Goal: Task Accomplishment & Management: Manage account settings

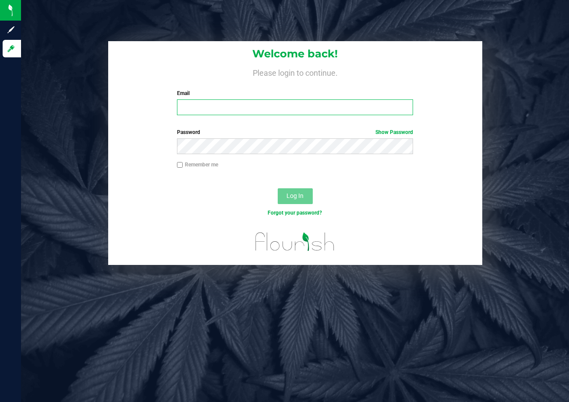
click at [335, 107] on input "Email" at bounding box center [295, 107] width 236 height 16
type input "[EMAIL_ADDRESS][DOMAIN_NAME]"
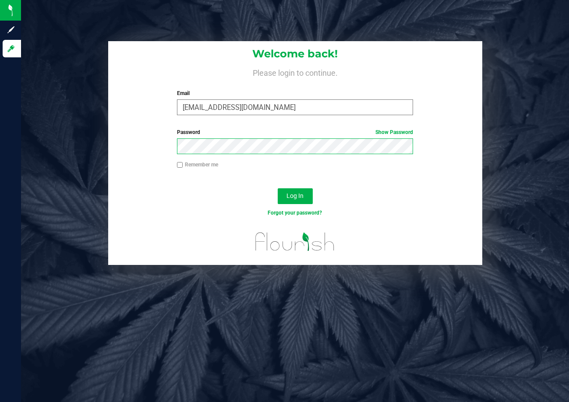
click at [278, 188] on button "Log In" at bounding box center [295, 196] width 35 height 16
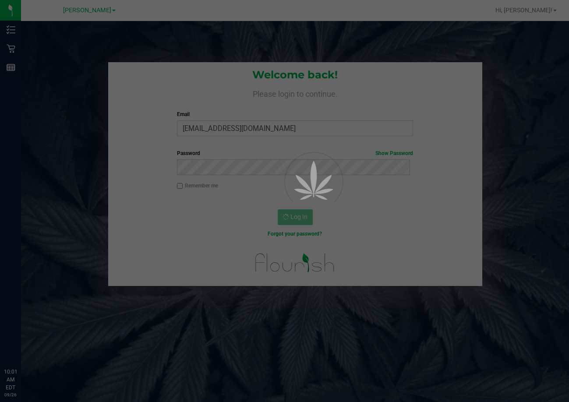
click at [90, 9] on div at bounding box center [284, 201] width 569 height 402
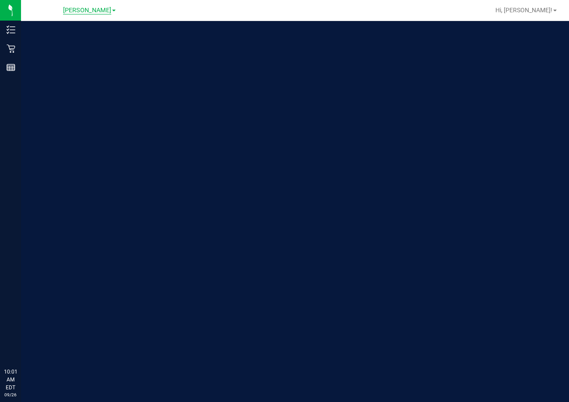
click at [96, 11] on span "[PERSON_NAME]" at bounding box center [87, 11] width 48 height 8
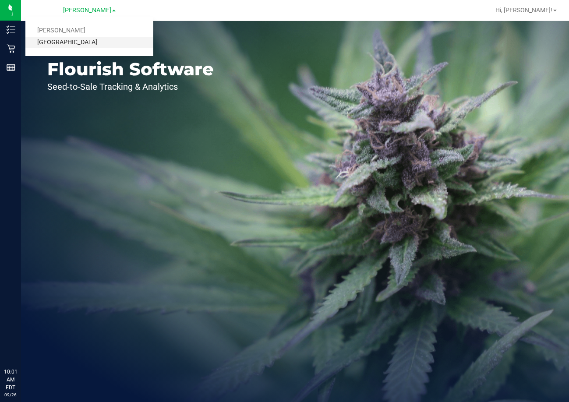
click at [83, 43] on link "[GEOGRAPHIC_DATA]" at bounding box center [89, 43] width 128 height 12
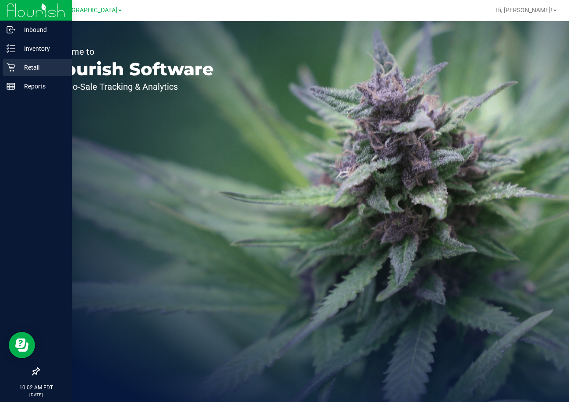
click at [20, 70] on p "Retail" at bounding box center [41, 67] width 53 height 11
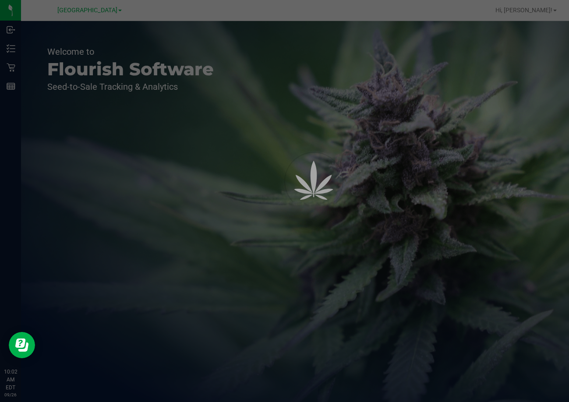
click at [286, 181] on div at bounding box center [301, 200] width 39 height 39
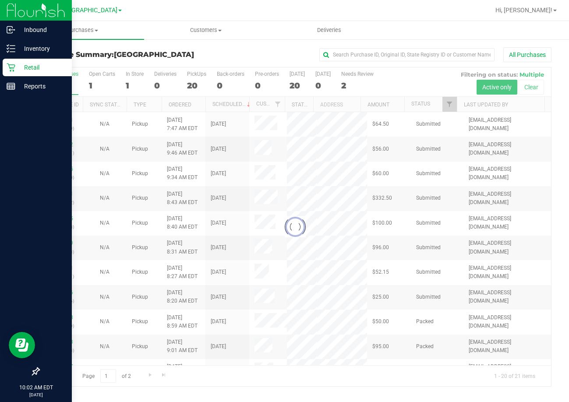
click at [33, 67] on p "Retail" at bounding box center [41, 67] width 53 height 11
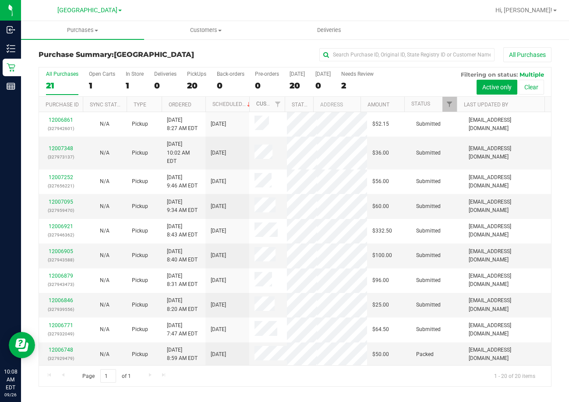
click at [258, 105] on link "Customer" at bounding box center [269, 104] width 27 height 6
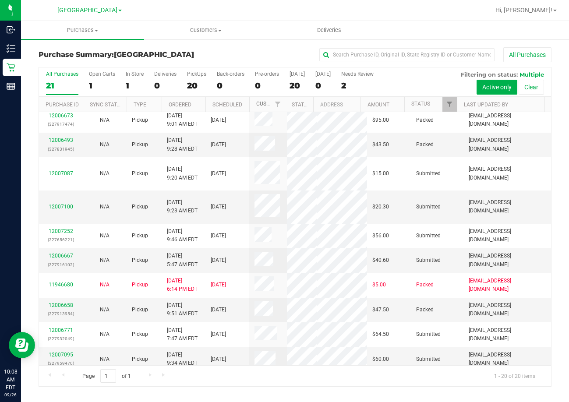
scroll to position [211, 0]
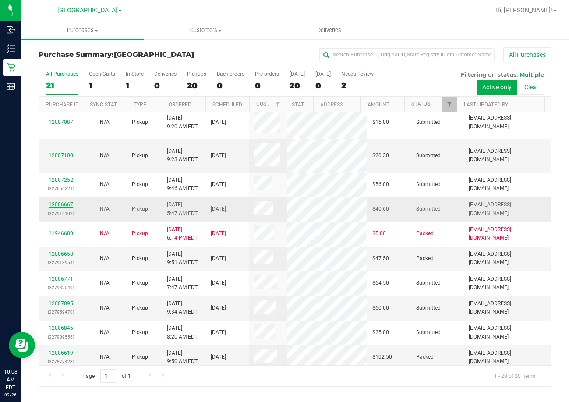
click at [57, 208] on link "12006667" at bounding box center [61, 204] width 25 height 6
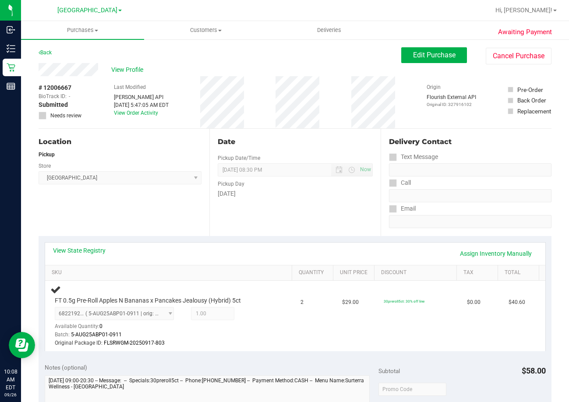
click at [167, 214] on div "Location Pickup Store Lakeland WC Select Store Bonita Springs WC Boynton Beach …" at bounding box center [124, 182] width 171 height 107
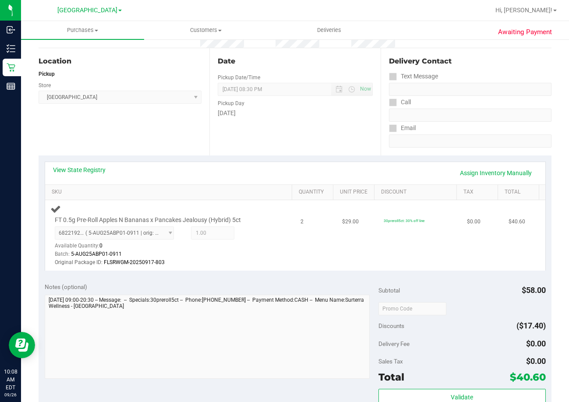
scroll to position [88, 0]
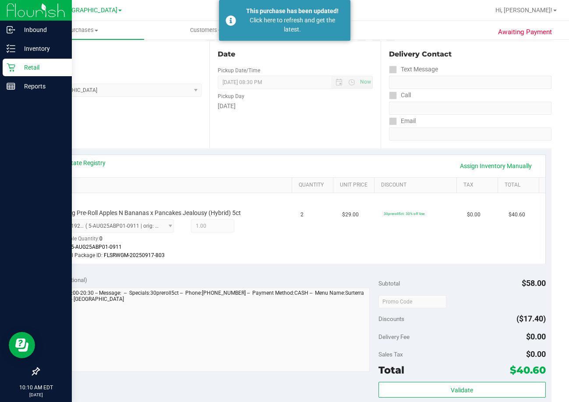
click at [32, 68] on p "Retail" at bounding box center [41, 67] width 53 height 11
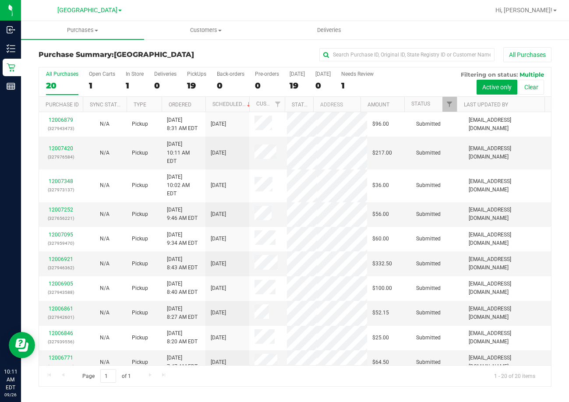
drag, startPoint x: 140, startPoint y: 11, endPoint x: 151, endPoint y: 15, distance: 12.0
click at [140, 12] on div "Lakeland WC Brandon WC Lakeland WC" at bounding box center [89, 11] width 128 height 14
click at [175, 105] on link "Ordered" at bounding box center [180, 105] width 23 height 6
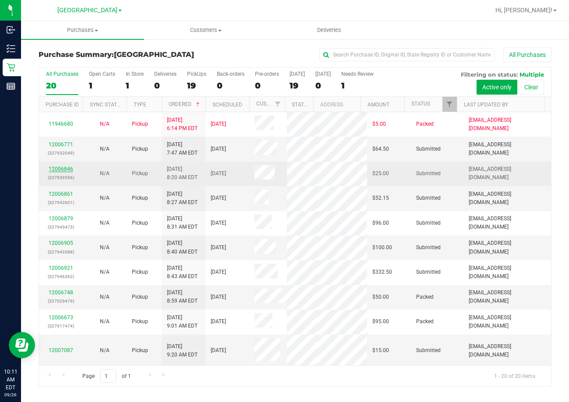
click at [63, 167] on link "12006846" at bounding box center [61, 169] width 25 height 6
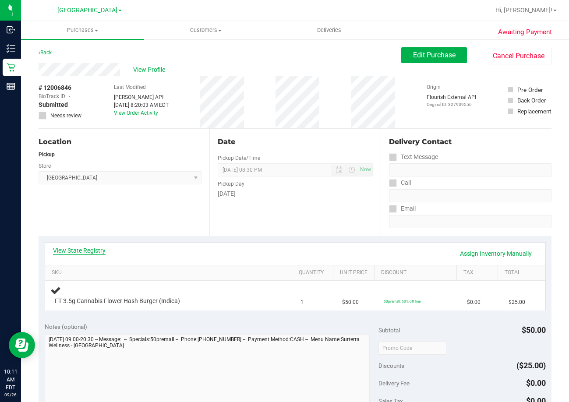
click at [81, 249] on link "View State Registry" at bounding box center [79, 250] width 53 height 9
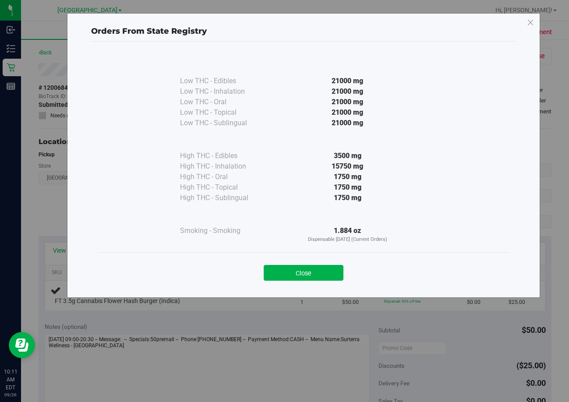
drag, startPoint x: 312, startPoint y: 269, endPoint x: 317, endPoint y: 270, distance: 4.9
click at [312, 270] on button "Close" at bounding box center [304, 273] width 80 height 16
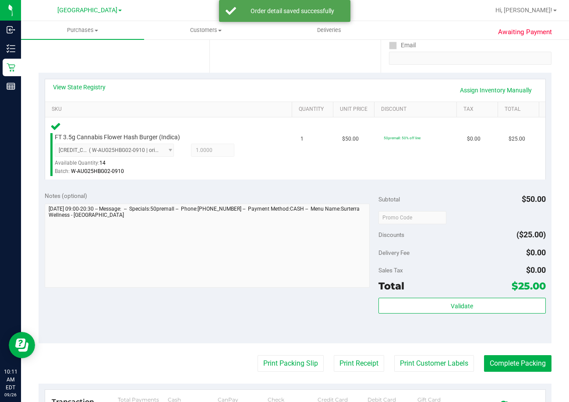
scroll to position [263, 0]
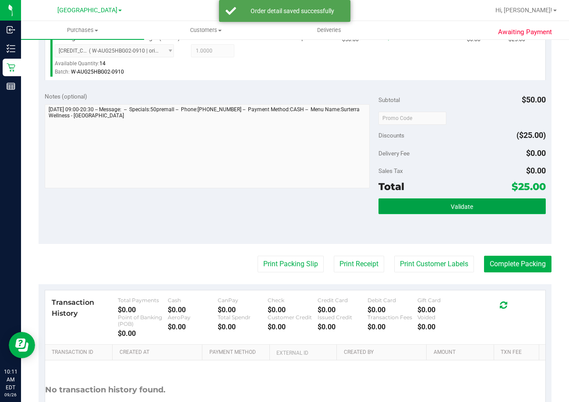
click at [451, 205] on span "Validate" at bounding box center [462, 206] width 22 height 7
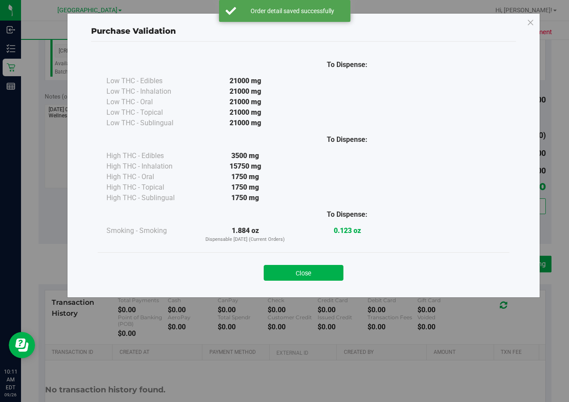
drag, startPoint x: 335, startPoint y: 273, endPoint x: 331, endPoint y: 259, distance: 14.0
click at [334, 272] on button "Close" at bounding box center [304, 273] width 80 height 16
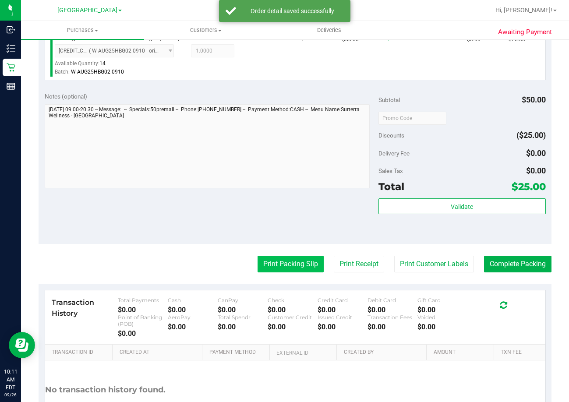
click at [282, 270] on button "Print Packing Slip" at bounding box center [290, 264] width 66 height 17
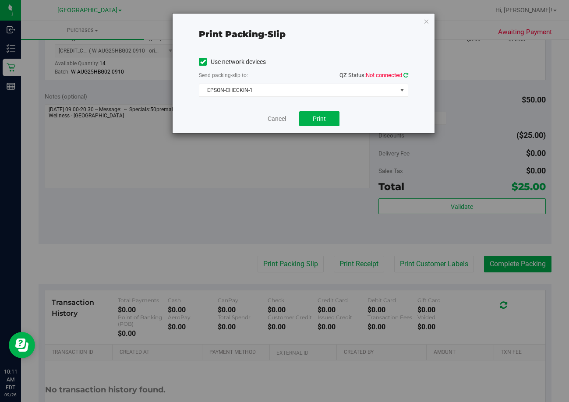
click at [405, 73] on icon at bounding box center [405, 75] width 5 height 6
click at [328, 88] on span "EPSON-CHECKIN-1" at bounding box center [297, 90] width 197 height 12
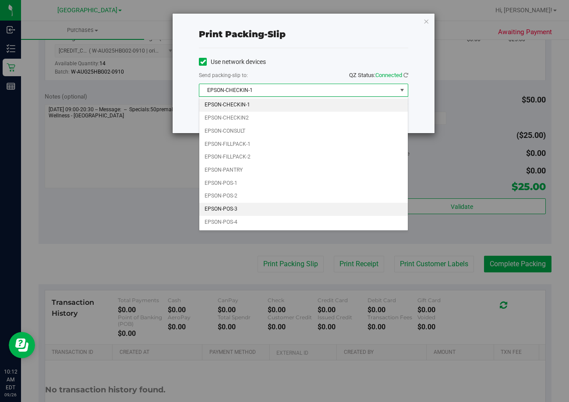
click at [264, 208] on li "EPSON-POS-3" at bounding box center [303, 209] width 208 height 13
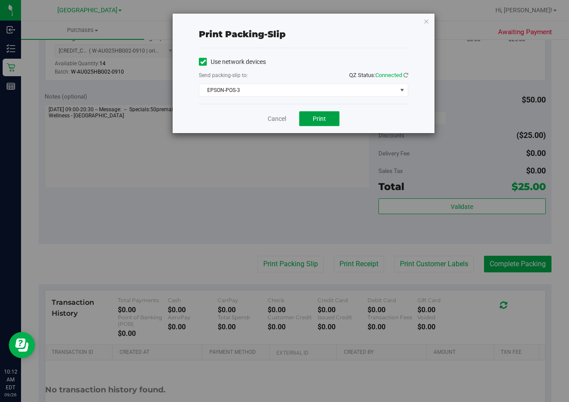
click at [319, 120] on span "Print" at bounding box center [319, 118] width 13 height 7
click at [276, 122] on link "Cancel" at bounding box center [277, 118] width 18 height 9
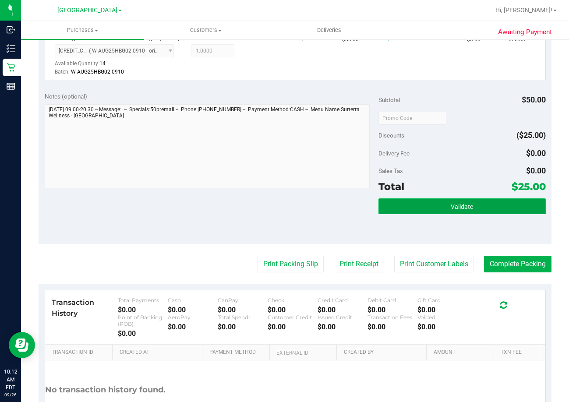
click at [482, 208] on button "Validate" at bounding box center [461, 206] width 167 height 16
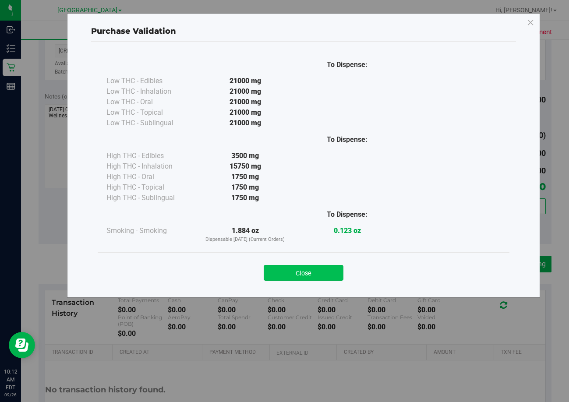
click at [321, 272] on button "Close" at bounding box center [304, 273] width 80 height 16
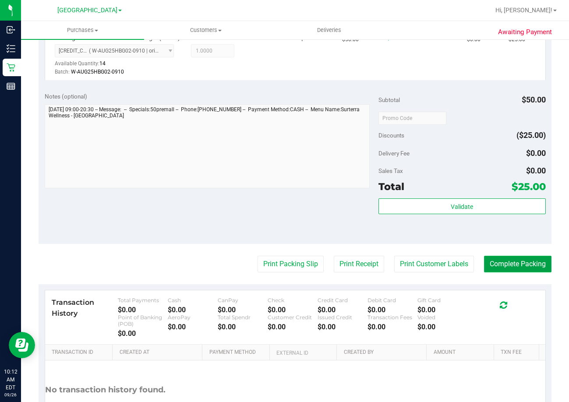
click at [521, 265] on button "Complete Packing" at bounding box center [517, 264] width 67 height 17
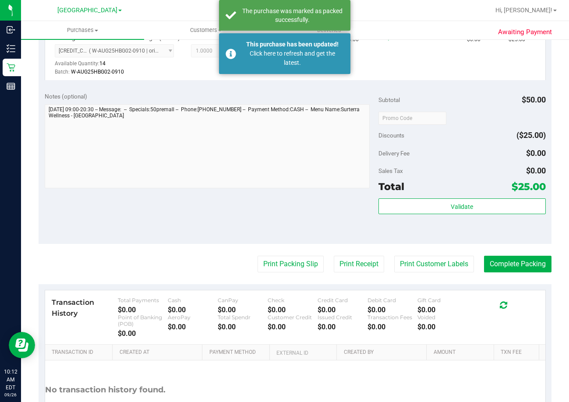
click at [279, 210] on div "Notes (optional) Subtotal $50.00 Discounts ($25.00) Delivery Fee $0.00 Sales Ta…" at bounding box center [295, 165] width 513 height 158
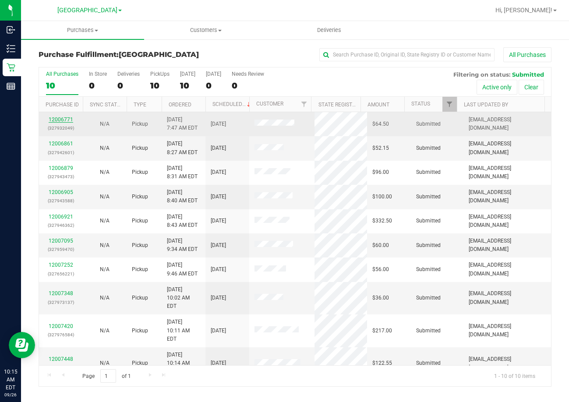
click at [54, 119] on link "12006771" at bounding box center [61, 119] width 25 height 6
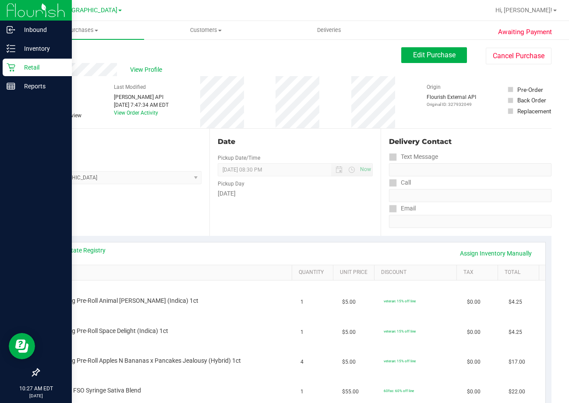
click at [36, 70] on p "Retail" at bounding box center [41, 67] width 53 height 11
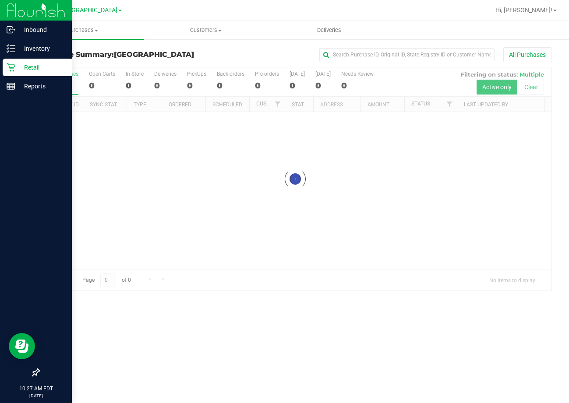
drag, startPoint x: 48, startPoint y: 133, endPoint x: 9, endPoint y: 330, distance: 200.4
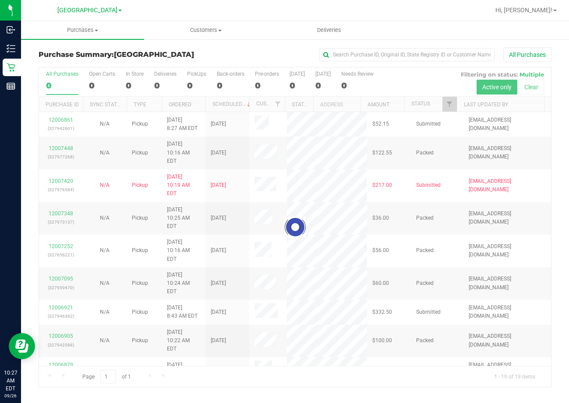
drag, startPoint x: 9, startPoint y: 330, endPoint x: 200, endPoint y: 58, distance: 332.1
click at [200, 58] on h3 "Purchase Summary: Lakeland WC" at bounding box center [124, 55] width 171 height 8
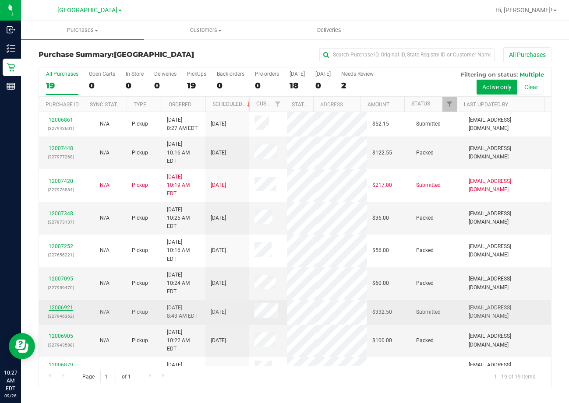
click at [54, 305] on link "12006921" at bounding box center [61, 308] width 25 height 6
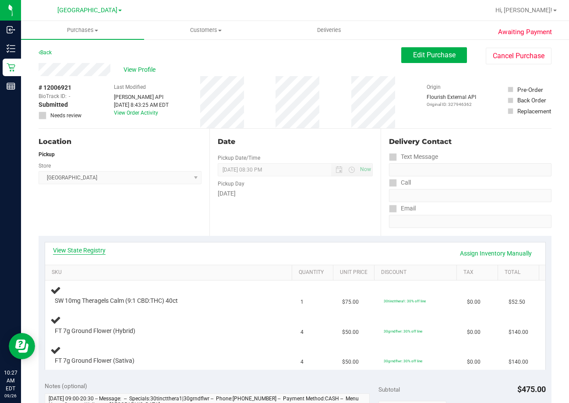
click at [84, 250] on link "View State Registry" at bounding box center [79, 250] width 53 height 9
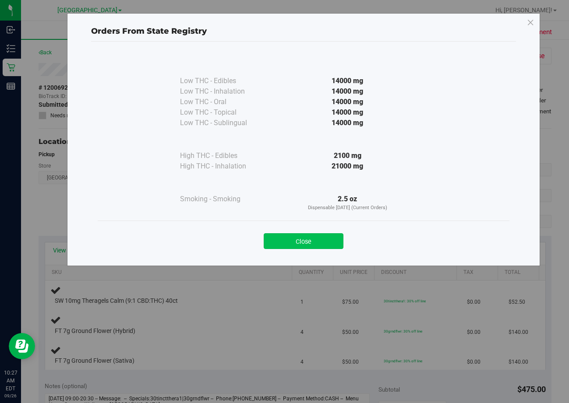
click at [301, 242] on button "Close" at bounding box center [304, 241] width 80 height 16
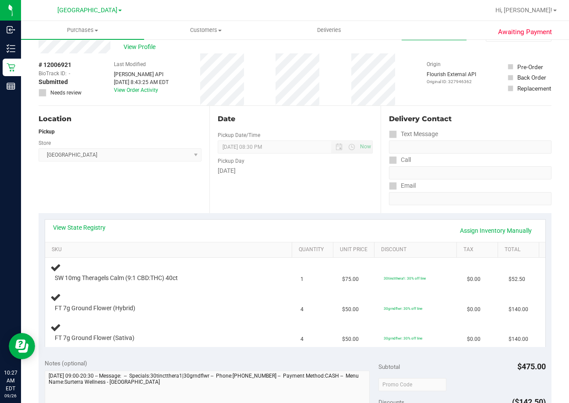
scroll to position [44, 0]
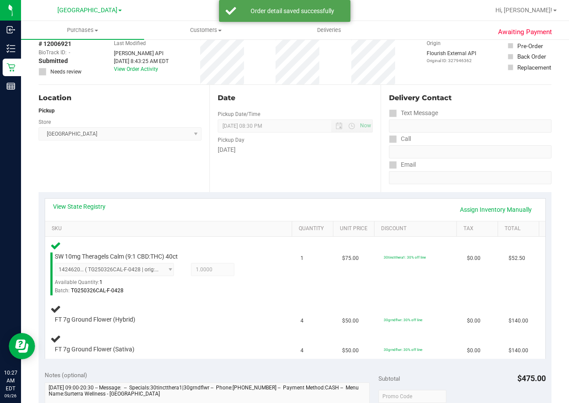
click at [88, 200] on div "View State Registry Assign Inventory Manually" at bounding box center [295, 210] width 500 height 22
click at [93, 206] on link "View State Registry" at bounding box center [79, 206] width 53 height 9
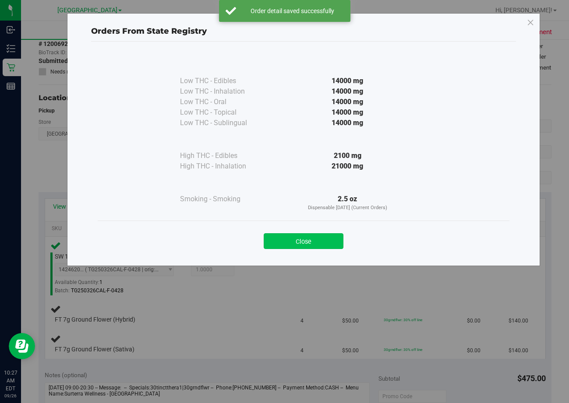
click at [319, 236] on button "Close" at bounding box center [304, 241] width 80 height 16
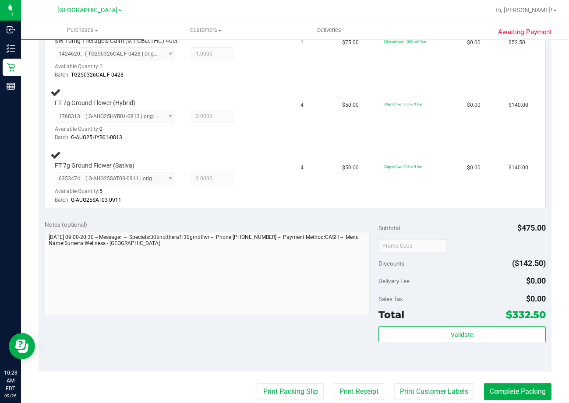
scroll to position [259, 0]
click at [176, 147] on td "FT 7g Ground Flower (Sativa) 6353474961394764 ( G-AUG25SAT03-0911 | orig: FLSRW…" at bounding box center [170, 178] width 250 height 62
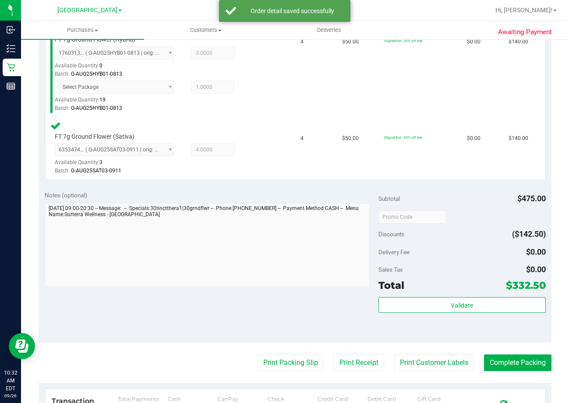
scroll to position [391, 0]
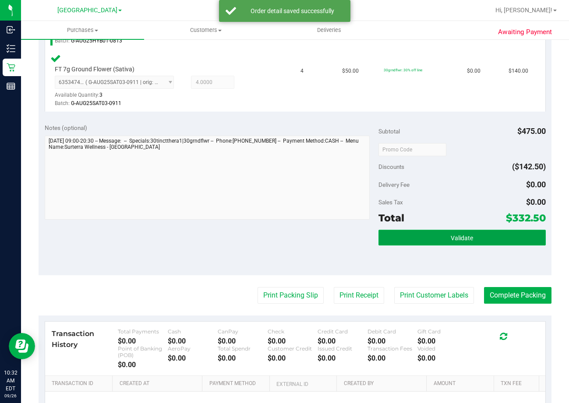
click at [483, 236] on button "Validate" at bounding box center [461, 238] width 167 height 16
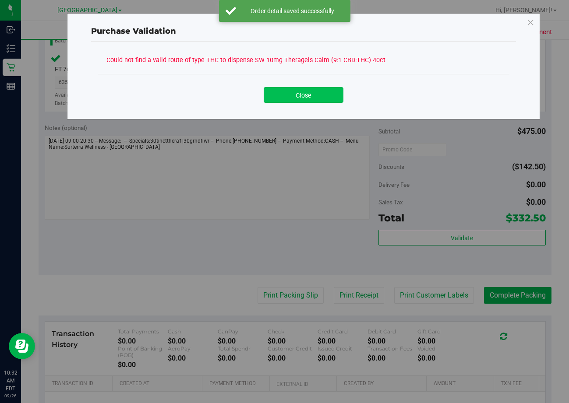
click at [301, 99] on button "Close" at bounding box center [304, 95] width 80 height 16
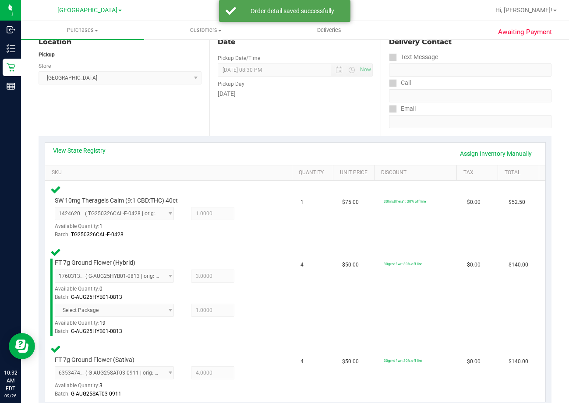
scroll to position [84, 0]
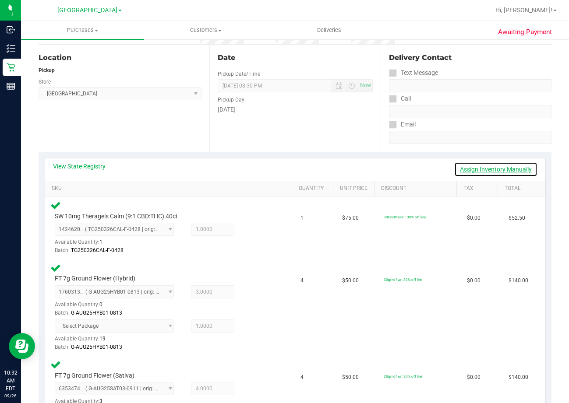
drag, startPoint x: 489, startPoint y: 170, endPoint x: 427, endPoint y: 169, distance: 61.7
click at [488, 170] on link "Assign Inventory Manually" at bounding box center [495, 169] width 83 height 15
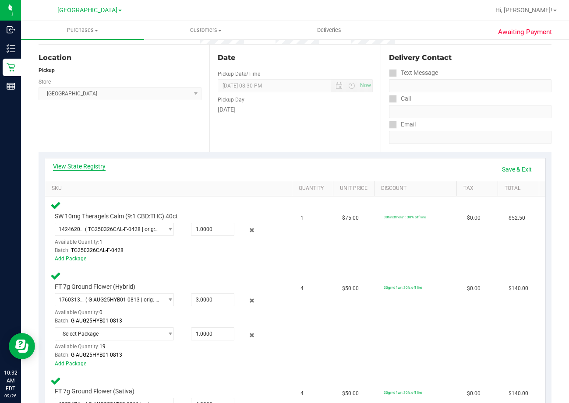
click at [92, 169] on link "View State Registry" at bounding box center [79, 166] width 53 height 9
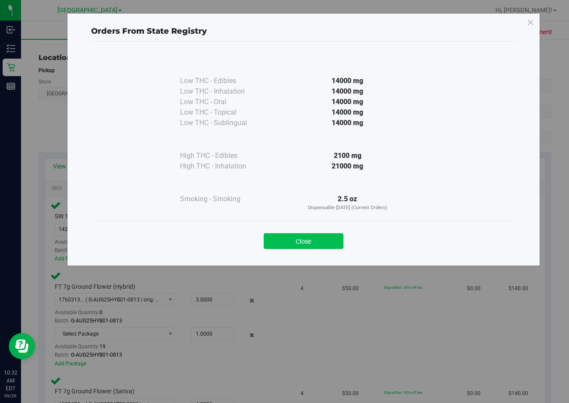
click at [296, 235] on button "Close" at bounding box center [304, 241] width 80 height 16
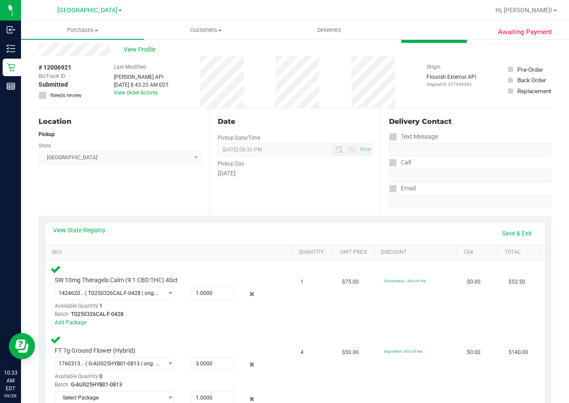
scroll to position [0, 0]
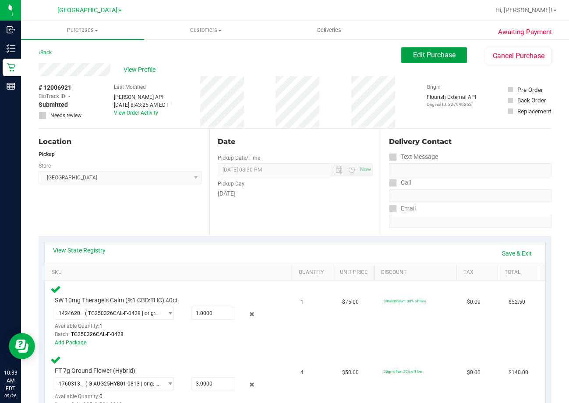
click at [429, 55] on span "Edit Purchase" at bounding box center [434, 55] width 42 height 8
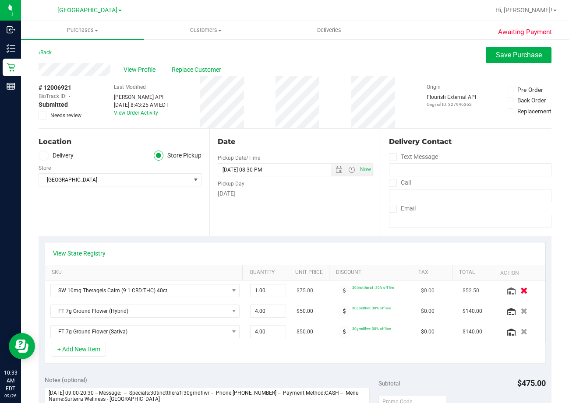
click at [517, 289] on button "button" at bounding box center [524, 290] width 15 height 9
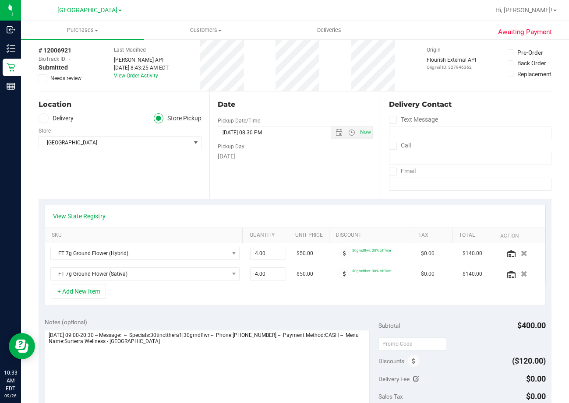
scroll to position [88, 0]
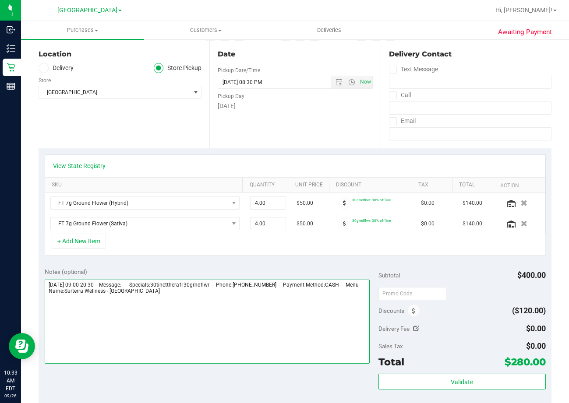
click at [176, 300] on textarea at bounding box center [207, 322] width 325 height 84
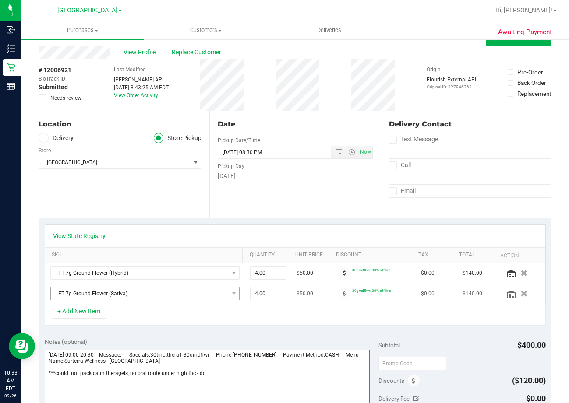
scroll to position [0, 0]
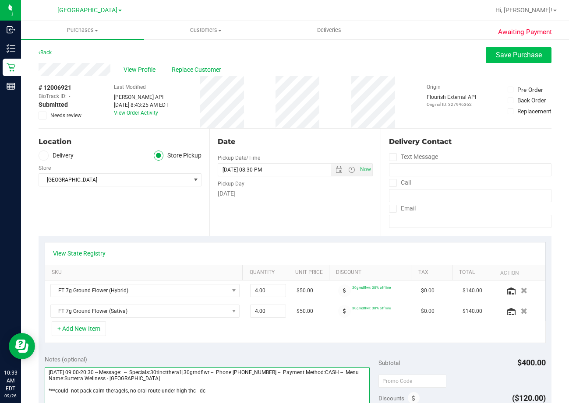
type textarea "Friday 09/26/2025 09:00-20:30 -- Message: -- Specials:30tinctthera1|30grndflwr …"
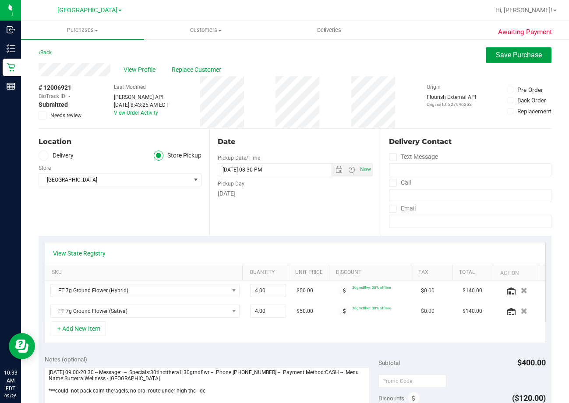
click at [503, 59] on span "Save Purchase" at bounding box center [519, 55] width 46 height 8
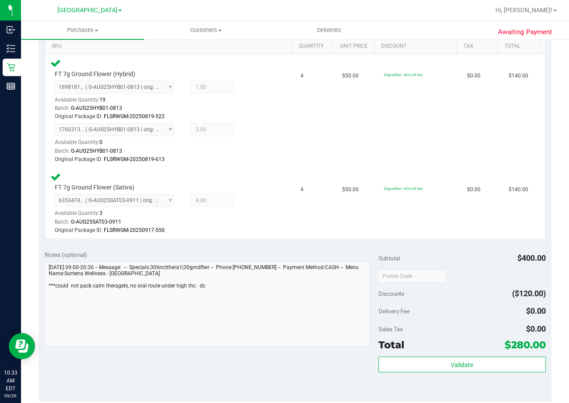
scroll to position [350, 0]
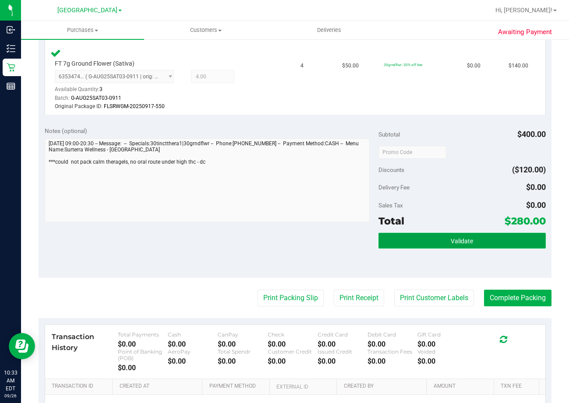
click at [466, 241] on span "Validate" at bounding box center [462, 241] width 22 height 7
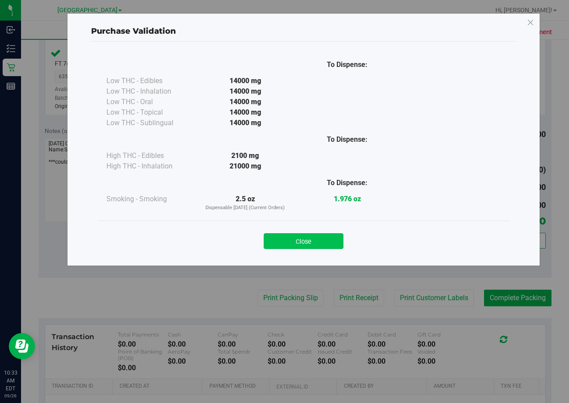
click at [315, 239] on button "Close" at bounding box center [304, 241] width 80 height 16
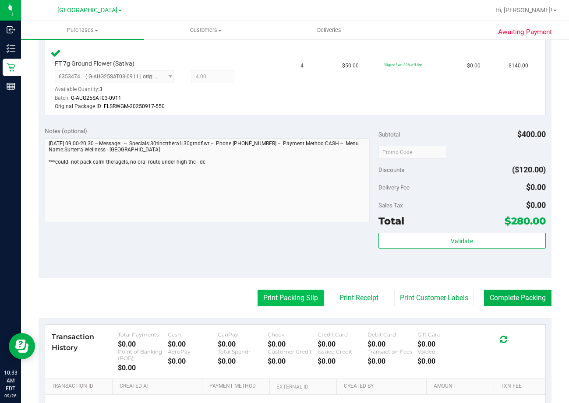
click at [300, 302] on button "Print Packing Slip" at bounding box center [290, 298] width 66 height 17
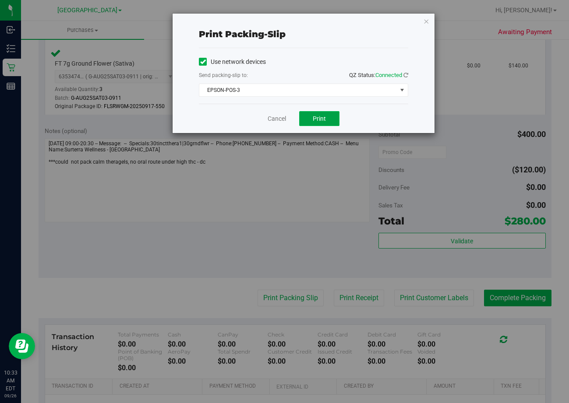
click at [330, 122] on button "Print" at bounding box center [319, 118] width 40 height 15
click at [271, 120] on link "Cancel" at bounding box center [277, 118] width 18 height 9
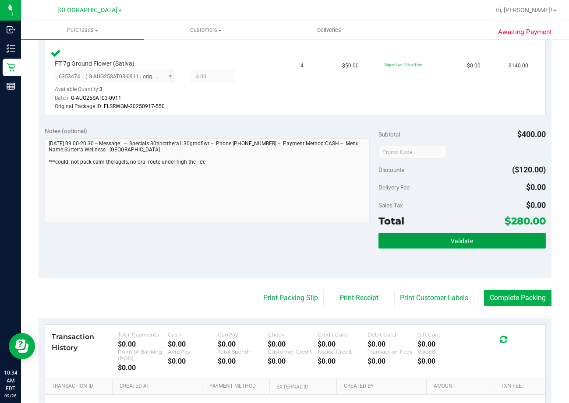
click at [452, 248] on button "Validate" at bounding box center [461, 241] width 167 height 16
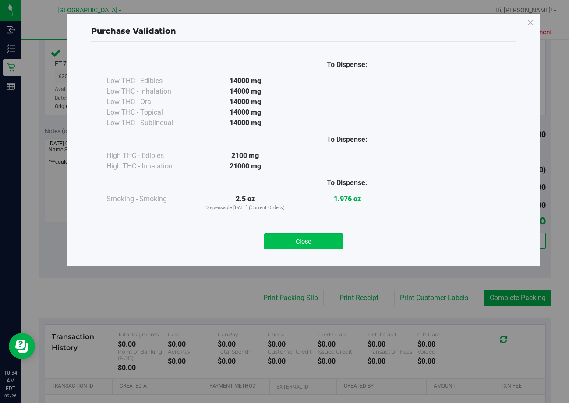
drag, startPoint x: 324, startPoint y: 232, endPoint x: 319, endPoint y: 243, distance: 12.9
click at [324, 236] on div "Close" at bounding box center [303, 239] width 398 height 22
click at [305, 248] on div "Close" at bounding box center [304, 238] width 412 height 35
click at [306, 244] on button "Close" at bounding box center [304, 241] width 80 height 16
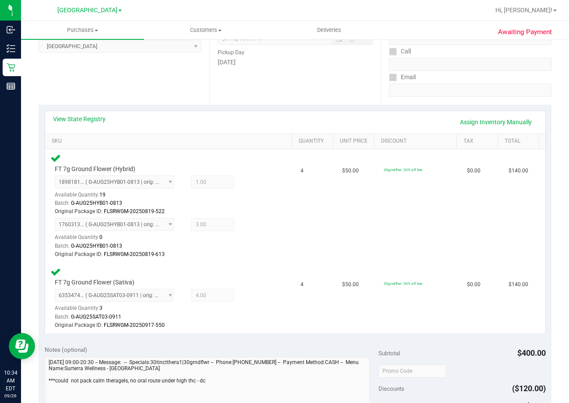
scroll to position [0, 0]
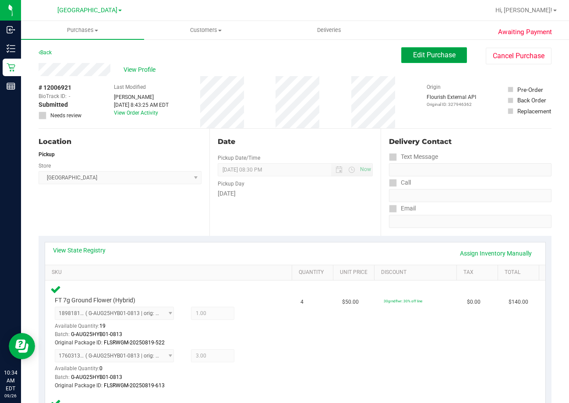
click at [443, 53] on span "Edit Purchase" at bounding box center [434, 55] width 42 height 8
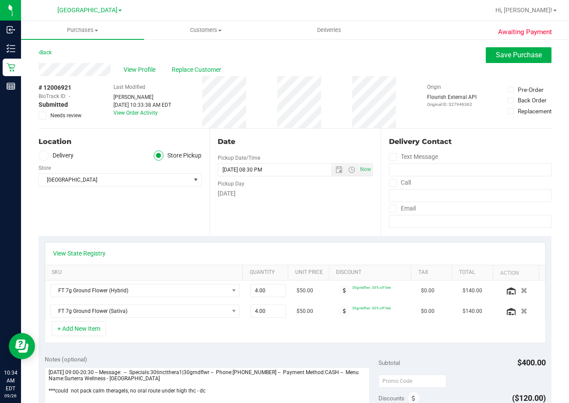
drag, startPoint x: 42, startPoint y: 112, endPoint x: 49, endPoint y: 113, distance: 6.4
click at [46, 112] on span at bounding box center [43, 116] width 8 height 8
click at [0, 0] on input "Needs review" at bounding box center [0, 0] width 0 height 0
click at [499, 58] on span "Save Purchase" at bounding box center [519, 55] width 46 height 8
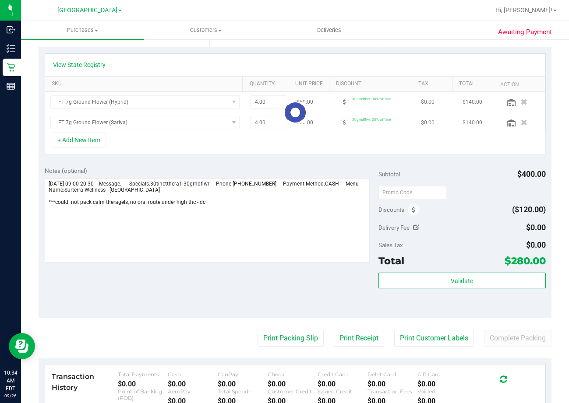
scroll to position [263, 0]
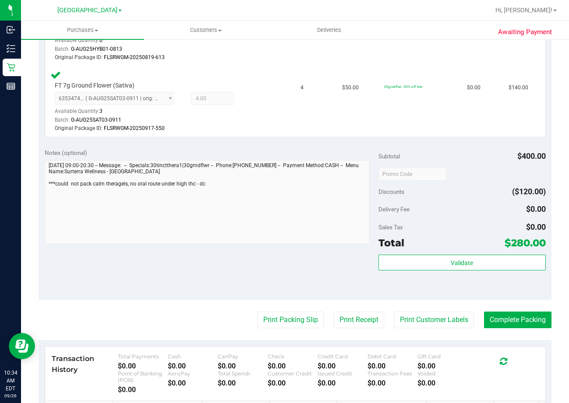
scroll to position [453, 0]
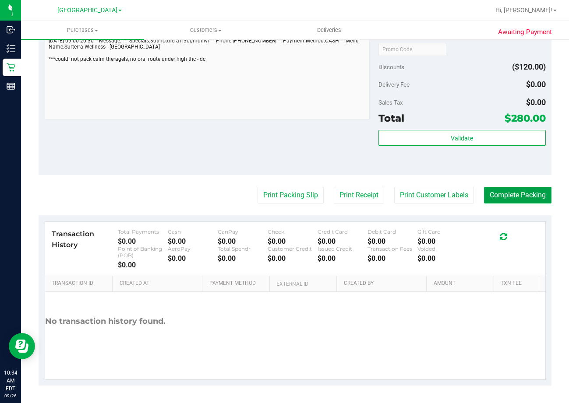
click at [517, 190] on button "Complete Packing" at bounding box center [517, 195] width 67 height 17
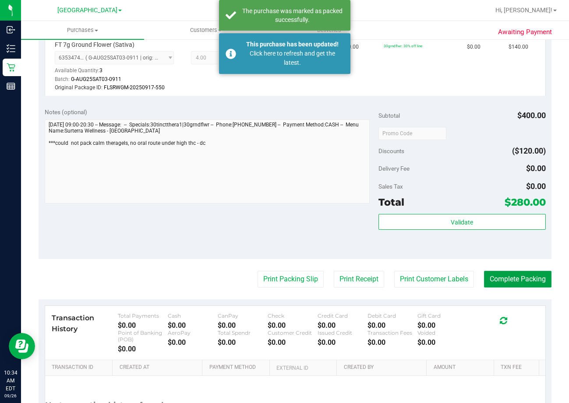
scroll to position [366, 0]
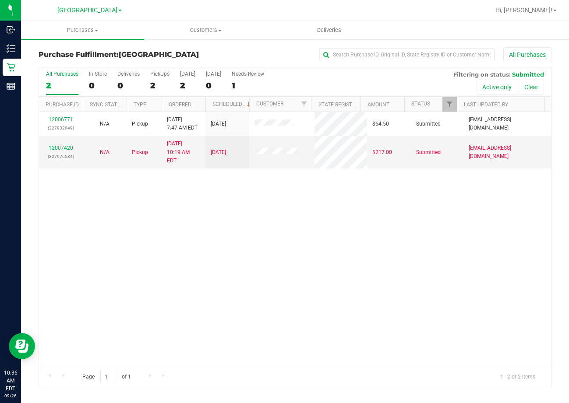
click at [161, 286] on div "12006771 (327932049) N/A Pickup 9/26/2025 7:47 AM EDT 9/26/2025 $64.50 Submitte…" at bounding box center [295, 239] width 512 height 254
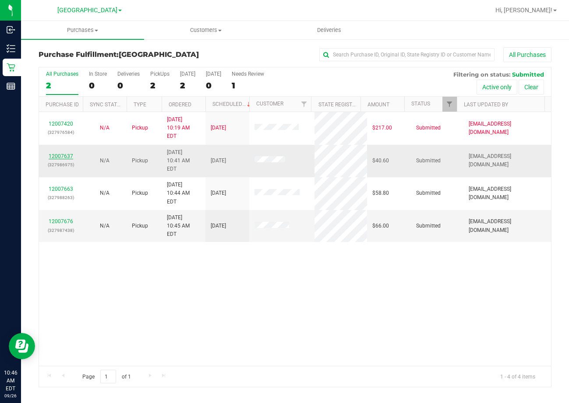
click at [56, 153] on link "12007637" at bounding box center [61, 156] width 25 height 6
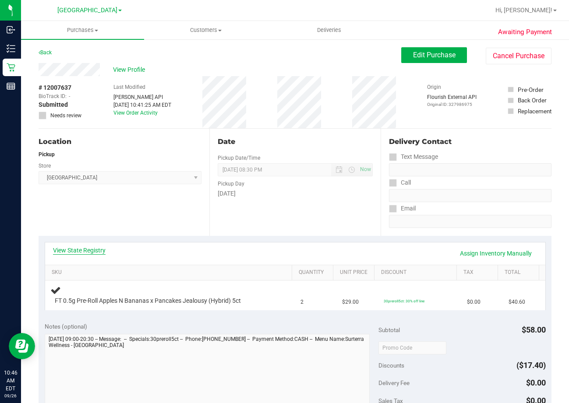
click at [88, 250] on link "View State Registry" at bounding box center [79, 250] width 53 height 9
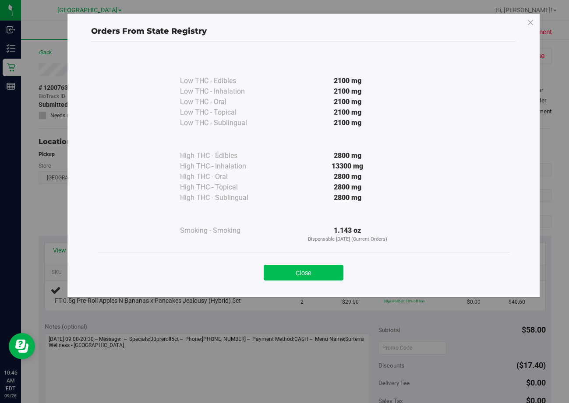
click at [321, 272] on button "Close" at bounding box center [304, 273] width 80 height 16
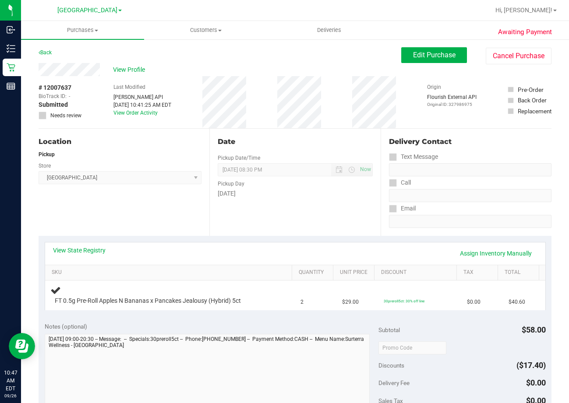
click at [314, 216] on div "Date Pickup Date/Time 09/26/2025 Now 09/26/2025 08:30 PM Now Pickup Day Friday" at bounding box center [294, 182] width 171 height 107
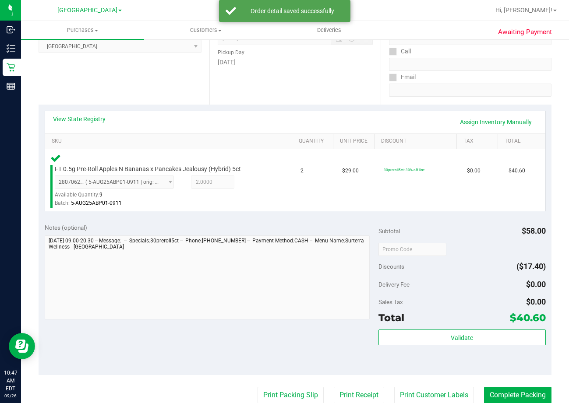
scroll to position [306, 0]
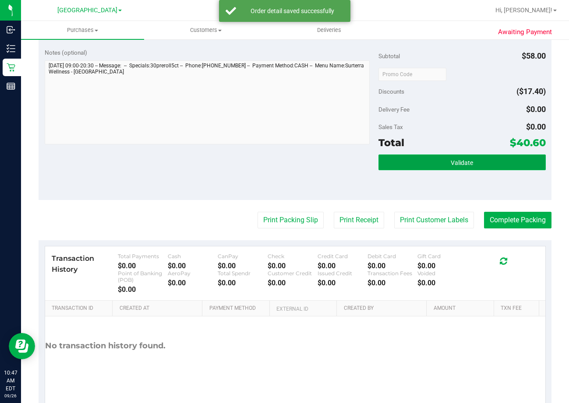
drag, startPoint x: 476, startPoint y: 162, endPoint x: 445, endPoint y: 158, distance: 31.3
click at [473, 162] on button "Validate" at bounding box center [461, 163] width 167 height 16
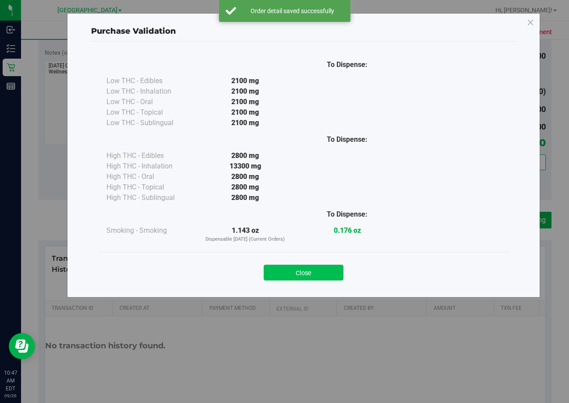
click at [319, 268] on button "Close" at bounding box center [304, 273] width 80 height 16
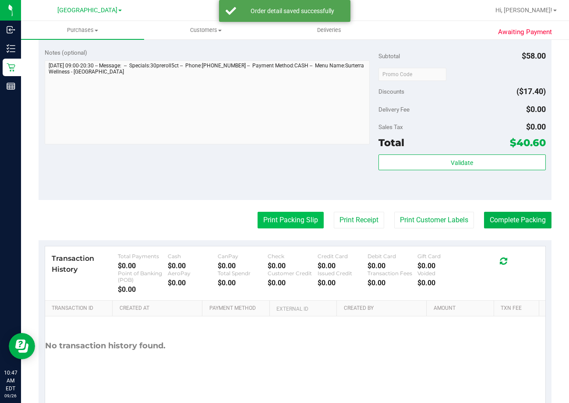
click at [286, 219] on button "Print Packing Slip" at bounding box center [290, 220] width 66 height 17
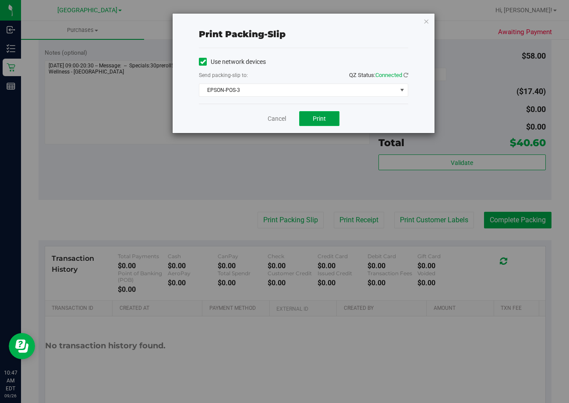
click at [317, 114] on button "Print" at bounding box center [319, 118] width 40 height 15
click at [282, 118] on link "Cancel" at bounding box center [277, 118] width 18 height 9
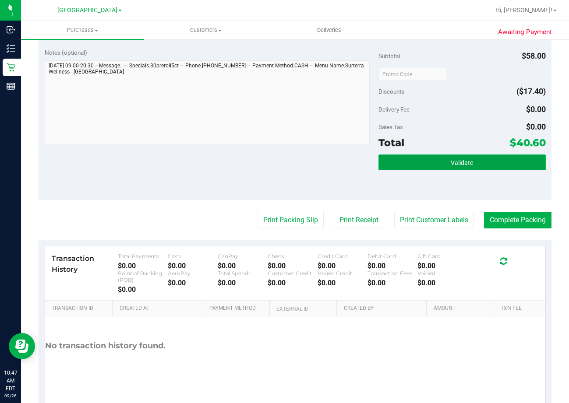
click at [474, 165] on button "Validate" at bounding box center [461, 163] width 167 height 16
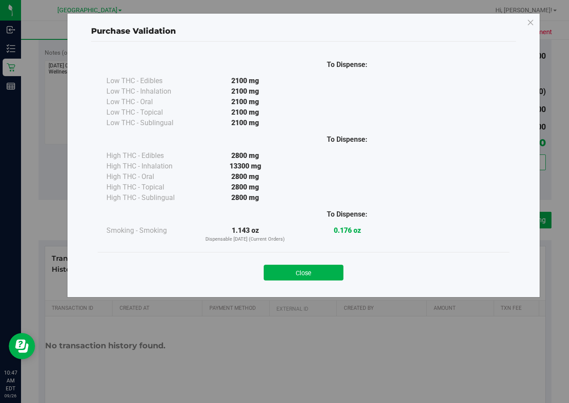
click at [343, 274] on div "Close" at bounding box center [303, 270] width 398 height 22
click at [332, 277] on button "Close" at bounding box center [304, 273] width 80 height 16
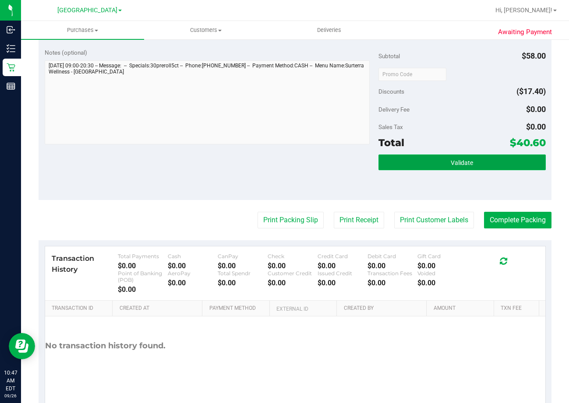
click at [454, 162] on span "Validate" at bounding box center [462, 162] width 22 height 7
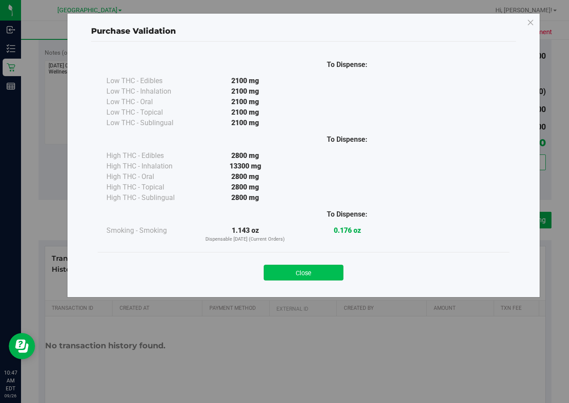
click at [299, 271] on button "Close" at bounding box center [304, 273] width 80 height 16
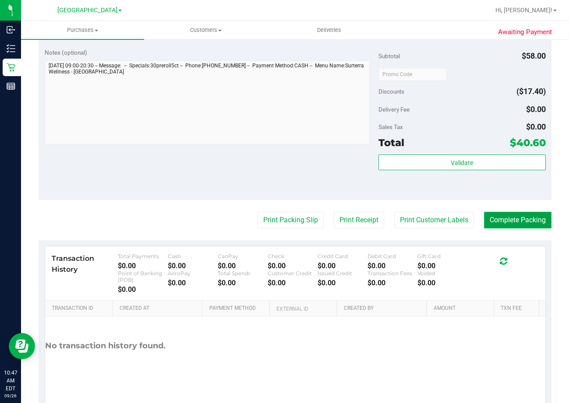
click at [508, 225] on button "Complete Packing" at bounding box center [517, 220] width 67 height 17
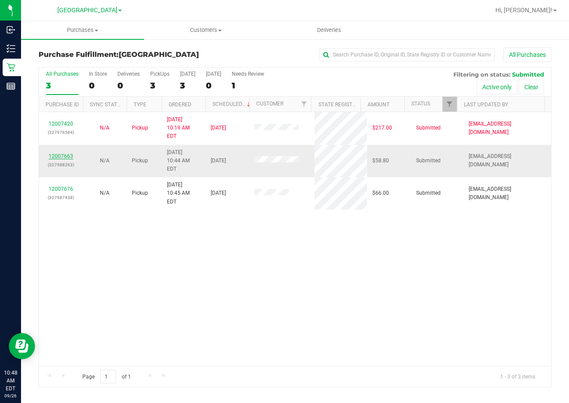
click at [63, 153] on link "12007663" at bounding box center [61, 156] width 25 height 6
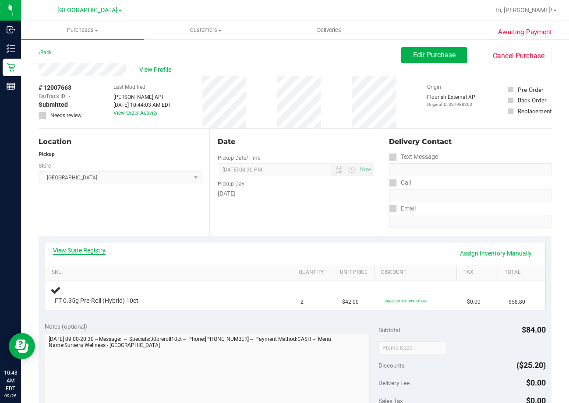
click at [101, 249] on link "View State Registry" at bounding box center [79, 250] width 53 height 9
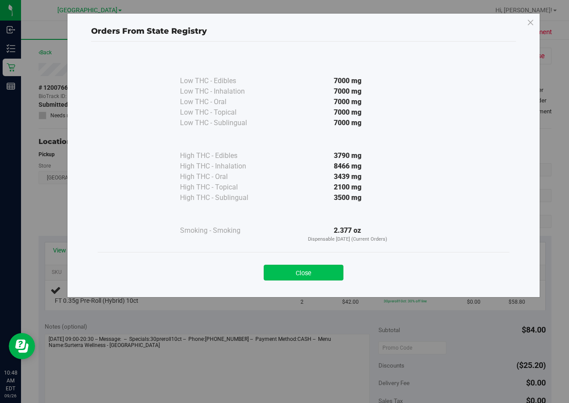
click at [317, 269] on button "Close" at bounding box center [304, 273] width 80 height 16
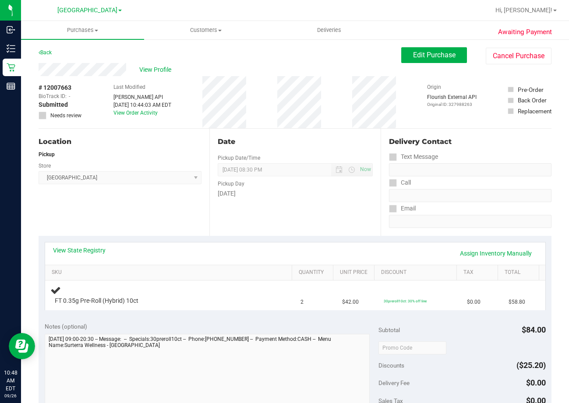
click at [309, 215] on div "Date Pickup Date/Time 09/26/2025 Now 09/26/2025 08:30 PM Now Pickup Day Friday" at bounding box center [294, 182] width 171 height 107
click at [286, 208] on div "Date Pickup Date/Time 09/26/2025 Now 09/26/2025 08:30 PM Now Pickup Day Friday" at bounding box center [294, 182] width 171 height 107
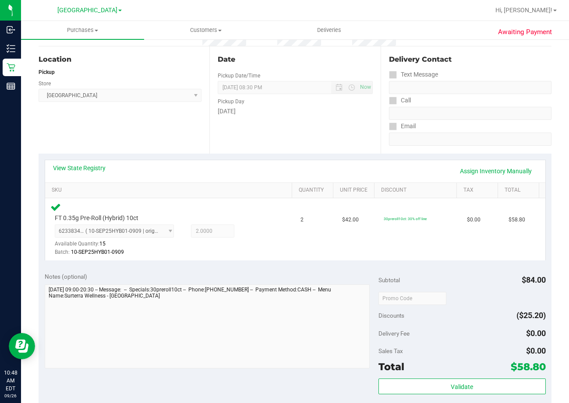
scroll to position [175, 0]
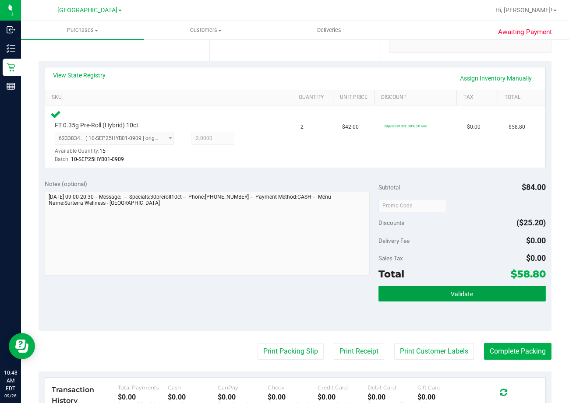
click at [459, 290] on button "Validate" at bounding box center [461, 294] width 167 height 16
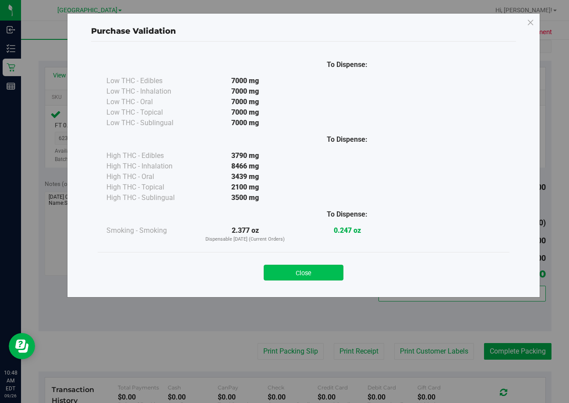
click at [324, 268] on button "Close" at bounding box center [304, 273] width 80 height 16
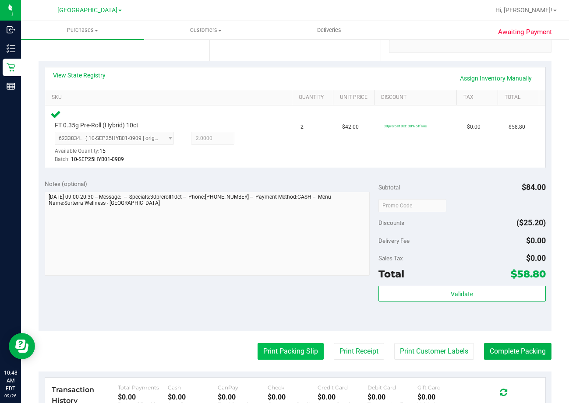
click at [292, 345] on button "Print Packing Slip" at bounding box center [290, 351] width 66 height 17
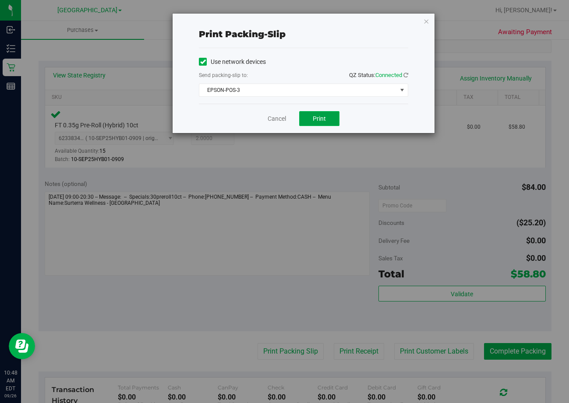
click at [315, 120] on span "Print" at bounding box center [319, 118] width 13 height 7
click at [275, 119] on link "Cancel" at bounding box center [277, 118] width 18 height 9
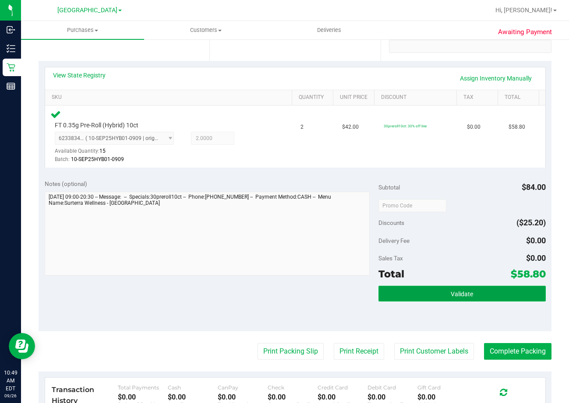
click at [424, 289] on button "Validate" at bounding box center [461, 294] width 167 height 16
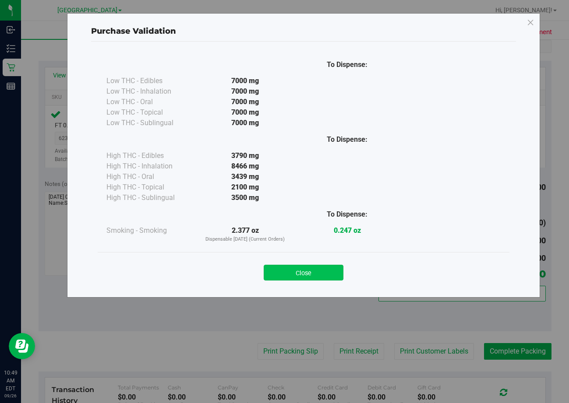
click at [305, 268] on button "Close" at bounding box center [304, 273] width 80 height 16
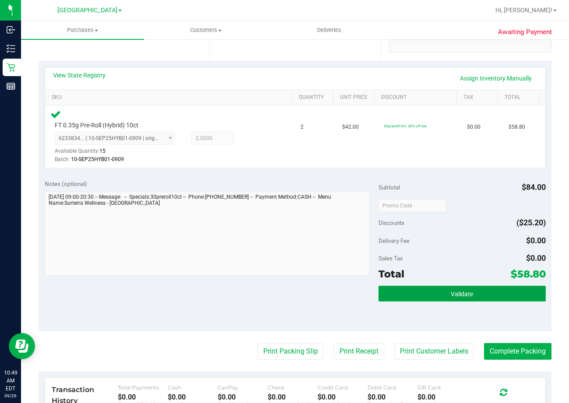
click at [441, 296] on button "Validate" at bounding box center [461, 294] width 167 height 16
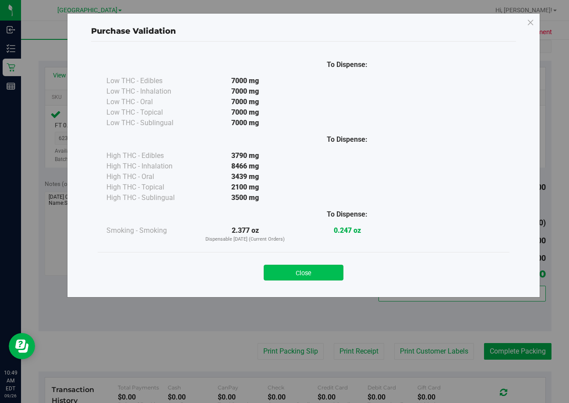
click at [316, 270] on button "Close" at bounding box center [304, 273] width 80 height 16
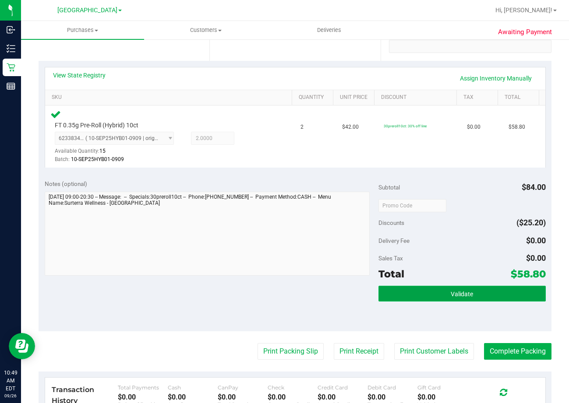
click at [470, 296] on button "Validate" at bounding box center [461, 294] width 167 height 16
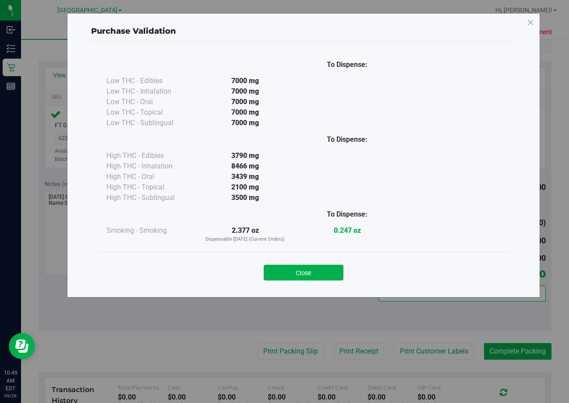
drag, startPoint x: 324, startPoint y: 275, endPoint x: 506, endPoint y: 271, distance: 182.2
click at [335, 271] on button "Close" at bounding box center [304, 273] width 80 height 16
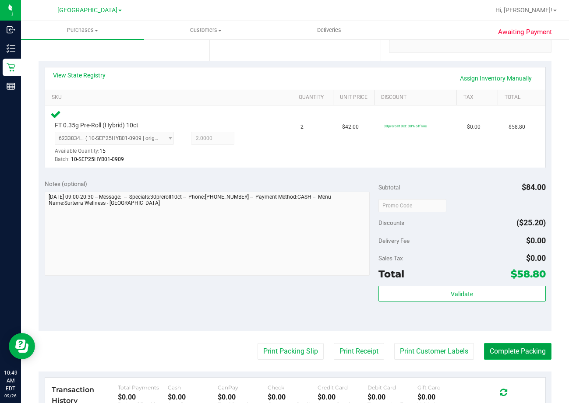
click at [523, 346] on button "Complete Packing" at bounding box center [517, 351] width 67 height 17
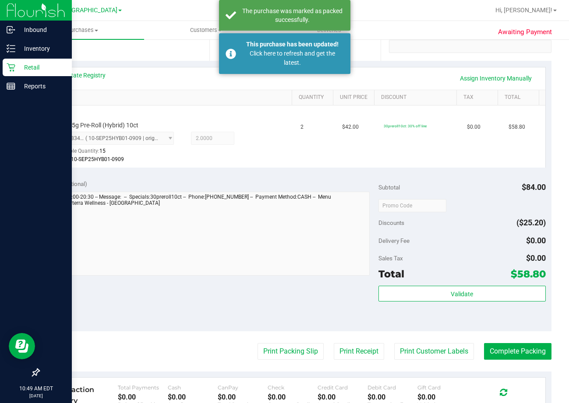
click at [38, 67] on p "Retail" at bounding box center [41, 67] width 53 height 11
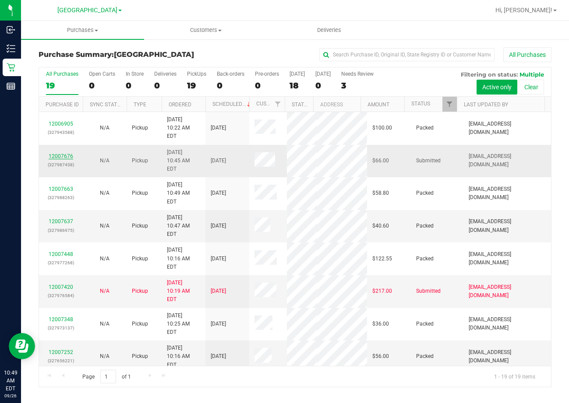
click at [62, 153] on link "12007676" at bounding box center [61, 156] width 25 height 6
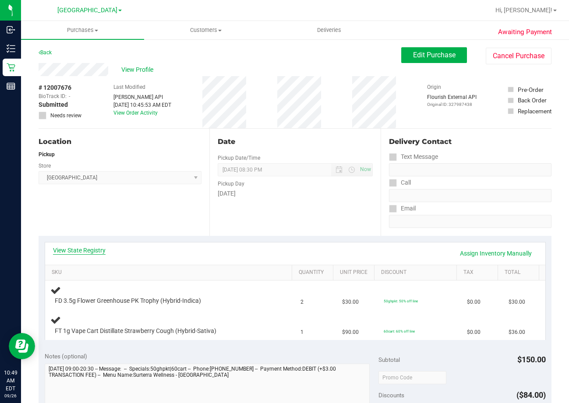
click at [88, 252] on link "View State Registry" at bounding box center [79, 250] width 53 height 9
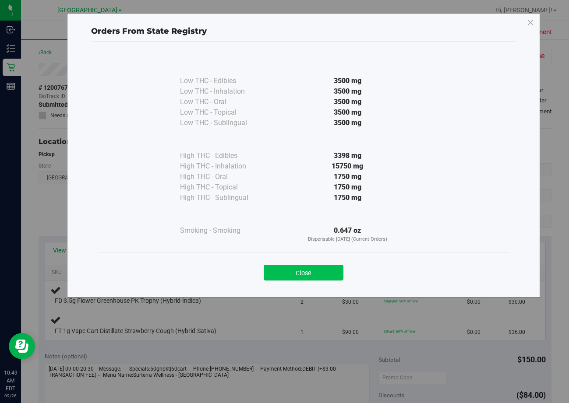
click at [336, 274] on button "Close" at bounding box center [304, 273] width 80 height 16
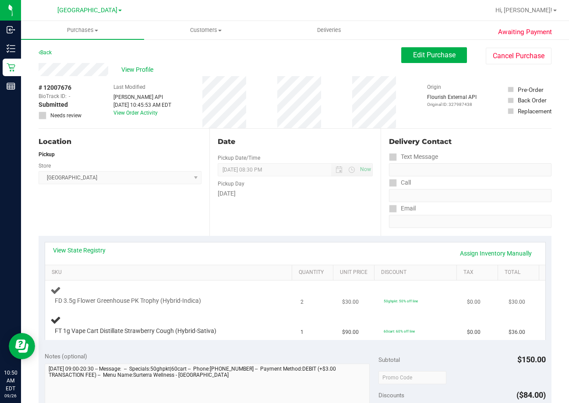
click at [431, 288] on td "50ghpkt: 50% off line" at bounding box center [419, 296] width 83 height 30
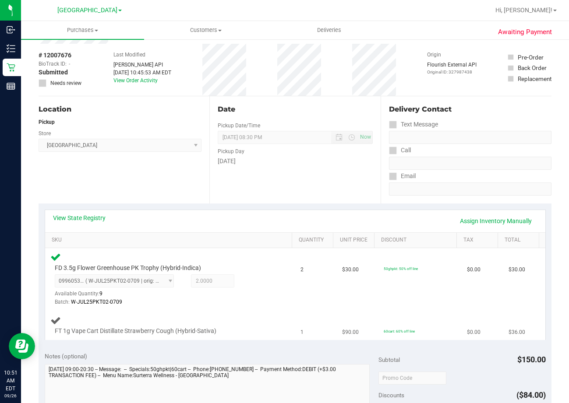
scroll to position [175, 0]
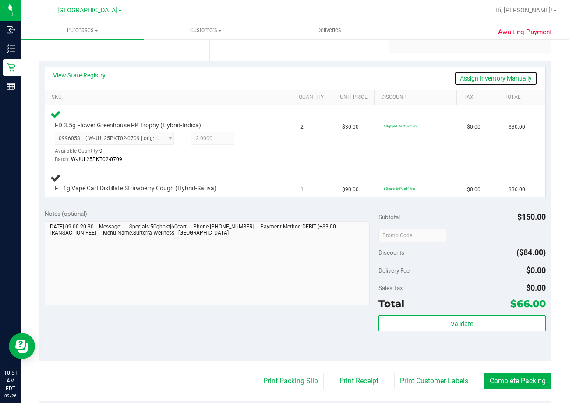
click at [485, 78] on link "Assign Inventory Manually" at bounding box center [495, 78] width 83 height 15
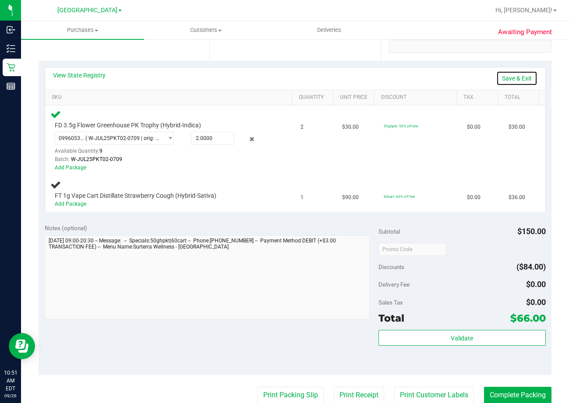
click at [517, 77] on link "Save & Exit" at bounding box center [516, 78] width 41 height 15
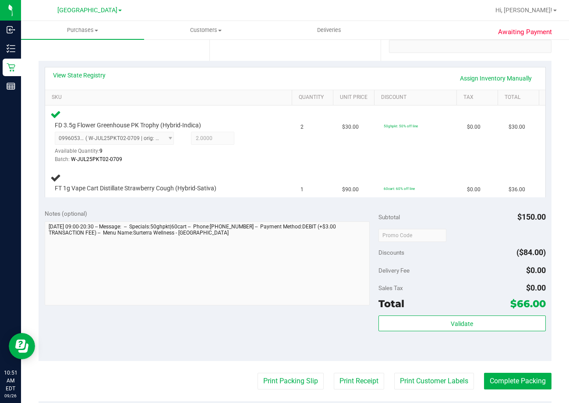
click at [321, 321] on div "Notes (optional) Subtotal $150.00 Discounts ($84.00) Delivery Fee $0.00 Sales T…" at bounding box center [295, 283] width 513 height 158
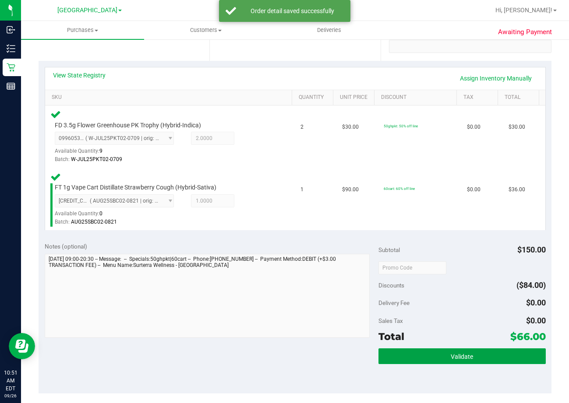
drag, startPoint x: 446, startPoint y: 351, endPoint x: 445, endPoint y: 346, distance: 5.3
click at [446, 351] on button "Validate" at bounding box center [461, 357] width 167 height 16
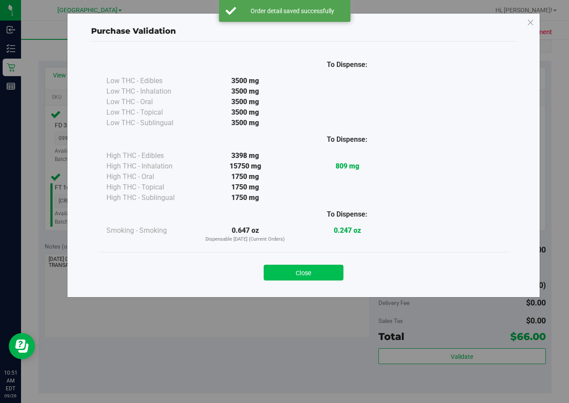
click at [324, 267] on button "Close" at bounding box center [304, 273] width 80 height 16
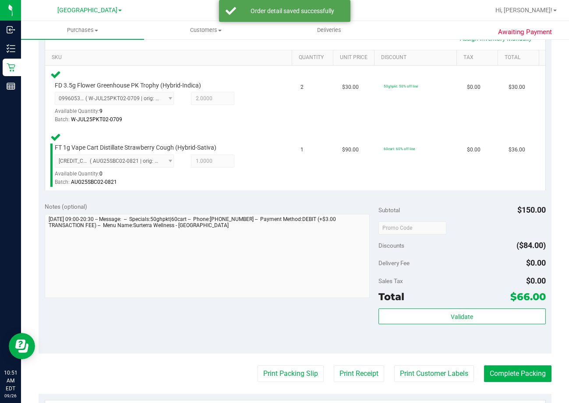
scroll to position [219, 0]
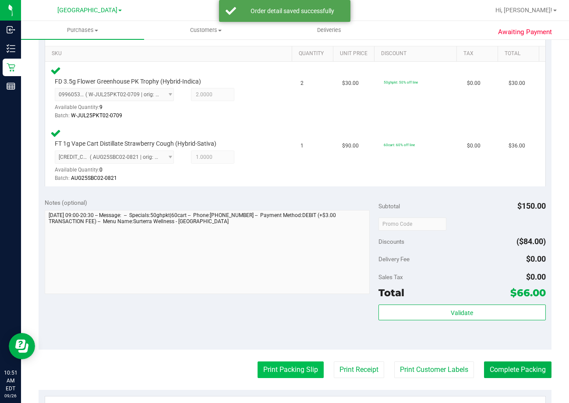
click at [275, 367] on button "Print Packing Slip" at bounding box center [290, 370] width 66 height 17
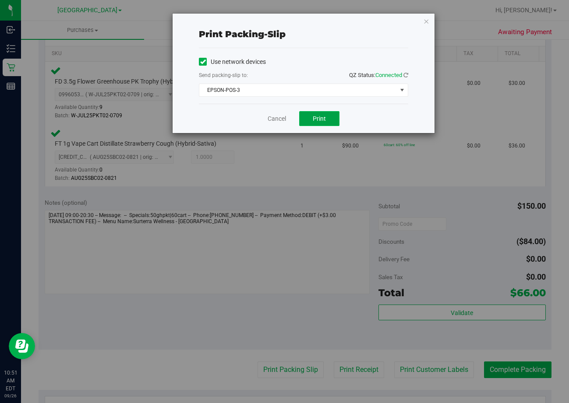
click at [321, 121] on span "Print" at bounding box center [319, 118] width 13 height 7
click at [277, 117] on link "Cancel" at bounding box center [277, 118] width 18 height 9
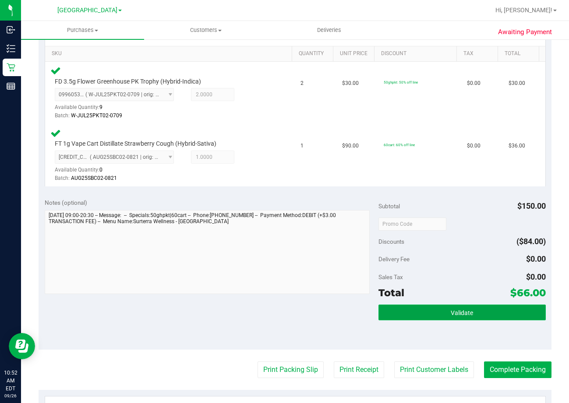
click at [467, 311] on span "Validate" at bounding box center [462, 313] width 22 height 7
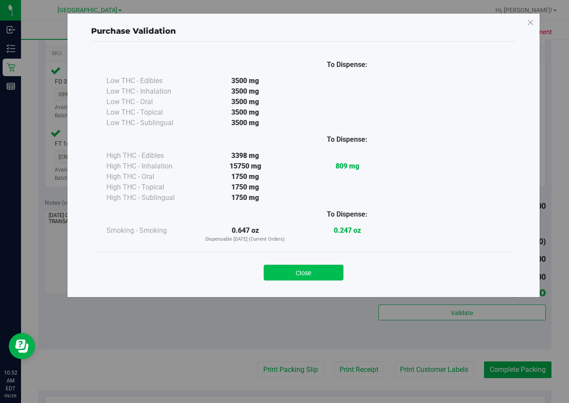
click at [316, 276] on button "Close" at bounding box center [304, 273] width 80 height 16
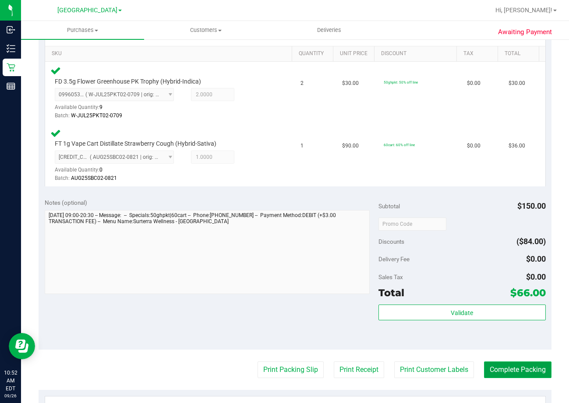
click at [508, 367] on button "Complete Packing" at bounding box center [517, 370] width 67 height 17
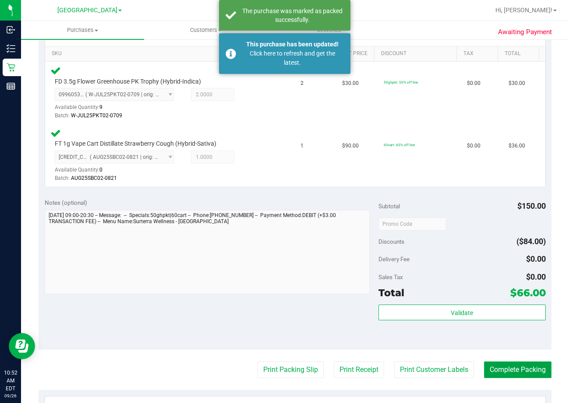
click at [508, 370] on button "Complete Packing" at bounding box center [517, 370] width 67 height 17
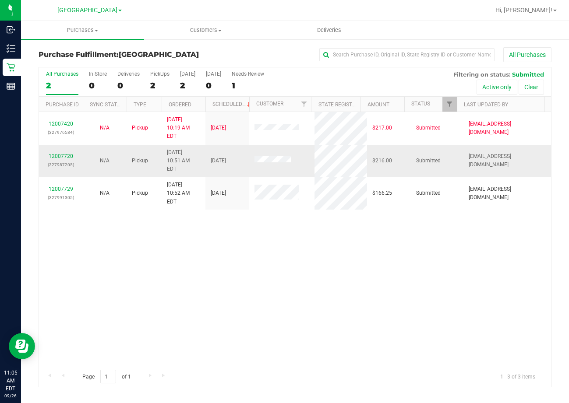
click at [60, 153] on link "12007720" at bounding box center [61, 156] width 25 height 6
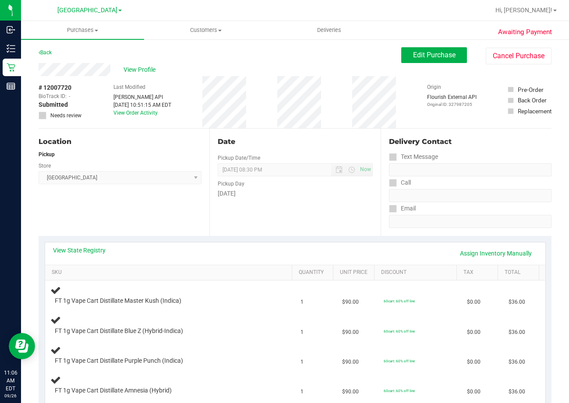
click at [87, 256] on div "View State Registry Assign Inventory Manually" at bounding box center [295, 253] width 484 height 15
click at [86, 253] on link "View State Registry" at bounding box center [79, 250] width 53 height 9
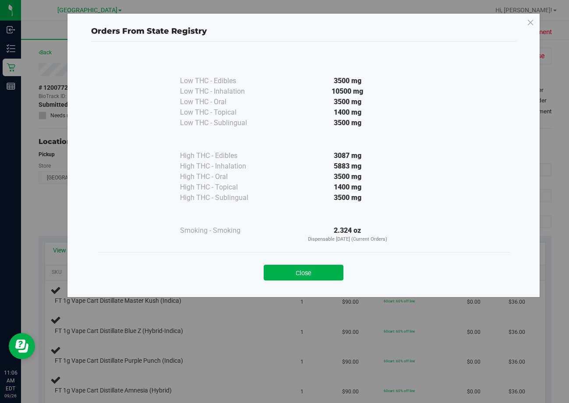
drag, startPoint x: 293, startPoint y: 268, endPoint x: 305, endPoint y: 261, distance: 14.1
click at [292, 268] on button "Close" at bounding box center [304, 273] width 80 height 16
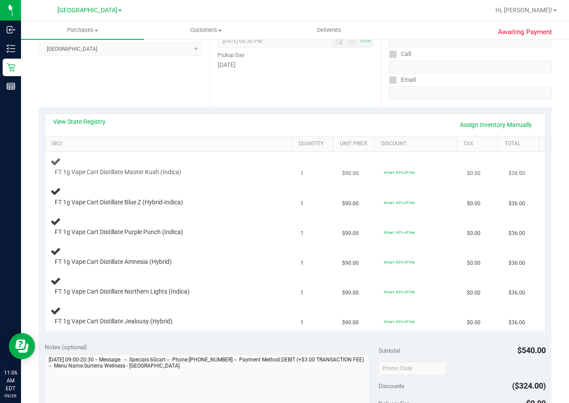
scroll to position [131, 0]
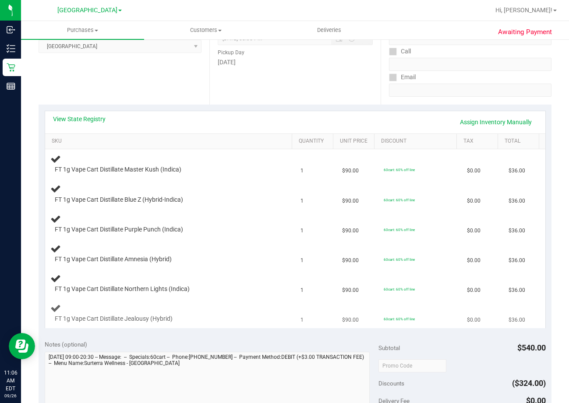
click at [438, 305] on td "60cart: 60% off line" at bounding box center [419, 313] width 83 height 29
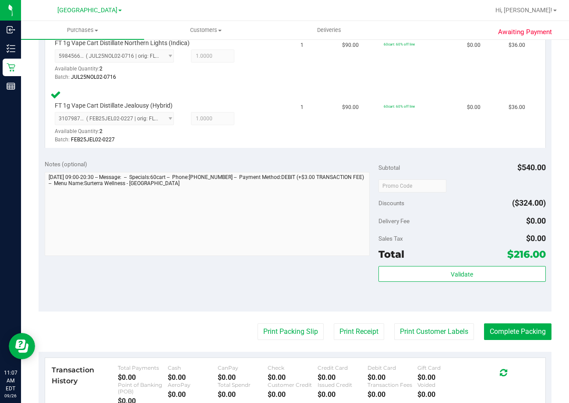
scroll to position [613, 0]
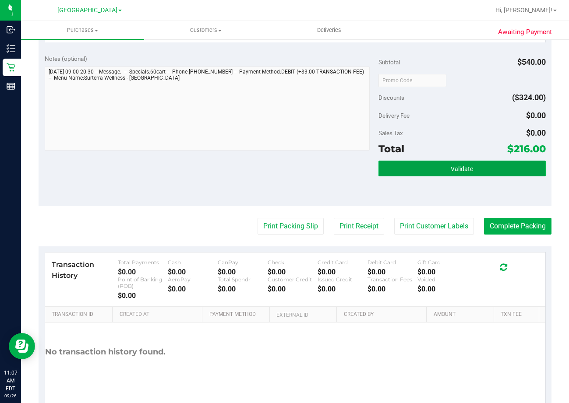
click at [410, 174] on button "Validate" at bounding box center [461, 169] width 167 height 16
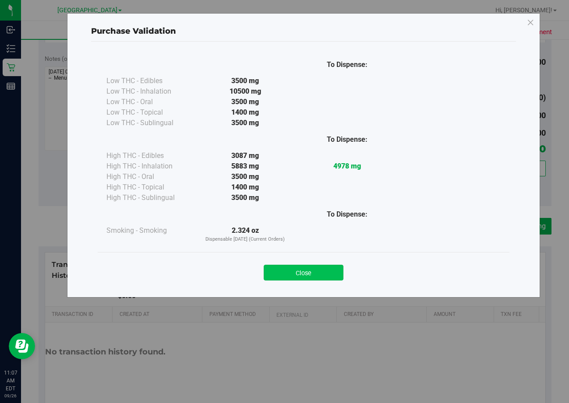
click at [300, 271] on button "Close" at bounding box center [304, 273] width 80 height 16
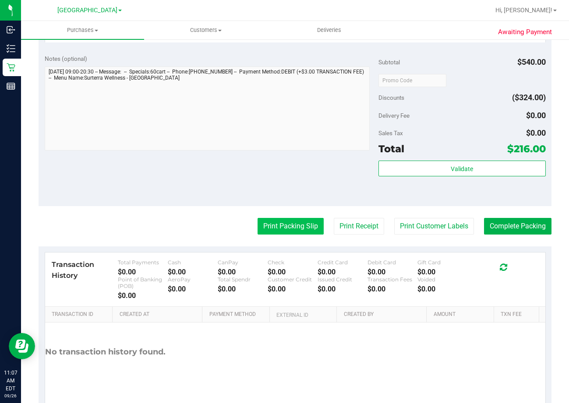
click at [293, 229] on button "Print Packing Slip" at bounding box center [290, 226] width 66 height 17
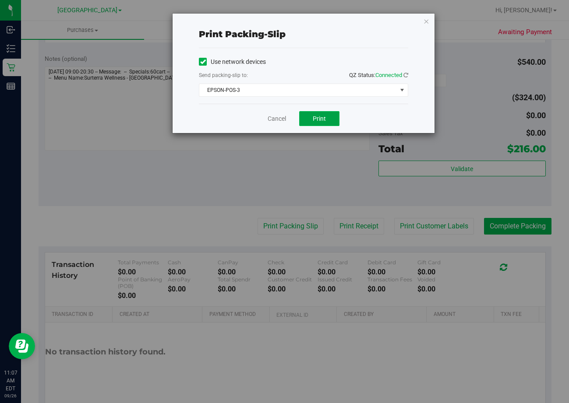
click at [318, 120] on span "Print" at bounding box center [319, 118] width 13 height 7
click at [277, 122] on link "Cancel" at bounding box center [277, 118] width 18 height 9
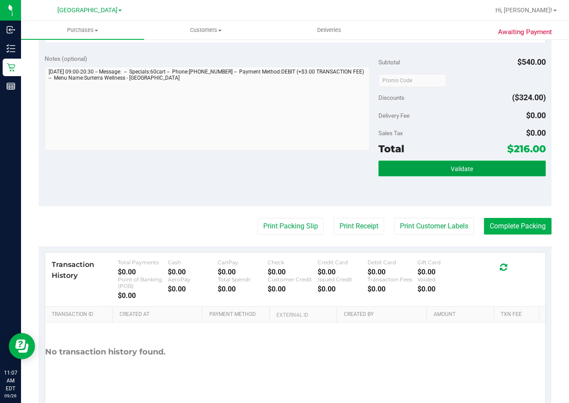
click at [436, 173] on button "Validate" at bounding box center [461, 169] width 167 height 16
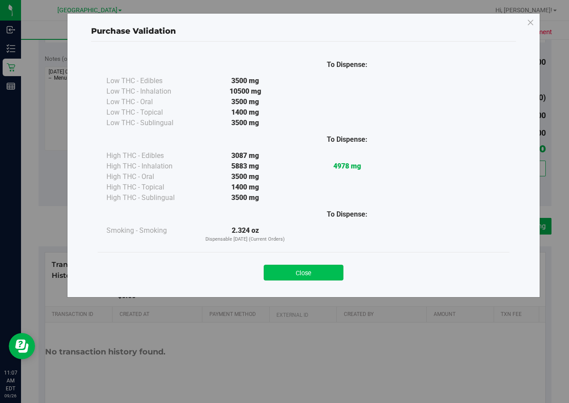
click at [303, 269] on button "Close" at bounding box center [304, 273] width 80 height 16
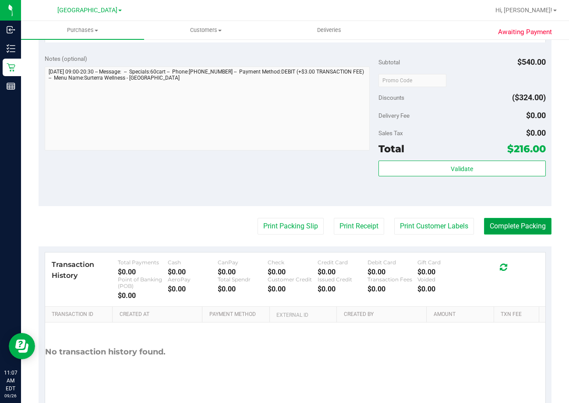
click at [520, 230] on button "Complete Packing" at bounding box center [517, 226] width 67 height 17
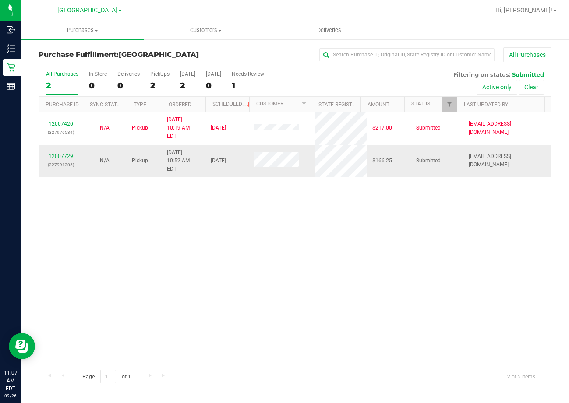
click at [59, 153] on link "12007729" at bounding box center [61, 156] width 25 height 6
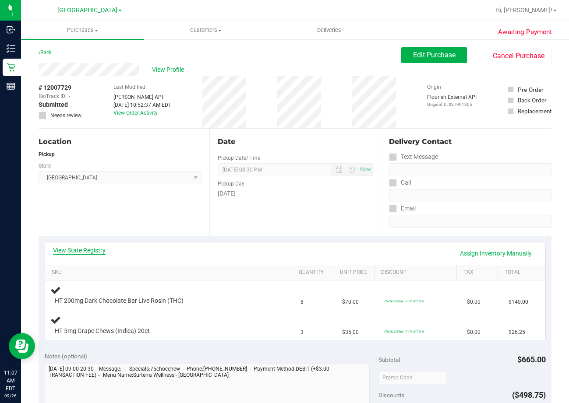
click at [71, 250] on link "View State Registry" at bounding box center [79, 250] width 53 height 9
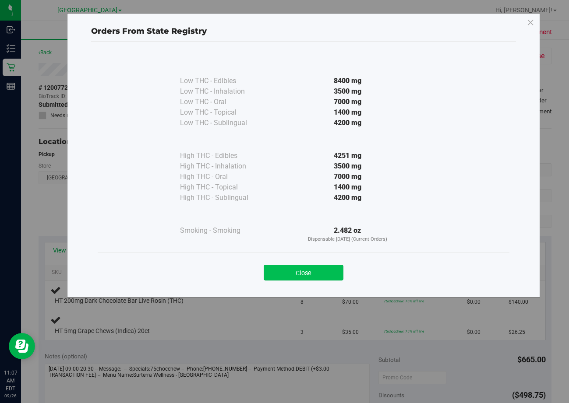
click at [314, 274] on button "Close" at bounding box center [304, 273] width 80 height 16
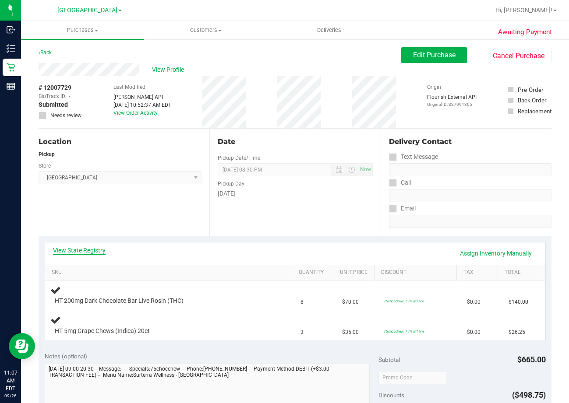
click at [99, 251] on link "View State Registry" at bounding box center [79, 250] width 53 height 9
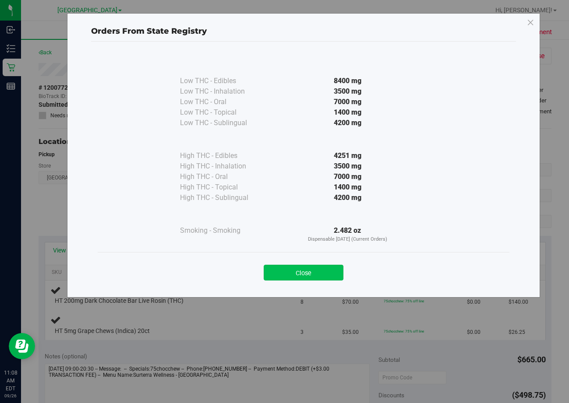
click at [317, 275] on button "Close" at bounding box center [304, 273] width 80 height 16
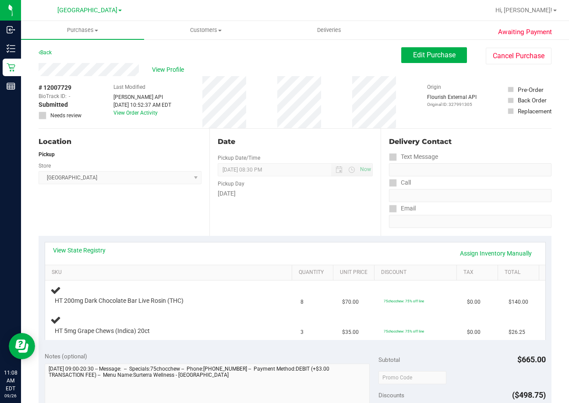
click at [179, 251] on div "View State Registry Assign Inventory Manually" at bounding box center [295, 253] width 484 height 15
click at [177, 251] on div "View State Registry Assign Inventory Manually" at bounding box center [295, 253] width 484 height 15
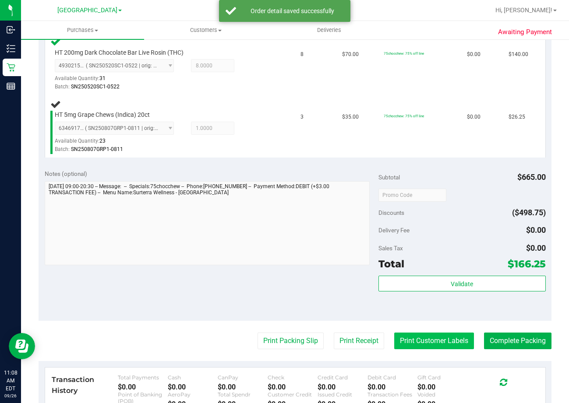
scroll to position [306, 0]
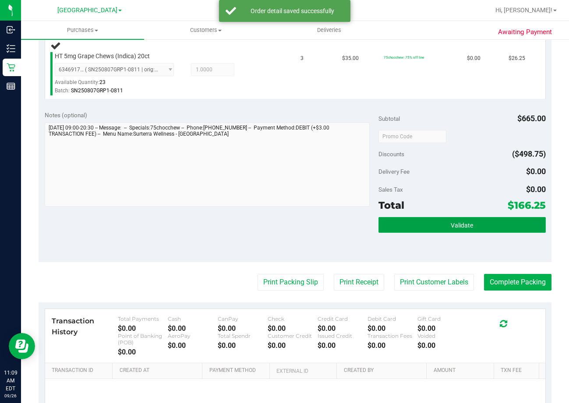
click at [487, 223] on button "Validate" at bounding box center [461, 225] width 167 height 16
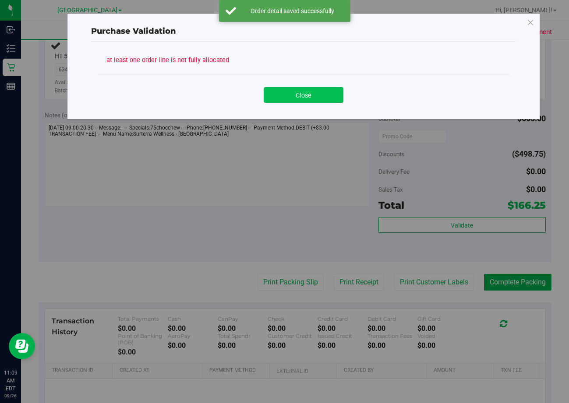
click at [297, 98] on button "Close" at bounding box center [304, 95] width 80 height 16
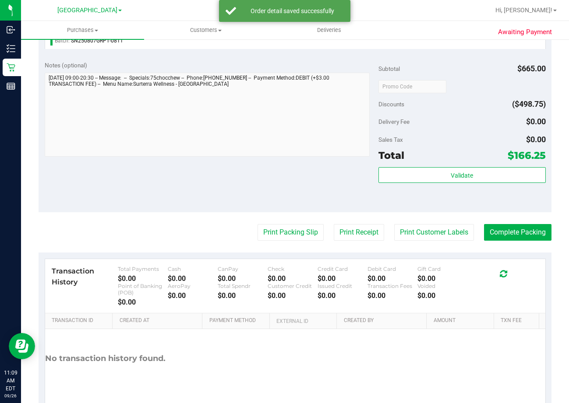
scroll to position [362, 0]
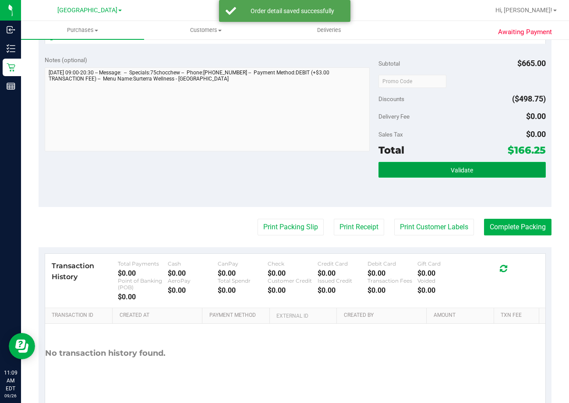
click at [459, 175] on button "Validate" at bounding box center [461, 170] width 167 height 16
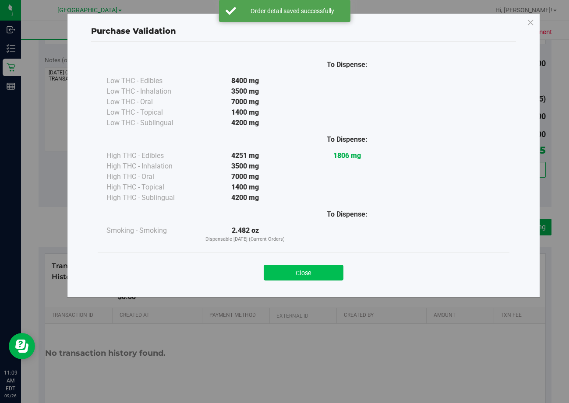
click at [317, 273] on button "Close" at bounding box center [304, 273] width 80 height 16
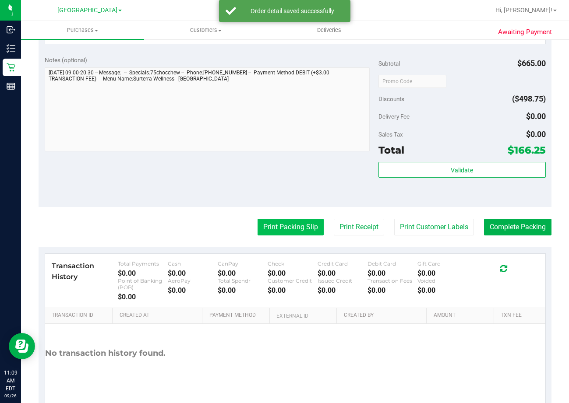
click at [277, 226] on button "Print Packing Slip" at bounding box center [290, 227] width 66 height 17
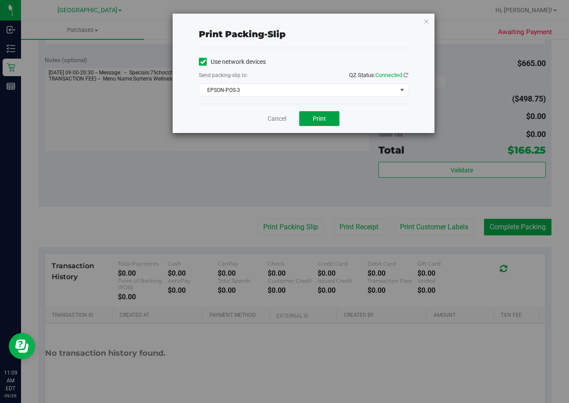
click at [321, 121] on span "Print" at bounding box center [319, 118] width 13 height 7
click at [273, 118] on link "Cancel" at bounding box center [277, 118] width 18 height 9
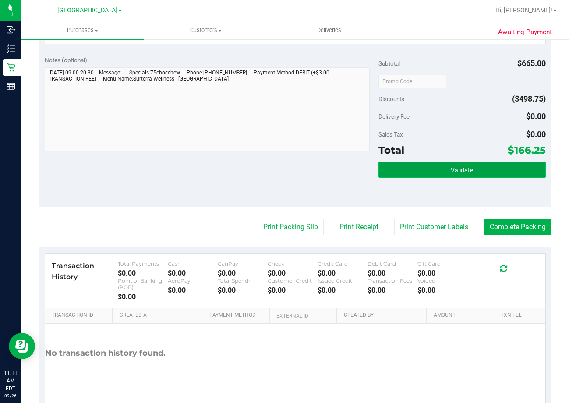
click at [458, 170] on span "Validate" at bounding box center [462, 170] width 22 height 7
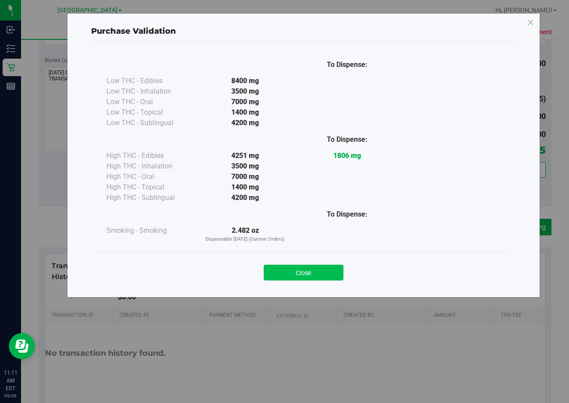
click at [322, 275] on button "Close" at bounding box center [304, 273] width 80 height 16
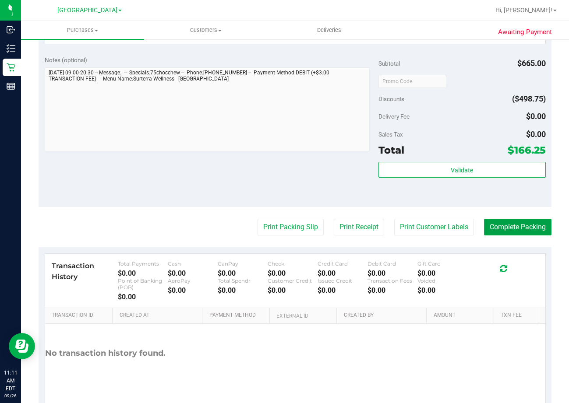
click at [507, 221] on button "Complete Packing" at bounding box center [517, 227] width 67 height 17
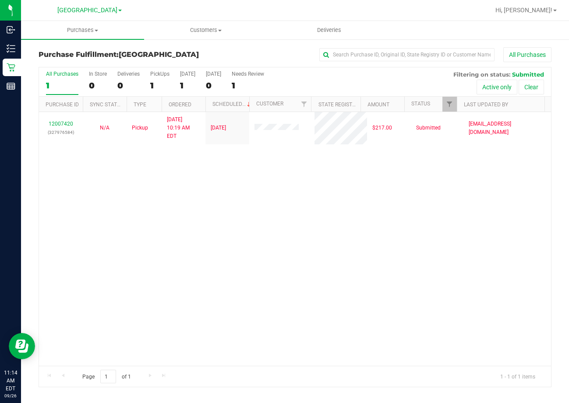
drag, startPoint x: 160, startPoint y: 247, endPoint x: 179, endPoint y: 243, distance: 18.9
click at [168, 244] on div "12007420 (327976584) N/A Pickup 9/26/2025 10:19 AM EDT 9/26/2025 $217.00 Submit…" at bounding box center [295, 239] width 512 height 254
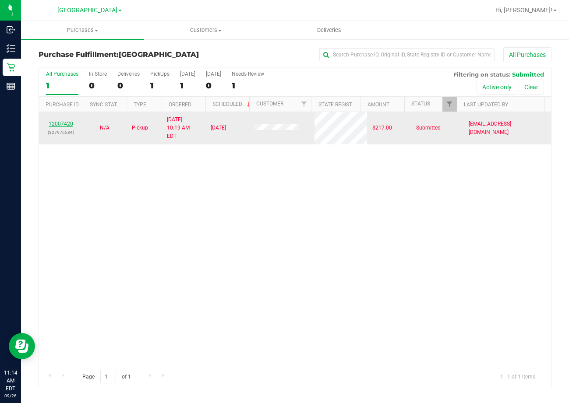
click at [58, 121] on link "12007420" at bounding box center [61, 124] width 25 height 6
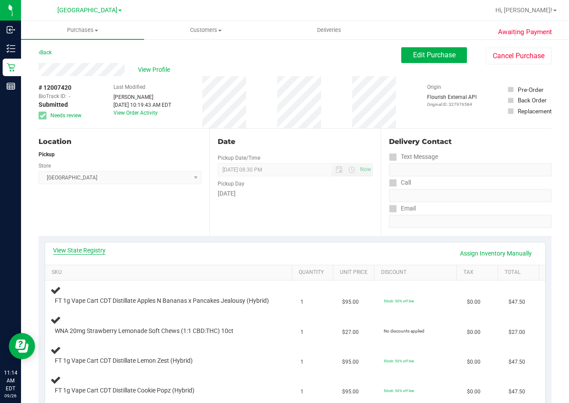
click at [63, 253] on link "View State Registry" at bounding box center [79, 250] width 53 height 9
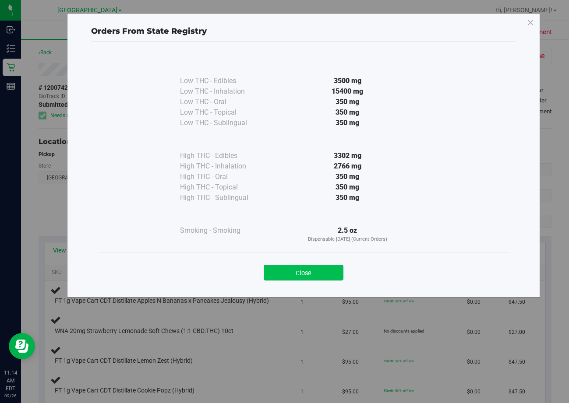
click at [307, 276] on button "Close" at bounding box center [304, 273] width 80 height 16
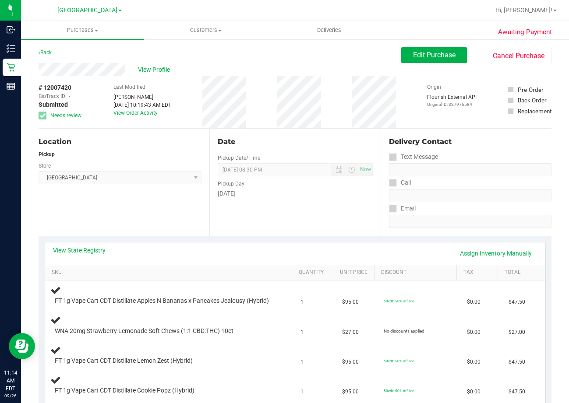
drag, startPoint x: 239, startPoint y: 166, endPoint x: 180, endPoint y: 209, distance: 73.0
click at [213, 189] on div "Date Pickup Date/Time 09/26/2025 Now 09/26/2025 08:30 PM Now Pickup Day Friday" at bounding box center [294, 182] width 171 height 107
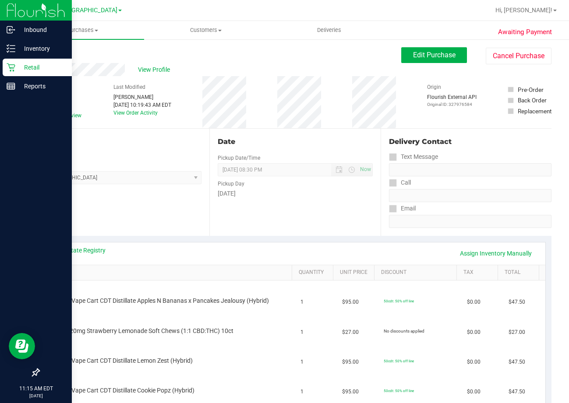
click at [23, 71] on p "Retail" at bounding box center [41, 67] width 53 height 11
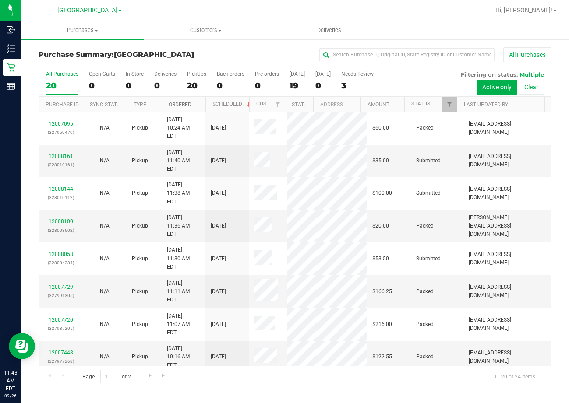
click at [182, 106] on link "Ordered" at bounding box center [180, 105] width 23 height 6
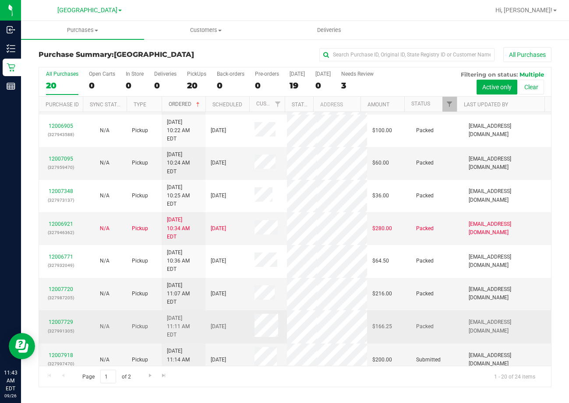
scroll to position [306, 0]
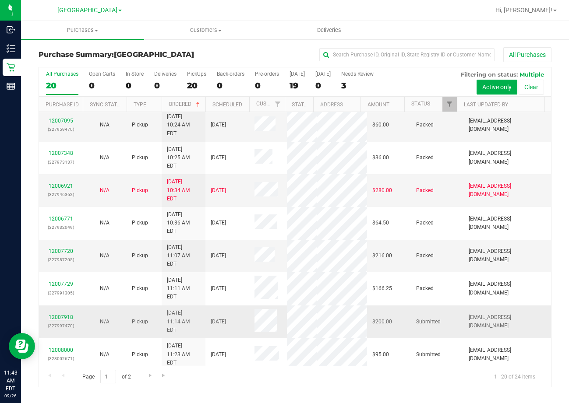
click at [62, 314] on link "12007918" at bounding box center [61, 317] width 25 height 6
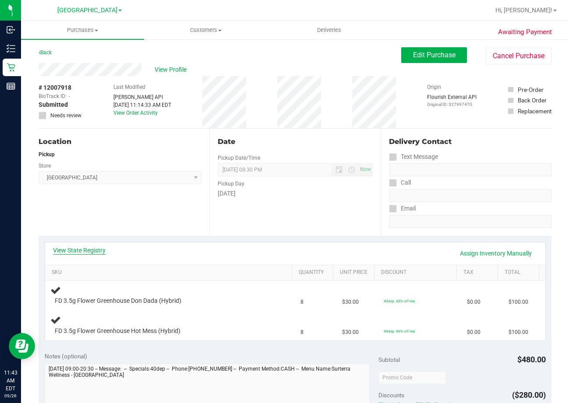
click at [87, 250] on link "View State Registry" at bounding box center [79, 250] width 53 height 9
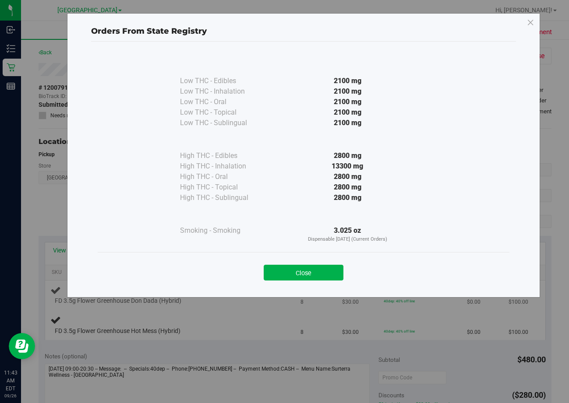
drag, startPoint x: 299, startPoint y: 275, endPoint x: 393, endPoint y: 285, distance: 94.7
click at [299, 275] on button "Close" at bounding box center [304, 273] width 80 height 16
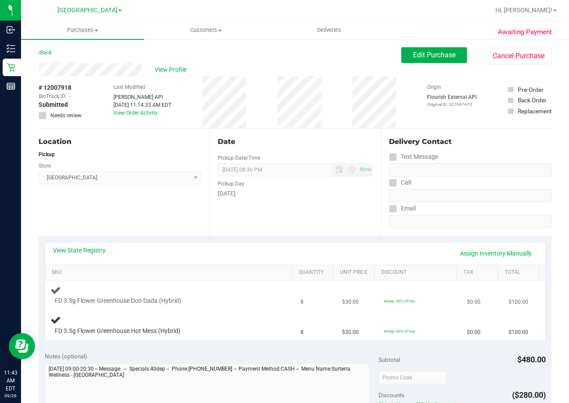
click at [402, 303] on span "40dep: 40% off line" at bounding box center [399, 301] width 31 height 4
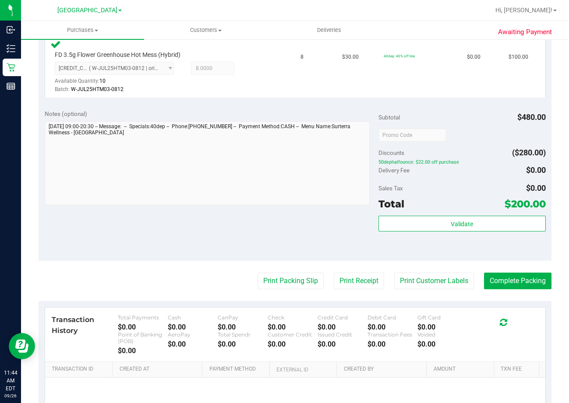
scroll to position [350, 0]
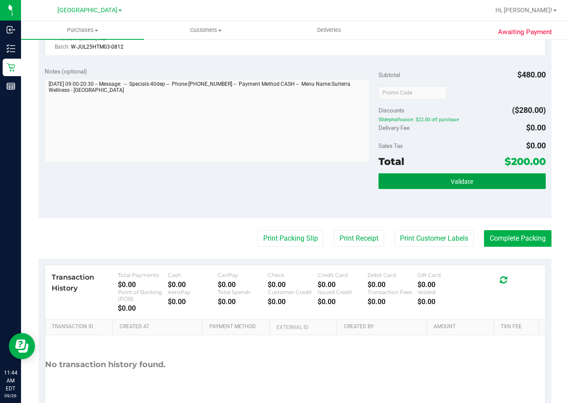
click at [454, 181] on span "Validate" at bounding box center [462, 181] width 22 height 7
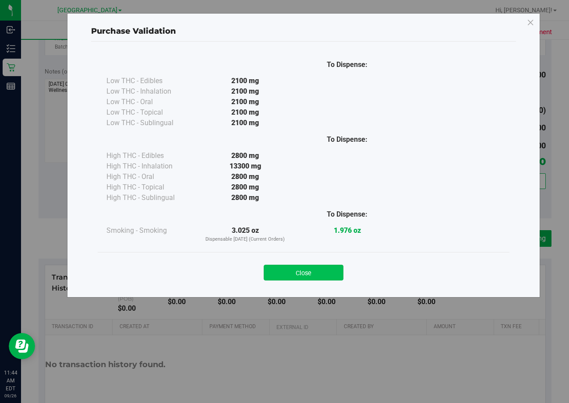
click at [320, 273] on button "Close" at bounding box center [304, 273] width 80 height 16
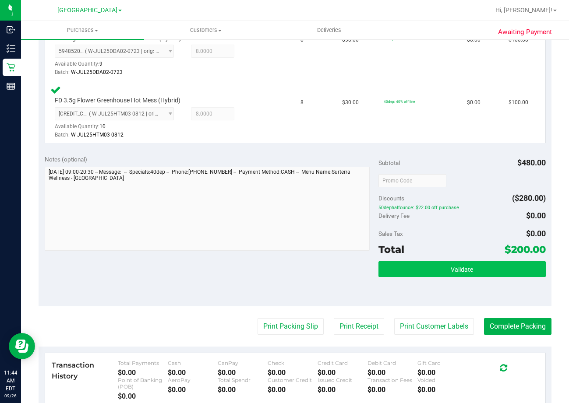
scroll to position [263, 0]
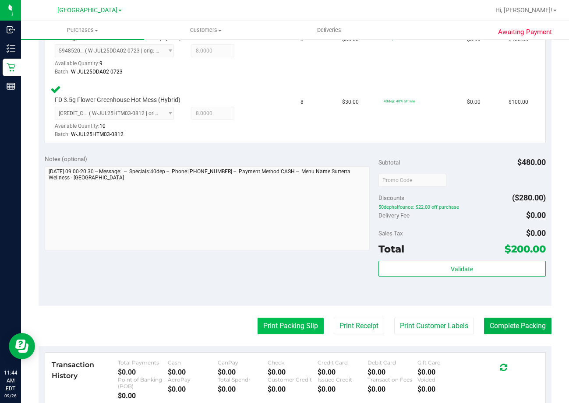
drag, startPoint x: 285, startPoint y: 321, endPoint x: 338, endPoint y: 226, distance: 108.4
click at [287, 317] on purchase-details "Back Edit Purchase Cancel Purchase View Profile # 12007918 BioTrack ID: - Submi…" at bounding box center [295, 151] width 513 height 732
click at [298, 330] on button "Print Packing Slip" at bounding box center [290, 326] width 66 height 17
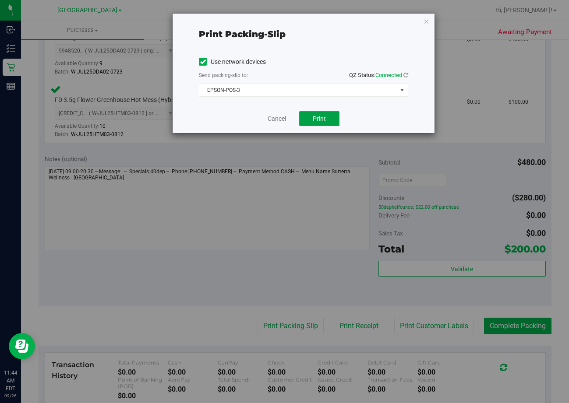
click at [324, 113] on button "Print" at bounding box center [319, 118] width 40 height 15
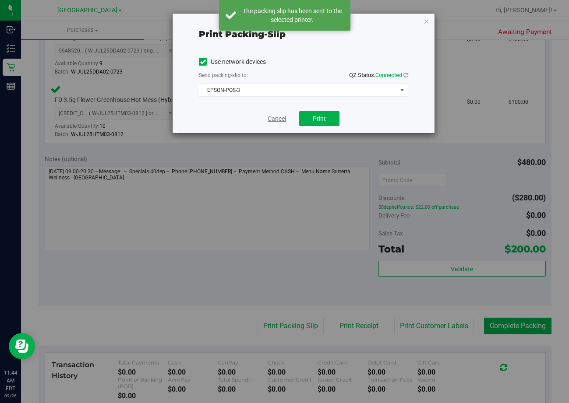
click at [268, 120] on link "Cancel" at bounding box center [277, 118] width 18 height 9
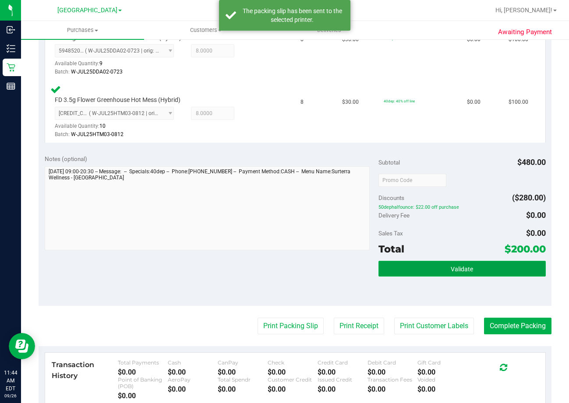
drag, startPoint x: 463, startPoint y: 271, endPoint x: 468, endPoint y: 265, distance: 7.5
click at [463, 271] on span "Validate" at bounding box center [462, 269] width 22 height 7
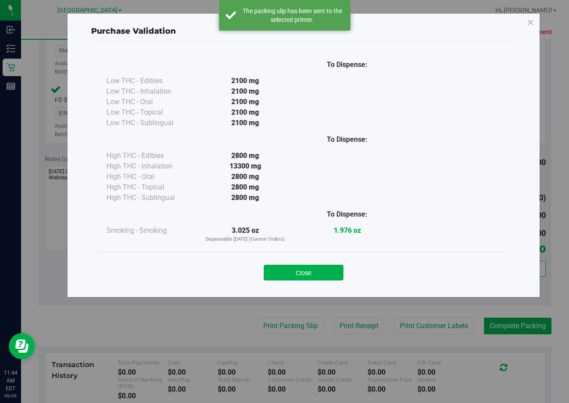
drag, startPoint x: 326, startPoint y: 274, endPoint x: 548, endPoint y: 274, distance: 222.0
click at [335, 269] on button "Close" at bounding box center [304, 273] width 80 height 16
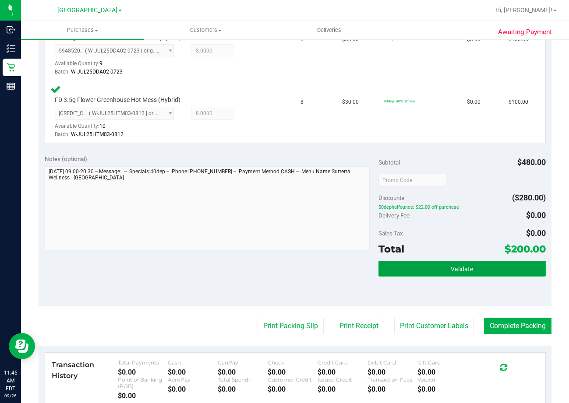
click at [438, 271] on button "Validate" at bounding box center [461, 269] width 167 height 16
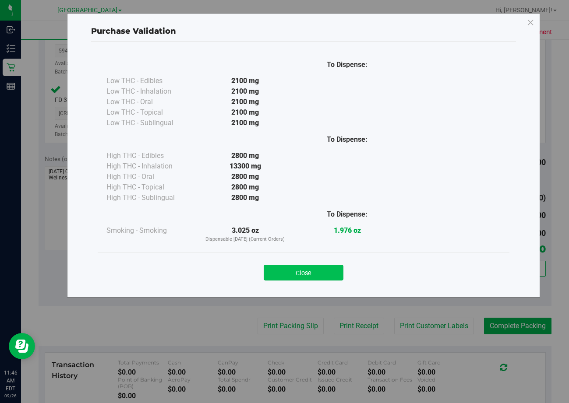
click at [317, 275] on button "Close" at bounding box center [304, 273] width 80 height 16
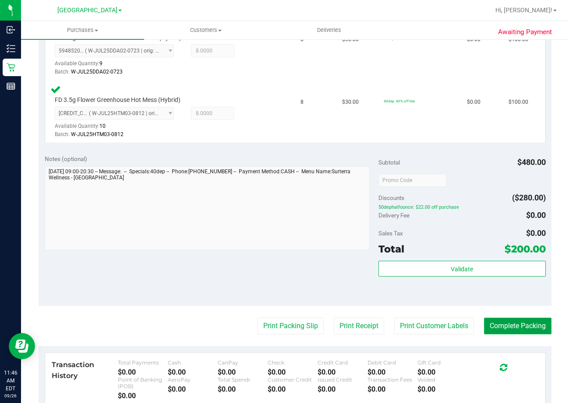
click at [502, 323] on button "Complete Packing" at bounding box center [517, 326] width 67 height 17
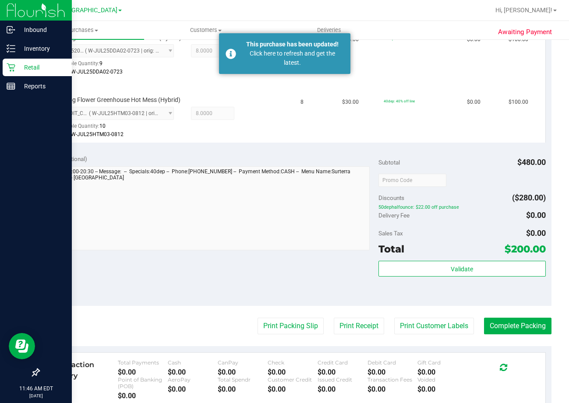
click at [25, 73] on div "Retail" at bounding box center [37, 68] width 69 height 18
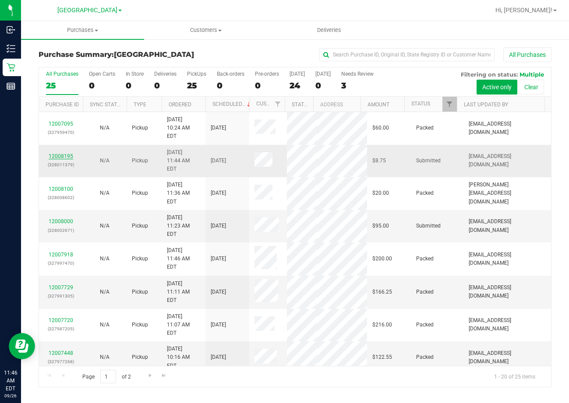
click at [66, 159] on link "12008195" at bounding box center [61, 156] width 25 height 6
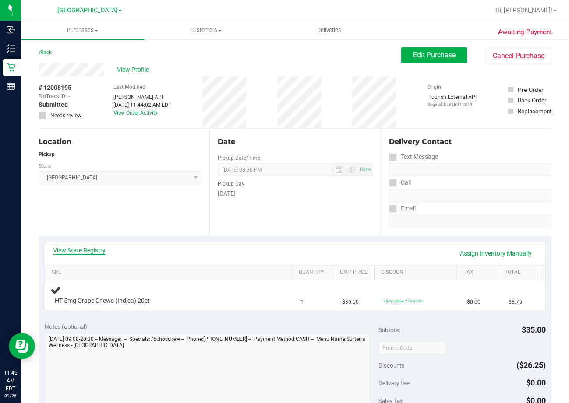
click at [81, 250] on link "View State Registry" at bounding box center [79, 250] width 53 height 9
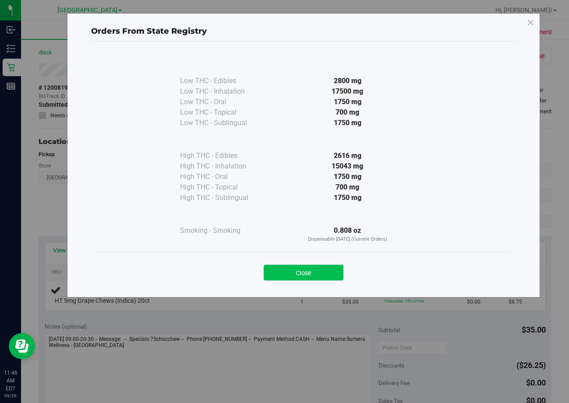
click at [318, 278] on button "Close" at bounding box center [304, 273] width 80 height 16
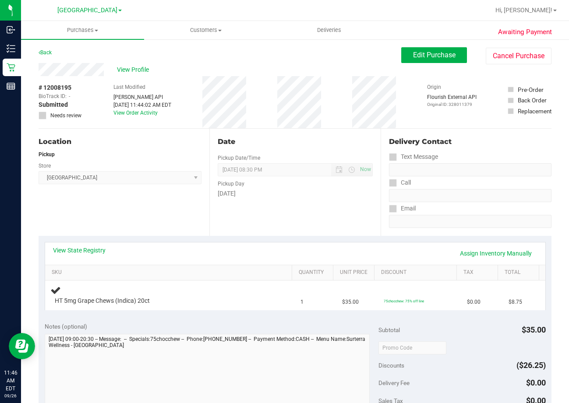
click at [317, 265] on th "Quantity" at bounding box center [312, 273] width 41 height 16
click at [314, 266] on th "Quantity" at bounding box center [312, 273] width 41 height 16
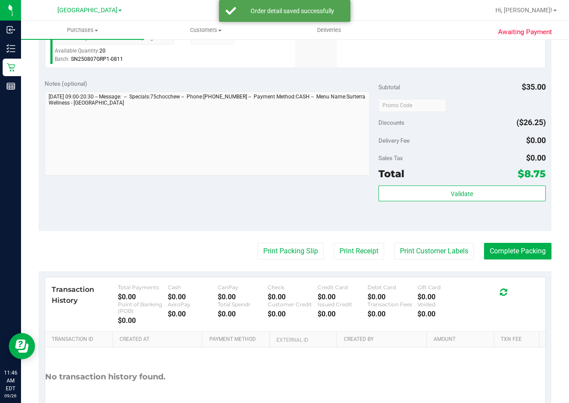
scroll to position [331, 0]
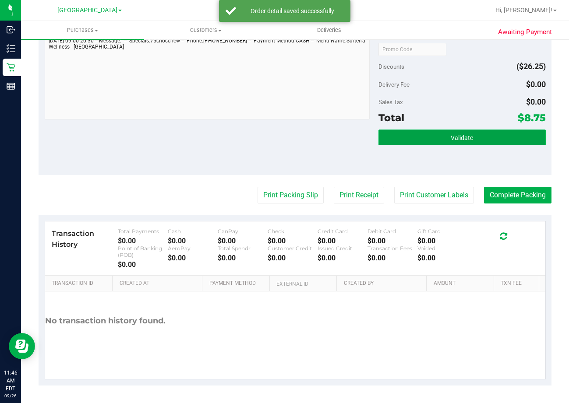
click at [437, 140] on button "Validate" at bounding box center [461, 138] width 167 height 16
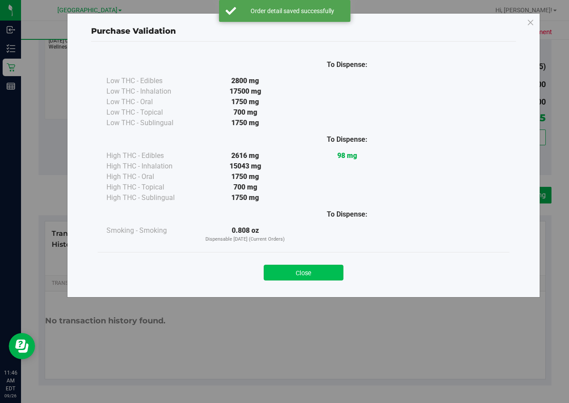
click at [319, 268] on button "Close" at bounding box center [304, 273] width 80 height 16
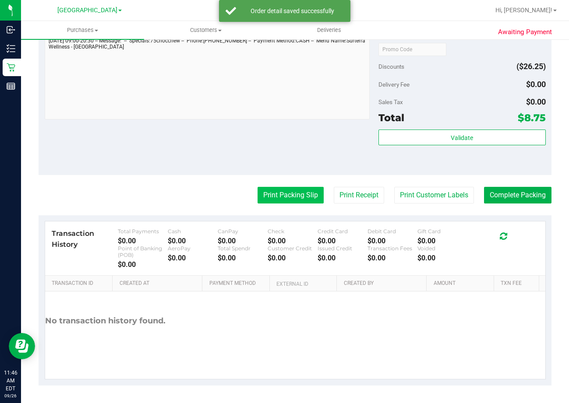
click at [292, 199] on button "Print Packing Slip" at bounding box center [290, 195] width 66 height 17
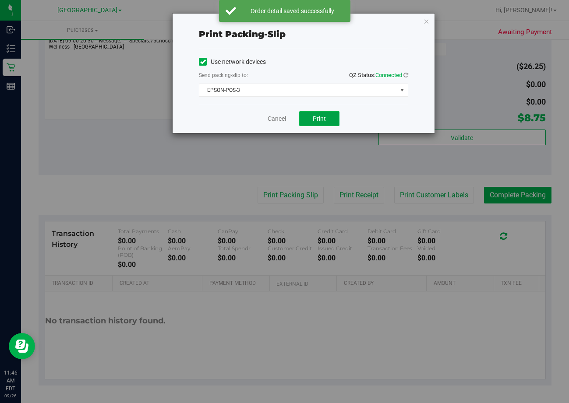
click at [328, 116] on button "Print" at bounding box center [319, 118] width 40 height 15
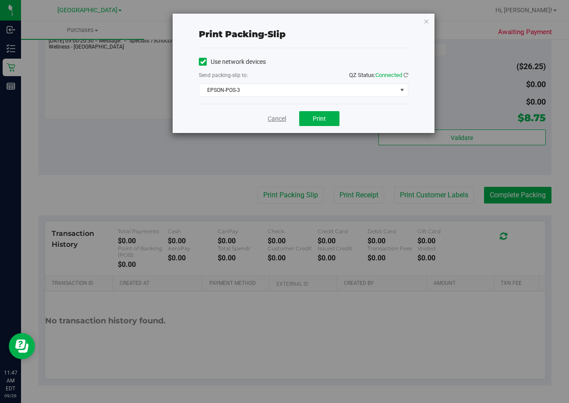
click at [279, 123] on link "Cancel" at bounding box center [277, 118] width 18 height 9
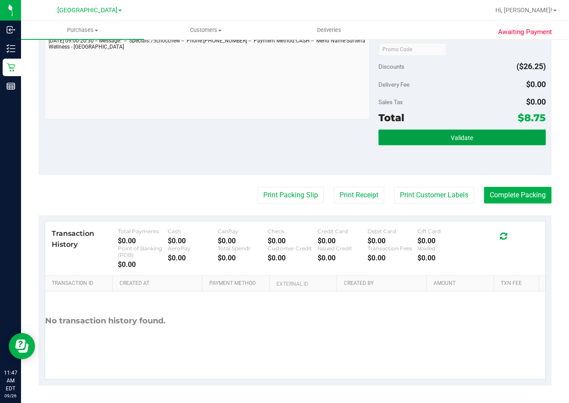
click at [485, 144] on button "Validate" at bounding box center [461, 138] width 167 height 16
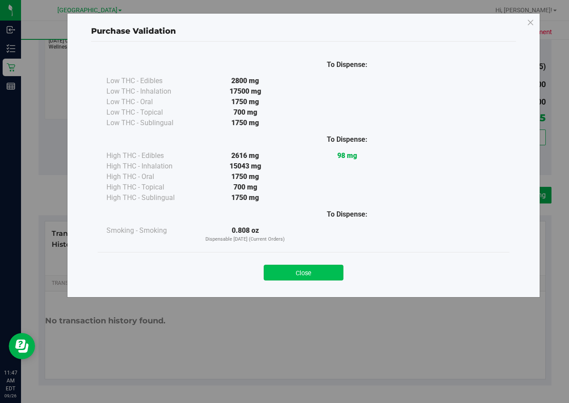
click at [323, 273] on button "Close" at bounding box center [304, 273] width 80 height 16
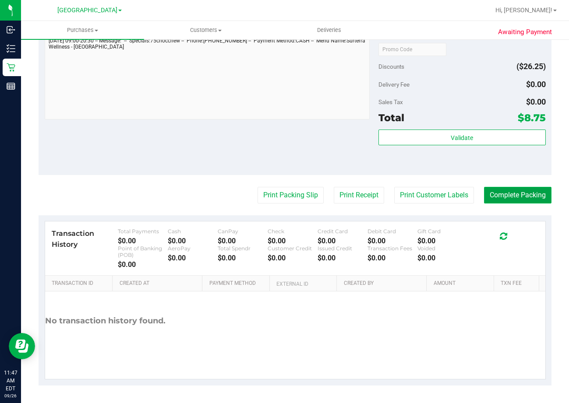
click at [521, 197] on button "Complete Packing" at bounding box center [517, 195] width 67 height 17
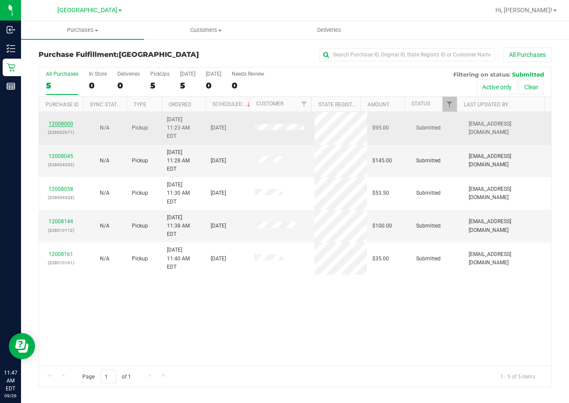
click at [62, 121] on link "12008000" at bounding box center [61, 124] width 25 height 6
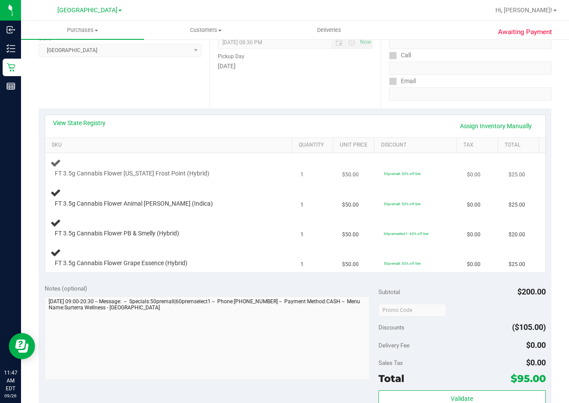
scroll to position [131, 0]
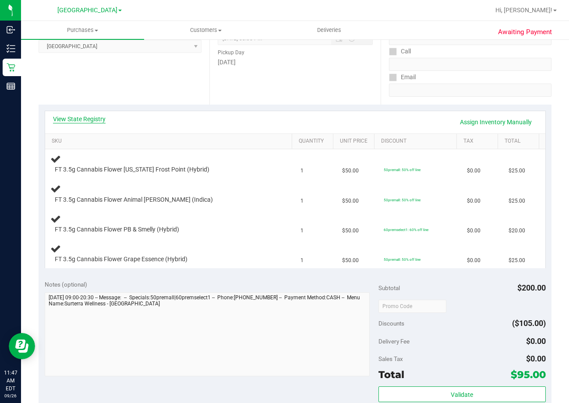
click at [92, 119] on link "View State Registry" at bounding box center [79, 119] width 53 height 9
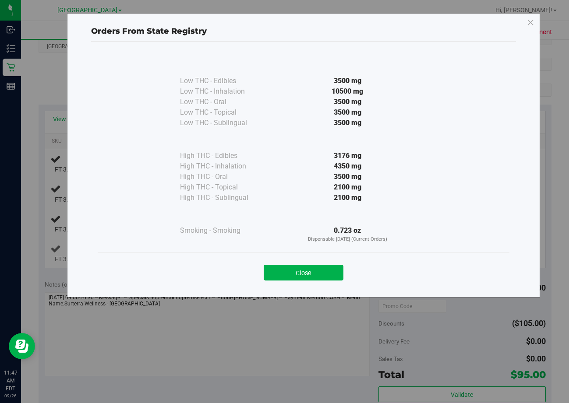
drag, startPoint x: 308, startPoint y: 274, endPoint x: 315, endPoint y: 268, distance: 8.8
click at [309, 274] on button "Close" at bounding box center [304, 273] width 80 height 16
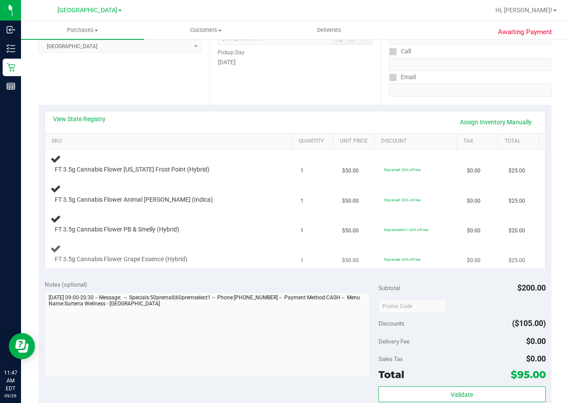
click at [337, 247] on td "$50.00" at bounding box center [358, 253] width 42 height 29
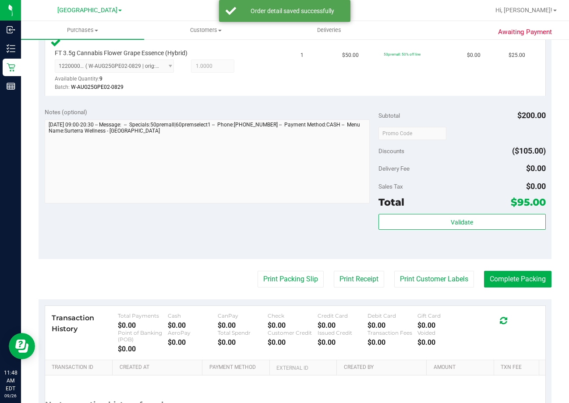
scroll to position [519, 0]
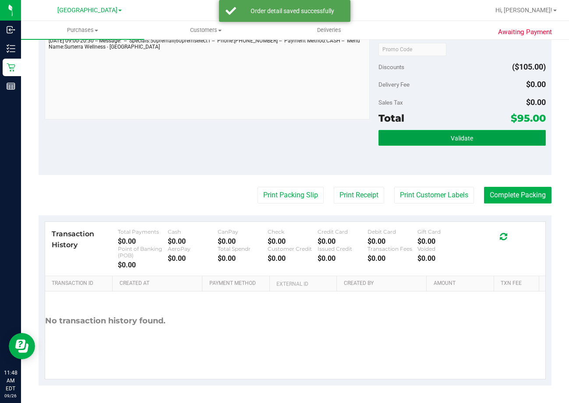
click at [437, 141] on button "Validate" at bounding box center [461, 138] width 167 height 16
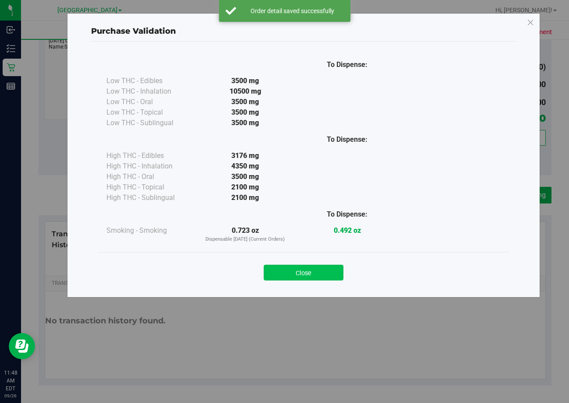
click at [304, 268] on button "Close" at bounding box center [304, 273] width 80 height 16
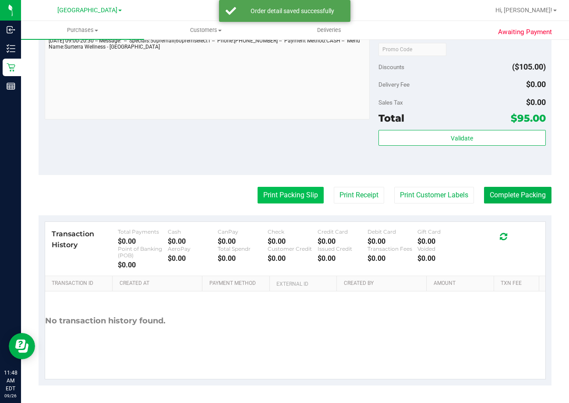
click at [293, 195] on button "Print Packing Slip" at bounding box center [290, 195] width 66 height 17
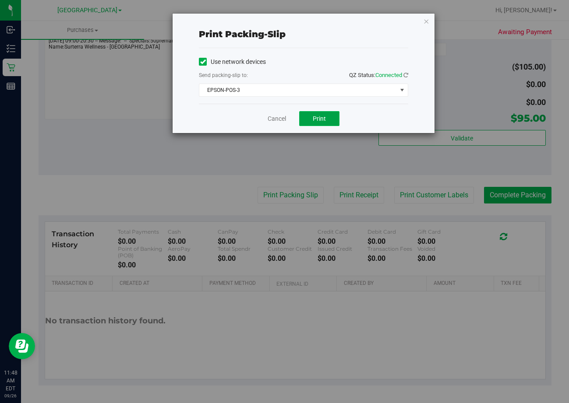
click at [319, 117] on span "Print" at bounding box center [319, 118] width 13 height 7
click at [277, 119] on link "Cancel" at bounding box center [277, 118] width 18 height 9
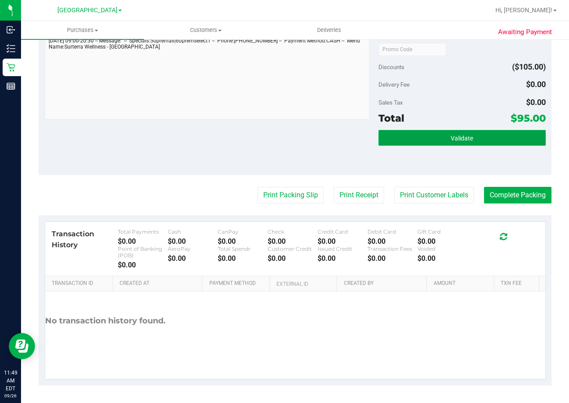
click at [432, 134] on button "Validate" at bounding box center [461, 138] width 167 height 16
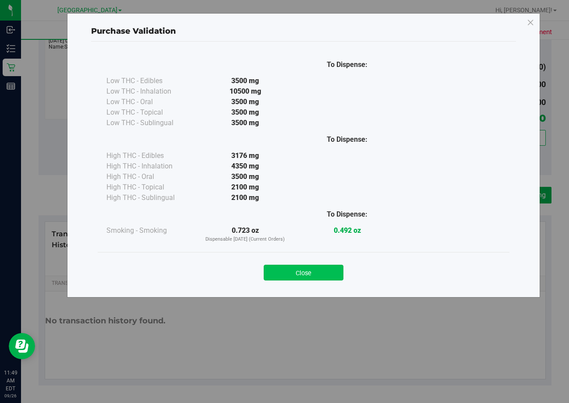
click at [333, 275] on button "Close" at bounding box center [304, 273] width 80 height 16
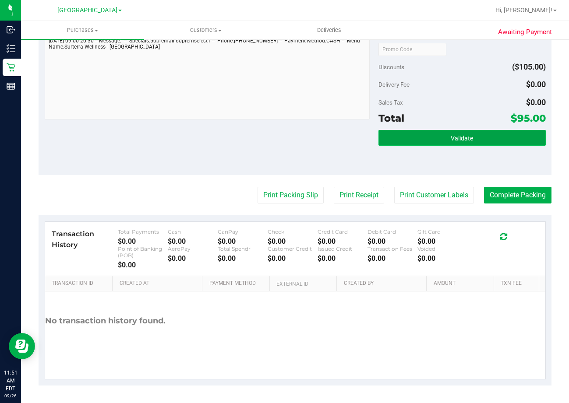
click at [491, 142] on button "Validate" at bounding box center [461, 138] width 167 height 16
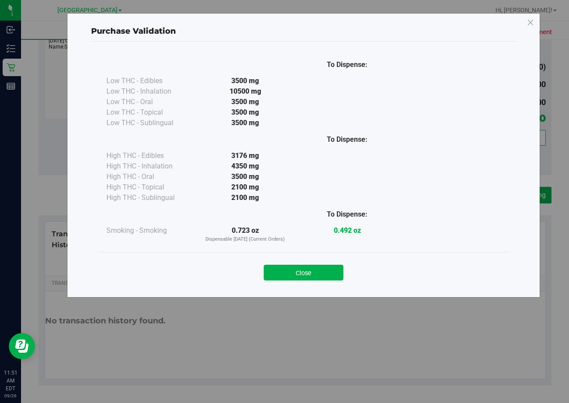
drag, startPoint x: 313, startPoint y: 277, endPoint x: 367, endPoint y: 273, distance: 54.4
click at [313, 276] on button "Close" at bounding box center [304, 273] width 80 height 16
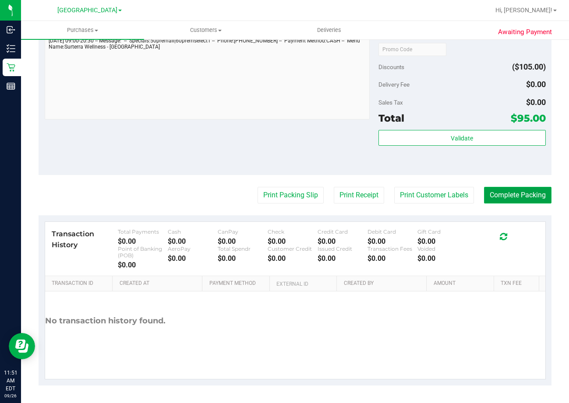
click at [534, 193] on button "Complete Packing" at bounding box center [517, 195] width 67 height 17
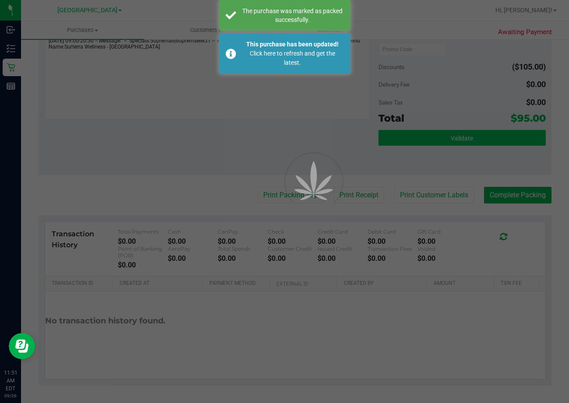
click at [416, 138] on div at bounding box center [284, 201] width 569 height 403
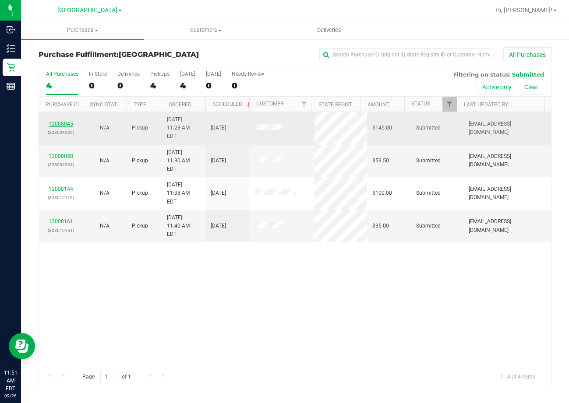
click at [61, 122] on link "12008045" at bounding box center [61, 124] width 25 height 6
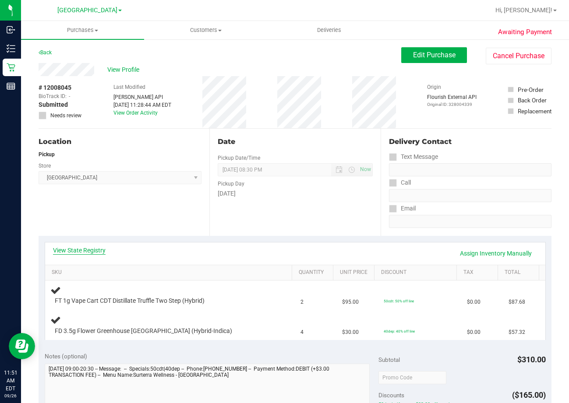
click at [89, 252] on link "View State Registry" at bounding box center [79, 250] width 53 height 9
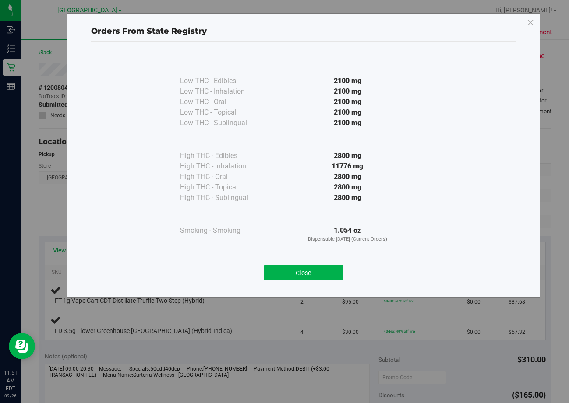
click at [324, 283] on div "Close" at bounding box center [304, 269] width 412 height 35
click at [319, 273] on button "Close" at bounding box center [304, 273] width 80 height 16
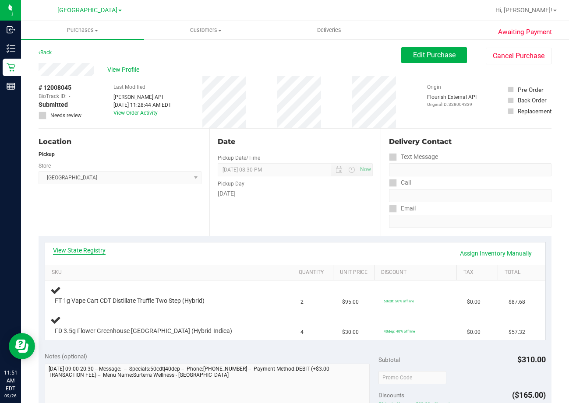
click at [80, 253] on link "View State Registry" at bounding box center [79, 250] width 53 height 9
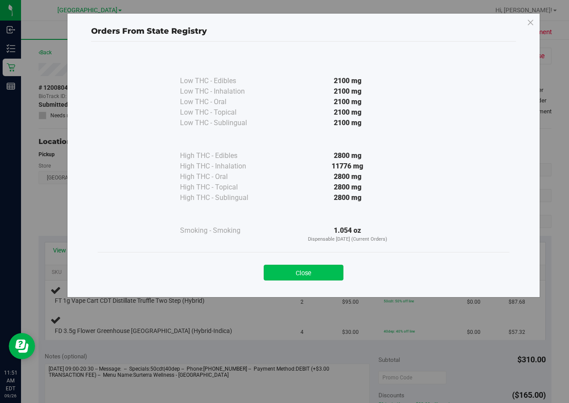
click at [316, 272] on button "Close" at bounding box center [304, 273] width 80 height 16
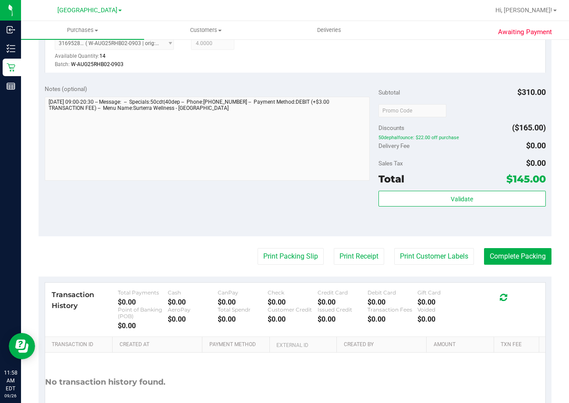
scroll to position [428, 0]
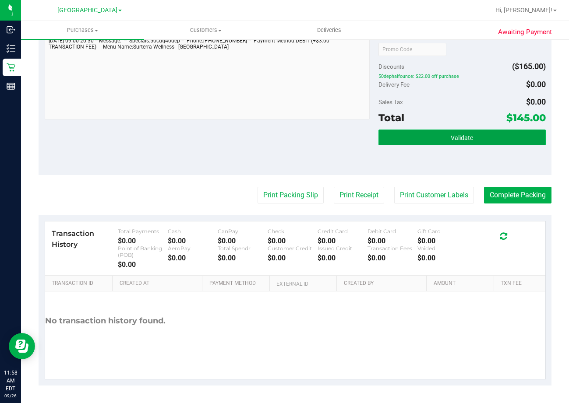
click at [454, 132] on button "Validate" at bounding box center [461, 138] width 167 height 16
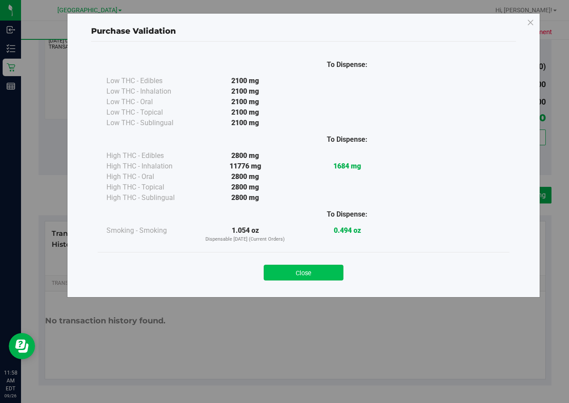
click at [287, 269] on button "Close" at bounding box center [304, 273] width 80 height 16
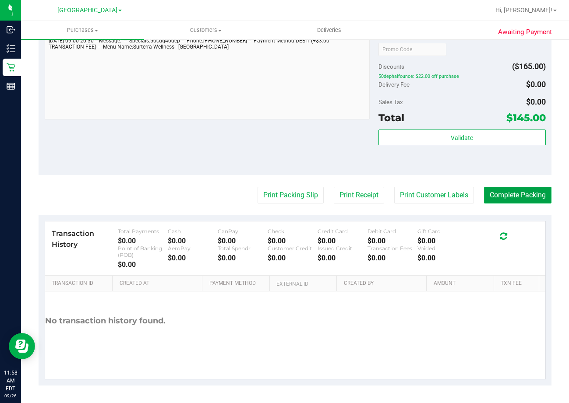
click at [521, 193] on button "Complete Packing" at bounding box center [517, 195] width 67 height 17
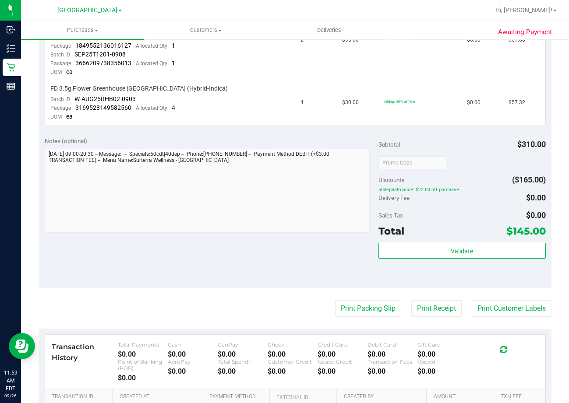
scroll to position [263, 0]
click at [356, 312] on button "Print Packing Slip" at bounding box center [368, 308] width 66 height 17
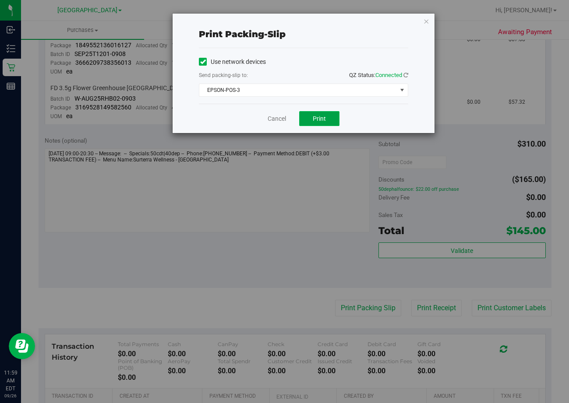
click at [330, 114] on button "Print" at bounding box center [319, 118] width 40 height 15
click at [282, 118] on link "Cancel" at bounding box center [277, 118] width 18 height 9
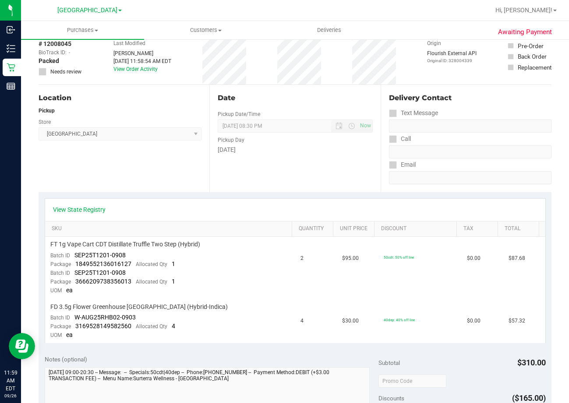
scroll to position [219, 0]
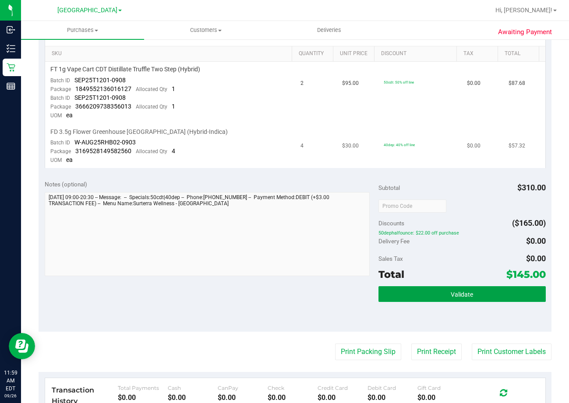
drag, startPoint x: 470, startPoint y: 295, endPoint x: 348, endPoint y: 161, distance: 181.3
click at [468, 295] on button "Validate" at bounding box center [461, 294] width 167 height 16
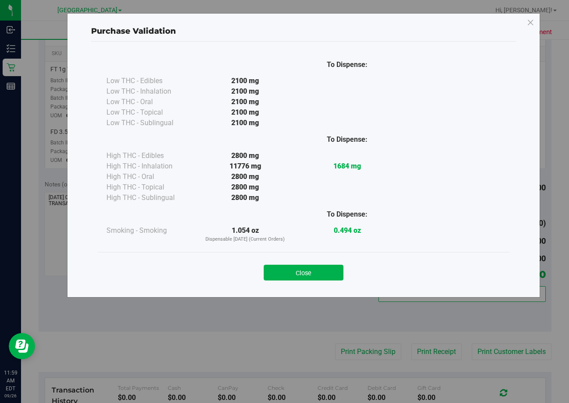
click at [355, 247] on div "To Dispense: Low THC - Edibles 2100 mg" at bounding box center [303, 166] width 425 height 248
drag, startPoint x: 315, startPoint y: 269, endPoint x: 514, endPoint y: 260, distance: 199.9
click at [321, 264] on div "Close" at bounding box center [303, 270] width 398 height 22
click at [312, 276] on button "Close" at bounding box center [304, 273] width 80 height 16
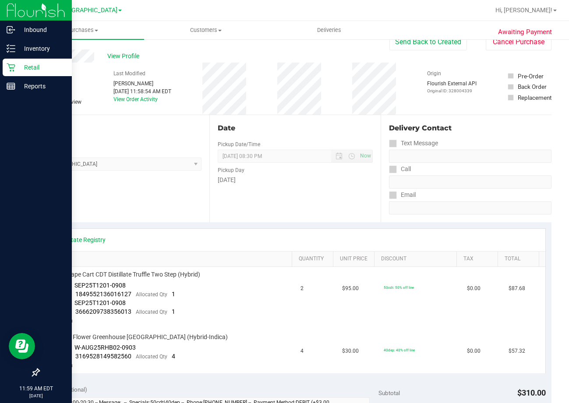
scroll to position [0, 0]
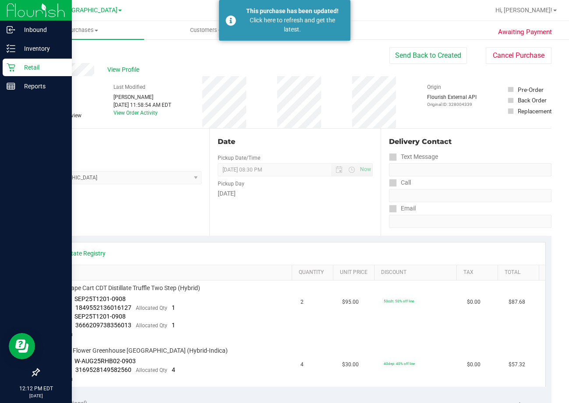
click at [28, 65] on p "Retail" at bounding box center [41, 67] width 53 height 11
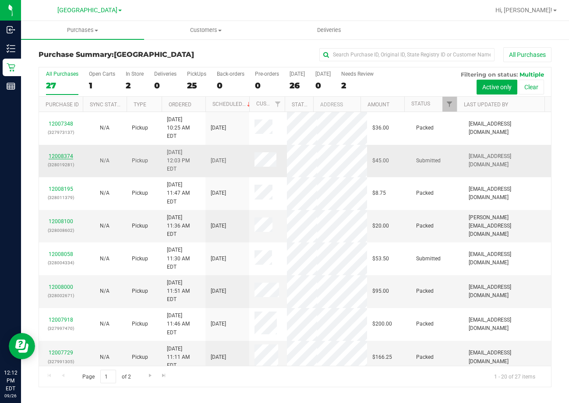
click at [60, 153] on link "12008374" at bounding box center [61, 156] width 25 height 6
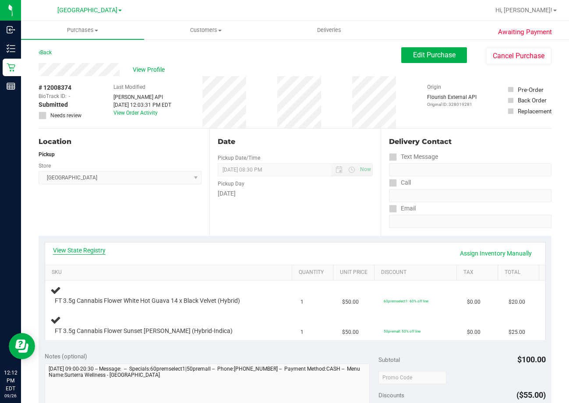
click at [85, 254] on link "View State Registry" at bounding box center [79, 250] width 53 height 9
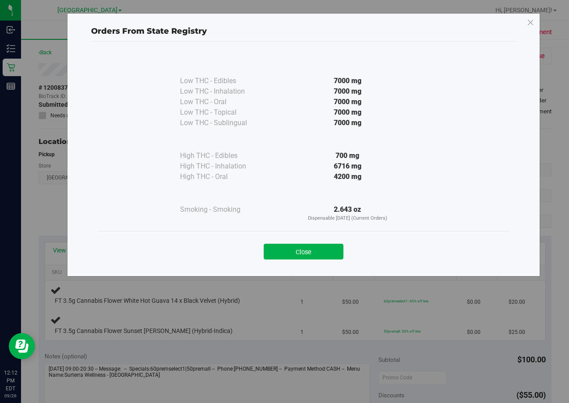
drag, startPoint x: 322, startPoint y: 256, endPoint x: 430, endPoint y: 276, distance: 109.7
click at [331, 255] on button "Close" at bounding box center [304, 252] width 80 height 16
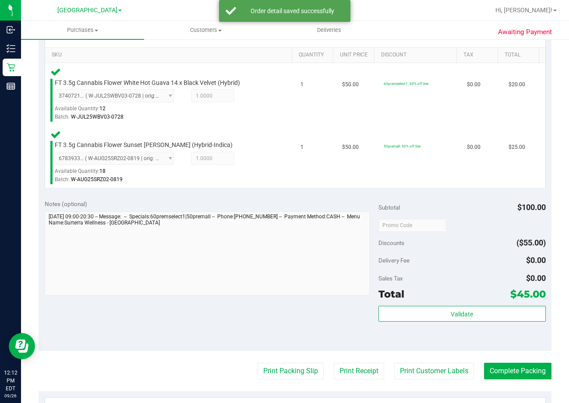
scroll to position [219, 0]
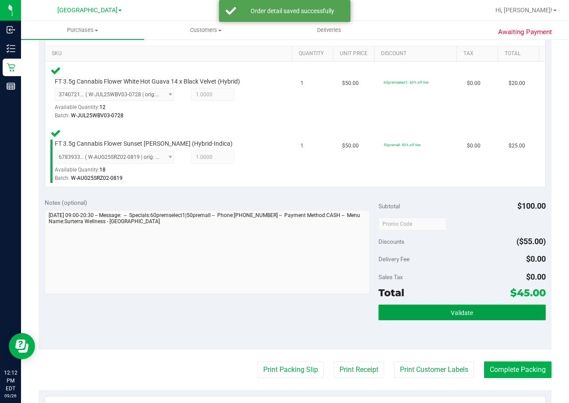
click at [464, 320] on button "Validate" at bounding box center [461, 313] width 167 height 16
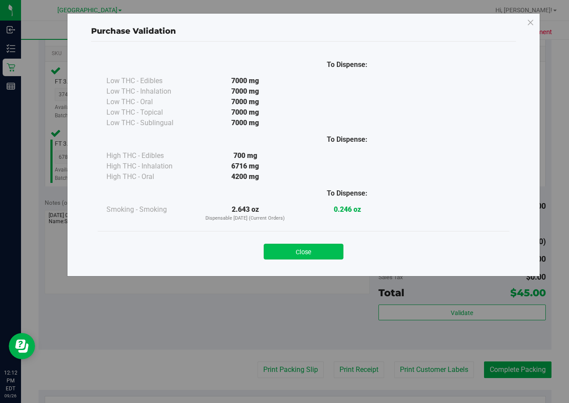
click at [319, 255] on button "Close" at bounding box center [304, 252] width 80 height 16
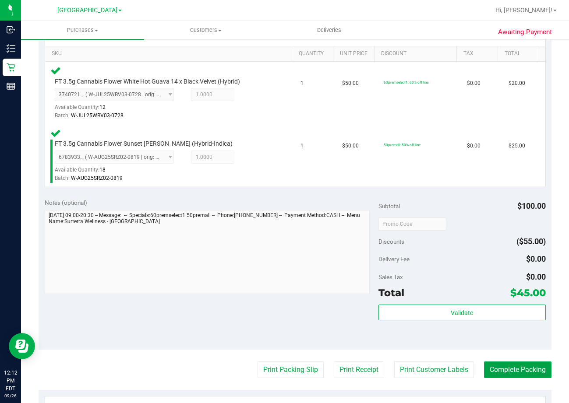
click at [511, 372] on button "Complete Packing" at bounding box center [517, 370] width 67 height 17
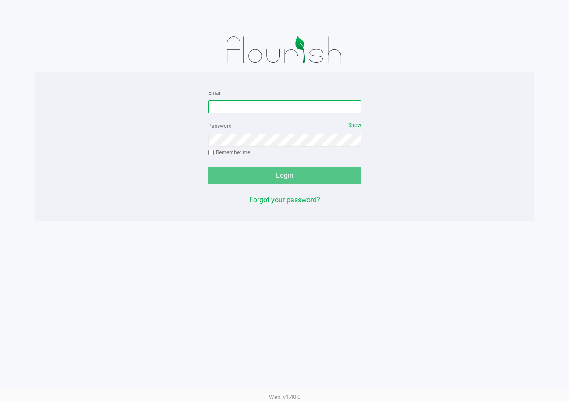
click at [264, 109] on input "Email" at bounding box center [284, 106] width 153 height 13
type input "[EMAIL_ADDRESS][DOMAIN_NAME]"
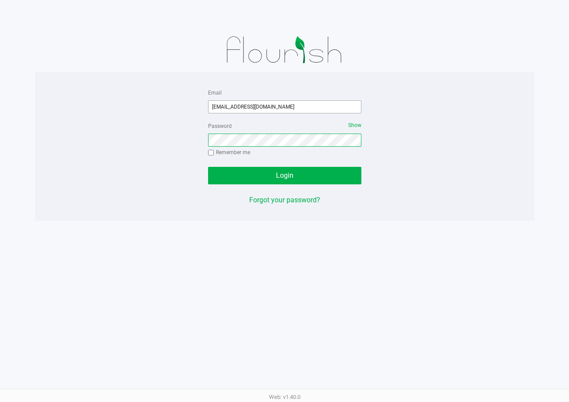
click at [208, 167] on button "Login" at bounding box center [284, 176] width 153 height 18
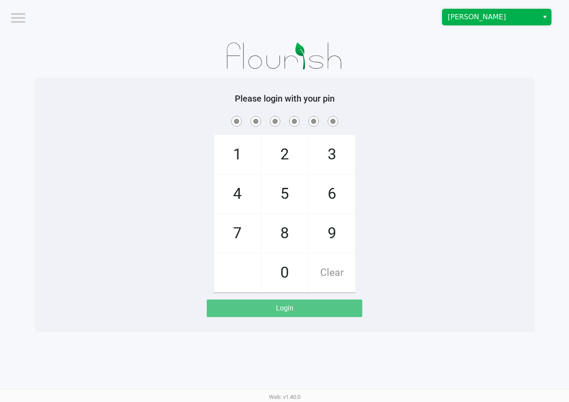
drag, startPoint x: 486, startPoint y: 20, endPoint x: 492, endPoint y: 21, distance: 5.4
click at [487, 20] on span "[PERSON_NAME]" at bounding box center [489, 17] width 85 height 11
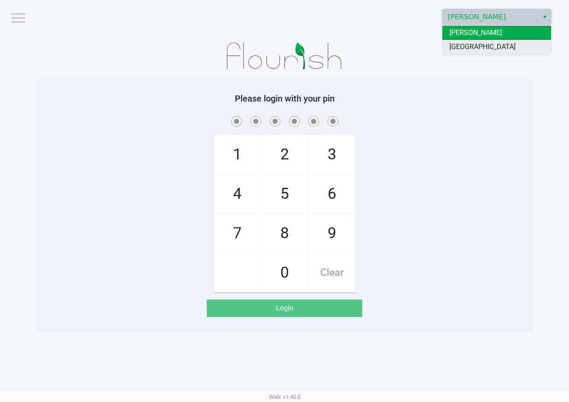
click at [496, 49] on li "[GEOGRAPHIC_DATA]" at bounding box center [496, 47] width 109 height 14
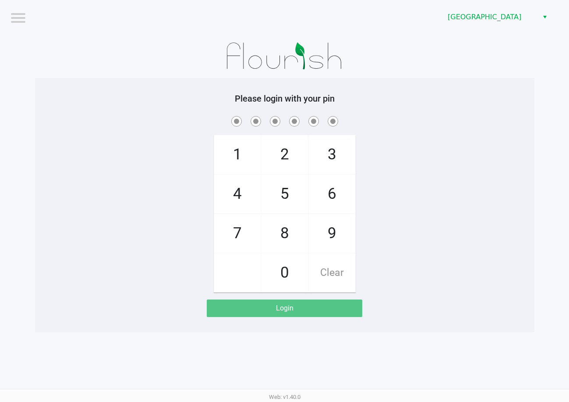
click at [423, 65] on div at bounding box center [284, 56] width 499 height 44
checkbox input "true"
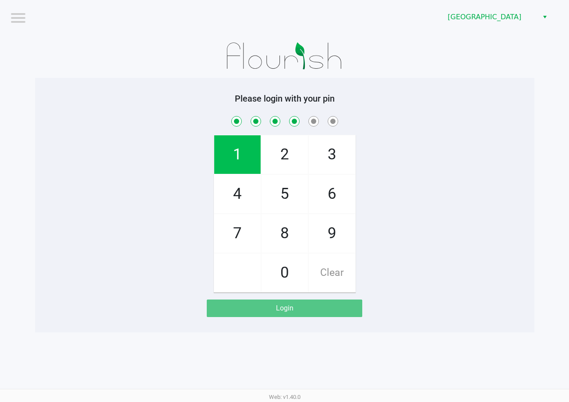
checkbox input "true"
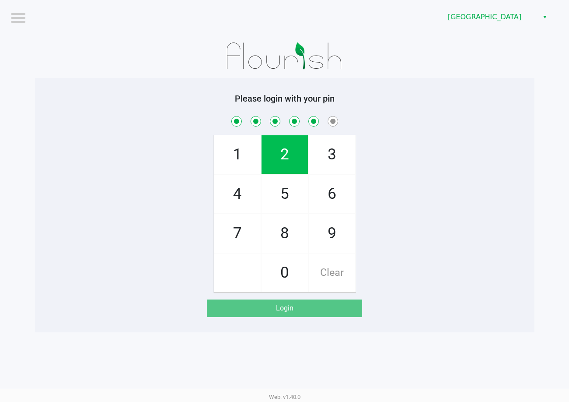
checkbox input "true"
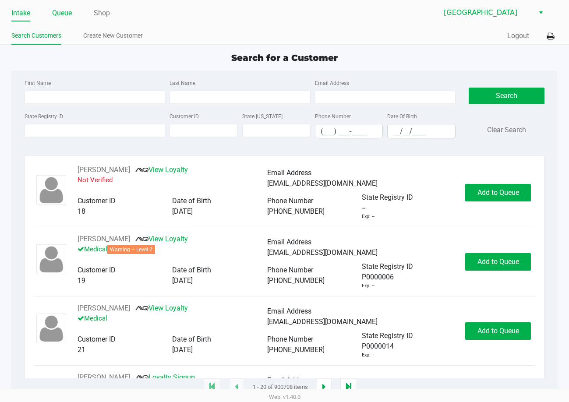
click at [65, 10] on link "Queue" at bounding box center [62, 13] width 20 height 12
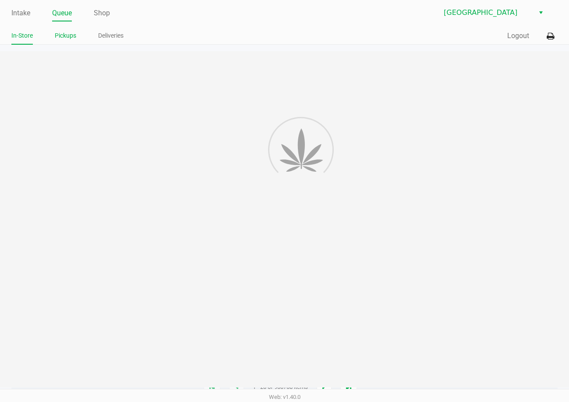
click at [66, 36] on link "Pickups" at bounding box center [65, 35] width 21 height 11
click at [20, 13] on link "Intake" at bounding box center [20, 13] width 19 height 12
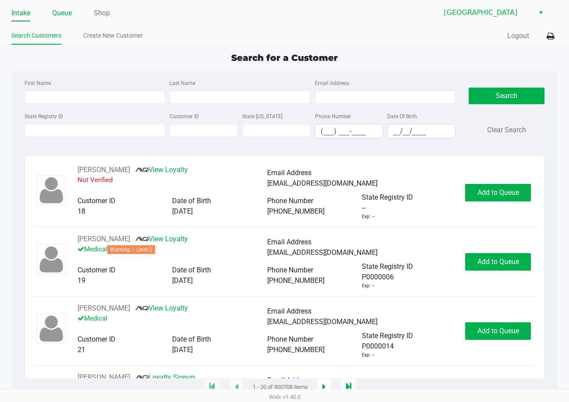
click at [60, 14] on link "Queue" at bounding box center [62, 13] width 20 height 12
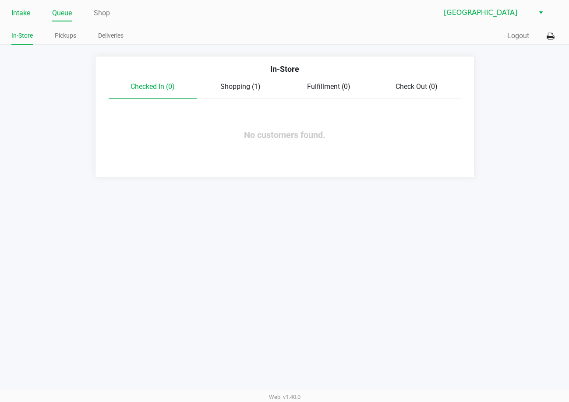
click at [26, 17] on link "Intake" at bounding box center [20, 13] width 19 height 12
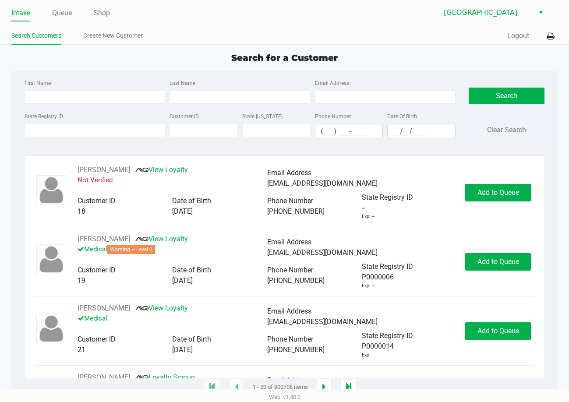
drag, startPoint x: 175, startPoint y: 69, endPoint x: 181, endPoint y: 66, distance: 6.9
click at [178, 67] on div "Search for a Customer First Name Last Name Email Address State Registry ID Cust…" at bounding box center [284, 219] width 546 height 336
click at [111, 97] on input "First Name" at bounding box center [95, 97] width 141 height 13
type input "[DEMOGRAPHIC_DATA]"
type input "harb"
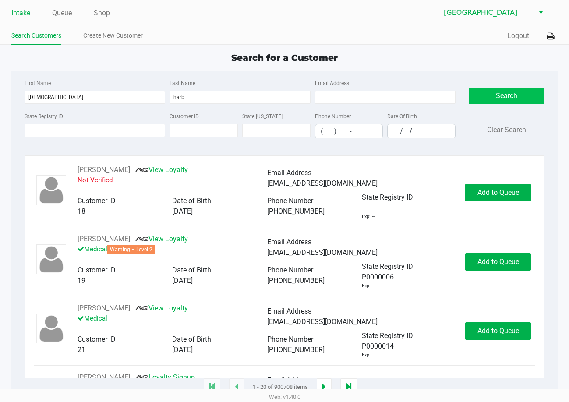
click at [498, 92] on button "Search" at bounding box center [506, 96] width 76 height 17
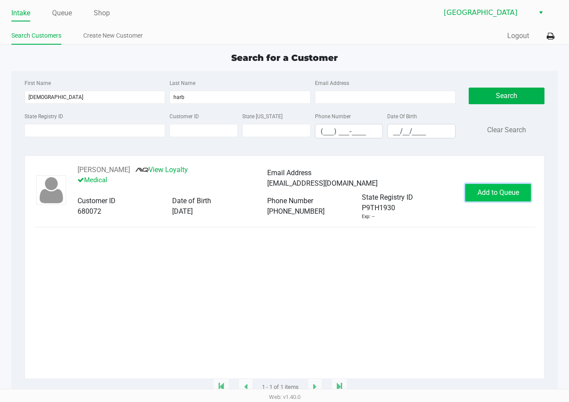
click at [488, 193] on span "Add to Queue" at bounding box center [498, 192] width 42 height 8
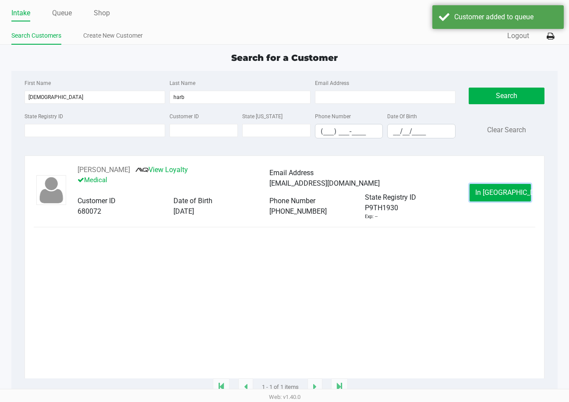
click at [493, 194] on span "In [GEOGRAPHIC_DATA]" at bounding box center [512, 192] width 74 height 8
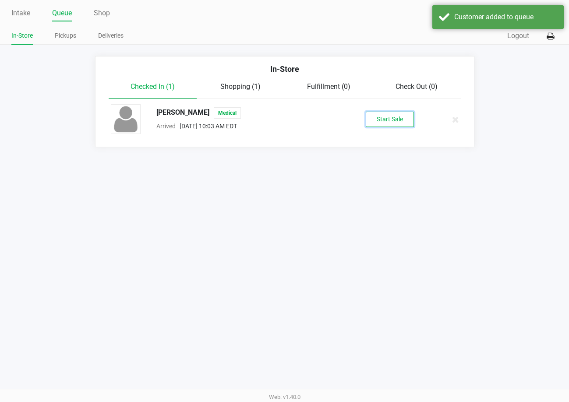
click at [380, 124] on button "Start Sale" at bounding box center [390, 119] width 48 height 15
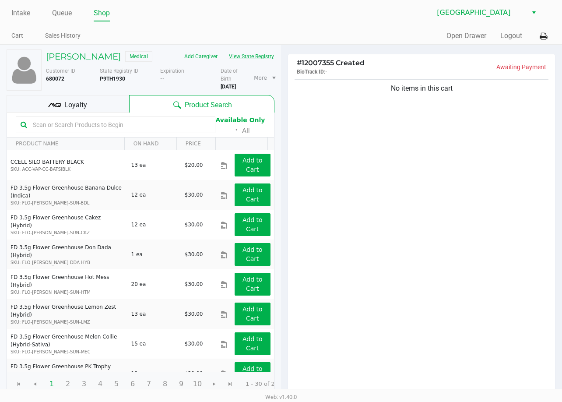
click at [247, 56] on button "View State Registry" at bounding box center [248, 56] width 51 height 14
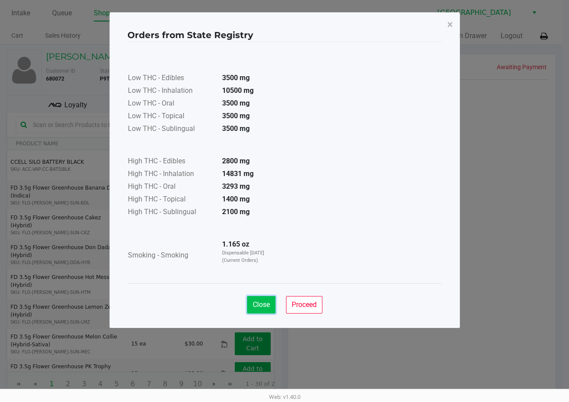
click at [261, 302] on span "Close" at bounding box center [261, 304] width 17 height 8
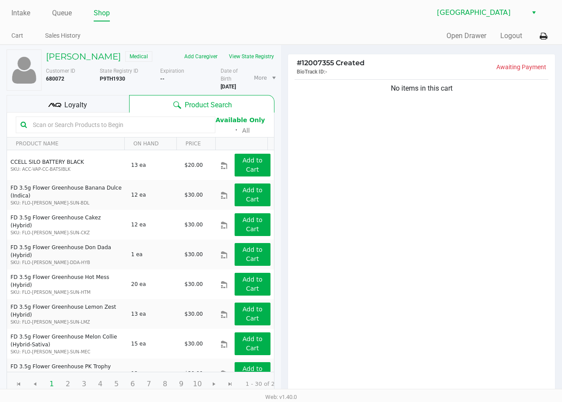
click at [373, 236] on div "No items in this cart" at bounding box center [421, 235] width 267 height 317
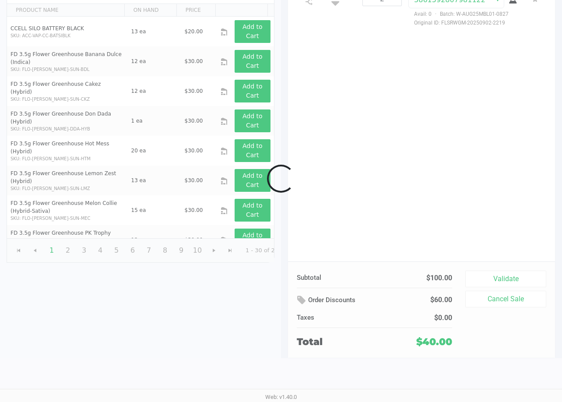
scroll to position [90, 0]
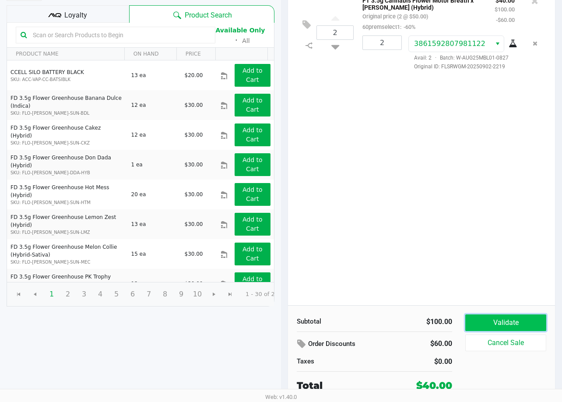
click at [502, 319] on button "Validate" at bounding box center [505, 322] width 81 height 17
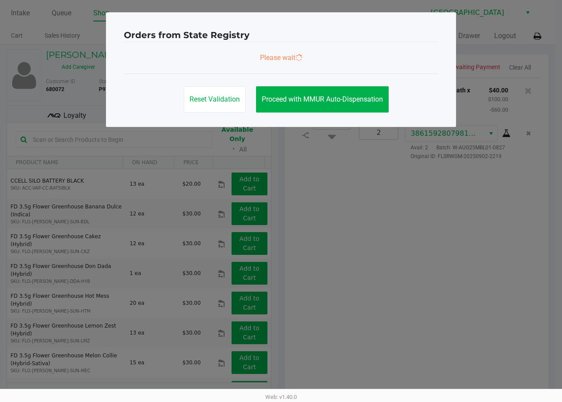
scroll to position [0, 0]
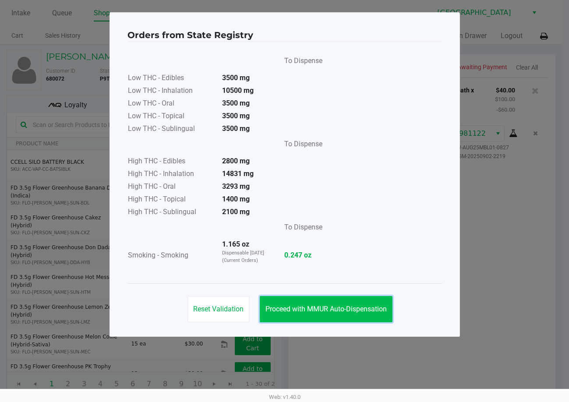
click at [328, 306] on span "Proceed with MMUR Auto-Dispensation" at bounding box center [325, 309] width 121 height 8
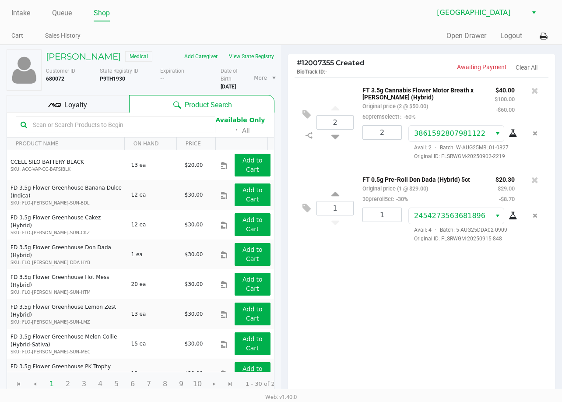
click at [102, 113] on div "Loyalty" at bounding box center [68, 104] width 123 height 18
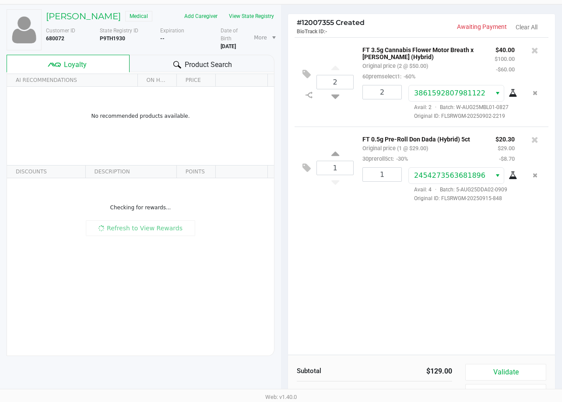
scroll to position [90, 0]
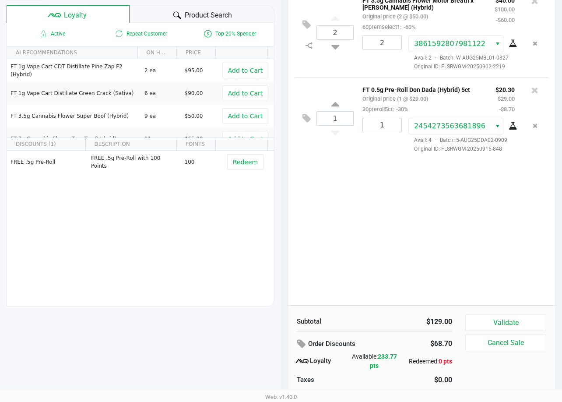
click at [420, 231] on div "2 FT 3.5g Cannabis Flower Motor Breath x [PERSON_NAME] (Hybrid) Original price …" at bounding box center [421, 146] width 267 height 317
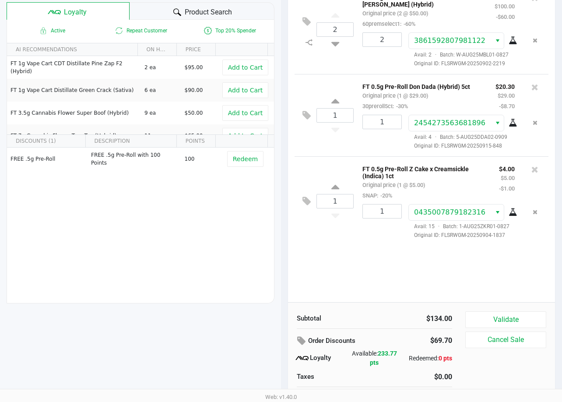
scroll to position [108, 0]
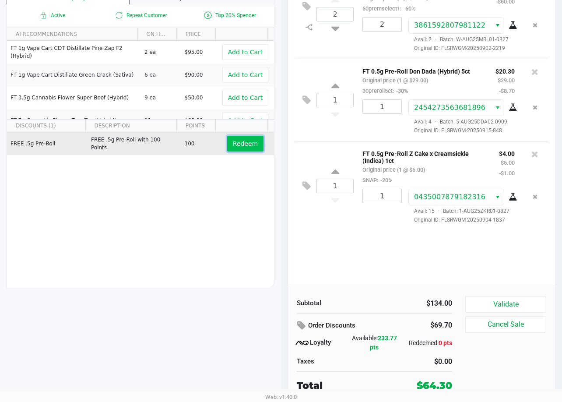
click at [251, 149] on button "Redeem" at bounding box center [245, 144] width 36 height 16
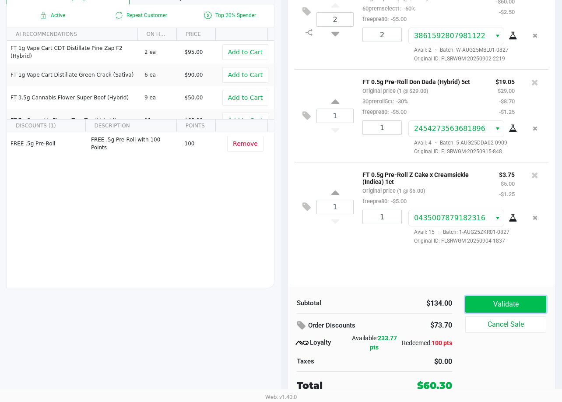
click at [511, 305] on button "Validate" at bounding box center [505, 304] width 81 height 17
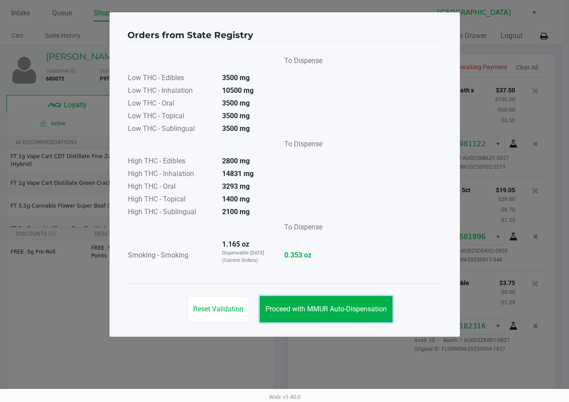
drag, startPoint x: 337, startPoint y: 308, endPoint x: 402, endPoint y: 314, distance: 64.6
click at [340, 308] on span "Proceed with MMUR Auto-Dispensation" at bounding box center [325, 309] width 121 height 8
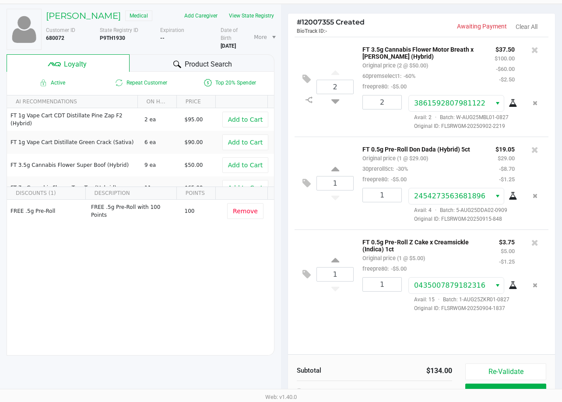
scroll to position [108, 0]
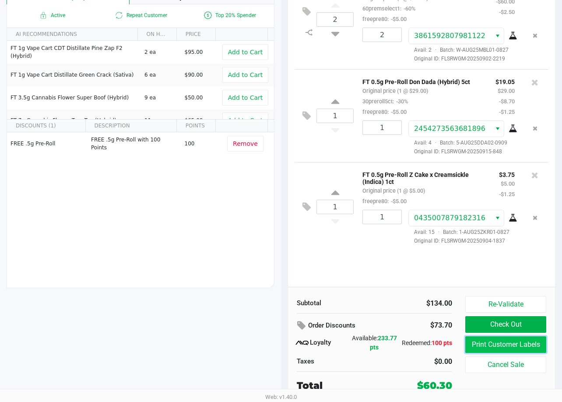
click at [499, 346] on button "Print Customer Labels" at bounding box center [505, 344] width 81 height 17
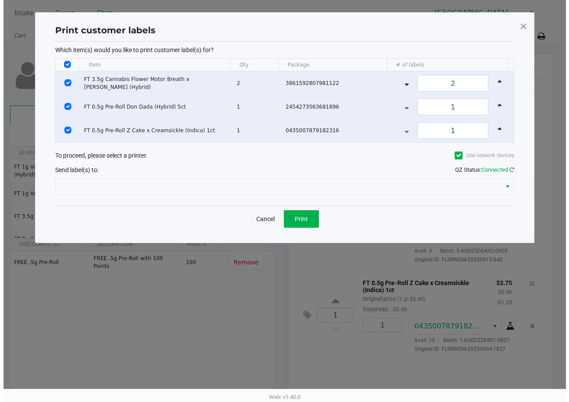
scroll to position [0, 0]
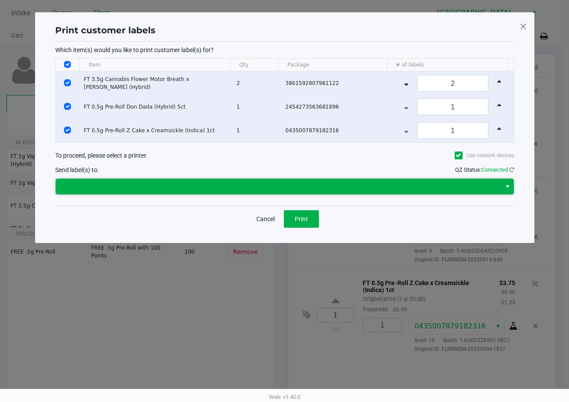
click at [227, 189] on span at bounding box center [278, 186] width 435 height 11
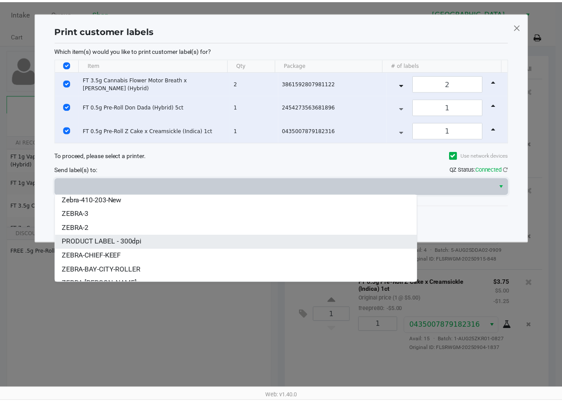
scroll to position [25, 0]
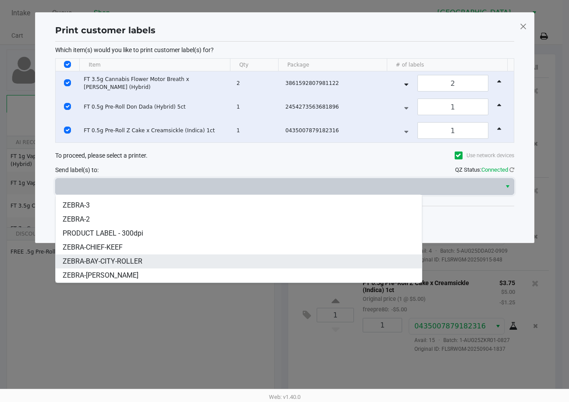
click at [141, 263] on span "ZEBRA-BAY-CITY-ROLLER" at bounding box center [103, 261] width 80 height 11
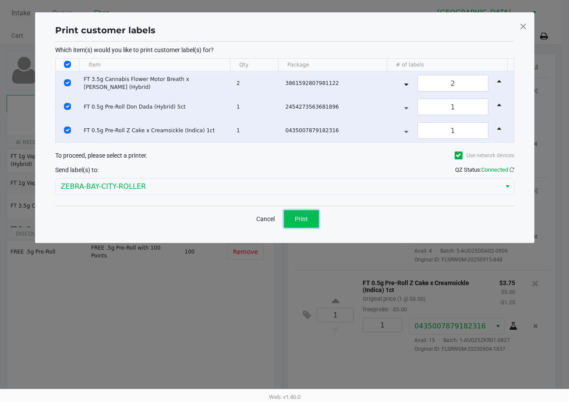
click at [303, 221] on span "Print" at bounding box center [301, 218] width 13 height 7
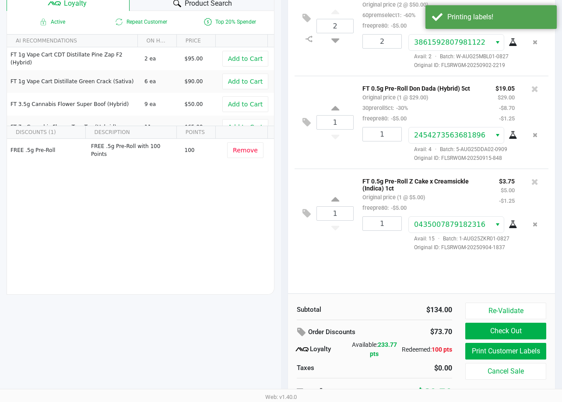
scroll to position [108, 0]
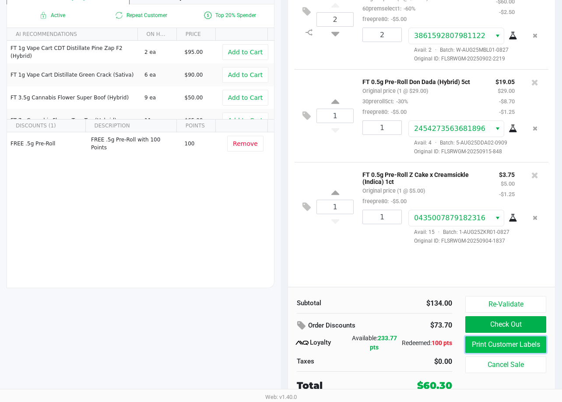
click at [483, 348] on button "Print Customer Labels" at bounding box center [505, 344] width 81 height 17
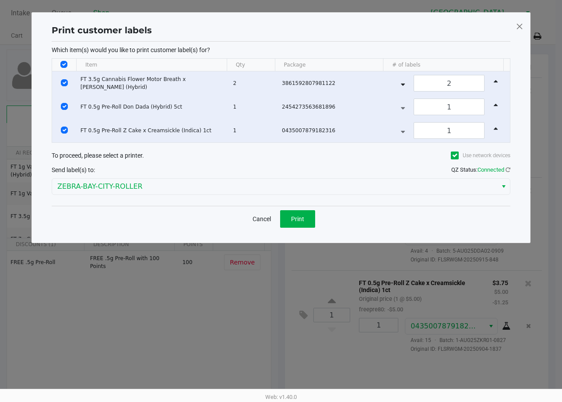
scroll to position [0, 0]
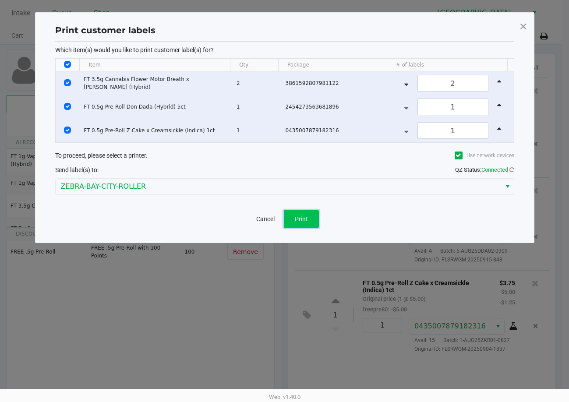
click at [310, 223] on button "Print" at bounding box center [301, 219] width 35 height 18
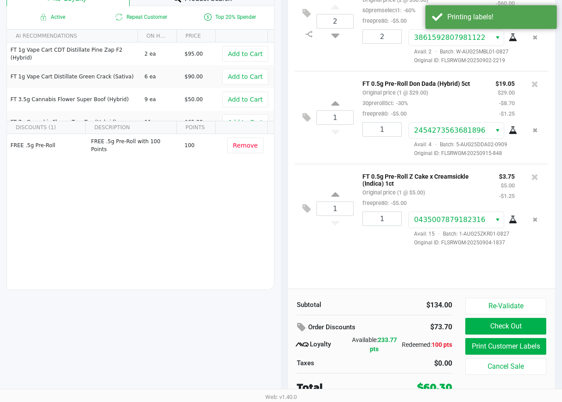
scroll to position [108, 0]
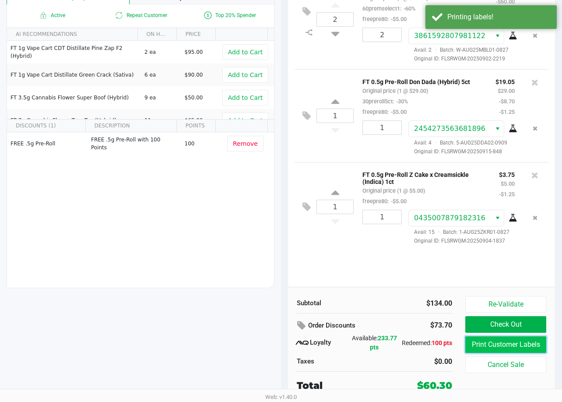
click at [490, 344] on button "Print Customer Labels" at bounding box center [505, 344] width 81 height 17
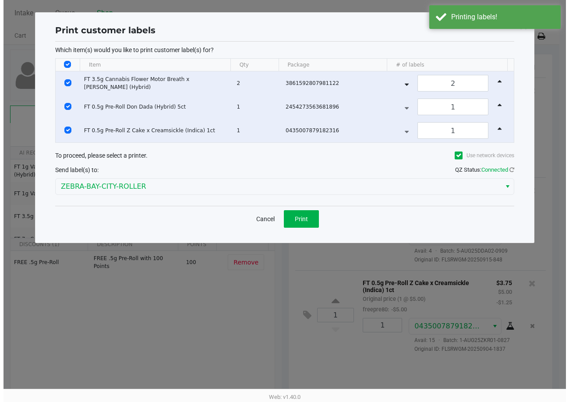
scroll to position [0, 0]
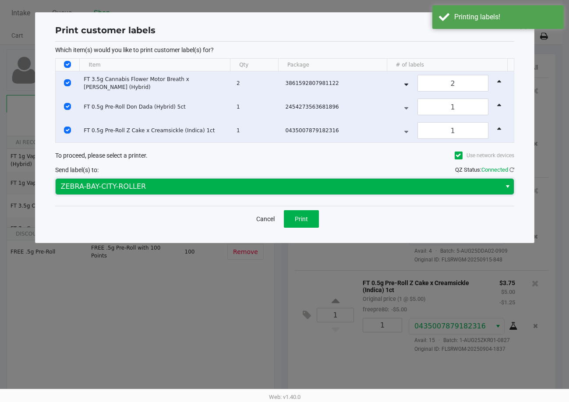
click at [153, 186] on span "ZEBRA-BAY-CITY-ROLLER" at bounding box center [278, 186] width 435 height 11
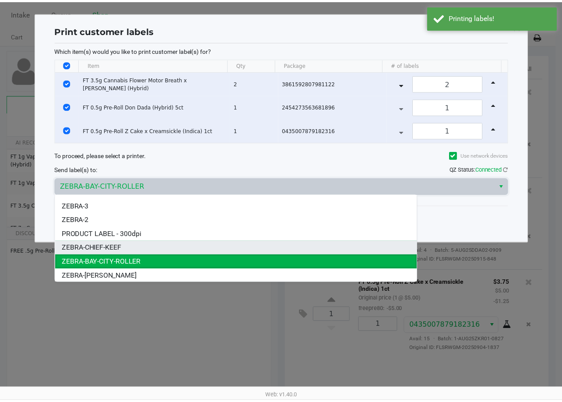
scroll to position [25, 0]
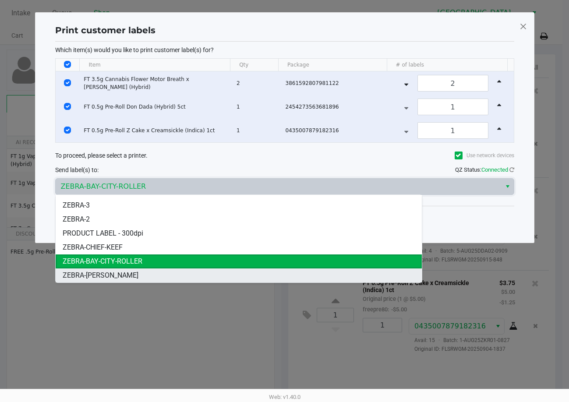
click at [139, 277] on li "ZEBRA-[PERSON_NAME]" at bounding box center [239, 275] width 366 height 14
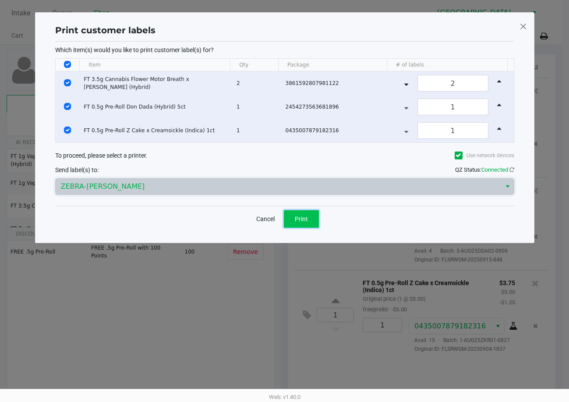
click at [303, 219] on span "Print" at bounding box center [301, 218] width 13 height 7
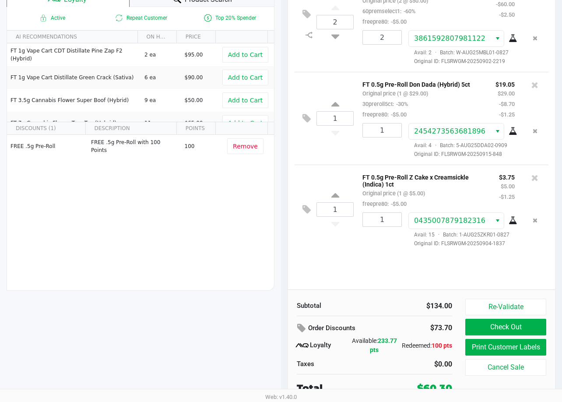
scroll to position [108, 0]
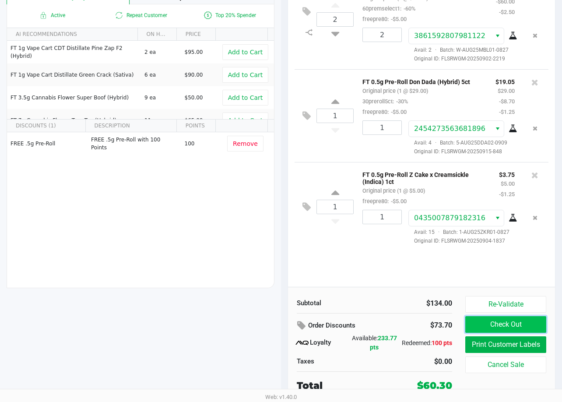
click at [529, 324] on button "Check Out" at bounding box center [505, 324] width 81 height 17
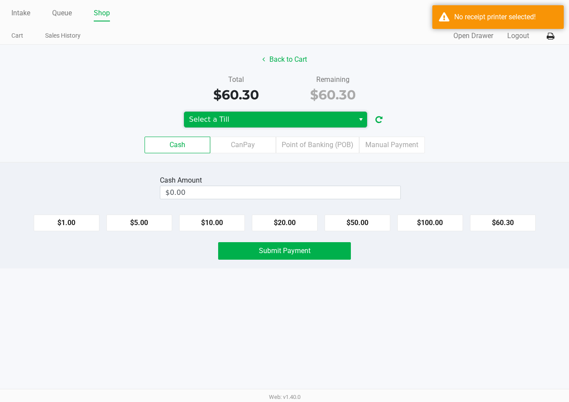
click at [258, 126] on span "Select a Till" at bounding box center [269, 120] width 170 height 16
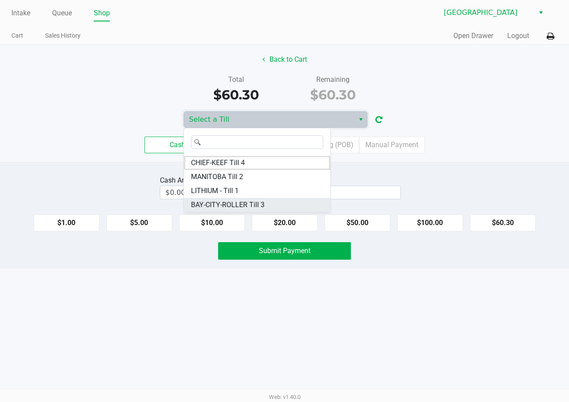
click at [258, 206] on span "BAY-CITY-ROLLER Till 3" at bounding box center [228, 205] width 74 height 11
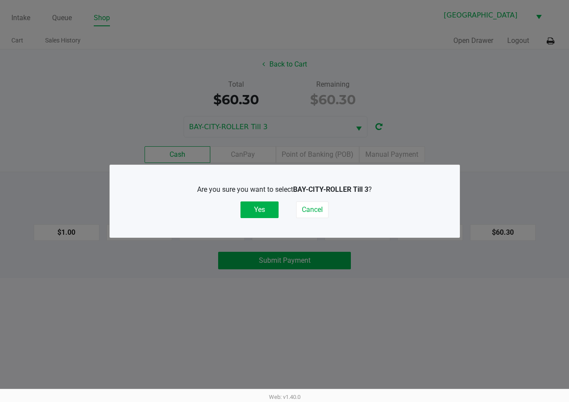
drag, startPoint x: 263, startPoint y: 213, endPoint x: 287, endPoint y: 216, distance: 23.8
click at [270, 215] on button "Yes" at bounding box center [259, 209] width 38 height 17
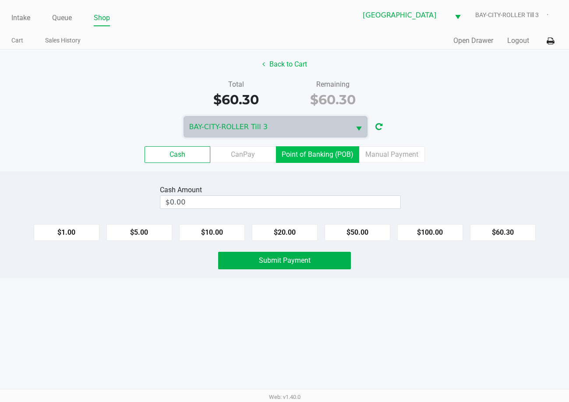
click at [318, 155] on label "Point of Banking (POB)" at bounding box center [317, 154] width 83 height 17
click at [0, 0] on 7 "Point of Banking (POB)" at bounding box center [0, 0] width 0 height 0
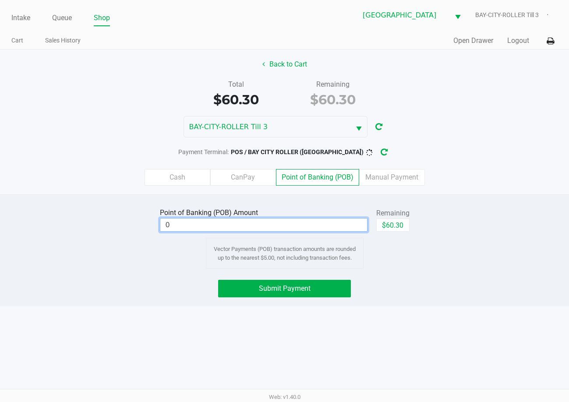
click at [322, 228] on input "0" at bounding box center [263, 224] width 207 height 13
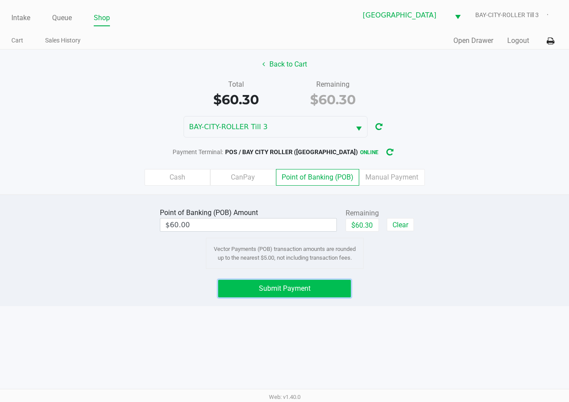
click at [298, 291] on span "Submit Payment" at bounding box center [285, 288] width 52 height 8
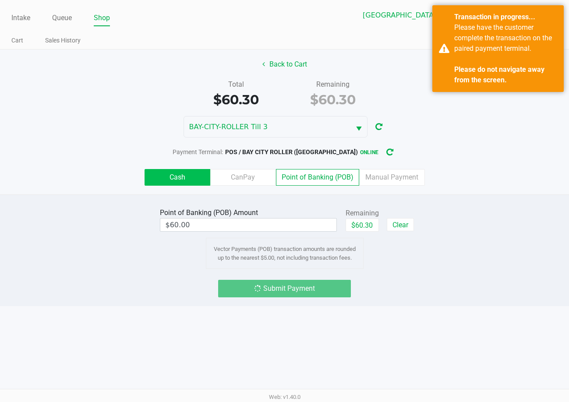
click at [164, 175] on label "Cash" at bounding box center [177, 177] width 66 height 17
click at [0, 0] on 0 "Cash" at bounding box center [0, 0] width 0 height 0
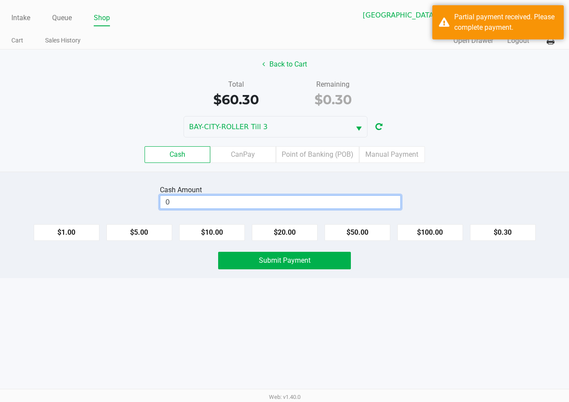
click at [213, 201] on input "0" at bounding box center [280, 202] width 240 height 13
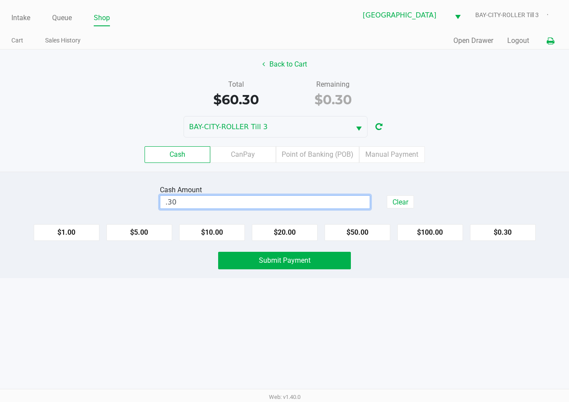
type input "$0.30"
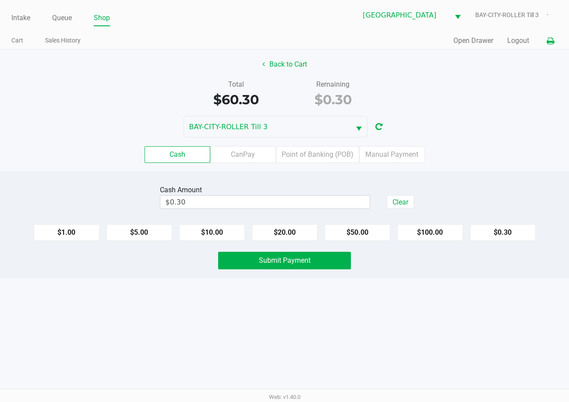
click at [549, 42] on icon at bounding box center [549, 41] width 7 height 6
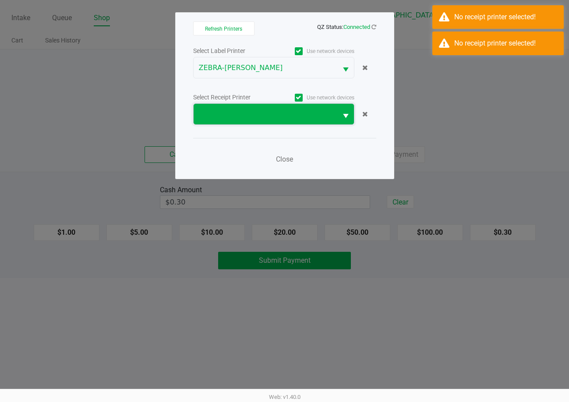
drag, startPoint x: 264, startPoint y: 119, endPoint x: 268, endPoint y: 118, distance: 4.4
click at [263, 119] on span at bounding box center [265, 114] width 133 height 11
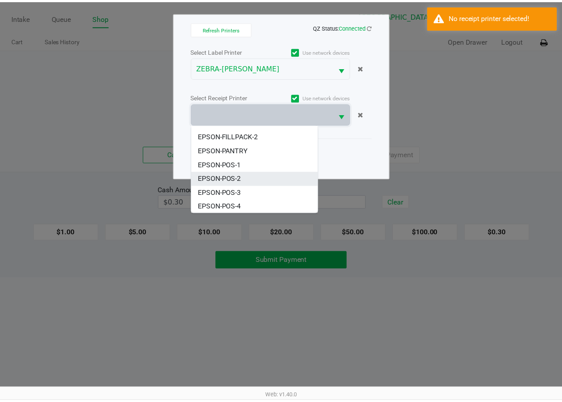
scroll to position [53, 0]
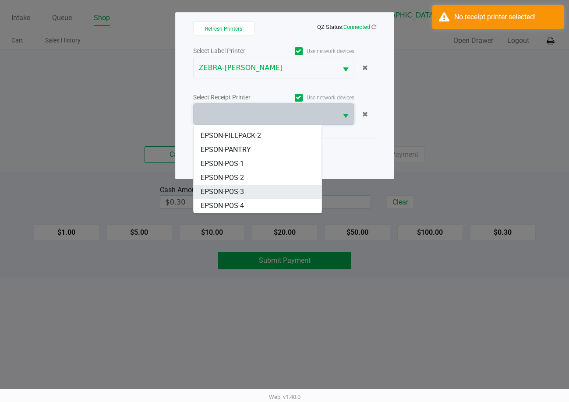
click at [257, 186] on li "EPSON-POS-3" at bounding box center [258, 192] width 128 height 14
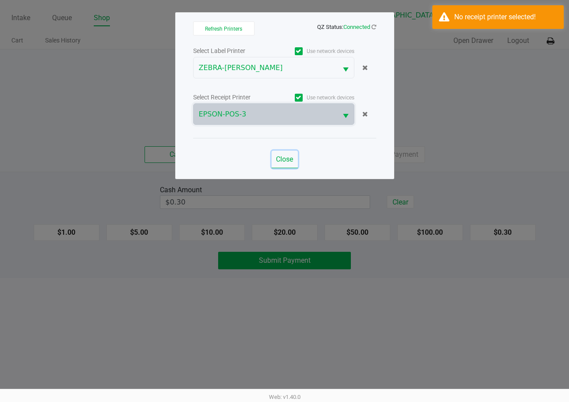
click at [289, 158] on span "Close" at bounding box center [284, 159] width 17 height 8
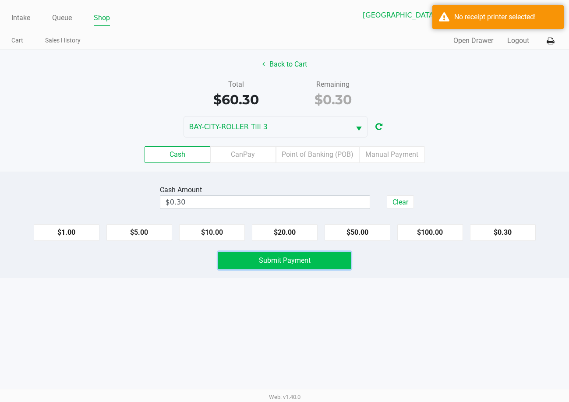
click at [311, 256] on button "Submit Payment" at bounding box center [284, 261] width 132 height 18
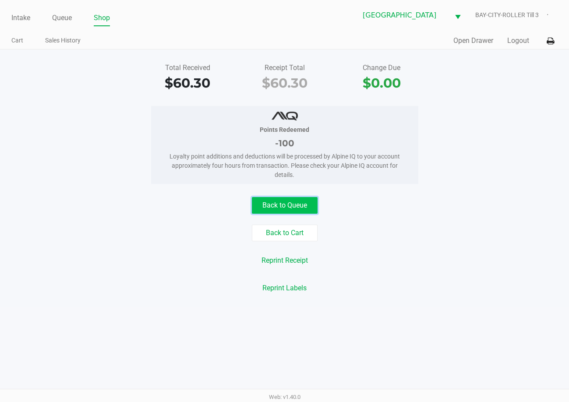
click at [301, 210] on button "Back to Queue" at bounding box center [285, 205] width 66 height 17
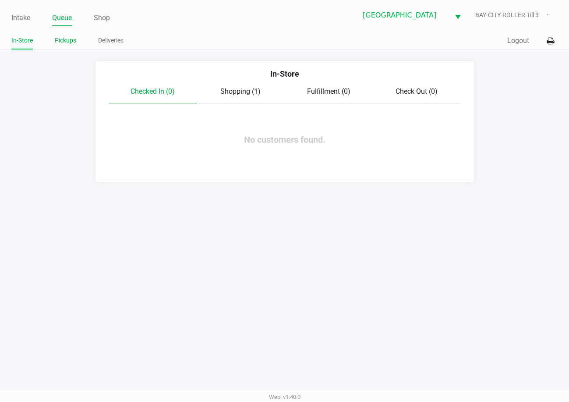
click at [66, 43] on link "Pickups" at bounding box center [65, 40] width 21 height 11
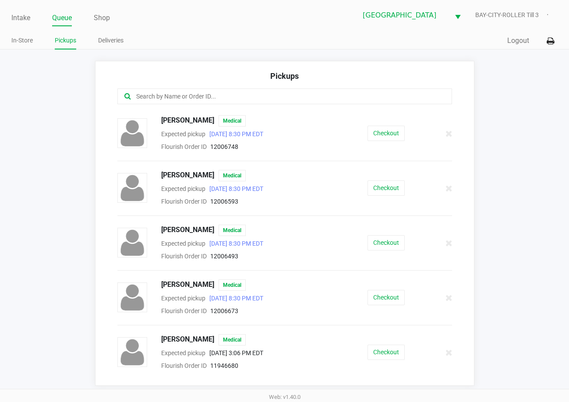
click at [197, 97] on input "text" at bounding box center [279, 97] width 289 height 10
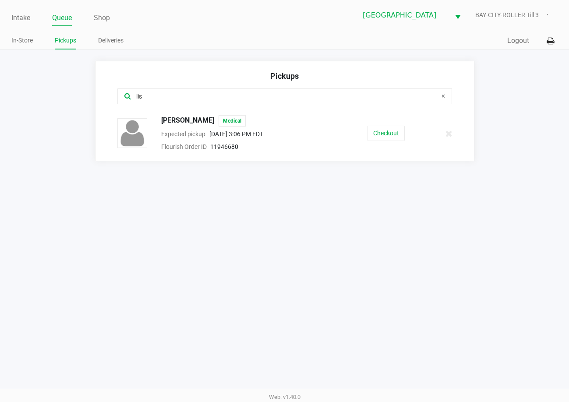
type input "lis"
drag, startPoint x: 159, startPoint y: 96, endPoint x: 20, endPoint y: 88, distance: 139.5
click at [18, 106] on app-pickups "Pickups lis [PERSON_NAME] Medical Expected pickup [DATE] 3:06 PM EDT Flourish O…" at bounding box center [284, 111] width 569 height 100
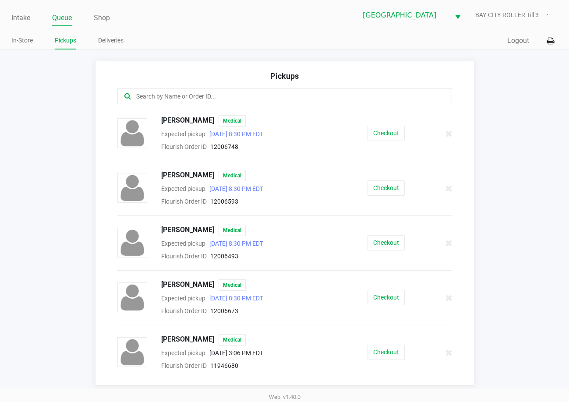
drag, startPoint x: 21, startPoint y: 18, endPoint x: 91, endPoint y: 33, distance: 71.3
click at [22, 18] on link "Intake" at bounding box center [20, 18] width 19 height 12
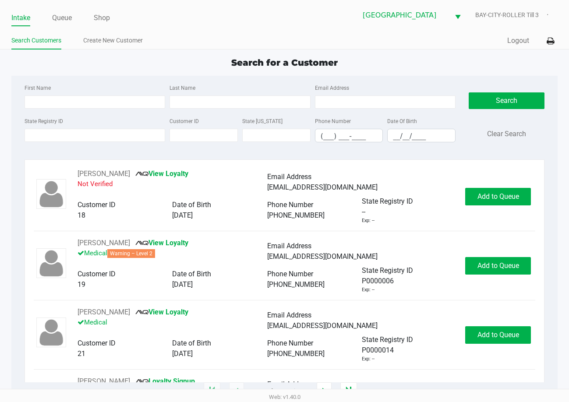
click at [183, 21] on ul "Intake Queue Shop" at bounding box center [147, 18] width 273 height 15
click at [57, 20] on link "Queue" at bounding box center [62, 18] width 20 height 12
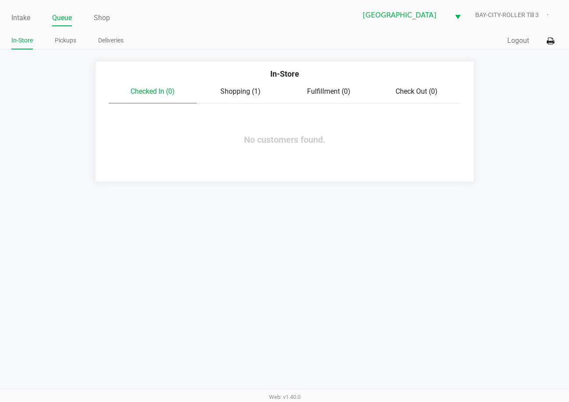
click at [168, 35] on ul "In-Store Pickups Deliveries" at bounding box center [147, 41] width 273 height 15
click at [247, 89] on span "Shopping (1)" at bounding box center [240, 91] width 40 height 8
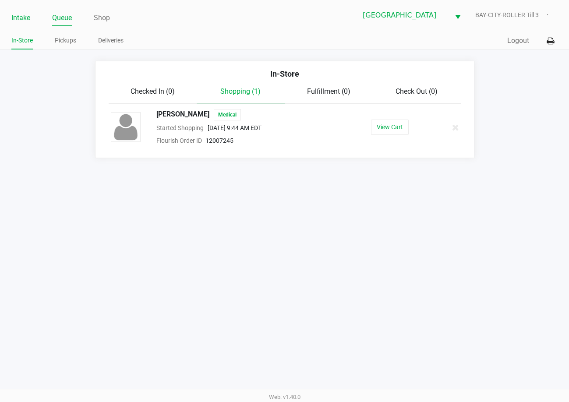
click at [15, 16] on link "Intake" at bounding box center [20, 18] width 19 height 12
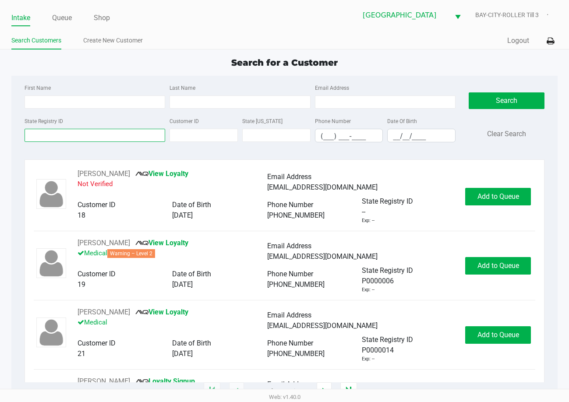
click at [94, 134] on input "State Registry ID" at bounding box center [95, 135] width 141 height 13
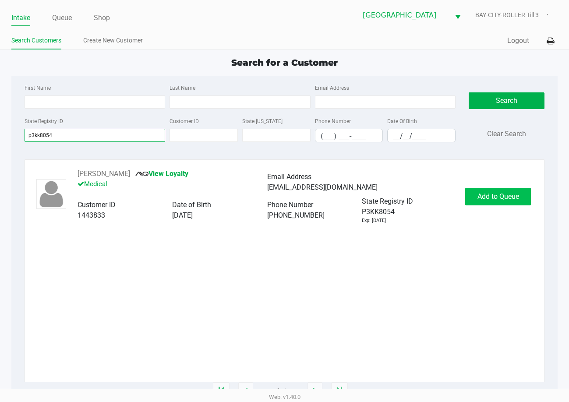
type input "p3kk8054"
click at [517, 191] on button "Add to Queue" at bounding box center [498, 197] width 66 height 18
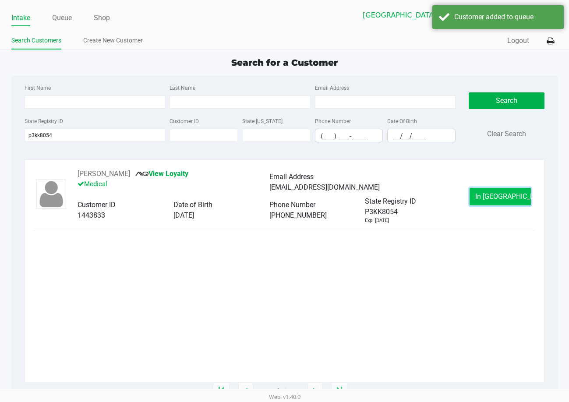
click at [496, 201] on button "In Queue" at bounding box center [499, 197] width 61 height 18
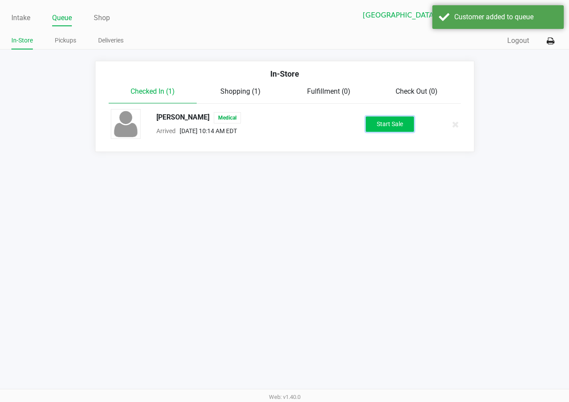
click at [402, 128] on button "Start Sale" at bounding box center [390, 123] width 48 height 15
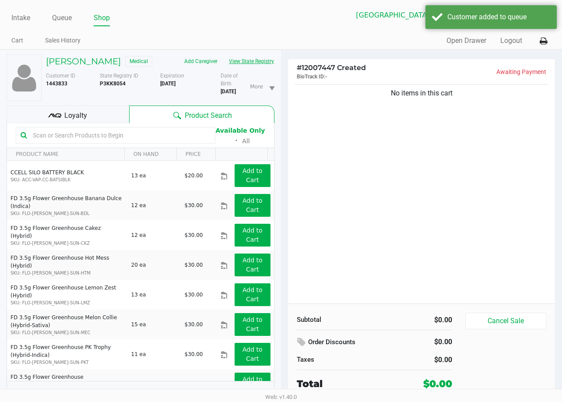
click at [223, 68] on button "View State Registry" at bounding box center [248, 61] width 51 height 14
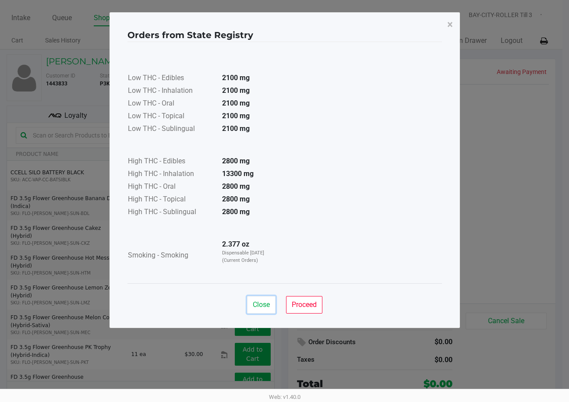
drag, startPoint x: 250, startPoint y: 305, endPoint x: 369, endPoint y: 259, distance: 127.5
click at [250, 305] on button "Close" at bounding box center [261, 305] width 28 height 18
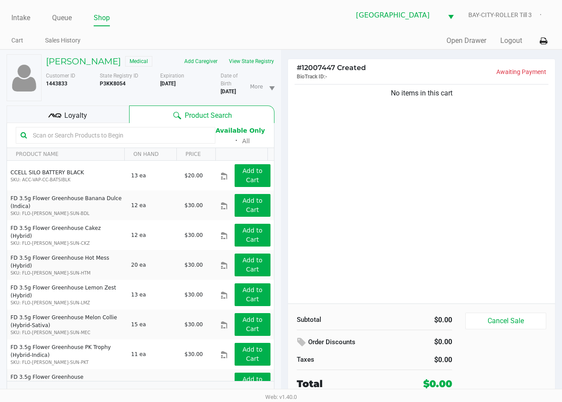
click at [223, 68] on button "View State Registry" at bounding box center [248, 61] width 51 height 14
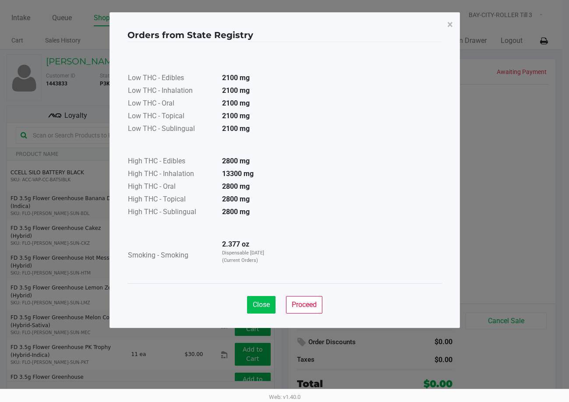
click at [259, 303] on span "Close" at bounding box center [261, 304] width 17 height 8
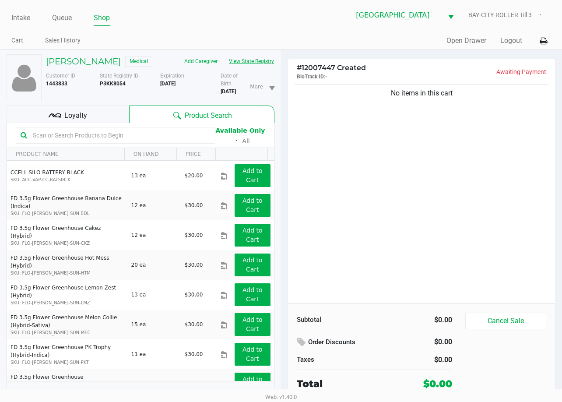
click at [369, 247] on div "No items in this cart" at bounding box center [421, 192] width 267 height 221
click at [348, 238] on div "No items in this cart" at bounding box center [421, 192] width 267 height 221
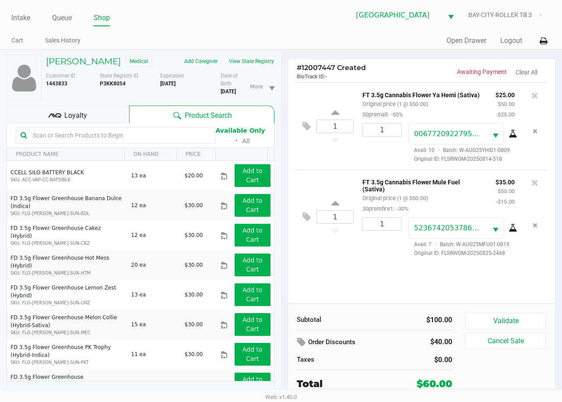
drag, startPoint x: 334, startPoint y: 343, endPoint x: 328, endPoint y: 303, distance: 40.2
drag, startPoint x: 328, startPoint y: 303, endPoint x: 489, endPoint y: 322, distance: 161.8
click at [489, 322] on button "Validate" at bounding box center [505, 321] width 81 height 17
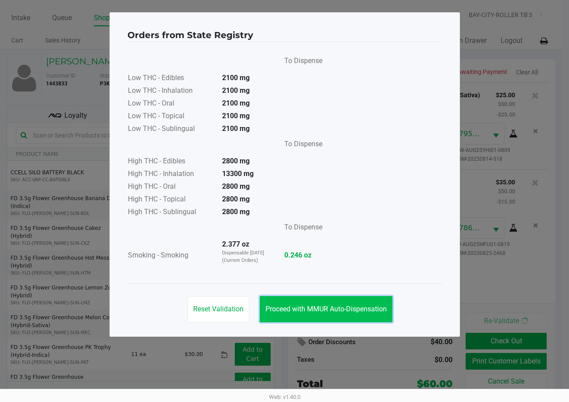
drag, startPoint x: 316, startPoint y: 307, endPoint x: 279, endPoint y: 272, distance: 51.4
click at [316, 306] on span "Proceed with MMUR Auto-Dispensation" at bounding box center [325, 309] width 121 height 8
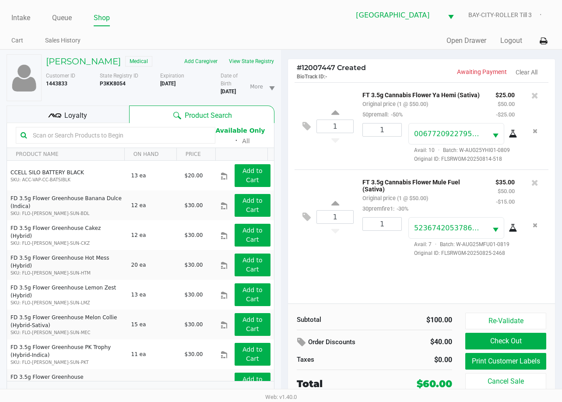
click at [91, 123] on div "Loyalty" at bounding box center [68, 115] width 123 height 18
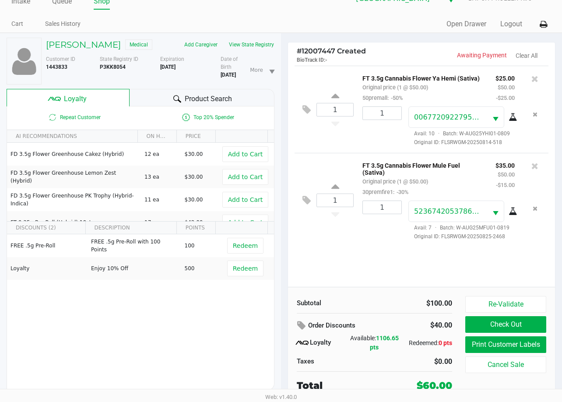
scroll to position [22, 0]
click at [497, 340] on button "Print Customer Labels" at bounding box center [505, 344] width 81 height 17
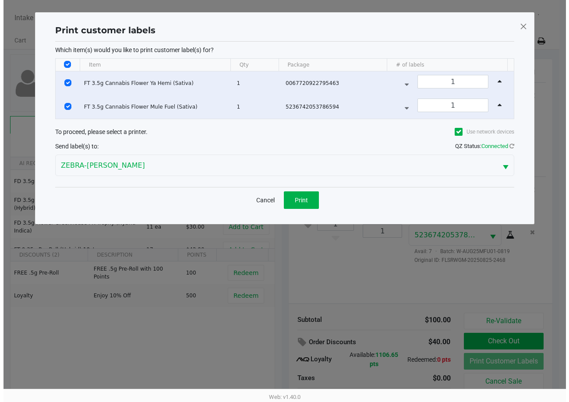
scroll to position [0, 0]
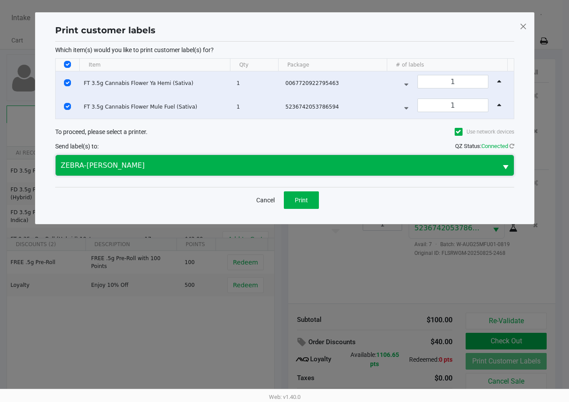
click at [280, 158] on span "ZEBRA-BOBBY" at bounding box center [276, 165] width 441 height 21
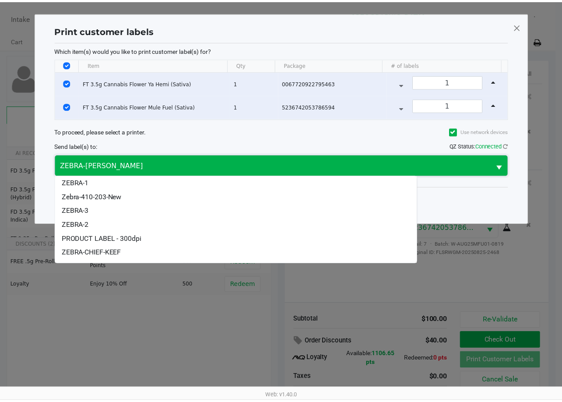
scroll to position [25, 0]
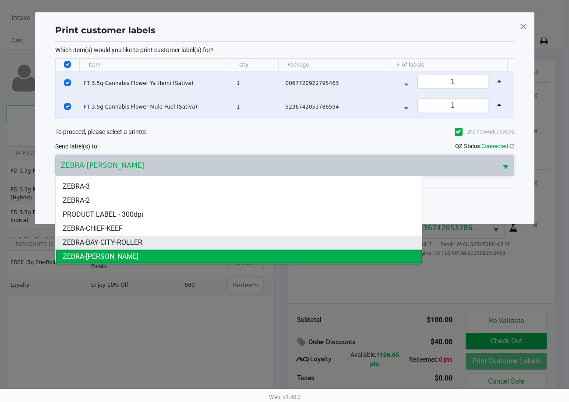
drag, startPoint x: 162, startPoint y: 244, endPoint x: 172, endPoint y: 236, distance: 11.8
click at [162, 243] on li "ZEBRA-BAY-CITY-ROLLER" at bounding box center [239, 243] width 366 height 14
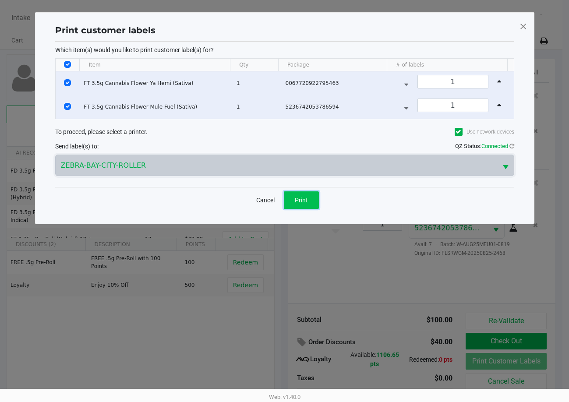
click at [303, 201] on span "Print" at bounding box center [301, 200] width 13 height 7
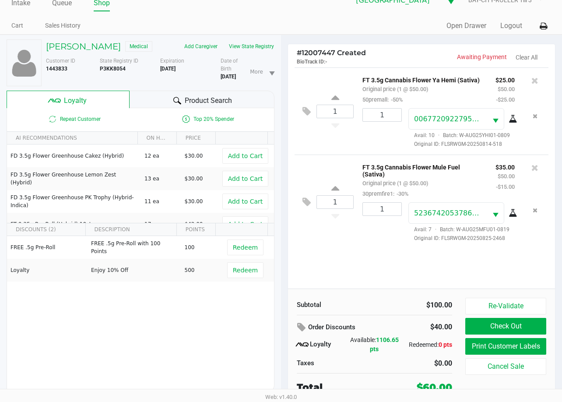
scroll to position [22, 0]
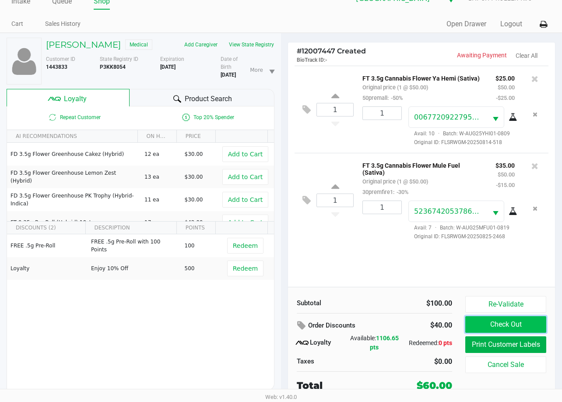
click at [520, 316] on button "Check Out" at bounding box center [505, 324] width 81 height 17
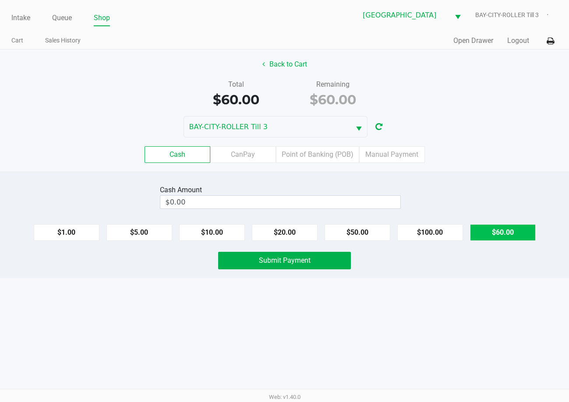
click at [501, 224] on button "$60.00" at bounding box center [503, 232] width 66 height 17
type input "$60.00"
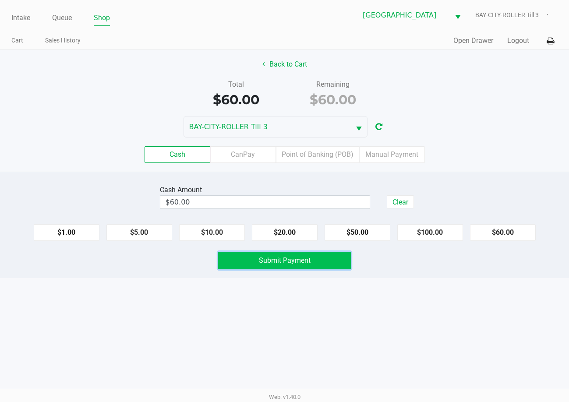
click at [304, 261] on span "Submit Payment" at bounding box center [285, 260] width 52 height 8
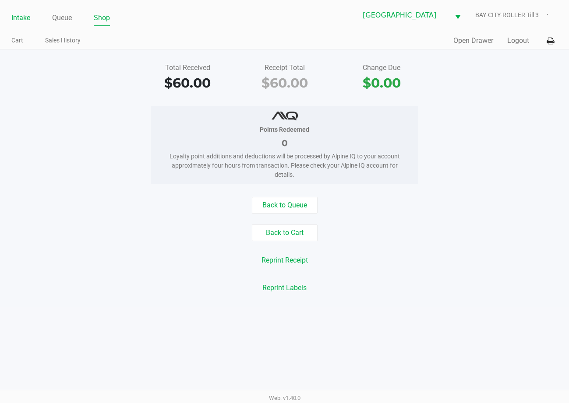
click at [21, 17] on link "Intake" at bounding box center [20, 18] width 19 height 12
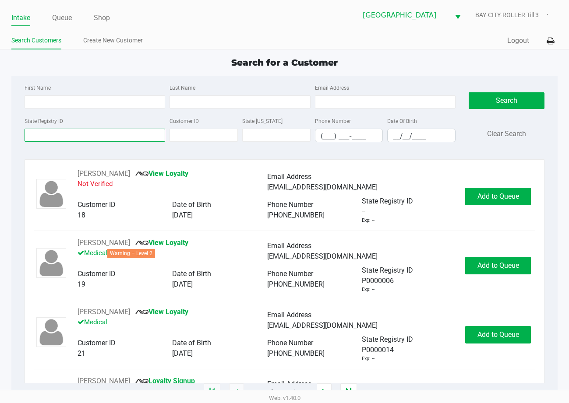
click at [74, 137] on input "State Registry ID" at bounding box center [95, 135] width 141 height 13
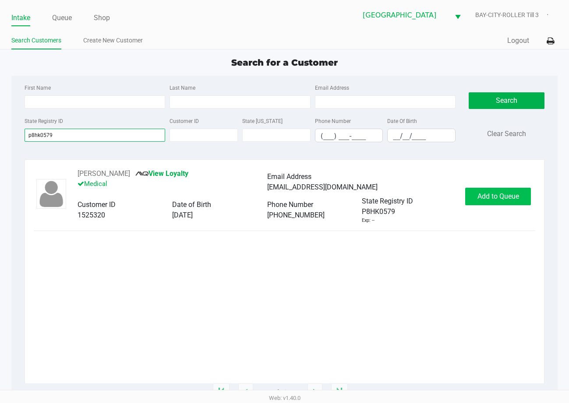
type input "p8hk0579"
click at [491, 199] on span "Add to Queue" at bounding box center [498, 196] width 42 height 8
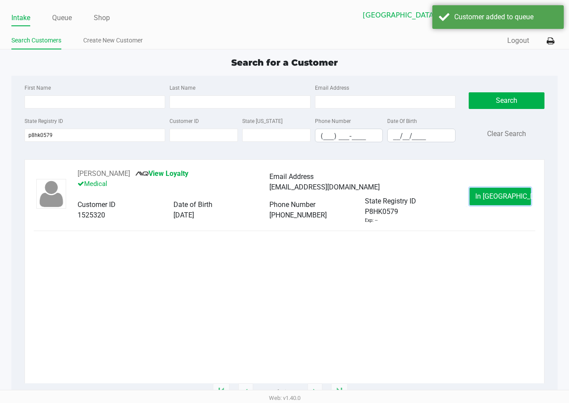
click at [488, 192] on span "In Queue" at bounding box center [512, 196] width 74 height 8
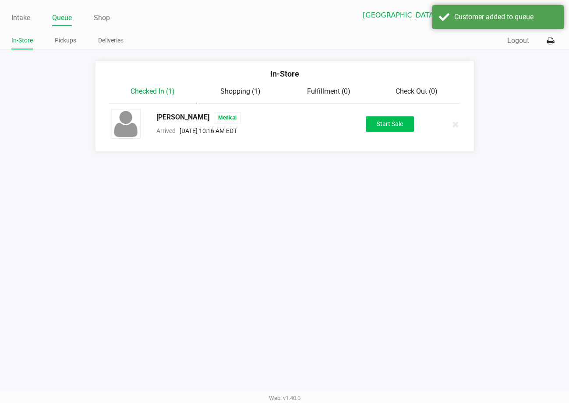
click at [386, 117] on div "GERVENS CASIMIR Medical Arrived Sep 26, 2025 10:16 AM EDT Start Sale" at bounding box center [284, 124] width 361 height 31
click at [378, 122] on button "Start Sale" at bounding box center [390, 123] width 48 height 15
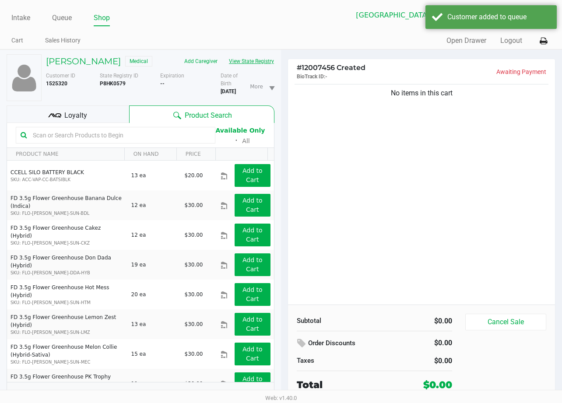
click at [223, 68] on button "View State Registry" at bounding box center [248, 61] width 51 height 14
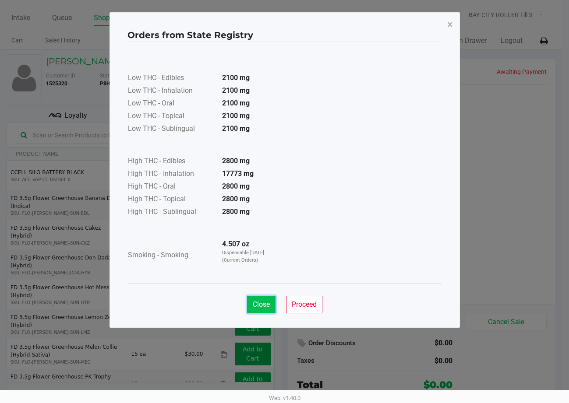
click at [264, 308] on span "Close" at bounding box center [261, 304] width 17 height 8
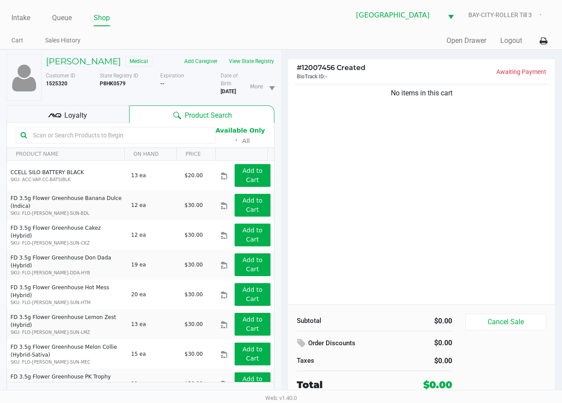
click at [466, 233] on div "No items in this cart" at bounding box center [421, 193] width 267 height 222
drag, startPoint x: 466, startPoint y: 225, endPoint x: 473, endPoint y: 222, distance: 7.5
click at [470, 224] on div "No items in this cart" at bounding box center [421, 193] width 267 height 222
click at [409, 246] on div "No items in this cart" at bounding box center [421, 193] width 267 height 222
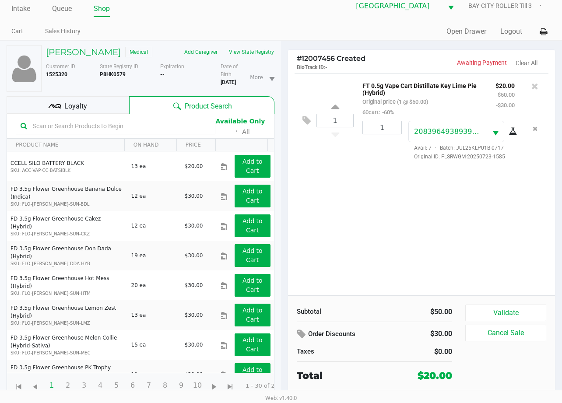
scroll to position [22, 0]
click at [506, 305] on button "Validate" at bounding box center [505, 313] width 81 height 17
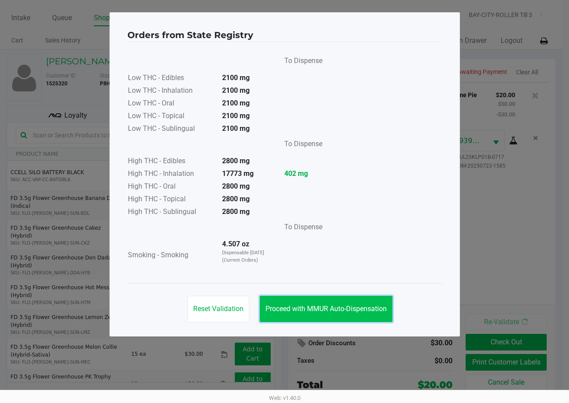
click at [350, 305] on span "Proceed with MMUR Auto-Dispensation" at bounding box center [325, 309] width 121 height 8
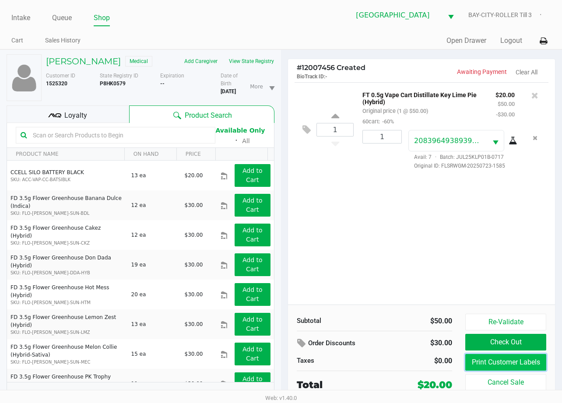
click at [503, 364] on button "Print Customer Labels" at bounding box center [505, 362] width 81 height 17
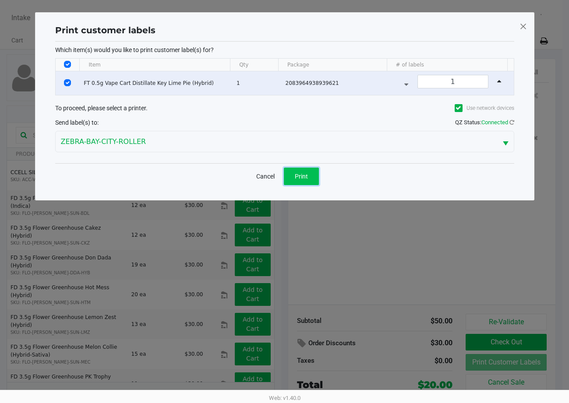
click at [296, 178] on span "Print" at bounding box center [301, 176] width 13 height 7
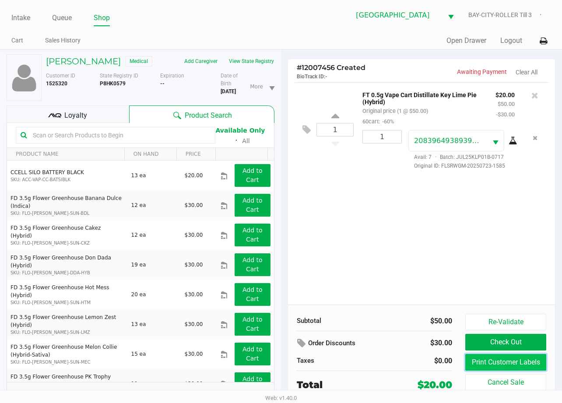
click at [493, 360] on button "Print Customer Labels" at bounding box center [505, 362] width 81 height 17
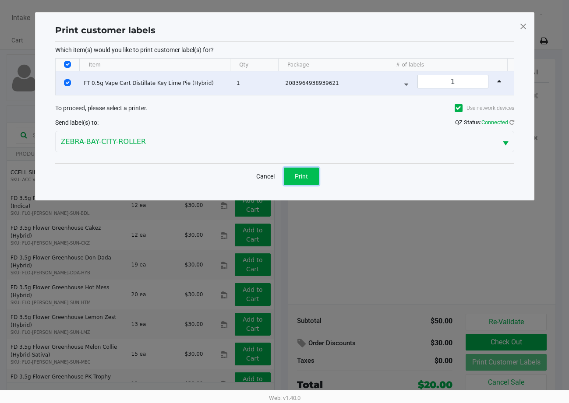
click at [300, 176] on span "Print" at bounding box center [301, 176] width 13 height 7
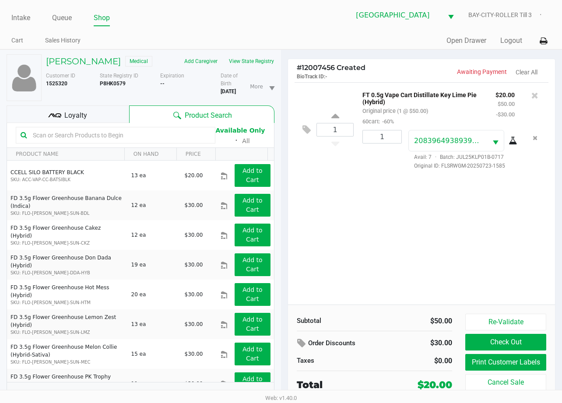
click at [430, 242] on div "1 FT 0.5g Vape Cart Distillate Key Lime Pie (Hybrid) Original price (1 @ $50.00…" at bounding box center [421, 193] width 267 height 222
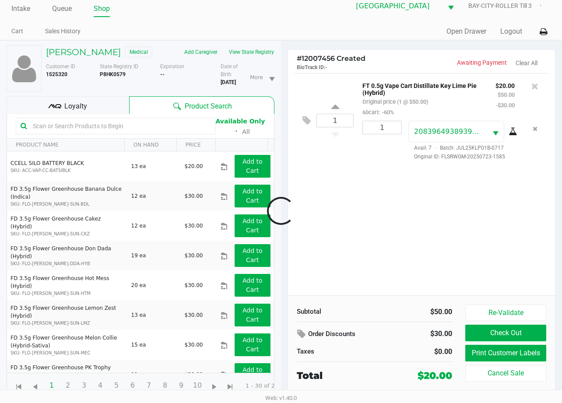
scroll to position [22, 0]
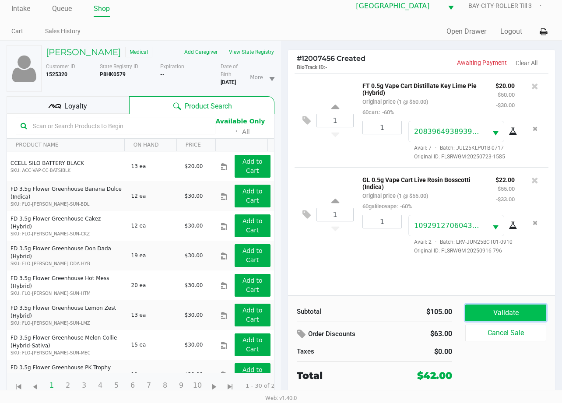
click at [509, 305] on button "Validate" at bounding box center [505, 313] width 81 height 17
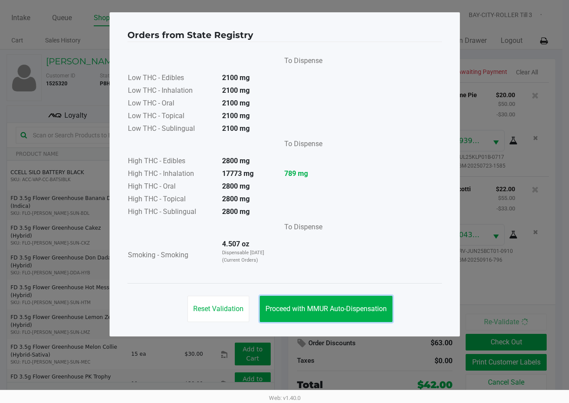
drag, startPoint x: 349, startPoint y: 307, endPoint x: 415, endPoint y: 304, distance: 66.2
click at [353, 306] on span "Proceed with MMUR Auto-Dispensation" at bounding box center [325, 309] width 121 height 8
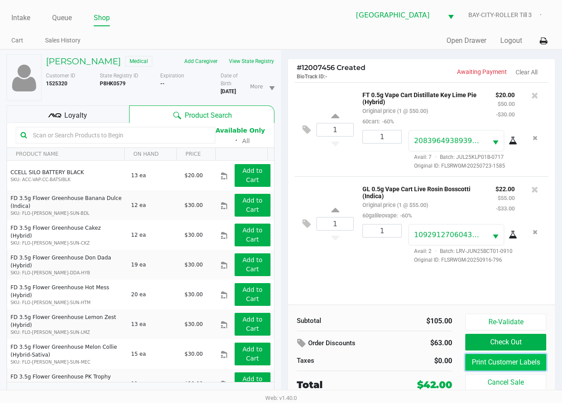
click at [521, 365] on button "Print Customer Labels" at bounding box center [505, 362] width 81 height 17
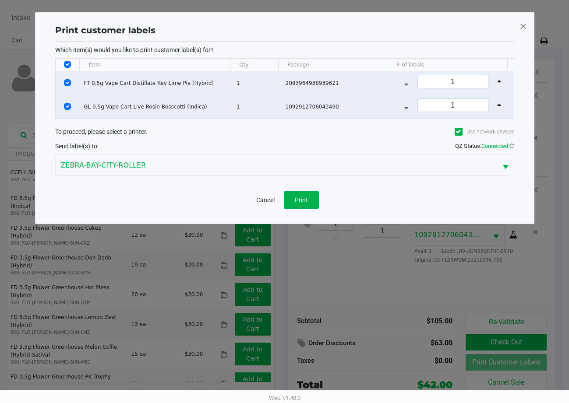
click at [72, 65] on th "Data table" at bounding box center [68, 65] width 24 height 13
click at [69, 63] on input "Select All Rows" at bounding box center [67, 64] width 7 height 7
checkbox input "false"
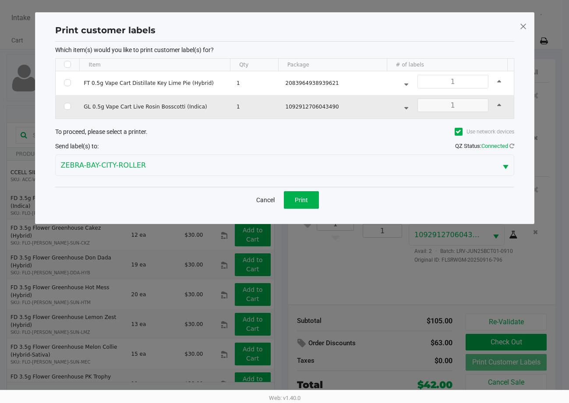
click at [61, 109] on td "Data table" at bounding box center [68, 107] width 25 height 24
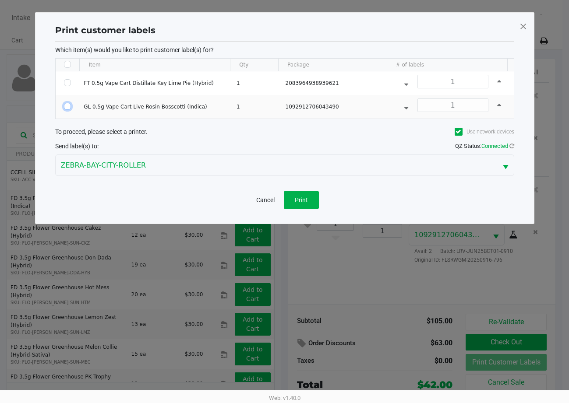
drag, startPoint x: 67, startPoint y: 103, endPoint x: 306, endPoint y: 178, distance: 250.5
click at [69, 103] on input "Select Row" at bounding box center [67, 106] width 7 height 7
checkbox input "true"
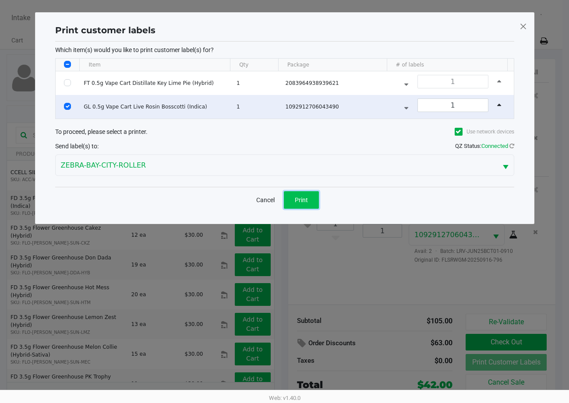
click at [305, 199] on span "Print" at bounding box center [301, 200] width 13 height 7
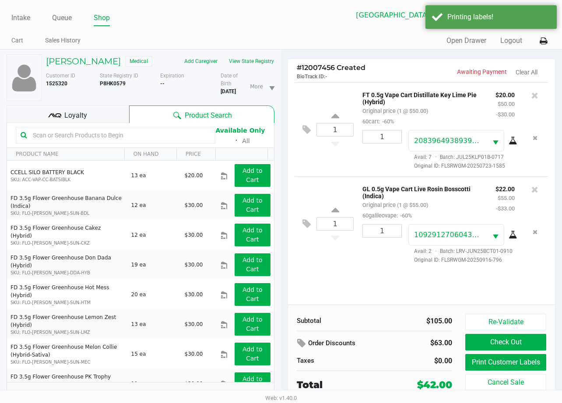
click at [62, 123] on div "Loyalty" at bounding box center [68, 115] width 123 height 18
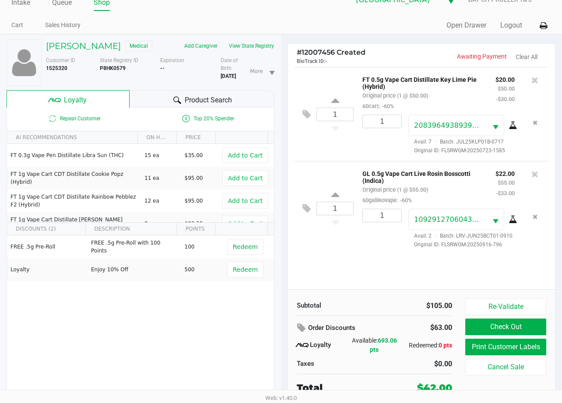
scroll to position [22, 0]
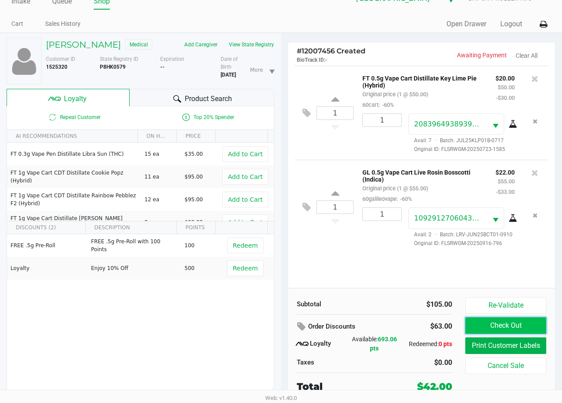
click at [487, 317] on button "Check Out" at bounding box center [505, 325] width 81 height 17
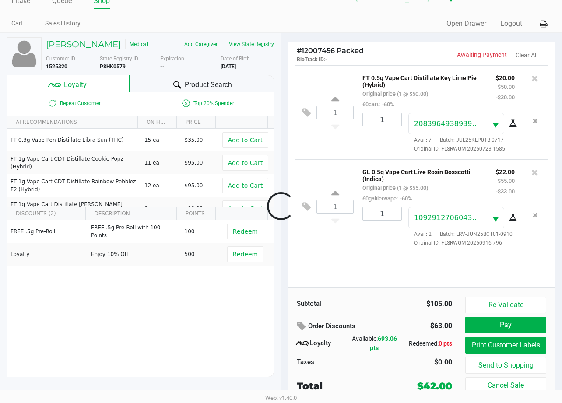
scroll to position [17, 0]
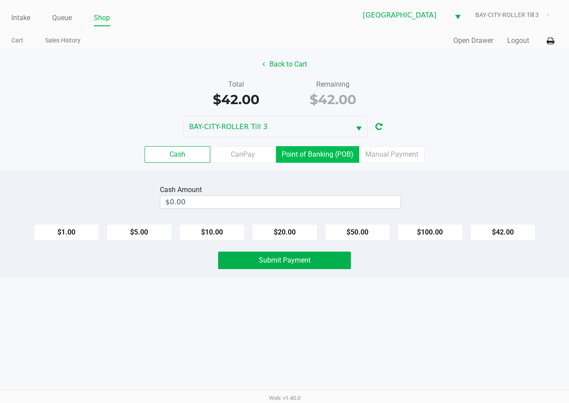
click at [315, 152] on label "Point of Banking (POB)" at bounding box center [317, 154] width 83 height 17
click at [0, 0] on 7 "Point of Banking (POB)" at bounding box center [0, 0] width 0 height 0
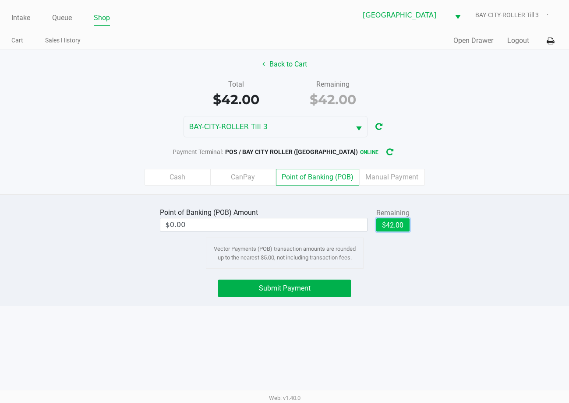
click at [404, 229] on button "$42.00" at bounding box center [392, 224] width 33 height 13
type input "$42.00"
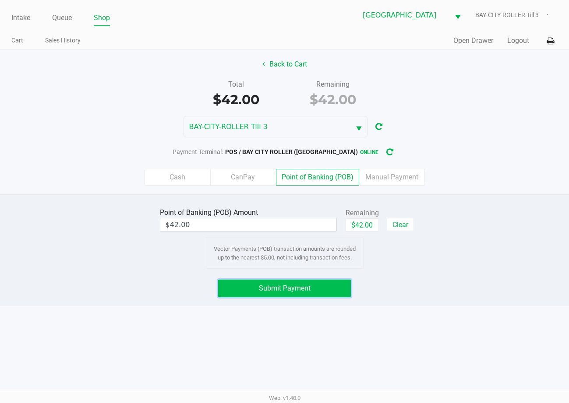
click at [325, 285] on button "Submit Payment" at bounding box center [284, 289] width 132 height 18
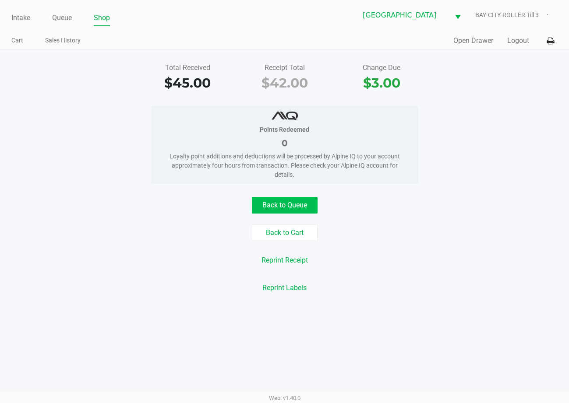
click at [286, 197] on button "Back to Queue" at bounding box center [285, 205] width 66 height 17
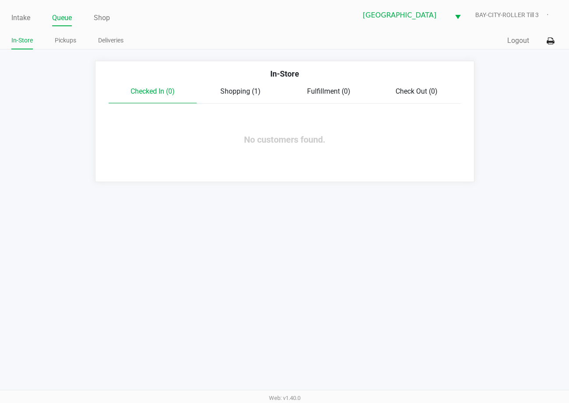
click at [233, 92] on span "Shopping (1)" at bounding box center [240, 91] width 40 height 8
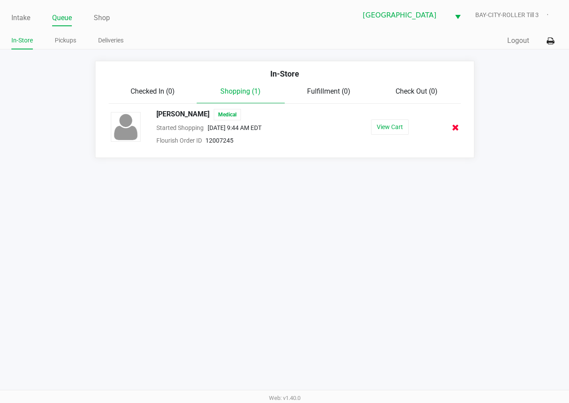
click at [456, 125] on icon at bounding box center [455, 127] width 7 height 7
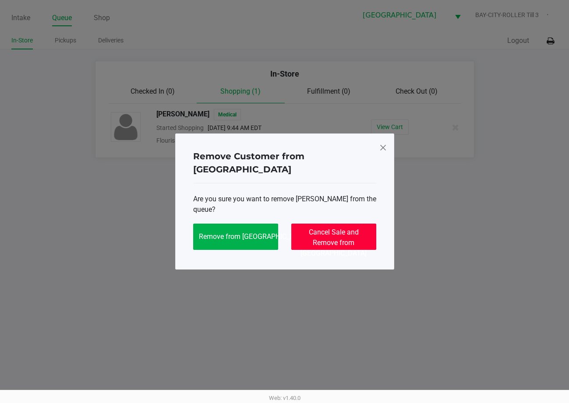
click at [343, 229] on span "Cancel Sale and Remove from Queue" at bounding box center [333, 242] width 66 height 29
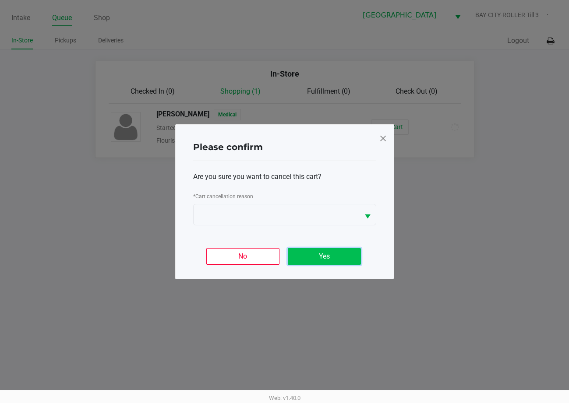
click at [328, 254] on button "Yes" at bounding box center [324, 256] width 73 height 17
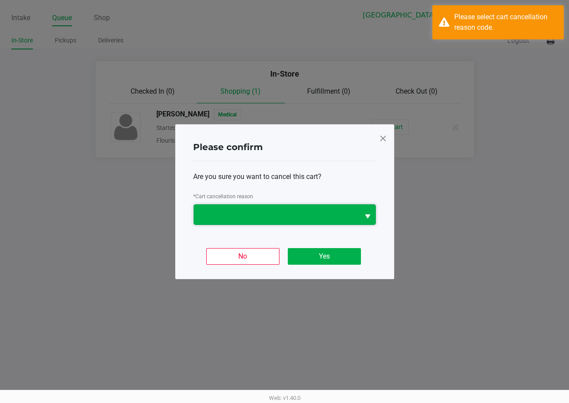
click at [343, 211] on span at bounding box center [276, 214] width 155 height 11
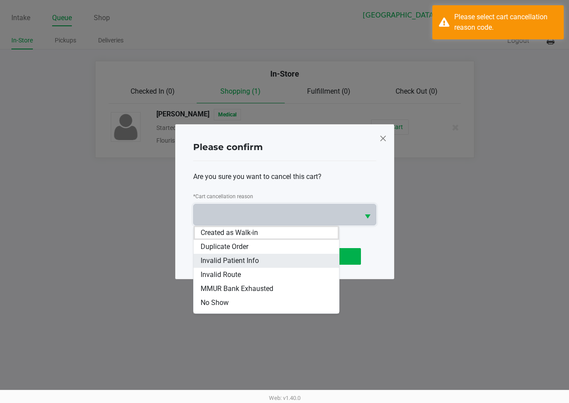
click at [310, 255] on li "Invalid Patient Info" at bounding box center [266, 261] width 145 height 14
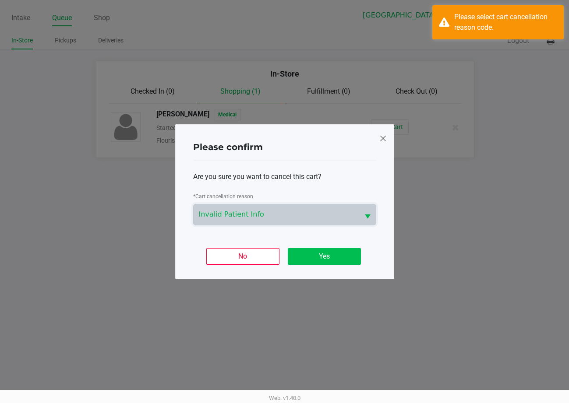
click at [339, 260] on button "Yes" at bounding box center [324, 256] width 73 height 17
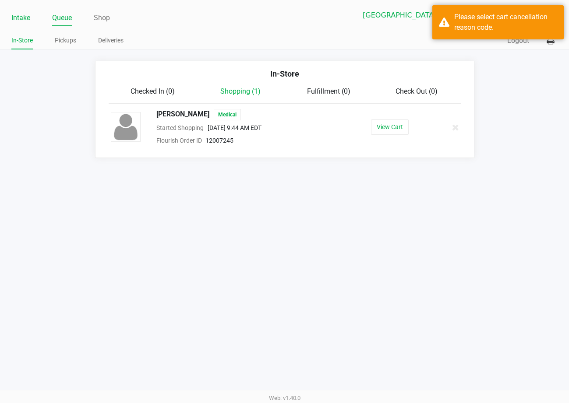
click at [23, 18] on link "Intake" at bounding box center [20, 18] width 19 height 12
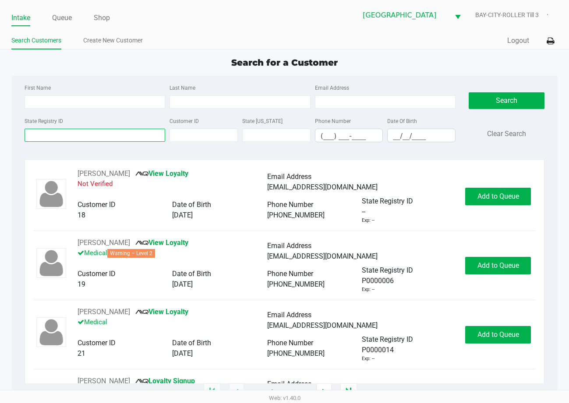
click at [90, 134] on input "State Registry ID" at bounding box center [95, 135] width 141 height 13
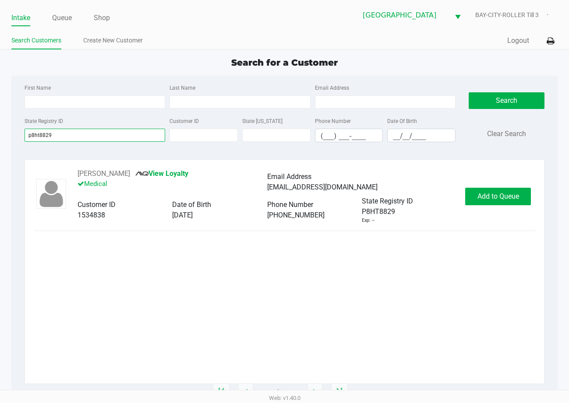
type input "p8ht8829"
click at [498, 196] on span "Add to Queue" at bounding box center [498, 196] width 42 height 8
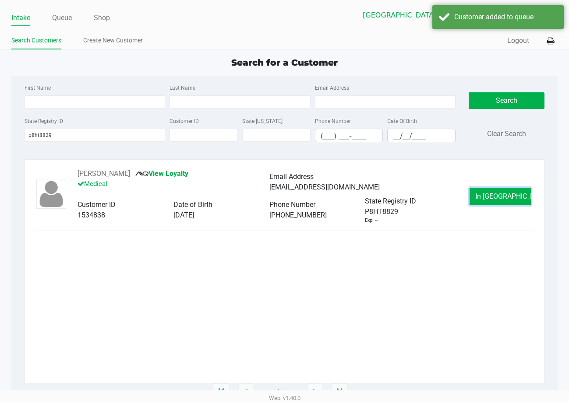
click at [499, 196] on span "In Queue" at bounding box center [512, 196] width 74 height 8
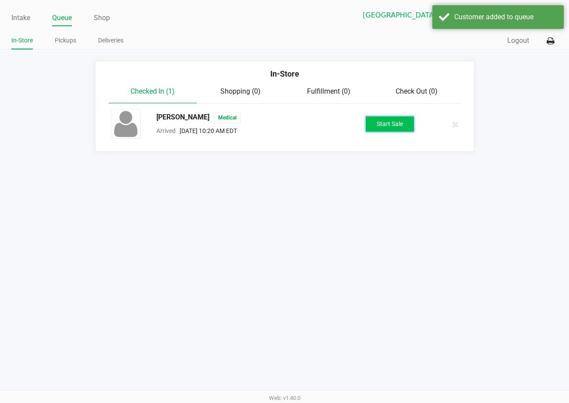
click at [382, 127] on button "Start Sale" at bounding box center [390, 123] width 48 height 15
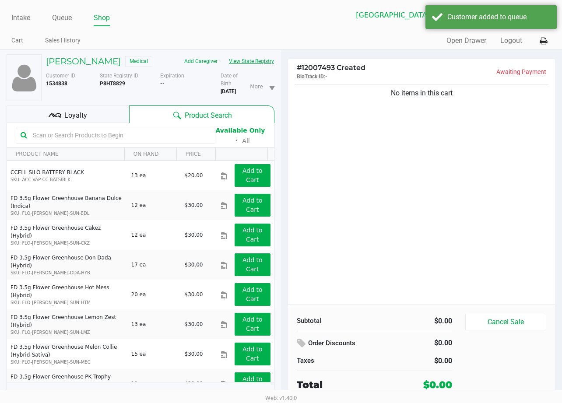
click at [239, 63] on button "View State Registry" at bounding box center [248, 61] width 51 height 14
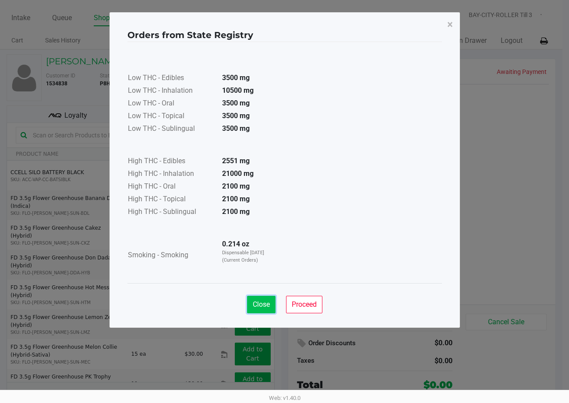
click at [260, 302] on span "Close" at bounding box center [261, 304] width 17 height 8
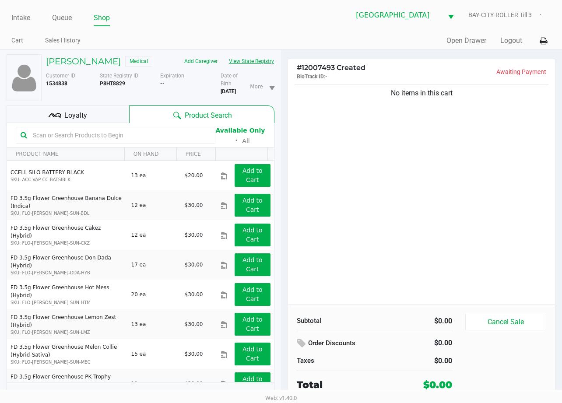
click at [249, 63] on button "View State Registry" at bounding box center [248, 61] width 51 height 14
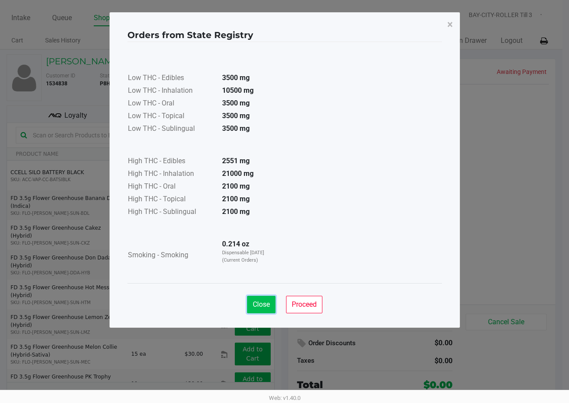
click at [252, 296] on button "Close" at bounding box center [261, 305] width 28 height 18
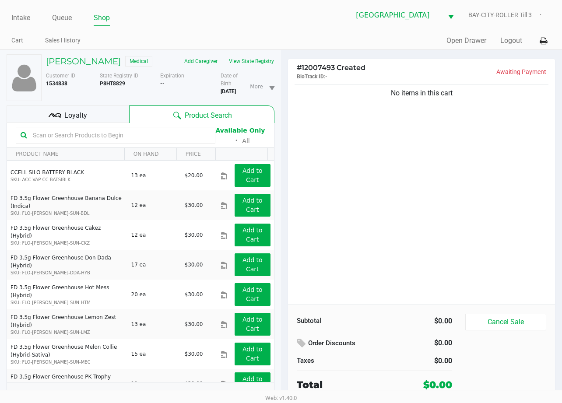
click at [372, 258] on div "No items in this cart" at bounding box center [421, 193] width 267 height 222
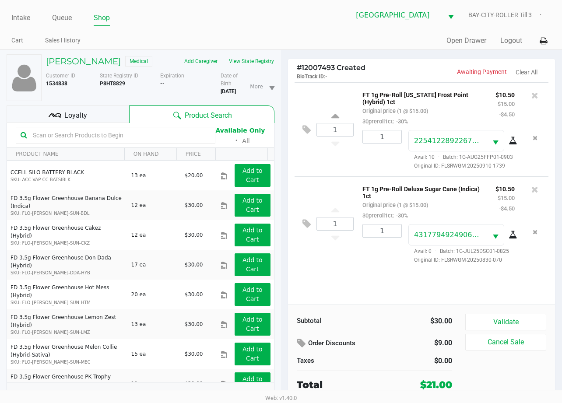
scroll to position [11, 0]
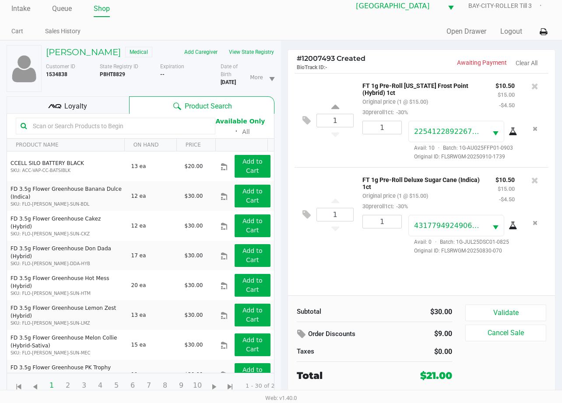
click at [98, 106] on div "Loyalty" at bounding box center [68, 105] width 123 height 18
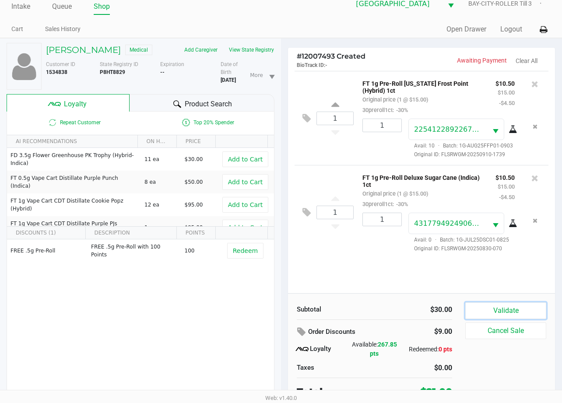
drag, startPoint x: 523, startPoint y: 307, endPoint x: 453, endPoint y: 296, distance: 70.9
click at [522, 307] on button "Validate" at bounding box center [505, 311] width 81 height 17
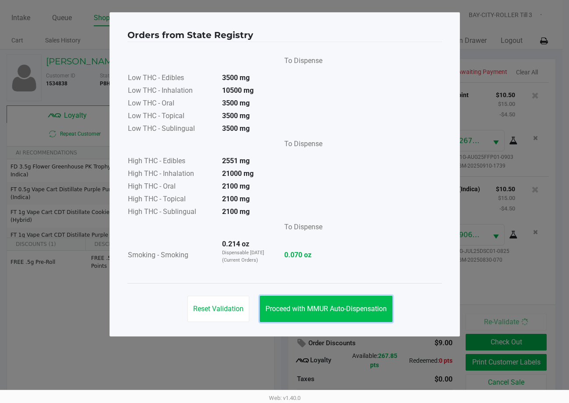
click at [320, 308] on span "Proceed with MMUR Auto-Dispensation" at bounding box center [325, 309] width 121 height 8
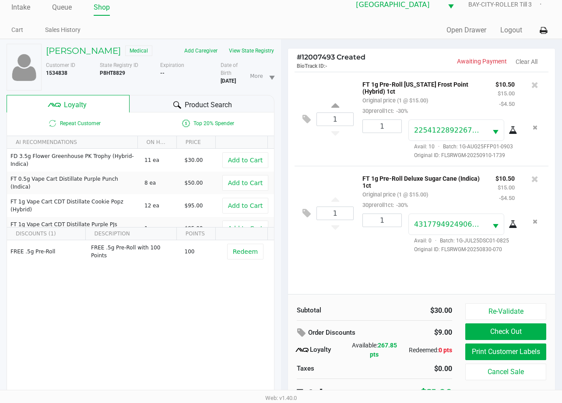
scroll to position [17, 0]
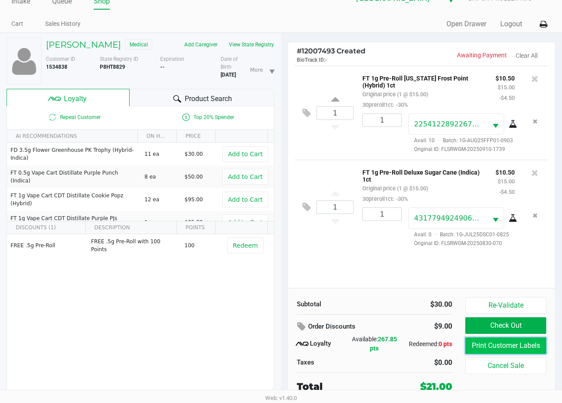
drag, startPoint x: 510, startPoint y: 346, endPoint x: 506, endPoint y: 345, distance: 4.6
click at [506, 345] on button "Print Customer Labels" at bounding box center [505, 346] width 81 height 17
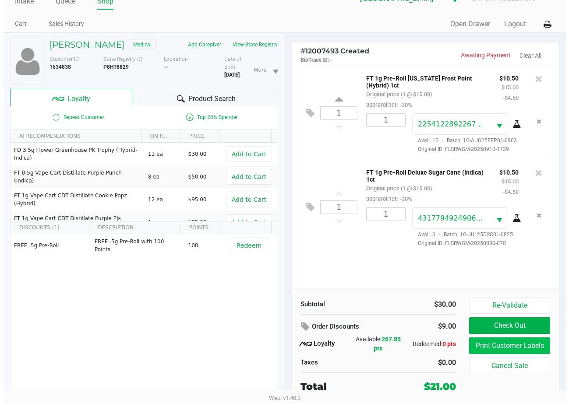
scroll to position [0, 0]
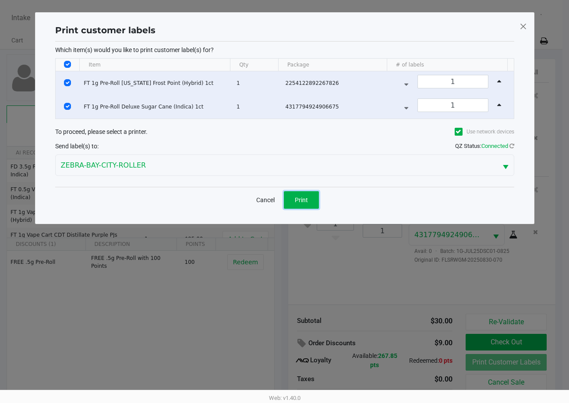
click at [296, 194] on button "Print" at bounding box center [301, 200] width 35 height 18
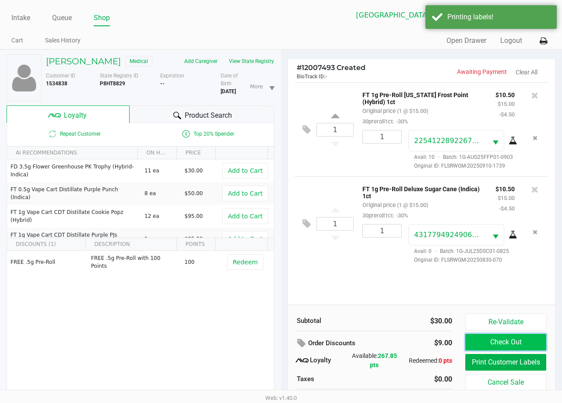
click at [511, 341] on button "Check Out" at bounding box center [505, 342] width 81 height 17
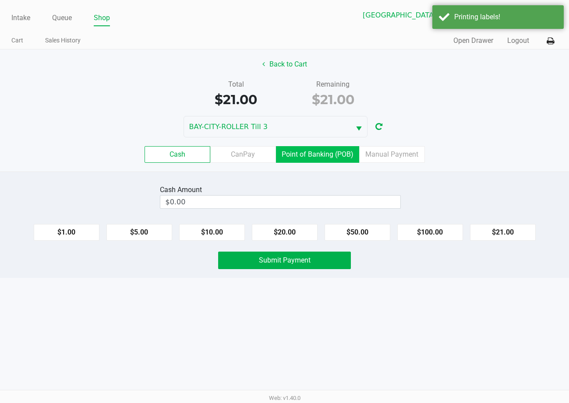
click at [320, 153] on label "Point of Banking (POB)" at bounding box center [317, 154] width 83 height 17
click at [0, 0] on 7 "Point of Banking (POB)" at bounding box center [0, 0] width 0 height 0
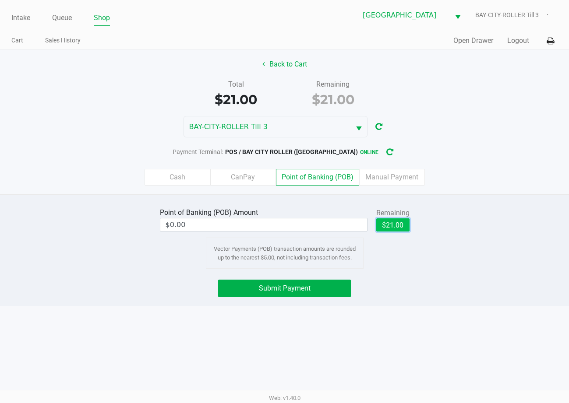
click at [385, 226] on button "$21.00" at bounding box center [392, 224] width 33 height 13
type input "$21.00"
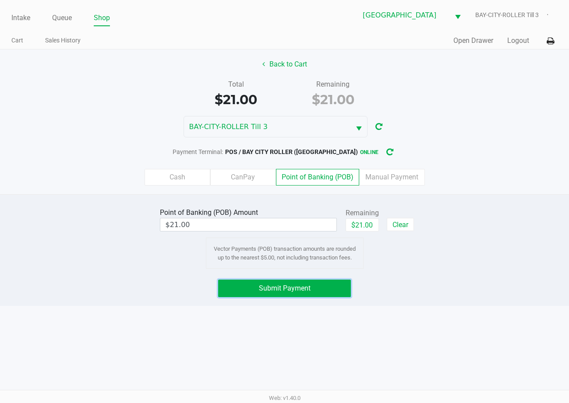
click at [334, 292] on button "Submit Payment" at bounding box center [284, 289] width 132 height 18
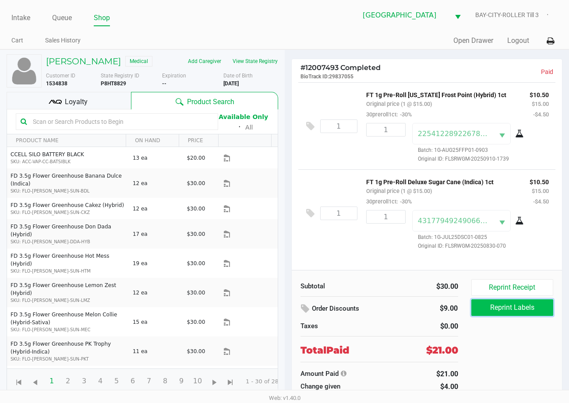
click at [542, 312] on button "Reprint Labels" at bounding box center [512, 307] width 82 height 17
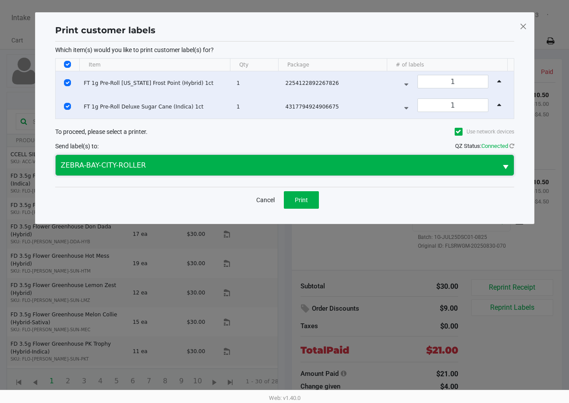
click at [216, 169] on span "ZEBRA-BAY-CITY-ROLLER" at bounding box center [276, 165] width 431 height 11
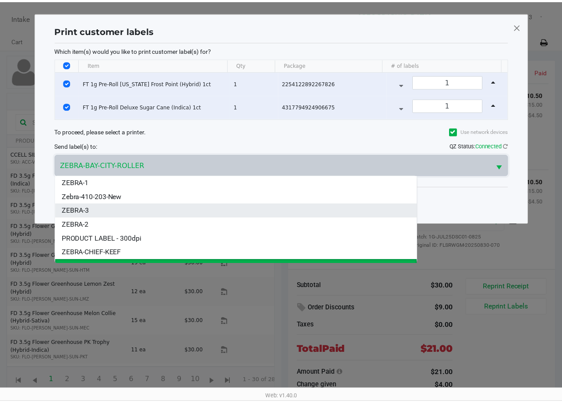
scroll to position [11, 0]
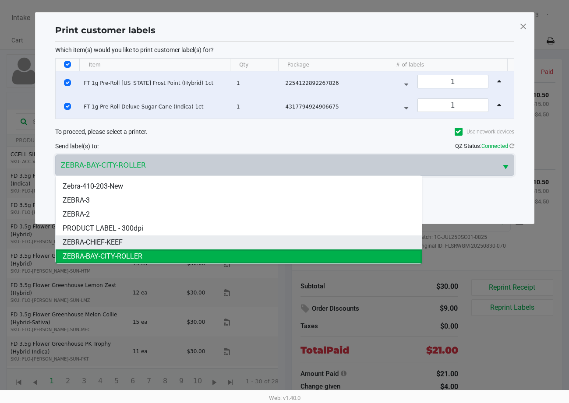
click at [204, 244] on li "ZEBRA-CHIEF-KEEF" at bounding box center [239, 243] width 366 height 14
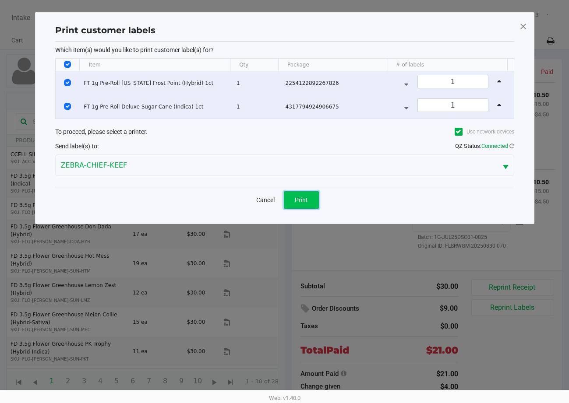
click at [296, 202] on span "Print" at bounding box center [301, 200] width 13 height 7
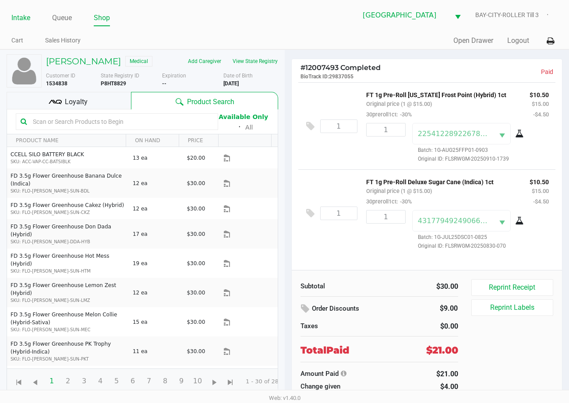
click at [21, 20] on link "Intake" at bounding box center [20, 18] width 19 height 12
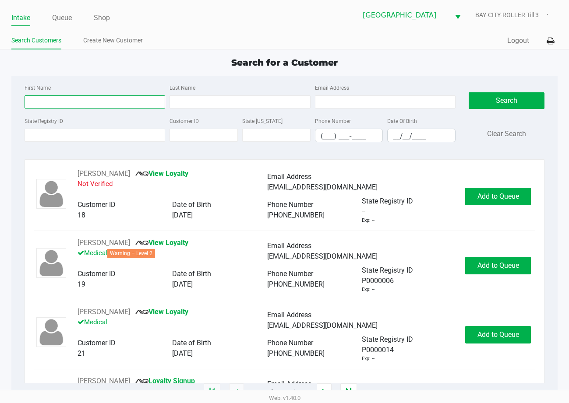
drag, startPoint x: 131, startPoint y: 101, endPoint x: 121, endPoint y: 76, distance: 27.1
click at [131, 101] on input "First Name" at bounding box center [95, 101] width 141 height 13
type input "anthony"
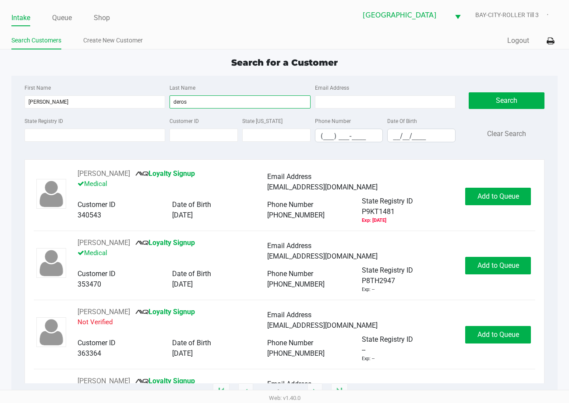
type input "deros"
click at [395, 139] on input "__/__/____" at bounding box center [420, 136] width 67 height 14
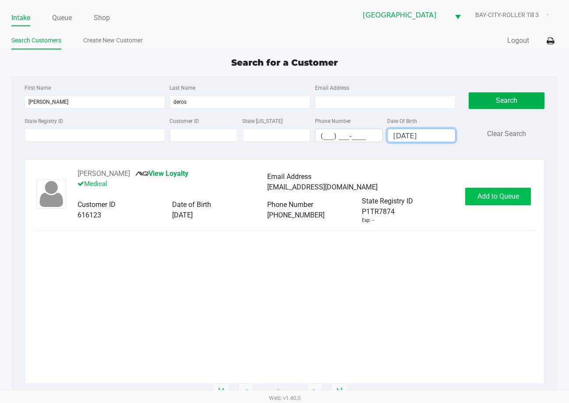
type input "07/02/1960"
click at [525, 196] on button "Add to Queue" at bounding box center [498, 197] width 66 height 18
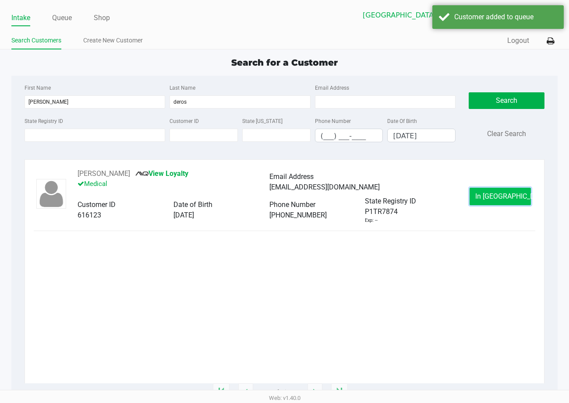
click at [500, 196] on span "In Queue" at bounding box center [512, 196] width 74 height 8
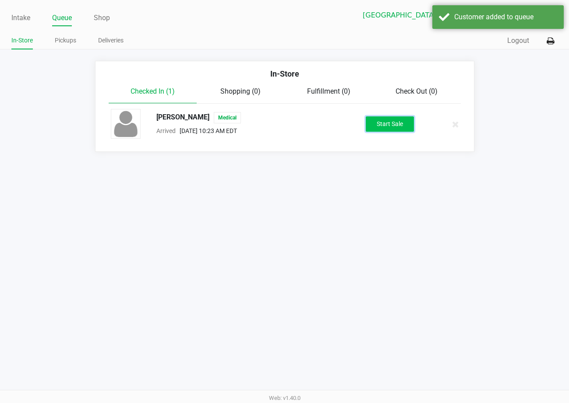
click at [383, 122] on button "Start Sale" at bounding box center [390, 123] width 48 height 15
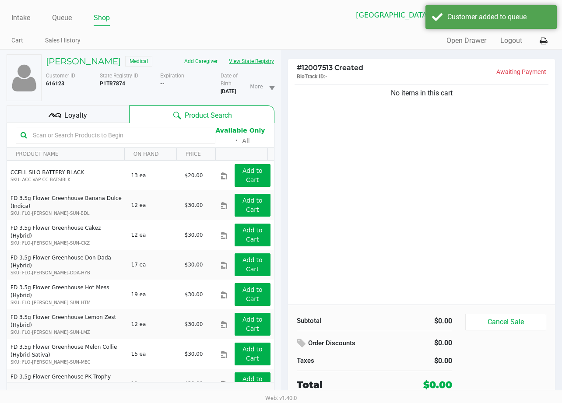
click at [223, 68] on button "View State Registry" at bounding box center [248, 61] width 51 height 14
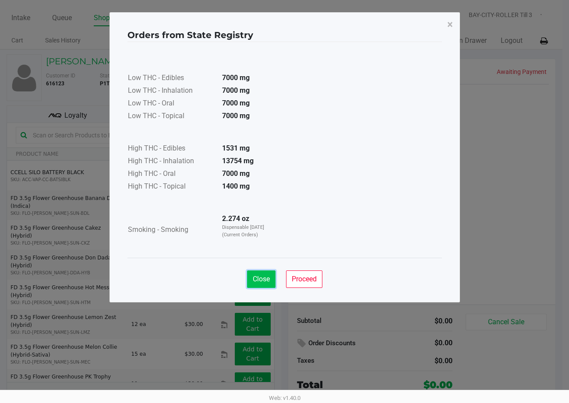
click at [266, 284] on button "Close" at bounding box center [261, 280] width 28 height 18
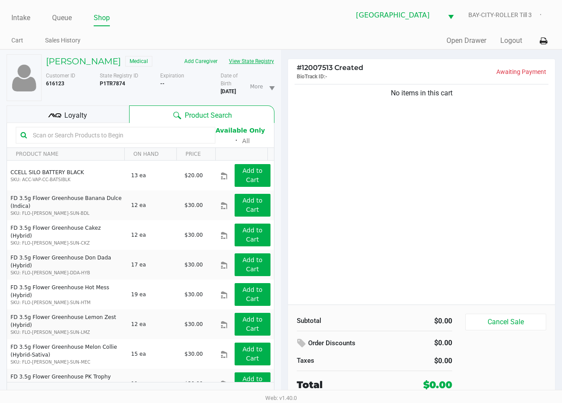
click at [223, 67] on button "View State Registry" at bounding box center [248, 61] width 51 height 14
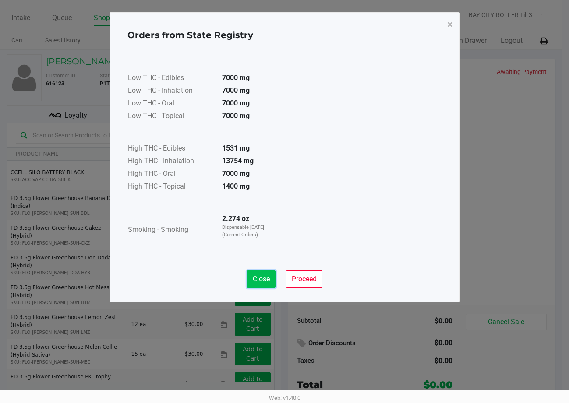
click at [270, 276] on button "Close" at bounding box center [261, 280] width 28 height 18
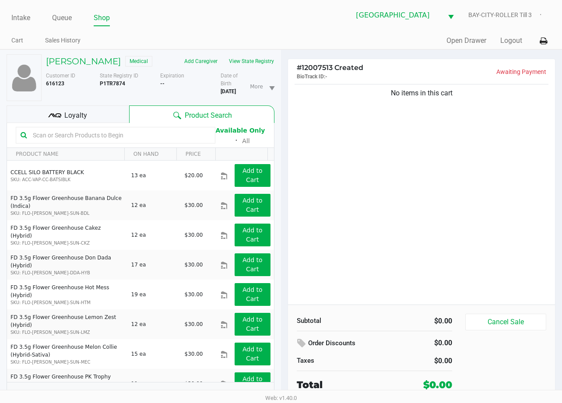
drag, startPoint x: 373, startPoint y: 215, endPoint x: 361, endPoint y: 211, distance: 12.9
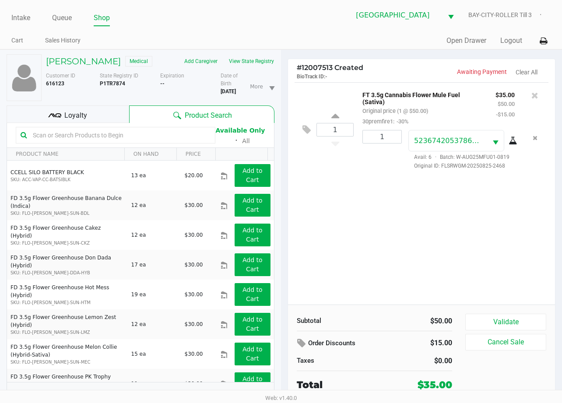
click at [407, 264] on div "1 FT 3.5g Cannabis Flower Mule Fuel (Sativa) Original price (1 @ $50.00) 30prem…" at bounding box center [421, 193] width 267 height 222
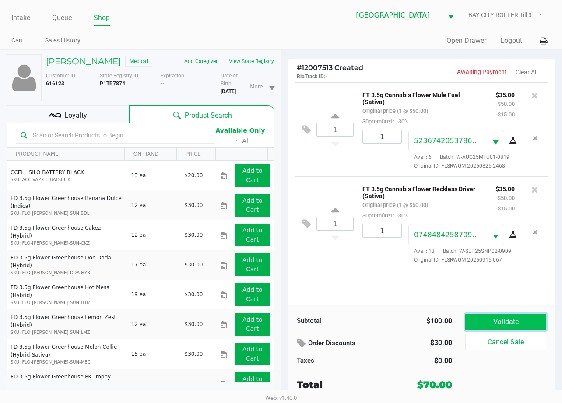
click at [509, 318] on button "Validate" at bounding box center [505, 322] width 81 height 17
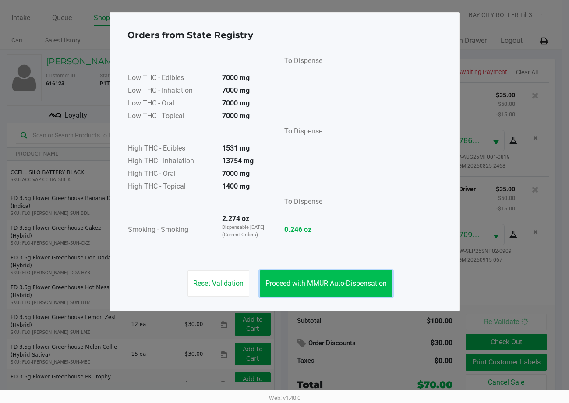
click at [330, 277] on button "Proceed with MMUR Auto-Dispensation" at bounding box center [326, 284] width 133 height 26
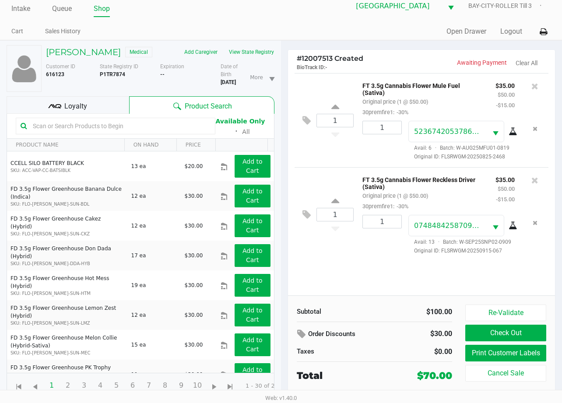
scroll to position [22, 0]
click at [502, 345] on button "Print Customer Labels" at bounding box center [505, 353] width 81 height 17
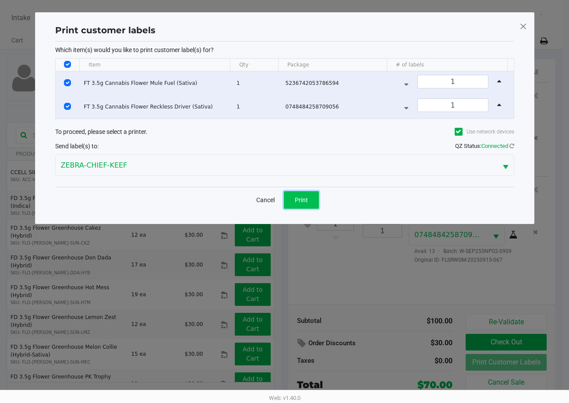
click at [311, 200] on button "Print" at bounding box center [301, 200] width 35 height 18
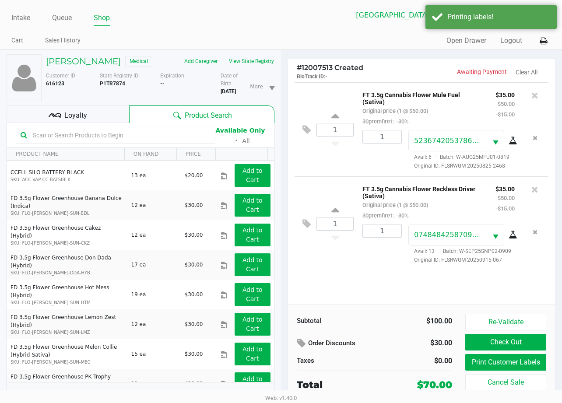
click at [106, 123] on div "Loyalty" at bounding box center [68, 115] width 123 height 18
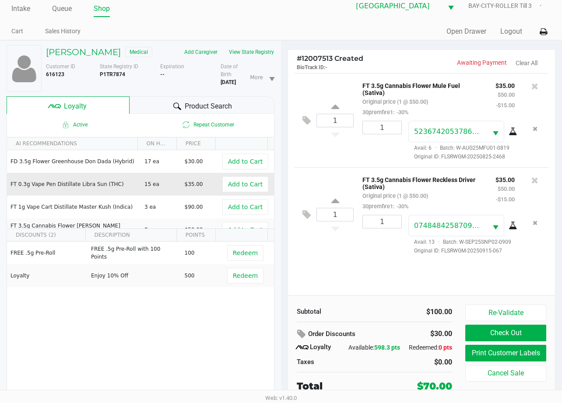
scroll to position [22, 0]
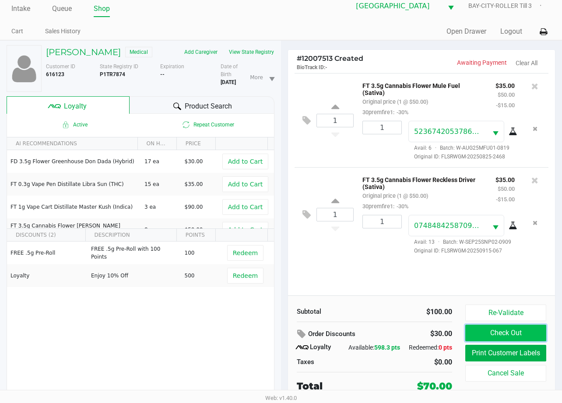
click at [522, 325] on button "Check Out" at bounding box center [505, 333] width 81 height 17
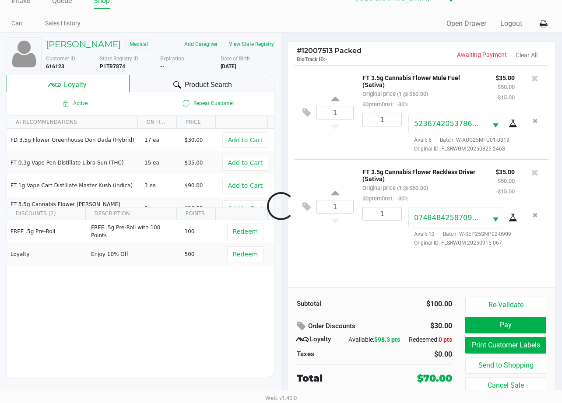
scroll to position [17, 0]
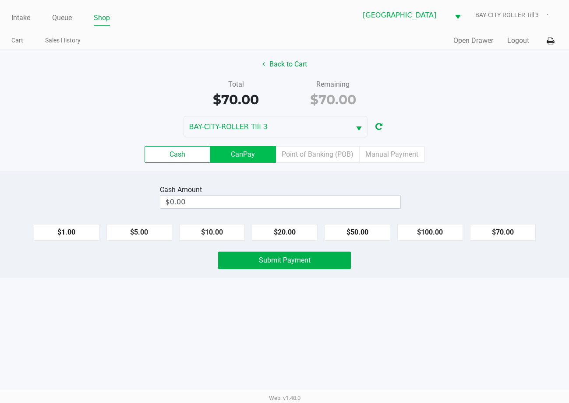
click at [244, 154] on label "CanPay" at bounding box center [243, 154] width 66 height 17
click at [0, 0] on 2 "CanPay" at bounding box center [0, 0] width 0 height 0
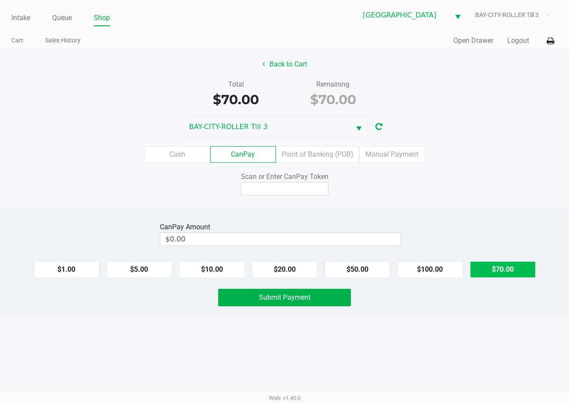
drag, startPoint x: 518, startPoint y: 273, endPoint x: 321, endPoint y: 210, distance: 206.3
click at [516, 273] on button "$70.00" at bounding box center [503, 269] width 66 height 17
type input "$70.00"
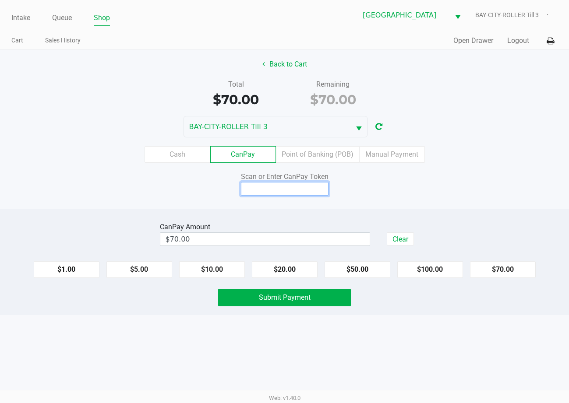
click at [268, 184] on input at bounding box center [285, 189] width 88 height 14
type input "X8534287Q"
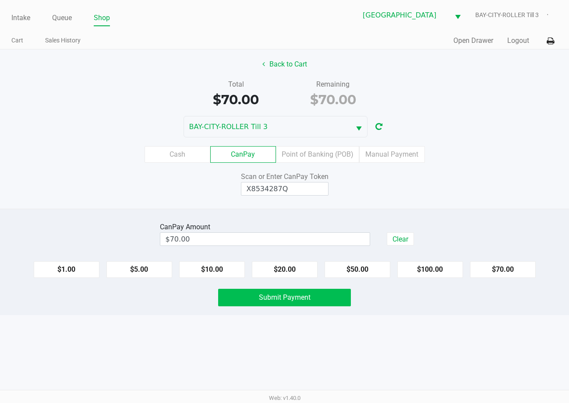
click at [270, 292] on button "Submit Payment" at bounding box center [284, 298] width 132 height 18
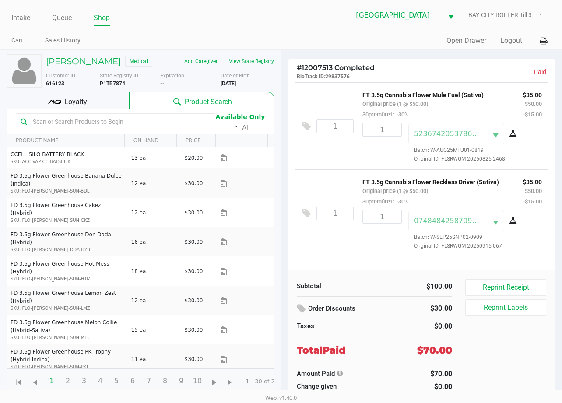
drag, startPoint x: 22, startPoint y: 20, endPoint x: 32, endPoint y: 25, distance: 11.6
click at [18, 19] on link "Intake" at bounding box center [20, 18] width 19 height 12
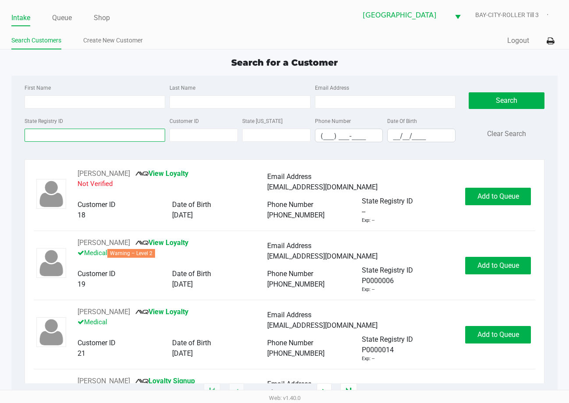
click at [64, 134] on input "State Registry ID" at bounding box center [95, 135] width 141 height 13
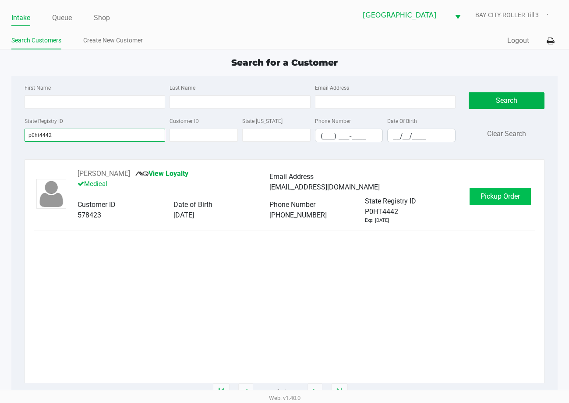
type input "p0ht4442"
click at [496, 199] on span "Pickup Order" at bounding box center [499, 196] width 39 height 8
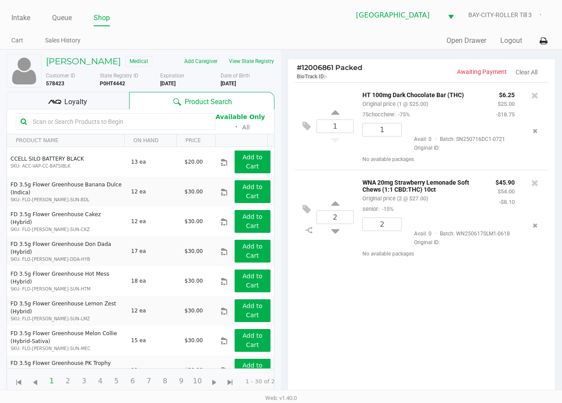
click at [361, 296] on div "1 HT 100mg Dark Chocolate Bar (THC) Original price (1 @ $25.00) 75chocchew: -75…" at bounding box center [421, 241] width 267 height 319
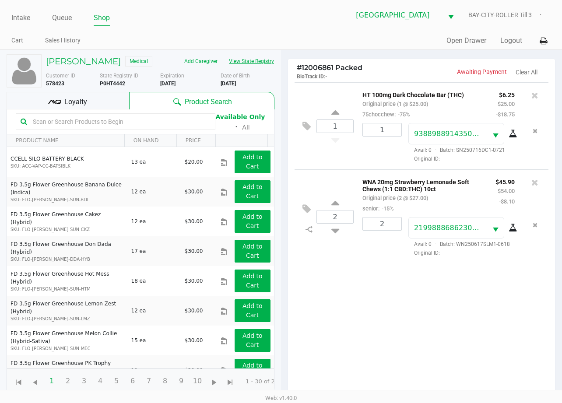
click at [253, 63] on button "View State Registry" at bounding box center [248, 61] width 51 height 14
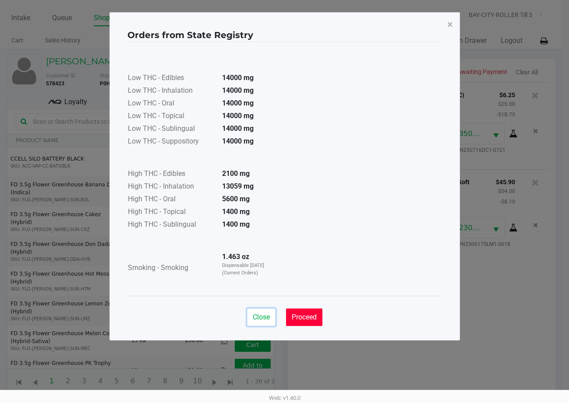
drag, startPoint x: 262, startPoint y: 319, endPoint x: 291, endPoint y: 302, distance: 34.2
click at [270, 312] on button "Close" at bounding box center [261, 318] width 28 height 18
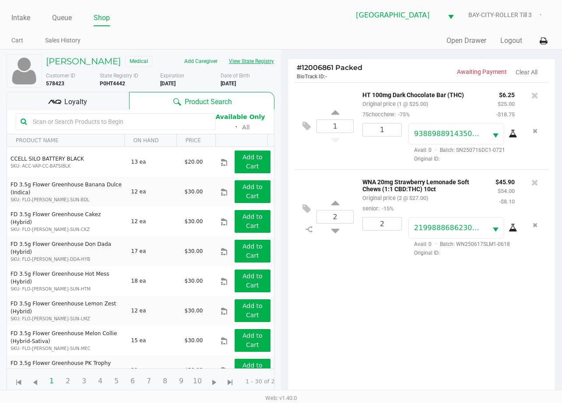
click at [259, 58] on button "View State Registry" at bounding box center [248, 61] width 51 height 14
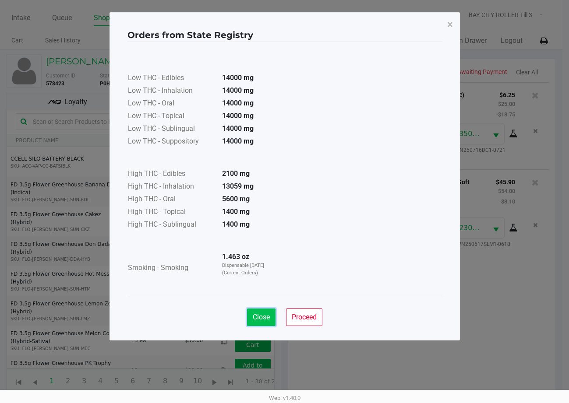
click at [262, 317] on span "Close" at bounding box center [261, 317] width 17 height 8
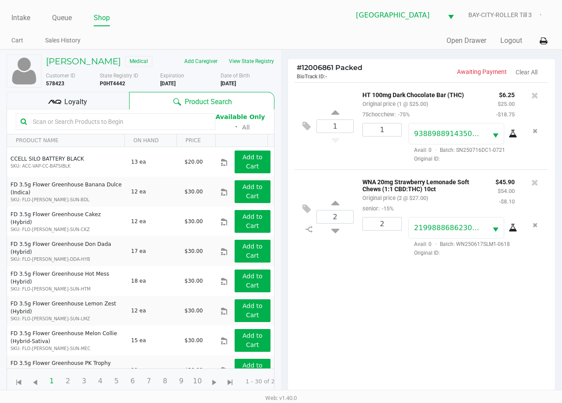
click at [403, 311] on div "1 HT 100mg Dark Chocolate Bar (THC) Original price (1 @ $25.00) 75chocchew: -75…" at bounding box center [421, 241] width 267 height 319
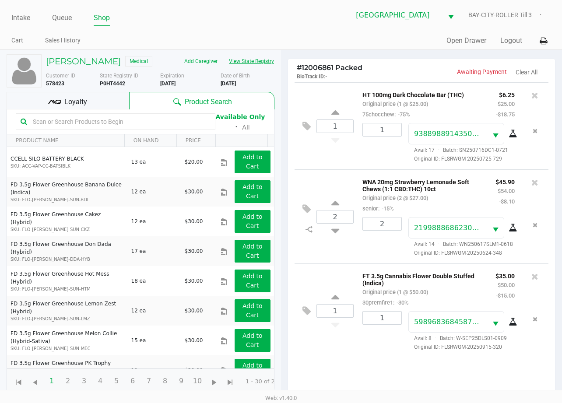
click at [259, 56] on button "View State Registry" at bounding box center [248, 61] width 51 height 14
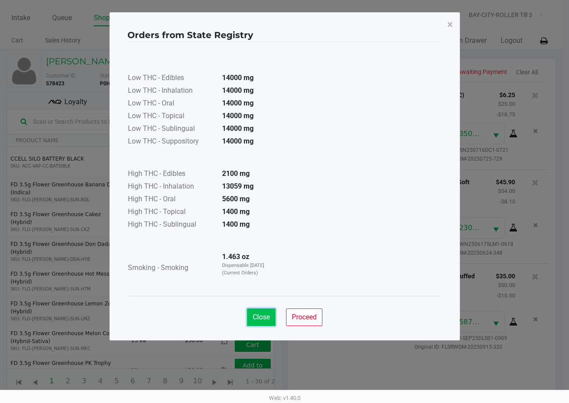
click at [264, 319] on span "Close" at bounding box center [261, 317] width 17 height 8
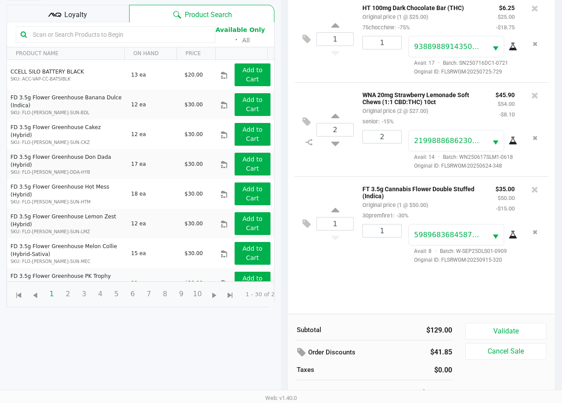
scroll to position [95, 0]
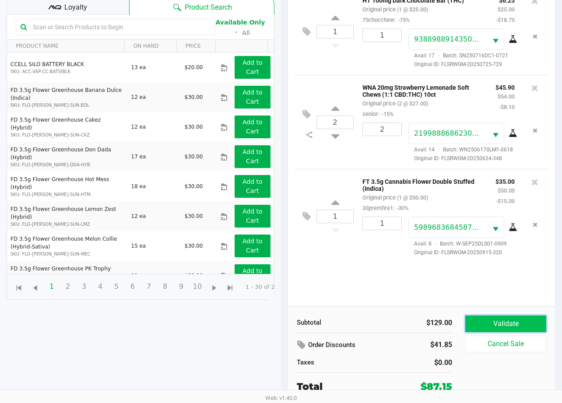
click at [511, 329] on button "Validate" at bounding box center [505, 324] width 81 height 17
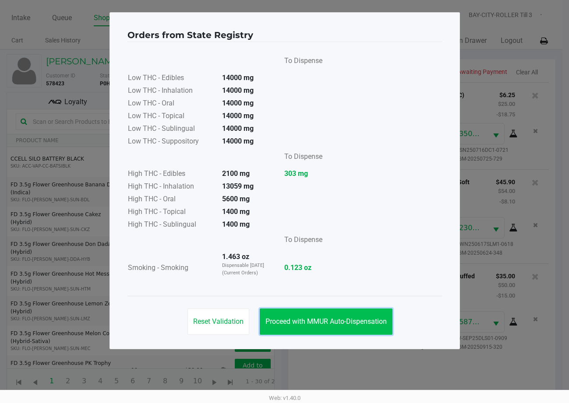
click at [274, 325] on span "Proceed with MMUR Auto-Dispensation" at bounding box center [325, 321] width 121 height 8
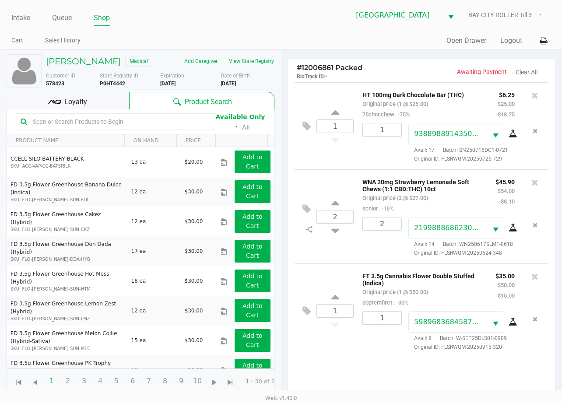
click at [344, 360] on div "1 HT 100mg Dark Chocolate Bar (THC) Original price (1 @ $25.00) 75chocchew: -75…" at bounding box center [421, 241] width 267 height 319
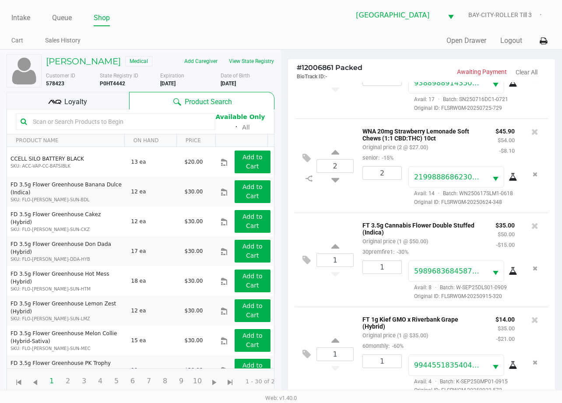
scroll to position [75, 0]
click at [299, 379] on div "1 FT 1g Kief GMO x Riverbank Grape (Hybrid) Original price (1 @ $35.00) 60month…" at bounding box center [422, 354] width 254 height 94
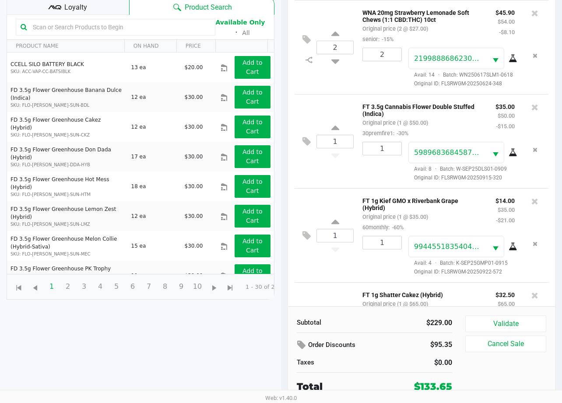
click at [72, 2] on span "Loyalty" at bounding box center [75, 7] width 23 height 11
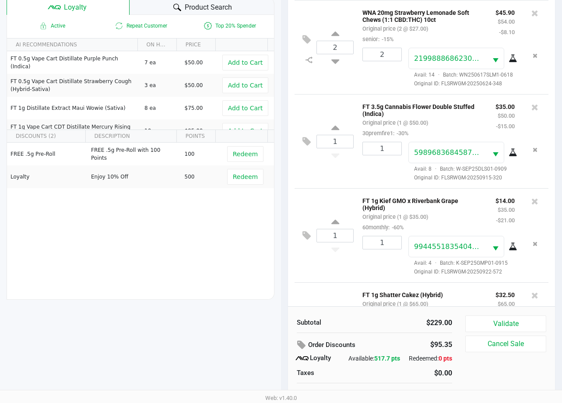
scroll to position [113, 0]
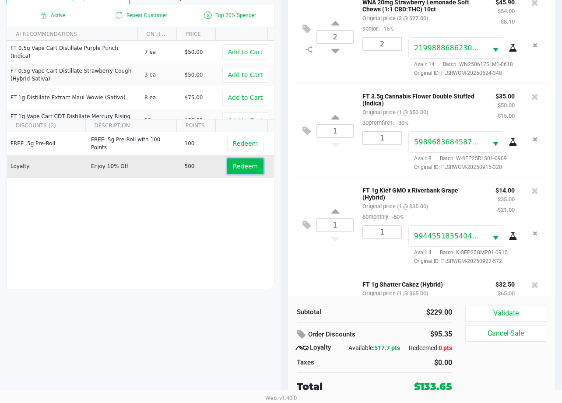
click at [233, 163] on span "Redeem" at bounding box center [245, 166] width 25 height 7
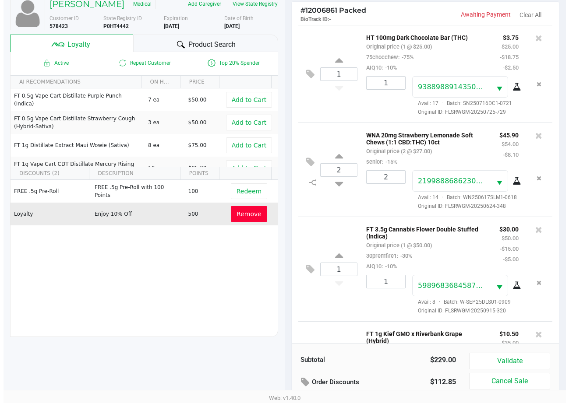
scroll to position [0, 0]
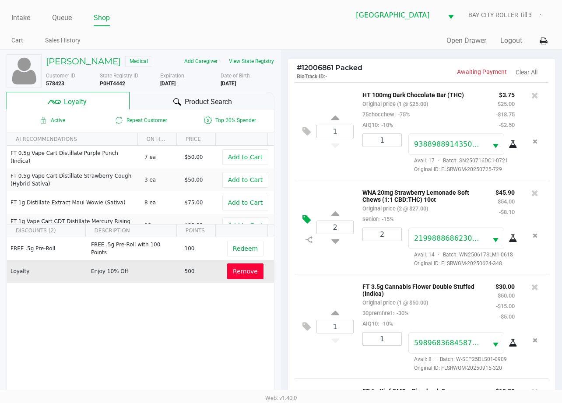
click at [311, 225] on icon at bounding box center [307, 220] width 8 height 10
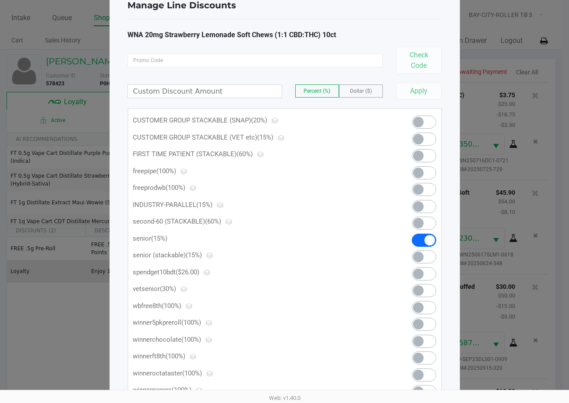
scroll to position [44, 0]
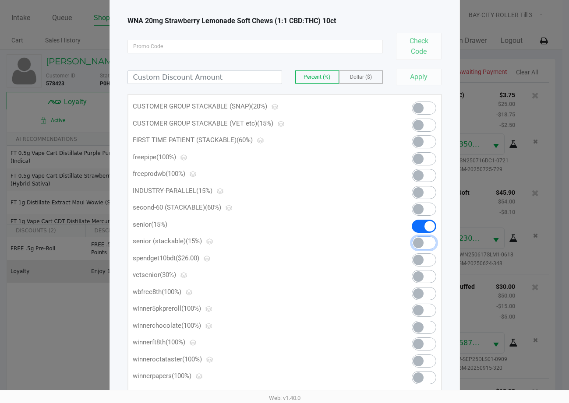
click at [423, 242] on span at bounding box center [418, 243] width 11 height 11
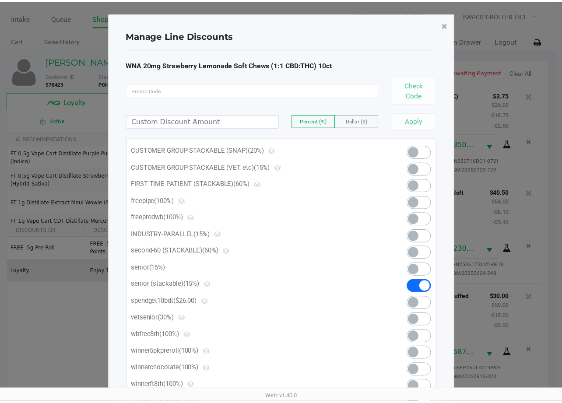
scroll to position [204, 0]
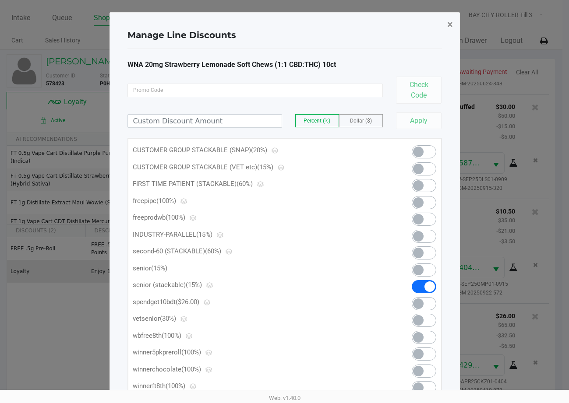
click at [447, 24] on span "×" at bounding box center [450, 24] width 6 height 12
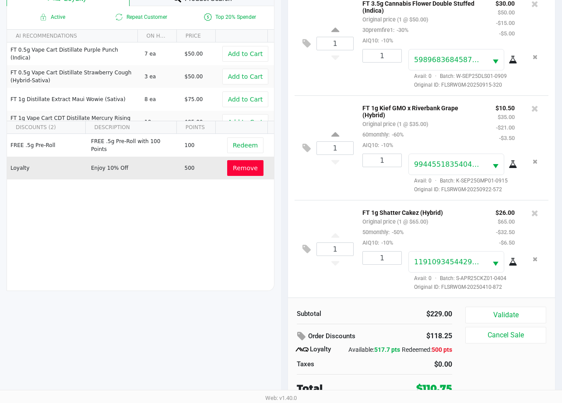
scroll to position [113, 0]
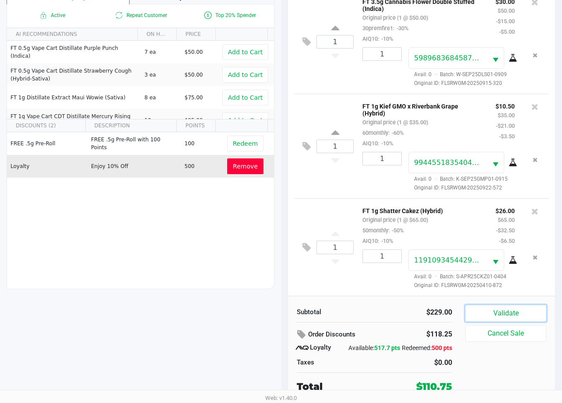
click at [506, 306] on button "Validate" at bounding box center [505, 313] width 81 height 17
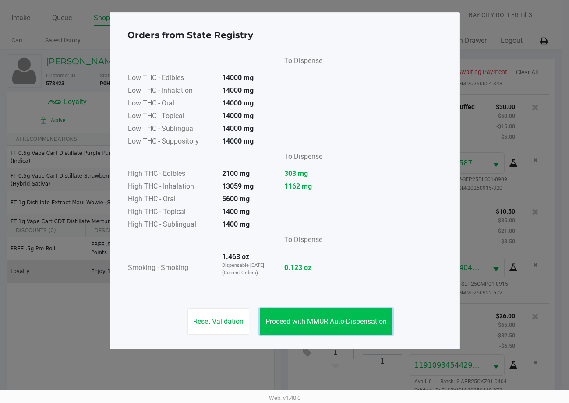
click at [335, 320] on span "Proceed with MMUR Auto-Dispensation" at bounding box center [325, 321] width 121 height 8
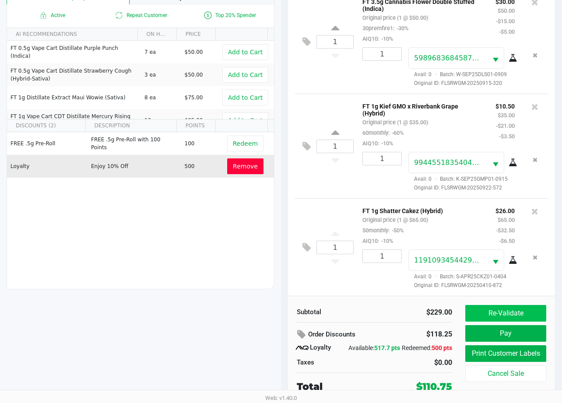
scroll to position [113, 0]
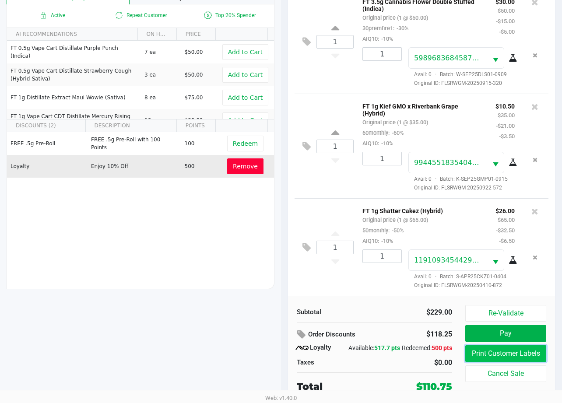
click at [505, 347] on button "Print Customer Labels" at bounding box center [505, 353] width 81 height 17
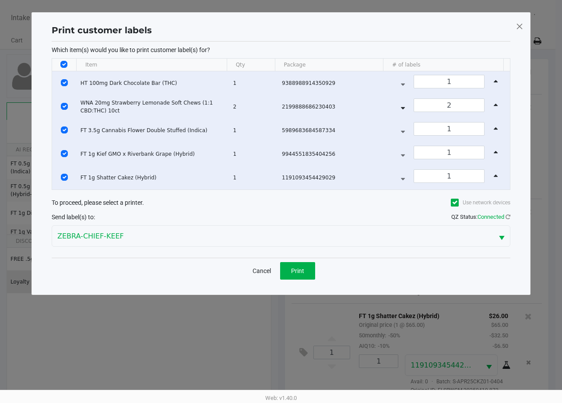
scroll to position [0, 0]
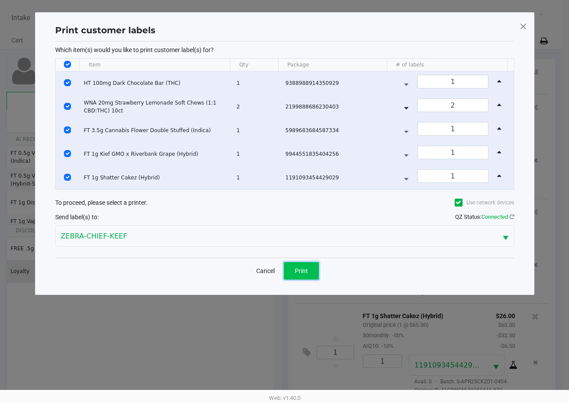
click at [306, 275] on button "Print" at bounding box center [301, 271] width 35 height 18
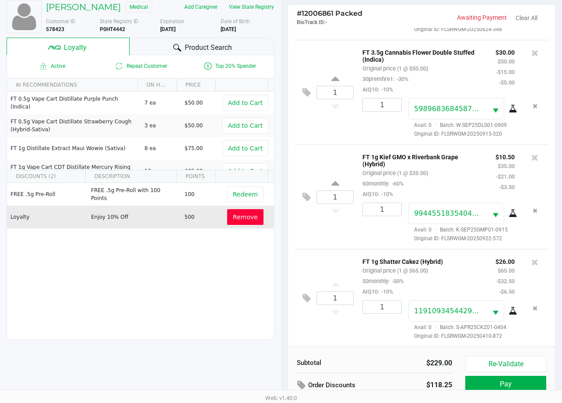
scroll to position [113, 0]
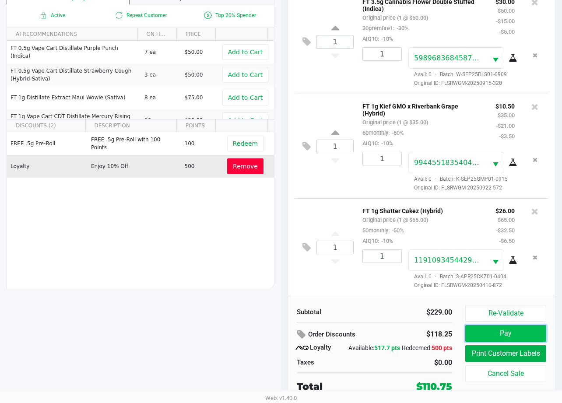
click at [486, 327] on button "Pay" at bounding box center [505, 333] width 81 height 17
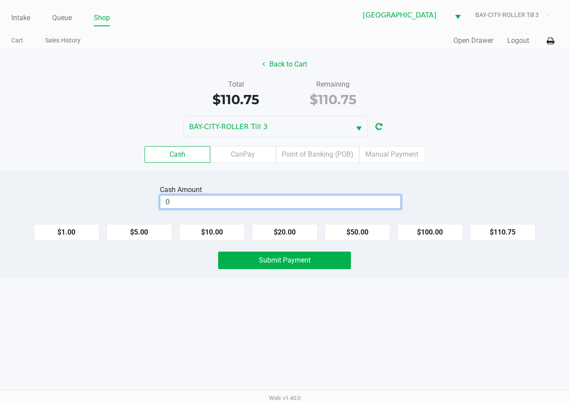
click at [236, 205] on input "0" at bounding box center [280, 202] width 240 height 13
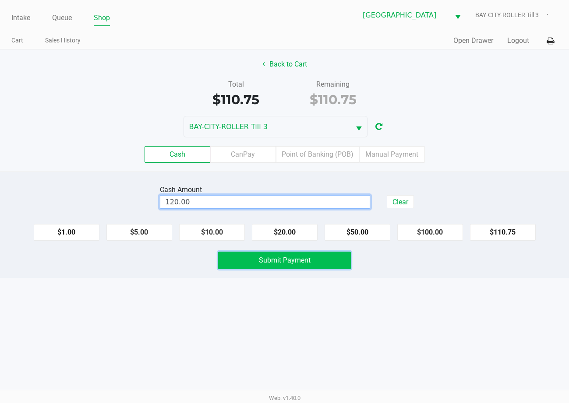
type input "$120.00"
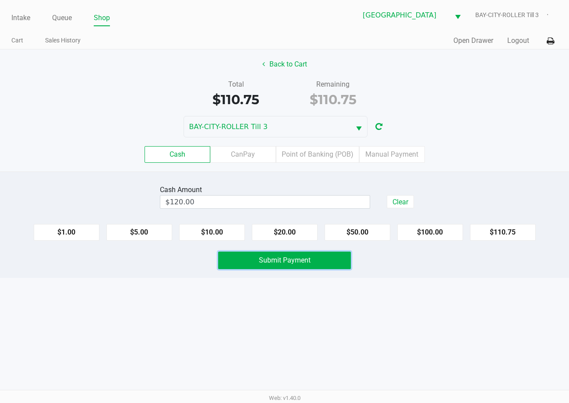
click at [330, 261] on button "Submit Payment" at bounding box center [284, 261] width 132 height 18
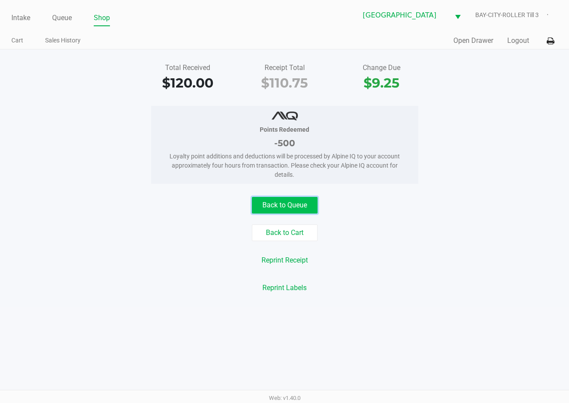
click at [306, 204] on button "Back to Queue" at bounding box center [285, 205] width 66 height 17
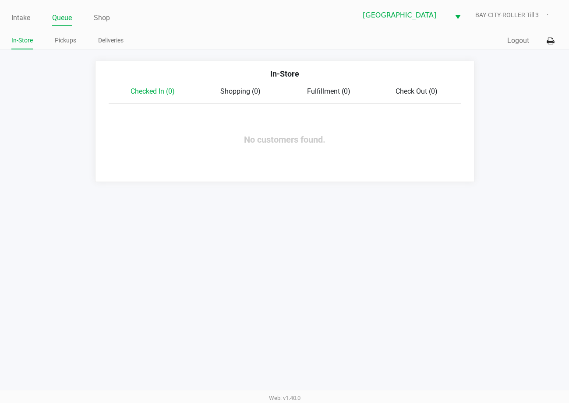
drag, startPoint x: 514, startPoint y: 335, endPoint x: 509, endPoint y: 334, distance: 5.3
click at [513, 334] on div "Intake Queue Shop Lakeland WC BAY-CITY-ROLLER Till 3 In-Store Pickups Deliverie…" at bounding box center [284, 201] width 569 height 403
click at [239, 331] on div "Intake Queue Shop Lakeland WC BAY-CITY-ROLLER Till 3 In-Store Pickups Deliverie…" at bounding box center [284, 201] width 569 height 403
click at [275, 55] on app-point-of-sale "Intake Queue Shop Lakeland WC BAY-CITY-ROLLER Till 3 In-Store Pickups Deliverie…" at bounding box center [284, 91] width 569 height 182
click at [63, 42] on link "Pickups" at bounding box center [65, 40] width 21 height 11
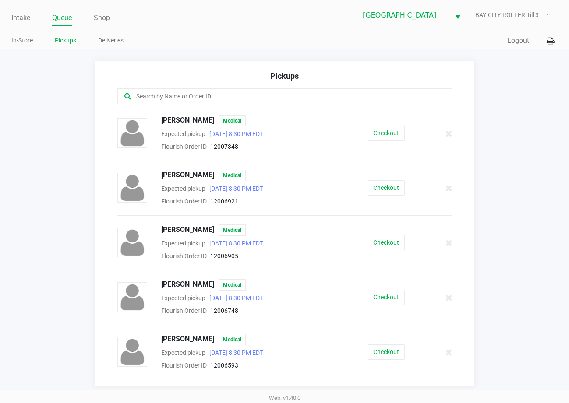
click at [267, 97] on input "text" at bounding box center [279, 97] width 289 height 10
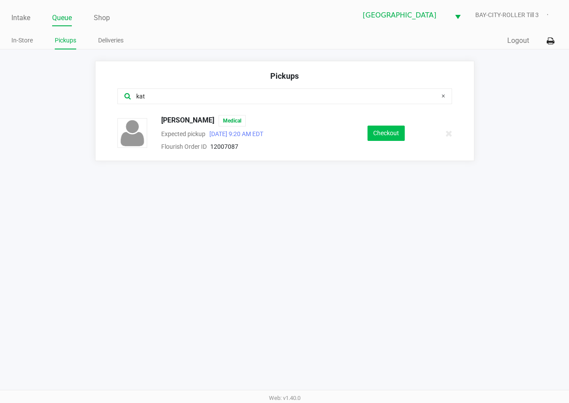
type input "kat"
click at [380, 133] on button "Checkout" at bounding box center [385, 133] width 37 height 15
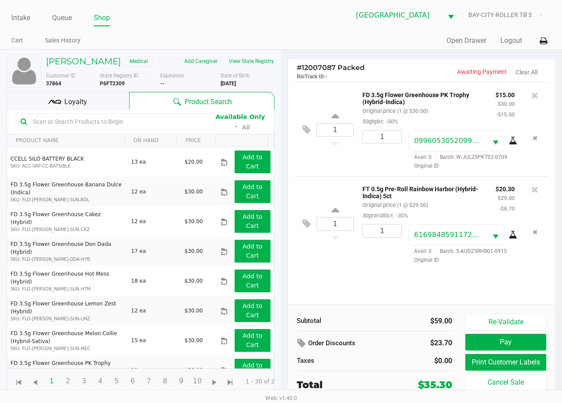
click at [90, 104] on div "Loyalty" at bounding box center [68, 101] width 123 height 18
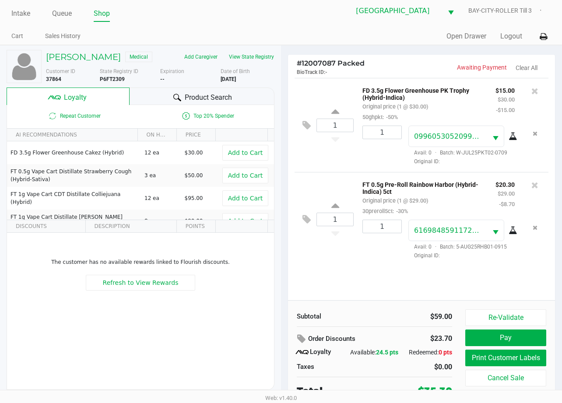
scroll to position [9, 0]
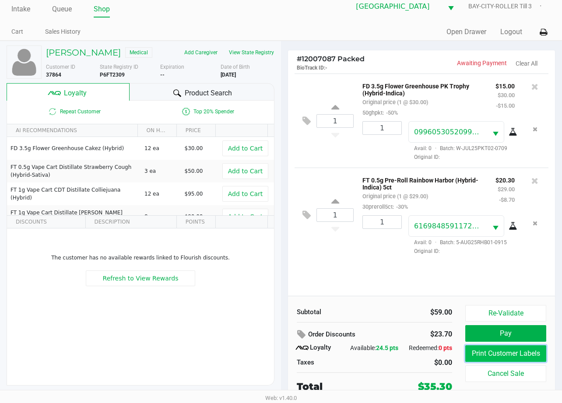
click at [518, 360] on button "Print Customer Labels" at bounding box center [505, 353] width 81 height 17
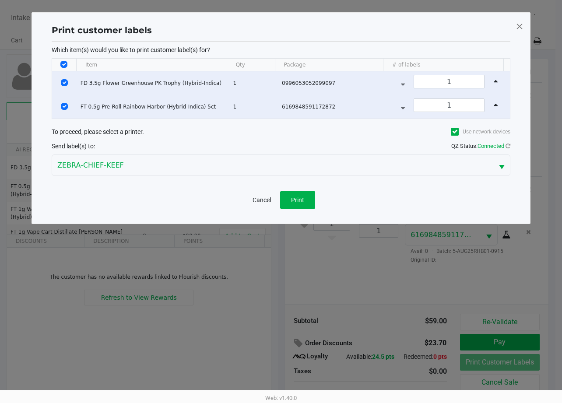
scroll to position [0, 0]
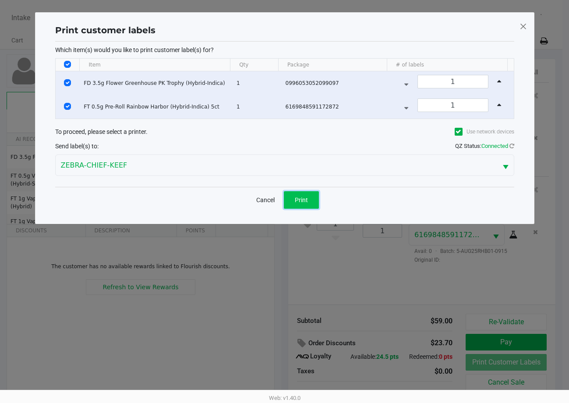
click at [299, 199] on span "Print" at bounding box center [301, 200] width 13 height 7
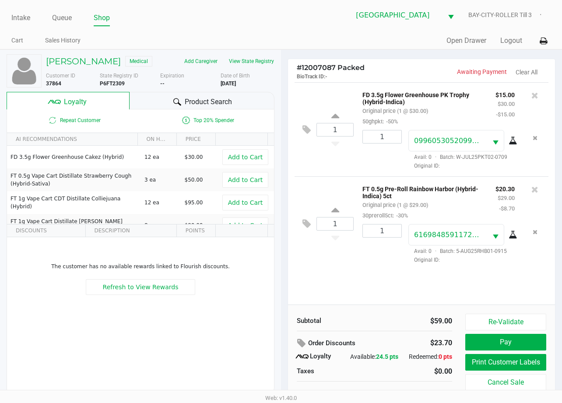
scroll to position [9, 0]
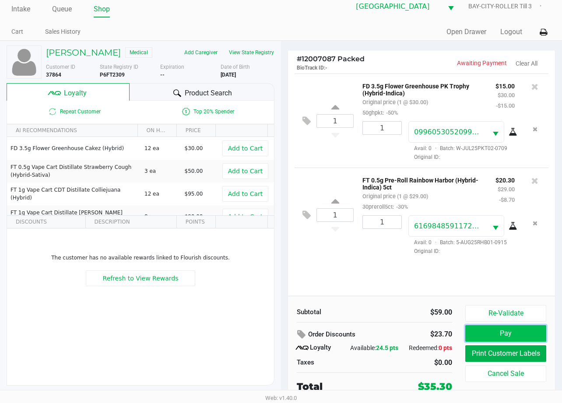
click at [525, 336] on button "Pay" at bounding box center [505, 333] width 81 height 17
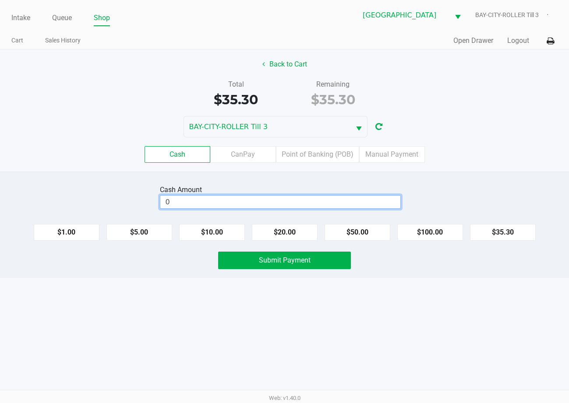
click at [194, 203] on input "0" at bounding box center [280, 202] width 240 height 13
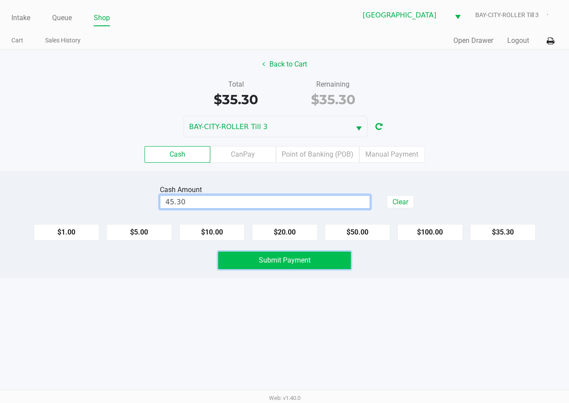
click at [291, 263] on span "Submit Payment" at bounding box center [285, 260] width 52 height 8
type input "$45.30"
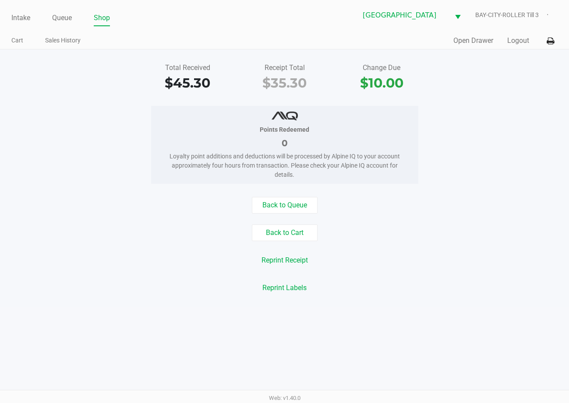
click at [555, 328] on div "Intake Queue Shop Lakeland WC BAY-CITY-ROLLER Till 3 Cart Sales History Quick S…" at bounding box center [284, 201] width 569 height 403
click at [59, 16] on link "Queue" at bounding box center [62, 18] width 20 height 12
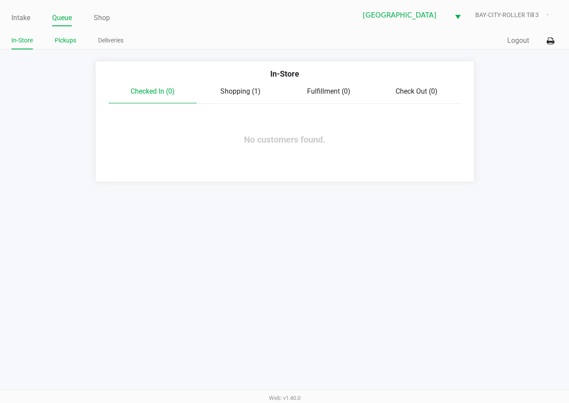
click at [67, 42] on link "Pickups" at bounding box center [65, 40] width 21 height 11
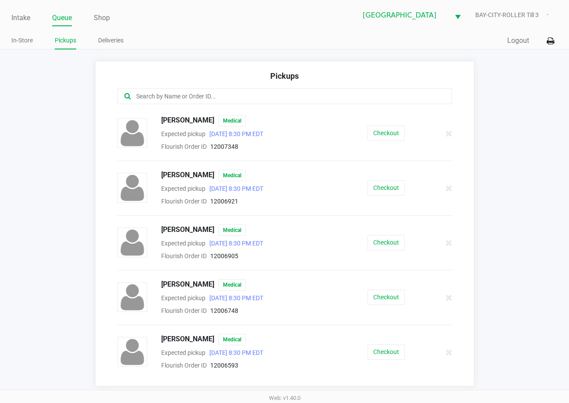
click at [231, 94] on input "text" at bounding box center [279, 97] width 289 height 10
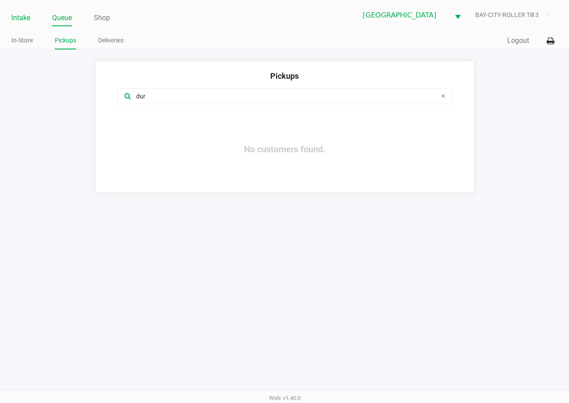
type input "dur"
click at [12, 16] on link "Intake" at bounding box center [20, 18] width 19 height 12
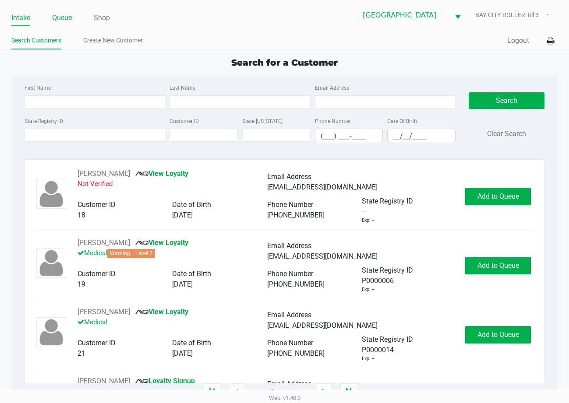
click at [71, 14] on link "Queue" at bounding box center [62, 18] width 20 height 12
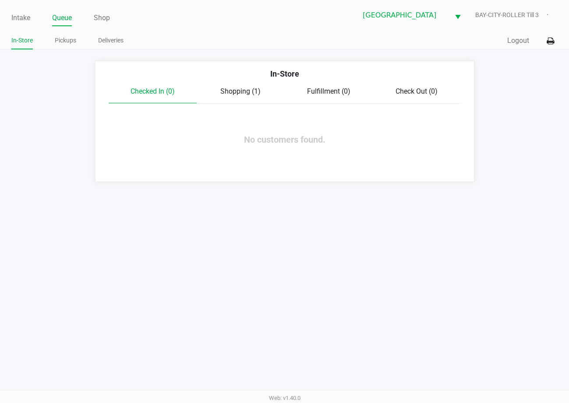
click at [257, 88] on span "Shopping (1)" at bounding box center [240, 91] width 40 height 8
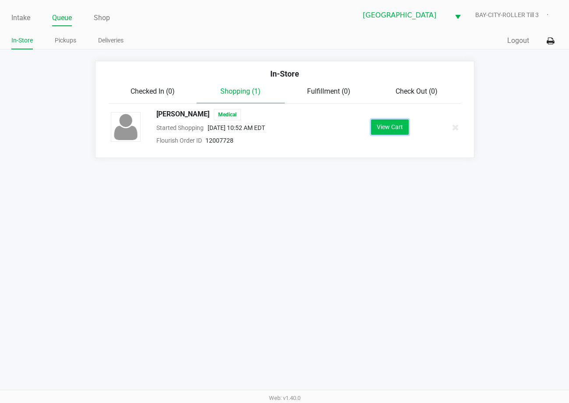
click at [399, 132] on button "View Cart" at bounding box center [390, 127] width 38 height 15
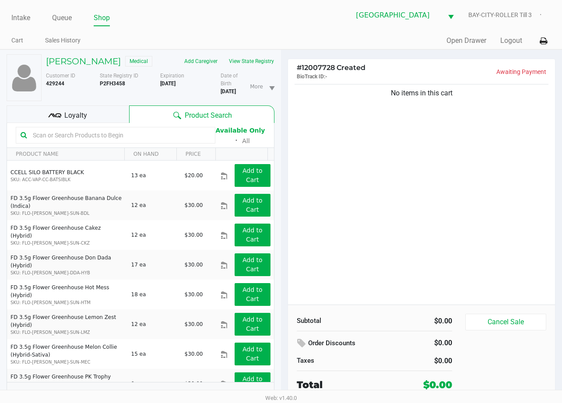
click at [103, 142] on input "text" at bounding box center [119, 135] width 181 height 13
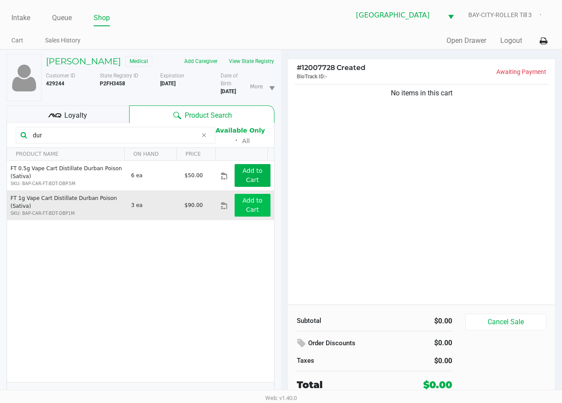
type input "dur"
drag, startPoint x: 245, startPoint y: 222, endPoint x: 260, endPoint y: 220, distance: 15.0
click at [260, 217] on button "Add to Cart" at bounding box center [253, 205] width 36 height 23
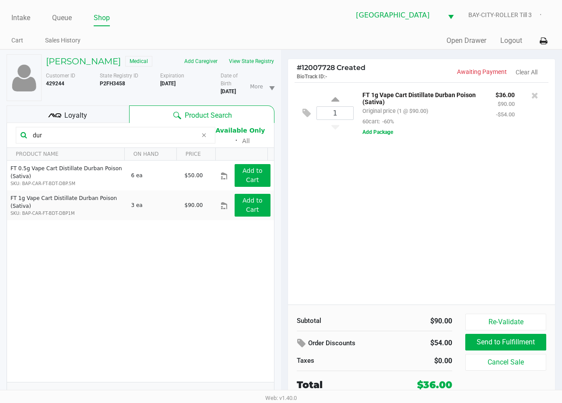
click at [458, 243] on div "1 FT 1g Vape Cart Distillate Durban Poison (Sativa) Original price (1 @ $90.00)…" at bounding box center [421, 193] width 267 height 222
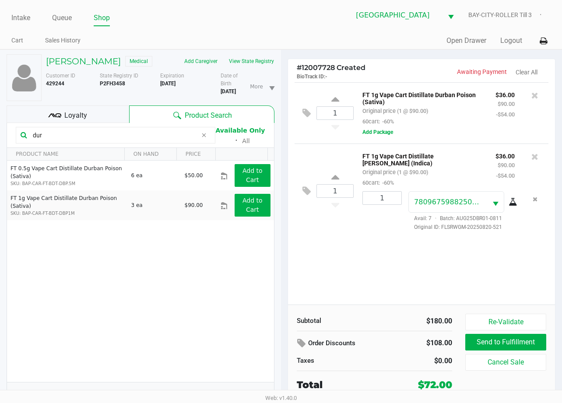
click at [344, 260] on div "1 FT 1g Vape Cart Distillate Durban Poison (Sativa) Original price (1 @ $90.00)…" at bounding box center [421, 193] width 267 height 222
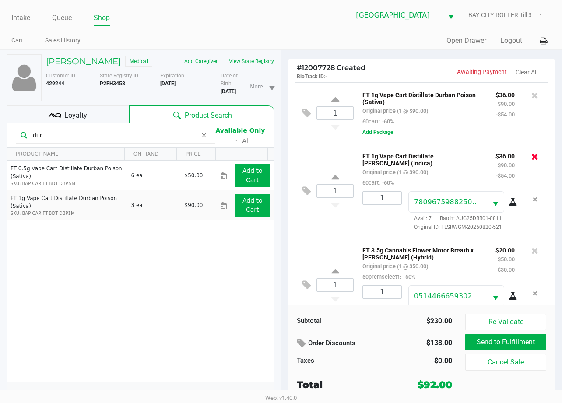
click at [532, 159] on icon at bounding box center [535, 156] width 7 height 9
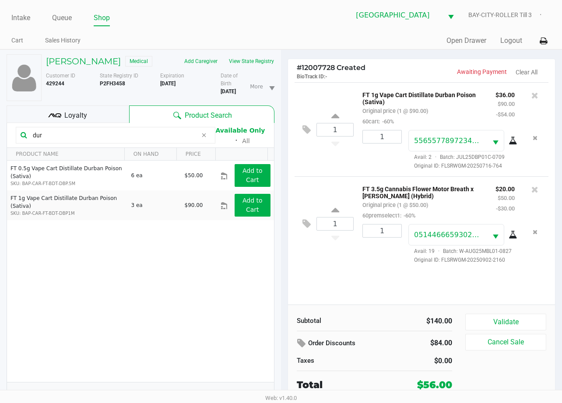
drag, startPoint x: 105, startPoint y: 130, endPoint x: 172, endPoint y: 144, distance: 68.9
click at [120, 138] on div "ROBERT BROYLES Medical Add Caregiver View State Registry Customer ID 429244 Sta…" at bounding box center [141, 231] width 268 height 363
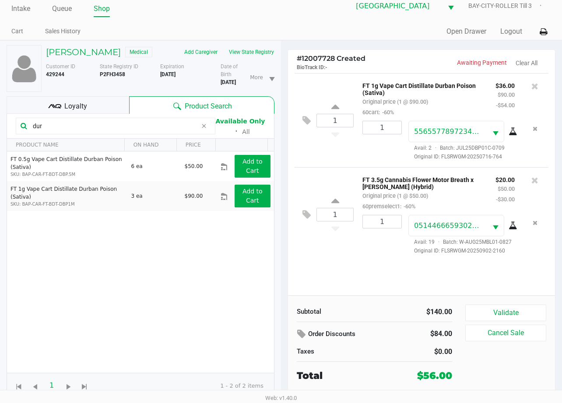
scroll to position [22, 0]
click at [379, 267] on div "1 FT 1g Vape Cart Distillate Durban Poison (Sativa) Original price (1 @ $90.00)…" at bounding box center [421, 184] width 267 height 222
click at [72, 111] on span "Loyalty" at bounding box center [75, 106] width 23 height 11
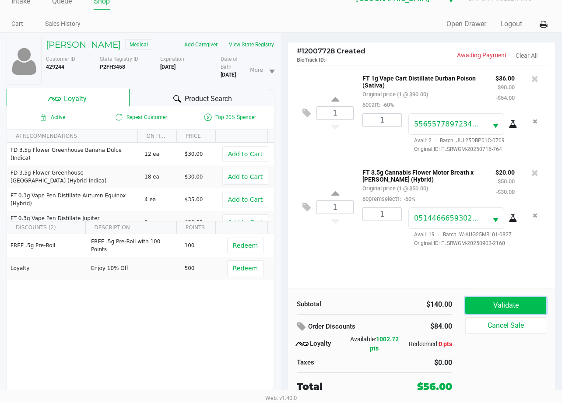
click at [507, 297] on button "Validate" at bounding box center [505, 305] width 81 height 17
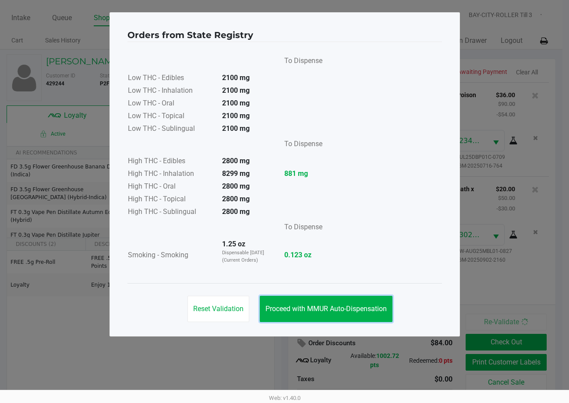
drag, startPoint x: 332, startPoint y: 305, endPoint x: 421, endPoint y: 336, distance: 94.3
click at [340, 305] on span "Proceed with MMUR Auto-Dispensation" at bounding box center [325, 309] width 121 height 8
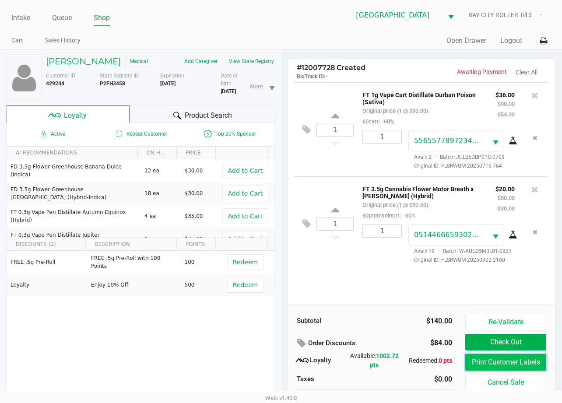
click at [492, 363] on button "Print Customer Labels" at bounding box center [505, 362] width 81 height 17
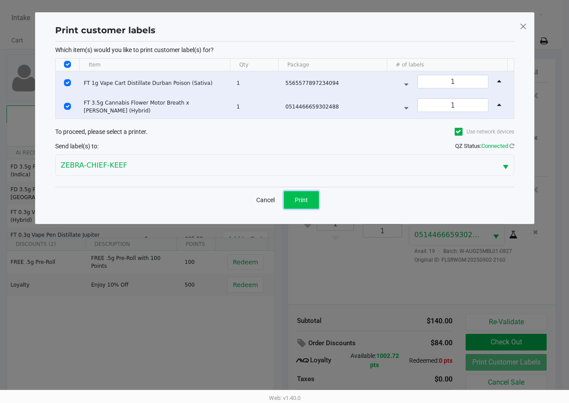
click at [289, 197] on button "Print" at bounding box center [301, 200] width 35 height 18
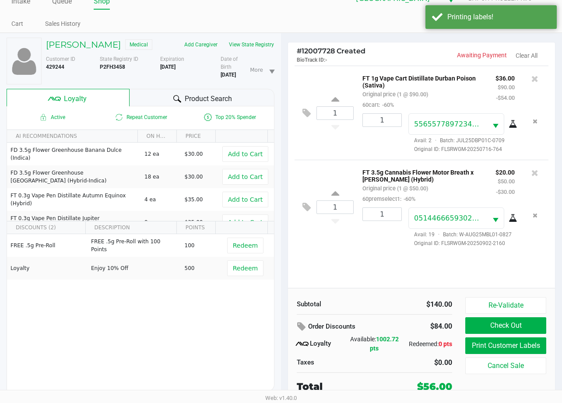
scroll to position [22, 0]
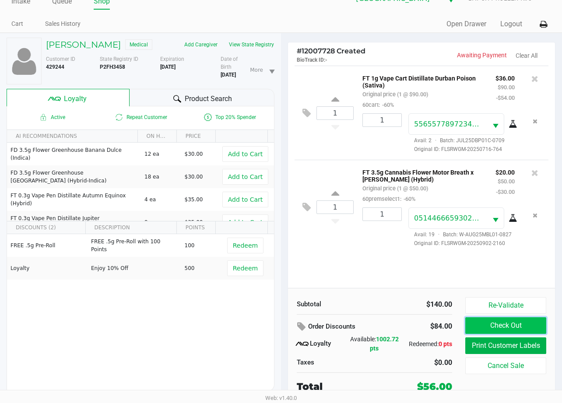
click at [513, 317] on button "Check Out" at bounding box center [505, 325] width 81 height 17
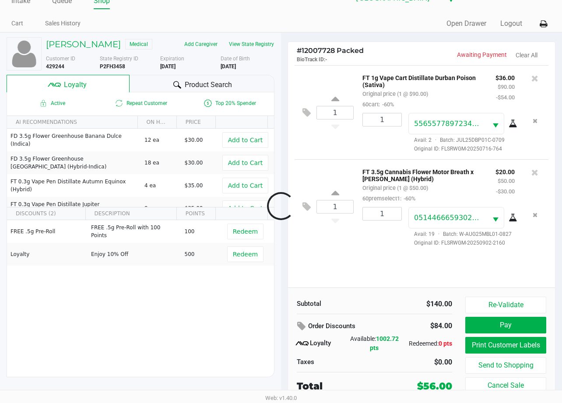
scroll to position [17, 0]
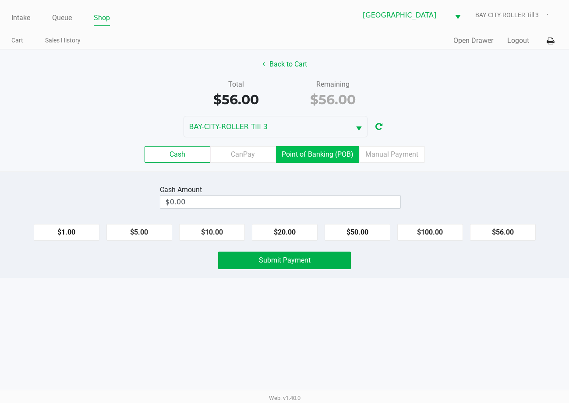
click at [320, 151] on label "Point of Banking (POB)" at bounding box center [317, 154] width 83 height 17
click at [0, 0] on 7 "Point of Banking (POB)" at bounding box center [0, 0] width 0 height 0
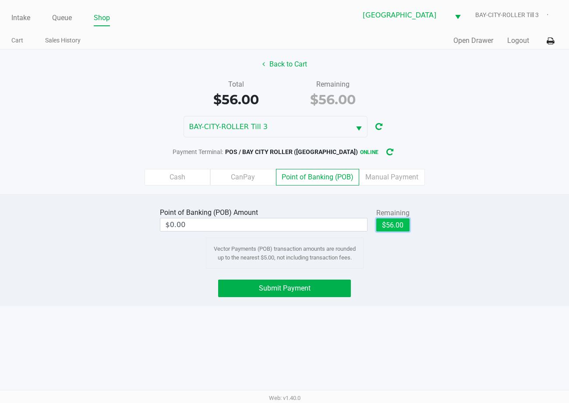
click at [391, 222] on button "$56.00" at bounding box center [392, 224] width 33 height 13
type input "$56.00"
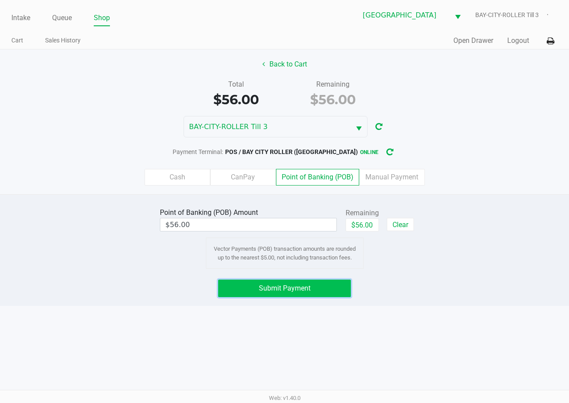
click at [316, 287] on button "Submit Payment" at bounding box center [284, 289] width 132 height 18
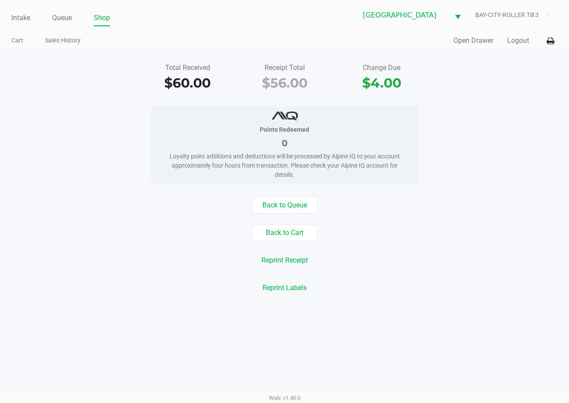
drag, startPoint x: 427, startPoint y: 335, endPoint x: 353, endPoint y: 292, distance: 85.3
click at [425, 334] on div "Intake Queue Shop Lakeland WC BAY-CITY-ROLLER Till 3 Cart Sales History Quick S…" at bounding box center [284, 201] width 569 height 403
click at [291, 200] on button "Back to Queue" at bounding box center [285, 205] width 66 height 17
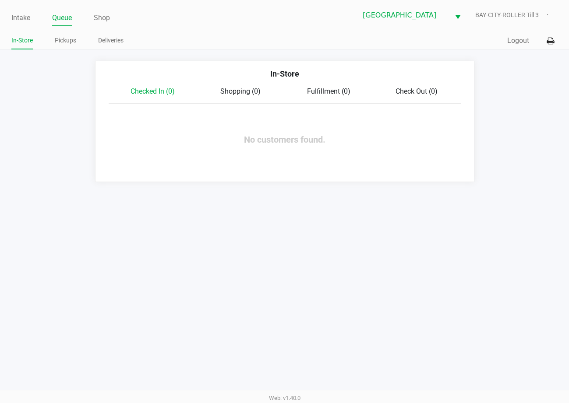
click at [60, 17] on link "Queue" at bounding box center [62, 18] width 20 height 12
click at [65, 39] on link "Pickups" at bounding box center [65, 40] width 21 height 11
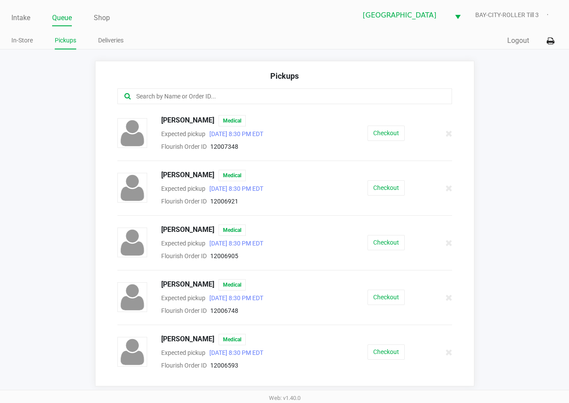
click at [219, 95] on input "text" at bounding box center [279, 97] width 289 height 10
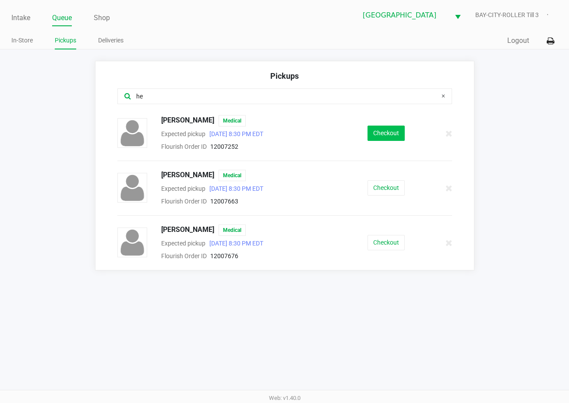
type input "he"
click at [389, 137] on button "Checkout" at bounding box center [385, 133] width 37 height 15
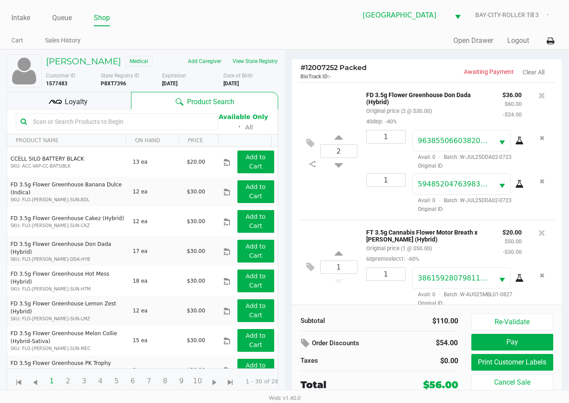
click at [123, 127] on input "text" at bounding box center [121, 121] width 184 height 13
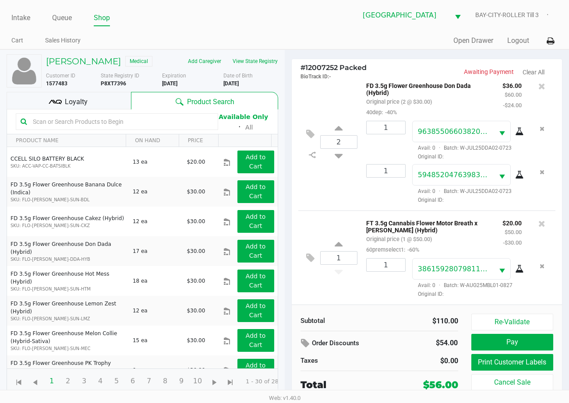
scroll to position [11, 0]
click at [352, 297] on div "1 FT 3.5g Cannabis Flower Motor Breath x Mike Larry (Hybrid) Original price (1 …" at bounding box center [426, 258] width 257 height 94
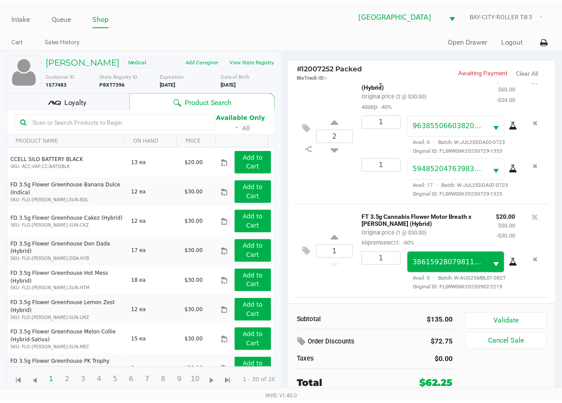
scroll to position [0, 0]
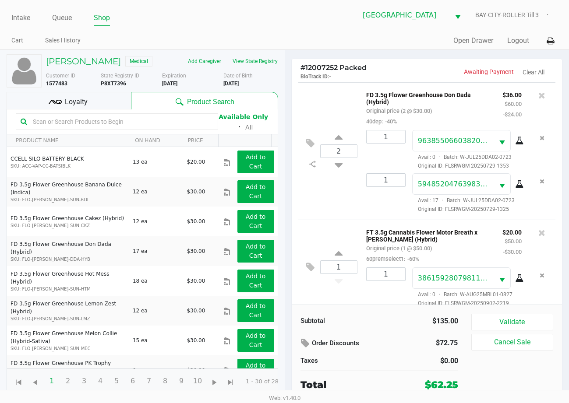
click at [74, 103] on span "Loyalty" at bounding box center [76, 102] width 23 height 11
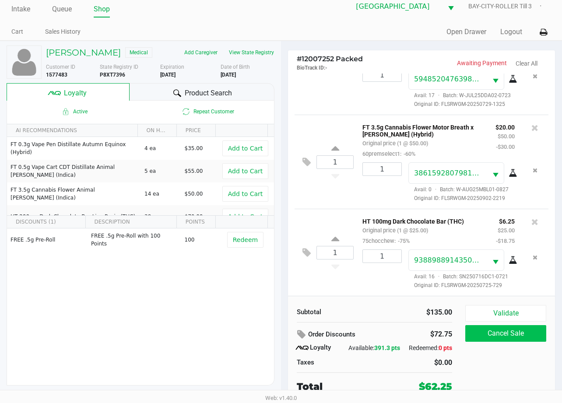
scroll to position [17, 0]
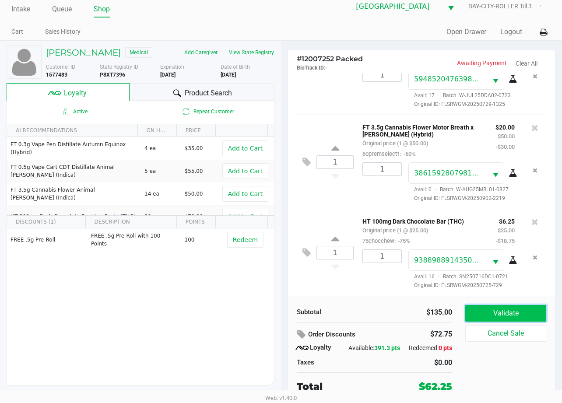
drag, startPoint x: 506, startPoint y: 302, endPoint x: 536, endPoint y: 255, distance: 55.1
click at [509, 305] on button "Validate" at bounding box center [505, 313] width 81 height 17
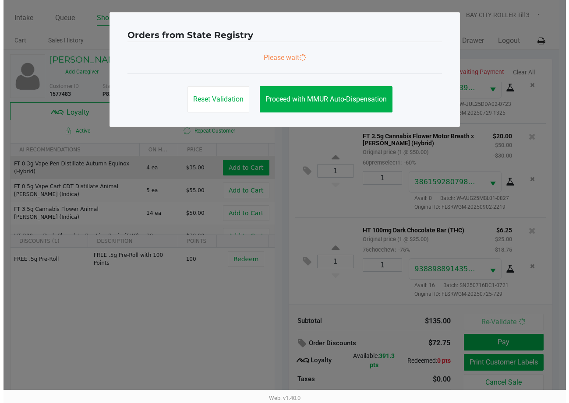
scroll to position [0, 0]
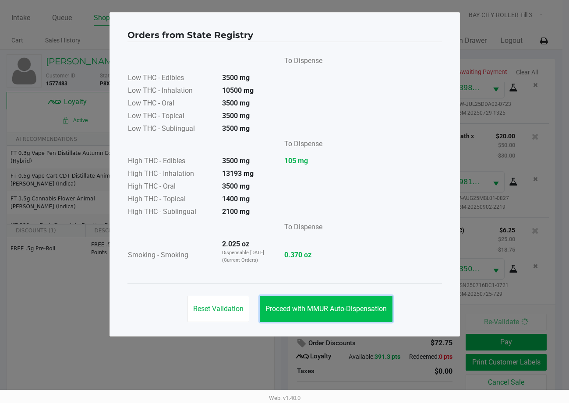
click at [373, 310] on span "Proceed with MMUR Auto-Dispensation" at bounding box center [325, 309] width 121 height 8
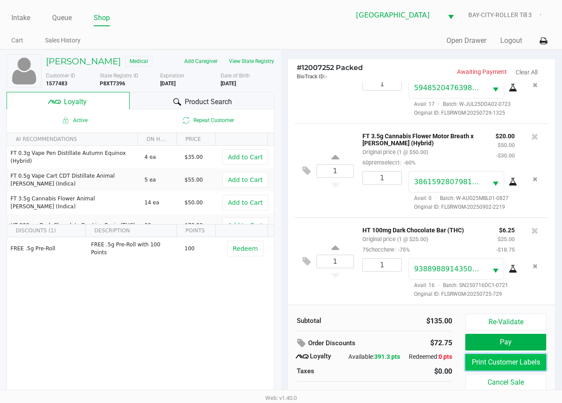
click at [490, 361] on button "Print Customer Labels" at bounding box center [505, 362] width 81 height 17
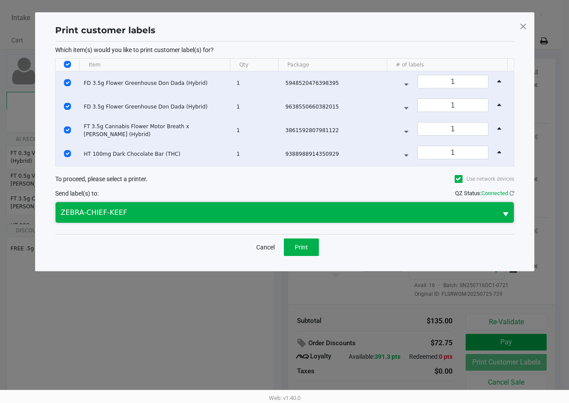
click at [214, 211] on span "ZEBRA-CHIEF-KEEF" at bounding box center [276, 213] width 431 height 11
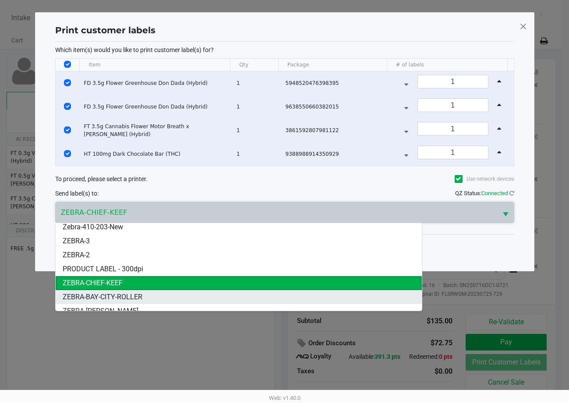
scroll to position [25, 0]
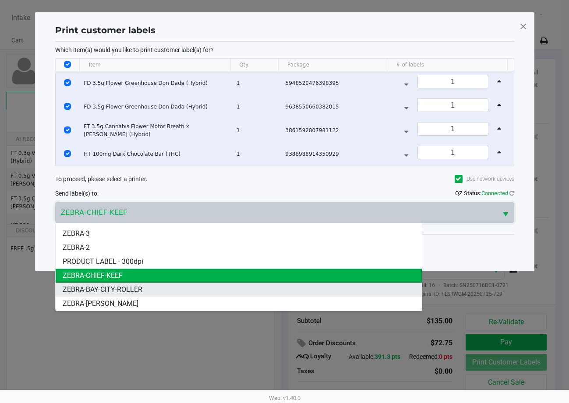
click at [196, 290] on li "ZEBRA-BAY-CITY-ROLLER" at bounding box center [239, 290] width 366 height 14
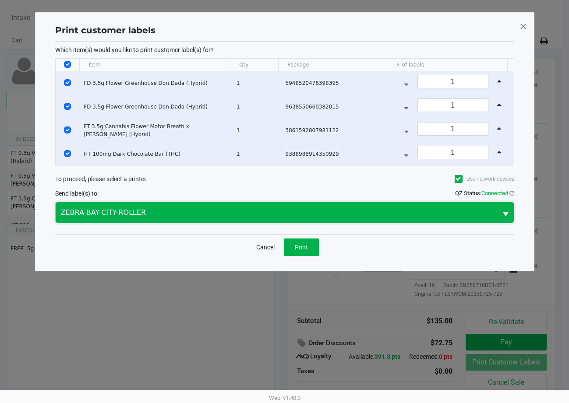
click at [293, 216] on span "ZEBRA-BAY-CITY-ROLLER" at bounding box center [276, 213] width 431 height 11
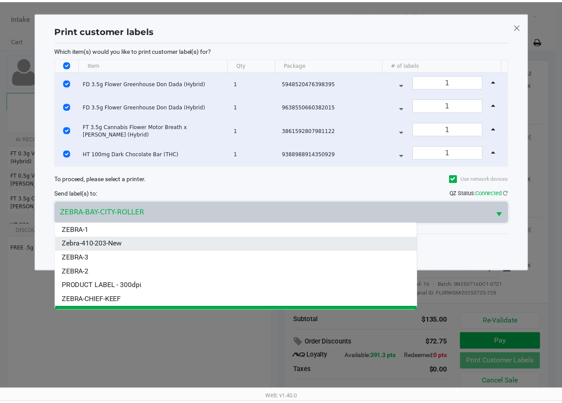
scroll to position [11, 0]
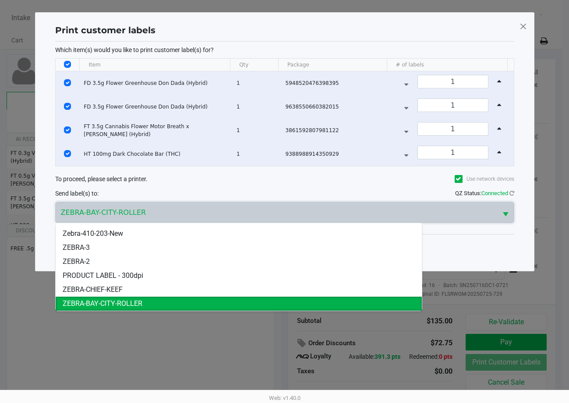
click at [461, 241] on kendo-popup "ZEBRA-1 Zebra-410-203-New ZEBRA-3 ZEBRA-2 PRODUCT LABEL - 300dpi ZEBRA-CHIEF-KE…" at bounding box center [284, 267] width 459 height 88
click at [180, 290] on li "ZEBRA-CHIEF-KEEF" at bounding box center [239, 290] width 366 height 14
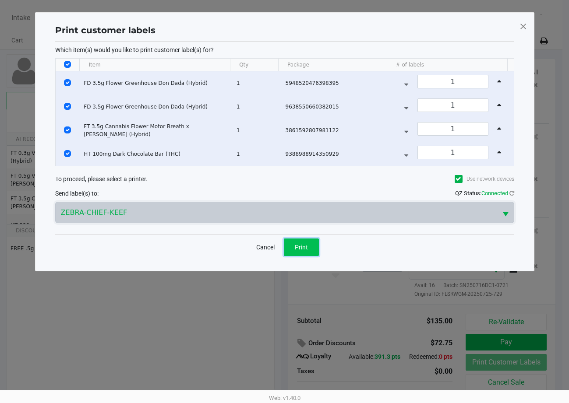
click at [296, 245] on span "Print" at bounding box center [301, 247] width 13 height 7
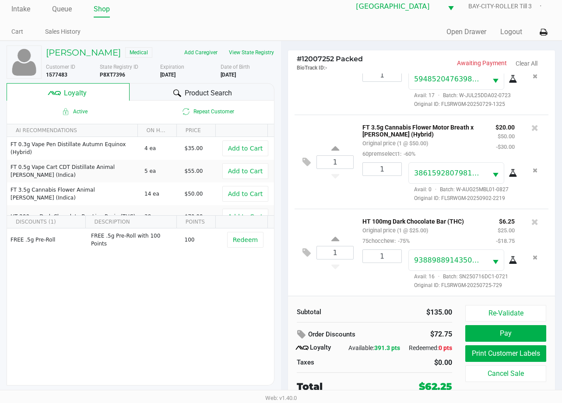
scroll to position [17, 0]
click at [495, 325] on button "Pay" at bounding box center [505, 333] width 81 height 17
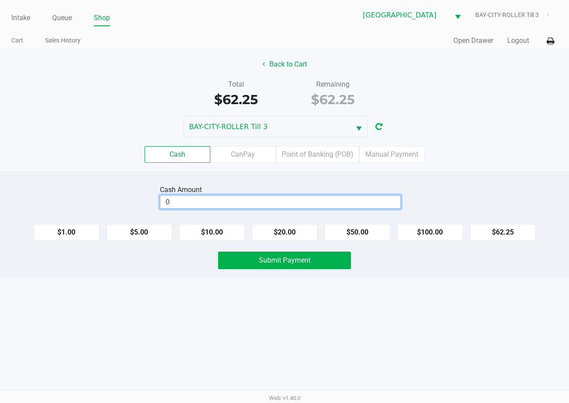
click at [231, 201] on input "0" at bounding box center [280, 202] width 240 height 13
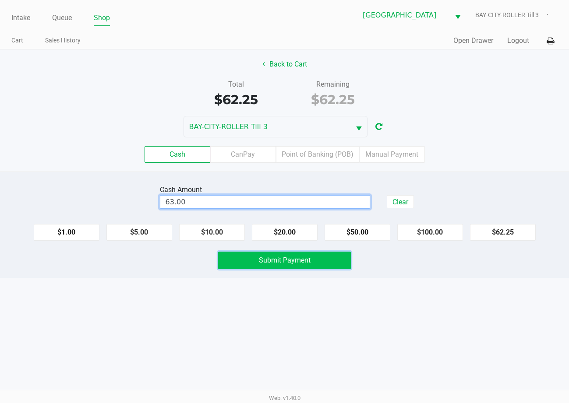
type input "$63.00"
click at [311, 264] on button "Submit Payment" at bounding box center [284, 261] width 132 height 18
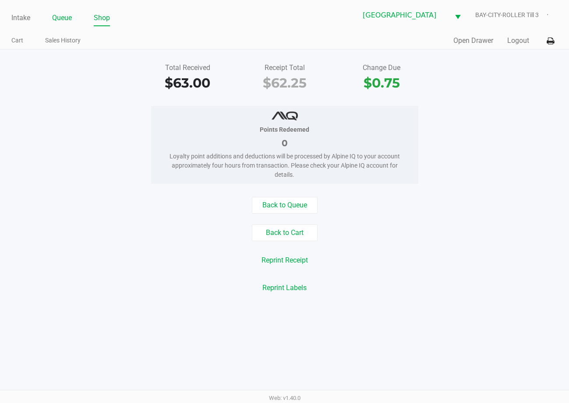
click at [64, 15] on link "Queue" at bounding box center [62, 18] width 20 height 12
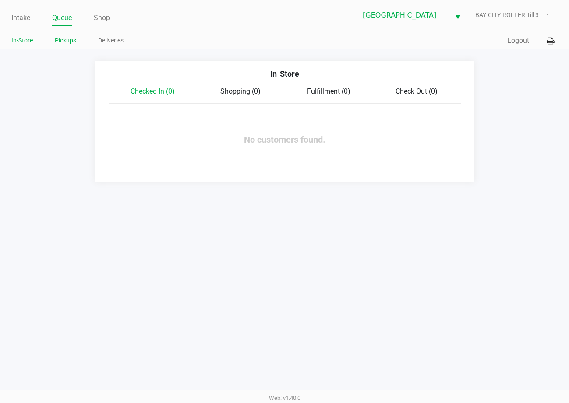
click at [68, 42] on link "Pickups" at bounding box center [65, 40] width 21 height 11
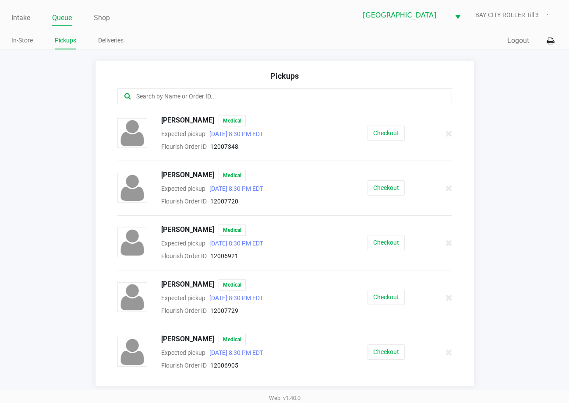
click at [290, 97] on input "text" at bounding box center [279, 97] width 289 height 10
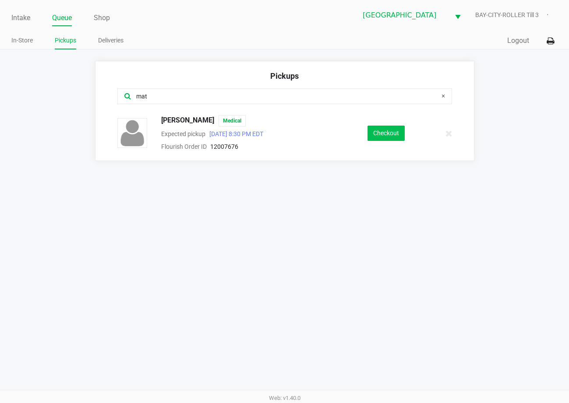
type input "mat"
click at [383, 129] on button "Checkout" at bounding box center [385, 133] width 37 height 15
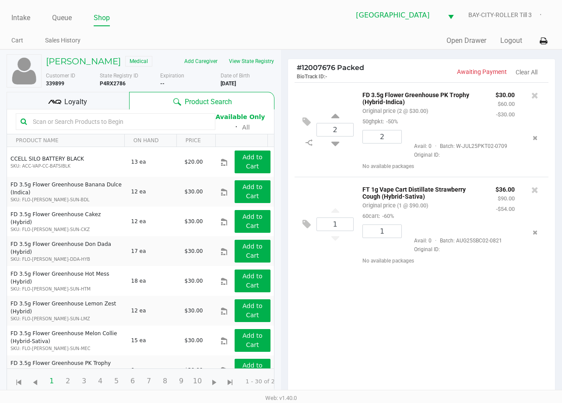
click at [74, 102] on span "Loyalty" at bounding box center [75, 102] width 23 height 11
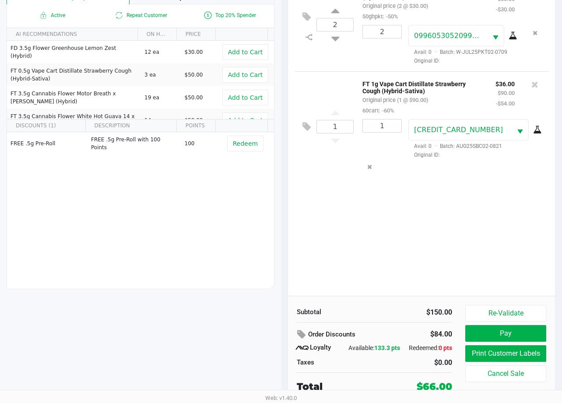
scroll to position [113, 0]
click at [488, 345] on button "Print Customer Labels" at bounding box center [505, 353] width 81 height 17
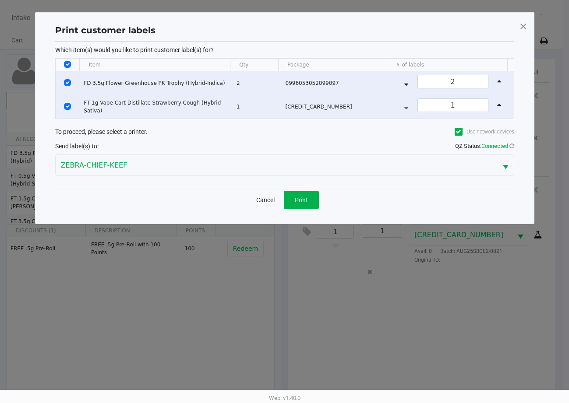
click at [306, 212] on div "Print customer labels Which item(s) would you like to print customer label(s) f…" at bounding box center [284, 118] width 463 height 194
click at [308, 203] on button "Print" at bounding box center [301, 200] width 35 height 18
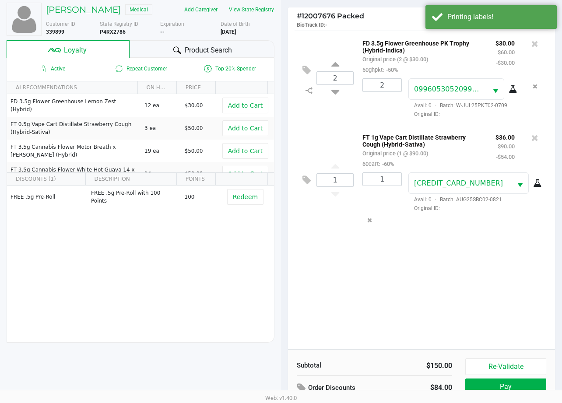
scroll to position [113, 0]
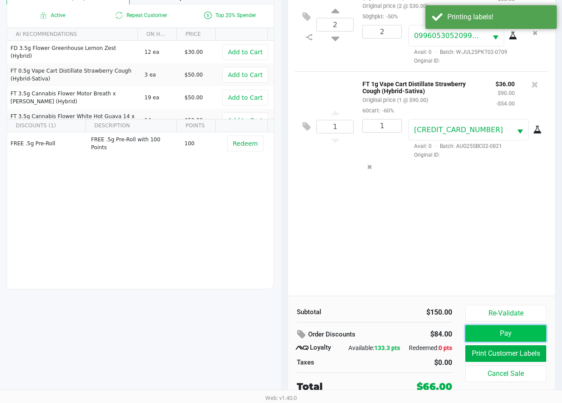
click at [504, 328] on button "Pay" at bounding box center [505, 333] width 81 height 17
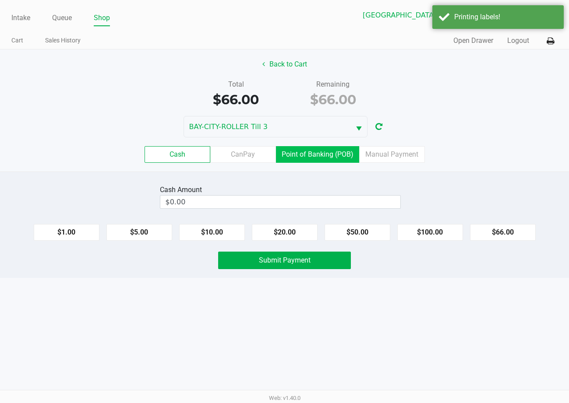
click at [329, 150] on label "Point of Banking (POB)" at bounding box center [317, 154] width 83 height 17
click at [0, 0] on 7 "Point of Banking (POB)" at bounding box center [0, 0] width 0 height 0
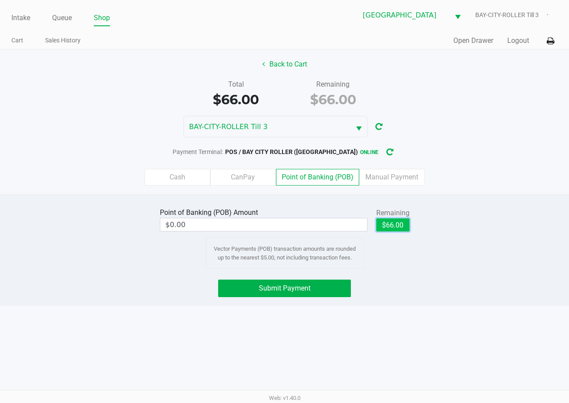
click at [381, 223] on button "$66.00" at bounding box center [392, 224] width 33 height 13
type input "$66.00"
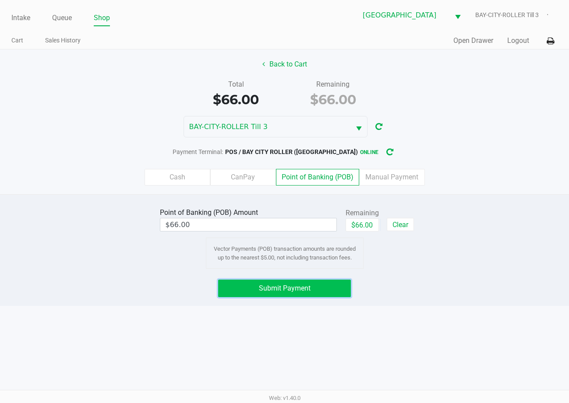
click at [294, 288] on span "Submit Payment" at bounding box center [285, 288] width 52 height 8
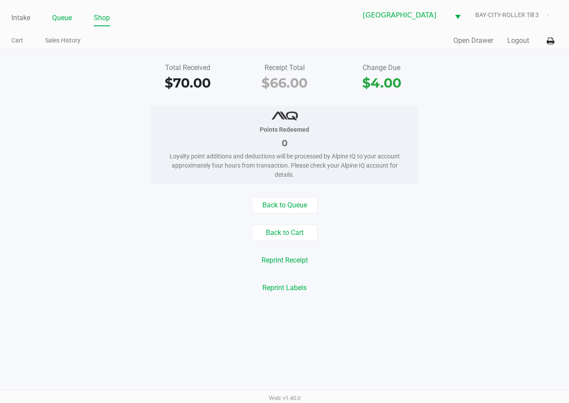
click at [58, 17] on link "Queue" at bounding box center [62, 18] width 20 height 12
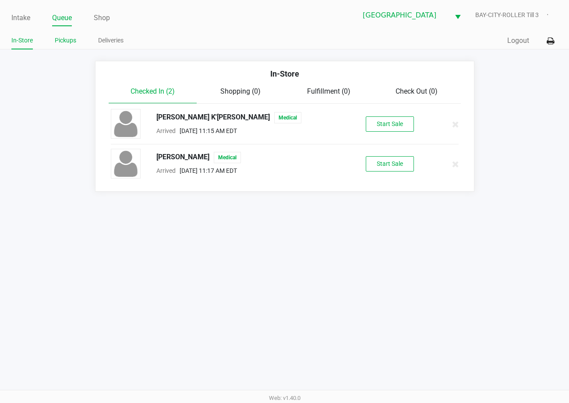
click at [64, 43] on link "Pickups" at bounding box center [65, 40] width 21 height 11
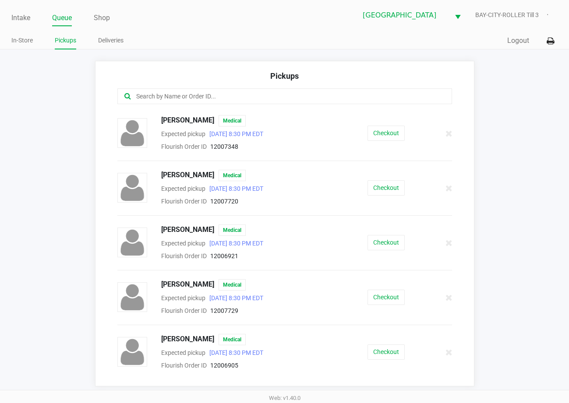
click at [189, 102] on div at bounding box center [284, 96] width 335 height 16
click at [271, 95] on input "text" at bounding box center [279, 97] width 289 height 10
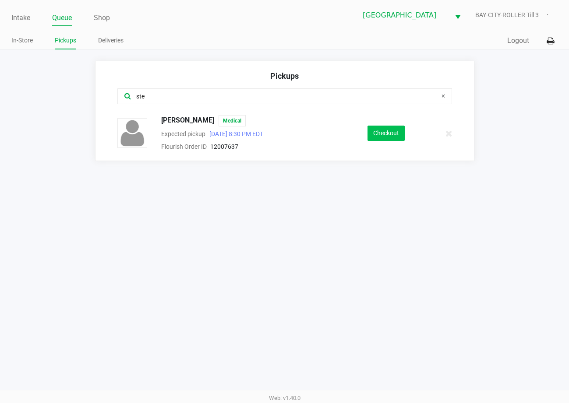
type input "ste"
click at [376, 131] on button "Checkout" at bounding box center [385, 133] width 37 height 15
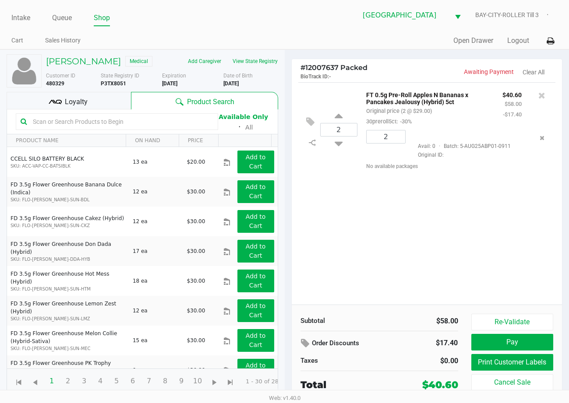
click at [107, 103] on div "Loyalty" at bounding box center [69, 101] width 124 height 18
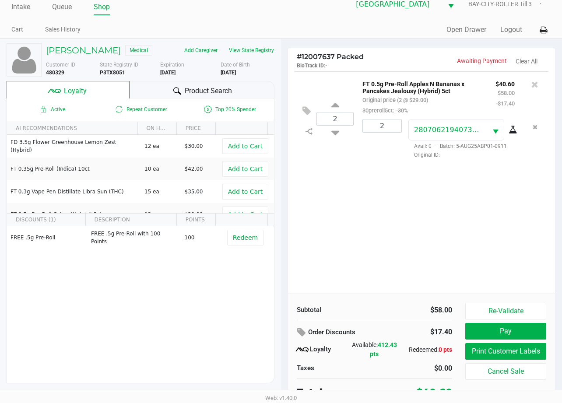
scroll to position [17, 0]
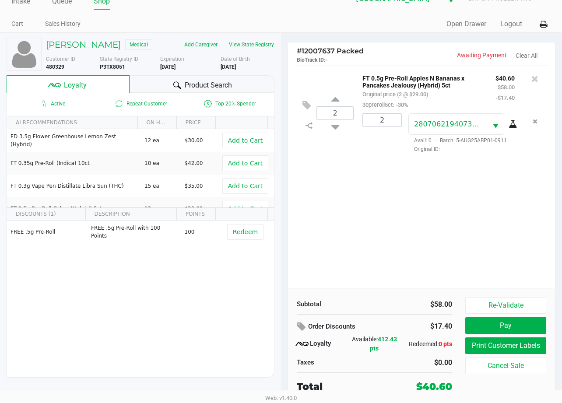
click at [438, 220] on div "2 FT 0.5g Pre-Roll Apples N Bananas x Pancakes Jealousy (Hybrid) 5ct Original p…" at bounding box center [421, 177] width 267 height 222
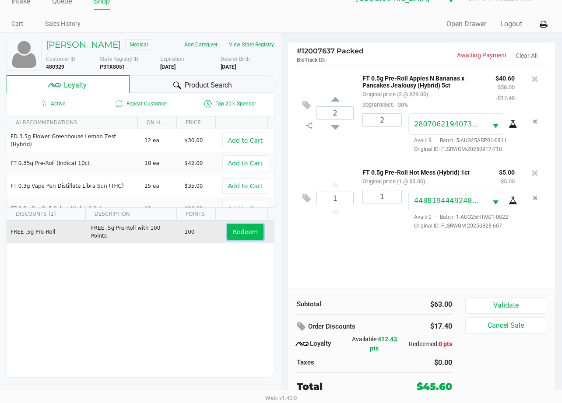
click at [233, 232] on span "Redeem" at bounding box center [245, 232] width 25 height 7
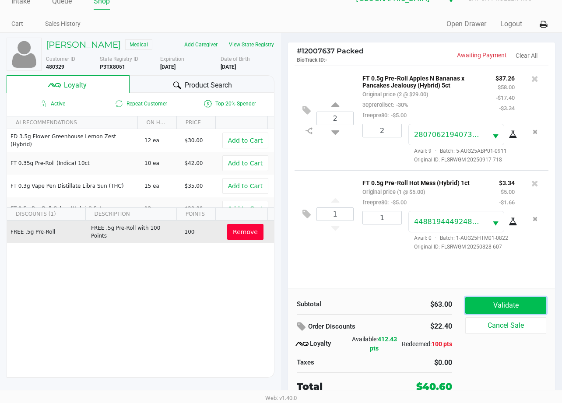
click at [496, 304] on button "Validate" at bounding box center [505, 305] width 81 height 17
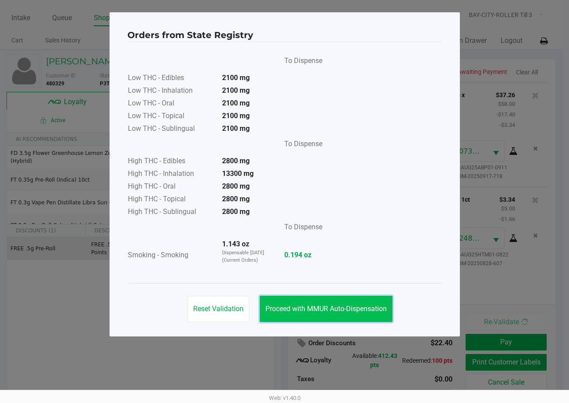
click at [356, 307] on span "Proceed with MMUR Auto-Dispensation" at bounding box center [325, 309] width 121 height 8
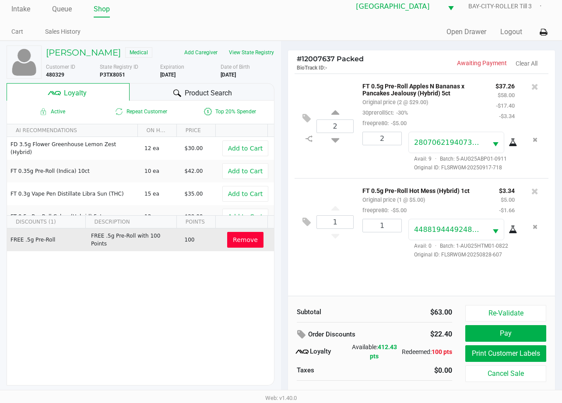
scroll to position [17, 0]
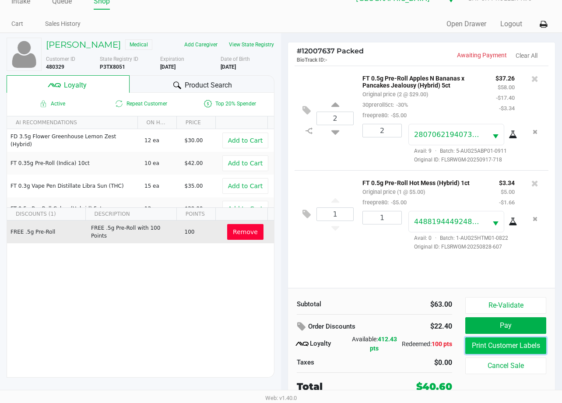
click at [518, 348] on button "Print Customer Labels" at bounding box center [505, 346] width 81 height 17
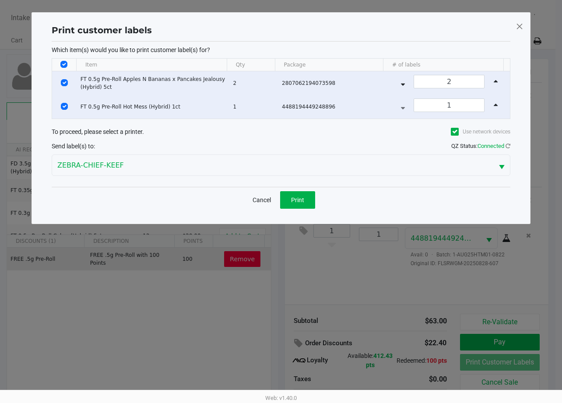
scroll to position [0, 0]
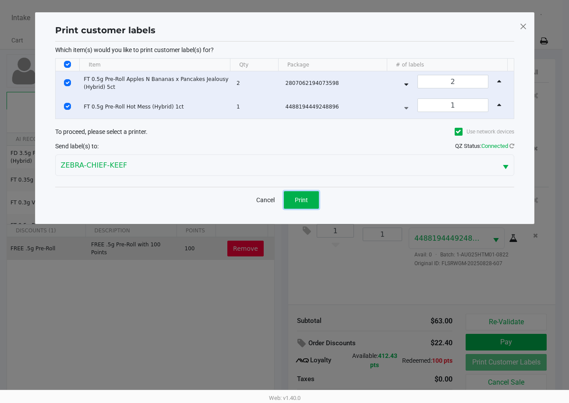
drag, startPoint x: 299, startPoint y: 201, endPoint x: 329, endPoint y: 185, distance: 34.3
click at [310, 192] on button "Print" at bounding box center [301, 200] width 35 height 18
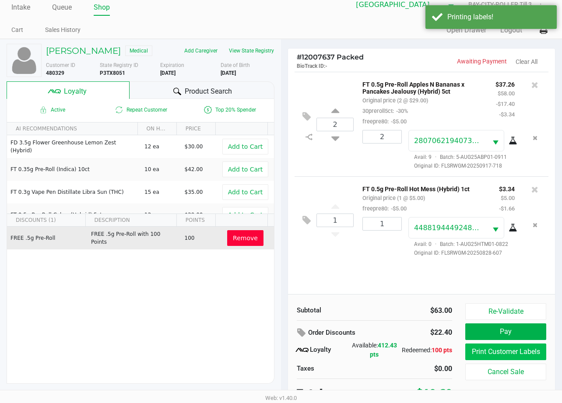
scroll to position [17, 0]
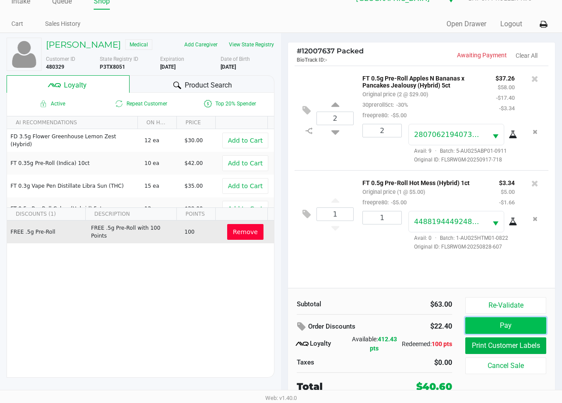
click at [497, 331] on button "Pay" at bounding box center [505, 325] width 81 height 17
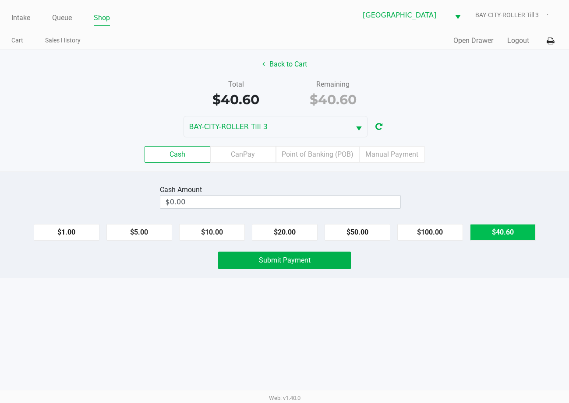
click at [500, 234] on button "$40.60" at bounding box center [503, 232] width 66 height 17
type input "$40.60"
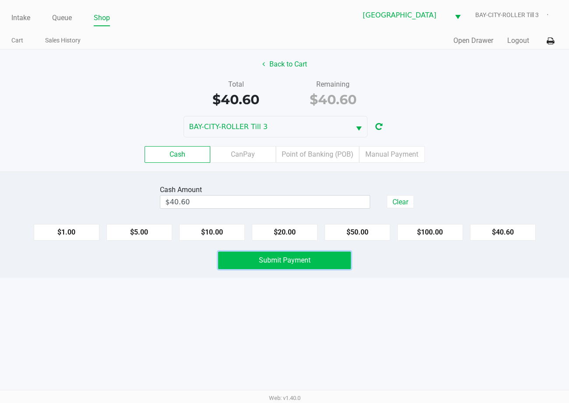
click at [325, 261] on button "Submit Payment" at bounding box center [284, 261] width 132 height 18
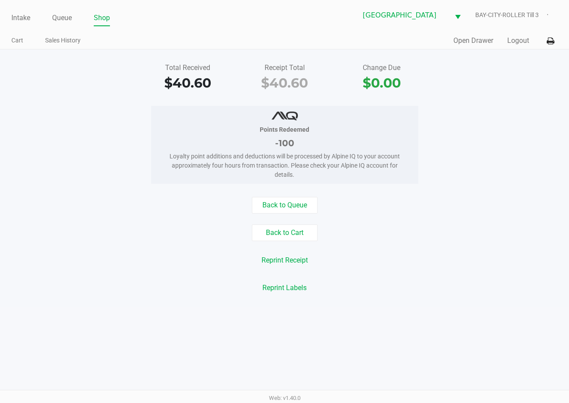
click at [491, 271] on div "Back to Queue Back to Cart Reprint Receipt Reprint Labels" at bounding box center [284, 246] width 582 height 99
click at [287, 201] on button "Back to Queue" at bounding box center [285, 205] width 66 height 17
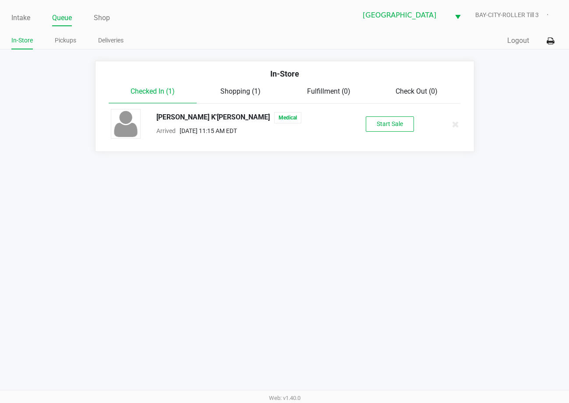
click at [241, 95] on span "Shopping (1)" at bounding box center [240, 91] width 40 height 8
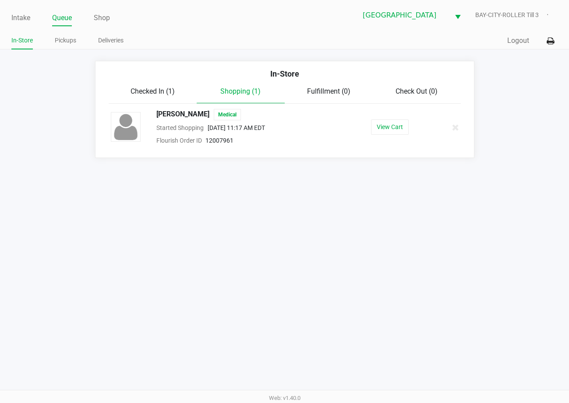
click at [276, 28] on div "Intake Queue Shop Lakeland WC BAY-CITY-ROLLER Till 3 In-Store Pickups Deliverie…" at bounding box center [284, 24] width 569 height 49
click at [20, 20] on link "Intake" at bounding box center [20, 18] width 19 height 12
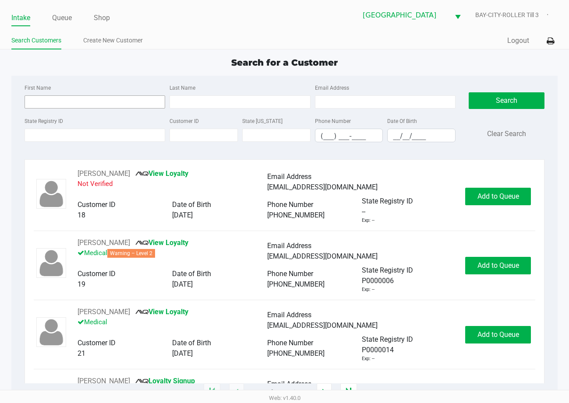
drag, startPoint x: 217, startPoint y: 70, endPoint x: 99, endPoint y: 100, distance: 122.4
click at [217, 70] on div "Search for a Customer First Name Last Name Email Address State Registry ID Cust…" at bounding box center [284, 224] width 546 height 337
click at [72, 20] on link "Queue" at bounding box center [62, 18] width 20 height 12
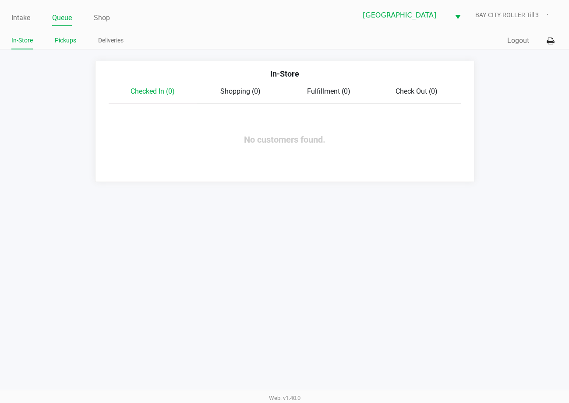
click at [68, 39] on link "Pickups" at bounding box center [65, 40] width 21 height 11
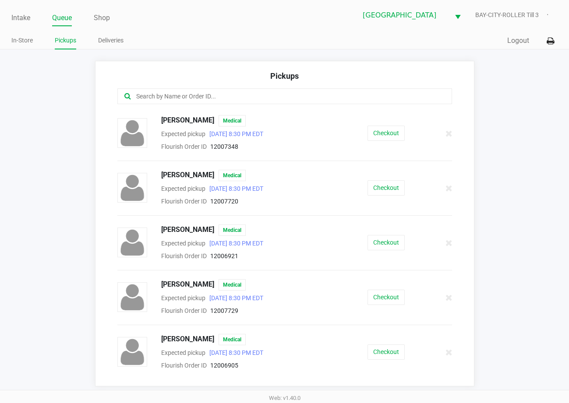
drag, startPoint x: 220, startPoint y: 92, endPoint x: 222, endPoint y: 87, distance: 6.3
click at [220, 87] on div "Pickups ALISHA DYE Medical Expected pickup Sep 26, 2025 8:30 PM EDT Flourish Or…" at bounding box center [284, 224] width 379 height 326
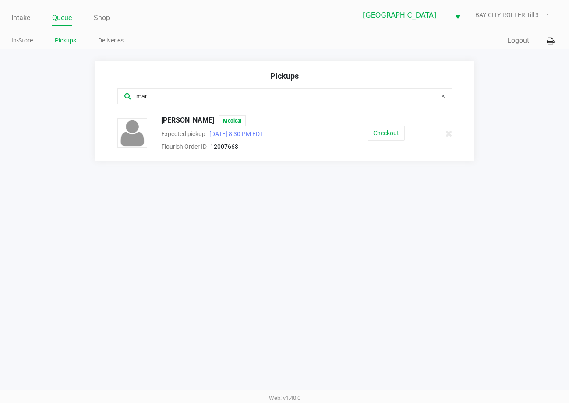
type input "mar"
click at [382, 133] on button "Checkout" at bounding box center [385, 133] width 37 height 15
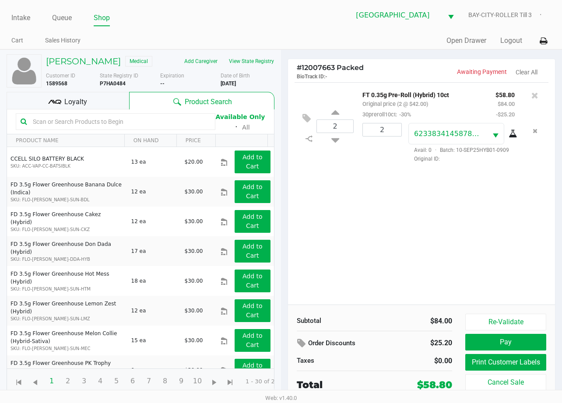
scroll to position [6, 0]
click at [94, 114] on kendo-grid-toolbar "Available Only ᛫ All" at bounding box center [140, 121] width 267 height 25
click at [89, 101] on div "Loyalty" at bounding box center [68, 101] width 123 height 18
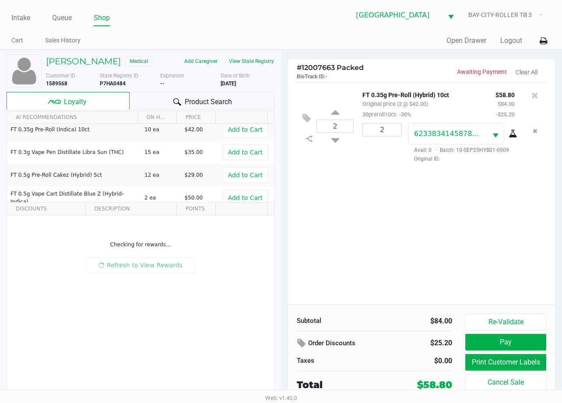
scroll to position [0, 0]
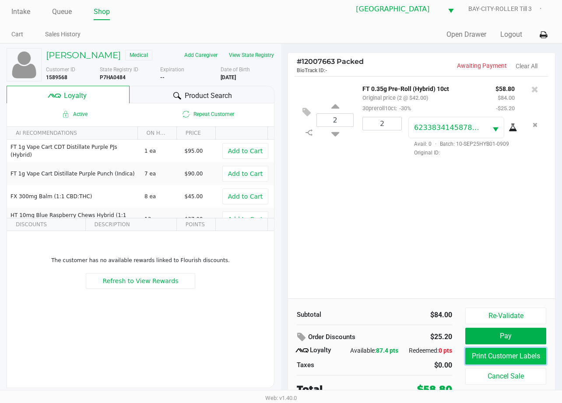
click at [495, 354] on button "Print Customer Labels" at bounding box center [505, 356] width 81 height 17
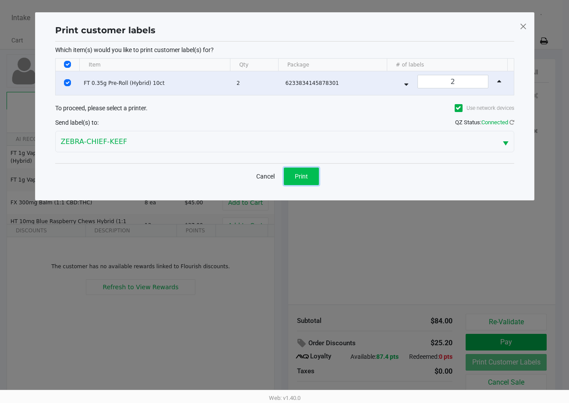
click at [293, 176] on button "Print" at bounding box center [301, 177] width 35 height 18
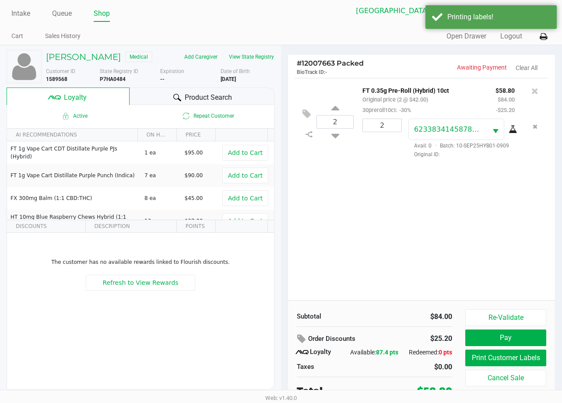
scroll to position [9, 0]
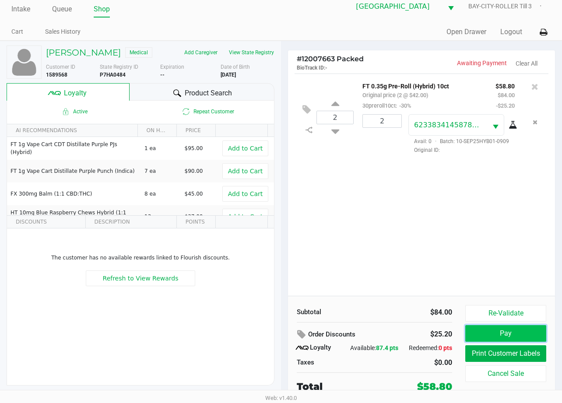
click at [520, 337] on button "Pay" at bounding box center [505, 333] width 81 height 17
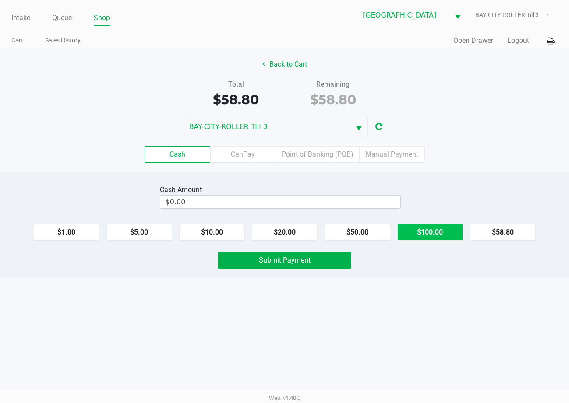
click at [445, 235] on button "$100.00" at bounding box center [430, 232] width 66 height 17
type input "$100.00"
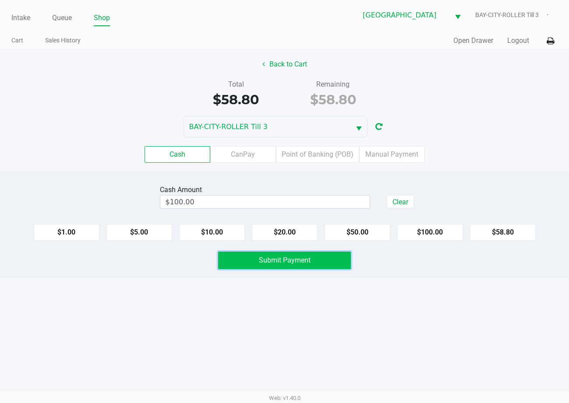
click at [277, 264] on button "Submit Payment" at bounding box center [284, 261] width 132 height 18
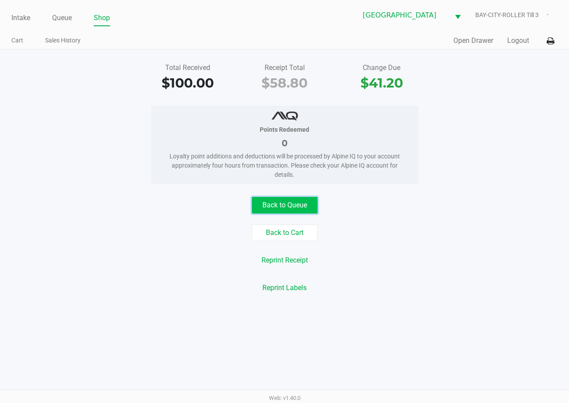
click at [292, 205] on button "Back to Queue" at bounding box center [285, 205] width 66 height 17
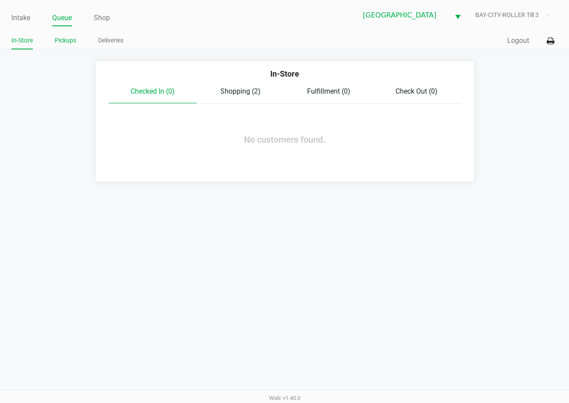
click at [64, 42] on link "Pickups" at bounding box center [65, 40] width 21 height 11
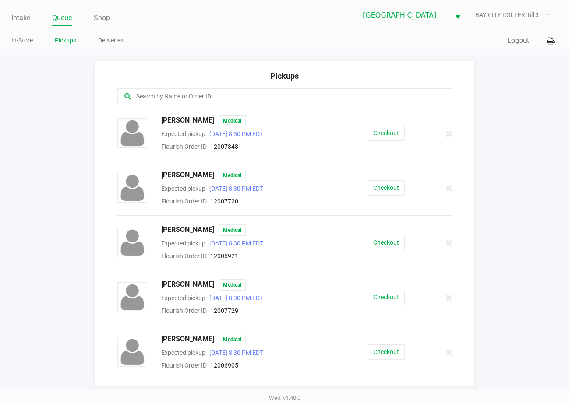
drag, startPoint x: 174, startPoint y: 99, endPoint x: 175, endPoint y: 94, distance: 5.8
click at [175, 97] on input "text" at bounding box center [279, 97] width 289 height 10
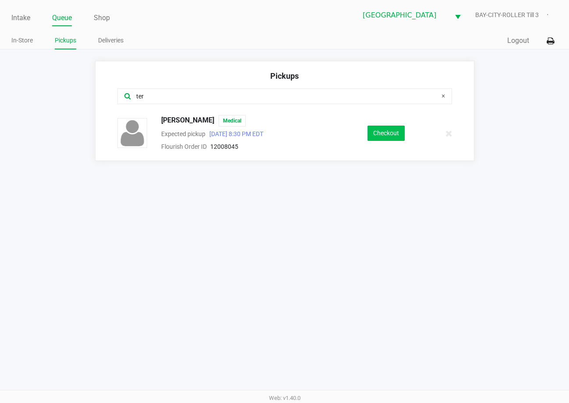
type input "ter"
click at [399, 137] on button "Checkout" at bounding box center [385, 133] width 37 height 15
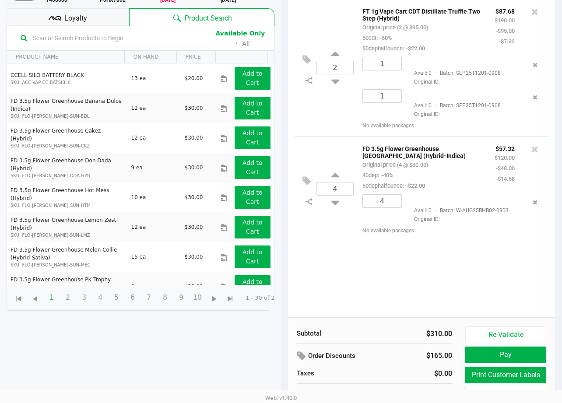
scroll to position [95, 0]
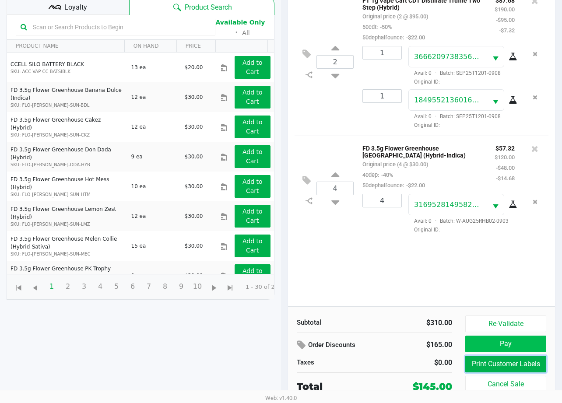
drag, startPoint x: 519, startPoint y: 359, endPoint x: 501, endPoint y: 344, distance: 23.3
click at [507, 352] on div "Re-Validate Pay Print Customer Labels Cancel Sale" at bounding box center [509, 355] width 88 height 78
click at [490, 365] on button "Print Customer Labels" at bounding box center [505, 364] width 81 height 17
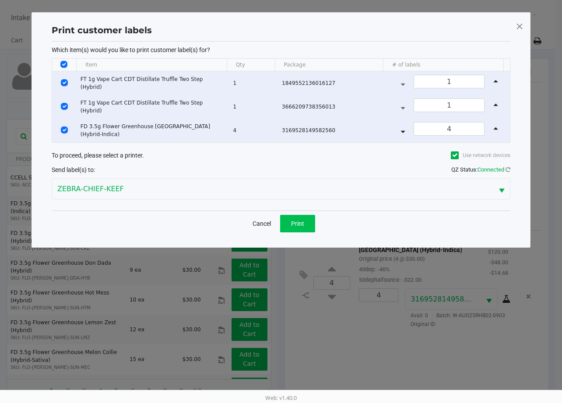
scroll to position [0, 0]
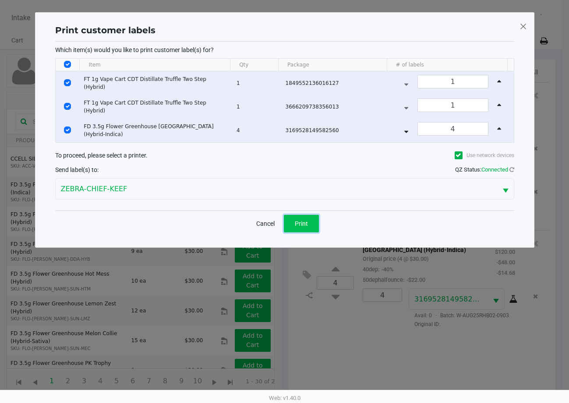
click at [300, 218] on button "Print" at bounding box center [301, 224] width 35 height 18
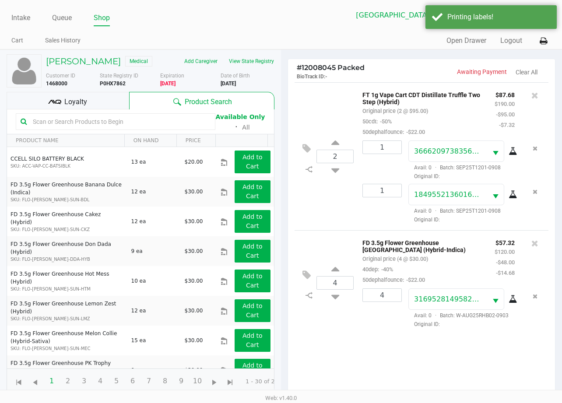
click at [70, 101] on span "Loyalty" at bounding box center [75, 102] width 23 height 11
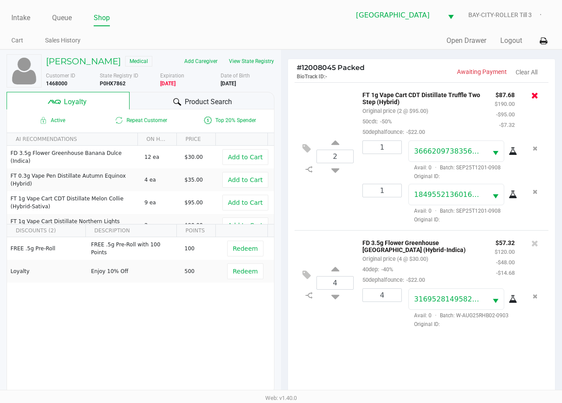
click at [535, 94] on icon at bounding box center [535, 95] width 7 height 9
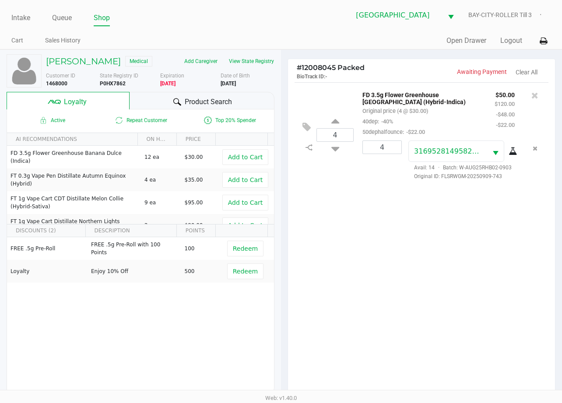
click at [199, 102] on span "Product Search" at bounding box center [208, 102] width 47 height 11
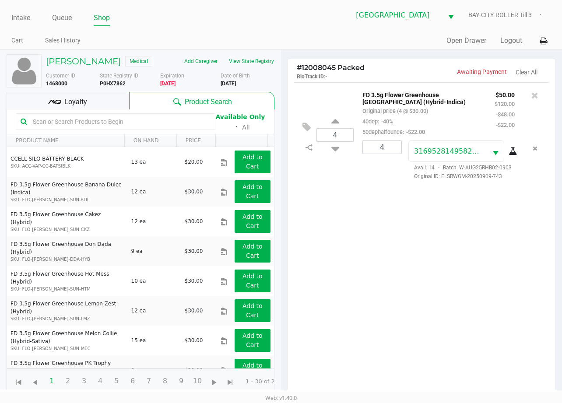
click at [441, 301] on div "4 FD 3.5g Flower Greenhouse Rainbow Harbor (Hybrid-Indica) Original price (4 @ …" at bounding box center [421, 241] width 267 height 319
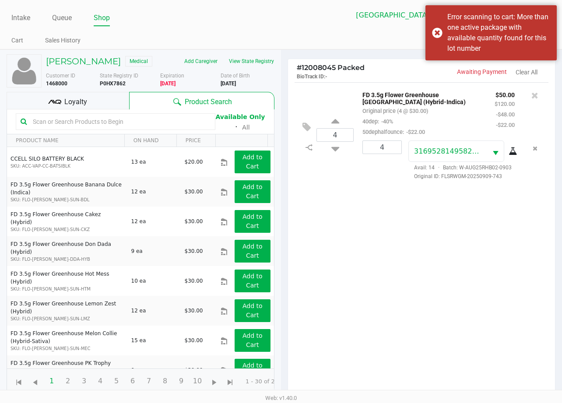
click at [155, 123] on input "text" at bounding box center [119, 121] width 181 height 13
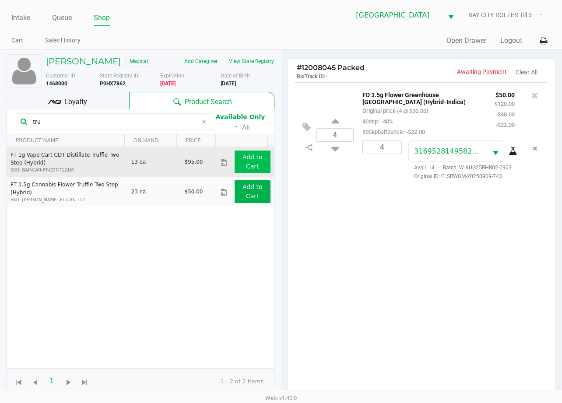
type input "tru"
click at [253, 160] on app-button-loader "Add to Cart" at bounding box center [253, 162] width 20 height 16
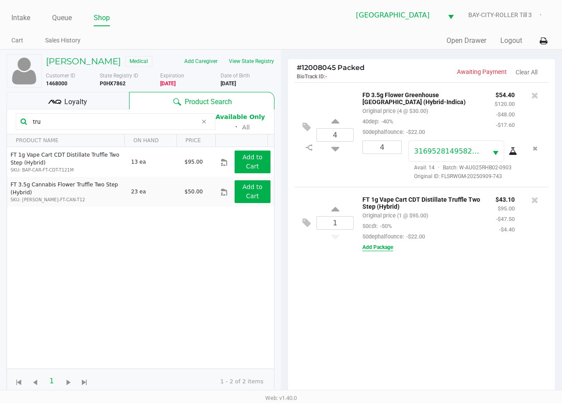
click at [380, 251] on button "Add Package" at bounding box center [378, 247] width 31 height 8
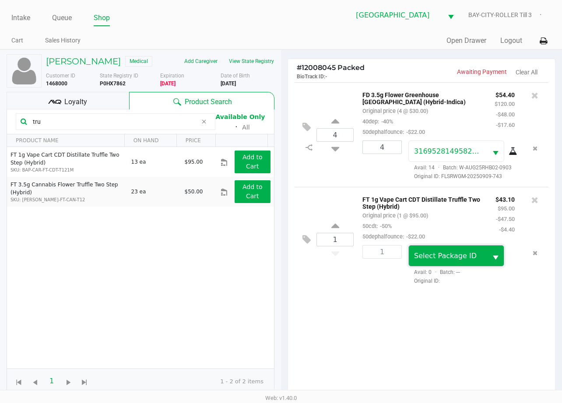
drag, startPoint x: 443, startPoint y: 255, endPoint x: 451, endPoint y: 257, distance: 8.9
click at [444, 255] on span "Select Package ID" at bounding box center [445, 256] width 63 height 8
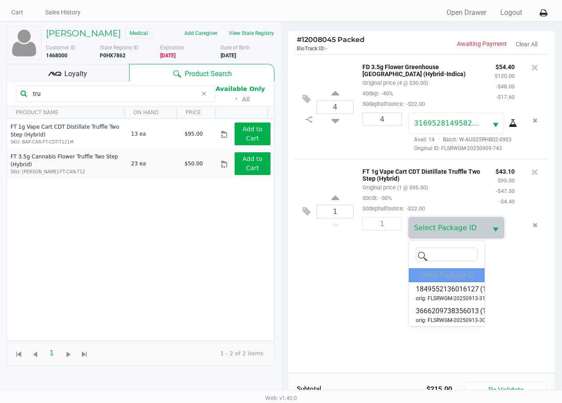
scroll to position [44, 0]
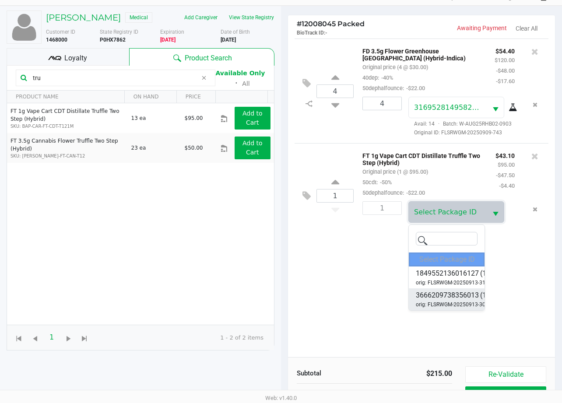
click at [464, 296] on span "3666209738356013" at bounding box center [447, 295] width 63 height 11
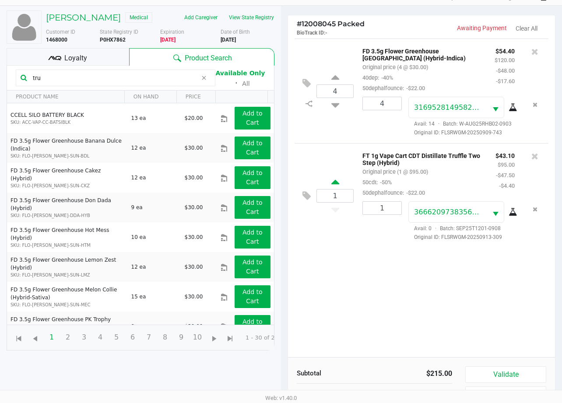
click at [336, 182] on icon at bounding box center [335, 183] width 8 height 11
type input "2"
click at [387, 249] on div at bounding box center [281, 212] width 562 height 327
click at [387, 249] on button "Add Package" at bounding box center [378, 247] width 31 height 8
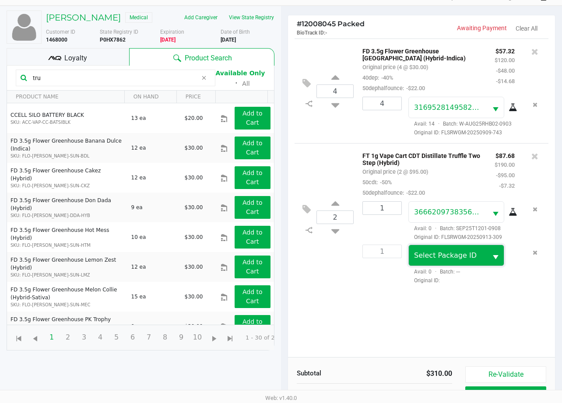
click at [426, 260] on span "Select Package ID" at bounding box center [445, 255] width 63 height 8
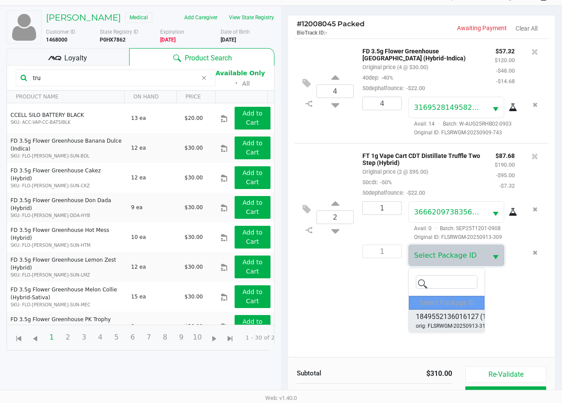
click at [471, 318] on span "1849552136016127" at bounding box center [447, 317] width 63 height 11
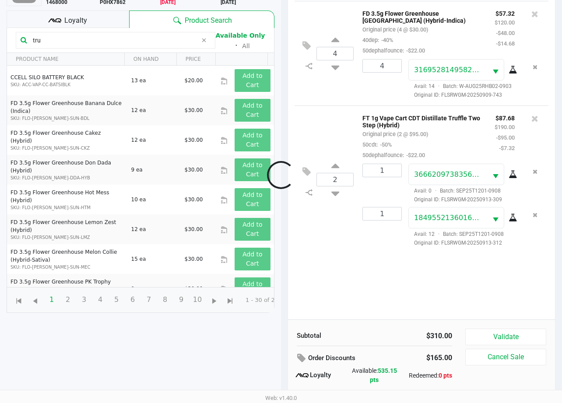
scroll to position [113, 0]
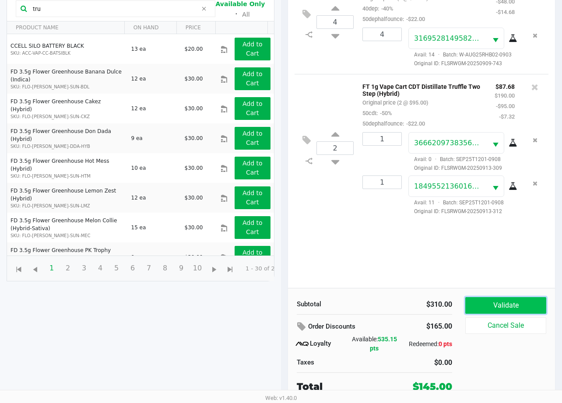
click at [523, 302] on button "Validate" at bounding box center [505, 305] width 81 height 17
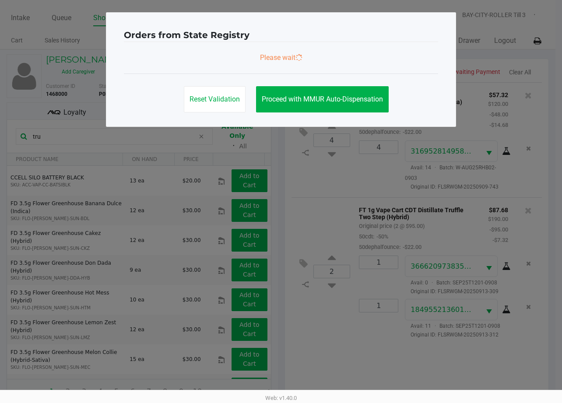
scroll to position [0, 0]
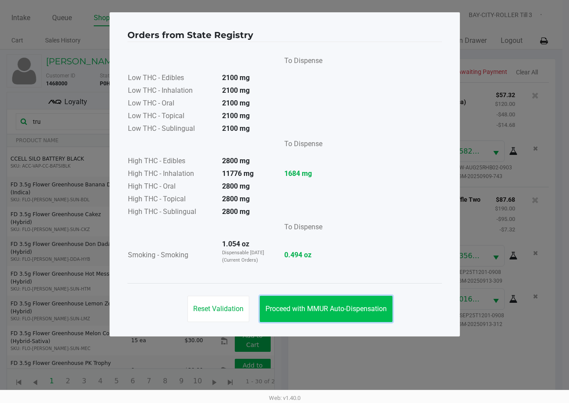
click at [353, 304] on button "Proceed with MMUR Auto-Dispensation" at bounding box center [326, 309] width 133 height 26
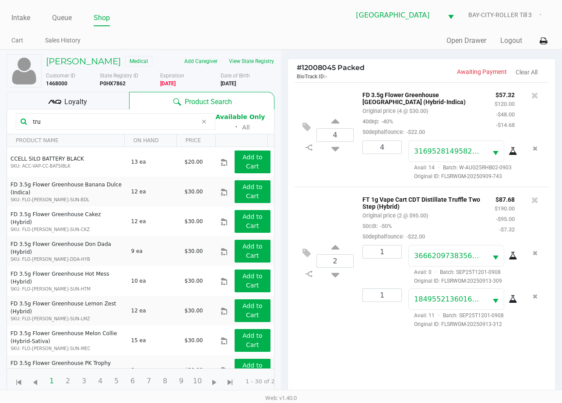
drag, startPoint x: 64, startPoint y: 100, endPoint x: 368, endPoint y: 142, distance: 306.3
click at [68, 99] on span "Loyalty" at bounding box center [75, 102] width 23 height 11
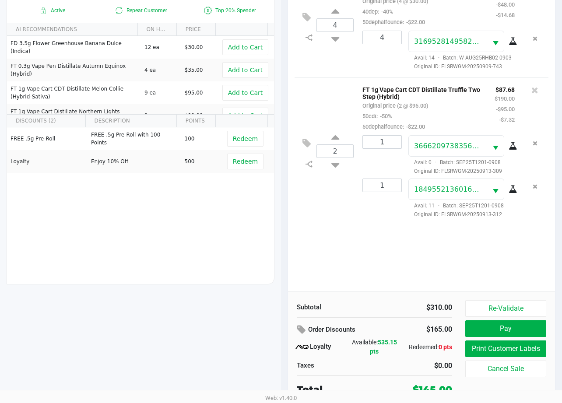
scroll to position [113, 0]
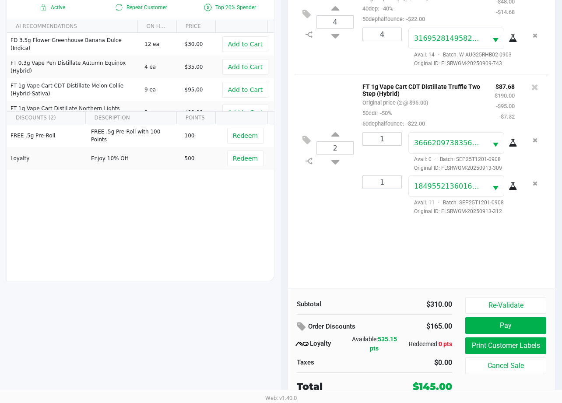
click at [497, 275] on div "4 FD 3.5g Flower Greenhouse Rainbow Harbor (Hybrid-Indica) Original price (4 @ …" at bounding box center [421, 128] width 267 height 319
click at [508, 325] on button "Pay" at bounding box center [505, 325] width 81 height 17
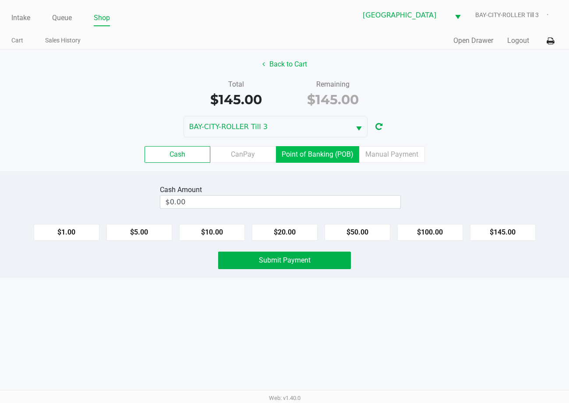
click at [331, 153] on label "Point of Banking (POB)" at bounding box center [317, 154] width 83 height 17
click at [0, 0] on 7 "Point of Banking (POB)" at bounding box center [0, 0] width 0 height 0
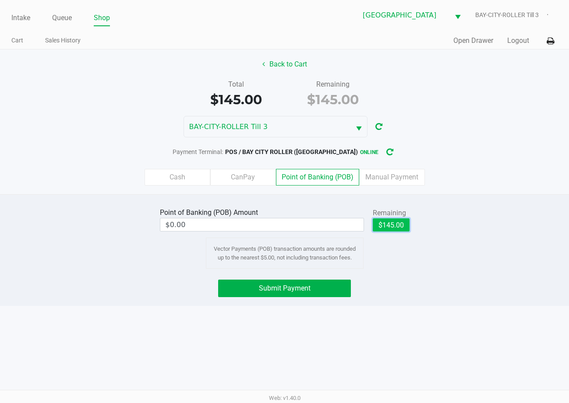
click at [404, 225] on button "$145.00" at bounding box center [391, 224] width 37 height 13
type input "$145.00"
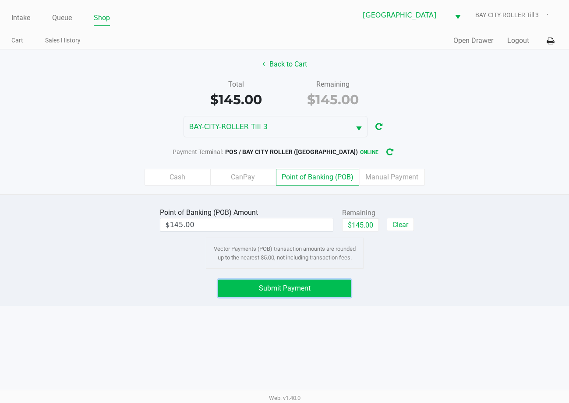
click at [325, 292] on button "Submit Payment" at bounding box center [284, 289] width 132 height 18
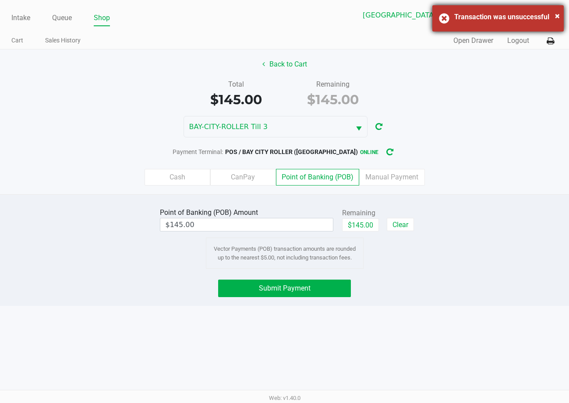
click at [447, 20] on div "× Transaction was unsuccessful" at bounding box center [497, 18] width 131 height 26
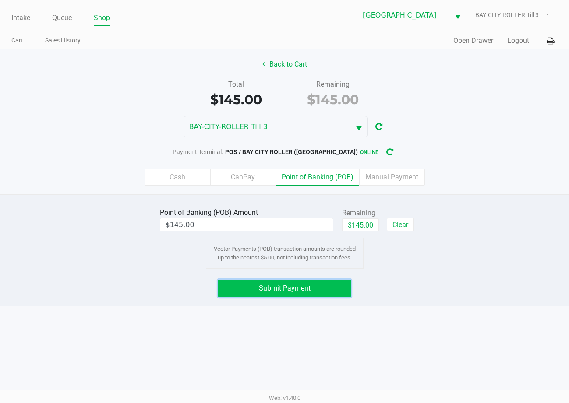
click at [327, 287] on button "Submit Payment" at bounding box center [284, 289] width 132 height 18
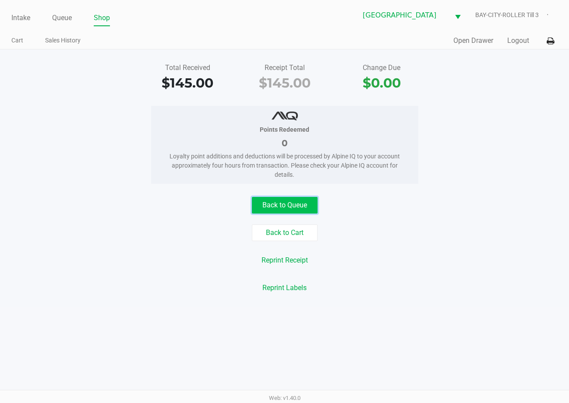
click at [285, 200] on button "Back to Queue" at bounding box center [285, 205] width 66 height 17
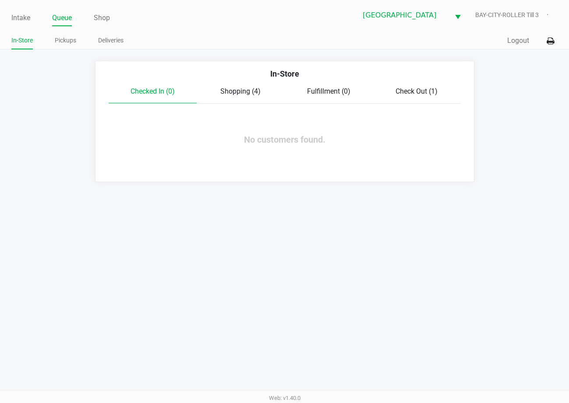
click at [238, 90] on span "Shopping (4)" at bounding box center [240, 91] width 40 height 8
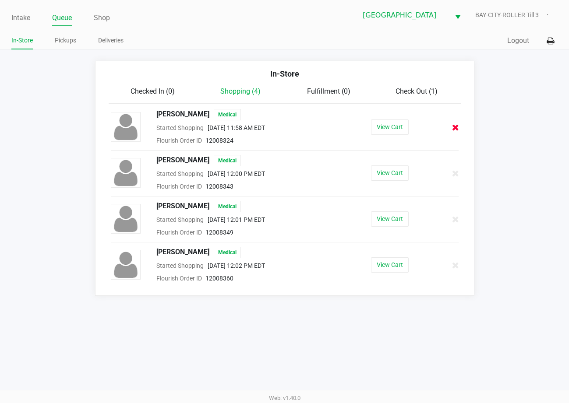
click at [456, 126] on icon at bounding box center [455, 127] width 7 height 7
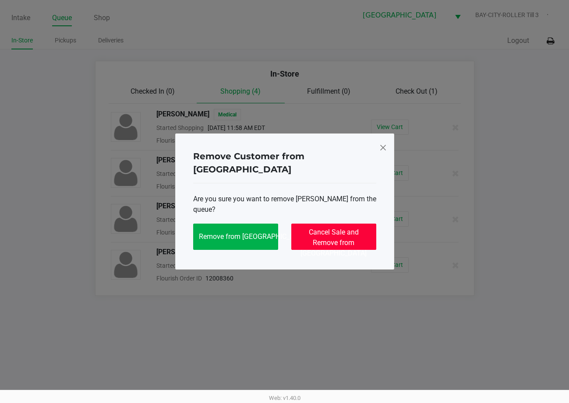
click at [334, 234] on span "Cancel Sale and Remove from Queue" at bounding box center [333, 242] width 66 height 29
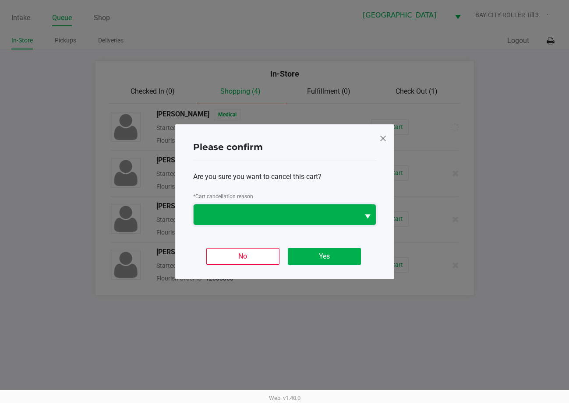
click at [341, 220] on span at bounding box center [277, 214] width 166 height 21
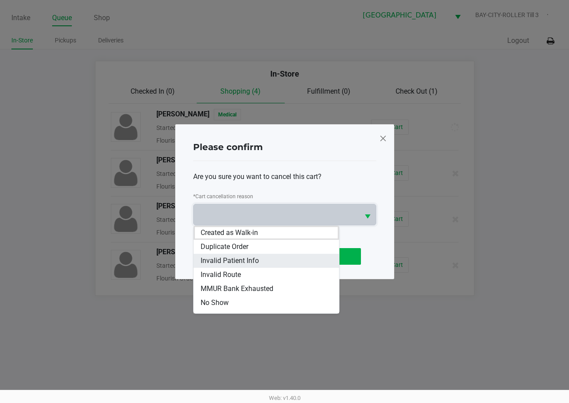
click at [325, 267] on li "Invalid Patient Info" at bounding box center [266, 261] width 145 height 14
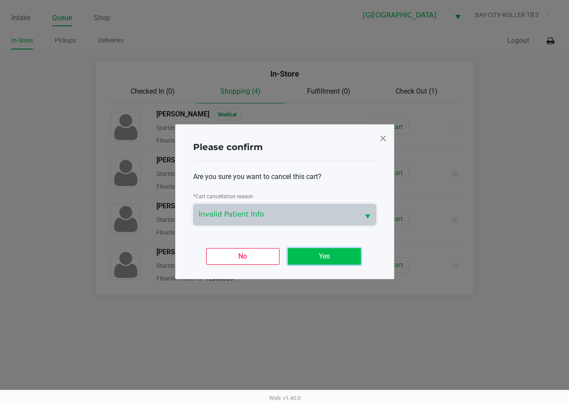
click at [357, 256] on button "Yes" at bounding box center [324, 256] width 73 height 17
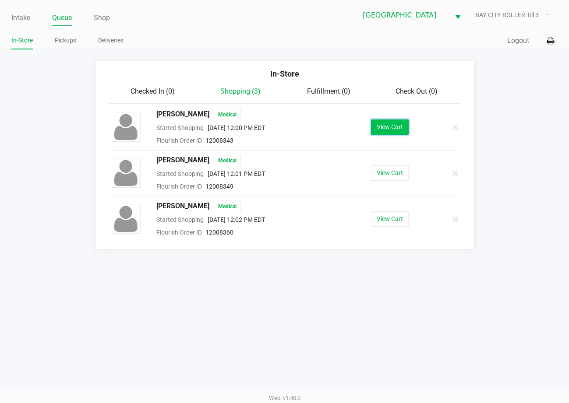
click at [398, 123] on button "View Cart" at bounding box center [390, 127] width 38 height 15
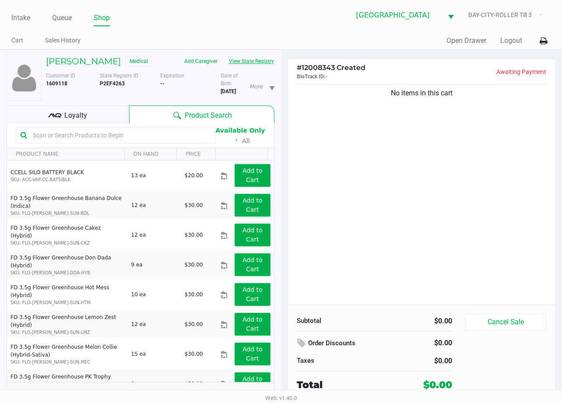
click at [223, 68] on button "View State Registry" at bounding box center [248, 61] width 51 height 14
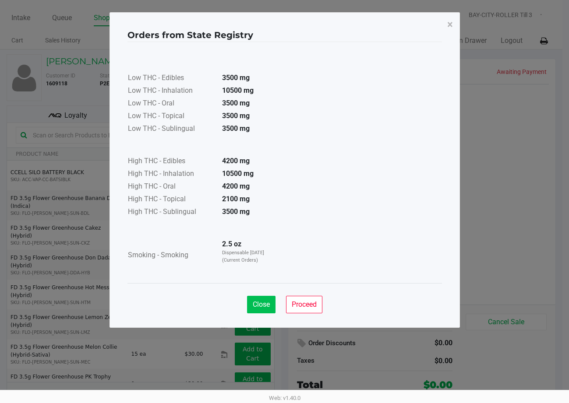
click at [270, 300] on button "Close" at bounding box center [261, 305] width 28 height 18
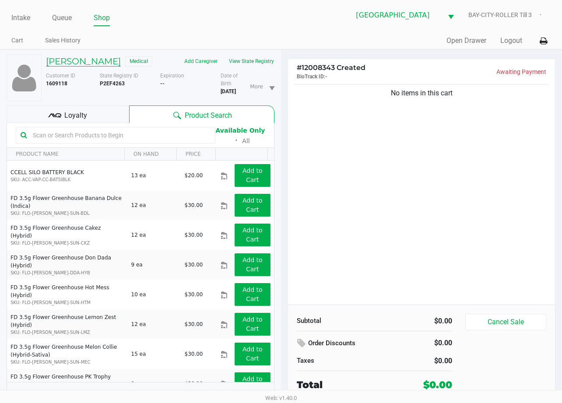
click at [97, 60] on h5 "DANIEL HAZLETT" at bounding box center [83, 61] width 75 height 11
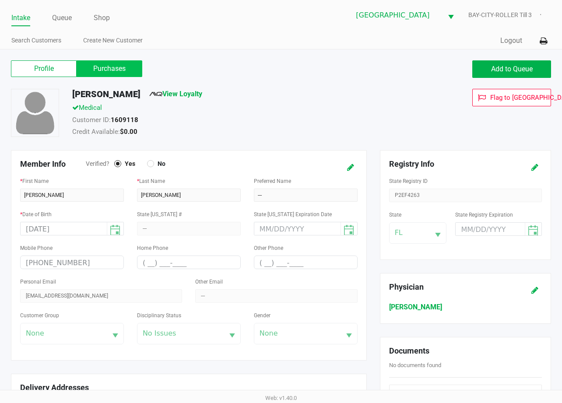
click at [117, 67] on label "Purchases" at bounding box center [110, 68] width 66 height 17
click at [0, 0] on 1 "Purchases" at bounding box center [0, 0] width 0 height 0
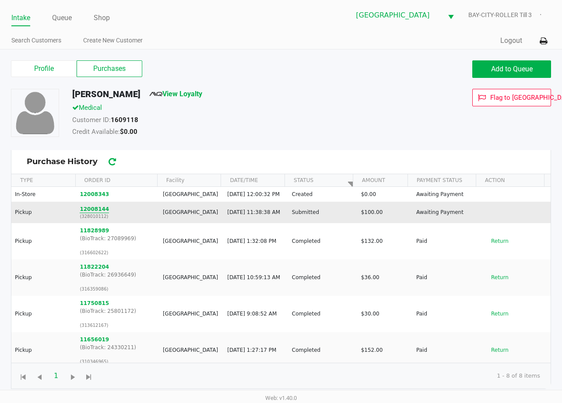
click at [89, 213] on button "12008144" at bounding box center [94, 209] width 29 height 8
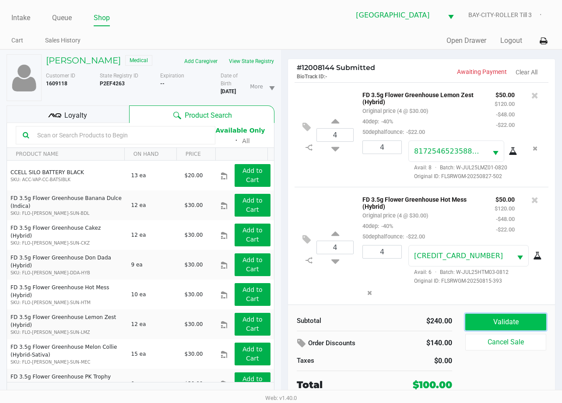
click at [514, 323] on button "Validate" at bounding box center [505, 322] width 81 height 17
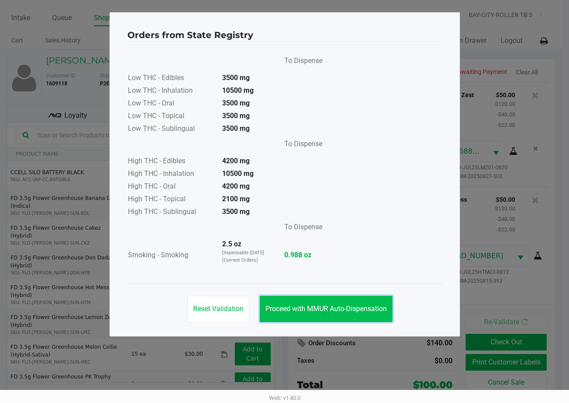
click at [317, 299] on button "Proceed with MMUR Auto-Dispensation" at bounding box center [326, 309] width 133 height 26
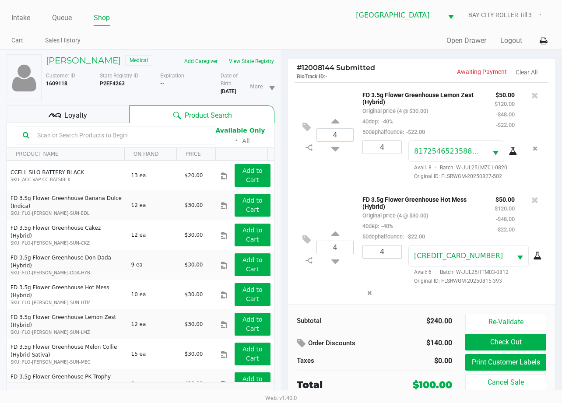
drag, startPoint x: 92, startPoint y: 129, endPoint x: 320, endPoint y: 181, distance: 234.4
click at [105, 123] on div "Loyalty" at bounding box center [68, 115] width 123 height 18
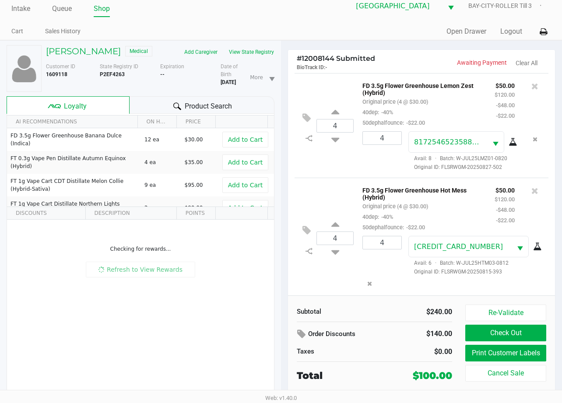
scroll to position [24, 0]
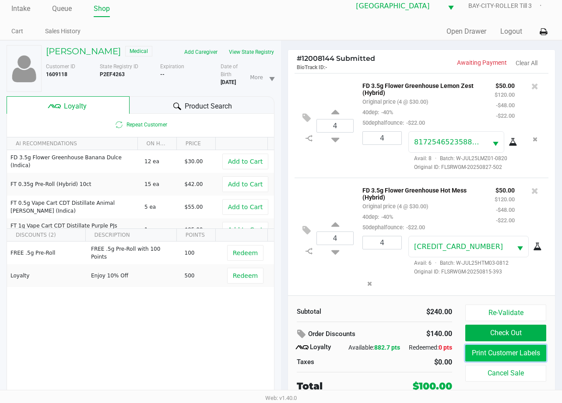
click at [528, 345] on button "Print Customer Labels" at bounding box center [505, 353] width 81 height 17
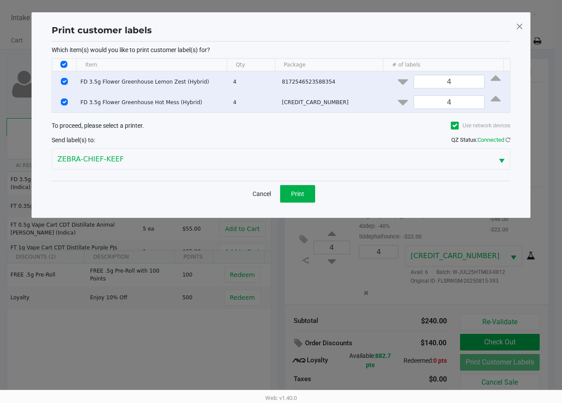
scroll to position [0, 0]
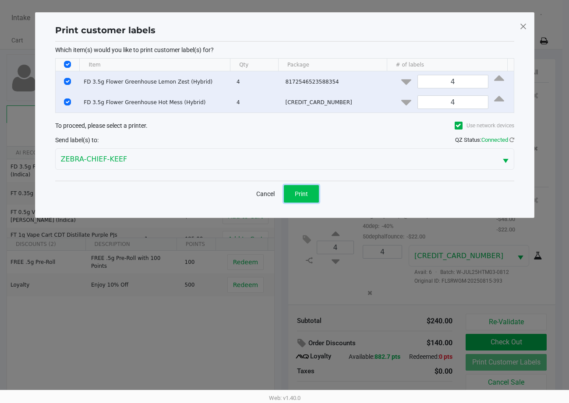
click at [308, 199] on button "Print" at bounding box center [301, 194] width 35 height 18
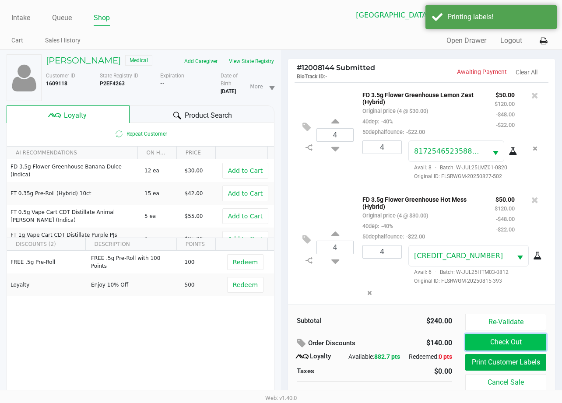
click at [484, 342] on button "Check Out" at bounding box center [505, 342] width 81 height 17
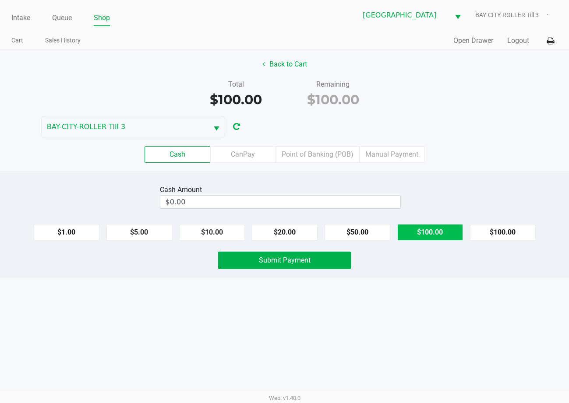
click at [425, 235] on button "$100.00" at bounding box center [430, 232] width 66 height 17
type input "$100.00"
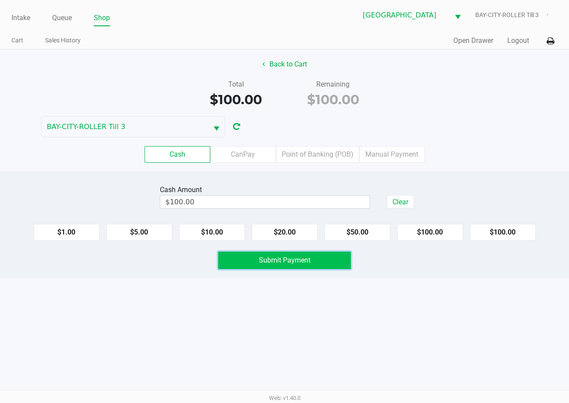
click at [321, 258] on button "Submit Payment" at bounding box center [284, 261] width 132 height 18
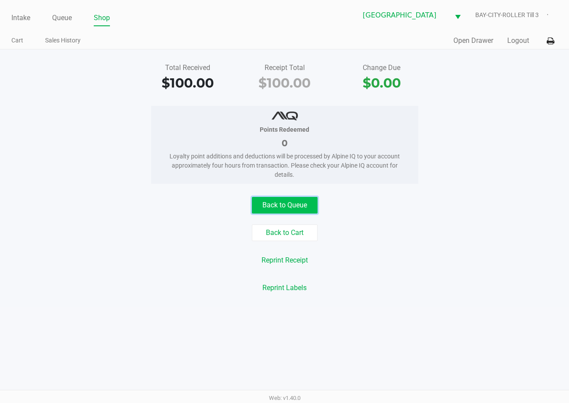
click at [289, 203] on button "Back to Queue" at bounding box center [285, 205] width 66 height 17
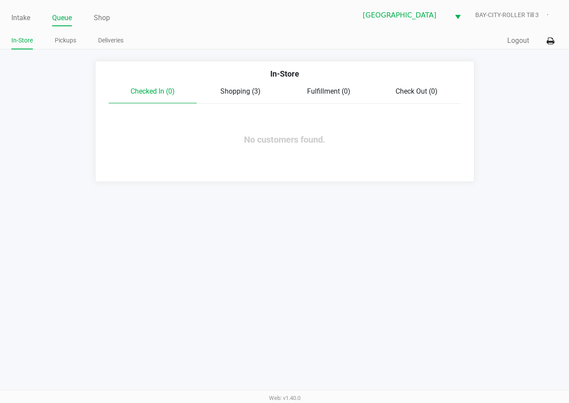
click at [239, 94] on span "Shopping (3)" at bounding box center [240, 91] width 40 height 8
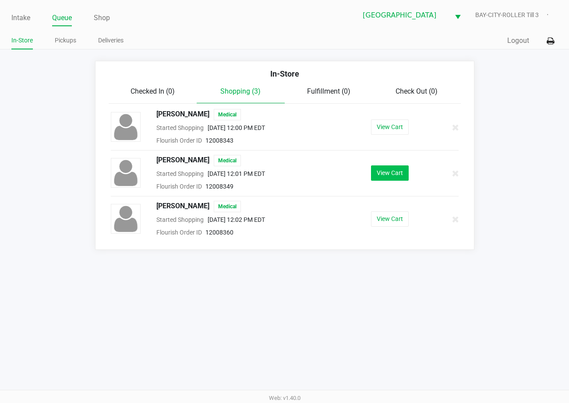
click at [385, 173] on button "View Cart" at bounding box center [390, 173] width 38 height 15
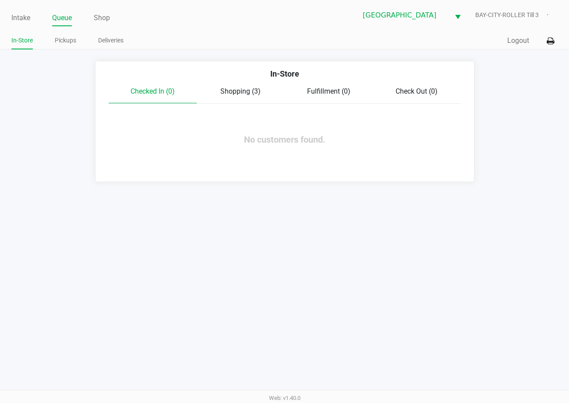
click at [248, 91] on span "Shopping (3)" at bounding box center [240, 91] width 40 height 8
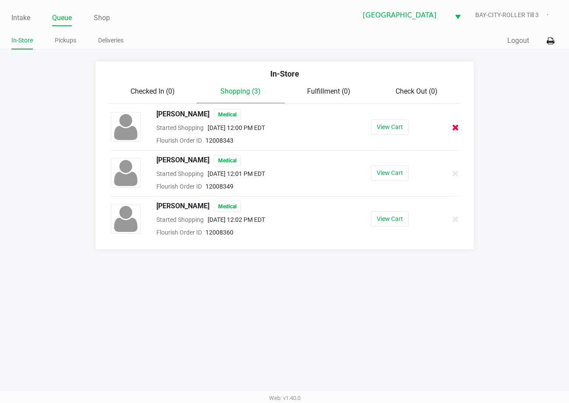
click at [452, 125] on icon at bounding box center [455, 127] width 7 height 7
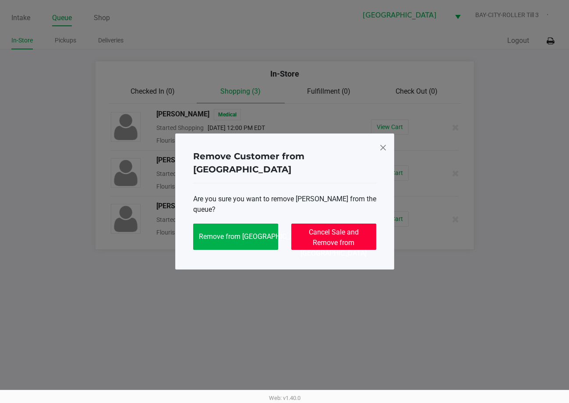
click at [340, 231] on button "Cancel Sale and Remove from Queue" at bounding box center [333, 237] width 85 height 26
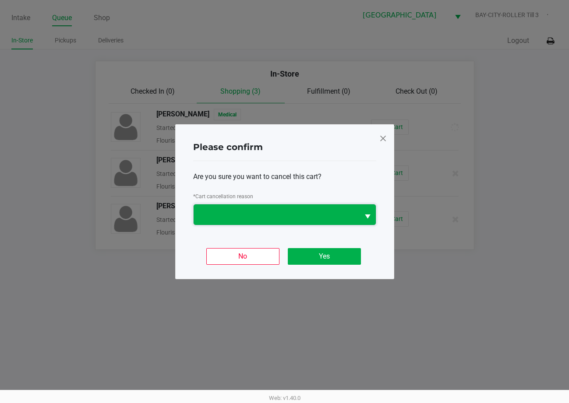
click at [322, 212] on span at bounding box center [276, 214] width 155 height 11
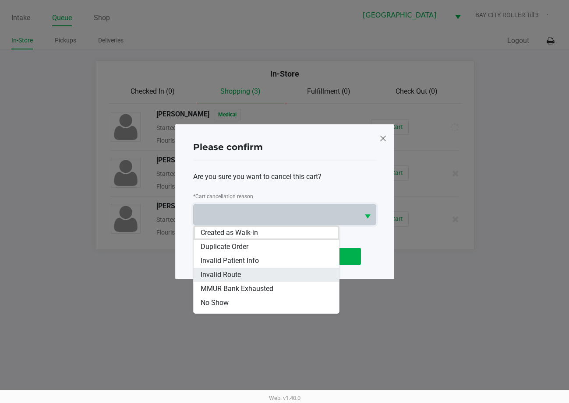
click at [255, 278] on li "Invalid Route" at bounding box center [266, 275] width 145 height 14
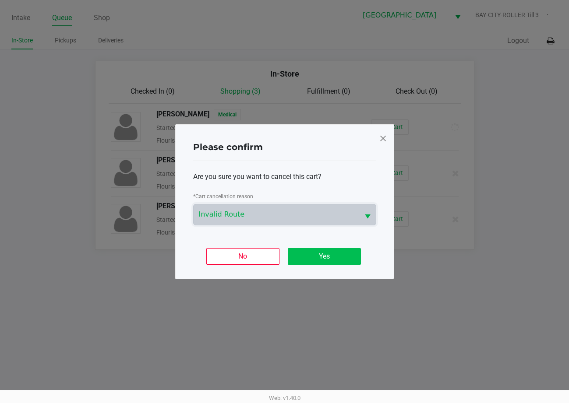
click at [328, 259] on button "Yes" at bounding box center [324, 256] width 73 height 17
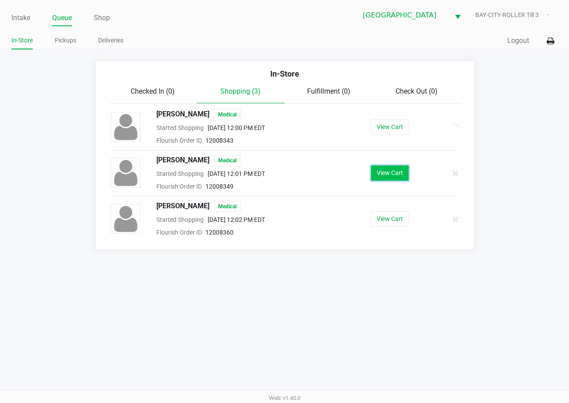
click at [394, 176] on button "View Cart" at bounding box center [390, 173] width 38 height 15
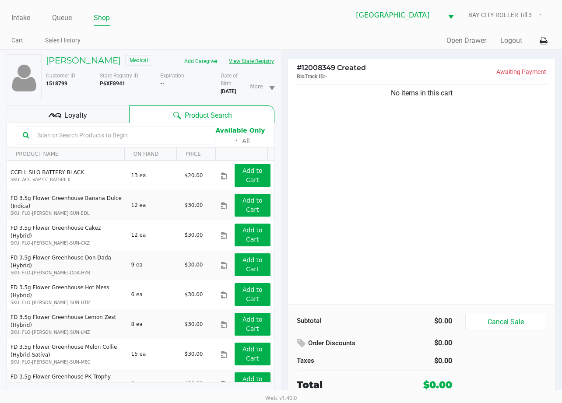
click at [261, 60] on button "View State Registry" at bounding box center [248, 61] width 51 height 14
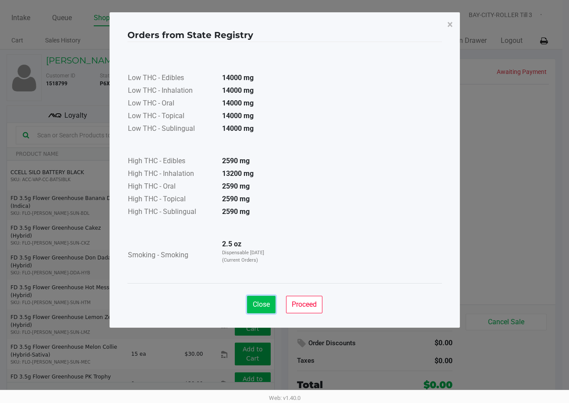
click at [264, 305] on span "Close" at bounding box center [261, 304] width 17 height 8
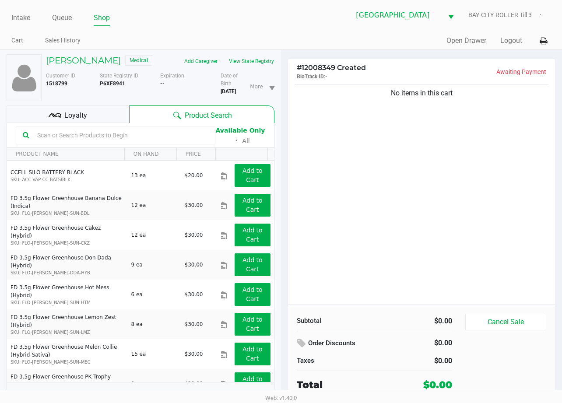
click at [371, 228] on div "No items in this cart" at bounding box center [421, 193] width 267 height 222
click at [255, 59] on button "View State Registry" at bounding box center [248, 61] width 51 height 14
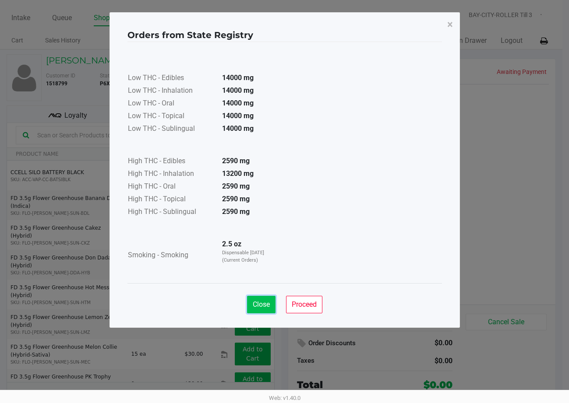
drag, startPoint x: 259, startPoint y: 297, endPoint x: 290, endPoint y: 292, distance: 31.6
click at [259, 297] on button "Close" at bounding box center [261, 305] width 28 height 18
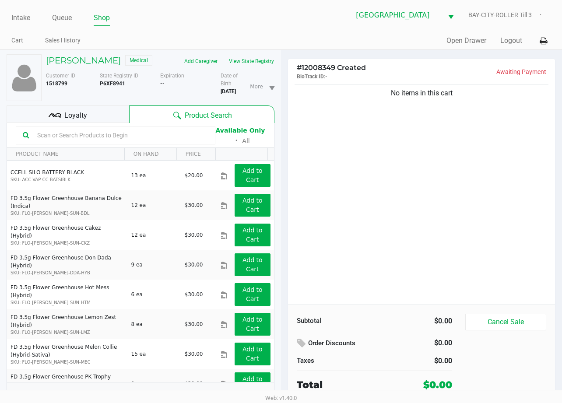
click at [381, 225] on div "No items in this cart" at bounding box center [421, 193] width 267 height 222
click at [106, 136] on input "text" at bounding box center [121, 135] width 175 height 13
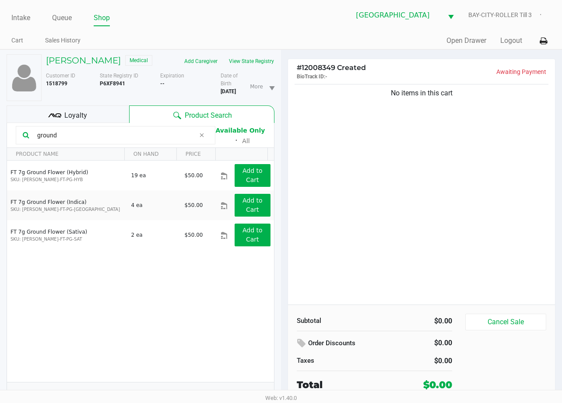
type input "ground"
click at [351, 259] on div "No items in this cart" at bounding box center [421, 193] width 267 height 222
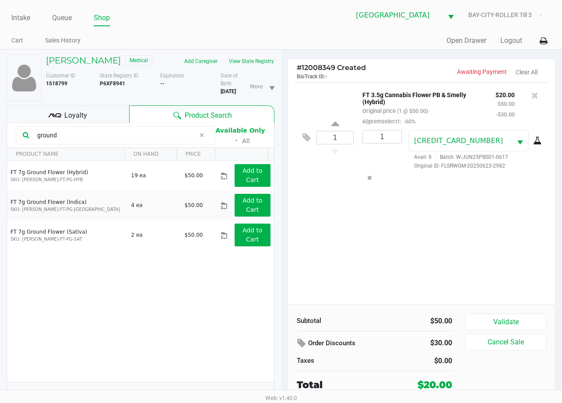
click at [372, 264] on div "1 FT 3.5g Cannabis Flower PB & Smelly (Hybrid) Original price (1 @ $50.00) 60pr…" at bounding box center [421, 193] width 267 height 222
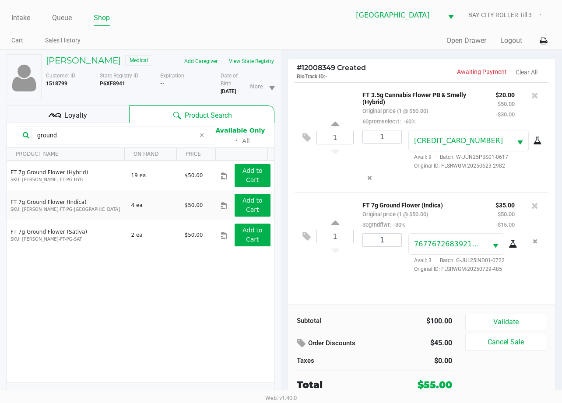
click at [85, 123] on div "Loyalty" at bounding box center [68, 115] width 123 height 18
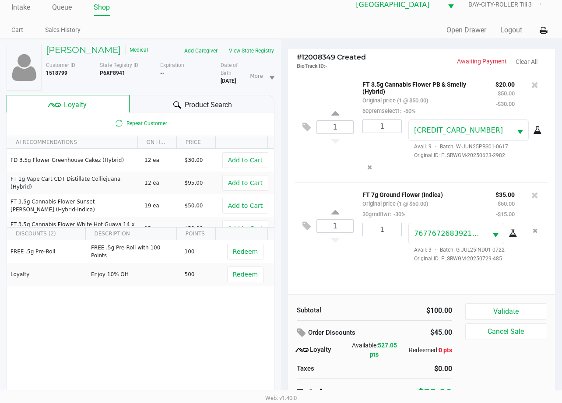
scroll to position [17, 0]
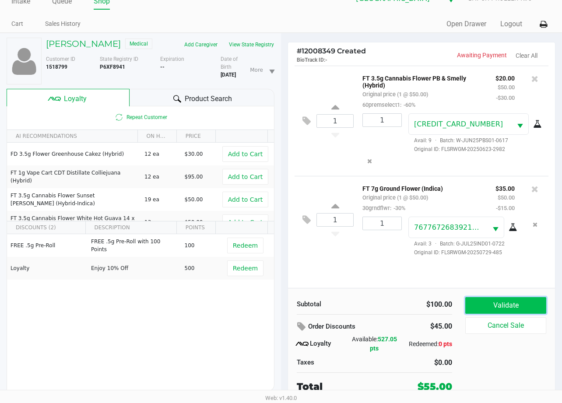
click at [482, 307] on button "Validate" at bounding box center [505, 305] width 81 height 17
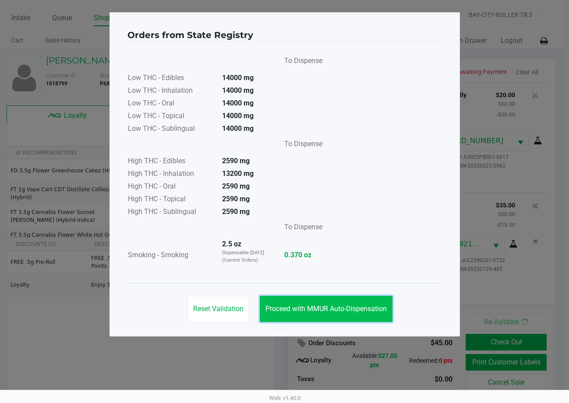
click at [346, 319] on button "Proceed with MMUR Auto-Dispensation" at bounding box center [326, 309] width 133 height 26
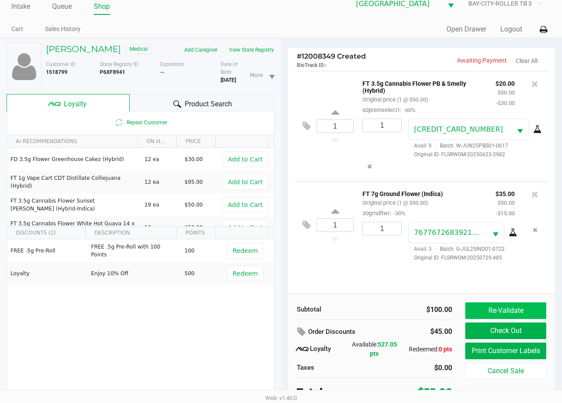
scroll to position [17, 0]
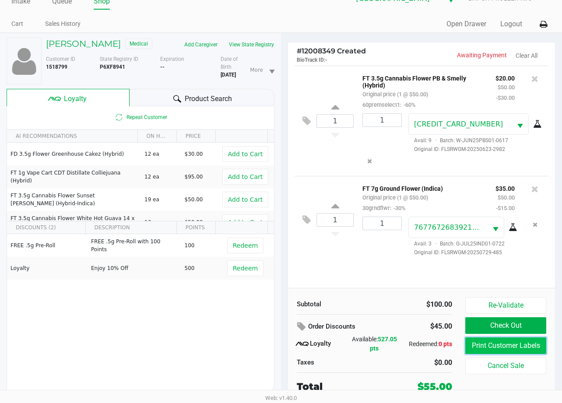
click at [493, 350] on button "Print Customer Labels" at bounding box center [505, 346] width 81 height 17
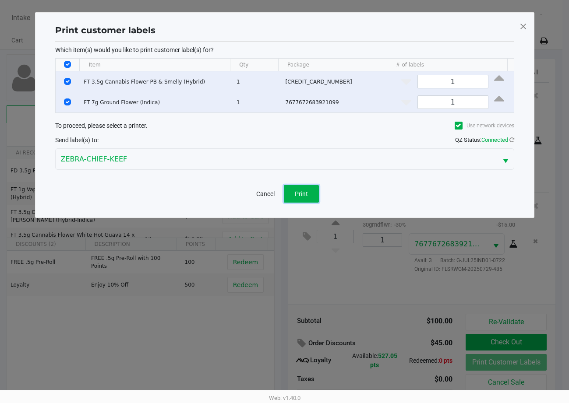
drag, startPoint x: 291, startPoint y: 191, endPoint x: 417, endPoint y: 243, distance: 136.1
click at [293, 191] on button "Print" at bounding box center [301, 194] width 35 height 18
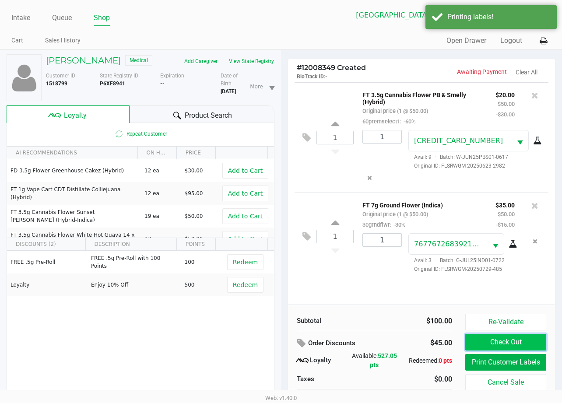
click at [519, 341] on button "Check Out" at bounding box center [505, 342] width 81 height 17
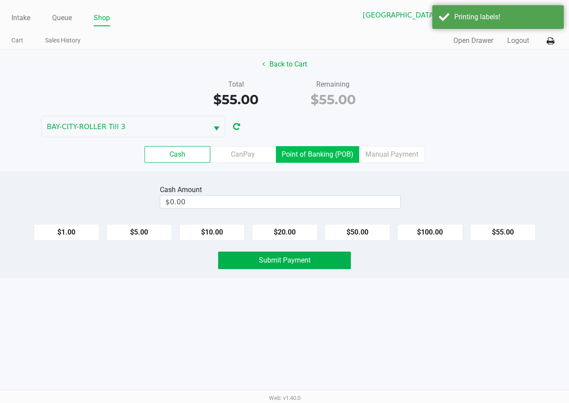
click at [309, 153] on label "Point of Banking (POB)" at bounding box center [317, 154] width 83 height 17
click at [0, 0] on 7 "Point of Banking (POB)" at bounding box center [0, 0] width 0 height 0
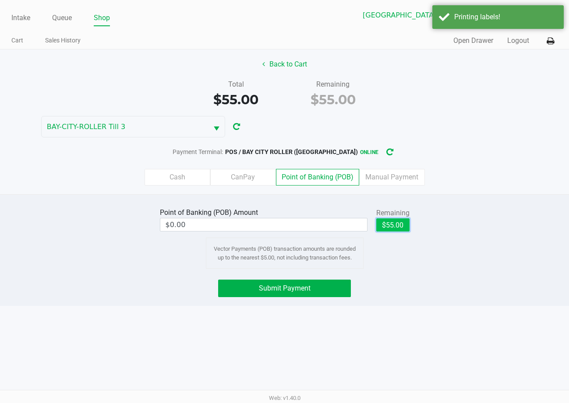
click at [389, 227] on button "$55.00" at bounding box center [392, 224] width 33 height 13
type input "$55.00"
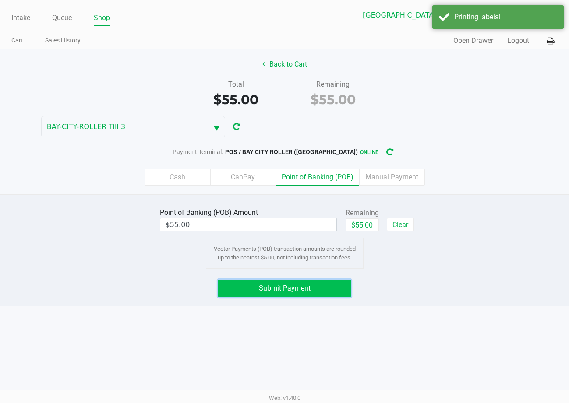
click at [316, 284] on button "Submit Payment" at bounding box center [284, 289] width 132 height 18
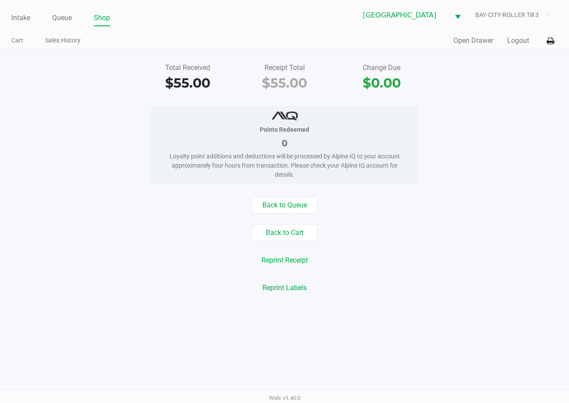
click at [354, 299] on div "Total Received $55.00 Receipt Total $55.00 Change Due $0.00 Points Redeemed 0 L…" at bounding box center [284, 177] width 569 height 257
click at [353, 243] on div "Back to Queue Back to Cart Reprint Receipt Reprint Labels" at bounding box center [284, 246] width 582 height 99
click at [282, 204] on button "Back to Queue" at bounding box center [285, 205] width 66 height 17
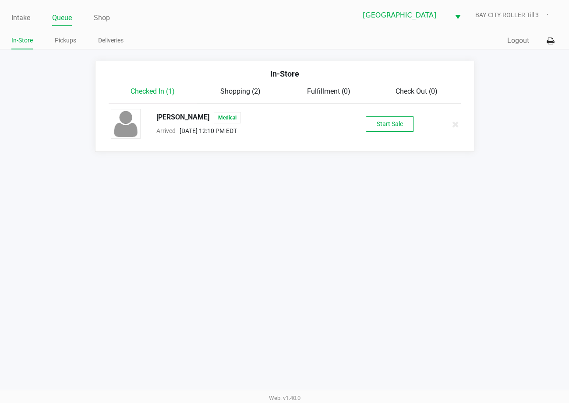
click at [232, 93] on span "Shopping (2)" at bounding box center [240, 91] width 40 height 8
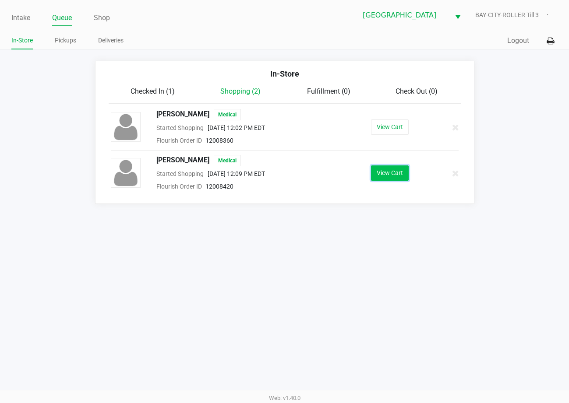
click at [387, 176] on button "View Cart" at bounding box center [390, 173] width 38 height 15
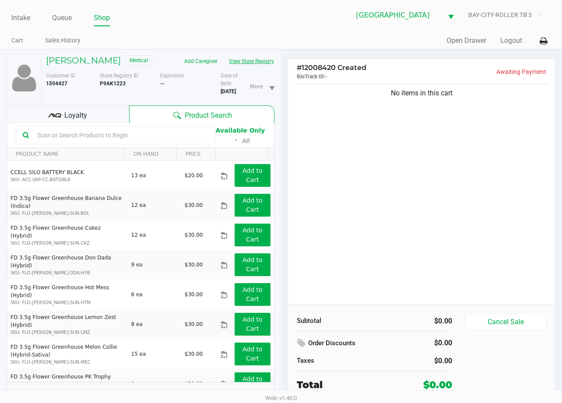
click at [223, 68] on button "View State Registry" at bounding box center [248, 61] width 51 height 14
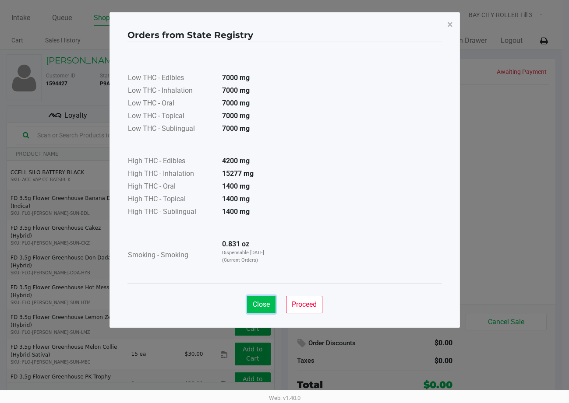
click at [258, 304] on span "Close" at bounding box center [261, 304] width 17 height 8
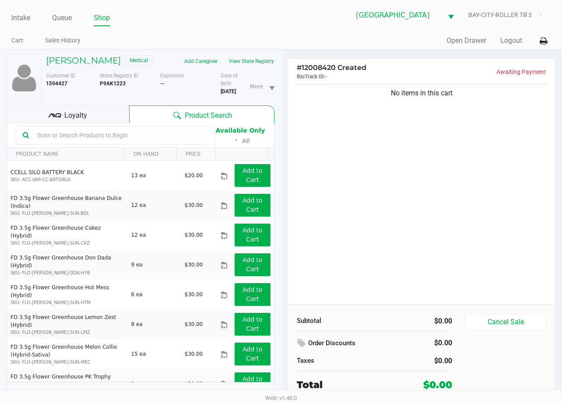
click at [481, 232] on div "No items in this cart" at bounding box center [421, 193] width 267 height 222
click at [421, 225] on div "No items in this cart" at bounding box center [421, 193] width 267 height 222
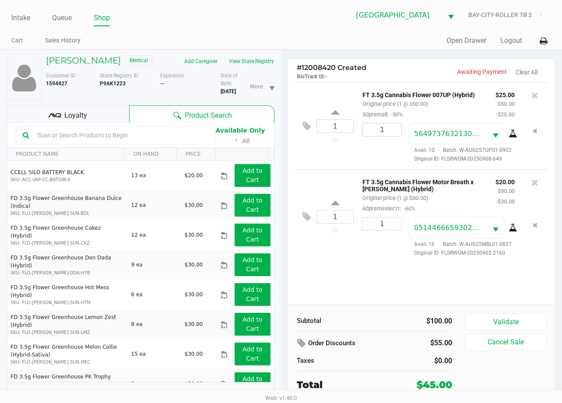
click at [99, 123] on div "Loyalty" at bounding box center [68, 115] width 123 height 18
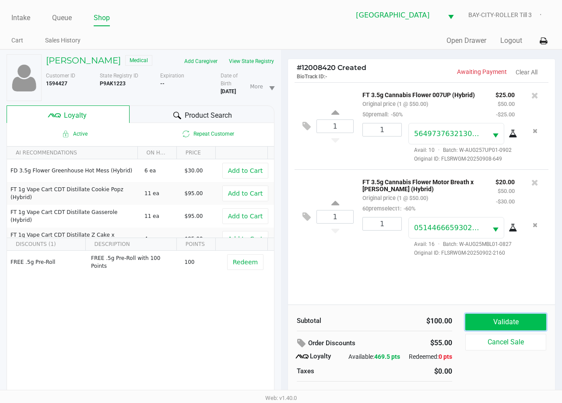
click at [511, 320] on button "Validate" at bounding box center [505, 322] width 81 height 17
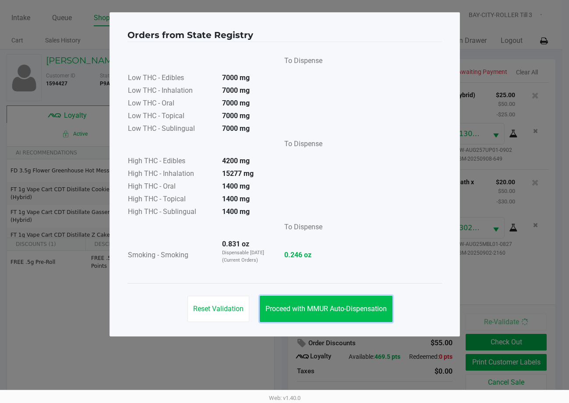
click at [331, 301] on button "Proceed with MMUR Auto-Dispensation" at bounding box center [326, 309] width 133 height 26
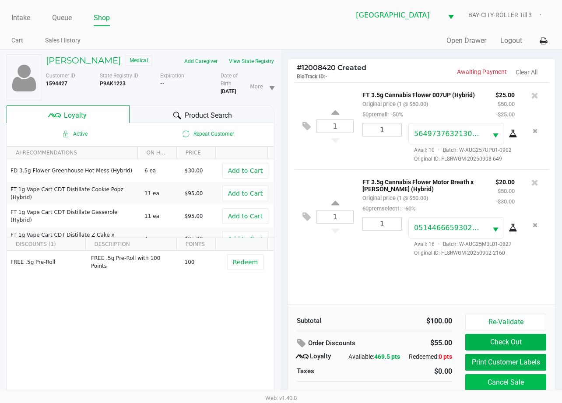
scroll to position [24, 0]
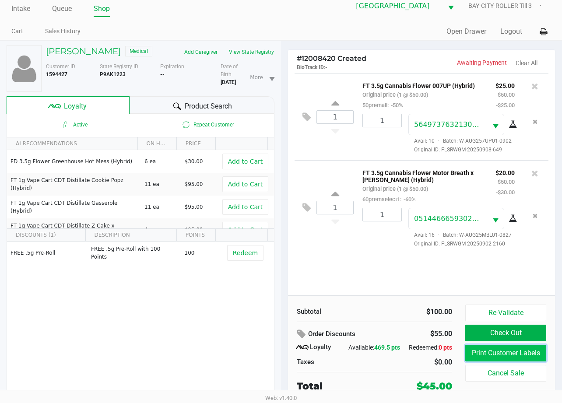
click at [510, 345] on button "Print Customer Labels" at bounding box center [505, 353] width 81 height 17
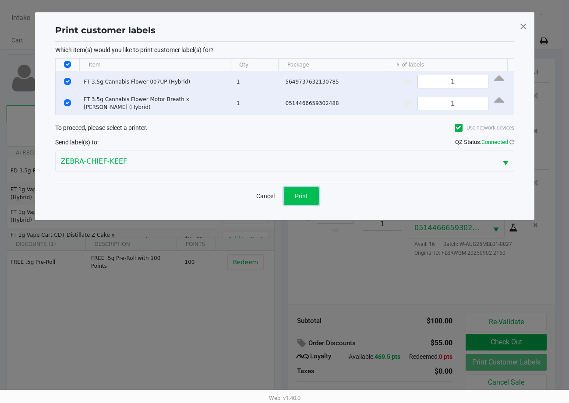
click at [296, 193] on span "Print" at bounding box center [301, 196] width 13 height 7
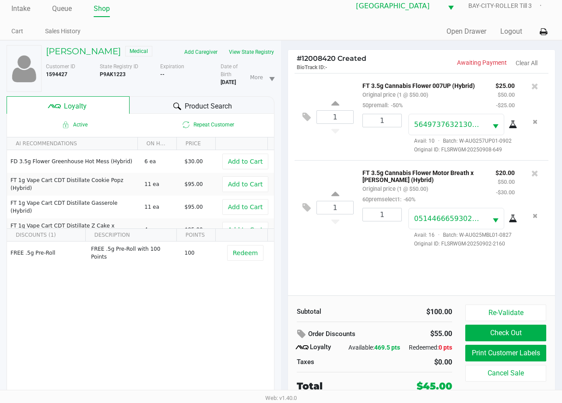
scroll to position [24, 0]
click at [504, 325] on button "Check Out" at bounding box center [505, 333] width 81 height 17
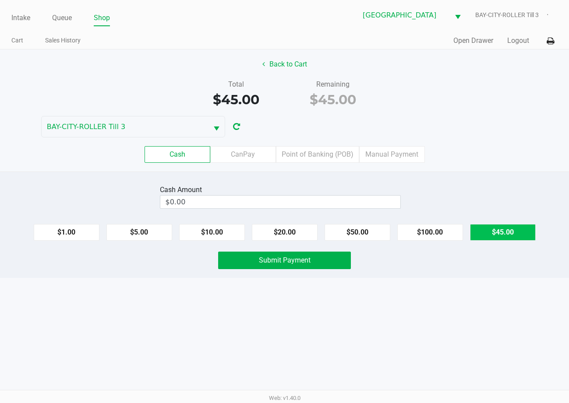
click at [483, 232] on button "$45.00" at bounding box center [503, 232] width 66 height 17
type input "$45.00"
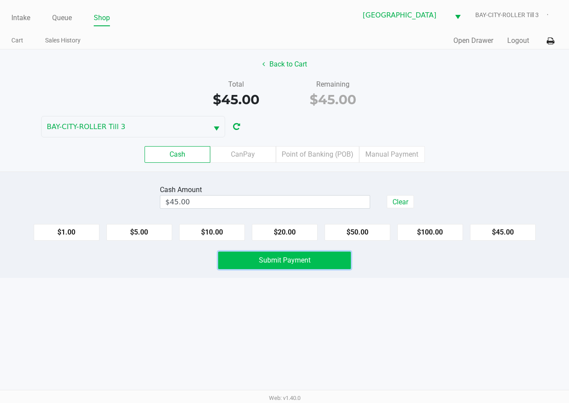
click at [334, 260] on button "Submit Payment" at bounding box center [284, 261] width 132 height 18
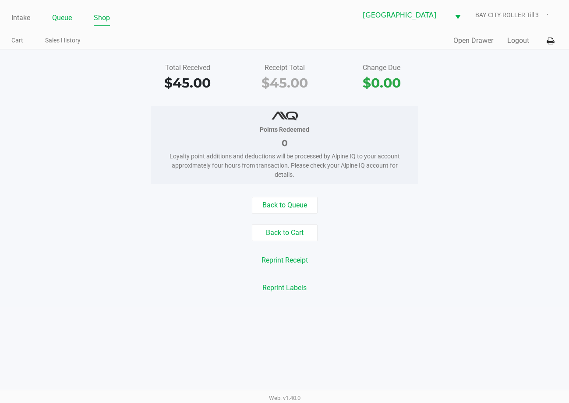
click at [61, 19] on link "Queue" at bounding box center [62, 18] width 20 height 12
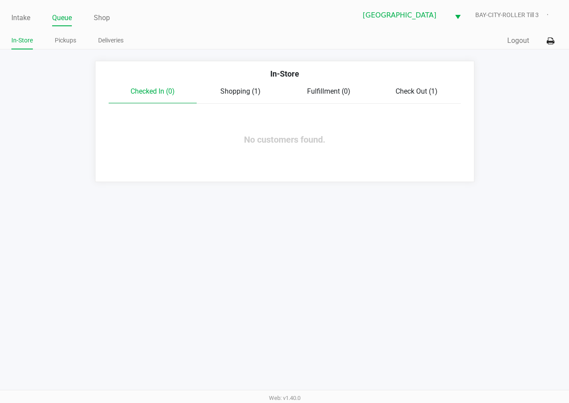
click at [243, 87] on span "Shopping (1)" at bounding box center [240, 91] width 40 height 8
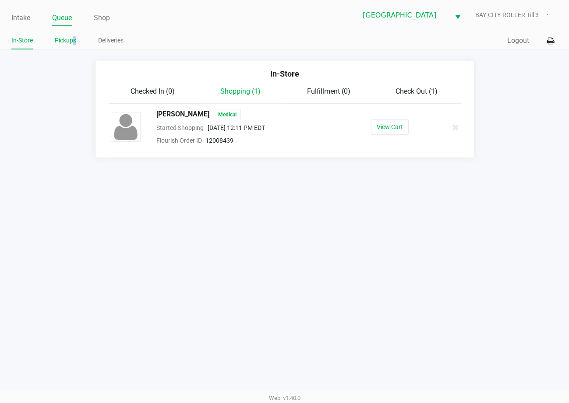
click at [73, 42] on link "Pickups" at bounding box center [65, 40] width 21 height 11
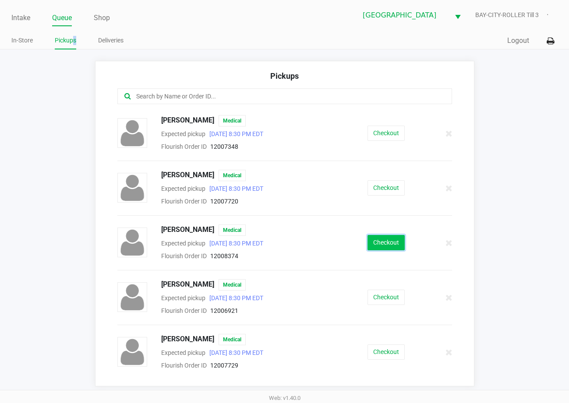
drag, startPoint x: 370, startPoint y: 244, endPoint x: 378, endPoint y: 241, distance: 8.5
click at [378, 241] on button "Checkout" at bounding box center [385, 242] width 37 height 15
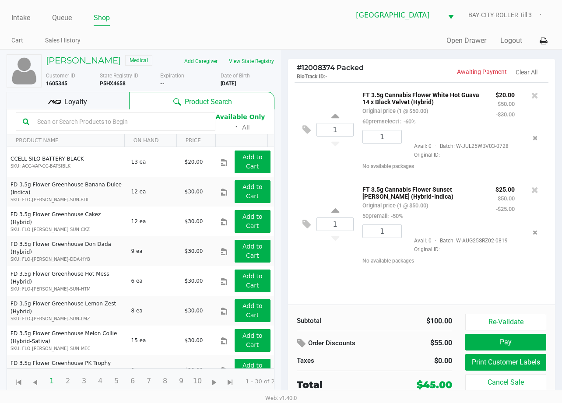
drag, startPoint x: 90, startPoint y: 118, endPoint x: 152, endPoint y: 102, distance: 64.1
click at [91, 109] on div "Loyalty" at bounding box center [68, 101] width 123 height 18
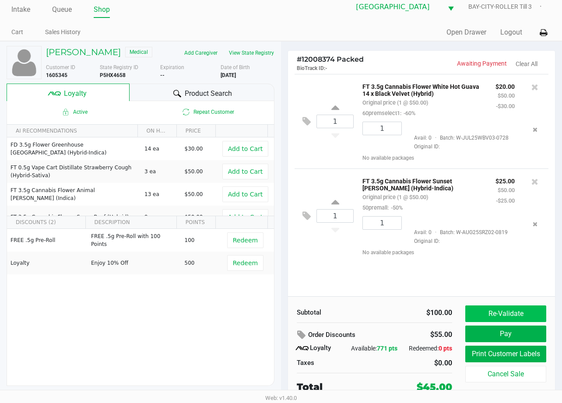
scroll to position [9, 0]
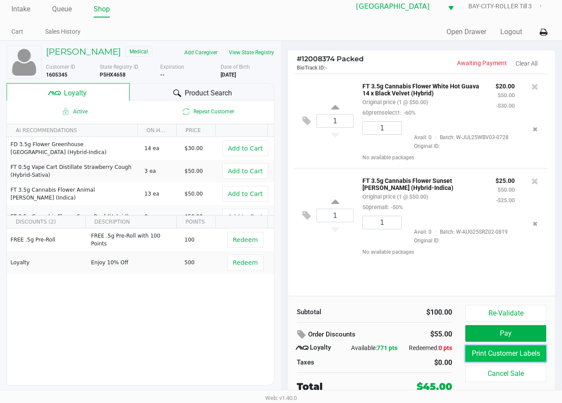
click at [494, 359] on button "Print Customer Labels" at bounding box center [505, 353] width 81 height 17
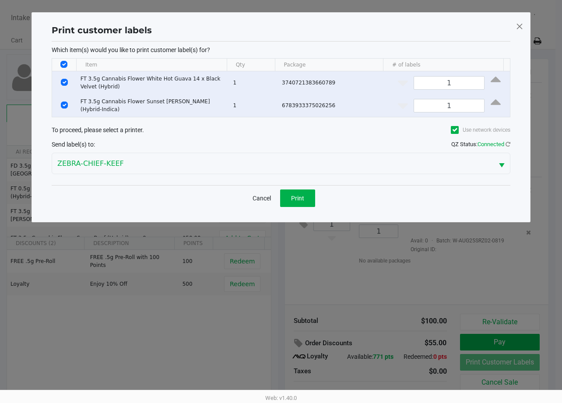
scroll to position [0, 0]
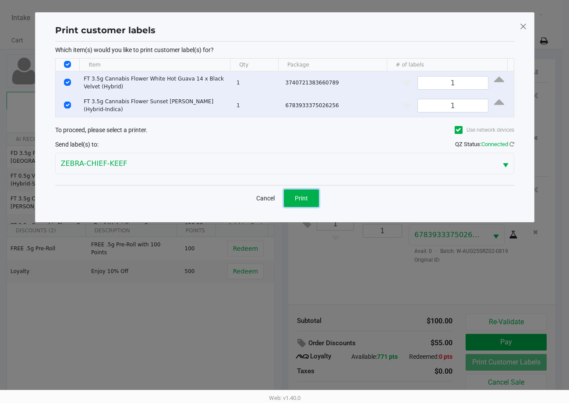
drag, startPoint x: 299, startPoint y: 199, endPoint x: 346, endPoint y: 196, distance: 47.8
click at [301, 195] on span "Print" at bounding box center [301, 198] width 13 height 7
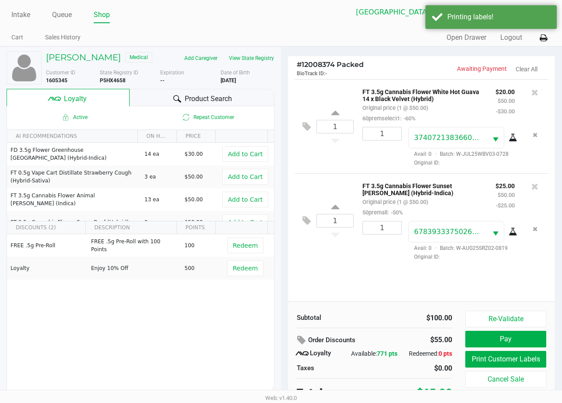
scroll to position [9, 0]
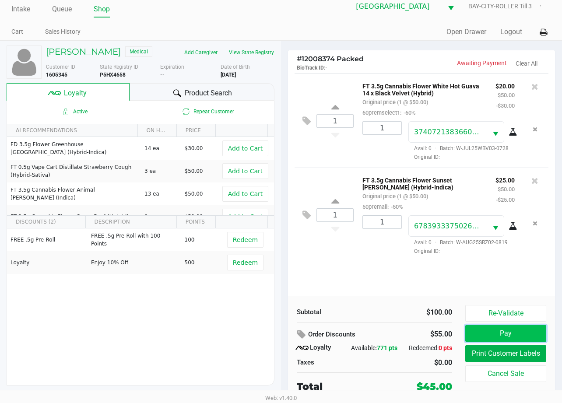
click at [498, 330] on button "Pay" at bounding box center [505, 333] width 81 height 17
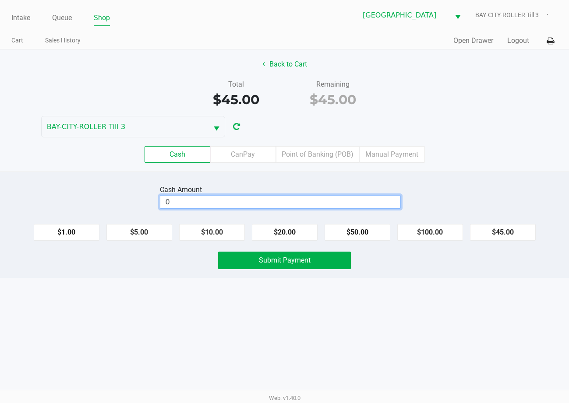
click at [229, 204] on input "0" at bounding box center [280, 202] width 240 height 13
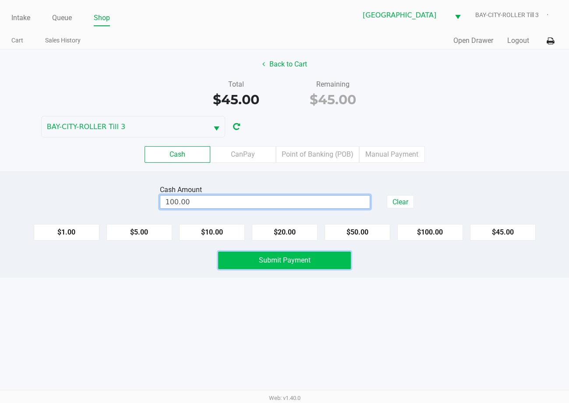
type input "$100.00"
click at [268, 263] on span "Submit Payment" at bounding box center [285, 260] width 52 height 8
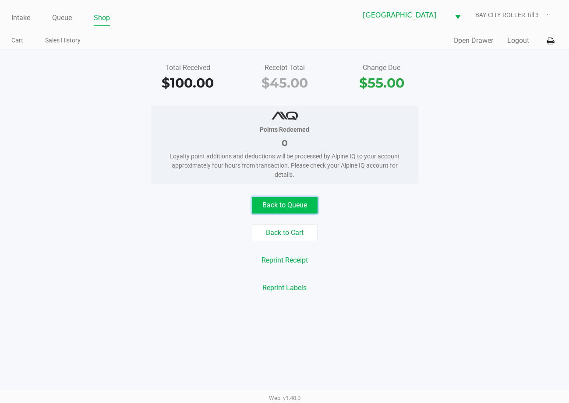
click at [263, 200] on button "Back to Queue" at bounding box center [285, 205] width 66 height 17
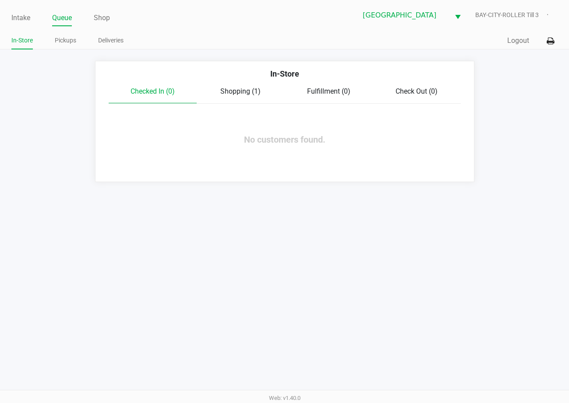
click at [253, 90] on span "Shopping (1)" at bounding box center [240, 91] width 40 height 8
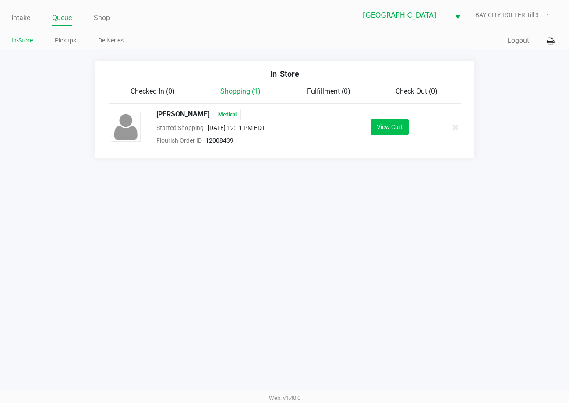
click at [390, 129] on button "View Cart" at bounding box center [390, 127] width 38 height 15
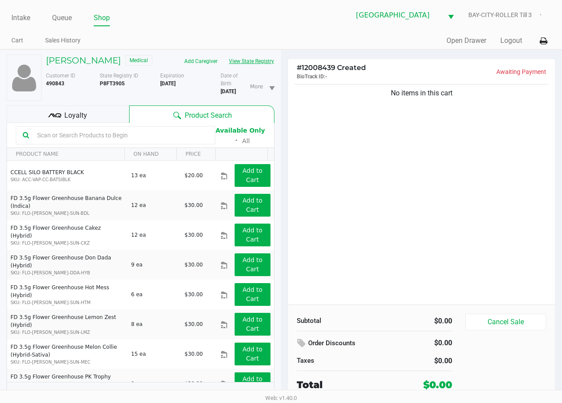
click at [268, 61] on button "View State Registry" at bounding box center [248, 61] width 51 height 14
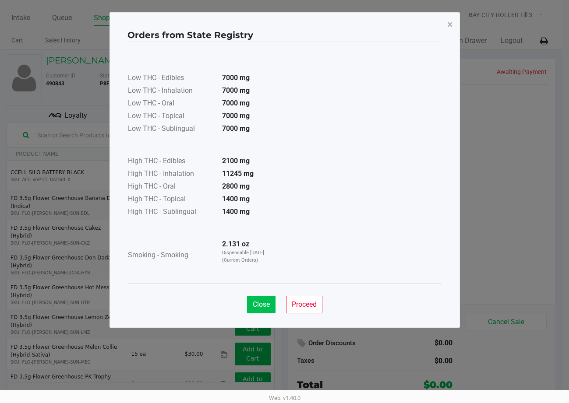
click at [265, 307] on span "Close" at bounding box center [261, 304] width 17 height 8
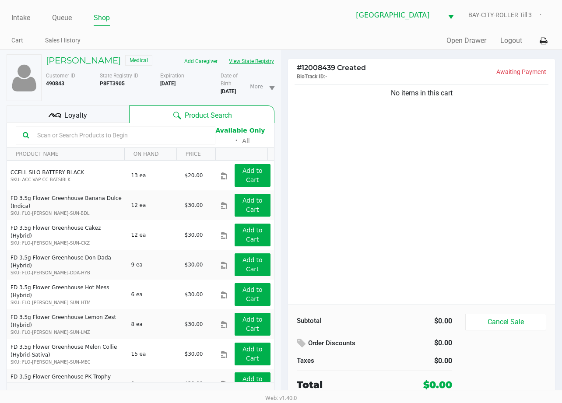
click at [241, 60] on button "View State Registry" at bounding box center [248, 61] width 51 height 14
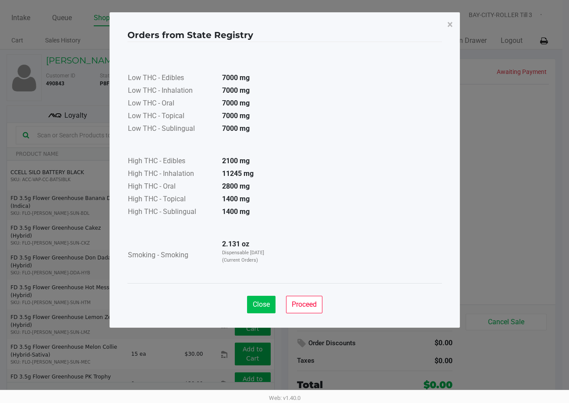
click at [258, 303] on span "Close" at bounding box center [261, 304] width 17 height 8
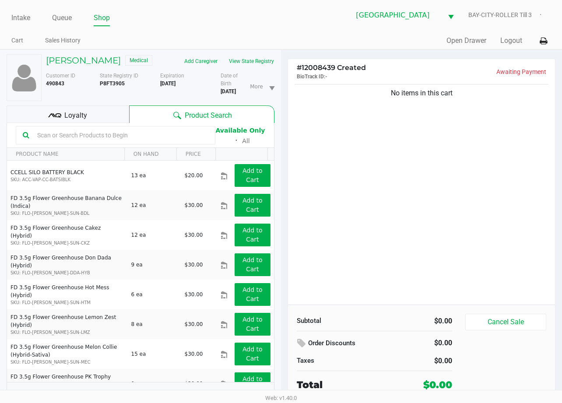
click at [123, 138] on input "text" at bounding box center [121, 135] width 175 height 13
click at [360, 235] on div "No items in this cart" at bounding box center [421, 193] width 267 height 222
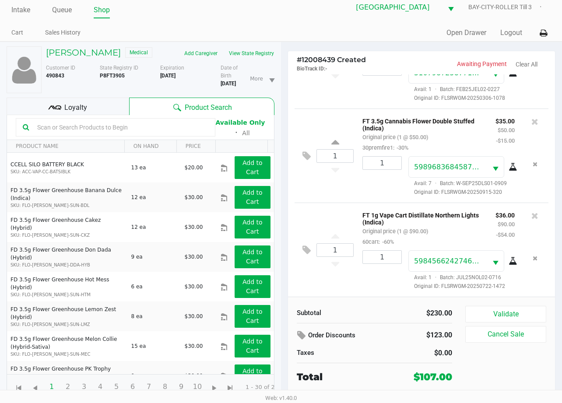
scroll to position [11, 0]
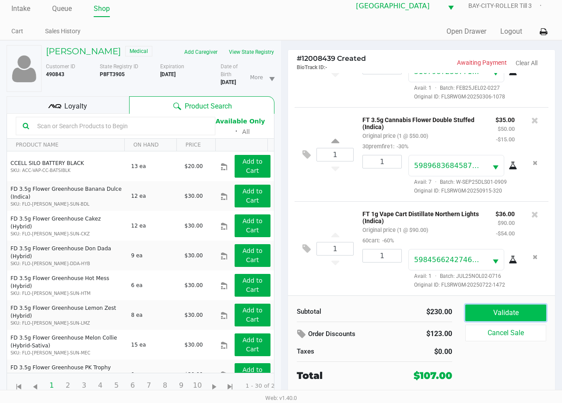
click at [516, 305] on button "Validate" at bounding box center [505, 313] width 81 height 17
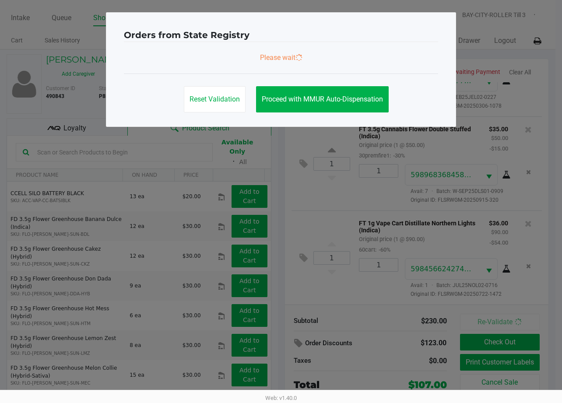
scroll to position [0, 0]
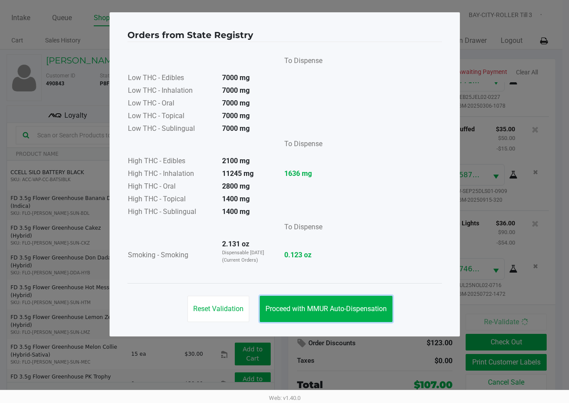
drag, startPoint x: 356, startPoint y: 313, endPoint x: 393, endPoint y: 292, distance: 42.4
click at [362, 314] on button "Proceed with MMUR Auto-Dispensation" at bounding box center [326, 309] width 133 height 26
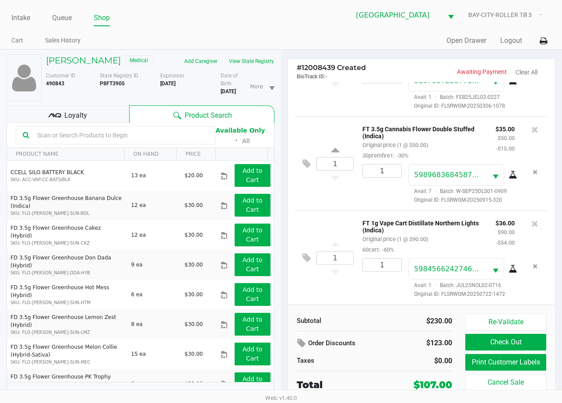
scroll to position [63, 0]
drag, startPoint x: 85, startPoint y: 119, endPoint x: 94, endPoint y: 118, distance: 9.2
click at [85, 120] on span "Loyalty" at bounding box center [75, 115] width 23 height 11
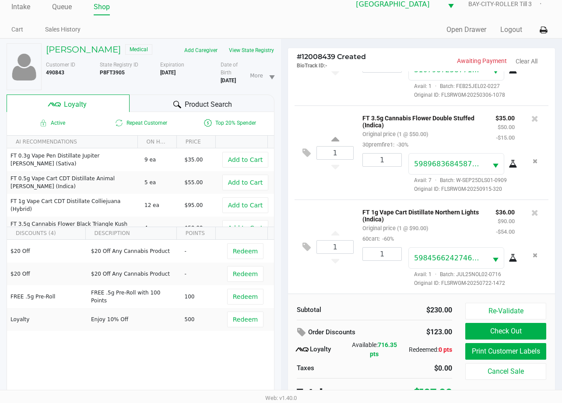
scroll to position [17, 0]
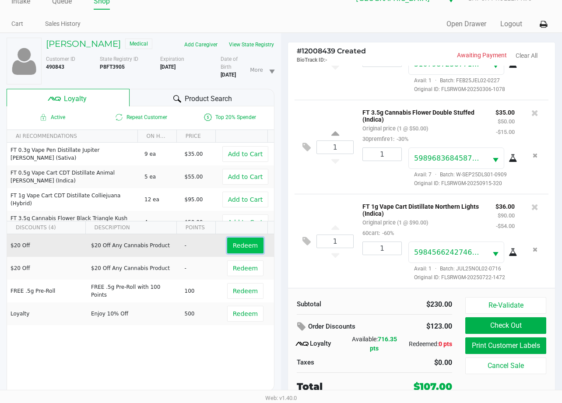
click at [247, 249] on span "Redeem" at bounding box center [245, 245] width 25 height 7
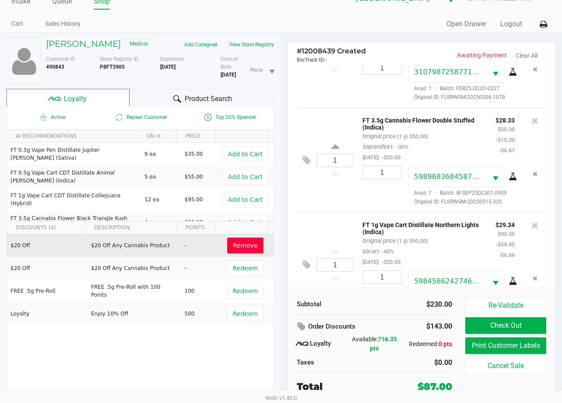
scroll to position [94, 0]
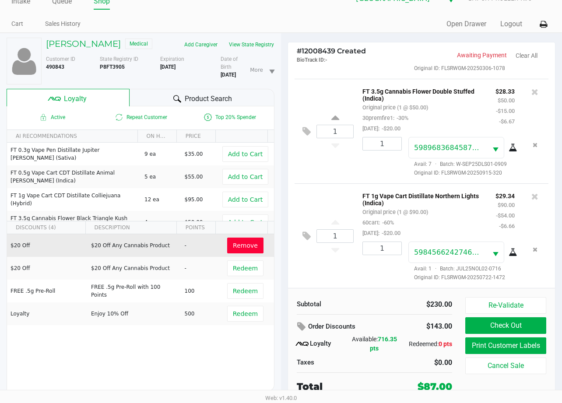
click at [320, 282] on div "1 FT 1g Vape Cart Distillate Northern Lights (Indica) Original price (1 @ $90.0…" at bounding box center [422, 235] width 254 height 105
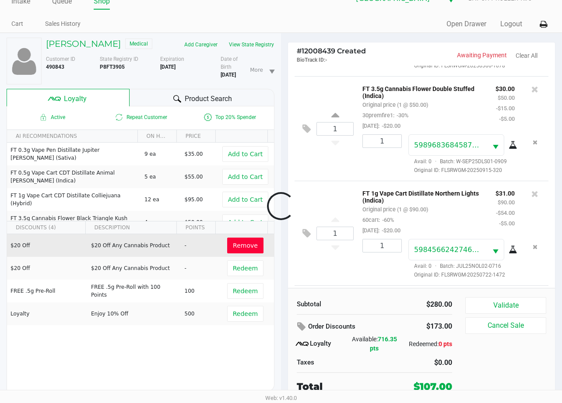
scroll to position [200, 0]
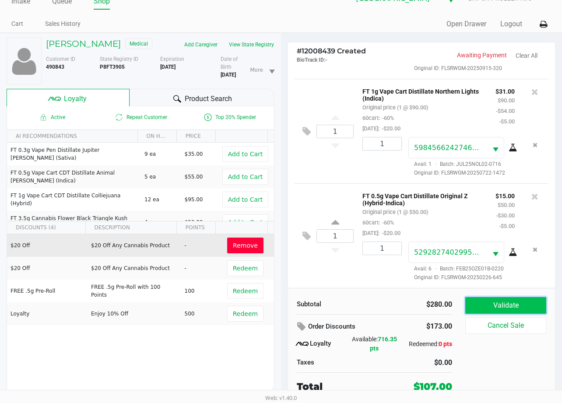
click at [519, 306] on button "Validate" at bounding box center [505, 305] width 81 height 17
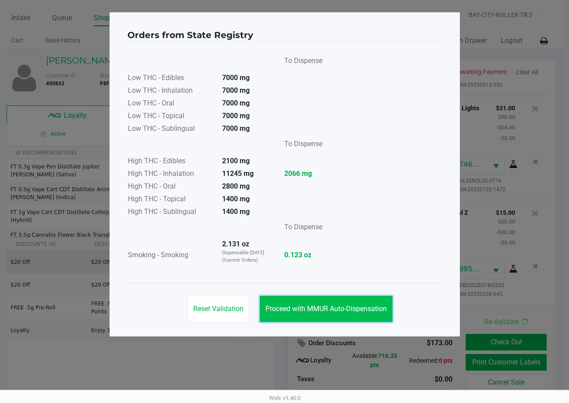
click at [317, 305] on span "Proceed with MMUR Auto-Dispensation" at bounding box center [325, 309] width 121 height 8
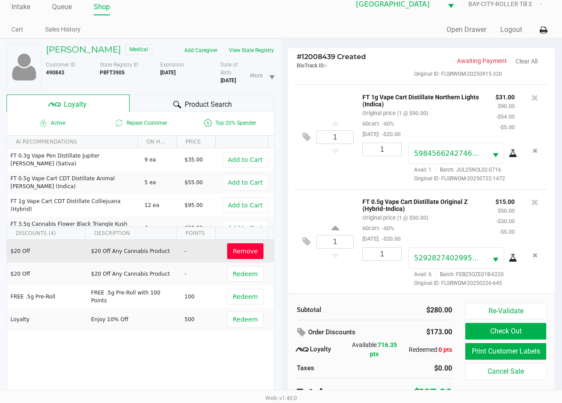
scroll to position [17, 0]
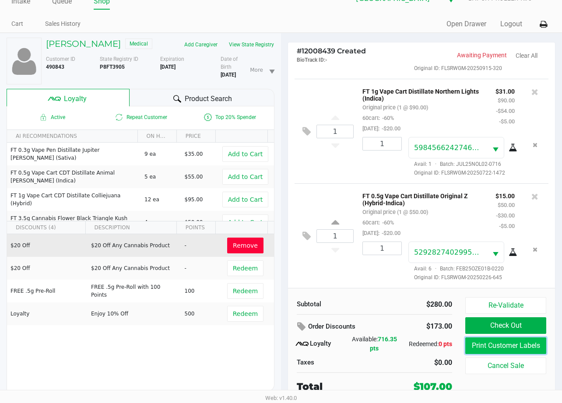
click at [498, 342] on button "Print Customer Labels" at bounding box center [505, 346] width 81 height 17
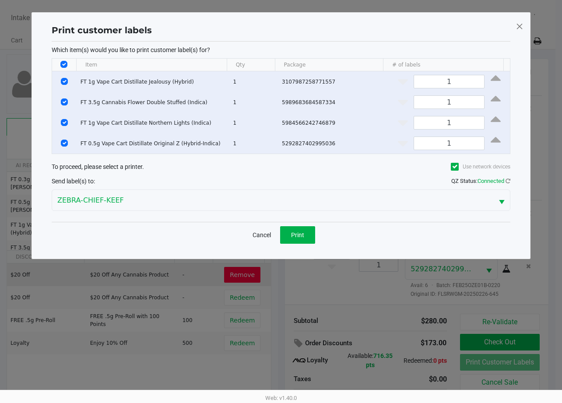
scroll to position [0, 0]
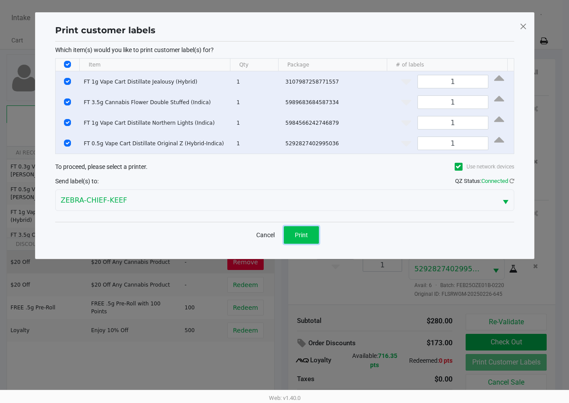
click at [293, 239] on button "Print" at bounding box center [301, 235] width 35 height 18
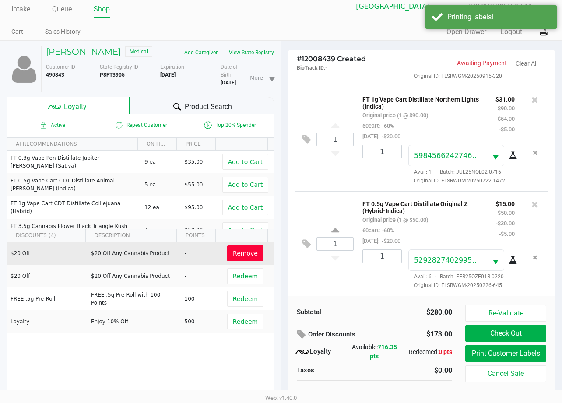
scroll to position [17, 0]
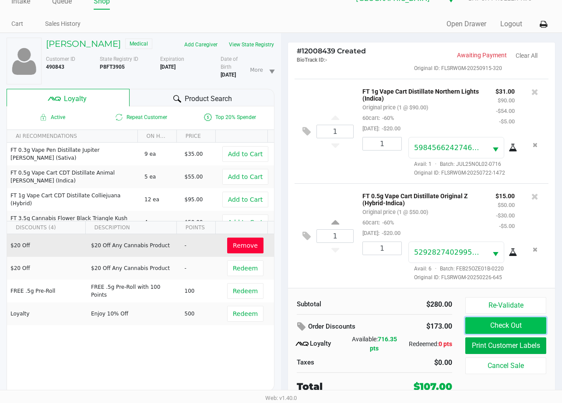
click at [509, 323] on button "Check Out" at bounding box center [505, 325] width 81 height 17
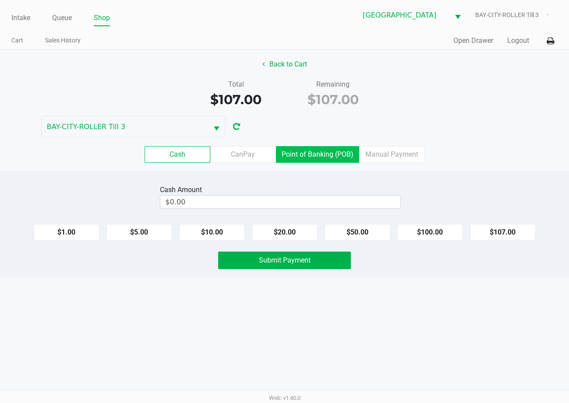
click at [313, 154] on label "Point of Banking (POB)" at bounding box center [317, 154] width 83 height 17
click at [0, 0] on 7 "Point of Banking (POB)" at bounding box center [0, 0] width 0 height 0
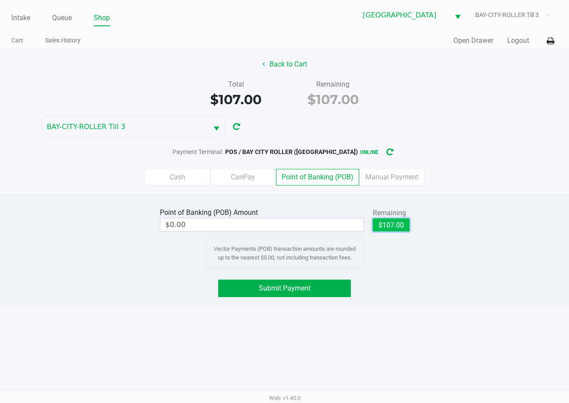
click at [387, 220] on button "$107.00" at bounding box center [391, 224] width 37 height 13
type input "$107.00"
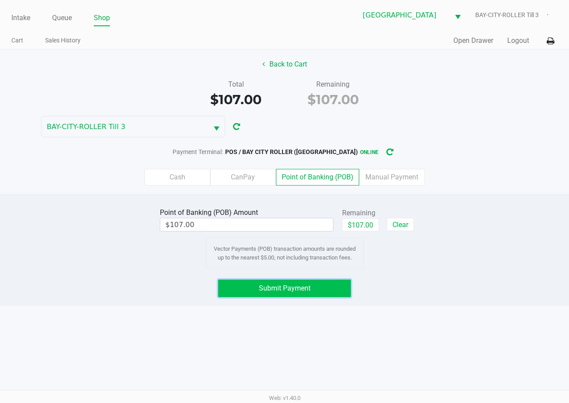
click at [330, 285] on button "Submit Payment" at bounding box center [284, 289] width 132 height 18
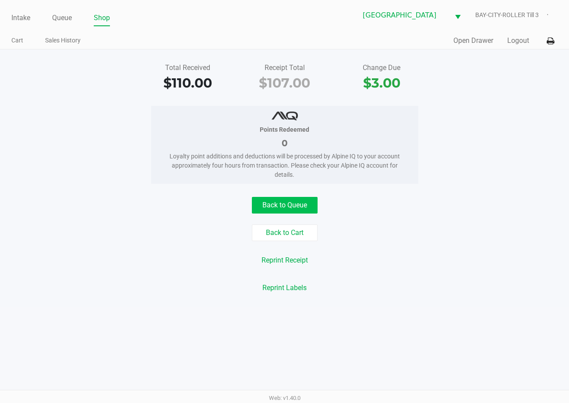
click at [288, 204] on button "Back to Queue" at bounding box center [285, 205] width 66 height 17
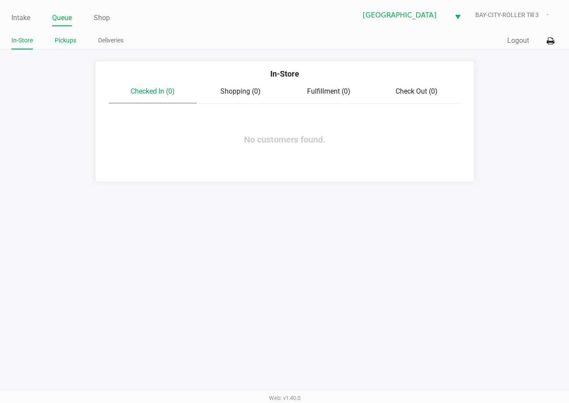
click at [68, 39] on link "Pickups" at bounding box center [65, 40] width 21 height 11
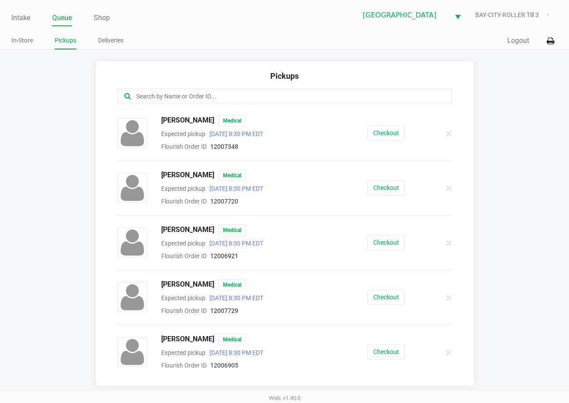
click at [196, 100] on input "text" at bounding box center [279, 97] width 289 height 10
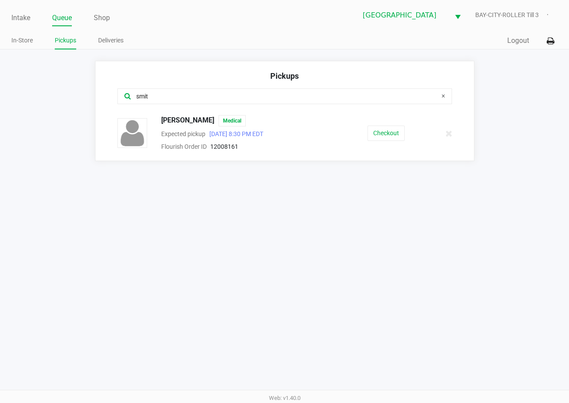
type input "smit"
click at [393, 134] on button "Checkout" at bounding box center [385, 133] width 37 height 15
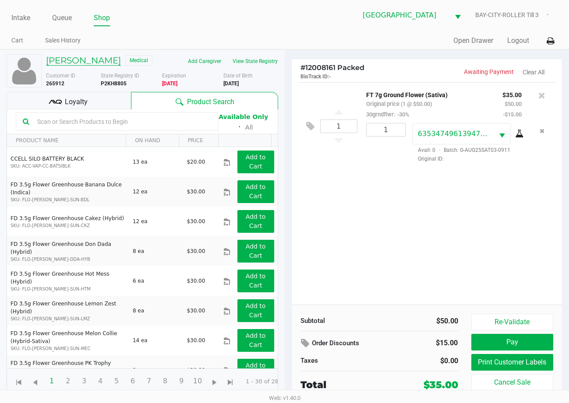
click at [80, 56] on h5 "GAIL SMITH" at bounding box center [83, 60] width 75 height 11
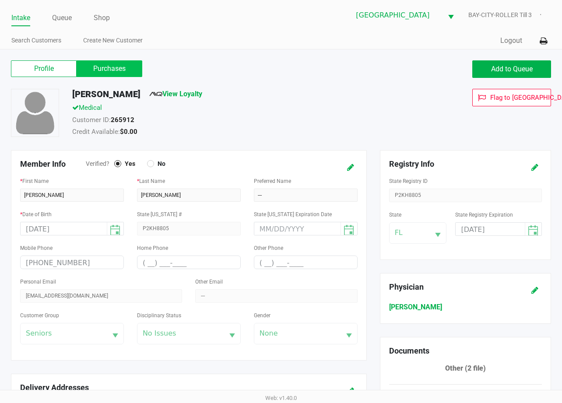
click at [107, 71] on label "Purchases" at bounding box center [110, 68] width 66 height 17
click at [0, 0] on 1 "Purchases" at bounding box center [0, 0] width 0 height 0
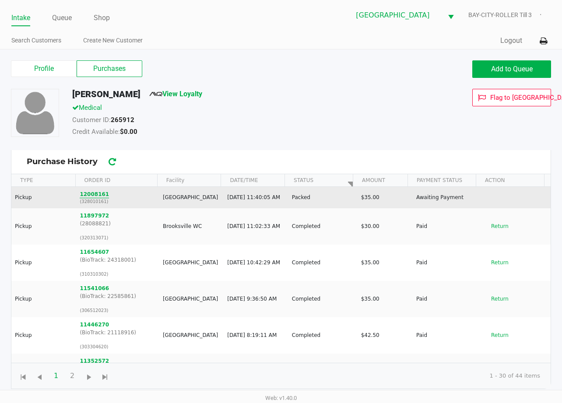
click at [90, 196] on button "12008161" at bounding box center [94, 194] width 29 height 8
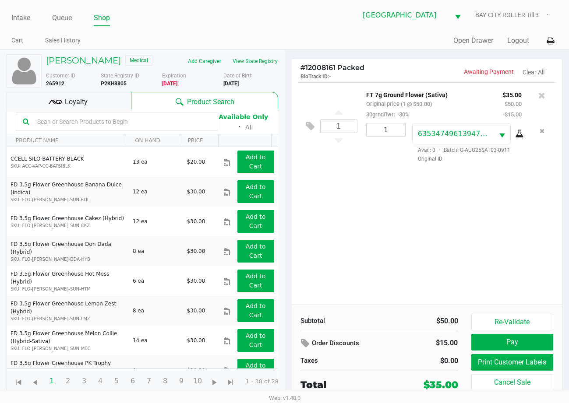
click at [341, 216] on div "1 FT 7g Ground Flower (Sativa) Original price (1 @ $50.00) 30grndflwr: -30% $35…" at bounding box center [427, 193] width 271 height 222
click at [404, 232] on div "1 FT 7g Ground Flower (Sativa) Original price (1 @ $50.00) 30grndflwr: -30% $35…" at bounding box center [427, 193] width 271 height 222
click at [461, 237] on div "1 FT 7g Ground Flower (Sativa) Original price (1 @ $50.00) 30grndflwr: -30% $35…" at bounding box center [427, 193] width 271 height 222
click at [521, 363] on button "Print Customer Labels" at bounding box center [512, 362] width 82 height 17
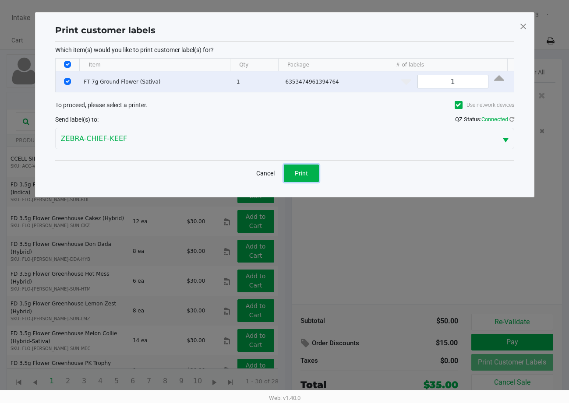
drag, startPoint x: 299, startPoint y: 168, endPoint x: 312, endPoint y: 172, distance: 13.8
click at [300, 168] on button "Print" at bounding box center [301, 174] width 35 height 18
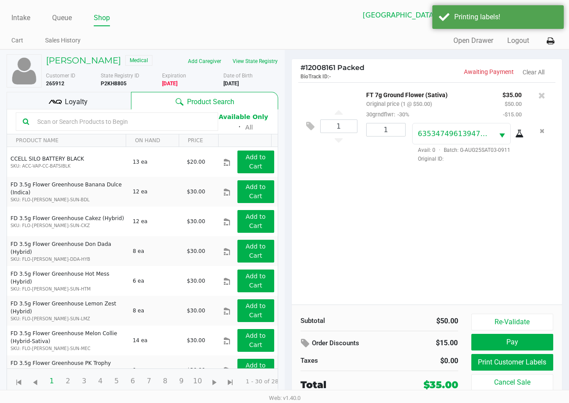
click at [85, 97] on span "Loyalty" at bounding box center [76, 102] width 23 height 11
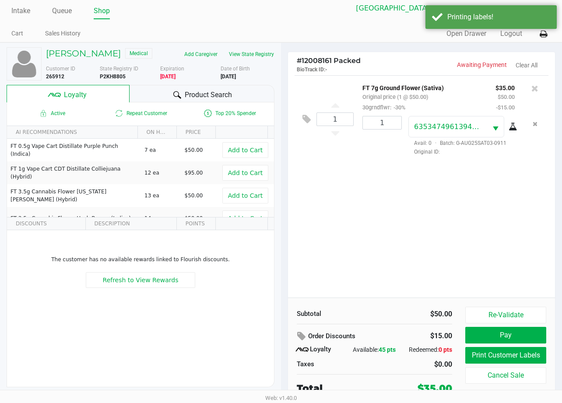
scroll to position [9, 0]
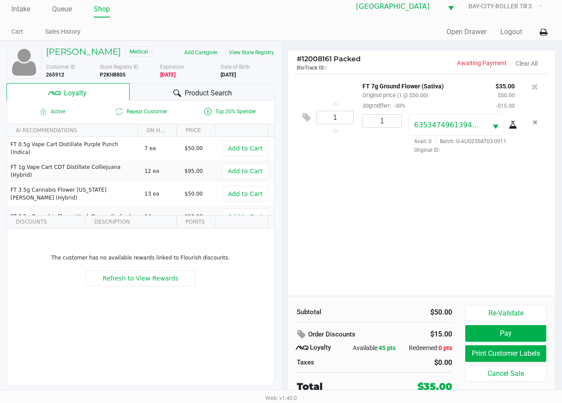
click at [454, 232] on div "1 FT 7g Ground Flower (Sativa) Original price (1 @ $50.00) 30grndflwr: -30% $35…" at bounding box center [421, 185] width 267 height 222
click at [453, 249] on div "1 FT 7g Ground Flower (Sativa) Original price (1 @ $50.00) 30grndflwr: -30% $35…" at bounding box center [421, 185] width 267 height 222
click at [511, 336] on button "Pay" at bounding box center [505, 333] width 81 height 17
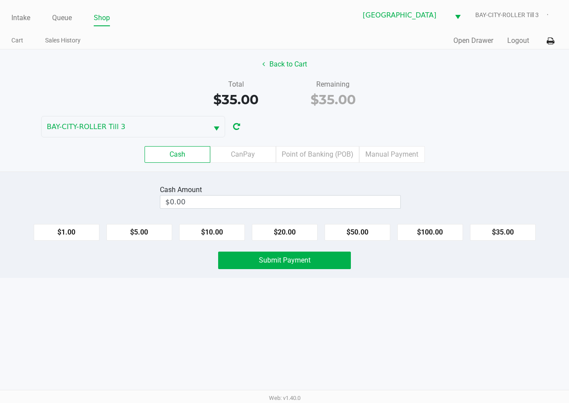
click at [521, 241] on div "Cash Amount $0.00 $1.00 $5.00 $10.00 $20.00 $50.00 $100.00 $35.00 Submit Payment" at bounding box center [284, 225] width 569 height 106
click at [488, 236] on button "$35.00" at bounding box center [503, 232] width 66 height 17
type input "$35.00"
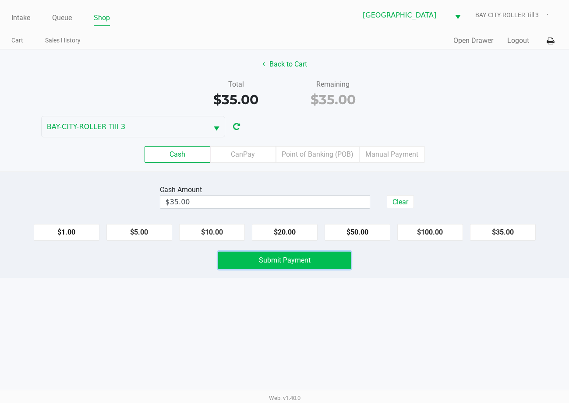
click at [334, 263] on button "Submit Payment" at bounding box center [284, 261] width 132 height 18
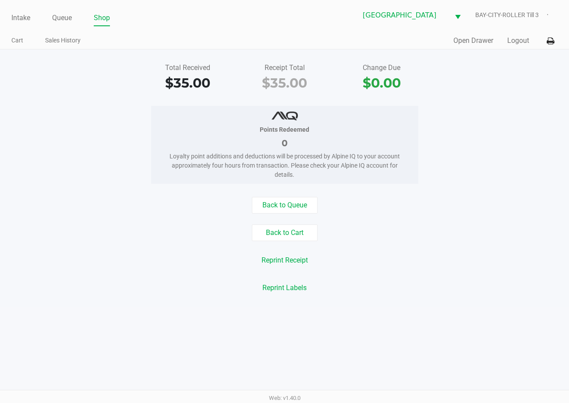
click at [390, 310] on div "Intake Queue Shop Lakeland WC BAY-CITY-ROLLER Till 3 Cart Sales History Quick S…" at bounding box center [284, 201] width 569 height 403
click at [294, 206] on button "Back to Queue" at bounding box center [285, 205] width 66 height 17
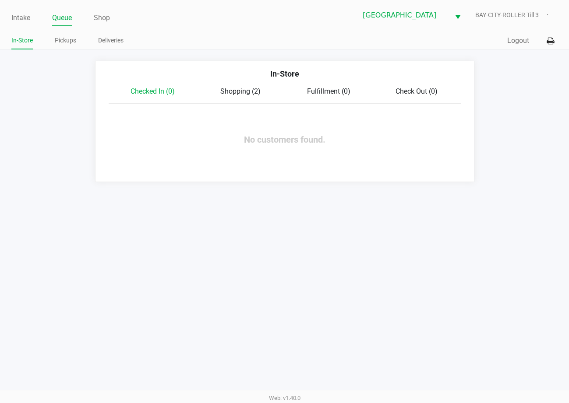
click at [238, 90] on span "Shopping (2)" at bounding box center [240, 91] width 40 height 8
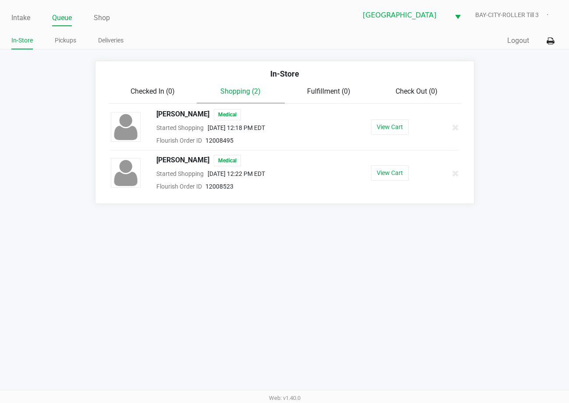
click at [391, 174] on button "View Cart" at bounding box center [390, 173] width 38 height 15
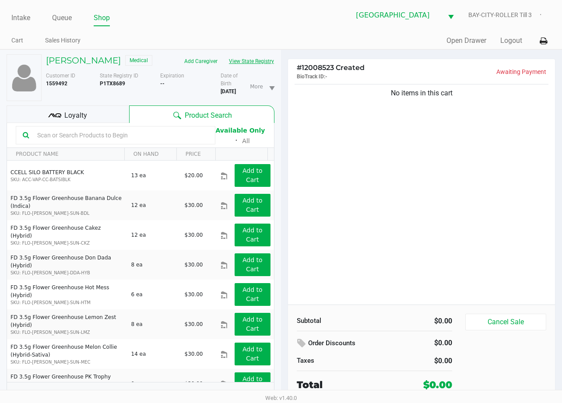
click at [256, 59] on button "View State Registry" at bounding box center [248, 61] width 51 height 14
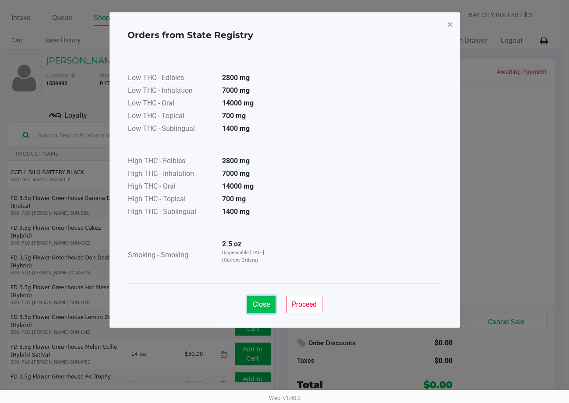
click at [268, 306] on span "Close" at bounding box center [261, 304] width 17 height 8
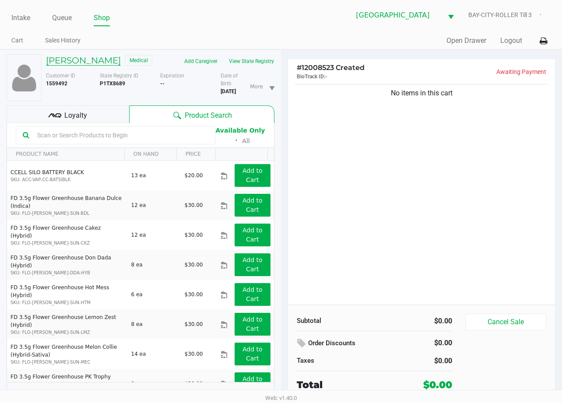
click at [95, 59] on h5 "LANE ROBERTS" at bounding box center [83, 60] width 75 height 11
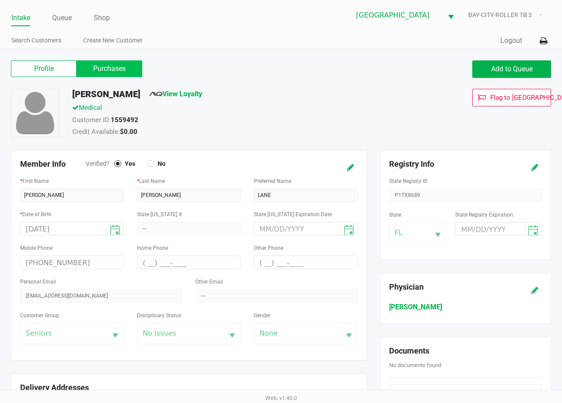
click at [126, 71] on label "Purchases" at bounding box center [110, 68] width 66 height 17
click at [0, 0] on 1 "Purchases" at bounding box center [0, 0] width 0 height 0
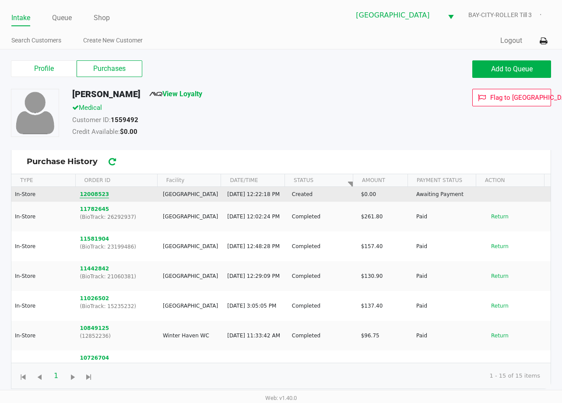
click at [92, 195] on button "12008523" at bounding box center [94, 194] width 29 height 8
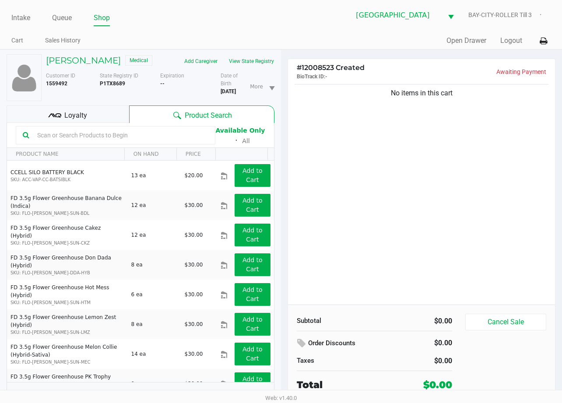
click at [393, 214] on div "No items in this cart" at bounding box center [421, 193] width 267 height 222
click at [251, 64] on button "View State Registry" at bounding box center [248, 61] width 51 height 14
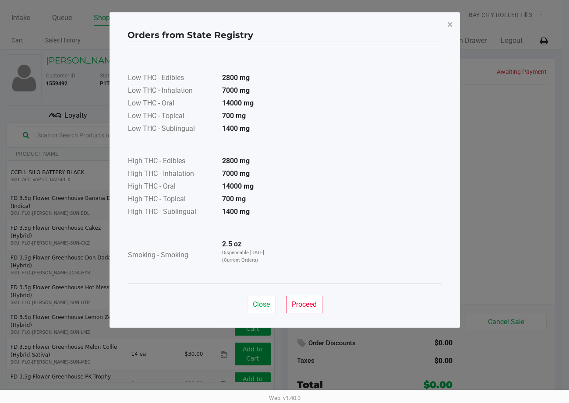
drag, startPoint x: 261, startPoint y: 294, endPoint x: 302, endPoint y: 291, distance: 41.3
click at [275, 291] on div "Close Proceed" at bounding box center [284, 300] width 314 height 35
click at [255, 305] on span "Close" at bounding box center [261, 304] width 17 height 8
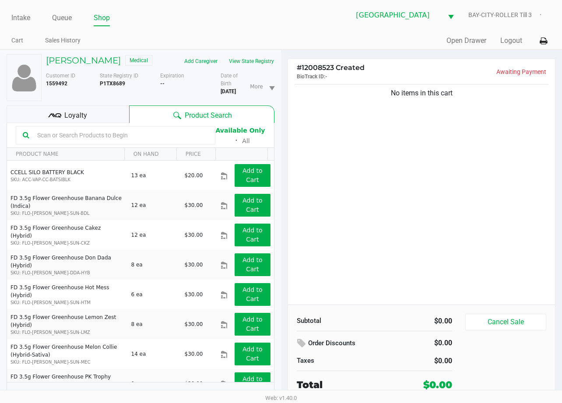
click at [373, 278] on div "No items in this cart" at bounding box center [421, 193] width 267 height 222
click at [94, 136] on input "text" at bounding box center [121, 135] width 175 height 13
click at [257, 63] on button "View State Registry" at bounding box center [248, 61] width 51 height 14
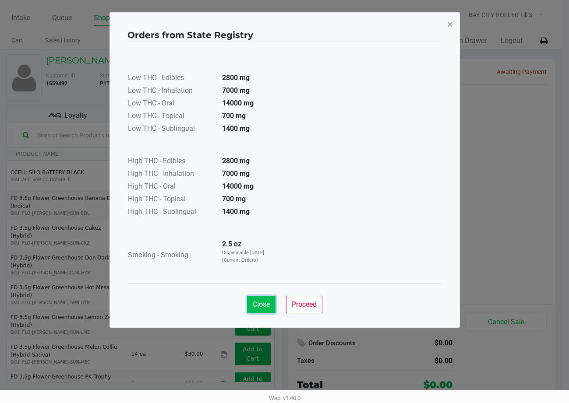
click at [257, 299] on button "Close" at bounding box center [261, 305] width 28 height 18
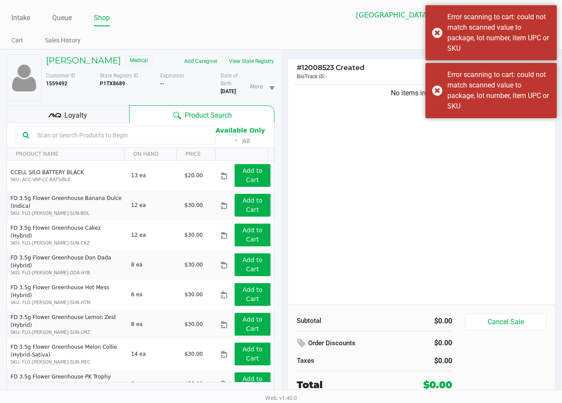
drag, startPoint x: 112, startPoint y: 145, endPoint x: 111, endPoint y: 137, distance: 8.9
click at [111, 137] on div at bounding box center [116, 135] width 200 height 18
click at [111, 137] on input "text" at bounding box center [121, 135] width 175 height 13
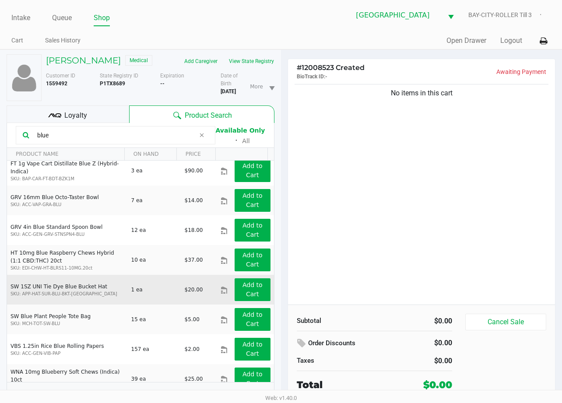
scroll to position [76, 0]
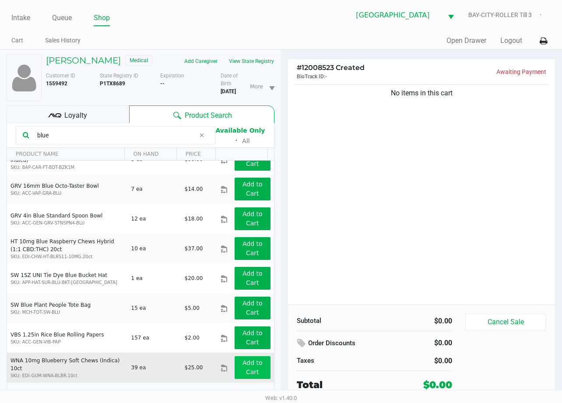
type input "blue"
click at [243, 367] on app-button-loader "Add to Cart" at bounding box center [253, 367] width 20 height 16
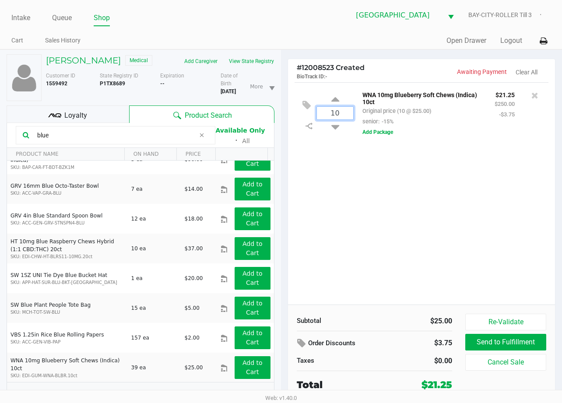
type input "10"
drag, startPoint x: 387, startPoint y: 216, endPoint x: 73, endPoint y: 167, distance: 317.4
click at [363, 217] on div "Loading LANE ROBERTS Medical Add Caregiver View State Registry Customer ID 1559…" at bounding box center [281, 230] width 562 height 363
drag, startPoint x: 65, startPoint y: 139, endPoint x: -1, endPoint y: 145, distance: 66.4
click at [0, 145] on html "Intake Queue Shop Lakeland WC BAY-CITY-ROLLER Till 3 Cart Sales History Quick S…" at bounding box center [281, 201] width 562 height 403
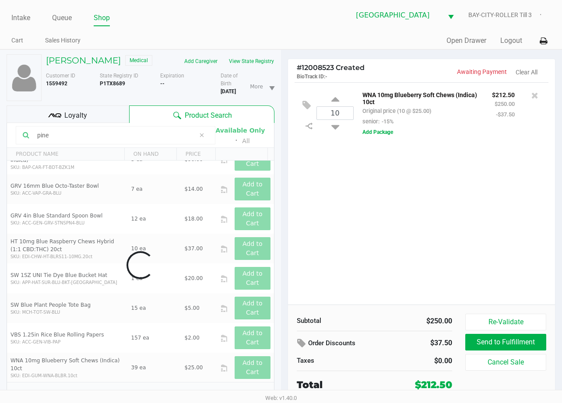
scroll to position [0, 0]
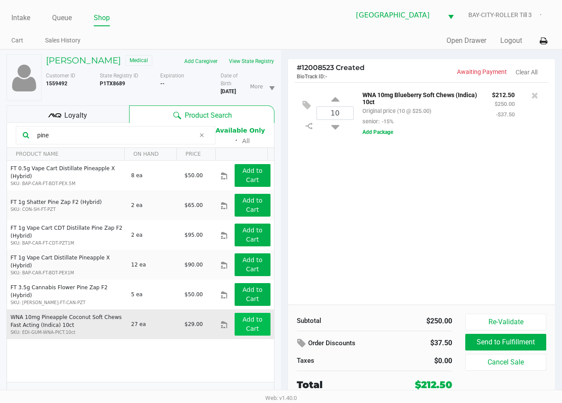
type input "pine"
click at [250, 323] on app-button-loader "Add to Cart" at bounding box center [253, 324] width 20 height 16
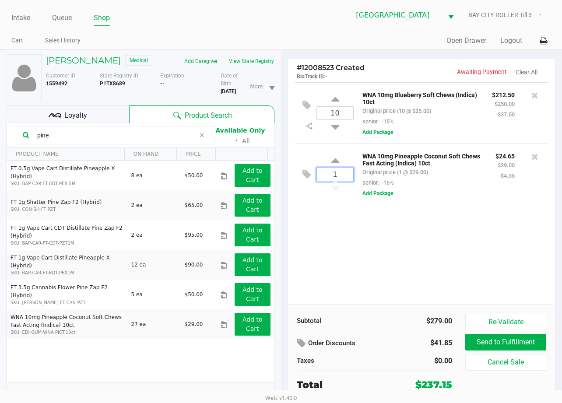
click at [349, 178] on input "1" at bounding box center [335, 174] width 36 height 13
click at [448, 266] on div "10 WNA 10mg Blueberry Soft Chews (Indica) 10ct Original price (10 @ $25.00) sen…" at bounding box center [421, 193] width 267 height 222
click at [342, 176] on input "1" at bounding box center [335, 174] width 36 height 13
type input "3"
click at [355, 245] on div "Loading LANE ROBERTS Medical Add Caregiver View State Registry Customer ID 1559…" at bounding box center [281, 230] width 562 height 363
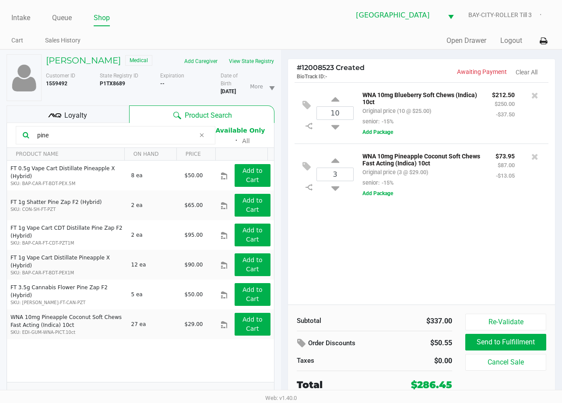
click at [364, 279] on div "10 WNA 10mg Blueberry Soft Chews (Indica) 10ct Original price (10 @ $25.00) sen…" at bounding box center [421, 193] width 267 height 222
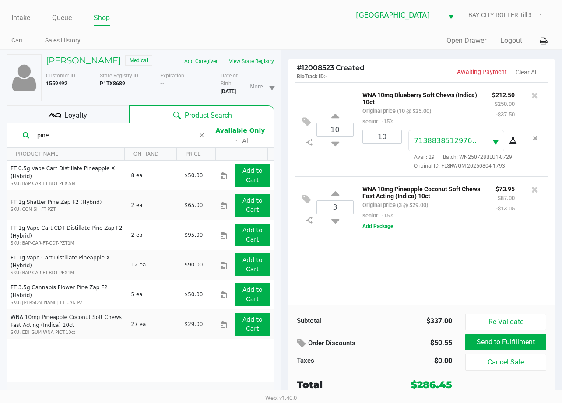
click at [489, 241] on div "10 WNA 10mg Blueberry Soft Chews (Indica) 10ct Original price (10 @ $25.00) sen…" at bounding box center [421, 193] width 267 height 222
click at [328, 278] on div "10 WNA 10mg Blueberry Soft Chews (Indica) 10ct Original price (10 @ $25.00) sen…" at bounding box center [421, 193] width 267 height 222
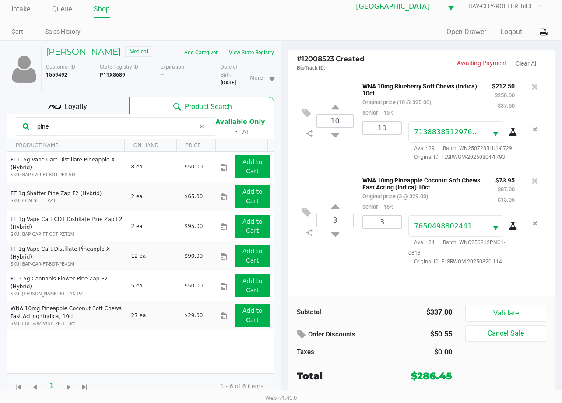
scroll to position [11, 0]
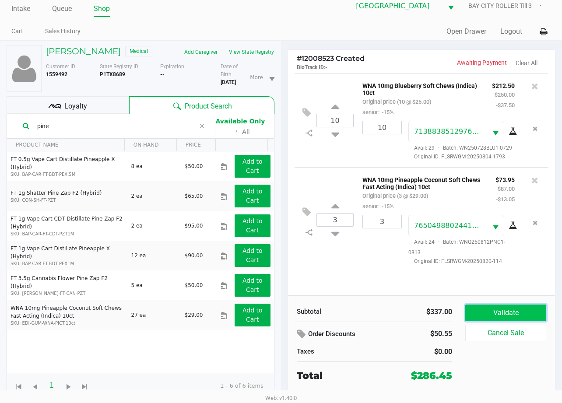
click at [517, 310] on button "Validate" at bounding box center [505, 313] width 81 height 17
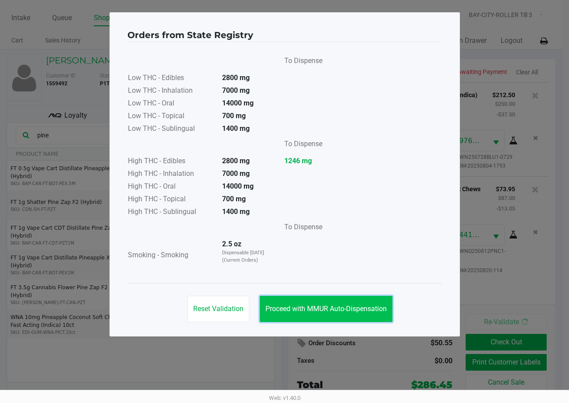
click at [318, 306] on span "Proceed with MMUR Auto-Dispensation" at bounding box center [325, 309] width 121 height 8
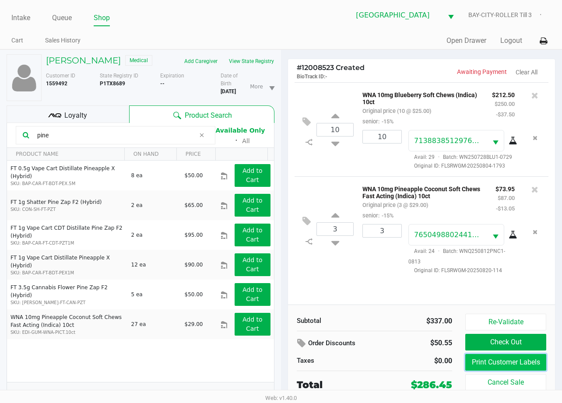
drag, startPoint x: 497, startPoint y: 361, endPoint x: 491, endPoint y: 355, distance: 8.7
click at [491, 355] on button "Print Customer Labels" at bounding box center [505, 362] width 81 height 17
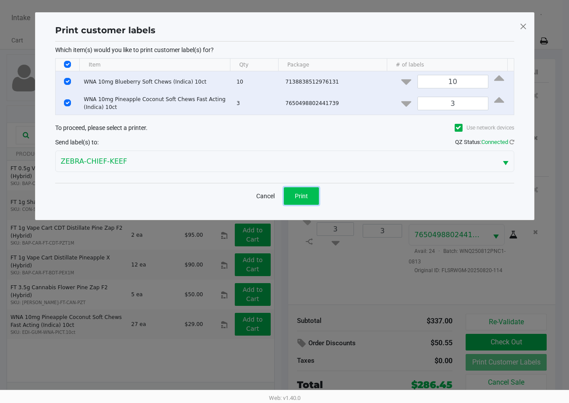
click at [304, 195] on span "Print" at bounding box center [301, 196] width 13 height 7
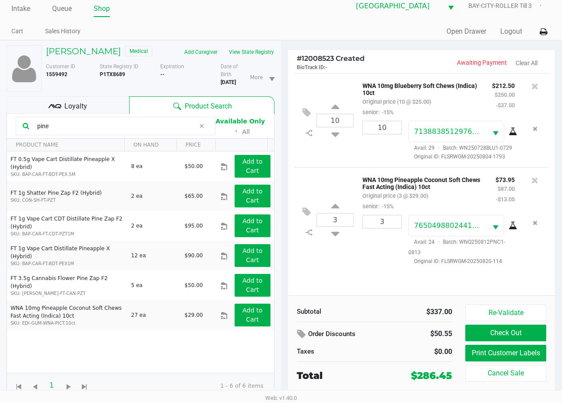
scroll to position [11, 0]
click at [104, 108] on div "Loyalty" at bounding box center [68, 105] width 123 height 18
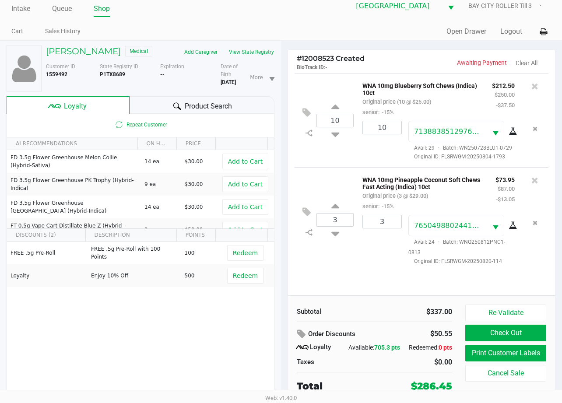
click at [360, 270] on div "3 WNA 10mg Pineapple Coconut Soft Chews Fast Acting (Indica) 10ct Original pric…" at bounding box center [422, 219] width 254 height 105
click at [353, 258] on div "3 WNA 10mg Pineapple Coconut Soft Chews Fast Acting (Indica) 10ct Original pric…" at bounding box center [422, 219] width 254 height 105
click at [381, 259] on div "3" at bounding box center [379, 240] width 46 height 50
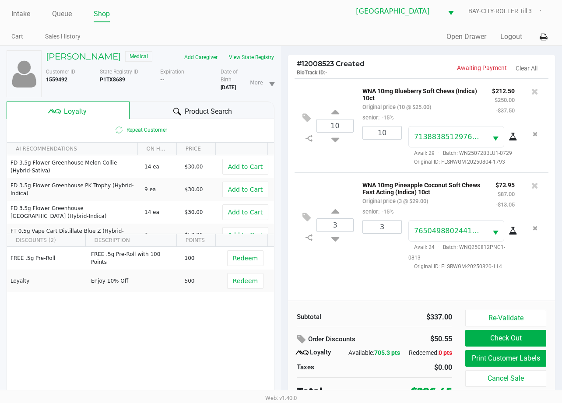
scroll to position [0, 0]
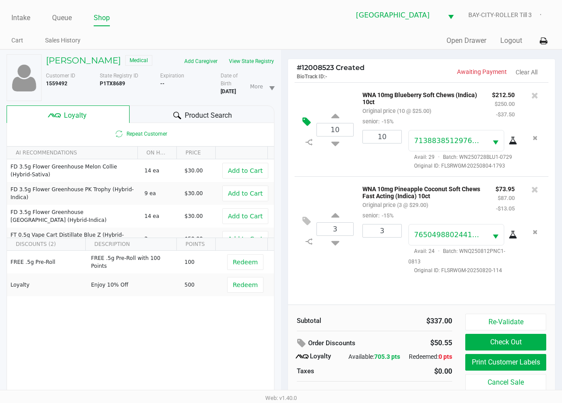
click at [306, 117] on icon at bounding box center [307, 122] width 8 height 10
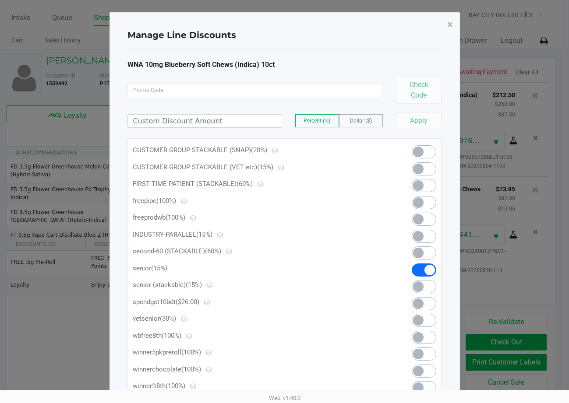
click at [423, 169] on span at bounding box center [418, 169] width 11 height 11
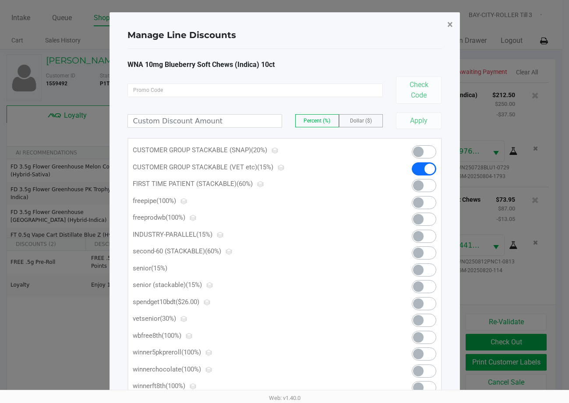
click at [450, 27] on span "×" at bounding box center [450, 24] width 6 height 12
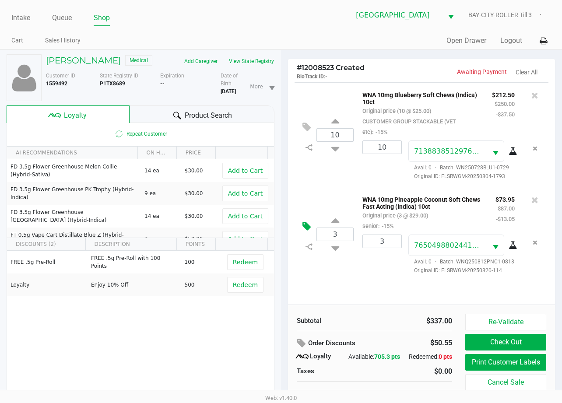
click at [309, 231] on icon at bounding box center [307, 227] width 8 height 10
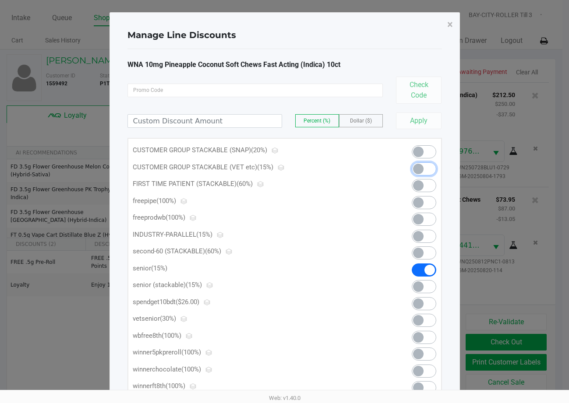
click at [413, 172] on span at bounding box center [424, 168] width 25 height 13
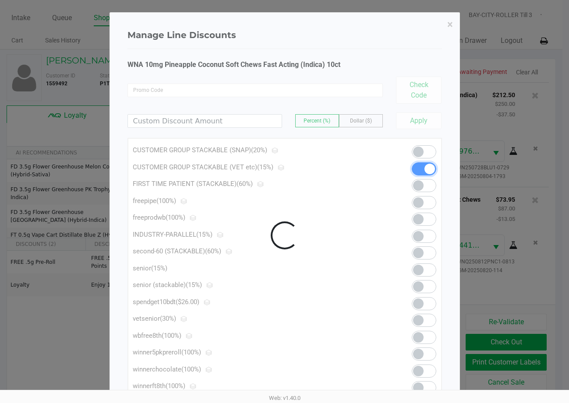
click at [451, 23] on div at bounding box center [284, 236] width 349 height 446
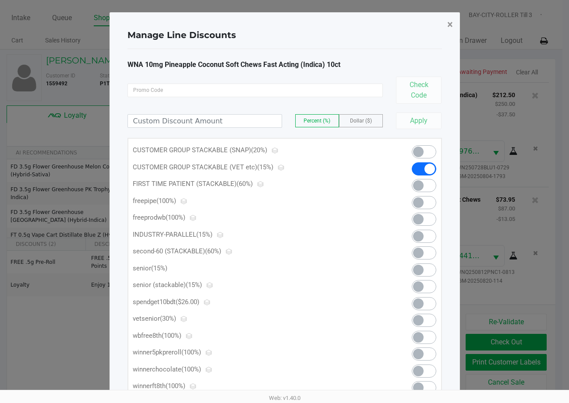
click at [450, 23] on span "×" at bounding box center [450, 24] width 6 height 12
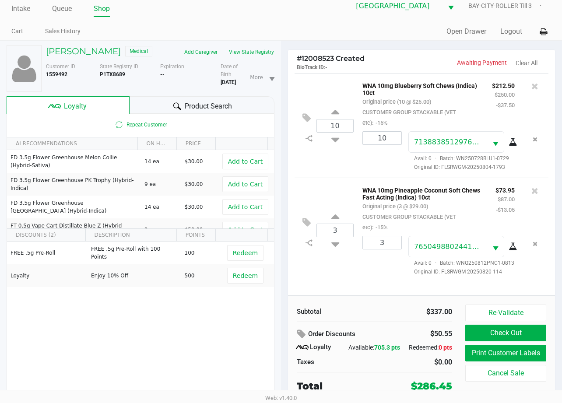
scroll to position [17, 0]
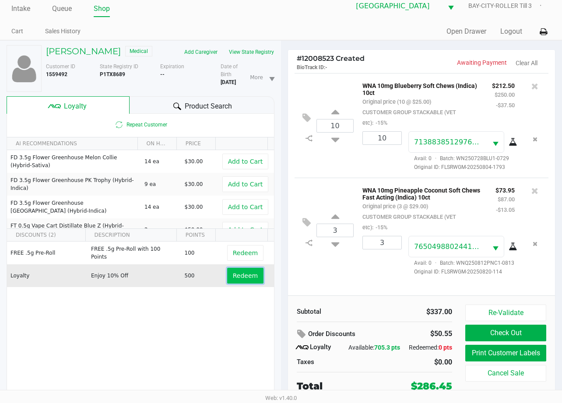
click at [247, 272] on span "Redeem" at bounding box center [245, 275] width 25 height 7
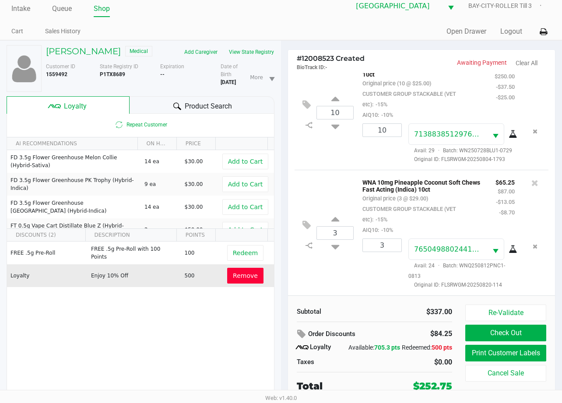
scroll to position [31, 0]
click at [525, 325] on button "Check Out" at bounding box center [505, 333] width 81 height 17
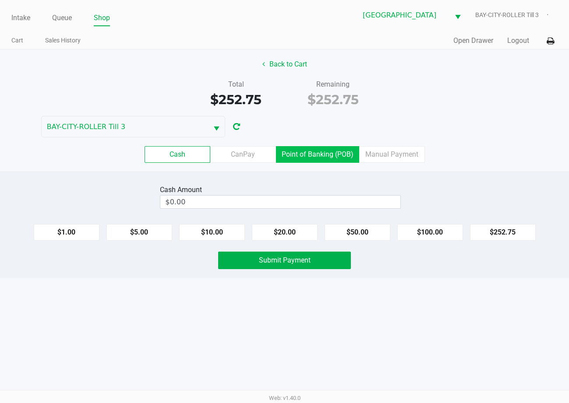
click at [311, 147] on label "Point of Banking (POB)" at bounding box center [317, 154] width 83 height 17
click at [0, 0] on 7 "Point of Banking (POB)" at bounding box center [0, 0] width 0 height 0
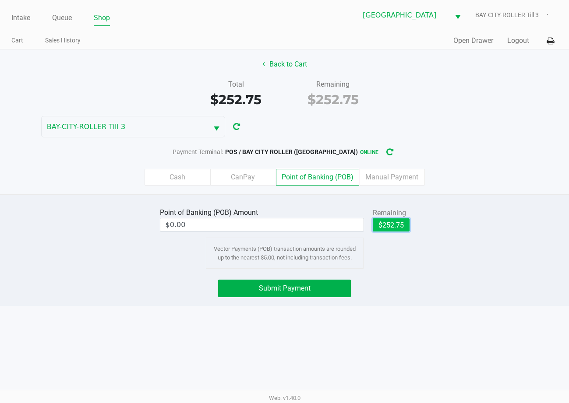
click at [380, 226] on button "$252.75" at bounding box center [391, 224] width 37 height 13
type input "$252.75"
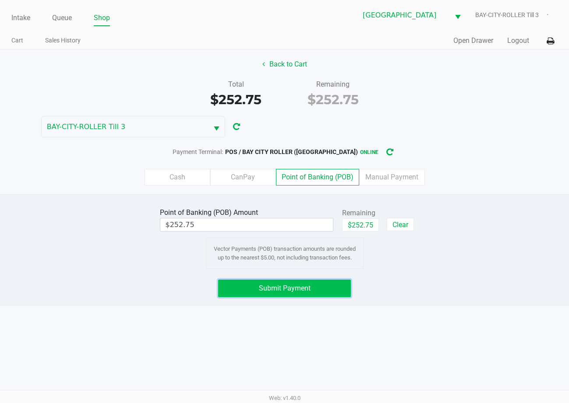
drag, startPoint x: 326, startPoint y: 292, endPoint x: 335, endPoint y: 291, distance: 9.2
click at [328, 291] on button "Submit Payment" at bounding box center [284, 289] width 132 height 18
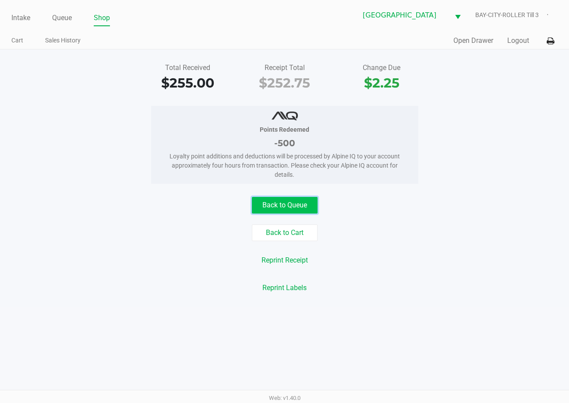
click at [275, 202] on button "Back to Queue" at bounding box center [285, 205] width 66 height 17
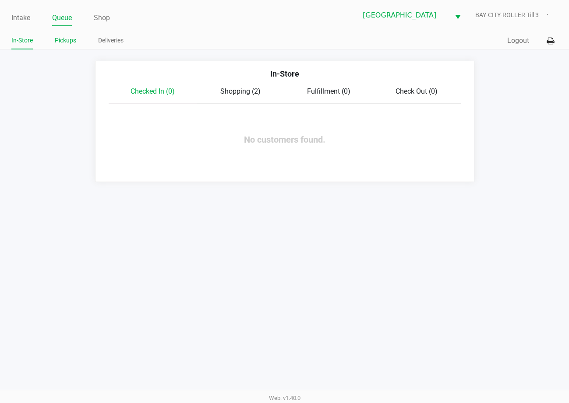
click at [58, 39] on link "Pickups" at bounding box center [65, 40] width 21 height 11
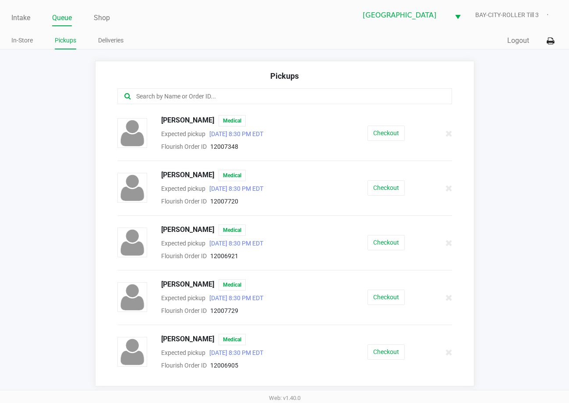
click at [176, 86] on div "Pickups" at bounding box center [284, 79] width 335 height 18
click at [381, 240] on button "Checkout" at bounding box center [385, 242] width 37 height 15
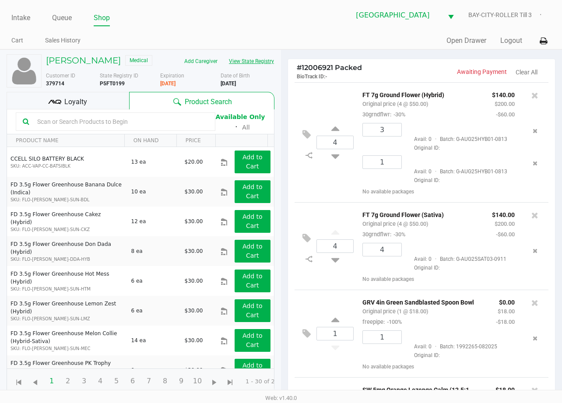
click at [261, 60] on button "View State Registry" at bounding box center [248, 61] width 51 height 14
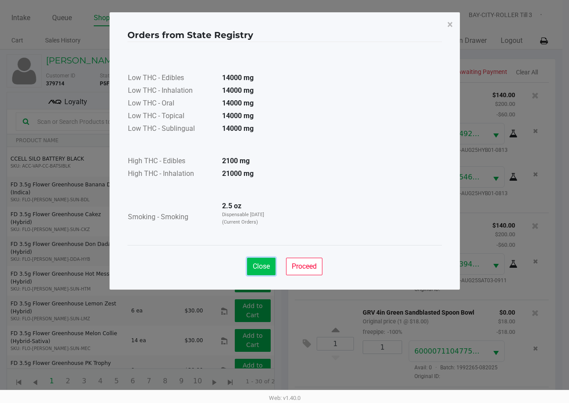
drag, startPoint x: 247, startPoint y: 261, endPoint x: 335, endPoint y: 248, distance: 89.0
click at [250, 261] on button "Close" at bounding box center [261, 267] width 28 height 18
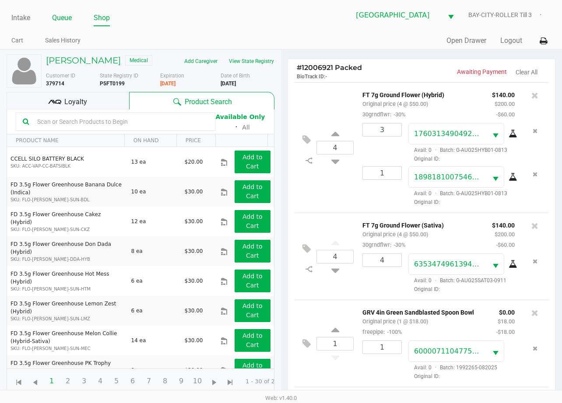
click at [62, 16] on link "Queue" at bounding box center [62, 18] width 20 height 12
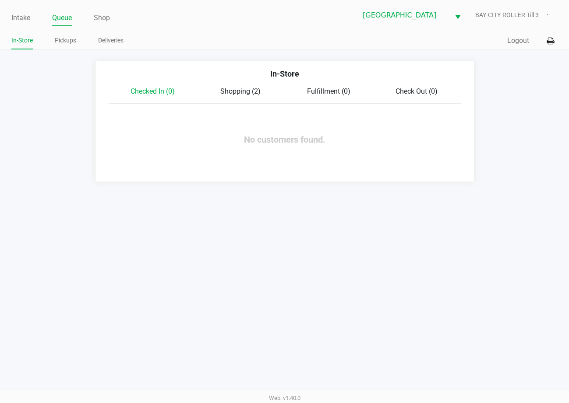
click at [130, 87] on span "Checked In (0)" at bounding box center [152, 91] width 44 height 8
click at [64, 39] on link "Pickups" at bounding box center [65, 40] width 21 height 11
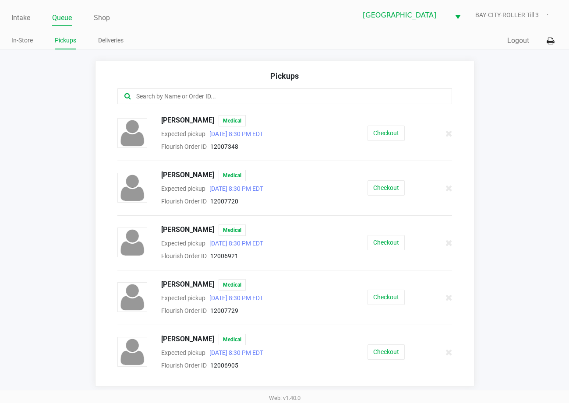
click at [299, 98] on input "text" at bounding box center [279, 97] width 289 height 10
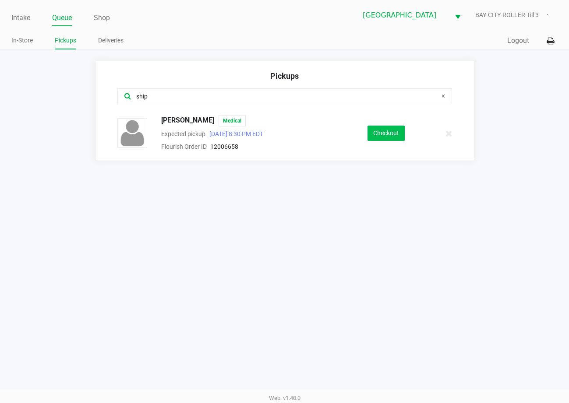
type input "ship"
click at [384, 127] on button "Checkout" at bounding box center [385, 133] width 37 height 15
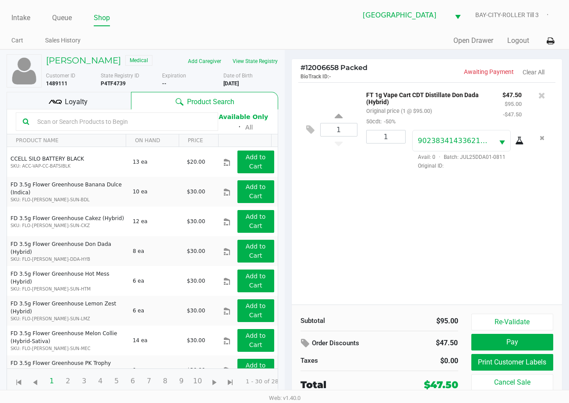
click at [91, 98] on div "Loyalty" at bounding box center [69, 101] width 124 height 18
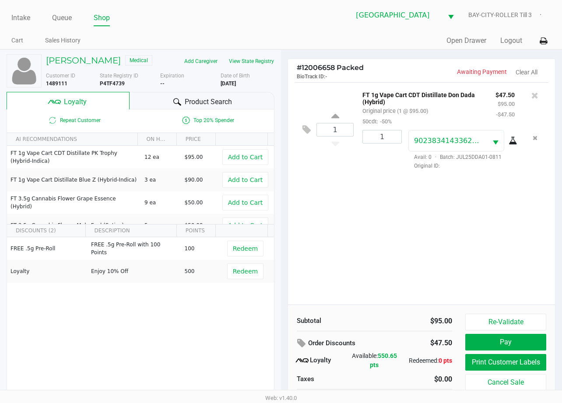
scroll to position [17, 0]
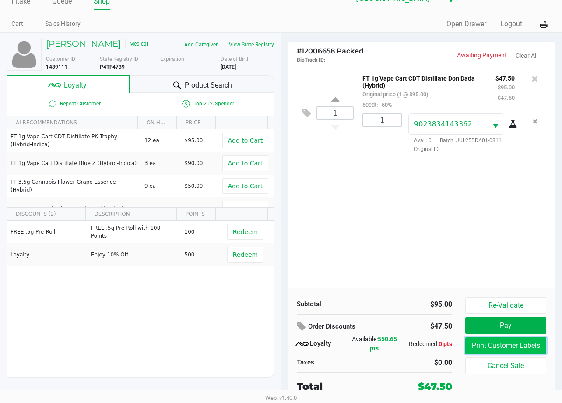
click at [513, 342] on button "Print Customer Labels" at bounding box center [505, 346] width 81 height 17
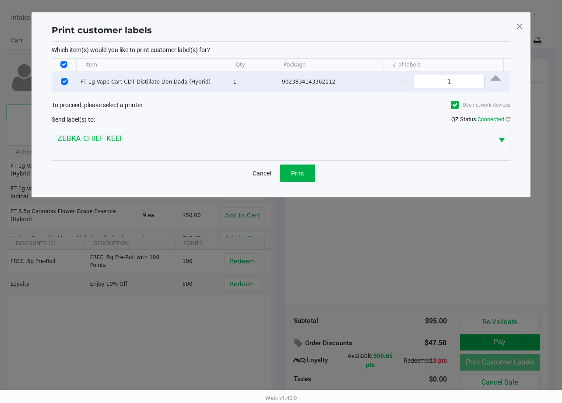
scroll to position [0, 0]
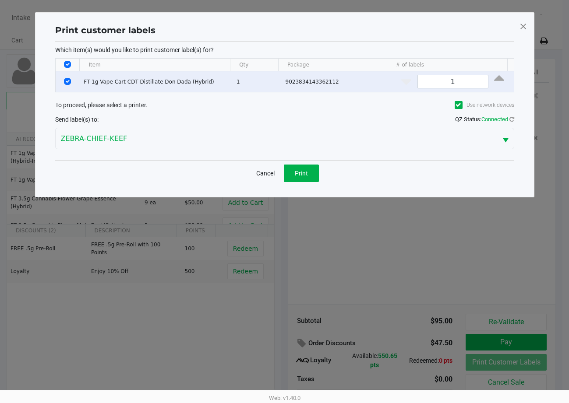
drag, startPoint x: 292, startPoint y: 182, endPoint x: 323, endPoint y: 203, distance: 37.2
click at [293, 182] on div "Cancel Print" at bounding box center [284, 173] width 459 height 26
drag, startPoint x: 322, startPoint y: 166, endPoint x: 304, endPoint y: 175, distance: 19.8
click at [306, 175] on div "Cancel Print" at bounding box center [284, 173] width 459 height 26
drag, startPoint x: 303, startPoint y: 175, endPoint x: 388, endPoint y: 205, distance: 90.6
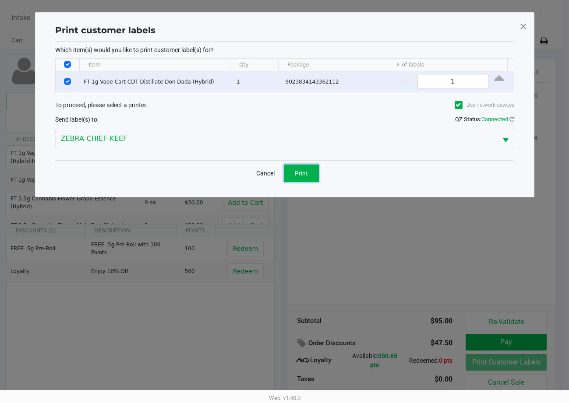
click at [304, 173] on span "Print" at bounding box center [301, 173] width 13 height 7
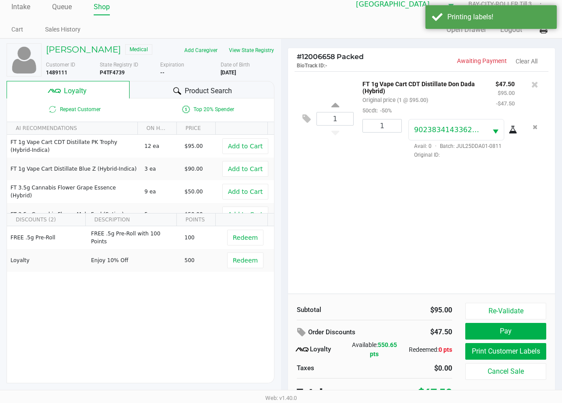
scroll to position [17, 0]
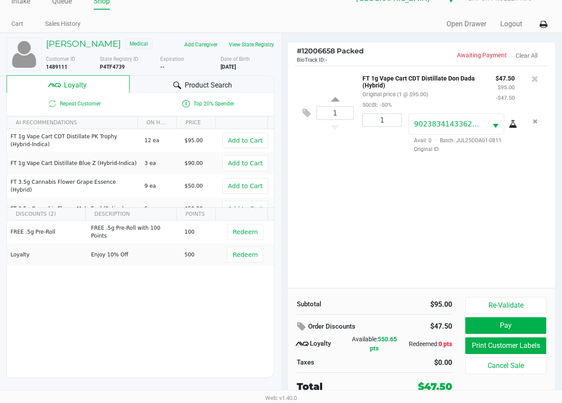
click at [433, 261] on div "1 FT 1g Vape Cart CDT Distillate Don Dada (Hybrid) Original price (1 @ $95.00) …" at bounding box center [421, 177] width 267 height 222
click at [509, 324] on button "Pay" at bounding box center [505, 325] width 81 height 17
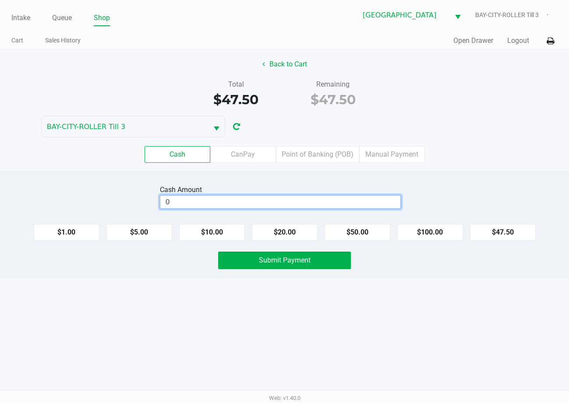
click at [295, 200] on input "0" at bounding box center [280, 202] width 240 height 13
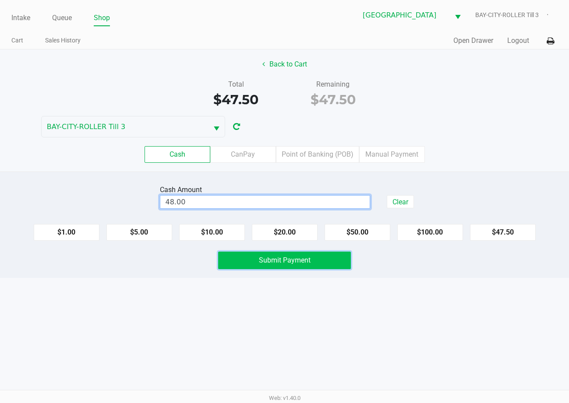
type input "$48.00"
click at [307, 259] on span "Submit Payment" at bounding box center [285, 260] width 52 height 8
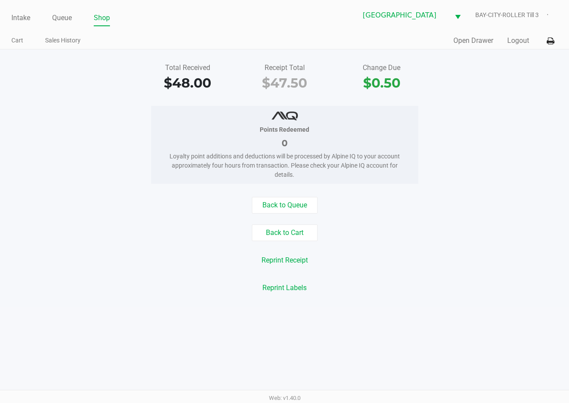
drag, startPoint x: 325, startPoint y: 329, endPoint x: 284, endPoint y: 251, distance: 87.5
click at [325, 329] on div "Intake Queue Shop Lakeland WC BAY-CITY-ROLLER Till 3 Cart Sales History Quick S…" at bounding box center [284, 201] width 569 height 403
click at [284, 201] on button "Back to Queue" at bounding box center [285, 205] width 66 height 17
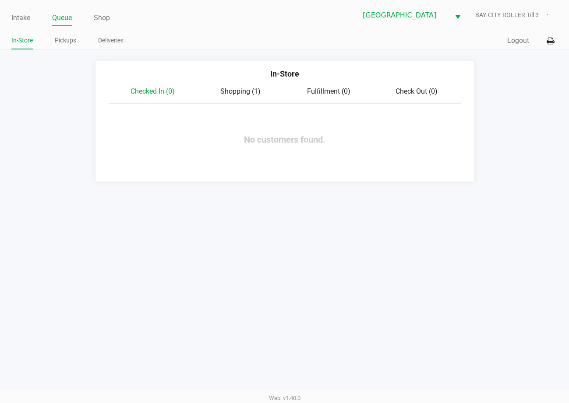
click at [233, 92] on span "Shopping (1)" at bounding box center [240, 91] width 40 height 8
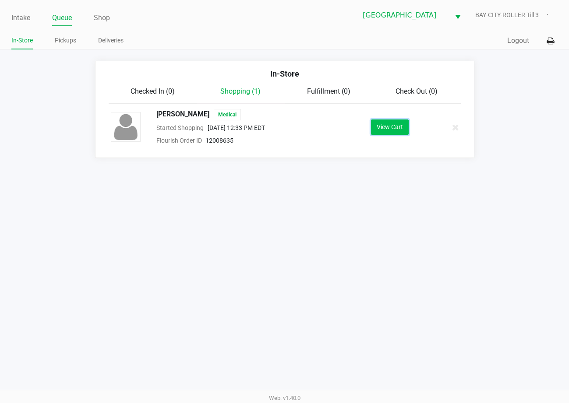
click at [385, 124] on button "View Cart" at bounding box center [390, 127] width 38 height 15
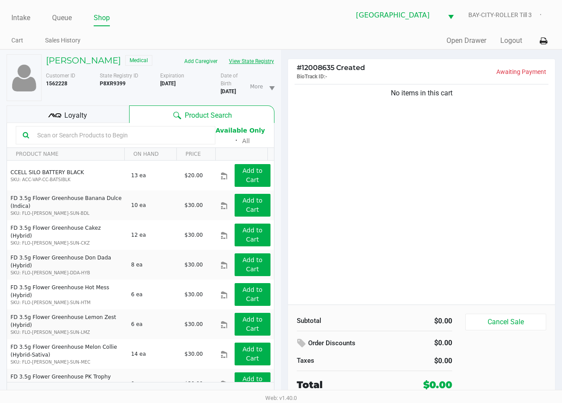
drag, startPoint x: 132, startPoint y: 74, endPoint x: 140, endPoint y: 28, distance: 46.6
click at [134, 63] on div "THOMAS ROMANIELLO Medical Add Caregiver View State Registry" at bounding box center [160, 61] width 242 height 14
click at [473, 250] on div "No items in this cart" at bounding box center [421, 193] width 267 height 222
click at [121, 56] on h5 "THOMAS ROMANIELLO" at bounding box center [83, 60] width 75 height 11
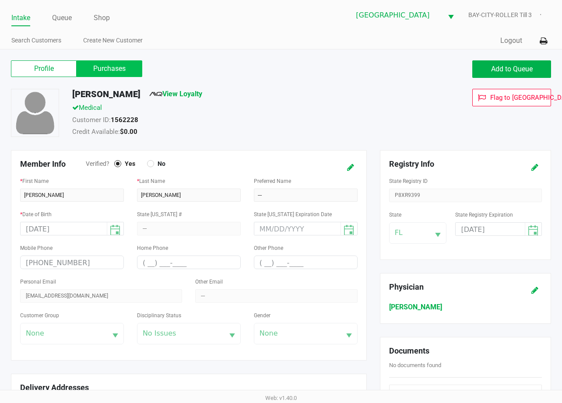
click at [114, 69] on label "Purchases" at bounding box center [110, 68] width 66 height 17
click at [0, 0] on 1 "Purchases" at bounding box center [0, 0] width 0 height 0
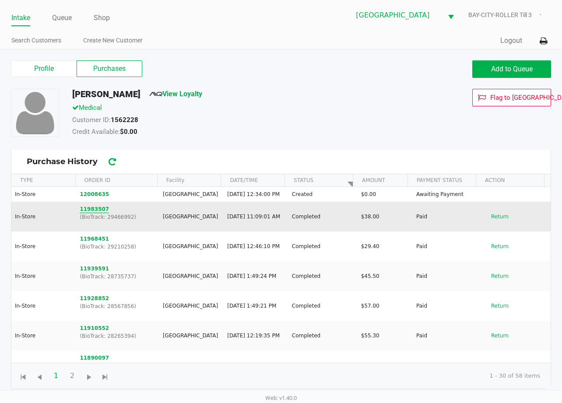
click at [97, 213] on button "11983507" at bounding box center [94, 209] width 29 height 8
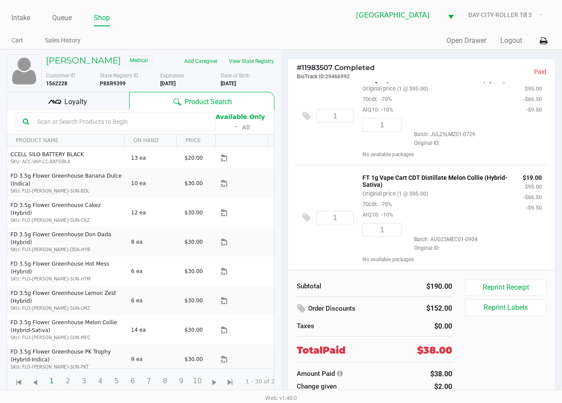
scroll to position [23, 0]
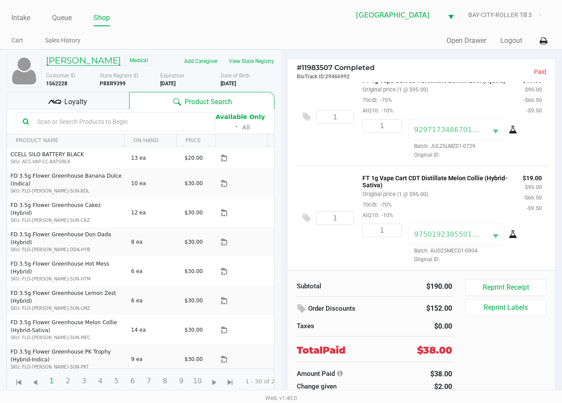
click at [107, 59] on h5 "THOMAS ROMANIELLO" at bounding box center [83, 60] width 75 height 11
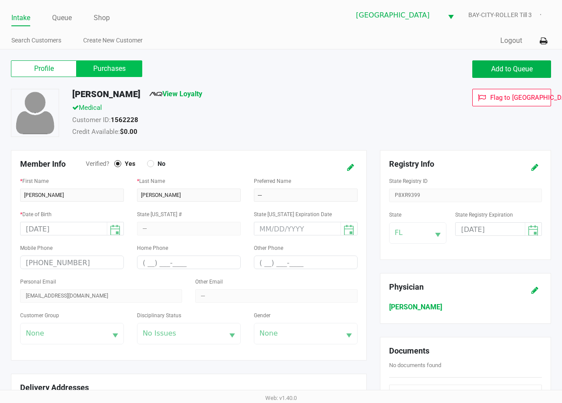
click at [124, 73] on label "Purchases" at bounding box center [110, 68] width 66 height 17
click at [0, 0] on 1 "Purchases" at bounding box center [0, 0] width 0 height 0
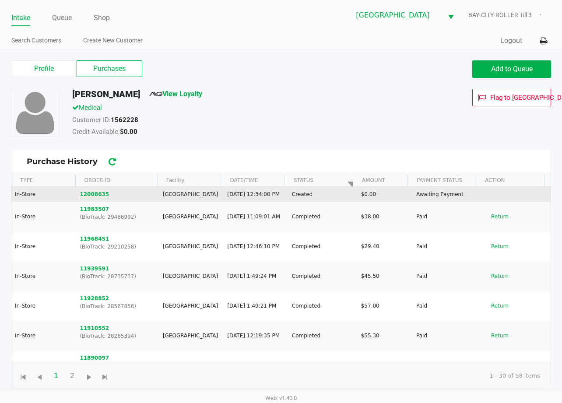
click at [87, 195] on button "12008635" at bounding box center [94, 194] width 29 height 8
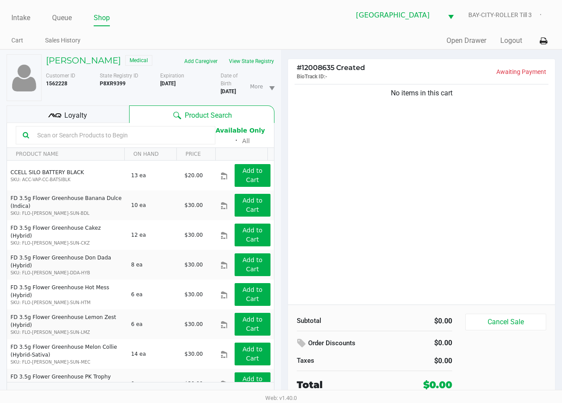
click at [454, 219] on div "No items in this cart" at bounding box center [421, 193] width 267 height 222
click at [90, 123] on div "Loyalty" at bounding box center [68, 115] width 123 height 18
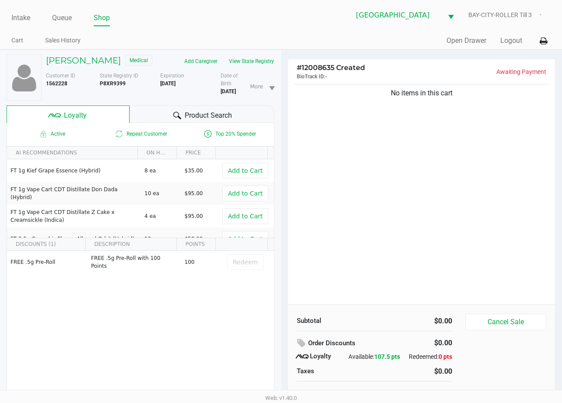
drag, startPoint x: 393, startPoint y: 251, endPoint x: 394, endPoint y: 235, distance: 16.6
click at [393, 250] on div "No items in this cart" at bounding box center [421, 193] width 267 height 222
click at [223, 68] on button "View State Registry" at bounding box center [248, 61] width 51 height 14
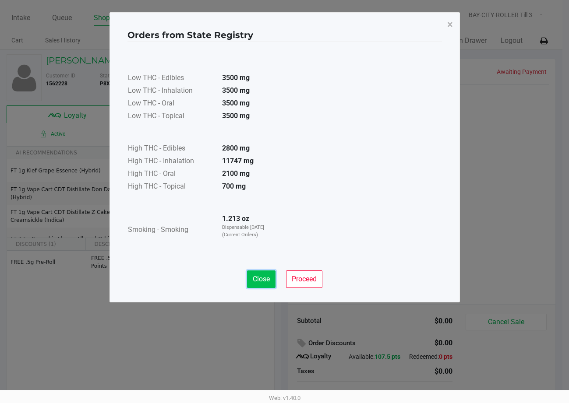
click at [270, 280] on button "Close" at bounding box center [261, 280] width 28 height 18
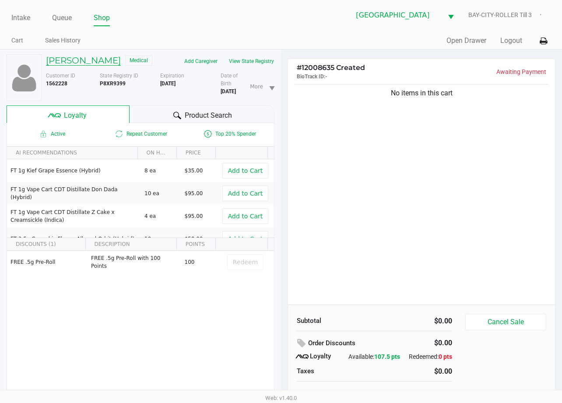
click at [96, 56] on h5 "THOMAS ROMANIELLO" at bounding box center [83, 60] width 75 height 11
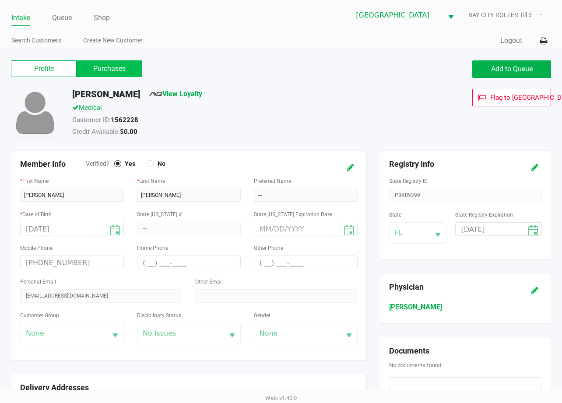
click at [108, 69] on label "Purchases" at bounding box center [110, 68] width 66 height 17
click at [0, 0] on 1 "Purchases" at bounding box center [0, 0] width 0 height 0
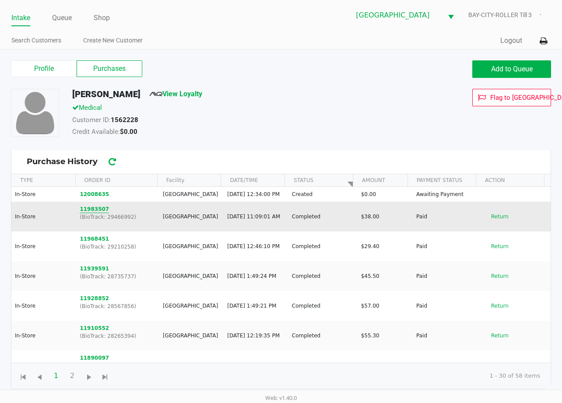
click at [93, 213] on button "11983507" at bounding box center [94, 209] width 29 height 8
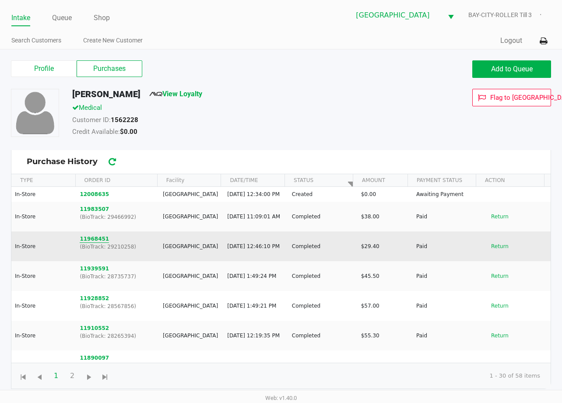
click at [99, 243] on button "11968451" at bounding box center [94, 239] width 29 height 8
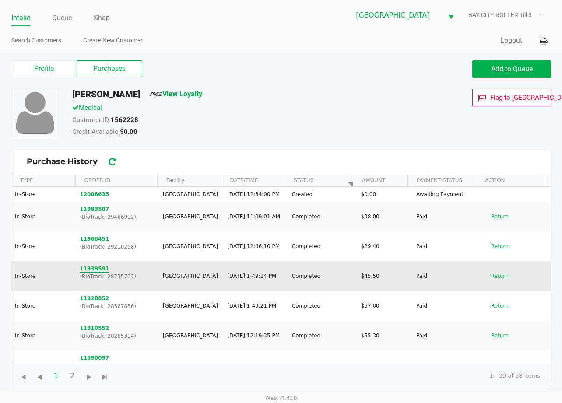
click at [87, 273] on button "11939591" at bounding box center [94, 269] width 29 height 8
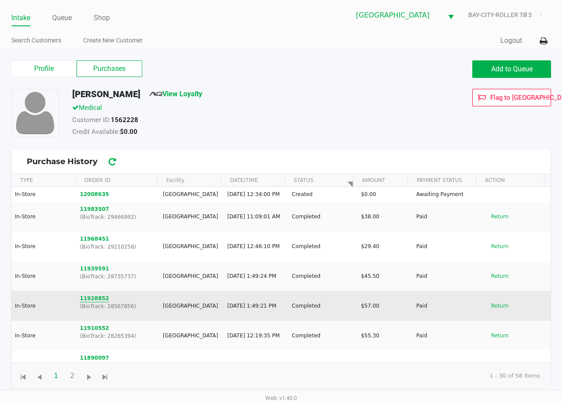
click at [92, 303] on button "11928852" at bounding box center [94, 299] width 29 height 8
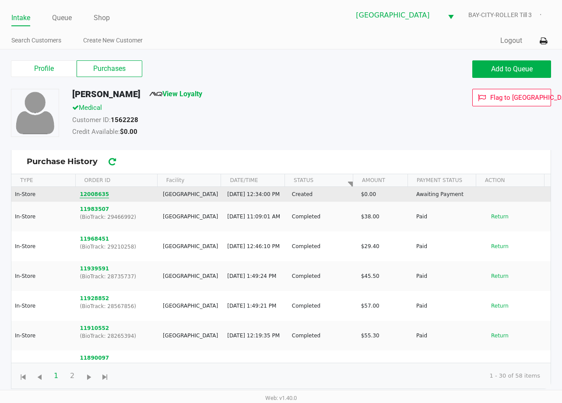
click at [86, 198] on button "12008635" at bounding box center [94, 194] width 29 height 8
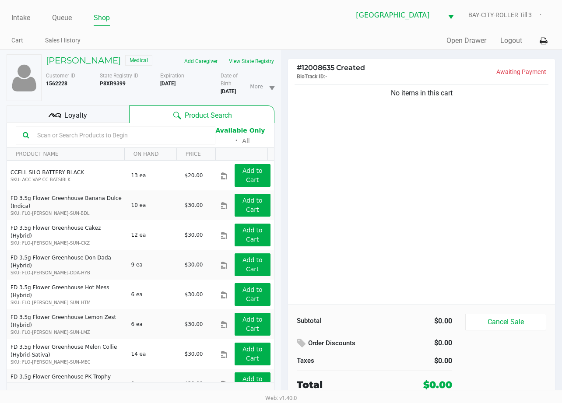
click at [390, 241] on div "No items in this cart" at bounding box center [421, 193] width 267 height 222
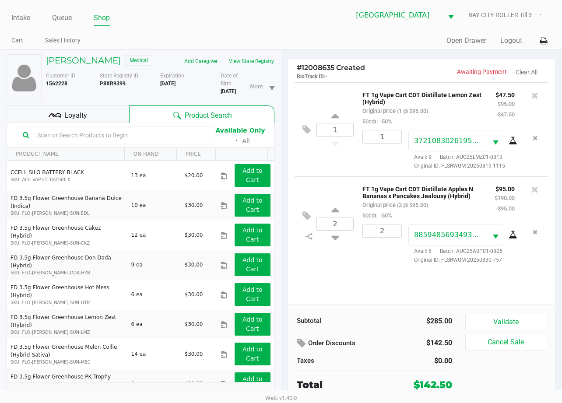
click at [85, 121] on span "Loyalty" at bounding box center [75, 115] width 23 height 11
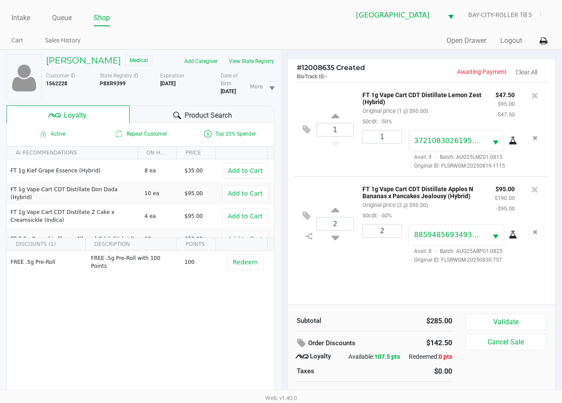
drag, startPoint x: 322, startPoint y: 276, endPoint x: 354, endPoint y: 276, distance: 32.4
click at [354, 276] on div "1 FT 1g Vape Cart CDT Distillate Lemon Zest (Hybrid) Original price (1 @ $95.00…" at bounding box center [421, 193] width 267 height 222
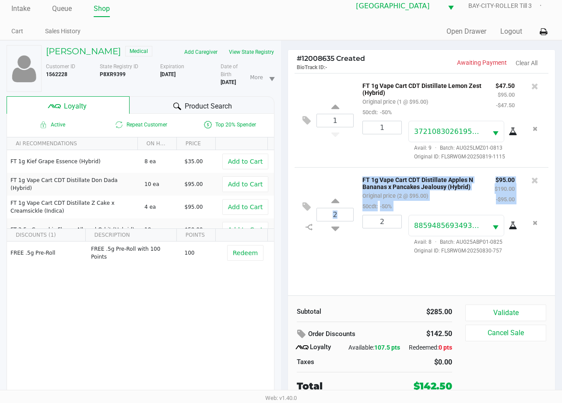
scroll to position [24, 0]
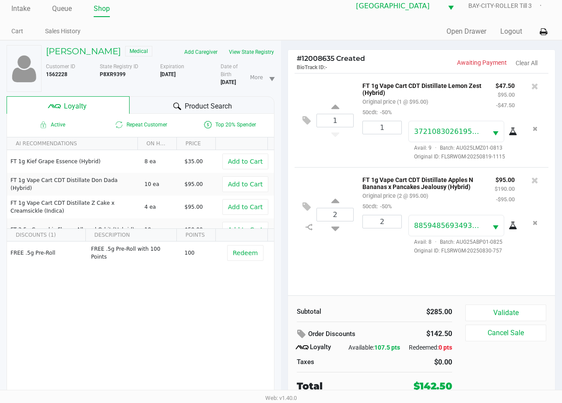
click at [346, 305] on div "Subtotal $285.00" at bounding box center [374, 311] width 169 height 13
click at [391, 271] on div "1 FT 1g Vape Cart CDT Distillate Lemon Zest (Hybrid) Original price (1 @ $95.00…" at bounding box center [421, 184] width 267 height 222
click at [340, 251] on div "1 FT 1g Vape Cart CDT Distillate Lemon Zest (Hybrid) Original price (1 @ $95.00…" at bounding box center [421, 184] width 267 height 222
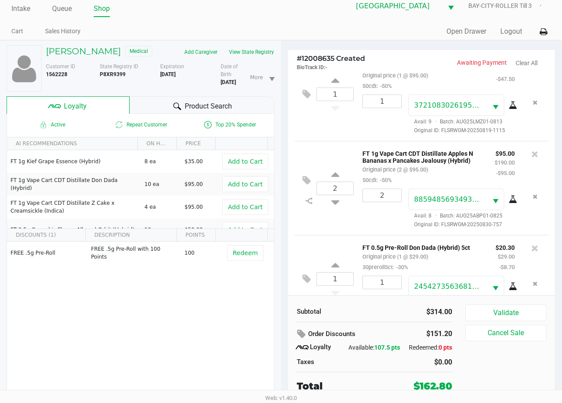
scroll to position [55, 0]
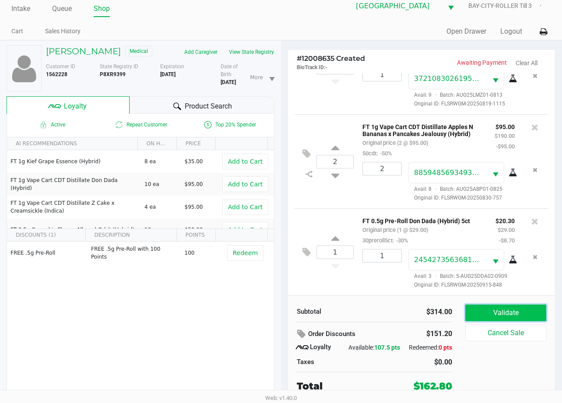
click at [492, 305] on button "Validate" at bounding box center [505, 313] width 81 height 17
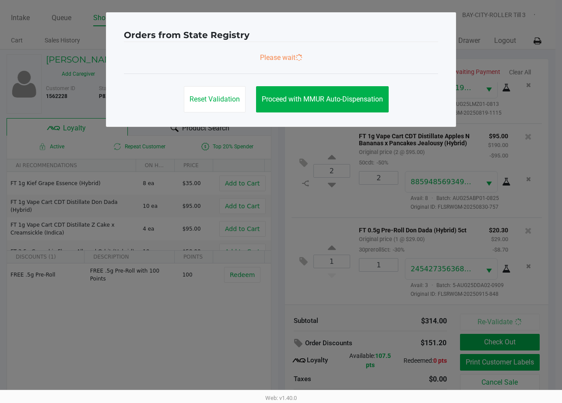
scroll to position [0, 0]
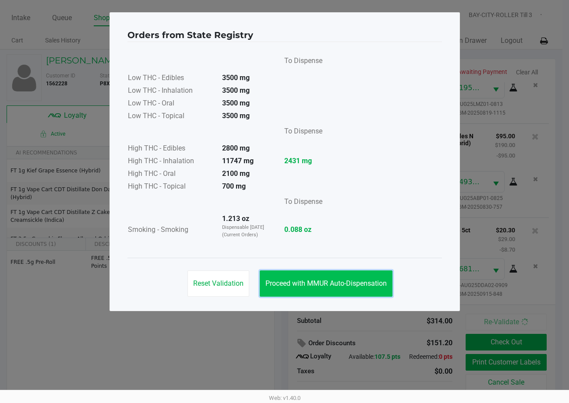
click at [339, 287] on button "Proceed with MMUR Auto-Dispensation" at bounding box center [326, 284] width 133 height 26
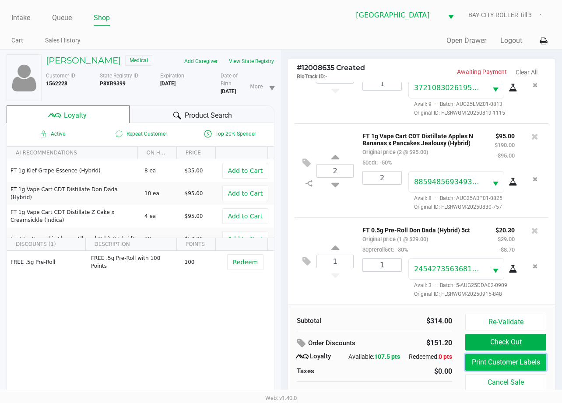
click at [526, 361] on button "Print Customer Labels" at bounding box center [505, 362] width 81 height 17
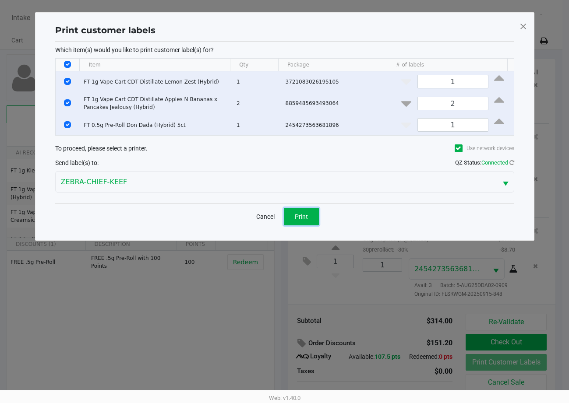
drag, startPoint x: 296, startPoint y: 219, endPoint x: 319, endPoint y: 232, distance: 25.7
click at [296, 218] on span "Print" at bounding box center [301, 216] width 13 height 7
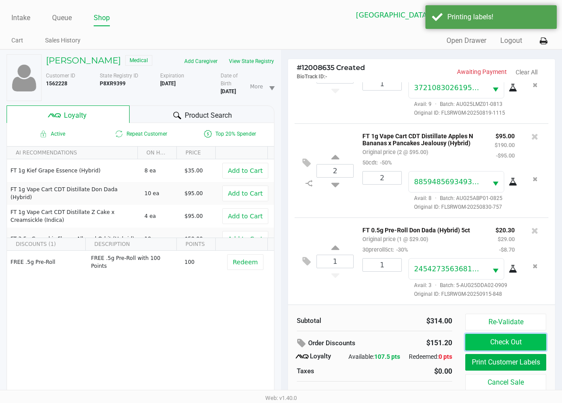
click at [503, 343] on button "Check Out" at bounding box center [505, 342] width 81 height 17
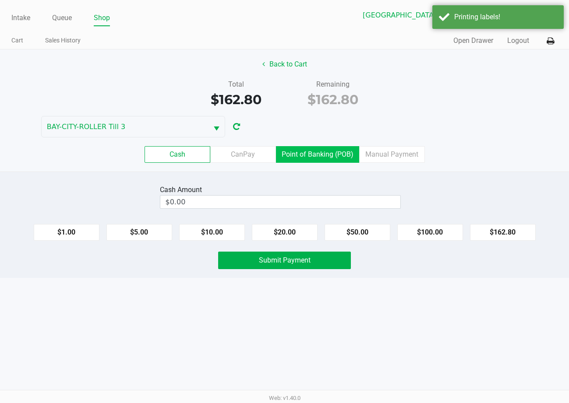
click at [320, 157] on label "Point of Banking (POB)" at bounding box center [317, 154] width 83 height 17
click at [0, 0] on 7 "Point of Banking (POB)" at bounding box center [0, 0] width 0 height 0
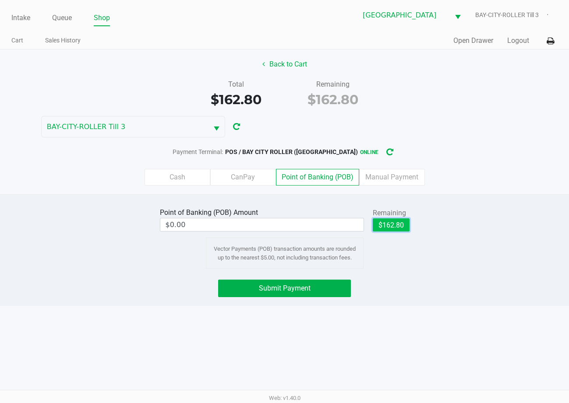
click at [396, 221] on button "$162.80" at bounding box center [391, 224] width 37 height 13
type input "$162.80"
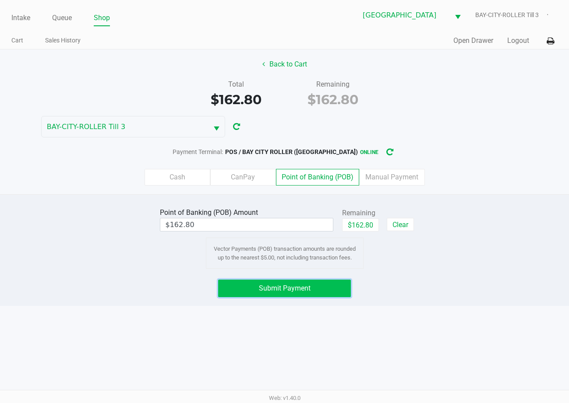
click at [328, 280] on button "Submit Payment" at bounding box center [284, 289] width 132 height 18
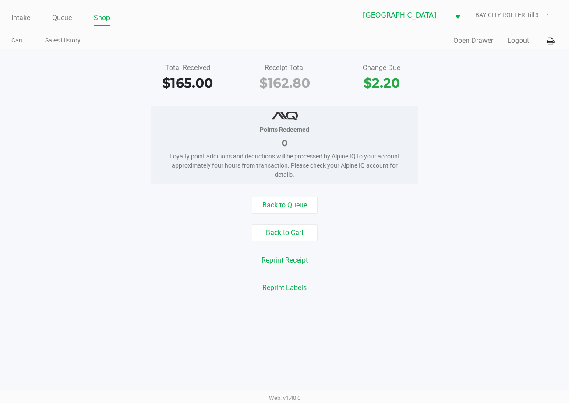
click at [310, 282] on button "Reprint Labels" at bounding box center [285, 288] width 56 height 17
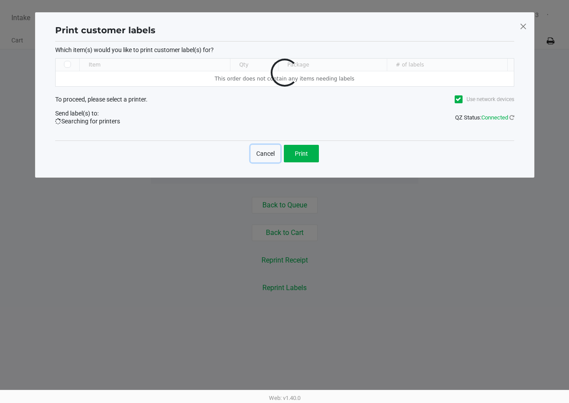
click at [270, 153] on button "Cancel" at bounding box center [265, 154] width 30 height 18
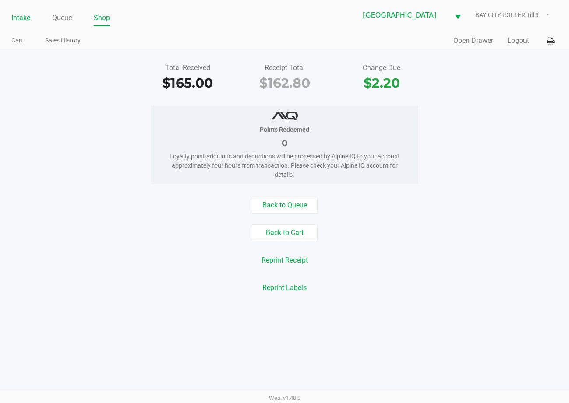
click at [19, 18] on link "Intake" at bounding box center [20, 18] width 19 height 12
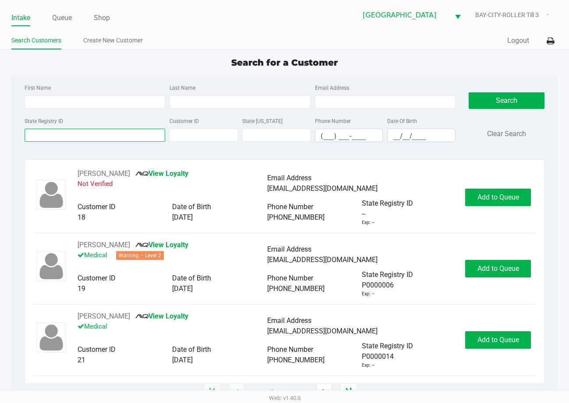
click at [102, 137] on input "State Registry ID" at bounding box center [95, 135] width 141 height 13
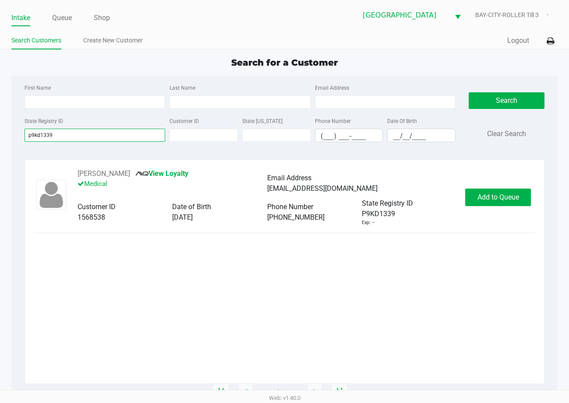
type input "p9kd1339"
click at [506, 203] on button "Add to Queue" at bounding box center [498, 198] width 66 height 18
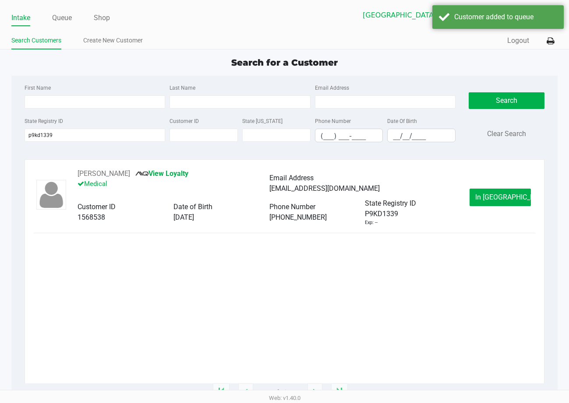
click at [501, 196] on span "In Queue" at bounding box center [512, 197] width 74 height 8
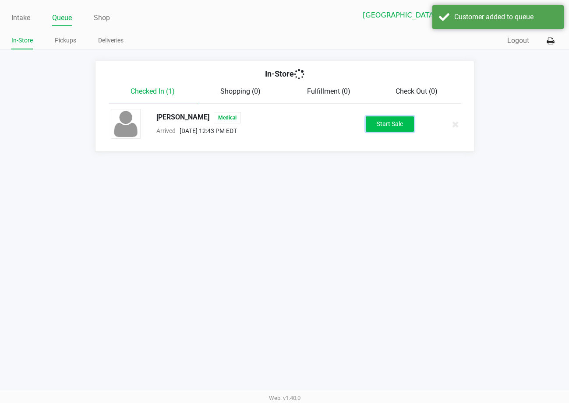
click at [397, 122] on button "Start Sale" at bounding box center [390, 123] width 48 height 15
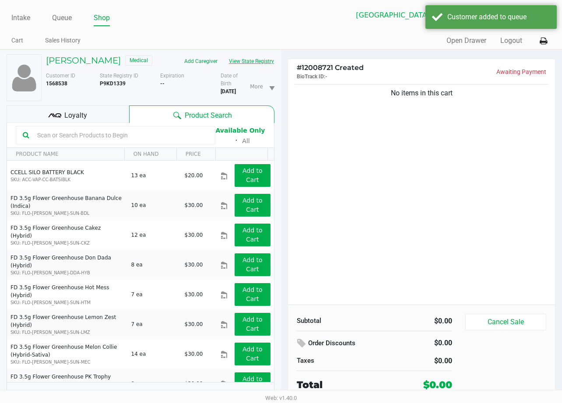
click at [223, 68] on button "View State Registry" at bounding box center [248, 61] width 51 height 14
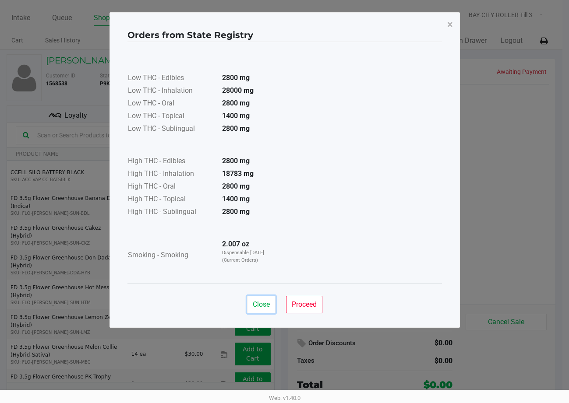
drag, startPoint x: 262, startPoint y: 304, endPoint x: 281, endPoint y: 292, distance: 22.7
click at [264, 298] on button "Close" at bounding box center [261, 305] width 28 height 18
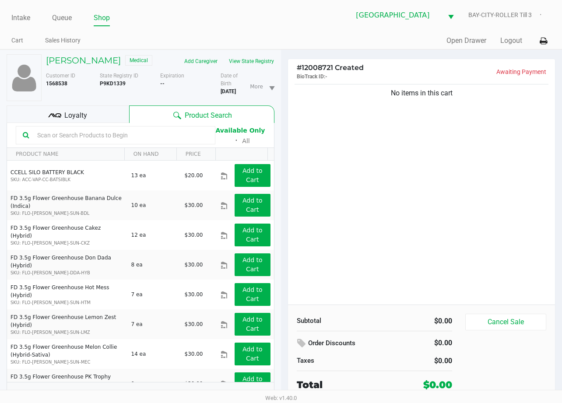
click at [444, 255] on div "No items in this cart" at bounding box center [421, 193] width 267 height 222
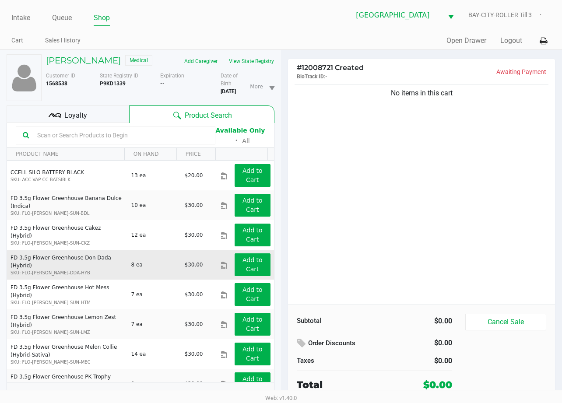
drag, startPoint x: 436, startPoint y: 261, endPoint x: 185, endPoint y: 280, distance: 251.1
click at [401, 241] on div "No items in this cart" at bounding box center [421, 193] width 267 height 222
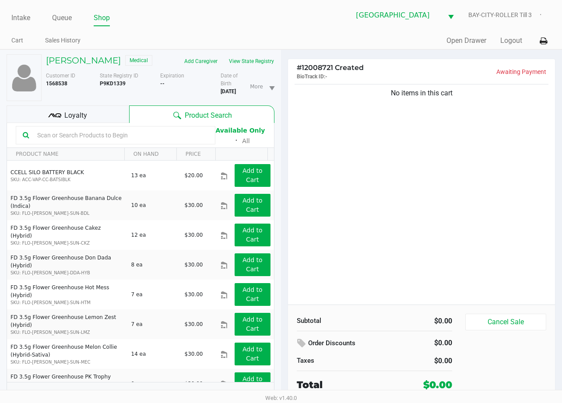
click at [79, 142] on input "text" at bounding box center [121, 135] width 175 height 13
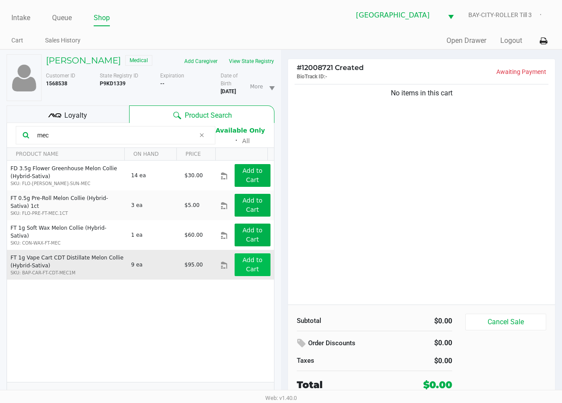
type input "mec"
click at [244, 273] on app-button-loader "Add to Cart" at bounding box center [253, 265] width 20 height 16
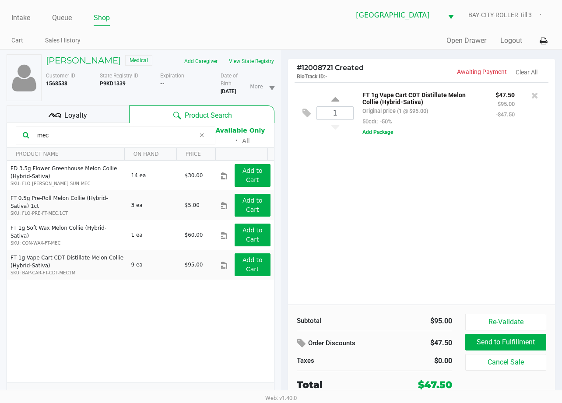
click at [397, 252] on div "1 FT 1g Vape Cart CDT Distillate Melon Collie (Hybrid-Sativa) Original price (1…" at bounding box center [421, 193] width 267 height 222
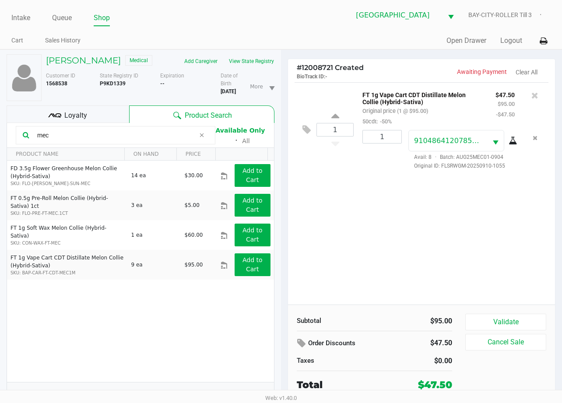
click at [113, 123] on div "Loyalty" at bounding box center [68, 115] width 123 height 18
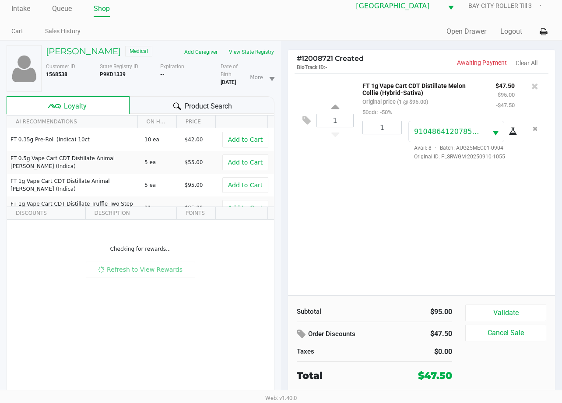
scroll to position [24, 0]
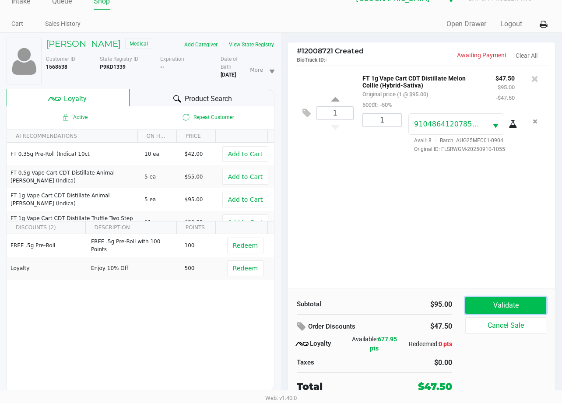
drag, startPoint x: 507, startPoint y: 294, endPoint x: 504, endPoint y: 292, distance: 4.5
click at [506, 297] on button "Validate" at bounding box center [505, 305] width 81 height 17
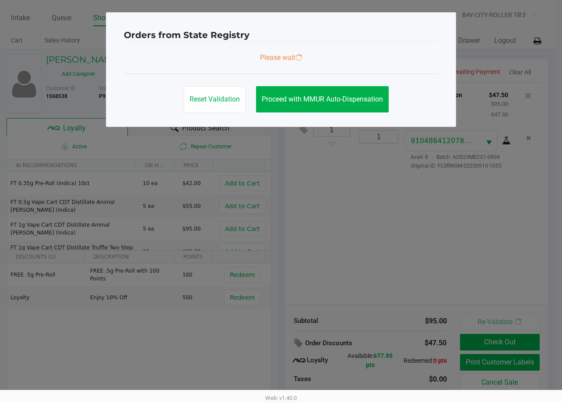
scroll to position [0, 0]
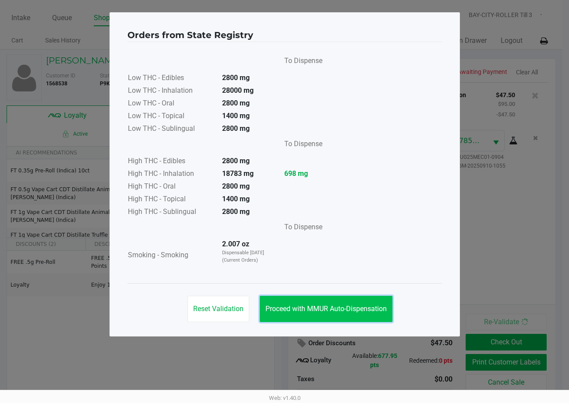
drag, startPoint x: 339, startPoint y: 306, endPoint x: 401, endPoint y: 334, distance: 67.8
click at [339, 305] on span "Proceed with MMUR Auto-Dispensation" at bounding box center [325, 309] width 121 height 8
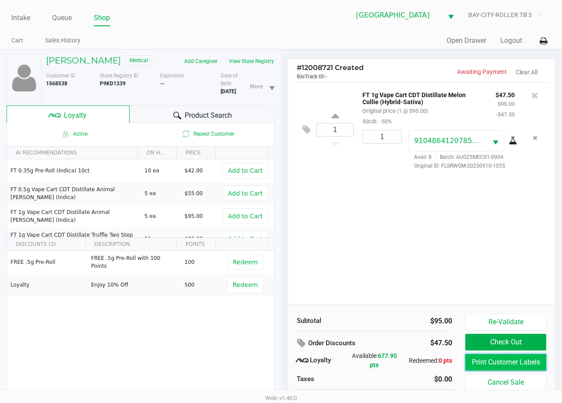
click at [490, 363] on button "Print Customer Labels" at bounding box center [505, 362] width 81 height 17
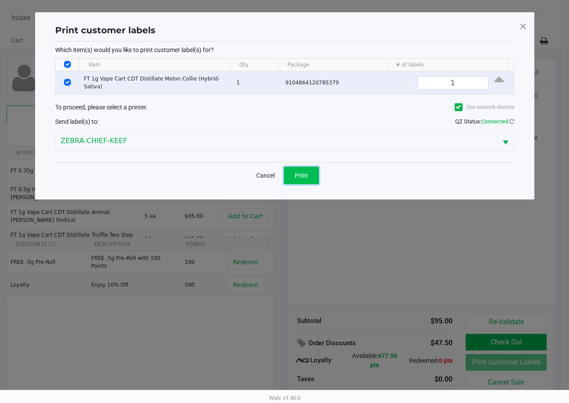
click at [316, 172] on button "Print" at bounding box center [301, 176] width 35 height 18
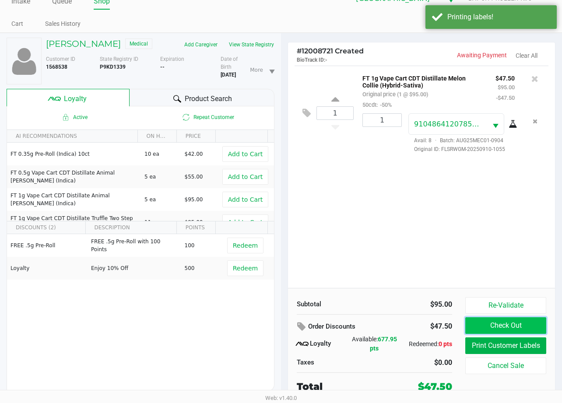
click at [493, 317] on button "Check Out" at bounding box center [505, 325] width 81 height 17
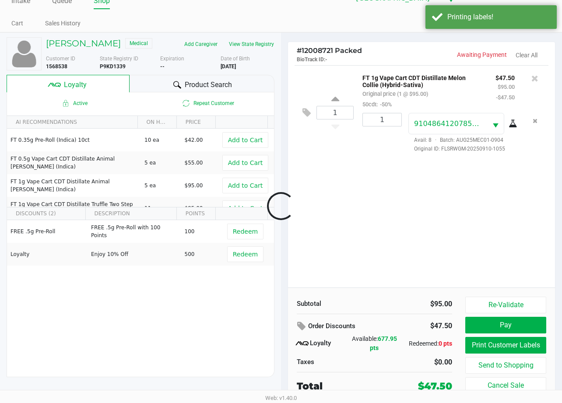
scroll to position [17, 0]
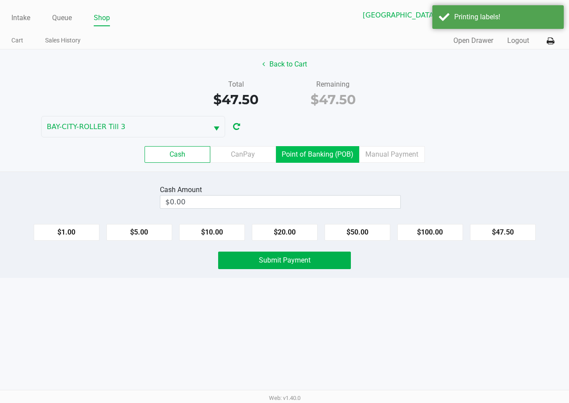
click at [308, 153] on label "Point of Banking (POB)" at bounding box center [317, 154] width 83 height 17
click at [0, 0] on 7 "Point of Banking (POB)" at bounding box center [0, 0] width 0 height 0
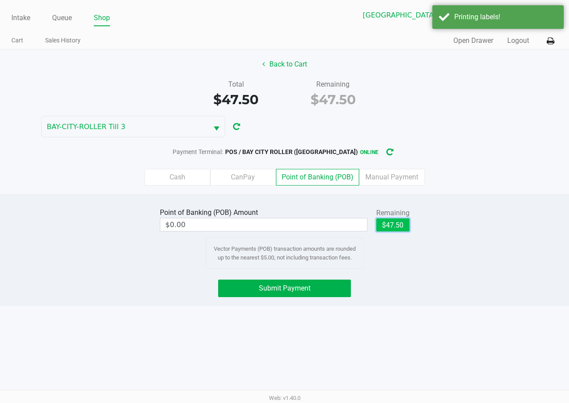
click at [386, 224] on button "$47.50" at bounding box center [392, 224] width 33 height 13
type input "$47.50"
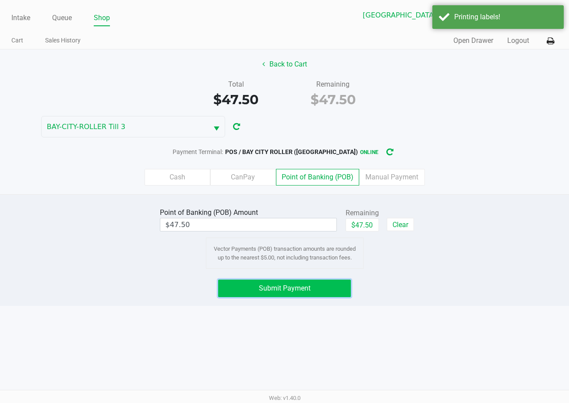
click at [290, 292] on button "Submit Payment" at bounding box center [284, 289] width 132 height 18
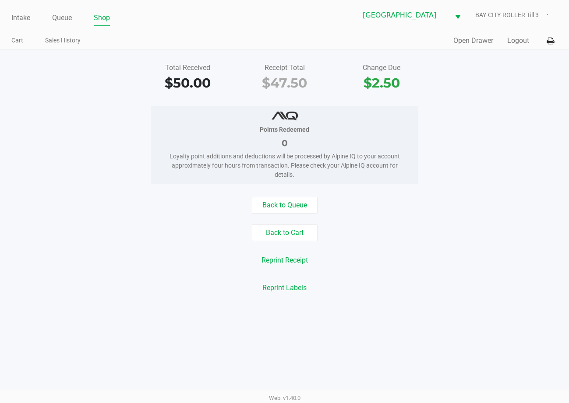
click at [451, 240] on div "Back to Cart" at bounding box center [284, 233] width 582 height 17
drag, startPoint x: 277, startPoint y: 204, endPoint x: 270, endPoint y: 198, distance: 8.4
click at [270, 198] on button "Back to Queue" at bounding box center [285, 205] width 66 height 17
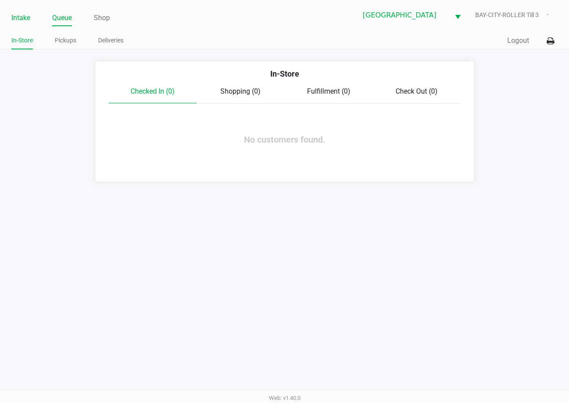
click at [25, 18] on link "Intake" at bounding box center [20, 18] width 19 height 12
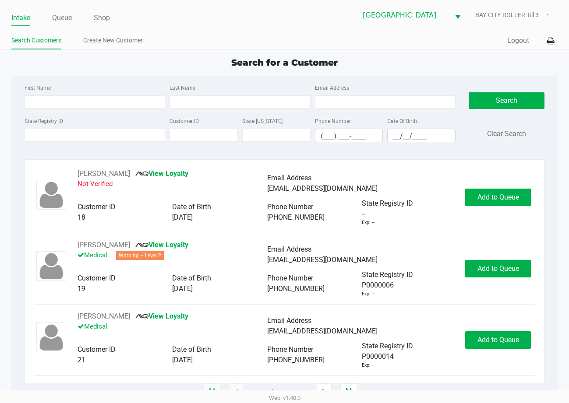
click at [192, 19] on ul "Intake Queue Shop" at bounding box center [147, 18] width 273 height 15
click at [136, 31] on div "Intake Queue Shop Lakeland WC BAY-CITY-ROLLER Till 3 Search Customers Create Ne…" at bounding box center [284, 24] width 569 height 49
click at [108, 137] on input "State Registry ID" at bounding box center [95, 135] width 141 height 13
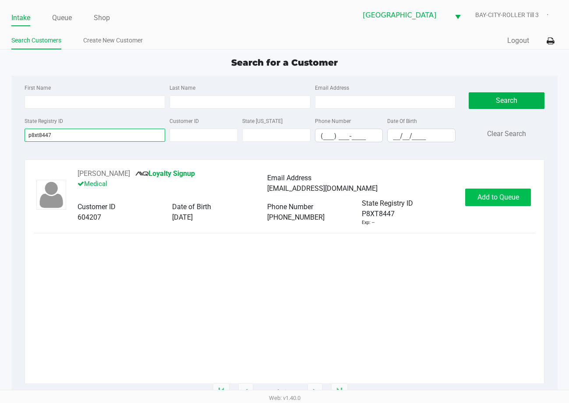
type input "p8xt8447"
drag, startPoint x: 515, startPoint y: 201, endPoint x: 510, endPoint y: 201, distance: 5.3
click at [514, 201] on button "Add to Queue" at bounding box center [498, 198] width 66 height 18
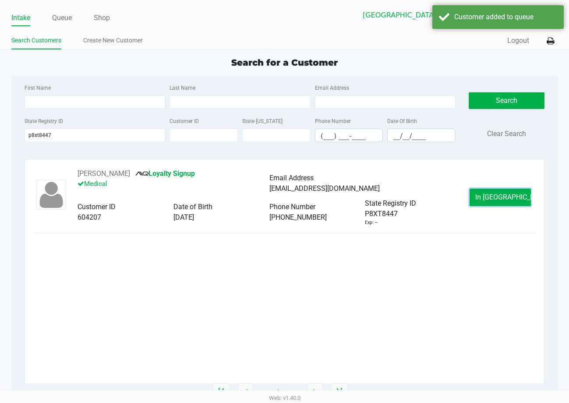
click at [507, 201] on span "In Queue" at bounding box center [512, 197] width 74 height 8
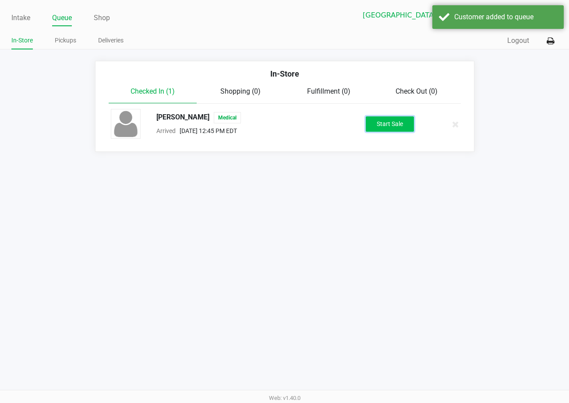
click at [391, 128] on button "Start Sale" at bounding box center [390, 123] width 48 height 15
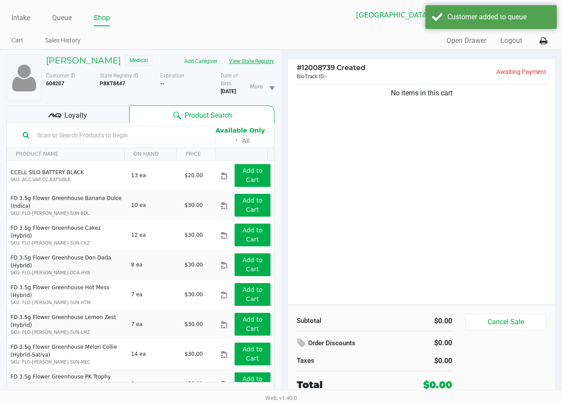
click at [223, 68] on button "View State Registry" at bounding box center [248, 61] width 51 height 14
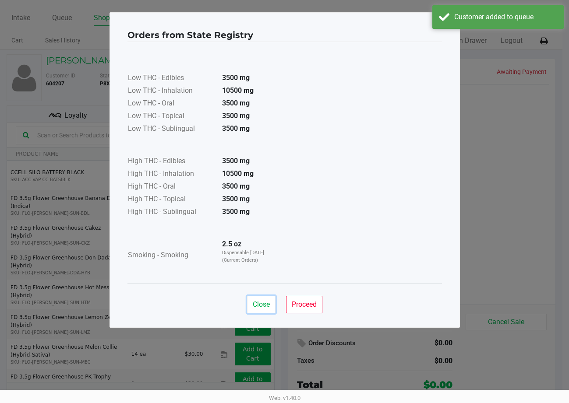
drag, startPoint x: 259, startPoint y: 307, endPoint x: 168, endPoint y: 178, distance: 158.2
click at [259, 301] on span "Close" at bounding box center [261, 304] width 17 height 8
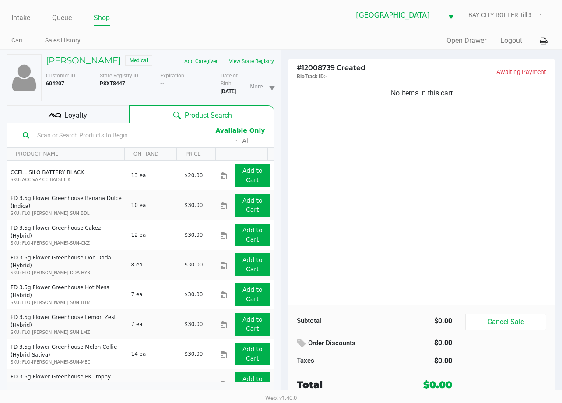
click at [96, 123] on div "Loyalty" at bounding box center [68, 115] width 123 height 18
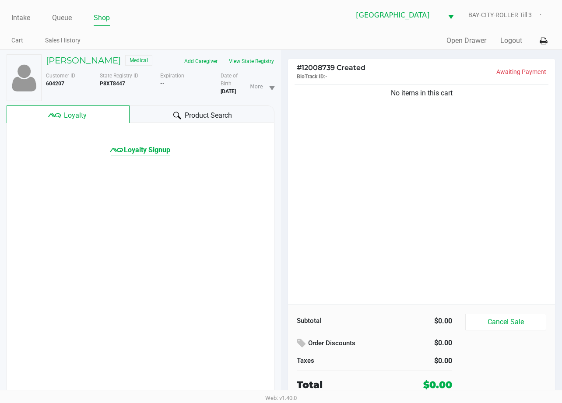
click at [148, 155] on span "Loyalty Signup" at bounding box center [147, 150] width 46 height 11
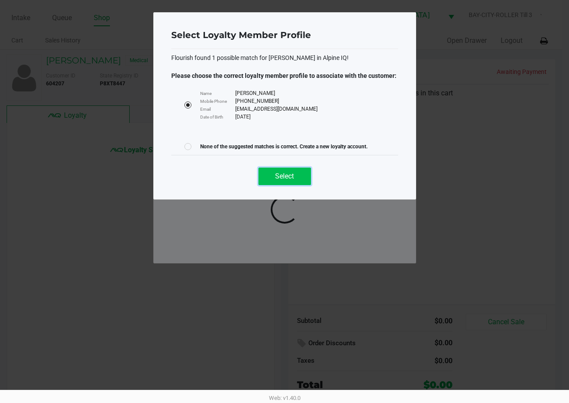
click at [280, 182] on button "Select" at bounding box center [284, 177] width 53 height 18
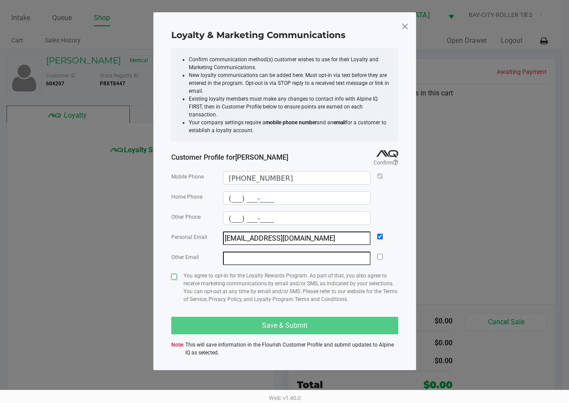
click at [174, 274] on input "checkbox" at bounding box center [174, 277] width 6 height 6
checkbox input "true"
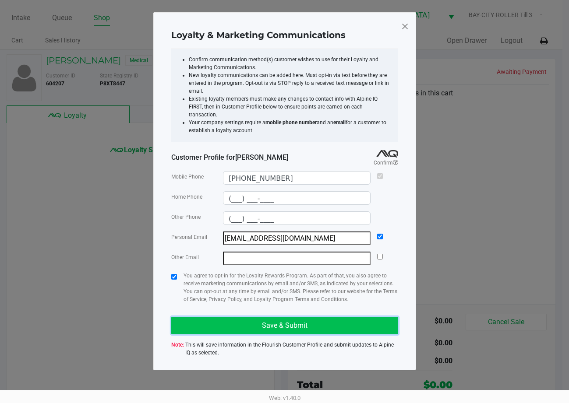
click at [239, 317] on button "Save & Submit" at bounding box center [284, 326] width 227 height 18
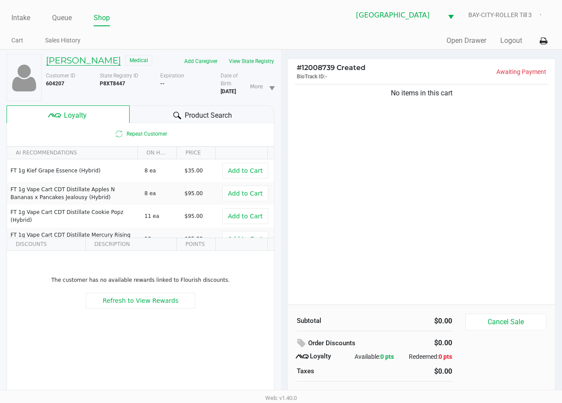
click at [98, 57] on h5 "AARON BAYSDON" at bounding box center [83, 60] width 75 height 11
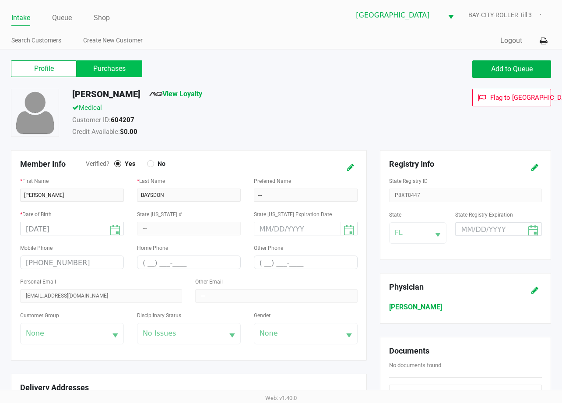
click at [95, 69] on label "Purchases" at bounding box center [110, 68] width 66 height 17
click at [0, 0] on 1 "Purchases" at bounding box center [0, 0] width 0 height 0
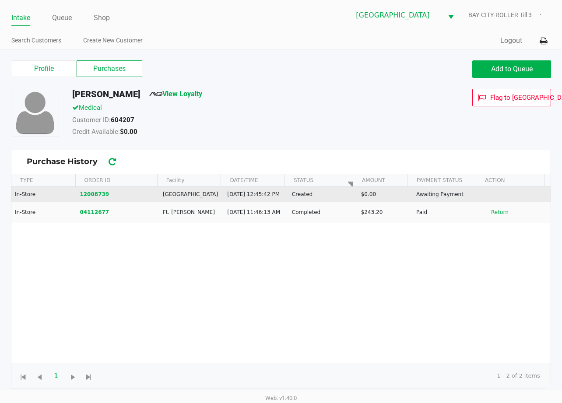
click at [97, 198] on button "12008739" at bounding box center [94, 194] width 29 height 8
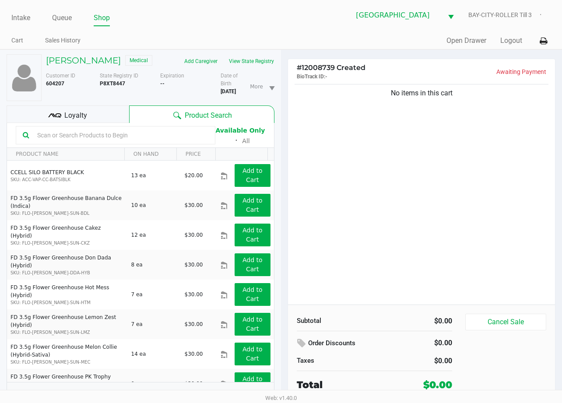
click at [341, 173] on div "No items in this cart" at bounding box center [421, 193] width 267 height 222
click at [84, 57] on h5 "AARON BAYSDON" at bounding box center [83, 60] width 75 height 11
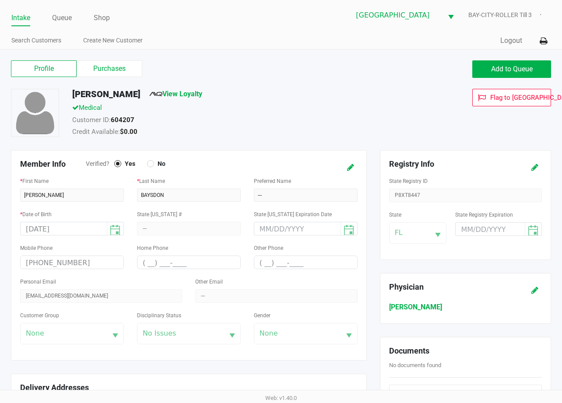
click at [131, 78] on div "Profile Purchases Add to Queue" at bounding box center [280, 73] width 553 height 31
click at [111, 63] on label "Purchases" at bounding box center [110, 68] width 66 height 17
click at [0, 0] on 1 "Purchases" at bounding box center [0, 0] width 0 height 0
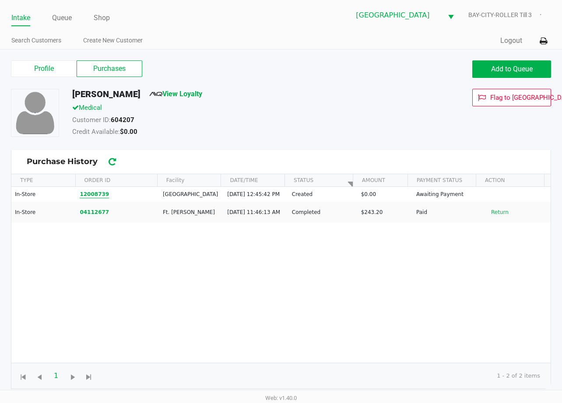
drag, startPoint x: 87, startPoint y: 194, endPoint x: 183, endPoint y: 148, distance: 105.9
click at [181, 149] on div "Profile Purchases Add to Queue AARON BAYSDON View Loyalty Medical Customer ID: …" at bounding box center [280, 223] width 553 height 331
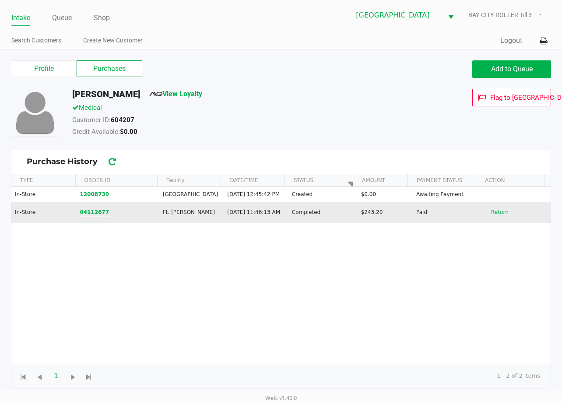
click at [97, 216] on button "04112677" at bounding box center [94, 212] width 29 height 8
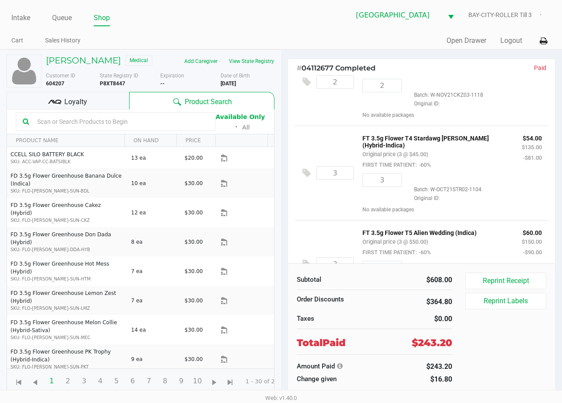
scroll to position [35, 0]
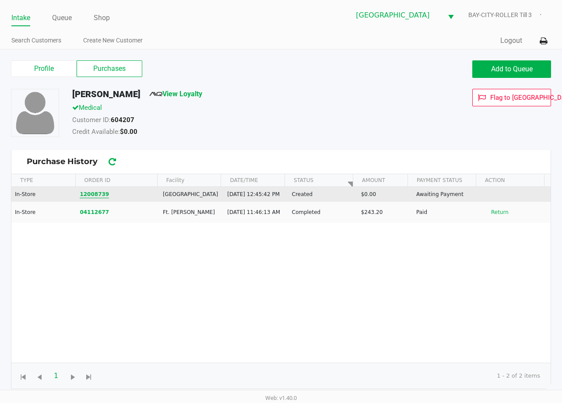
click at [99, 196] on button "12008739" at bounding box center [94, 194] width 29 height 8
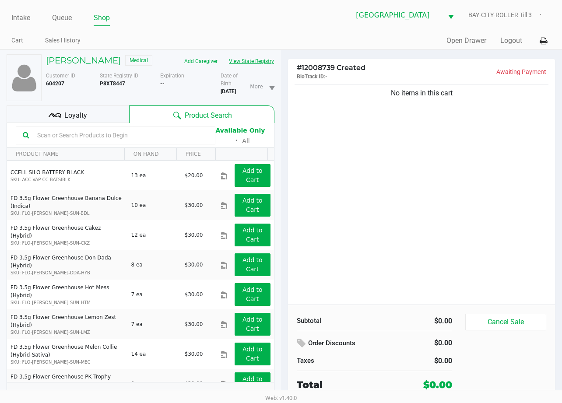
click at [223, 68] on button "View State Registry" at bounding box center [248, 61] width 51 height 14
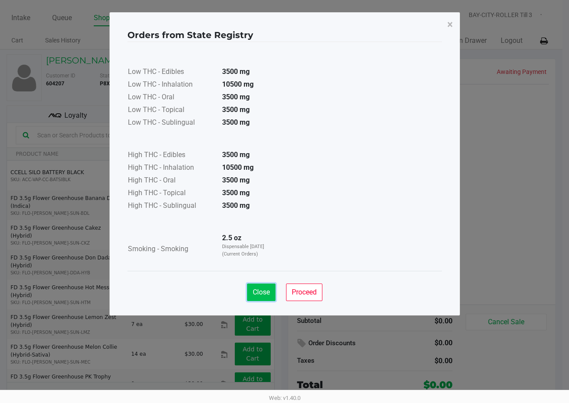
click at [255, 295] on span "Close" at bounding box center [261, 292] width 17 height 8
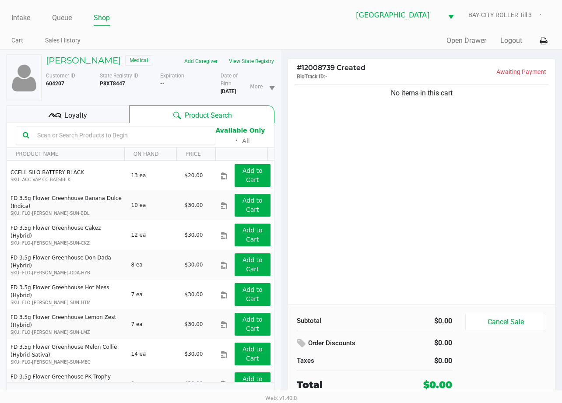
click at [440, 225] on div "No items in this cart" at bounding box center [421, 193] width 267 height 222
click at [223, 68] on button "View State Registry" at bounding box center [248, 61] width 51 height 14
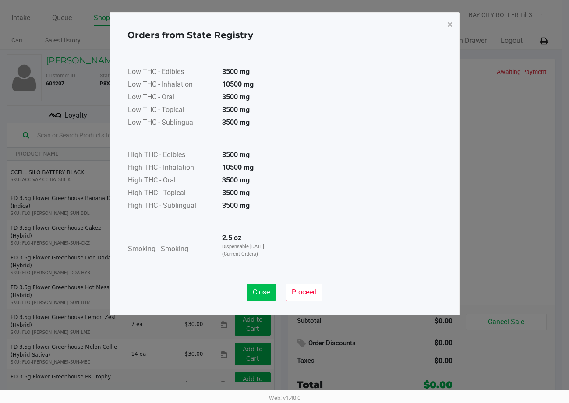
click at [257, 299] on button "Close" at bounding box center [261, 293] width 28 height 18
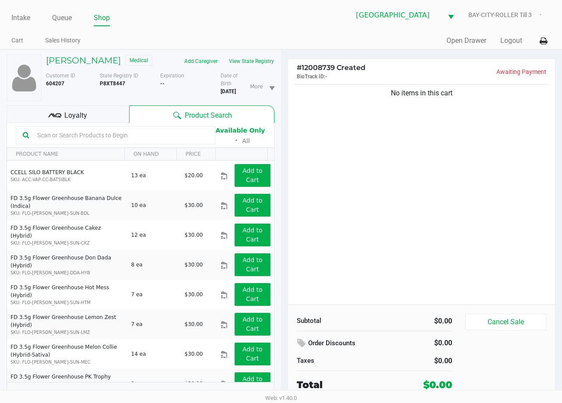
click at [353, 227] on div "No items in this cart" at bounding box center [421, 193] width 267 height 222
click at [407, 225] on div "No items in this cart" at bounding box center [421, 193] width 267 height 222
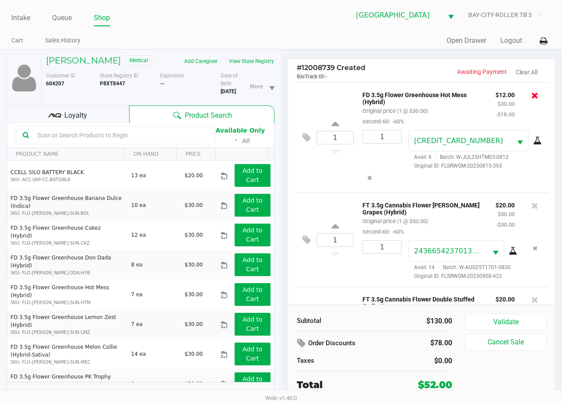
click at [532, 95] on icon at bounding box center [535, 95] width 7 height 9
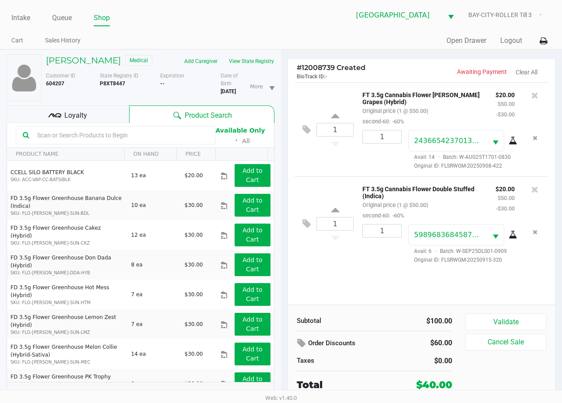
click at [331, 287] on div "1 FT 3.5g Cannabis Flower Gaspar's Grapes (Hybrid) Original price (1 @ $50.00) …" at bounding box center [421, 193] width 267 height 222
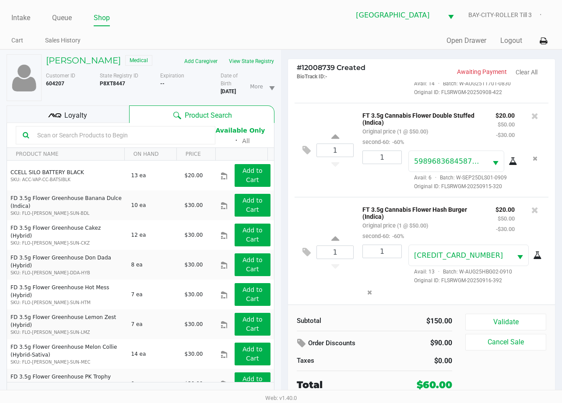
click at [323, 285] on div "1 FT 3.5g Cannabis Flower Hash Burger (Indica) Original price (1 @ $50.00) seco…" at bounding box center [422, 252] width 254 height 110
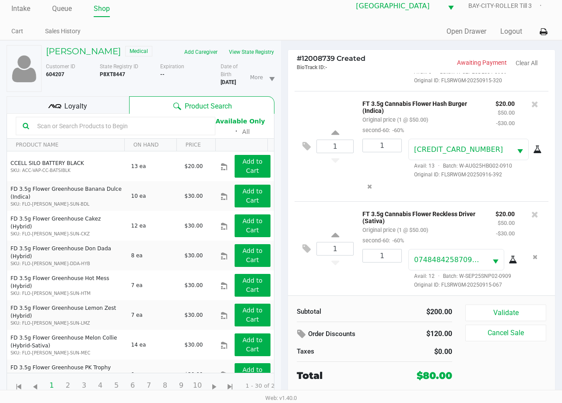
scroll to position [24, 0]
click at [64, 101] on span "Loyalty" at bounding box center [75, 106] width 23 height 11
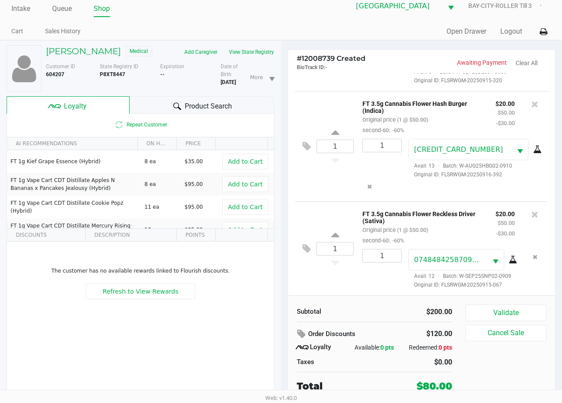
click at [205, 112] on div "Product Search" at bounding box center [202, 105] width 145 height 18
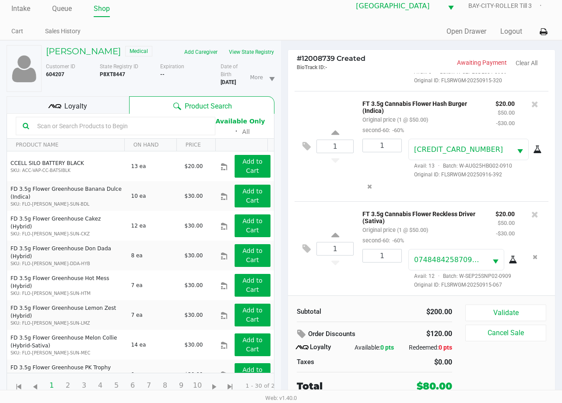
scroll to position [189, 0]
click at [223, 50] on button "View State Registry" at bounding box center [248, 52] width 51 height 14
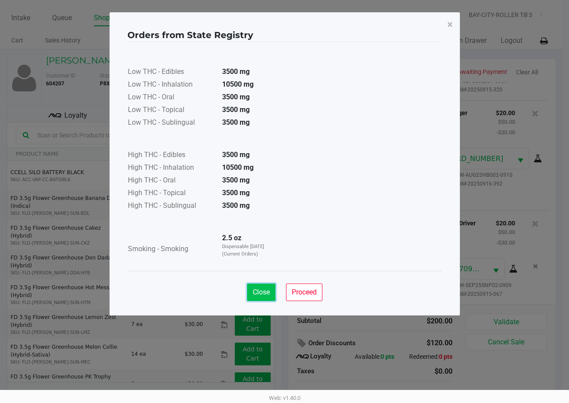
click at [252, 298] on button "Close" at bounding box center [261, 293] width 28 height 18
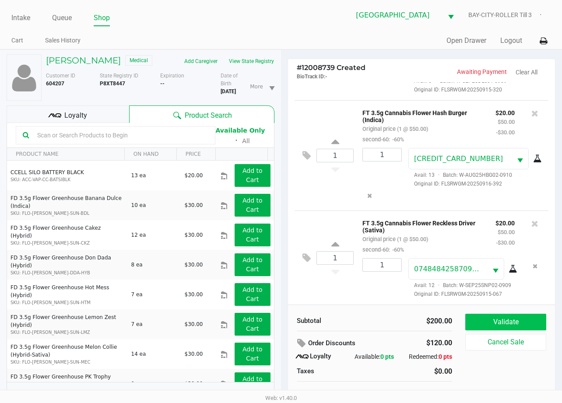
click at [492, 322] on button "Validate" at bounding box center [505, 322] width 81 height 17
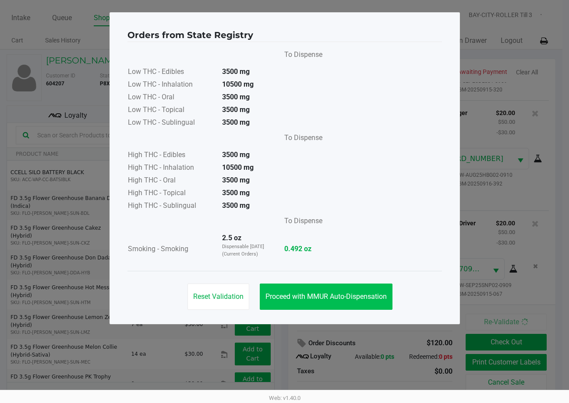
click at [324, 307] on button "Proceed with MMUR Auto-Dispensation" at bounding box center [326, 297] width 133 height 26
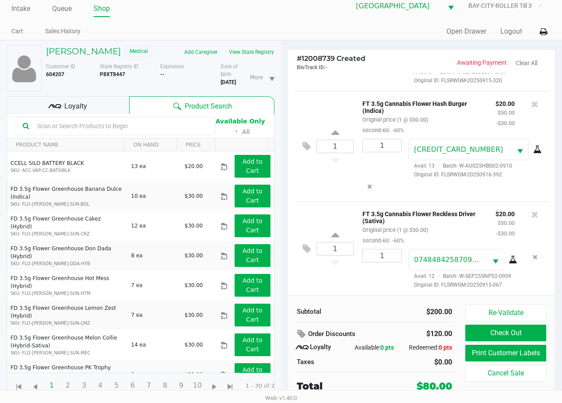
scroll to position [24, 0]
click at [366, 270] on div "1" at bounding box center [379, 269] width 46 height 40
click at [367, 296] on div "Subtotal $200.00 Order Discounts $120.00 Loyalty Available: 0 pts Redeemed: 0 p…" at bounding box center [421, 349] width 267 height 107
drag, startPoint x: 372, startPoint y: 266, endPoint x: 369, endPoint y: 261, distance: 5.3
click at [370, 263] on div "1" at bounding box center [379, 269] width 46 height 40
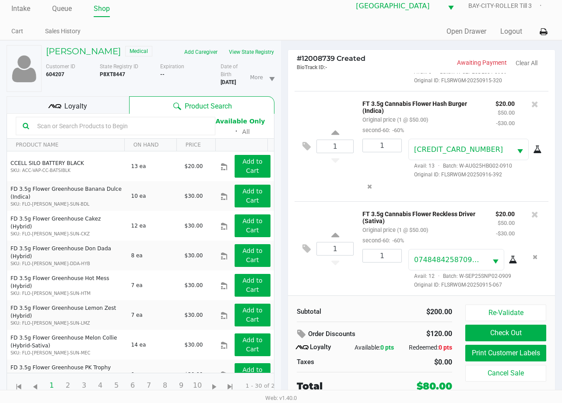
drag, startPoint x: 353, startPoint y: 269, endPoint x: 349, endPoint y: 268, distance: 4.5
click at [350, 269] on div "1 FT 3.5g Cannabis Flower Reckless Driver (Sativa) Original price (1 @ $50.00) …" at bounding box center [422, 248] width 254 height 94
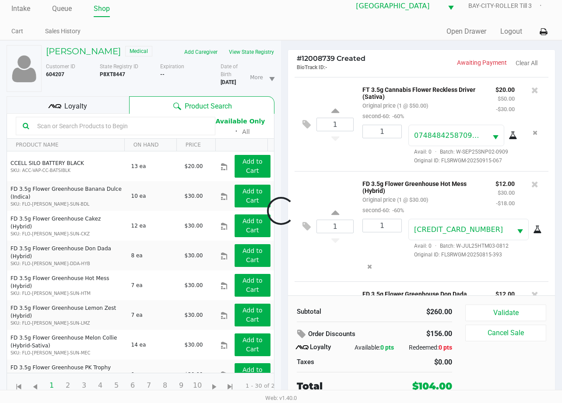
scroll to position [380, 0]
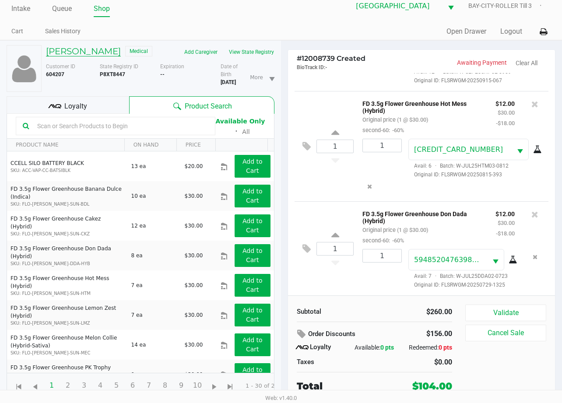
click at [108, 46] on h5 "AARON BAYSDON" at bounding box center [83, 51] width 75 height 11
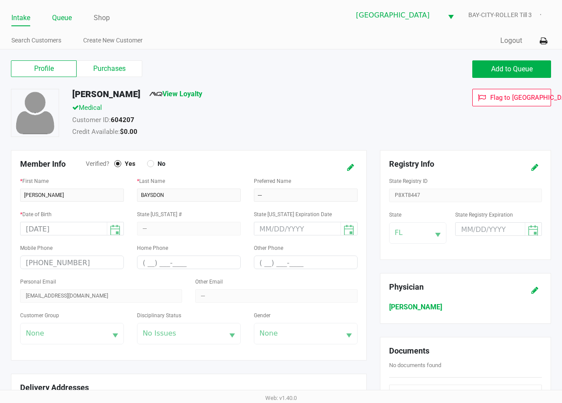
click at [63, 18] on link "Queue" at bounding box center [62, 18] width 20 height 12
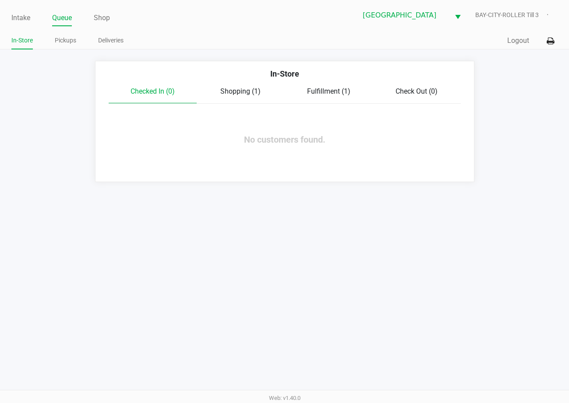
click at [321, 82] on div "In-Store" at bounding box center [284, 77] width 365 height 18
click at [322, 88] on span "Fulfillment (1)" at bounding box center [328, 91] width 43 height 8
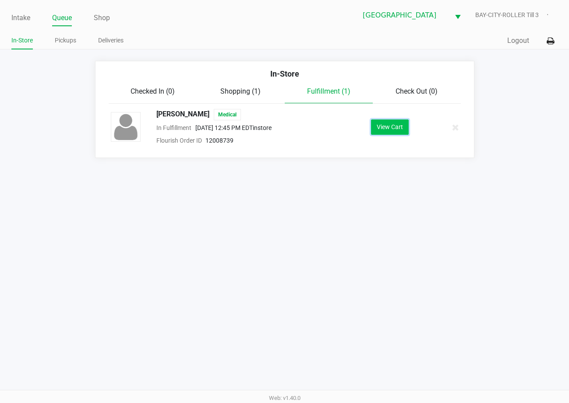
click at [401, 130] on button "View Cart" at bounding box center [390, 127] width 38 height 15
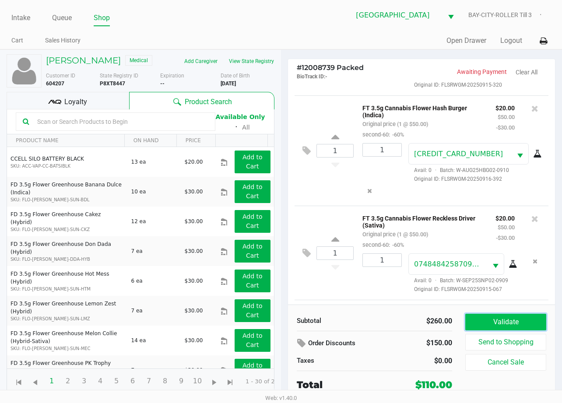
click at [524, 319] on button "Validate" at bounding box center [505, 322] width 81 height 17
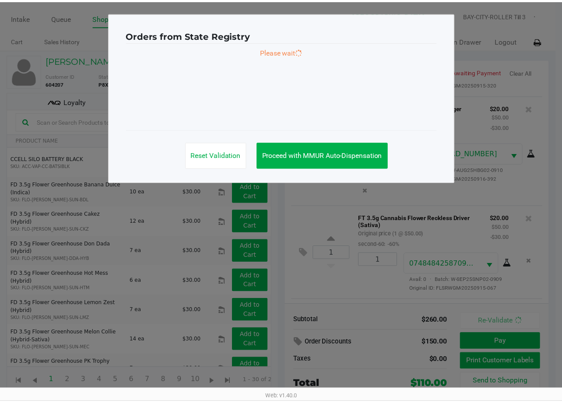
scroll to position [379, 0]
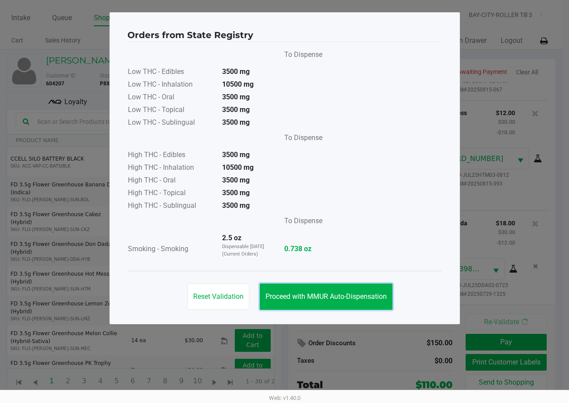
drag, startPoint x: 337, startPoint y: 295, endPoint x: 388, endPoint y: 262, distance: 60.7
click at [339, 289] on button "Proceed with MMUR Auto-Dispensation" at bounding box center [326, 297] width 133 height 26
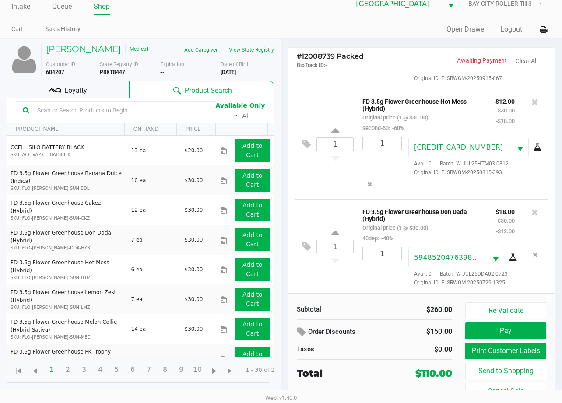
scroll to position [17, 0]
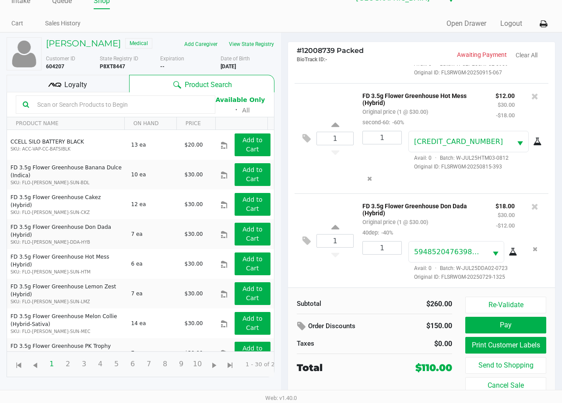
click at [108, 92] on div "Loyalty" at bounding box center [68, 84] width 123 height 18
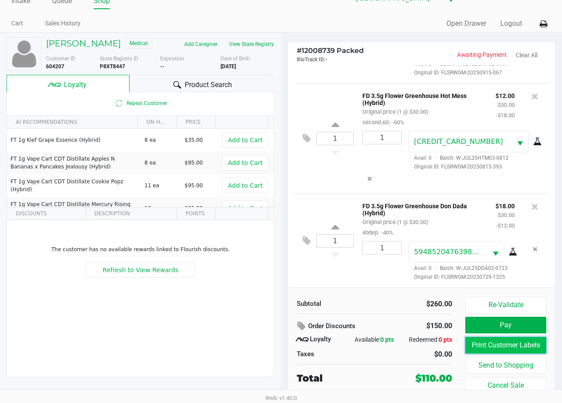
click at [495, 345] on button "Print Customer Labels" at bounding box center [505, 345] width 81 height 17
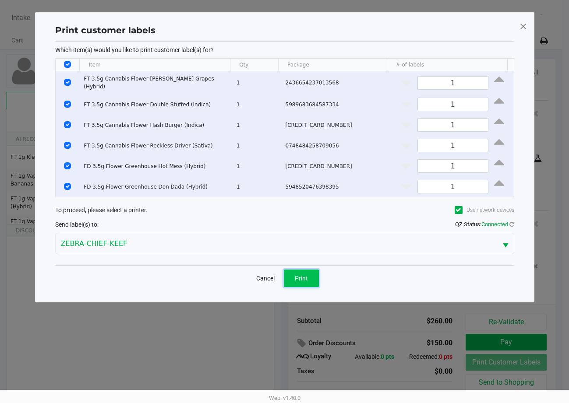
click at [310, 274] on button "Print" at bounding box center [301, 279] width 35 height 18
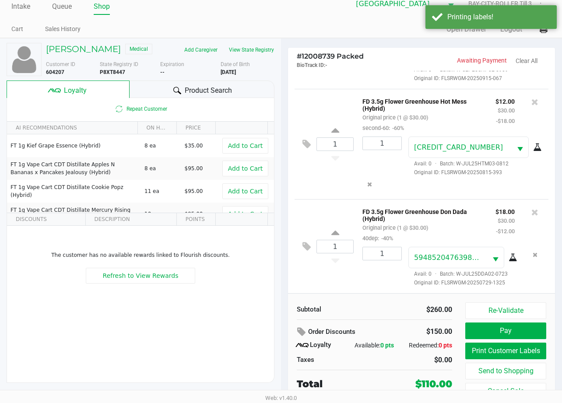
scroll to position [17, 0]
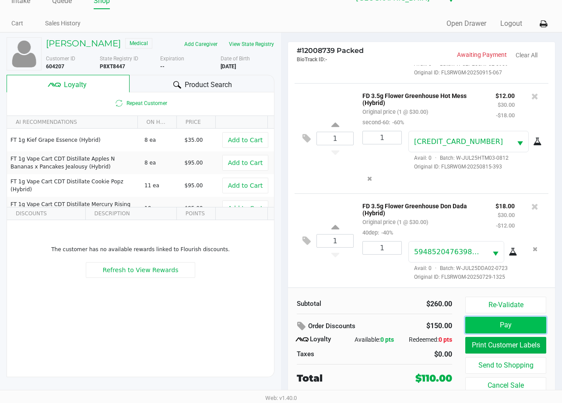
click at [524, 326] on button "Pay" at bounding box center [505, 325] width 81 height 17
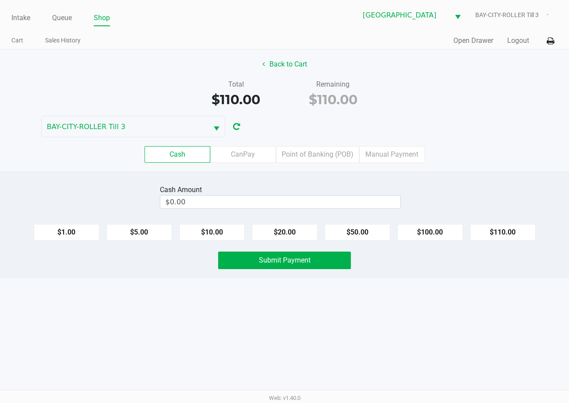
click at [321, 141] on div "Cash CanPay Point of Banking (POB) Manual Payment" at bounding box center [284, 154] width 582 height 34
click at [317, 150] on label "Point of Banking (POB)" at bounding box center [317, 154] width 83 height 17
click at [0, 0] on 7 "Point of Banking (POB)" at bounding box center [0, 0] width 0 height 0
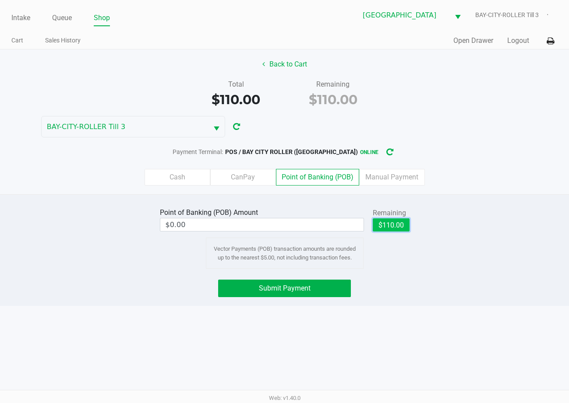
drag, startPoint x: 392, startPoint y: 222, endPoint x: 244, endPoint y: 302, distance: 168.5
click at [391, 223] on button "$110.00" at bounding box center [391, 224] width 37 height 13
type input "$110.00"
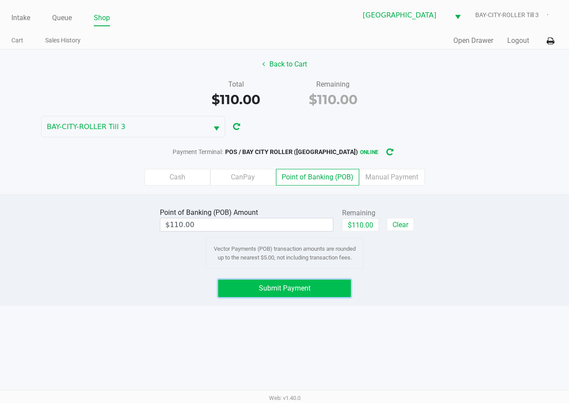
click at [278, 285] on span "Submit Payment" at bounding box center [285, 288] width 52 height 8
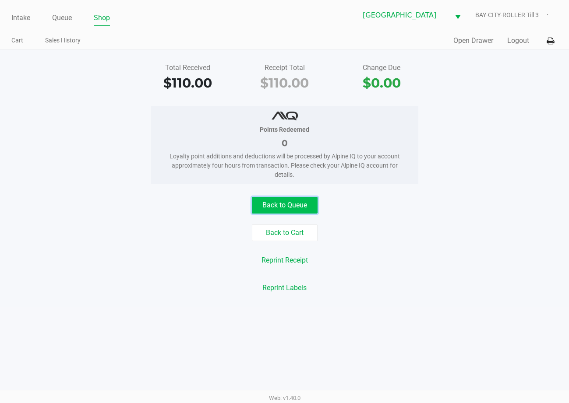
click at [269, 204] on button "Back to Queue" at bounding box center [285, 205] width 66 height 17
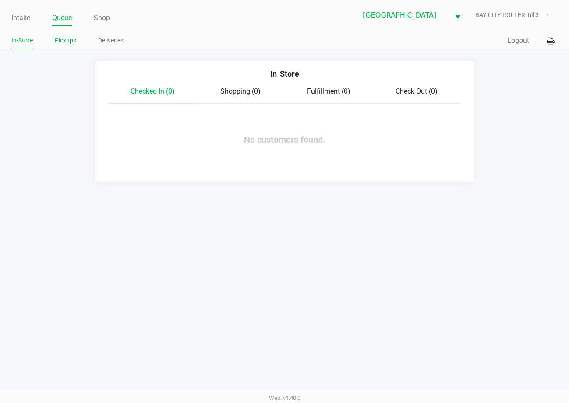
drag, startPoint x: 68, startPoint y: 38, endPoint x: 74, endPoint y: 39, distance: 6.3
click at [69, 38] on link "Pickups" at bounding box center [65, 40] width 21 height 11
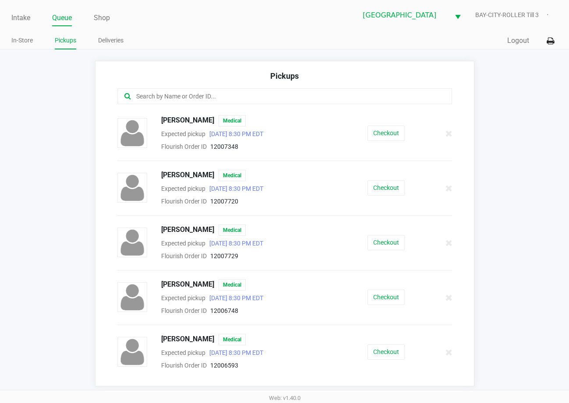
drag, startPoint x: 253, startPoint y: 90, endPoint x: 254, endPoint y: 95, distance: 5.3
click at [254, 94] on div at bounding box center [284, 96] width 335 height 16
drag, startPoint x: 254, startPoint y: 95, endPoint x: 244, endPoint y: 94, distance: 9.3
click at [248, 95] on input "text" at bounding box center [279, 97] width 289 height 10
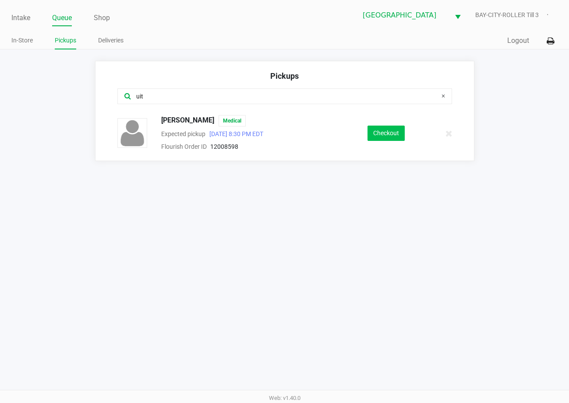
type input "uit"
click at [384, 134] on button "Checkout" at bounding box center [385, 133] width 37 height 15
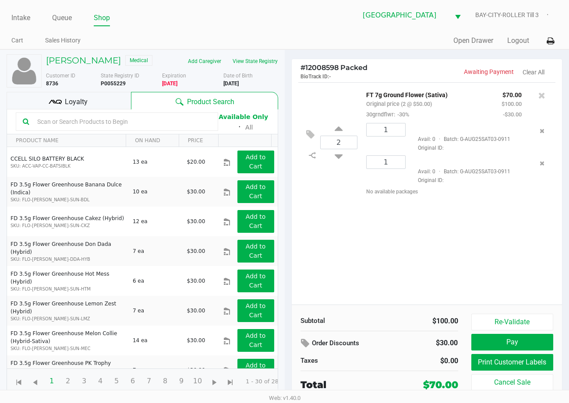
drag, startPoint x: 102, startPoint y: 104, endPoint x: 292, endPoint y: 171, distance: 201.8
click at [104, 105] on div "Loyalty" at bounding box center [69, 101] width 124 height 18
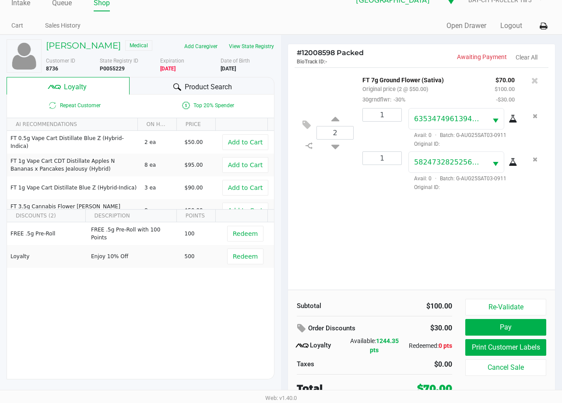
scroll to position [17, 0]
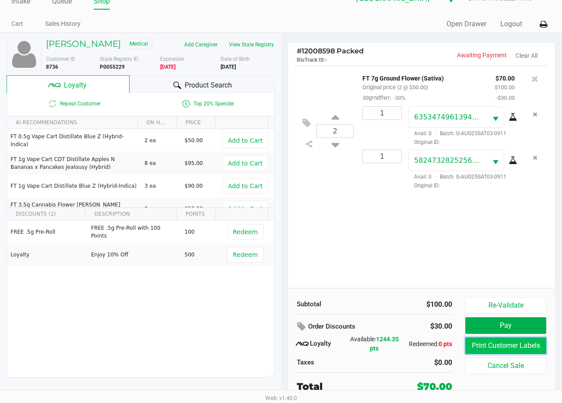
click at [517, 347] on button "Print Customer Labels" at bounding box center [505, 346] width 81 height 17
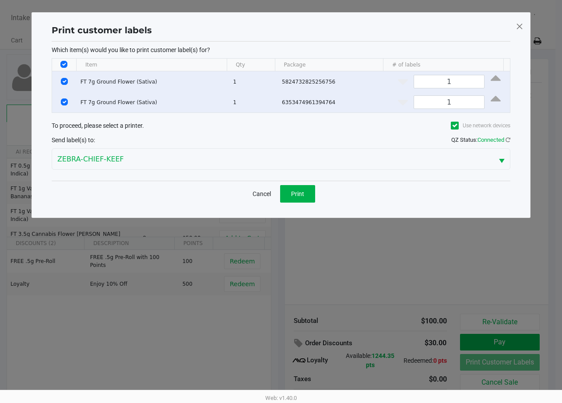
scroll to position [0, 0]
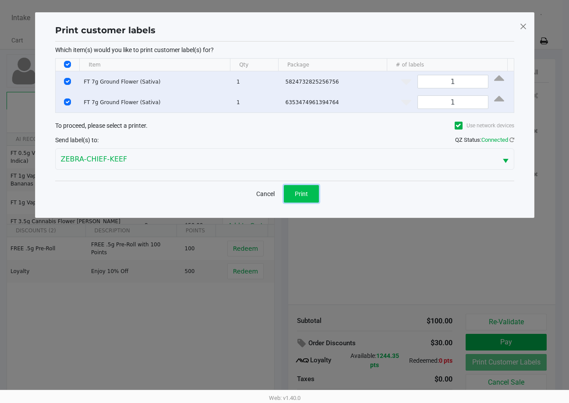
click at [309, 198] on button "Print" at bounding box center [301, 194] width 35 height 18
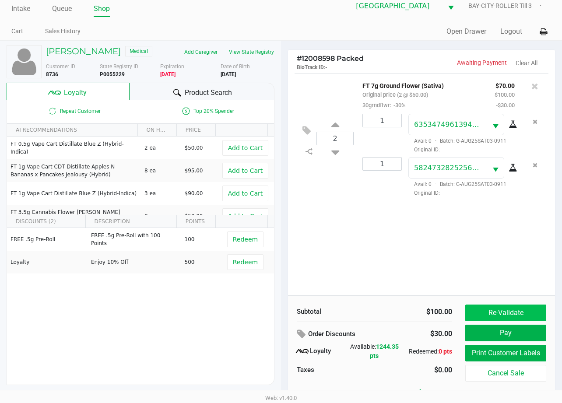
scroll to position [17, 0]
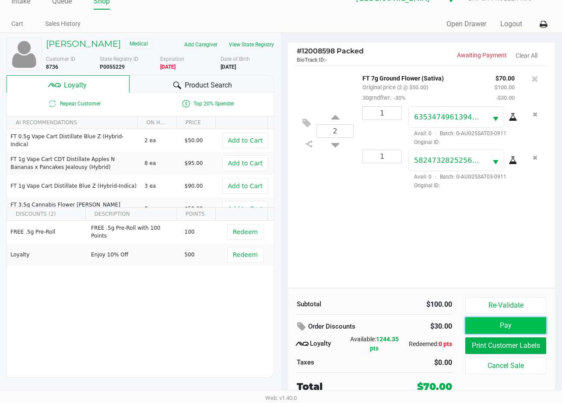
click at [518, 325] on button "Pay" at bounding box center [505, 325] width 81 height 17
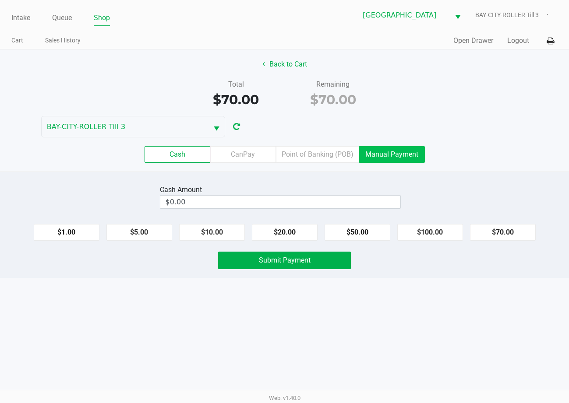
click at [389, 155] on label "Manual Payment" at bounding box center [392, 154] width 66 height 17
click at [0, 0] on 8 "Manual Payment" at bounding box center [0, 0] width 0 height 0
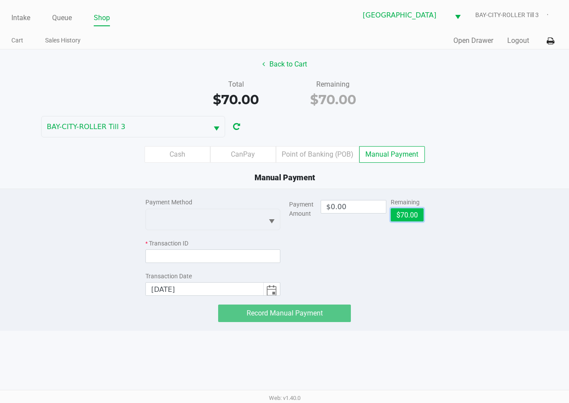
click at [399, 213] on button "$70.00" at bounding box center [407, 214] width 33 height 13
type input "$70.00"
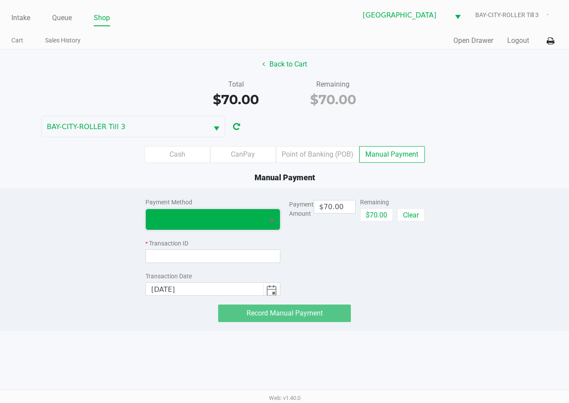
click at [239, 226] on span at bounding box center [204, 219] width 117 height 21
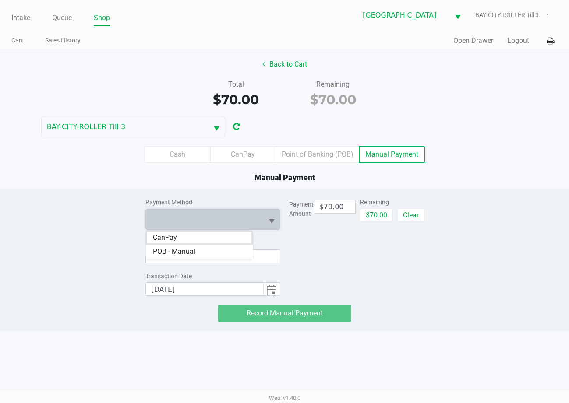
drag, startPoint x: 215, startPoint y: 236, endPoint x: 228, endPoint y: 257, distance: 25.0
click at [218, 239] on li "CanPay" at bounding box center [199, 238] width 107 height 14
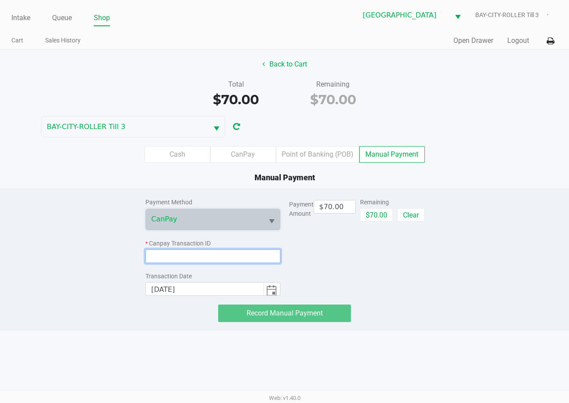
click at [232, 254] on input at bounding box center [212, 257] width 134 height 14
paste input "6IHIHI9U4A7I"
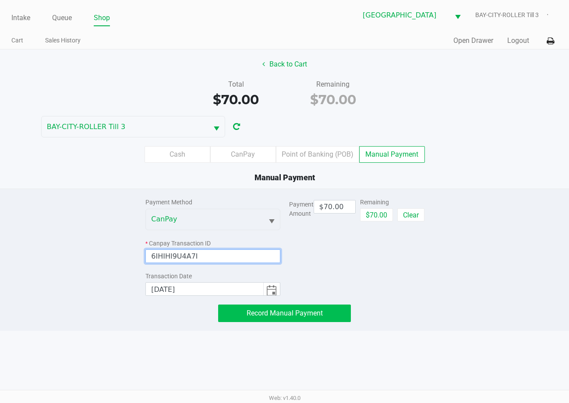
type input "6IHIHI9U4A7I"
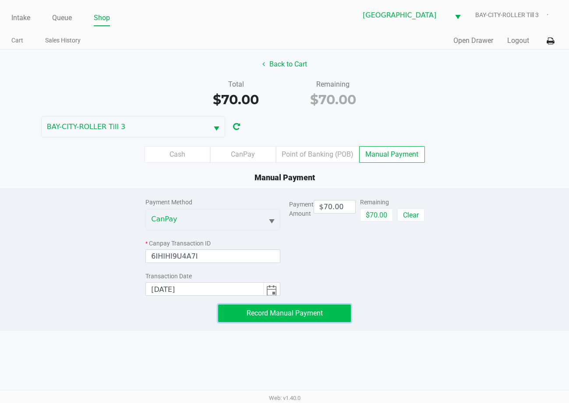
click at [317, 307] on button "Record Manual Payment" at bounding box center [284, 314] width 132 height 18
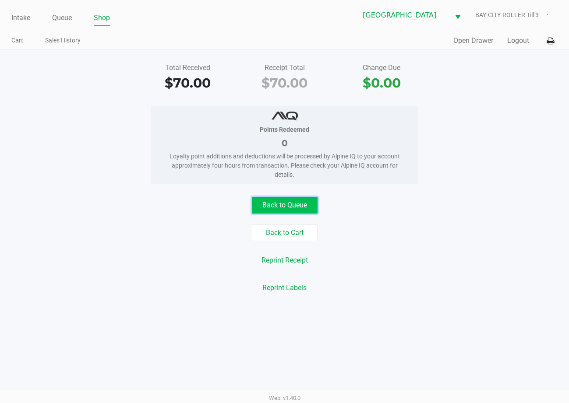
drag, startPoint x: 292, startPoint y: 205, endPoint x: 28, endPoint y: 27, distance: 318.5
click at [289, 203] on button "Back to Queue" at bounding box center [285, 205] width 66 height 17
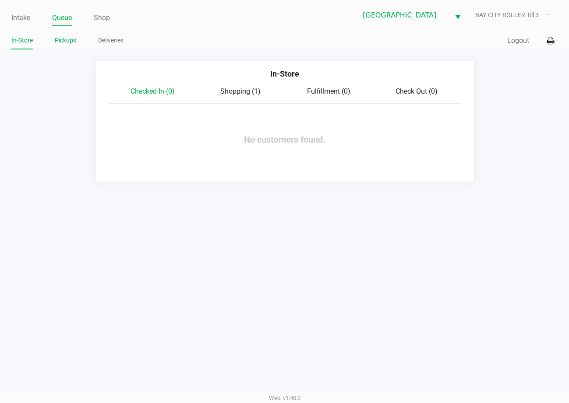
click at [68, 42] on link "Pickups" at bounding box center [65, 40] width 21 height 11
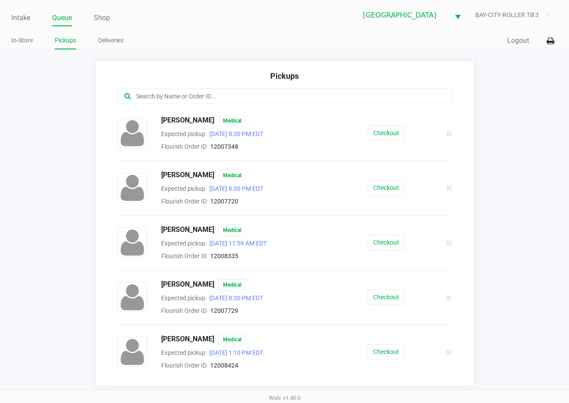
click at [214, 96] on input "text" at bounding box center [279, 97] width 289 height 10
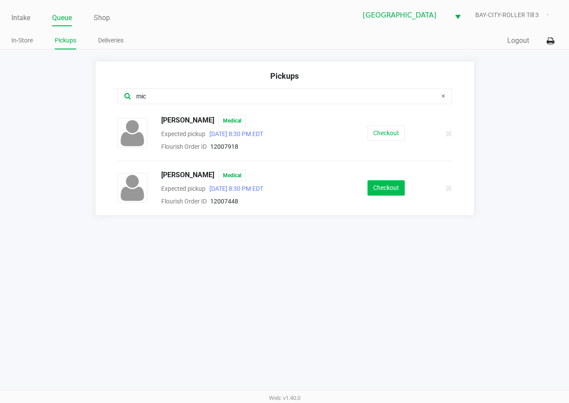
type input "mic"
click at [394, 188] on button "Checkout" at bounding box center [385, 187] width 37 height 15
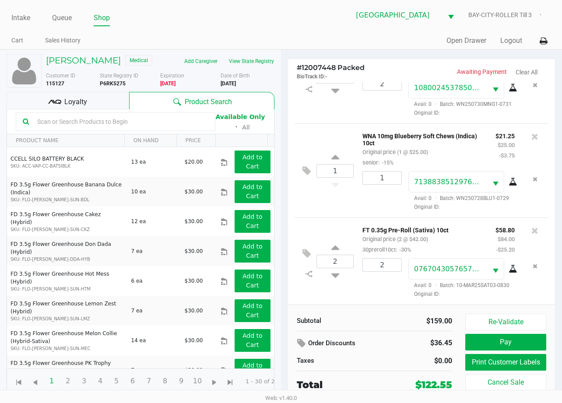
scroll to position [8, 0]
click at [105, 109] on div "Loyalty" at bounding box center [68, 101] width 123 height 18
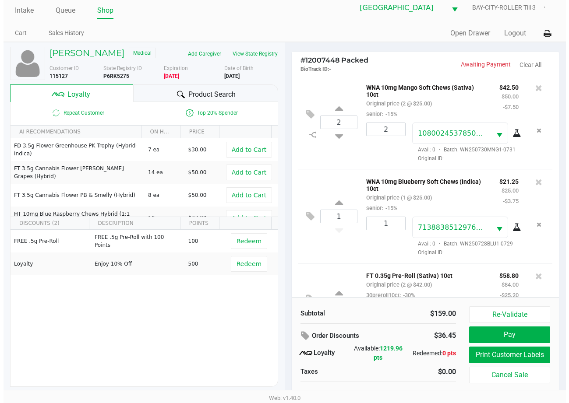
scroll to position [0, 0]
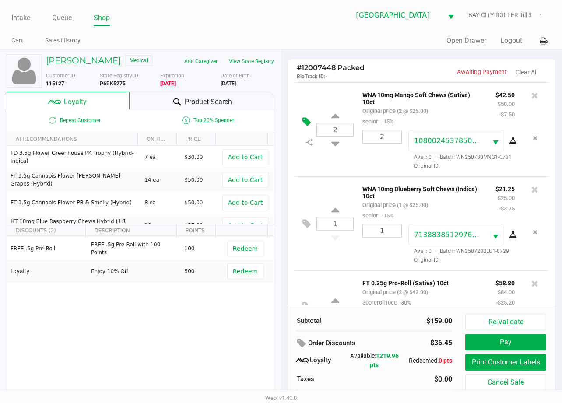
click at [306, 127] on icon at bounding box center [307, 122] width 8 height 10
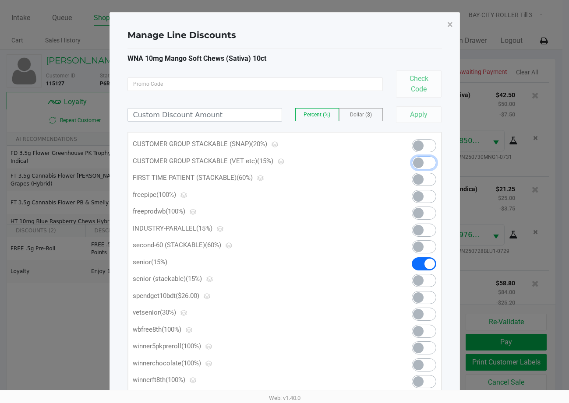
click at [417, 164] on span at bounding box center [418, 163] width 11 height 11
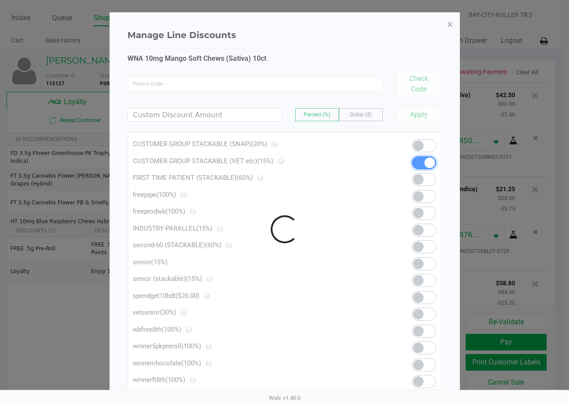
scroll to position [87, 0]
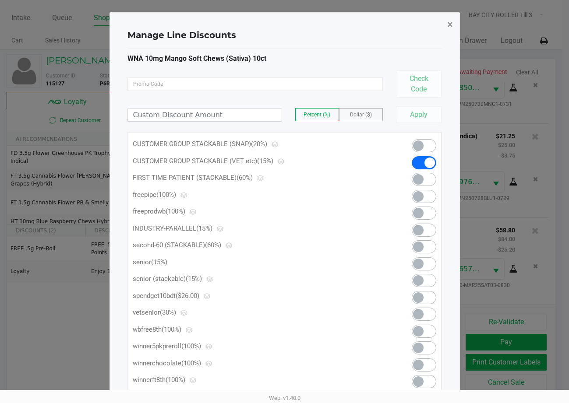
click at [449, 26] on span "×" at bounding box center [450, 24] width 6 height 12
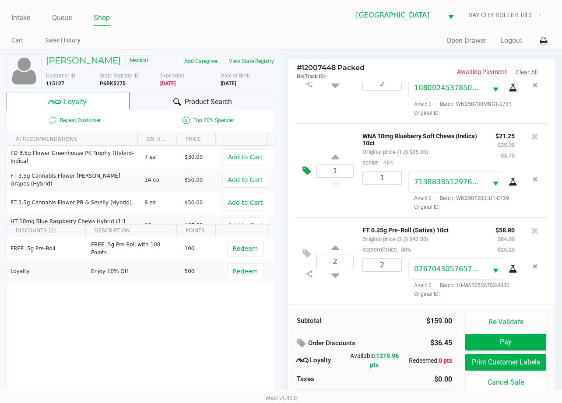
click at [312, 164] on button at bounding box center [308, 171] width 15 height 21
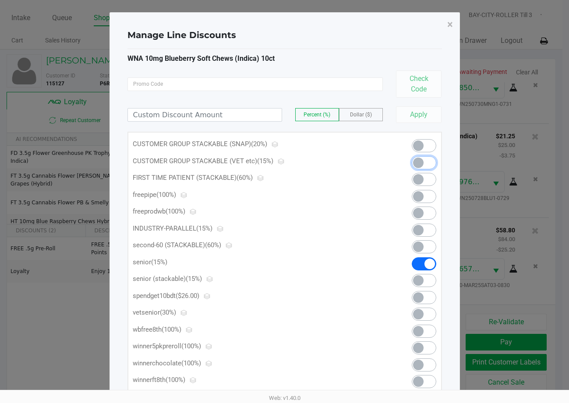
click at [424, 166] on span at bounding box center [424, 162] width 25 height 13
drag, startPoint x: 450, startPoint y: 25, endPoint x: 448, endPoint y: 35, distance: 9.4
click at [448, 35] on button "×" at bounding box center [450, 24] width 20 height 25
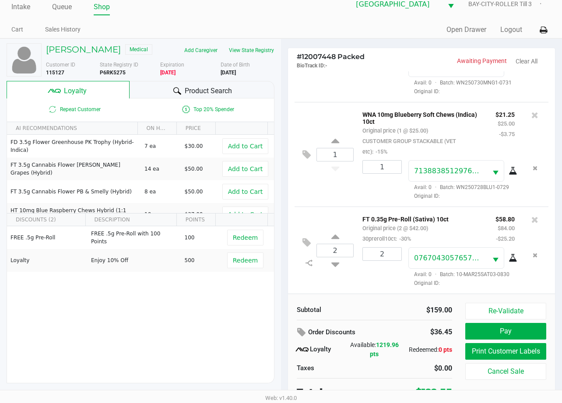
scroll to position [17, 0]
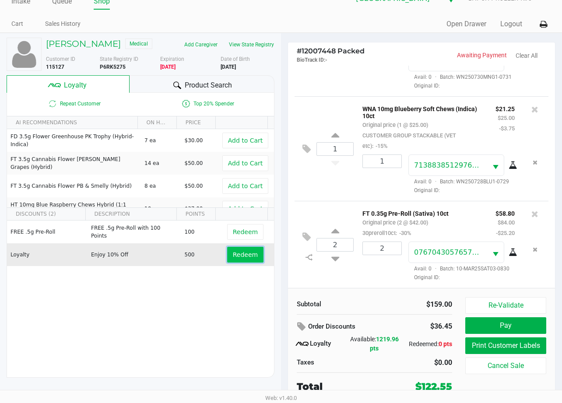
click at [248, 258] on span "Redeem" at bounding box center [245, 254] width 25 height 7
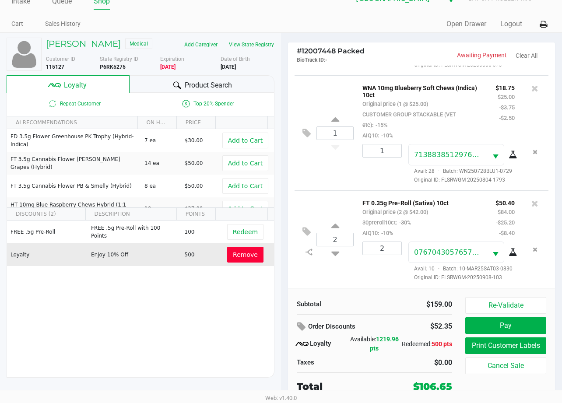
scroll to position [139, 0]
click at [490, 347] on button "Print Customer Labels" at bounding box center [505, 346] width 81 height 17
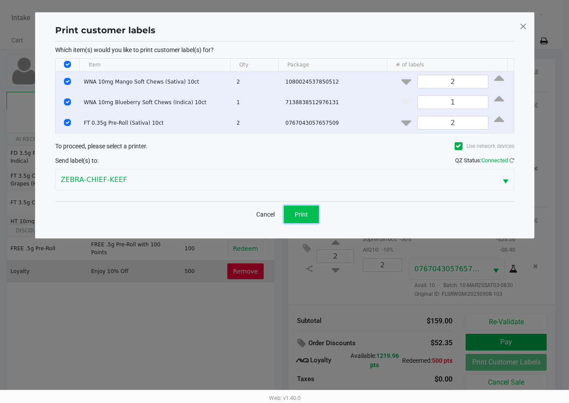
click at [300, 210] on button "Print" at bounding box center [301, 215] width 35 height 18
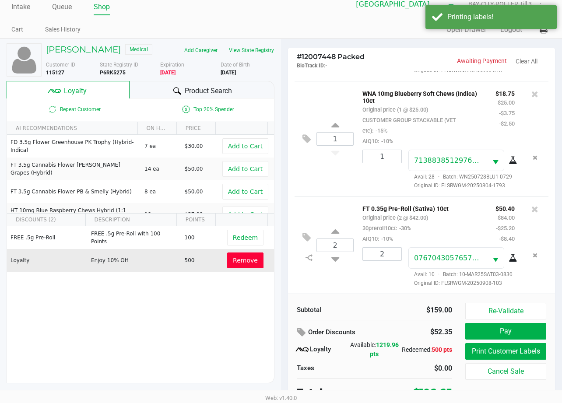
scroll to position [17, 0]
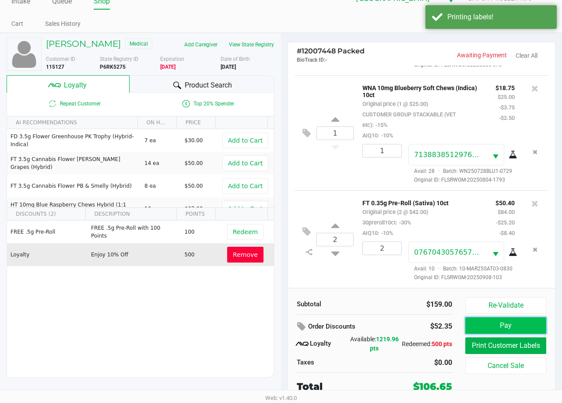
click at [490, 329] on button "Pay" at bounding box center [505, 325] width 81 height 17
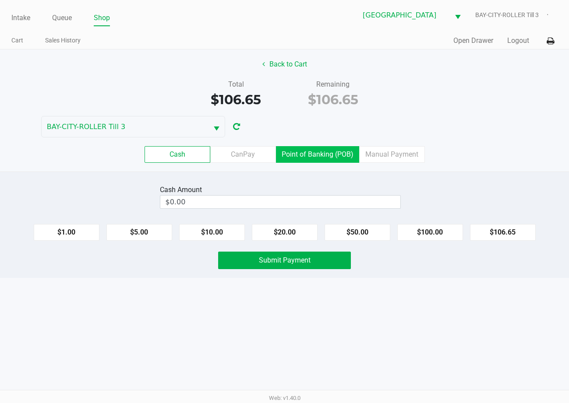
click at [326, 160] on label "Point of Banking (POB)" at bounding box center [317, 154] width 83 height 17
click at [0, 0] on 7 "Point of Banking (POB)" at bounding box center [0, 0] width 0 height 0
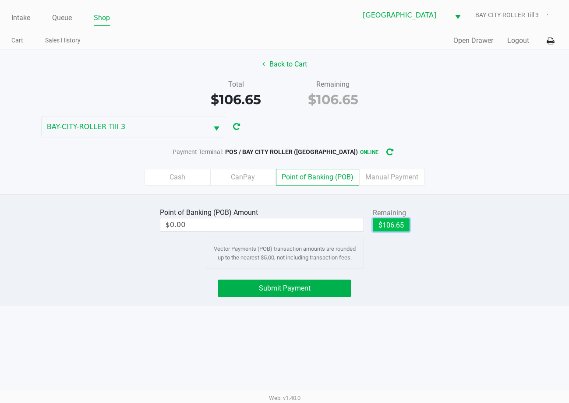
drag, startPoint x: 391, startPoint y: 228, endPoint x: 331, endPoint y: 280, distance: 79.5
click at [391, 229] on button "$106.65" at bounding box center [391, 224] width 37 height 13
type input "$106.65"
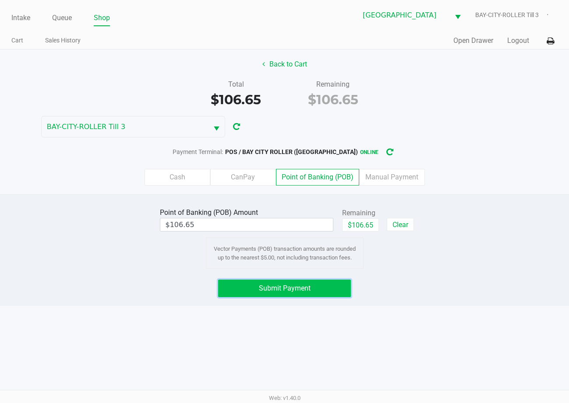
click at [328, 287] on button "Submit Payment" at bounding box center [284, 289] width 132 height 18
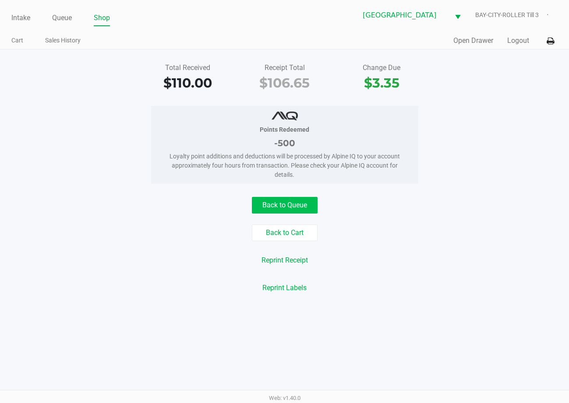
click at [299, 206] on button "Back to Queue" at bounding box center [285, 205] width 66 height 17
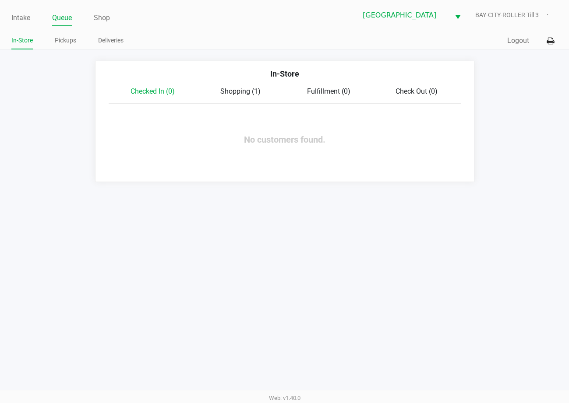
click at [229, 93] on span "Shopping (1)" at bounding box center [240, 91] width 40 height 8
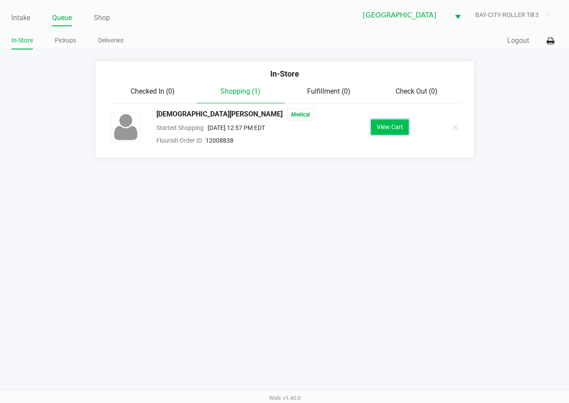
click at [388, 123] on button "View Cart" at bounding box center [390, 127] width 38 height 15
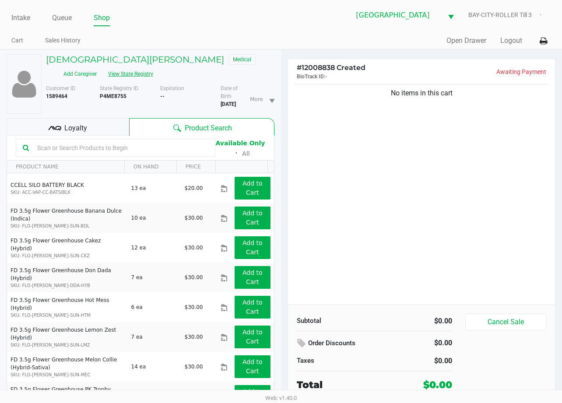
click at [127, 78] on button "View State Registry" at bounding box center [127, 74] width 51 height 14
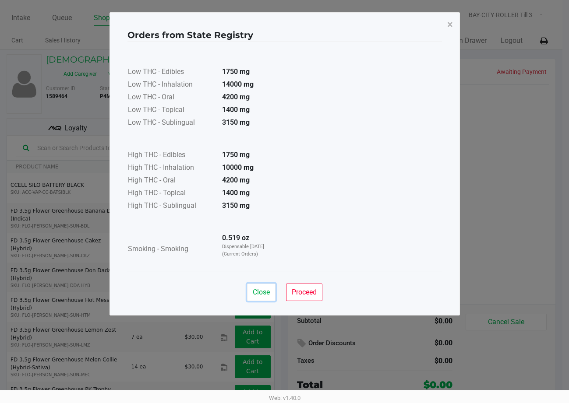
drag, startPoint x: 264, startPoint y: 292, endPoint x: 318, endPoint y: 236, distance: 78.7
click at [265, 288] on button "Close" at bounding box center [261, 293] width 28 height 18
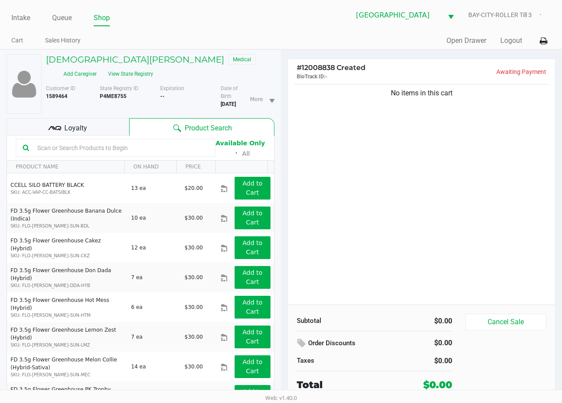
click at [319, 232] on div "Low THC - Edibles 1750 mg Low THC - Inhalation 14000 mg Low THC - Oral 4200 mg …" at bounding box center [281, 135] width 314 height 220
click at [377, 225] on div "No items in this cart" at bounding box center [421, 193] width 267 height 222
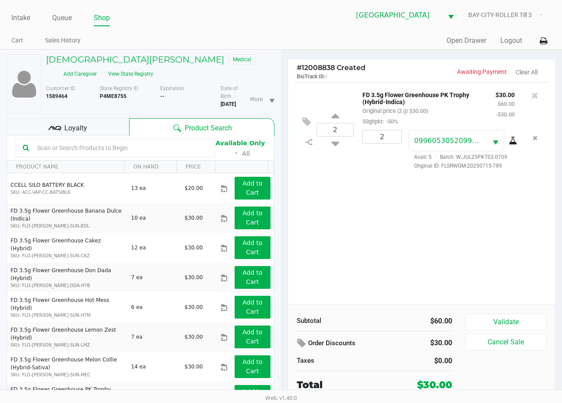
click at [89, 135] on div "Loyalty" at bounding box center [68, 127] width 123 height 18
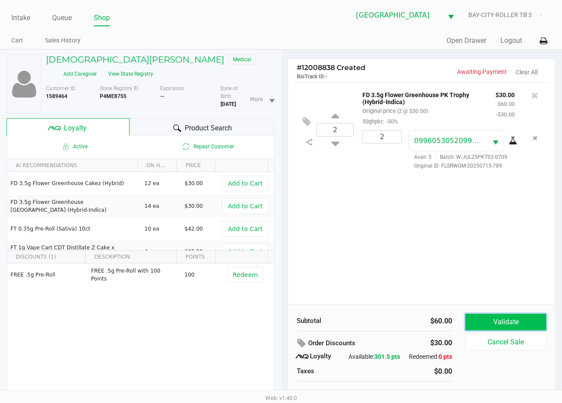
drag, startPoint x: 507, startPoint y: 328, endPoint x: 507, endPoint y: 321, distance: 6.6
click at [507, 328] on button "Validate" at bounding box center [505, 322] width 81 height 17
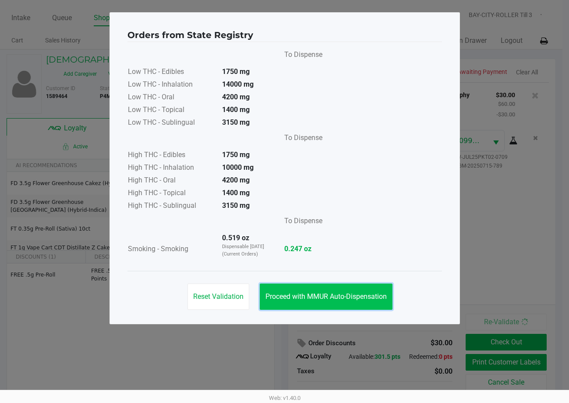
drag, startPoint x: 355, startPoint y: 299, endPoint x: 363, endPoint y: 293, distance: 10.3
click at [355, 299] on button "Proceed with MMUR Auto-Dispensation" at bounding box center [326, 297] width 133 height 26
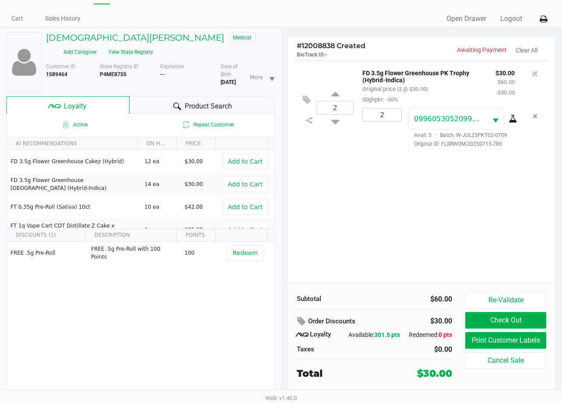
scroll to position [24, 0]
click at [496, 335] on button "Print Customer Labels" at bounding box center [505, 340] width 81 height 17
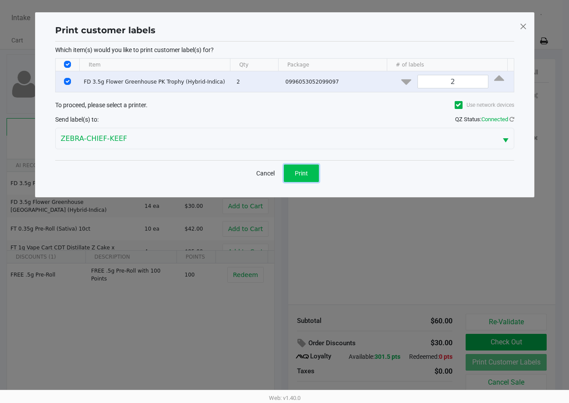
drag, startPoint x: 294, startPoint y: 177, endPoint x: 419, endPoint y: 235, distance: 137.7
click at [295, 176] on button "Print" at bounding box center [301, 174] width 35 height 18
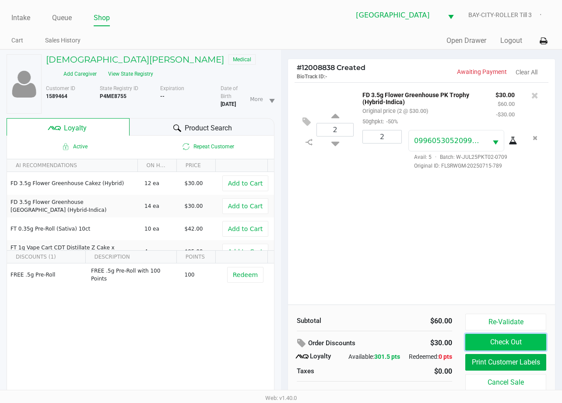
click at [509, 340] on button "Check Out" at bounding box center [505, 342] width 81 height 17
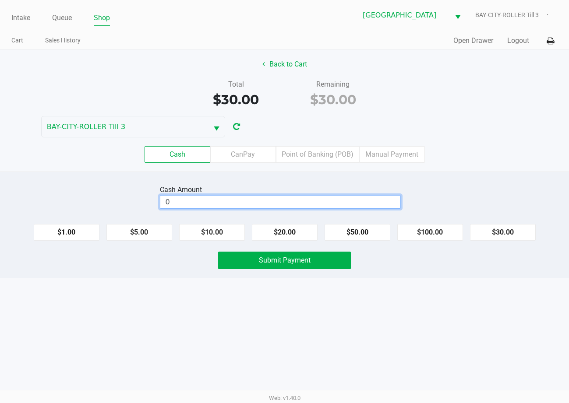
click at [286, 203] on input "0" at bounding box center [280, 202] width 240 height 13
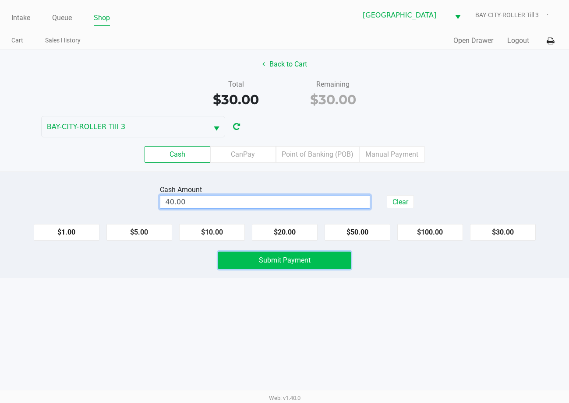
type input "$40.00"
click at [278, 257] on span "Submit Payment" at bounding box center [285, 260] width 52 height 8
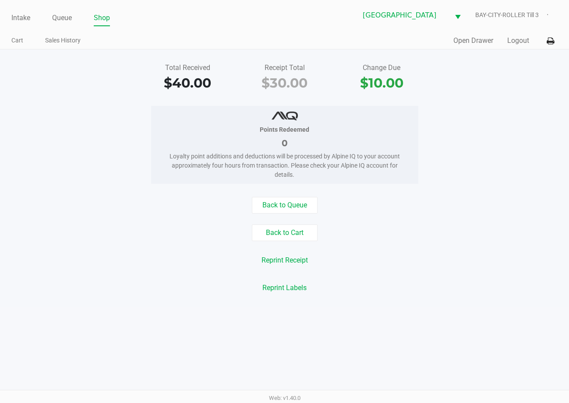
click at [288, 200] on button "Back to Queue" at bounding box center [285, 205] width 66 height 17
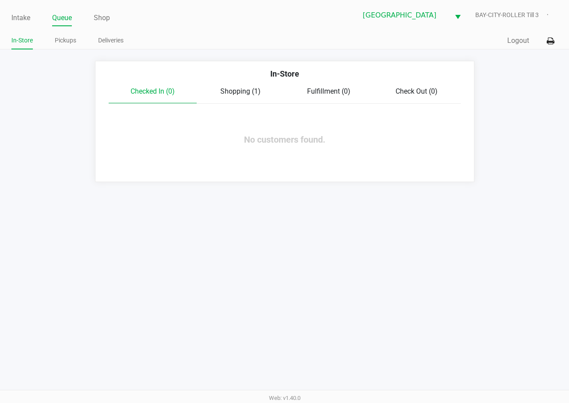
click at [249, 92] on span "Shopping (1)" at bounding box center [240, 91] width 40 height 8
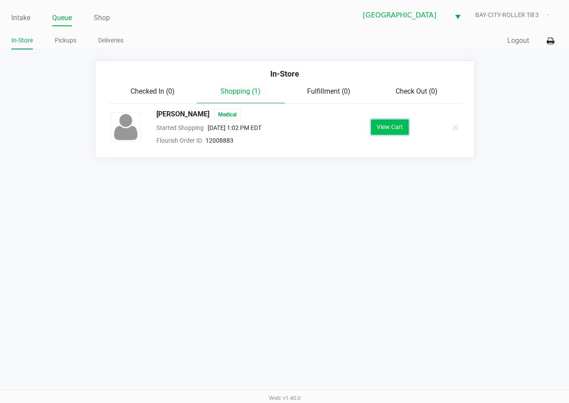
click at [384, 129] on button "View Cart" at bounding box center [390, 127] width 38 height 15
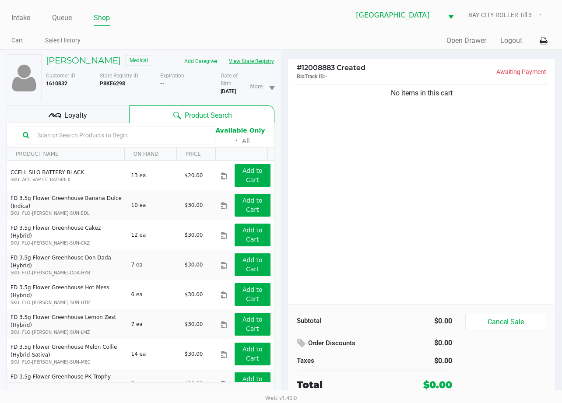
click at [223, 68] on button "View State Registry" at bounding box center [248, 61] width 51 height 14
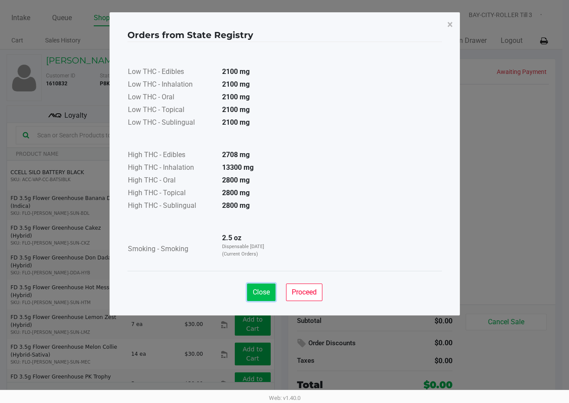
click at [252, 297] on button "Close" at bounding box center [261, 293] width 28 height 18
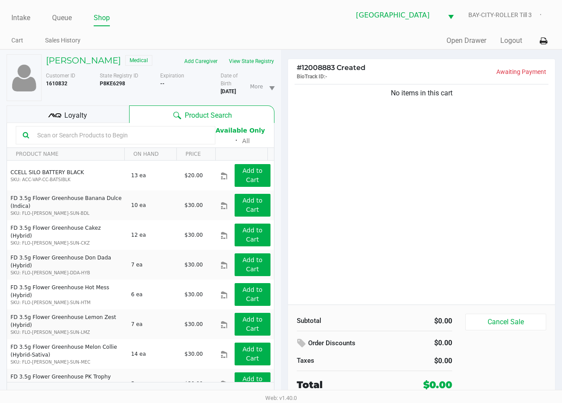
click at [115, 142] on input "text" at bounding box center [121, 135] width 175 height 13
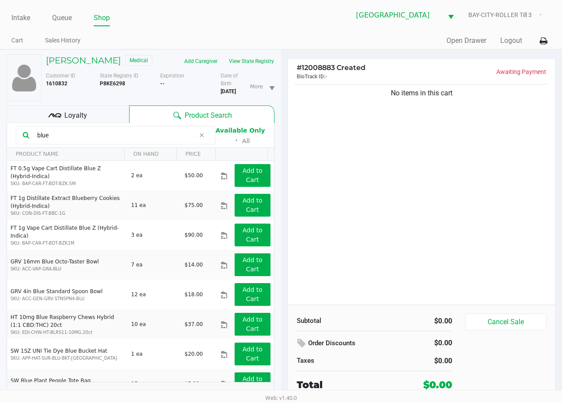
type input "blue"
click at [335, 218] on div "No items in this cart" at bounding box center [421, 193] width 267 height 222
click at [415, 216] on div "No items in this cart" at bounding box center [421, 193] width 267 height 222
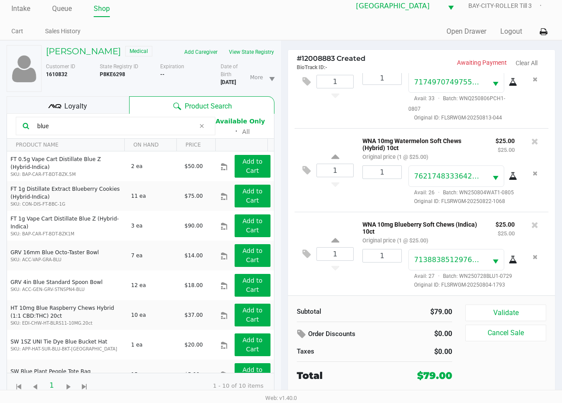
scroll to position [63, 0]
drag, startPoint x: 85, startPoint y: 104, endPoint x: 92, endPoint y: 112, distance: 10.9
click at [86, 104] on span "Loyalty" at bounding box center [75, 106] width 23 height 11
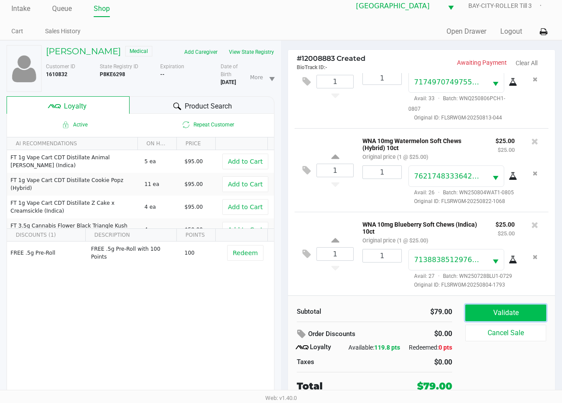
click at [514, 305] on button "Validate" at bounding box center [505, 313] width 81 height 17
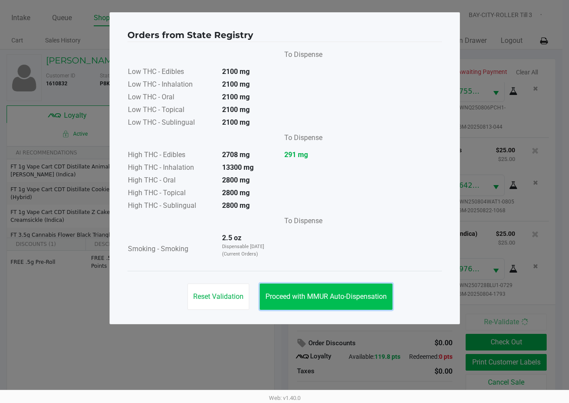
drag, startPoint x: 321, startPoint y: 293, endPoint x: 431, endPoint y: 314, distance: 112.0
click at [332, 297] on span "Proceed with MMUR Auto-Dispensation" at bounding box center [325, 296] width 121 height 8
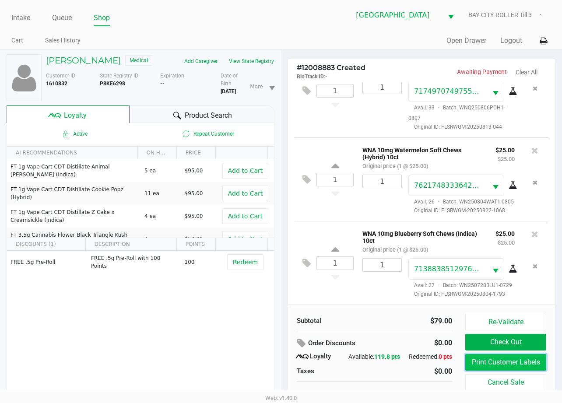
click at [513, 360] on button "Print Customer Labels" at bounding box center [505, 362] width 81 height 17
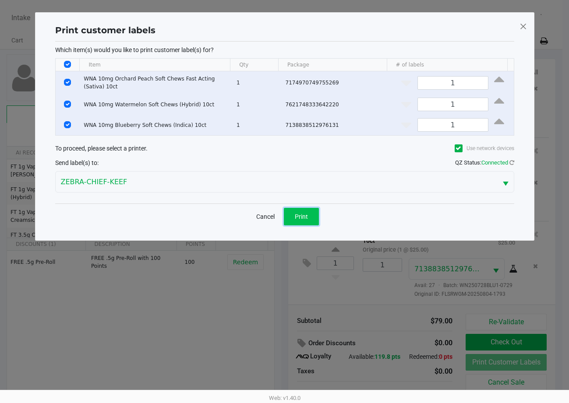
click at [295, 220] on button "Print" at bounding box center [301, 217] width 35 height 18
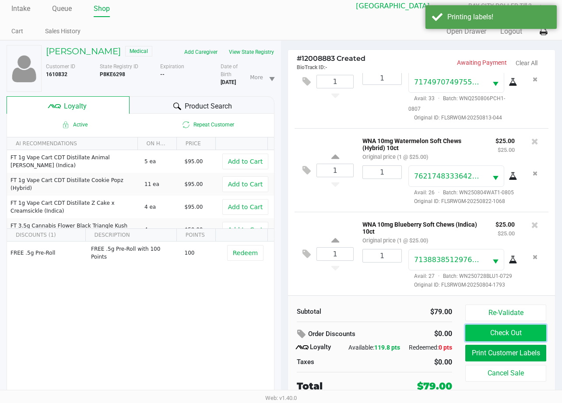
click at [510, 325] on button "Check Out" at bounding box center [505, 333] width 81 height 17
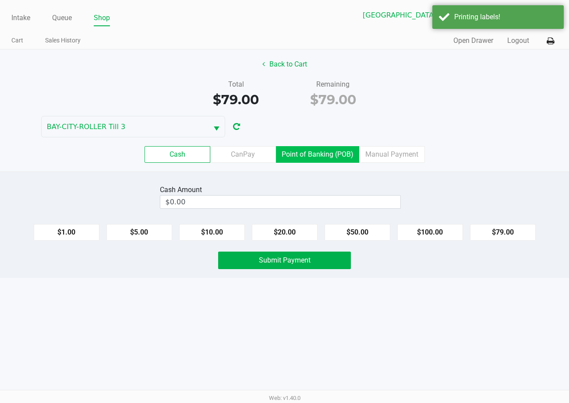
click at [307, 154] on label "Point of Banking (POB)" at bounding box center [317, 154] width 83 height 17
click at [0, 0] on 7 "Point of Banking (POB)" at bounding box center [0, 0] width 0 height 0
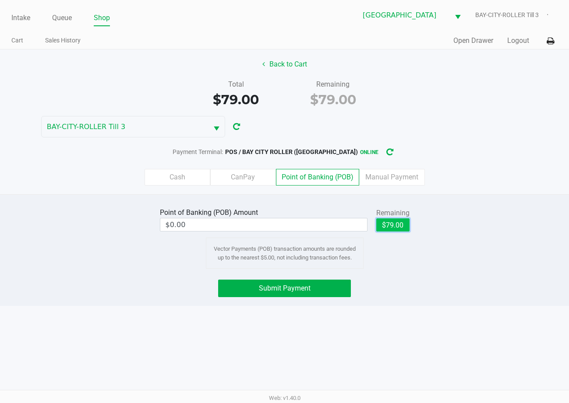
drag, startPoint x: 388, startPoint y: 221, endPoint x: 396, endPoint y: 245, distance: 25.3
click at [388, 221] on button "$79.00" at bounding box center [392, 224] width 33 height 13
type input "$79.00"
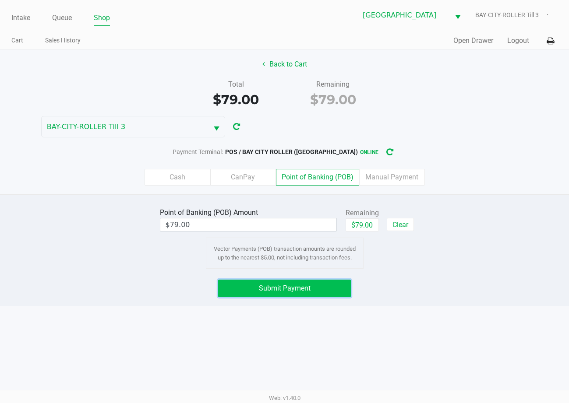
click at [333, 288] on button "Submit Payment" at bounding box center [284, 289] width 132 height 18
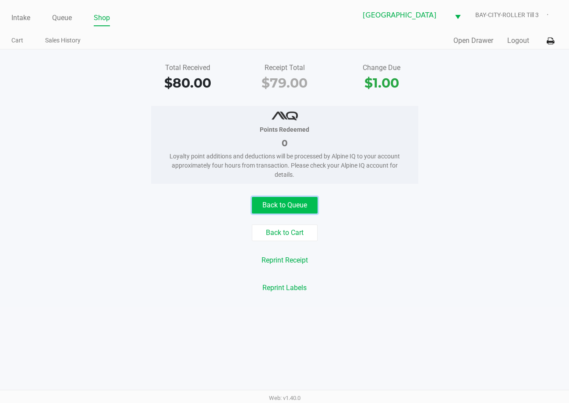
click at [280, 206] on button "Back to Queue" at bounding box center [285, 205] width 66 height 17
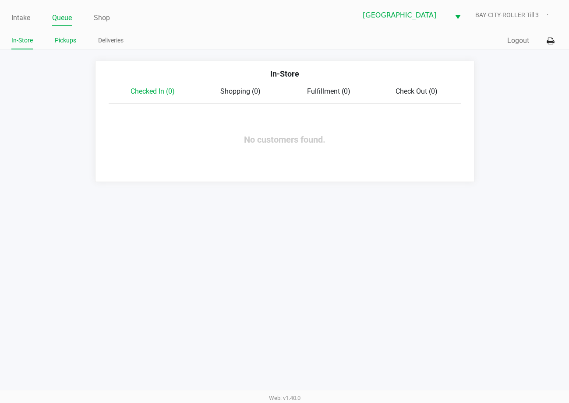
click at [66, 41] on link "Pickups" at bounding box center [65, 40] width 21 height 11
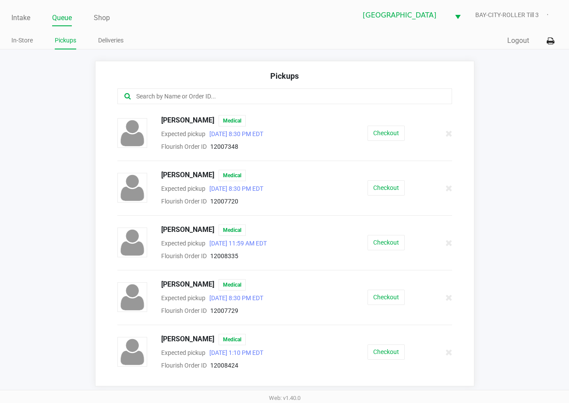
click at [540, 261] on app-pickups "Pickups ALISHA DYE Medical Expected pickup Sep 26, 2025 8:30 PM EDT Flourish Or…" at bounding box center [284, 224] width 569 height 326
click at [232, 99] on input "text" at bounding box center [279, 97] width 289 height 10
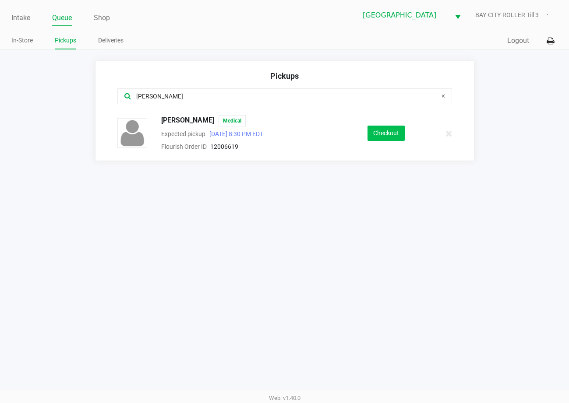
type input "sally"
click at [373, 135] on button "Checkout" at bounding box center [385, 133] width 37 height 15
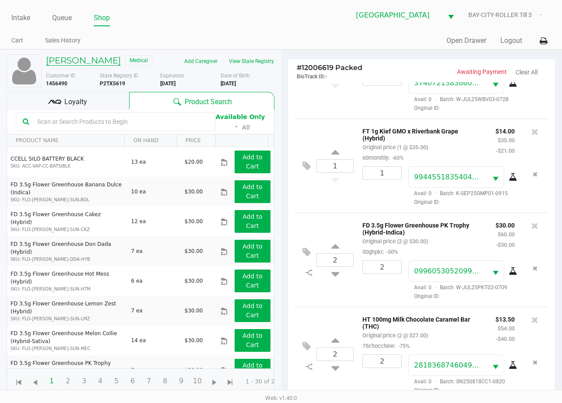
click at [88, 61] on h5 "Sally BENDELE" at bounding box center [83, 60] width 75 height 11
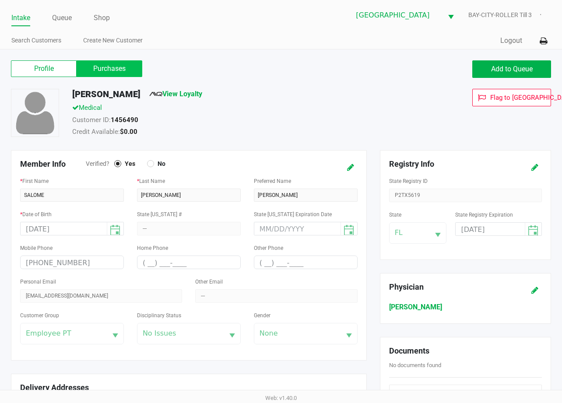
click at [122, 72] on label "Purchases" at bounding box center [110, 68] width 66 height 17
click at [0, 0] on 1 "Purchases" at bounding box center [0, 0] width 0 height 0
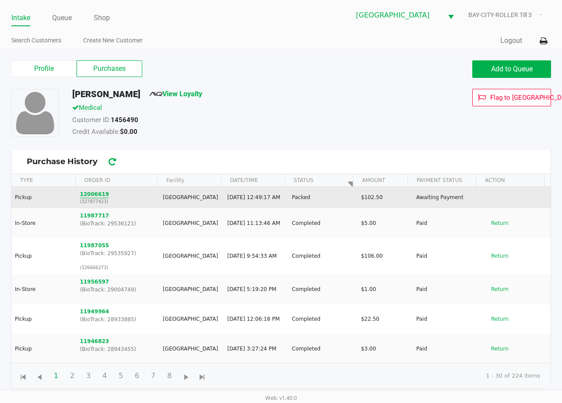
click at [88, 194] on button "12006619" at bounding box center [94, 194] width 29 height 8
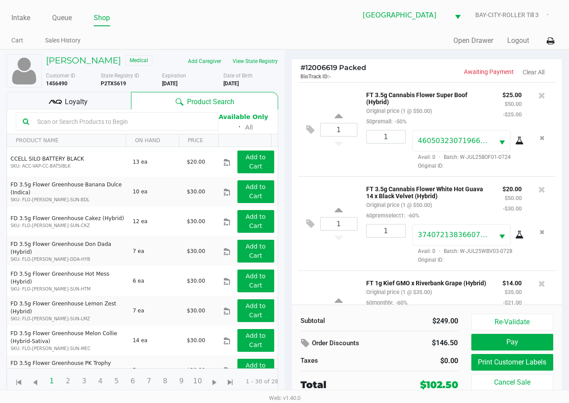
drag, startPoint x: 265, startPoint y: 16, endPoint x: 259, endPoint y: 15, distance: 6.7
click at [259, 15] on ul "Intake Queue Shop" at bounding box center [147, 18] width 273 height 15
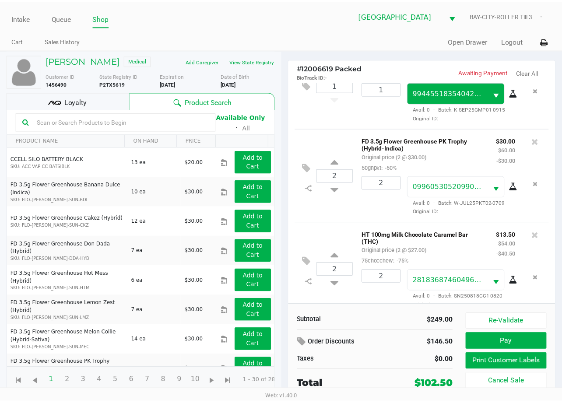
scroll to position [253, 0]
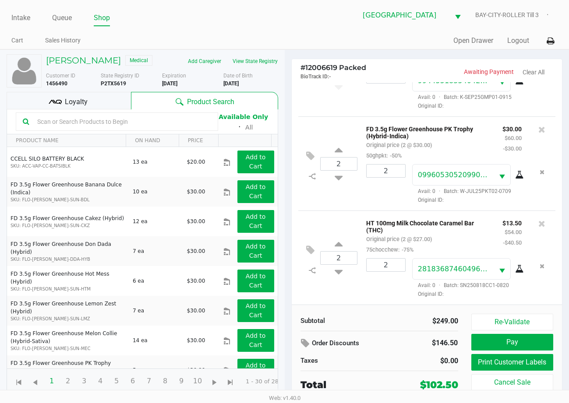
click at [107, 97] on div "Loyalty" at bounding box center [69, 101] width 124 height 18
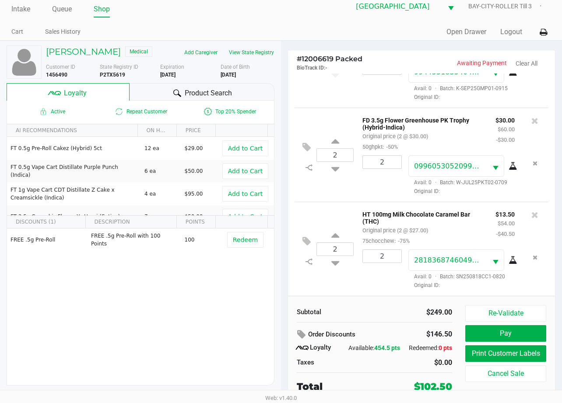
scroll to position [17, 0]
drag, startPoint x: 214, startPoint y: 85, endPoint x: 185, endPoint y: 89, distance: 29.1
click at [213, 88] on span "Product Search" at bounding box center [208, 93] width 47 height 11
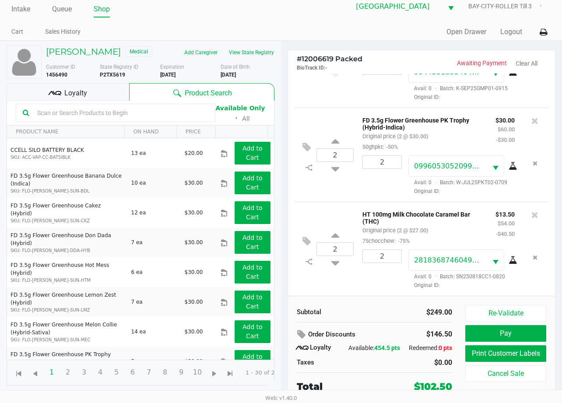
click at [128, 106] on input "text" at bounding box center [121, 112] width 175 height 13
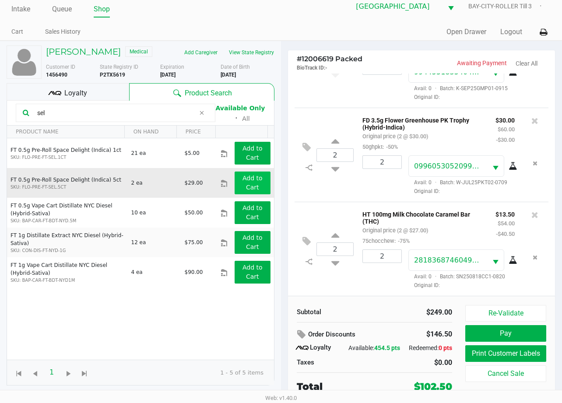
type input "sel"
click at [244, 176] on app-button-loader "Add to Cart" at bounding box center [253, 183] width 20 height 16
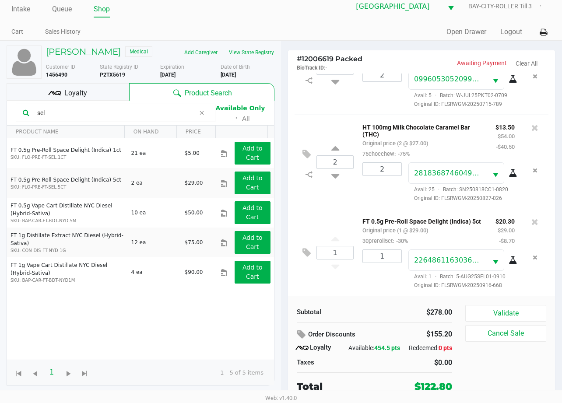
scroll to position [358, 0]
click at [306, 254] on icon at bounding box center [307, 253] width 8 height 10
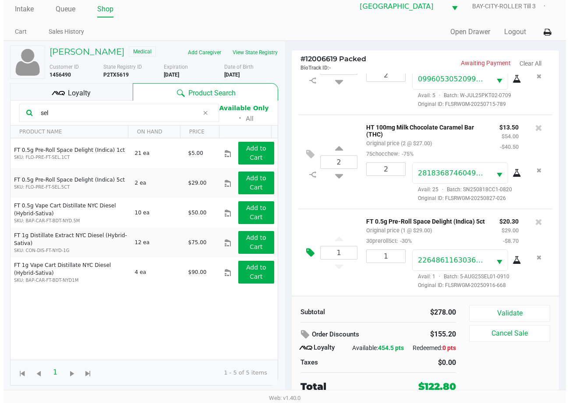
scroll to position [0, 0]
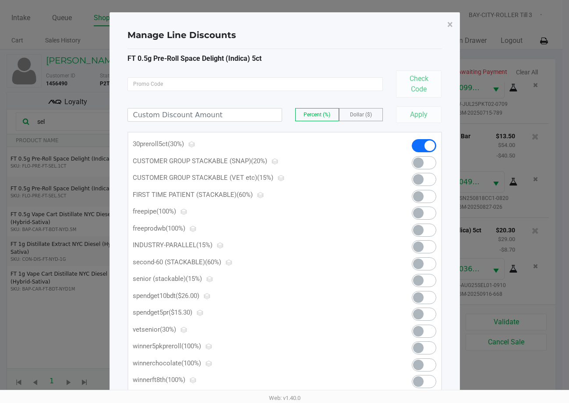
click at [428, 313] on span at bounding box center [424, 314] width 25 height 13
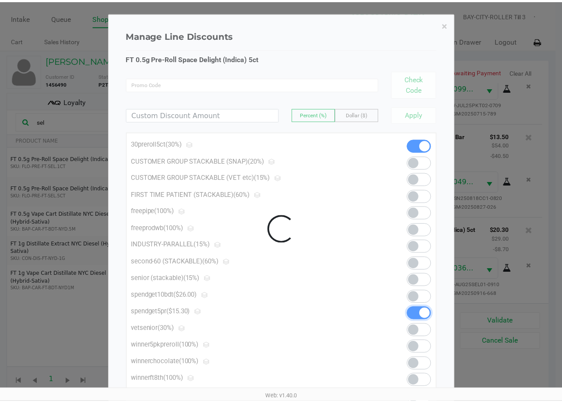
scroll to position [369, 0]
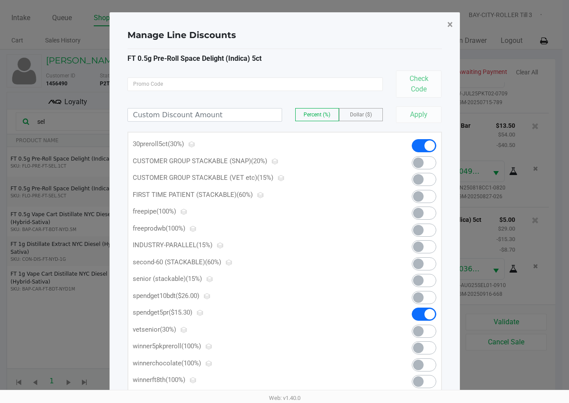
click at [450, 22] on span "×" at bounding box center [450, 24] width 6 height 12
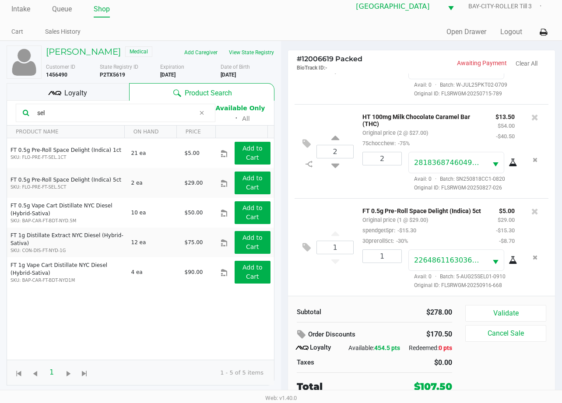
scroll to position [17, 0]
click at [500, 305] on button "Validate" at bounding box center [505, 313] width 81 height 17
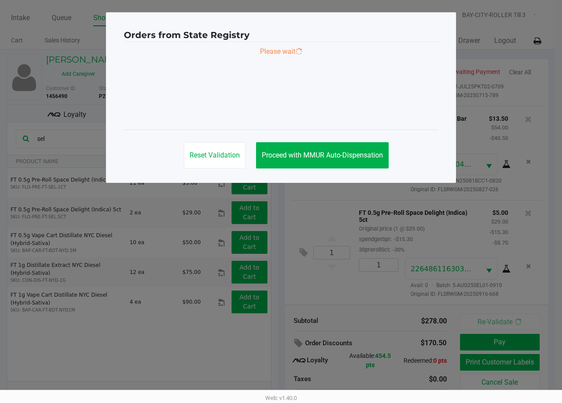
scroll to position [0, 0]
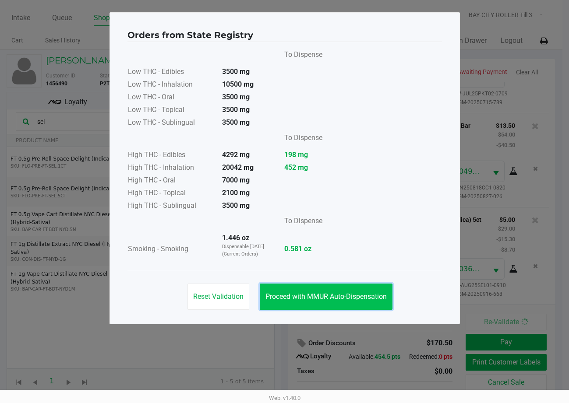
click at [321, 292] on button "Proceed with MMUR Auto-Dispensation" at bounding box center [326, 297] width 133 height 26
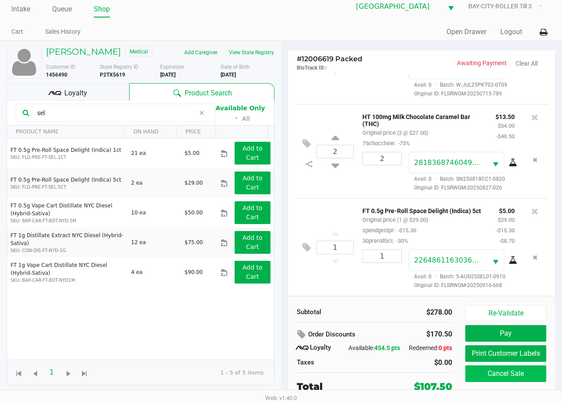
scroll to position [17, 0]
click at [497, 350] on button "Print Customer Labels" at bounding box center [505, 353] width 81 height 17
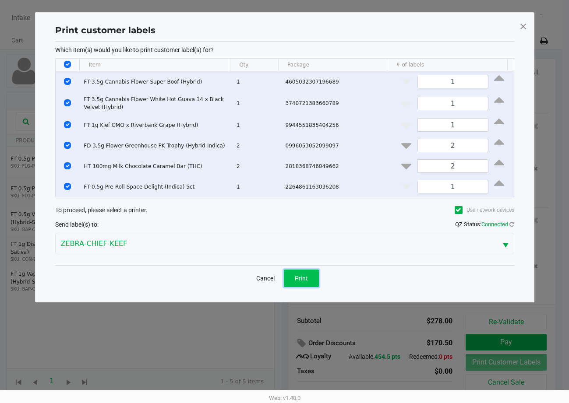
click at [298, 272] on button "Print" at bounding box center [301, 279] width 35 height 18
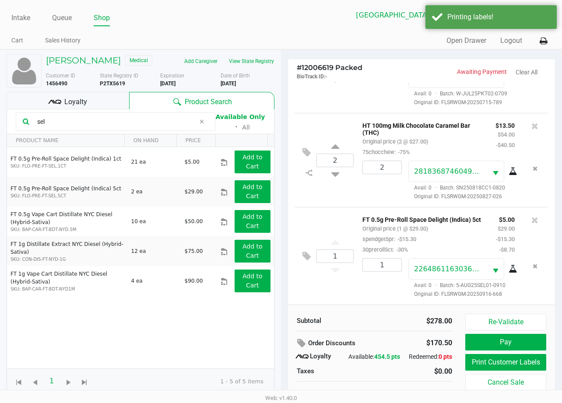
scroll to position [17, 0]
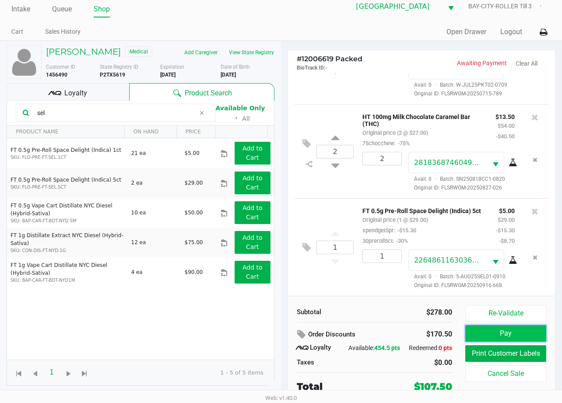
click at [516, 326] on button "Pay" at bounding box center [505, 333] width 81 height 17
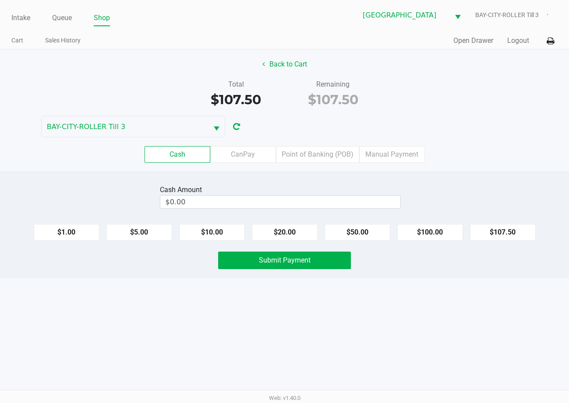
drag, startPoint x: 218, startPoint y: 210, endPoint x: 217, endPoint y: 204, distance: 5.5
click at [218, 206] on div "Cash Amount $0.00" at bounding box center [280, 197] width 241 height 28
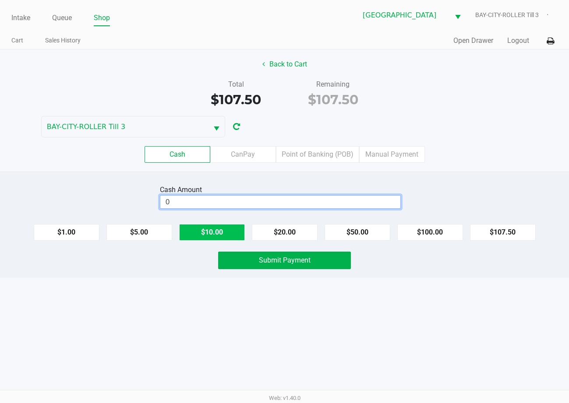
drag, startPoint x: 216, startPoint y: 204, endPoint x: 222, endPoint y: 232, distance: 28.1
click at [216, 204] on input "0" at bounding box center [280, 202] width 240 height 13
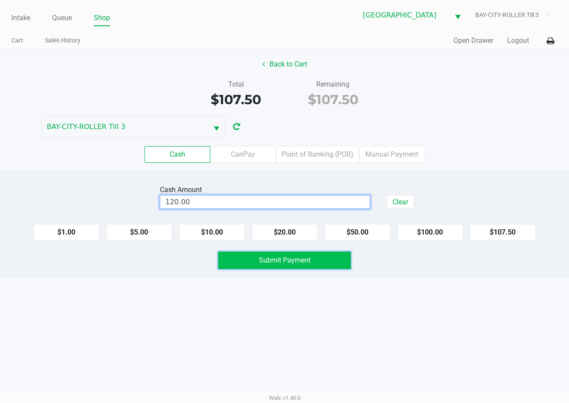
type input "$120.00"
click at [271, 263] on span "Submit Payment" at bounding box center [285, 260] width 52 height 8
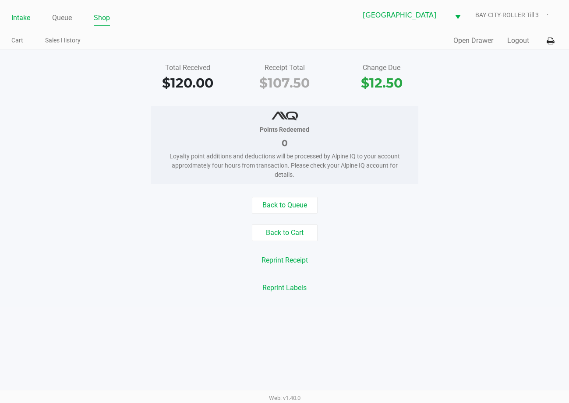
click at [19, 16] on link "Intake" at bounding box center [20, 18] width 19 height 12
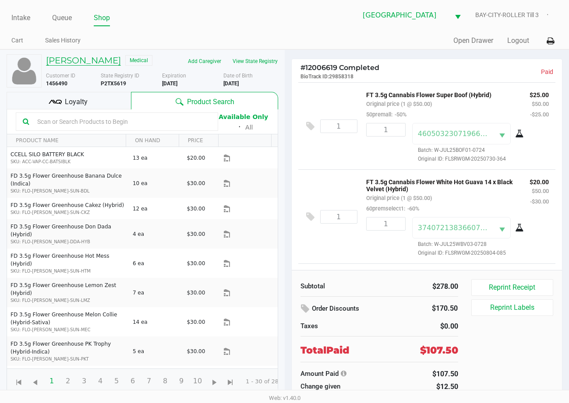
drag, startPoint x: 75, startPoint y: 60, endPoint x: 85, endPoint y: 61, distance: 10.2
click at [85, 61] on h5 "Sally BENDELE" at bounding box center [83, 60] width 75 height 11
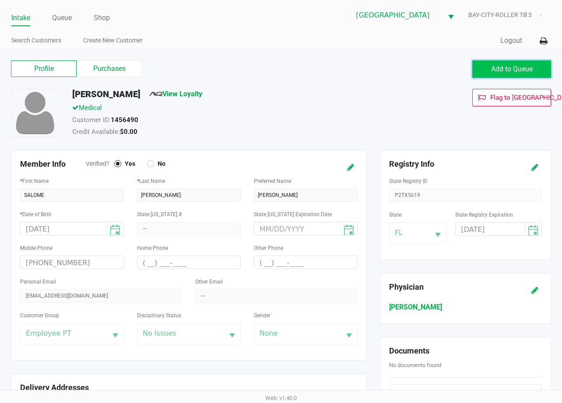
click at [540, 73] on button "Add to Queue" at bounding box center [511, 69] width 79 height 18
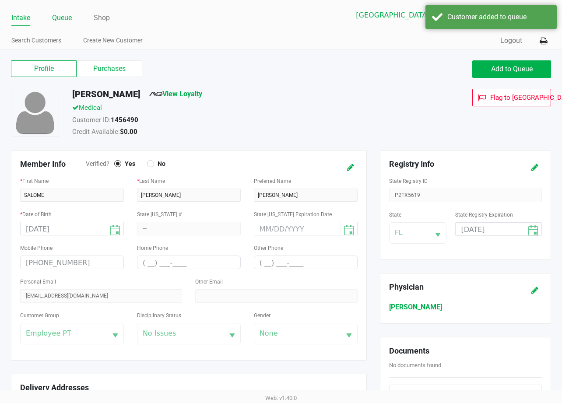
click at [55, 18] on link "Queue" at bounding box center [62, 18] width 20 height 12
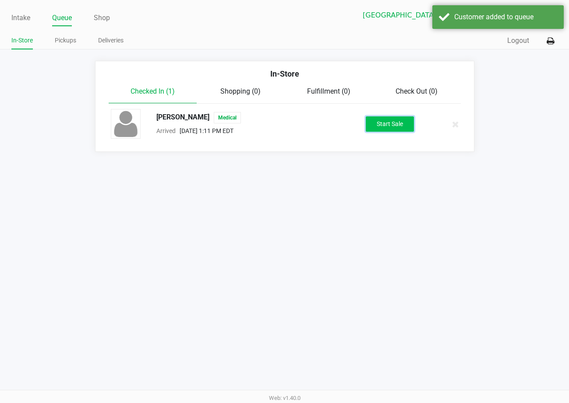
click at [398, 123] on button "Start Sale" at bounding box center [390, 123] width 48 height 15
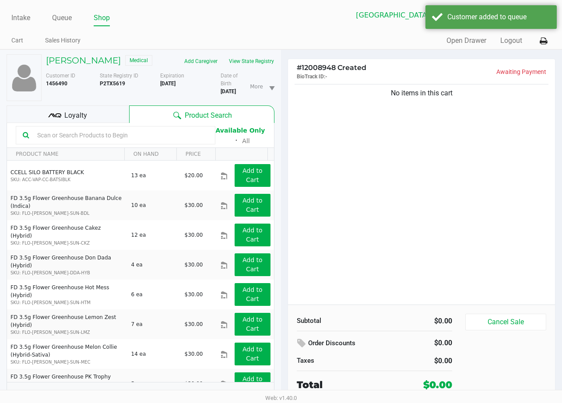
click at [177, 134] on input "text" at bounding box center [121, 135] width 175 height 13
click at [402, 150] on div "No items in this cart" at bounding box center [421, 193] width 267 height 222
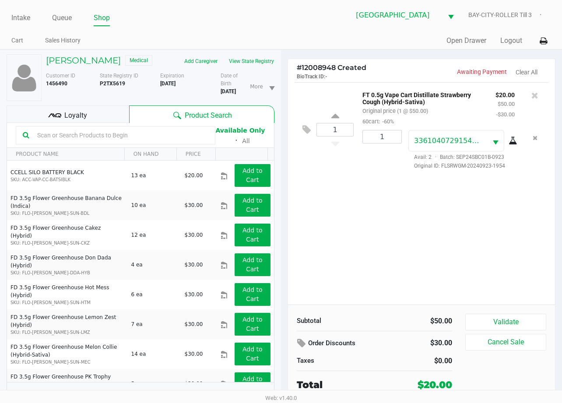
drag, startPoint x: 335, startPoint y: 191, endPoint x: 321, endPoint y: 191, distance: 14.9
click at [328, 190] on div "1 FT 0.5g Vape Cart Distillate Strawberry Cough (Hybrid-Sativa) Original price …" at bounding box center [421, 193] width 267 height 222
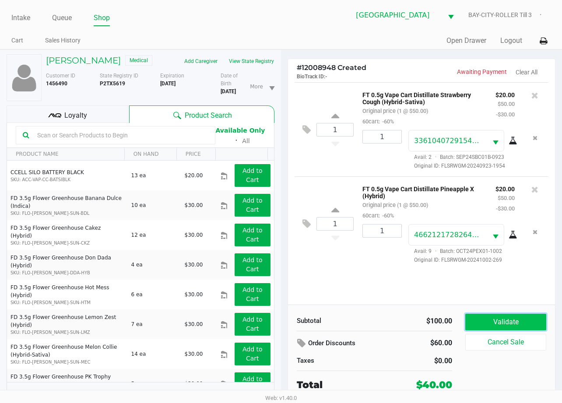
click at [497, 317] on button "Validate" at bounding box center [505, 322] width 81 height 17
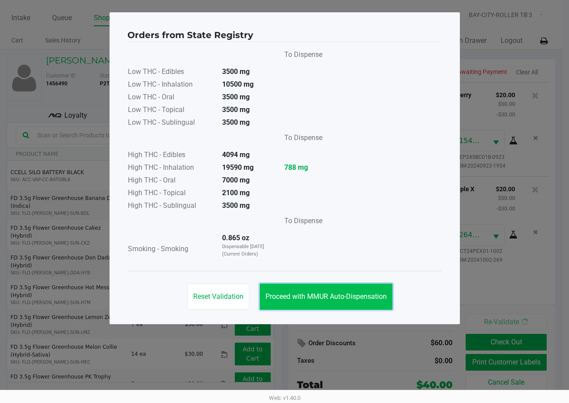
click at [330, 284] on button "Proceed with MMUR Auto-Dispensation" at bounding box center [326, 297] width 133 height 26
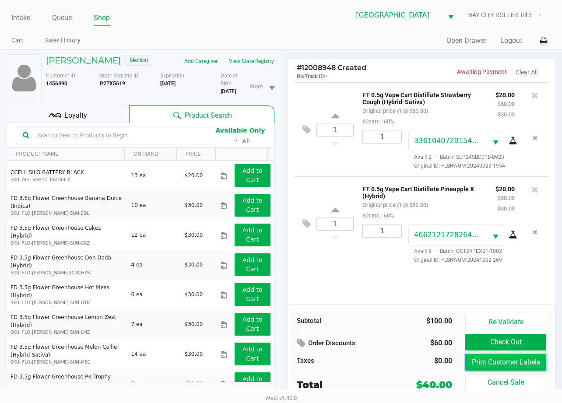
click at [499, 365] on button "Print Customer Labels" at bounding box center [505, 362] width 81 height 17
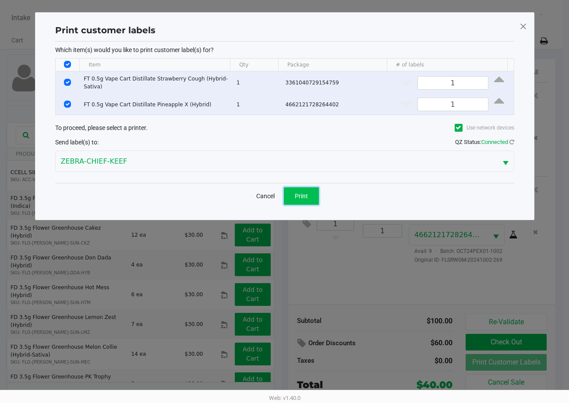
click at [302, 194] on span "Print" at bounding box center [301, 196] width 13 height 7
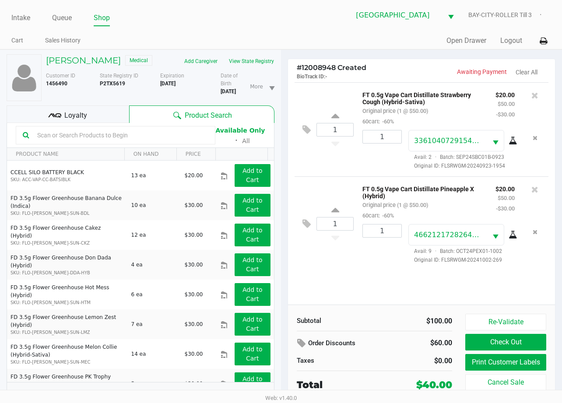
click at [375, 286] on div "1 FT 0.5g Vape Cart Distillate Strawberry Cough (Hybrid-Sativa) Original price …" at bounding box center [421, 193] width 267 height 222
click at [375, 295] on div "1 FT 0.5g Vape Cart Distillate Strawberry Cough (Hybrid-Sativa) Original price …" at bounding box center [421, 193] width 267 height 222
click at [355, 293] on div "1 FT 0.5g Vape Cart Distillate Strawberry Cough (Hybrid-Sativa) Original price …" at bounding box center [421, 193] width 267 height 222
click at [372, 287] on div "1 FT 0.5g Vape Cart Distillate Strawberry Cough (Hybrid-Sativa) Original price …" at bounding box center [421, 193] width 267 height 222
click at [396, 282] on div "1 FT 0.5g Vape Cart Distillate Strawberry Cough (Hybrid-Sativa) Original price …" at bounding box center [421, 193] width 267 height 222
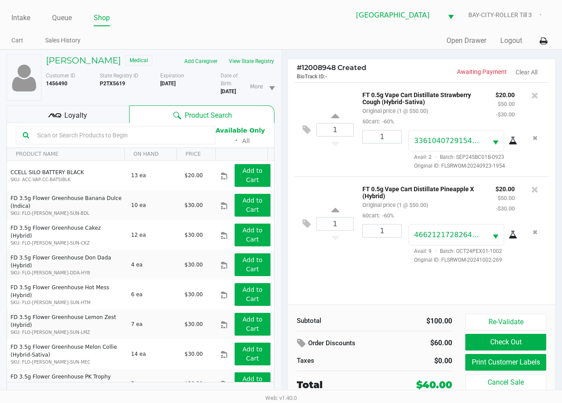
drag, startPoint x: 312, startPoint y: 130, endPoint x: 307, endPoint y: 103, distance: 27.9
click at [308, 103] on div "1 FT 0.5g Vape Cart Distillate Strawberry Cough (Hybrid-Sativa) Original price …" at bounding box center [422, 129] width 254 height 94
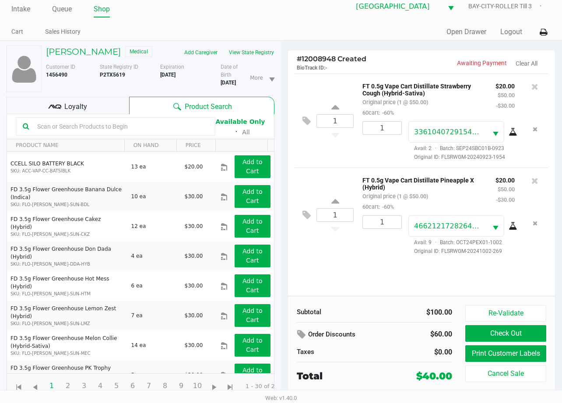
scroll to position [11, 0]
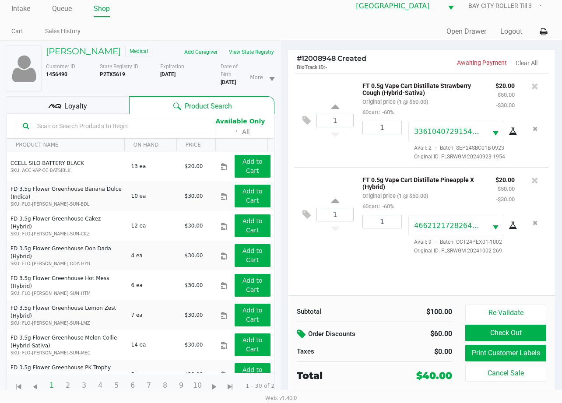
click at [304, 335] on icon at bounding box center [302, 334] width 11 height 10
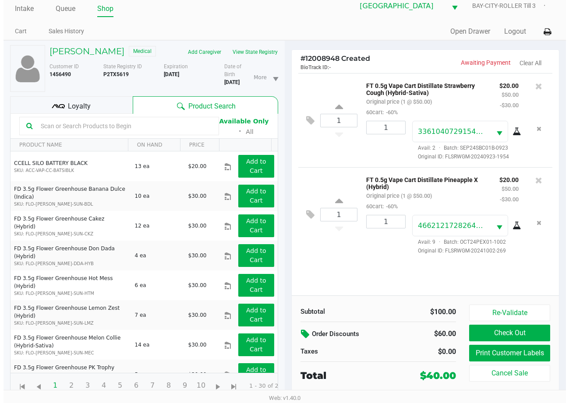
scroll to position [0, 0]
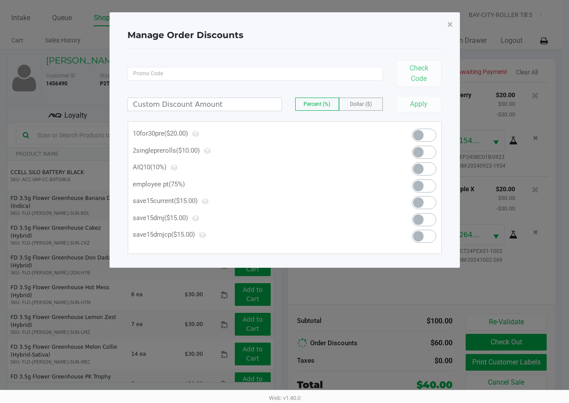
click at [358, 102] on span "Dollar ($)" at bounding box center [361, 104] width 22 height 6
click at [271, 99] on input at bounding box center [205, 104] width 154 height 13
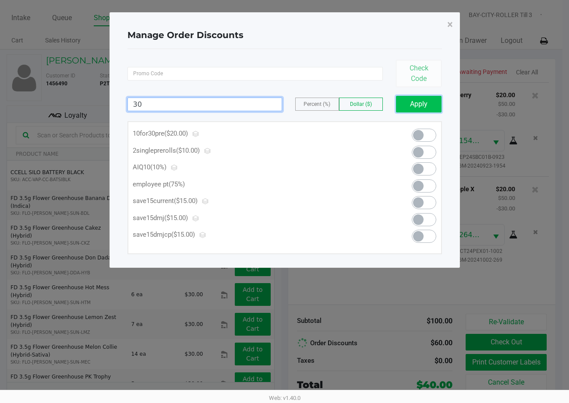
type input "30.00"
click at [416, 106] on button "Apply" at bounding box center [419, 104] width 46 height 17
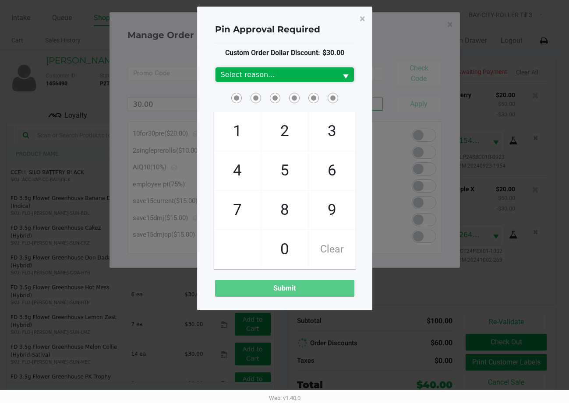
click at [339, 86] on div "Custom Order Dollar Discount: $30.00 Select reason... 1 4 7 2 5 8 0 3 6 9 Clear…" at bounding box center [284, 172] width 139 height 249
click at [334, 74] on span "Select reason..." at bounding box center [276, 74] width 122 height 14
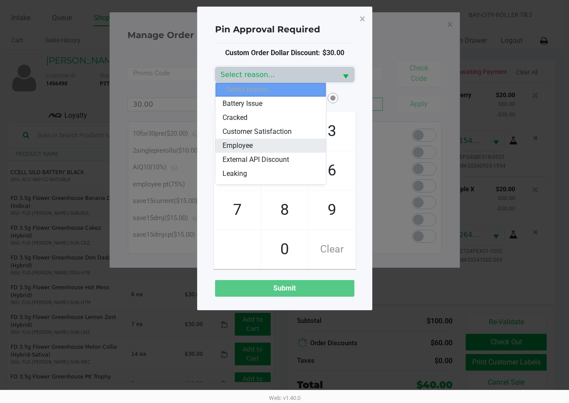
click at [278, 141] on li "Employee" at bounding box center [270, 146] width 110 height 14
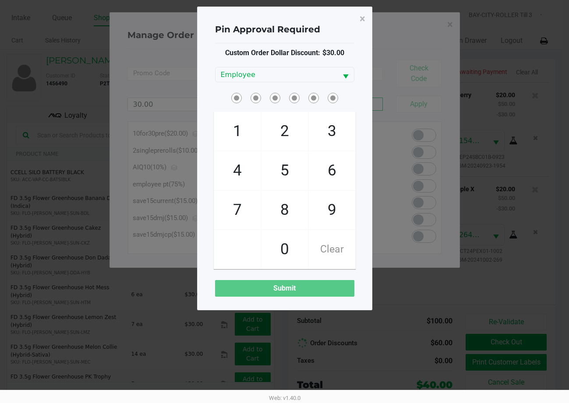
click at [352, 98] on span at bounding box center [284, 98] width 139 height 14
checkbox input "true"
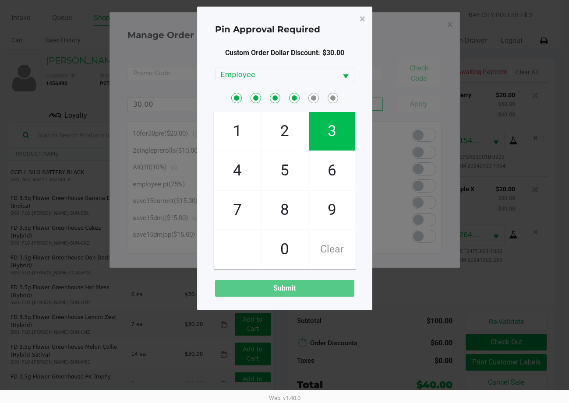
checkbox input "true"
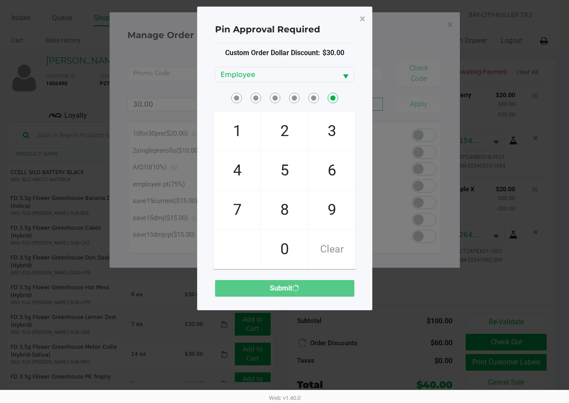
checkbox input "false"
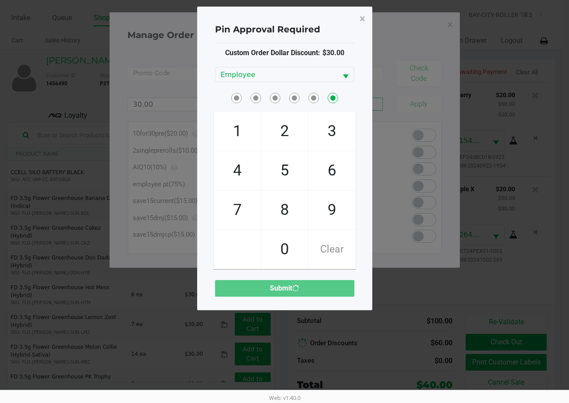
checkbox input "false"
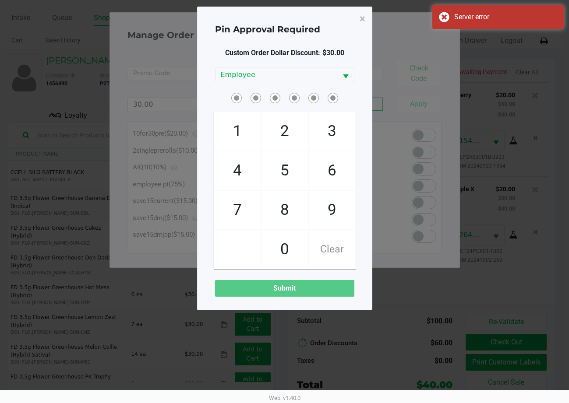
click at [363, 101] on div "Pin Approval Required × Custom Order Dollar Discount: $30.00 Employee 1 4 7 2 5…" at bounding box center [284, 159] width 175 height 304
checkbox input "true"
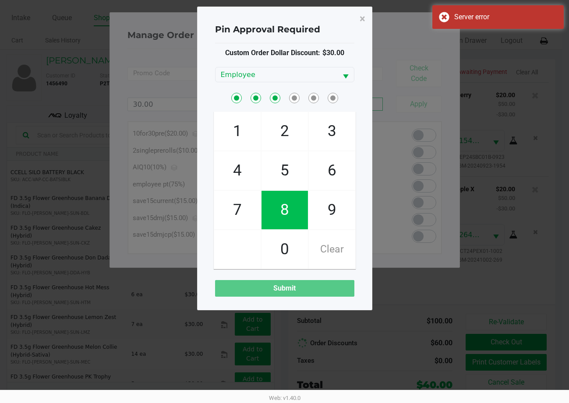
checkbox input "true"
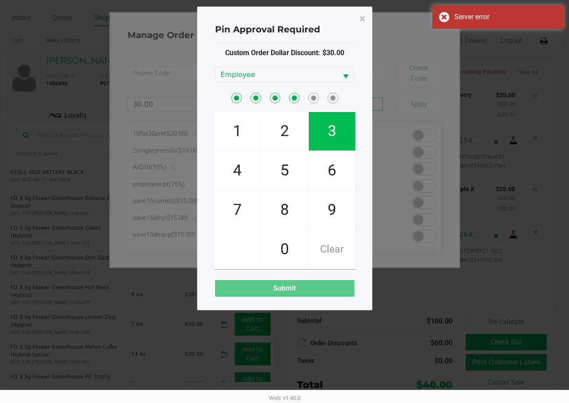
checkbox input "true"
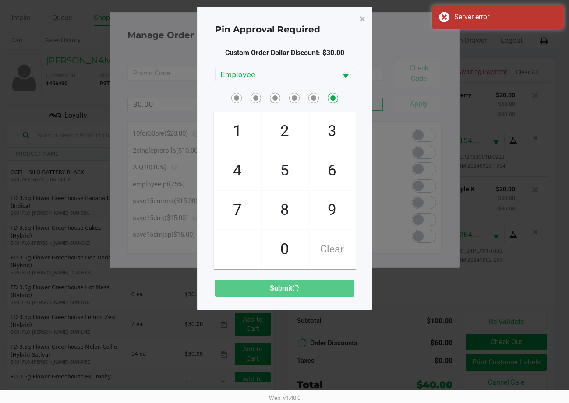
checkbox input "false"
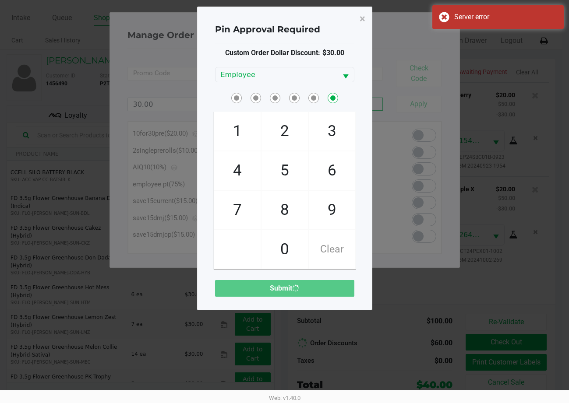
checkbox input "false"
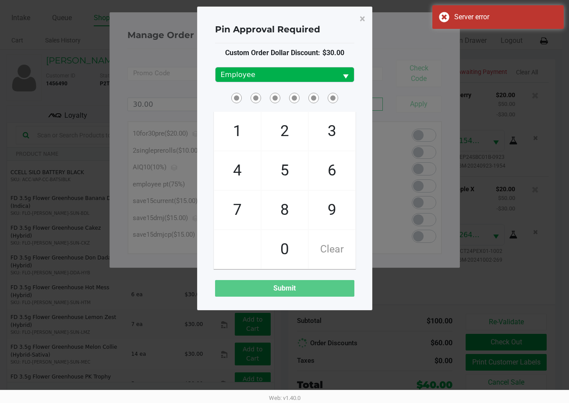
click at [345, 70] on button "Select" at bounding box center [345, 74] width 17 height 14
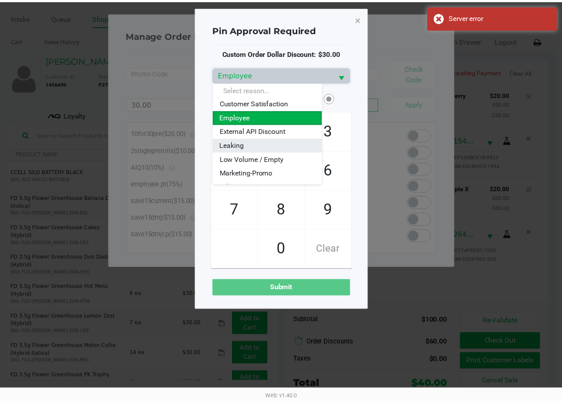
scroll to position [44, 0]
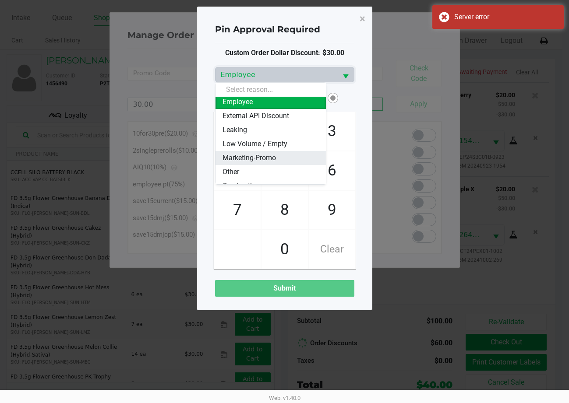
click at [275, 157] on span "Marketing-Promo" at bounding box center [248, 158] width 53 height 11
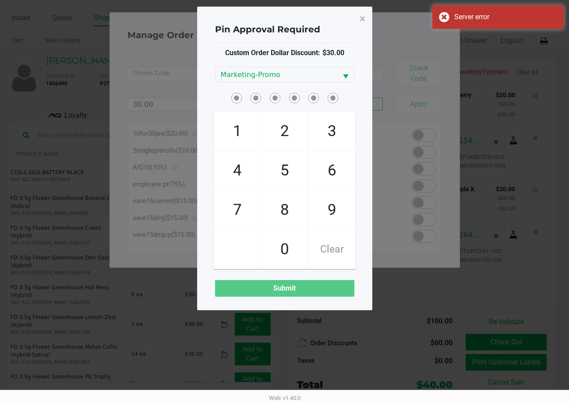
click at [352, 96] on span at bounding box center [284, 98] width 139 height 14
checkbox input "true"
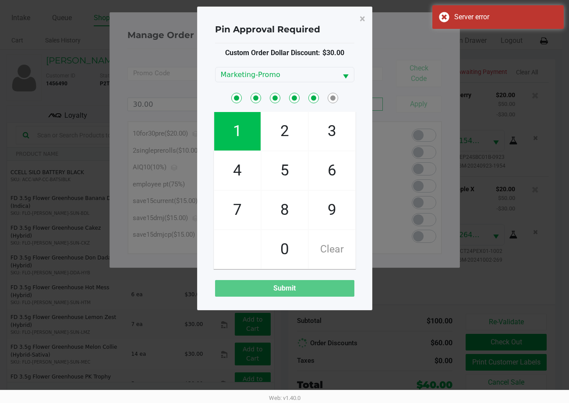
checkbox input "true"
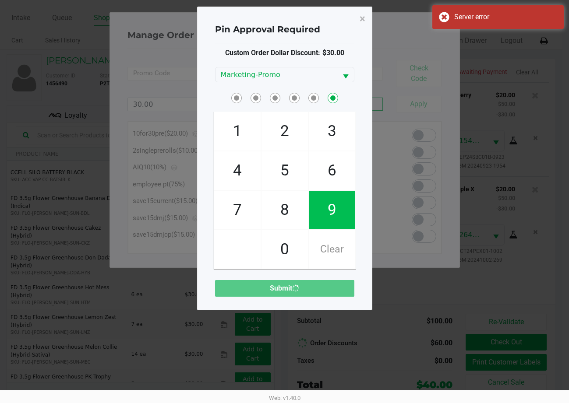
checkbox input "false"
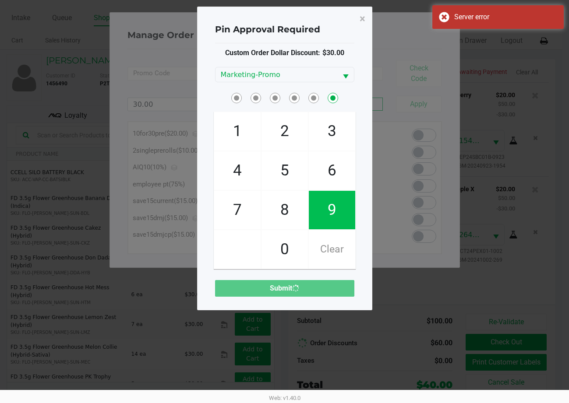
checkbox input "false"
click at [366, 22] on button "×" at bounding box center [362, 19] width 20 height 25
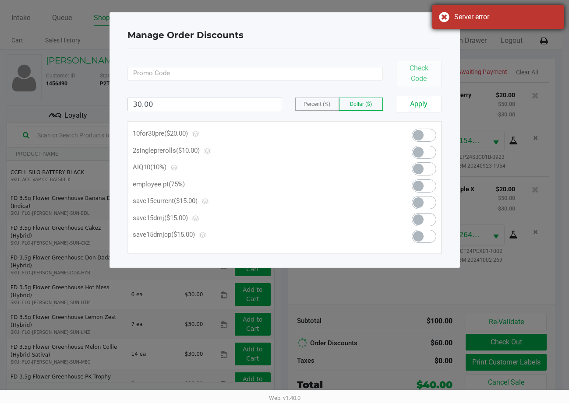
click at [449, 27] on div "Server error" at bounding box center [497, 17] width 131 height 24
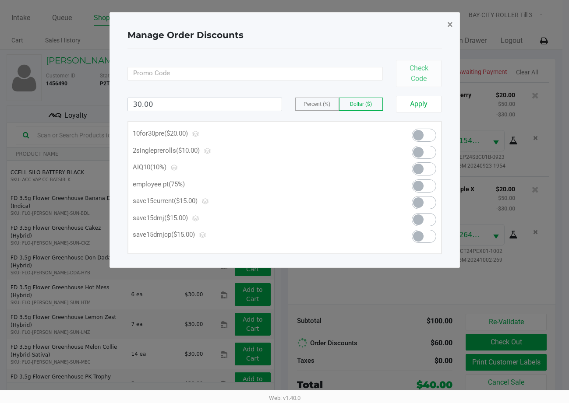
click at [451, 25] on span "×" at bounding box center [450, 24] width 6 height 12
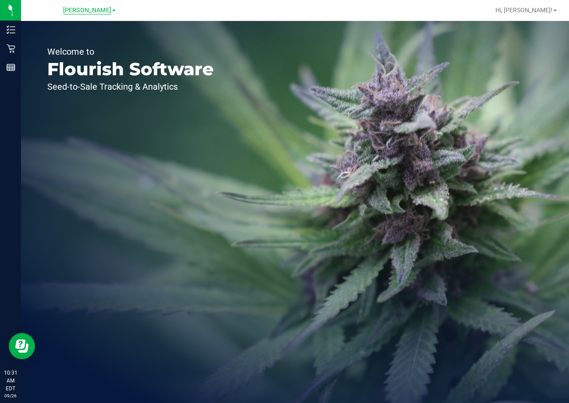
click at [101, 11] on span "[PERSON_NAME]" at bounding box center [87, 11] width 48 height 8
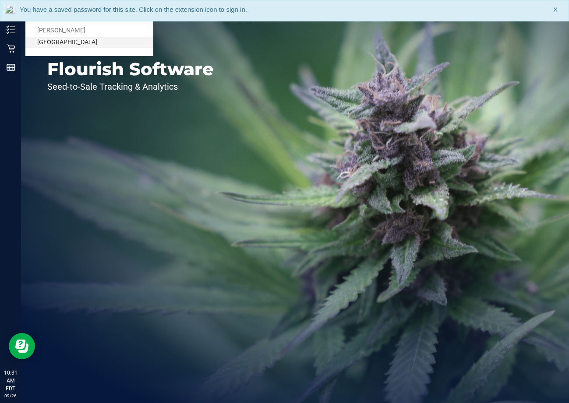
click at [88, 45] on link "[GEOGRAPHIC_DATA]" at bounding box center [89, 43] width 128 height 12
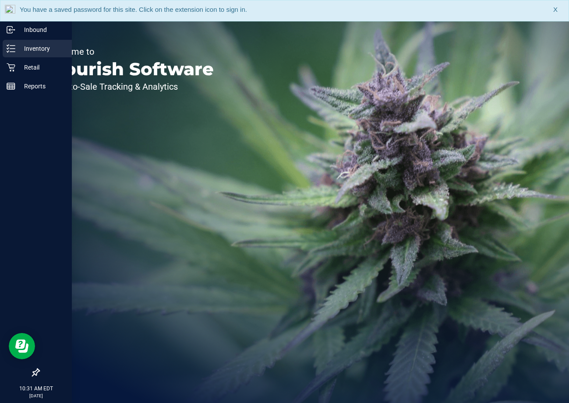
click at [42, 49] on p "Inventory" at bounding box center [41, 48] width 53 height 11
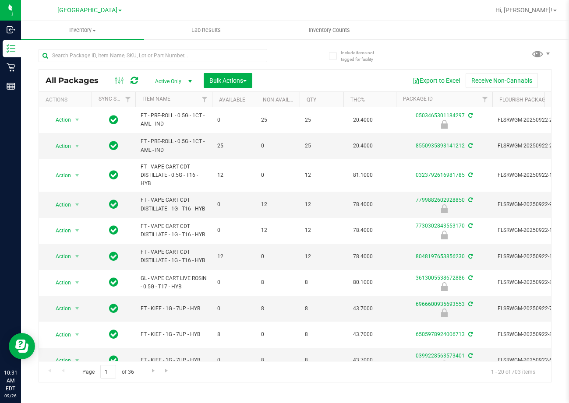
click at [219, 66] on div at bounding box center [153, 59] width 229 height 20
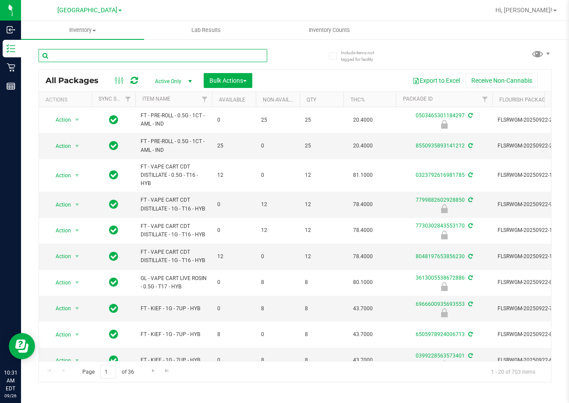
click at [221, 61] on input "text" at bounding box center [153, 55] width 229 height 13
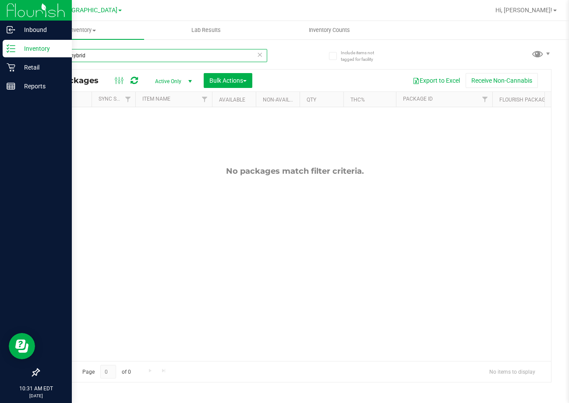
drag, startPoint x: 102, startPoint y: 62, endPoint x: 13, endPoint y: 53, distance: 89.7
click at [13, 53] on div "Inbound Inventory Retail Reports 10:31 AM EDT 09/26/2025 09/26 Lakeland WC Bran…" at bounding box center [284, 201] width 569 height 403
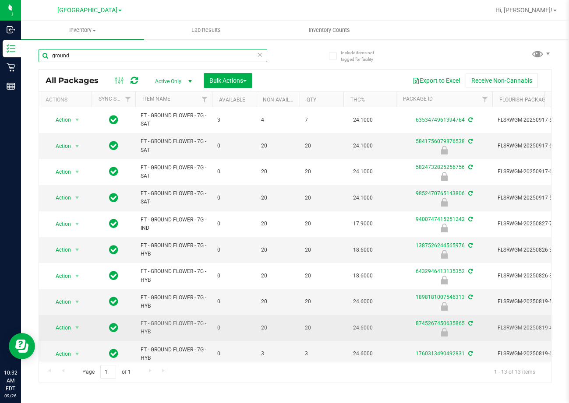
scroll to position [90, 0]
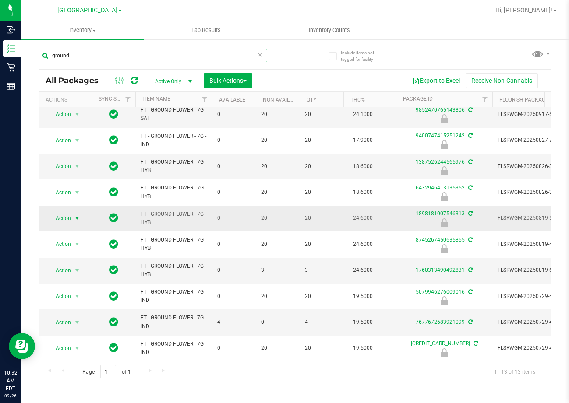
type input "ground"
click at [59, 212] on span "Action" at bounding box center [60, 218] width 24 height 12
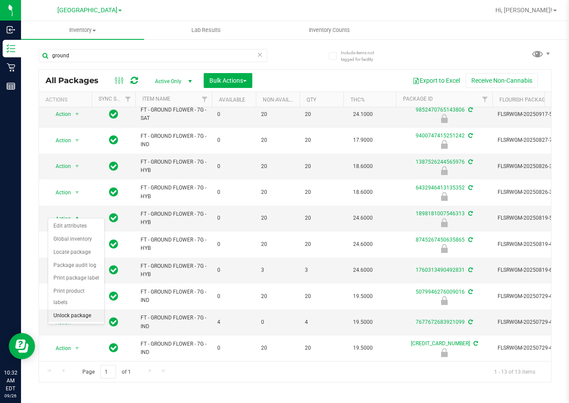
click at [66, 310] on li "Unlock package" at bounding box center [76, 316] width 56 height 13
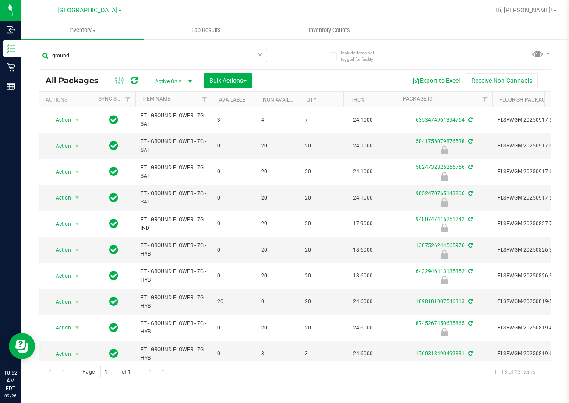
drag, startPoint x: 83, startPoint y: 57, endPoint x: -1, endPoint y: 54, distance: 84.1
click at [0, 54] on html "Inbound Inventory Retail Reports 10:52 AM EDT 09/26/2025 09/26 Lakeland WC Bran…" at bounding box center [284, 201] width 569 height 403
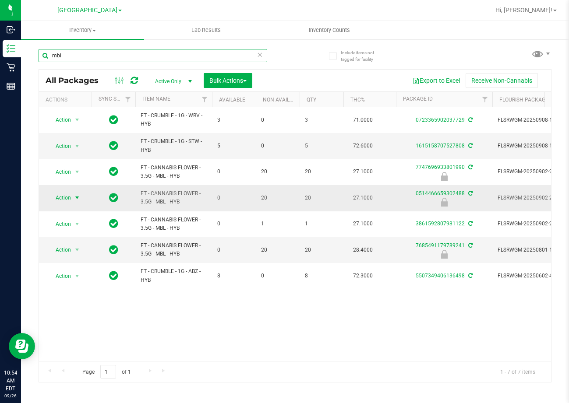
type input "mbl"
click at [63, 194] on span "Action" at bounding box center [60, 198] width 24 height 12
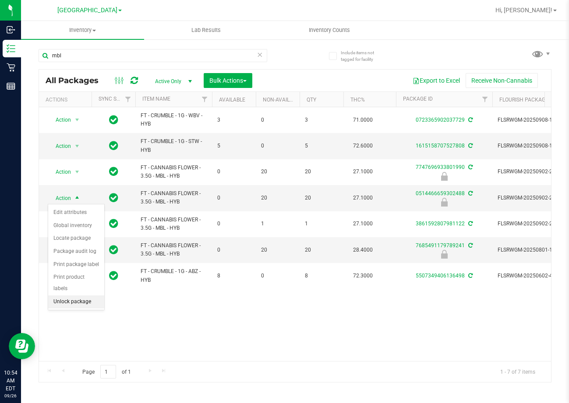
click at [73, 296] on li "Unlock package" at bounding box center [76, 302] width 56 height 13
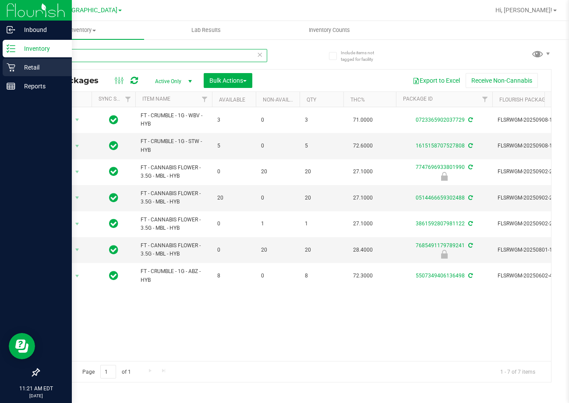
drag, startPoint x: 124, startPoint y: 56, endPoint x: 14, endPoint y: 59, distance: 109.9
click at [14, 59] on div "Inbound Inventory Retail Reports 11:21 AM EDT 09/26/2025 09/26 Lakeland WC Bran…" at bounding box center [284, 201] width 569 height 403
type input "htm"
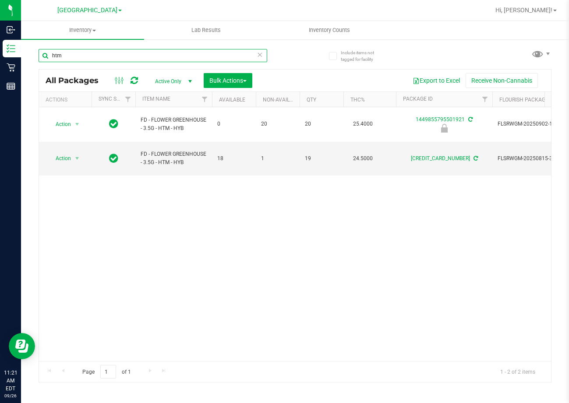
drag, startPoint x: 81, startPoint y: 53, endPoint x: 42, endPoint y: 53, distance: 39.0
click at [42, 53] on input "htm" at bounding box center [153, 55] width 229 height 13
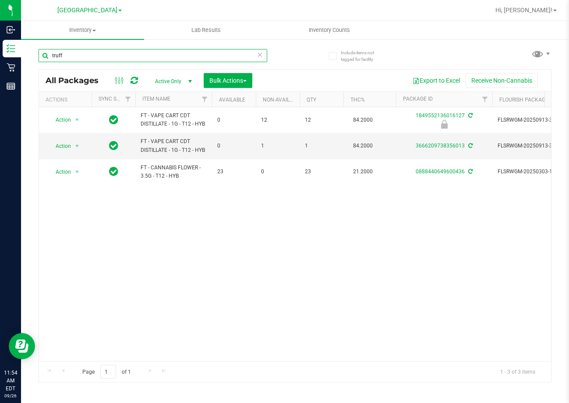
type input "truff"
click at [217, 296] on div "Action Action Edit attributes Global inventory Locate package Package audit log…" at bounding box center [295, 234] width 512 height 254
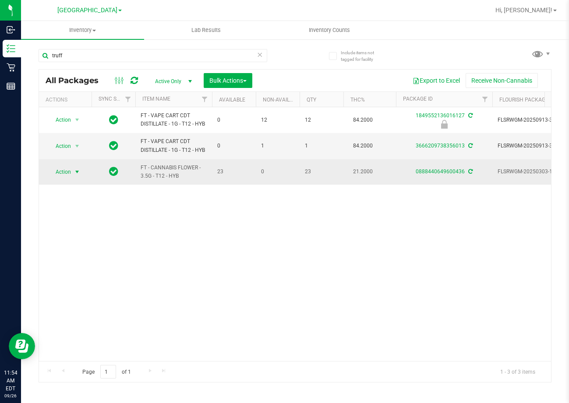
click at [68, 172] on span "Action" at bounding box center [60, 172] width 24 height 12
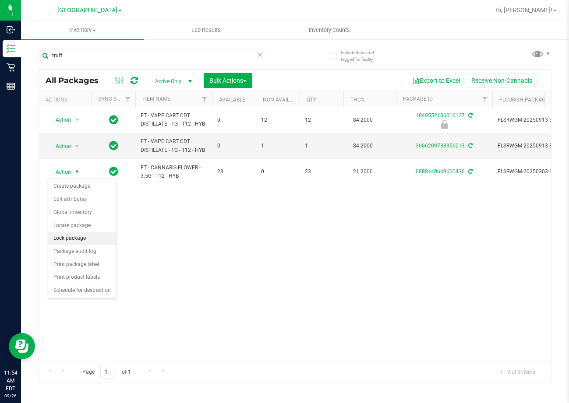
click at [81, 237] on li "Lock package" at bounding box center [82, 238] width 68 height 13
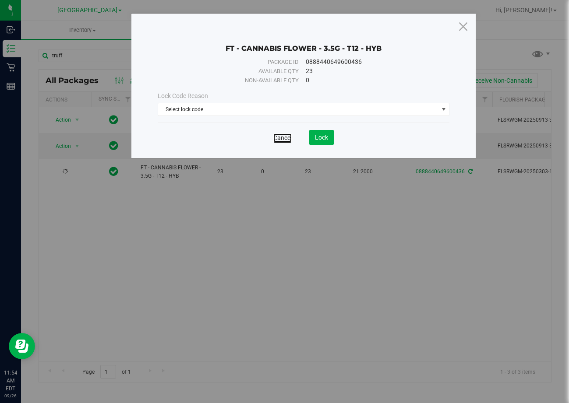
click at [285, 138] on link "Cancel" at bounding box center [282, 138] width 18 height 9
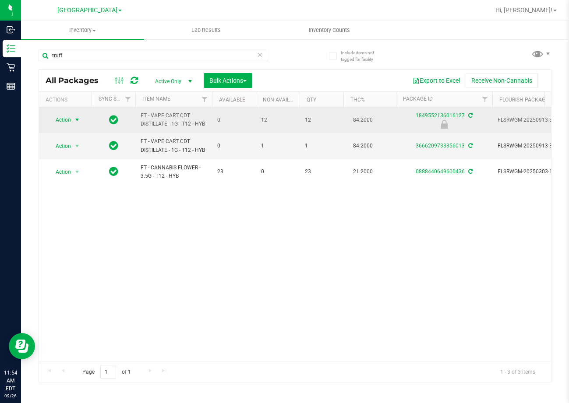
click at [68, 118] on span "Action" at bounding box center [60, 120] width 24 height 12
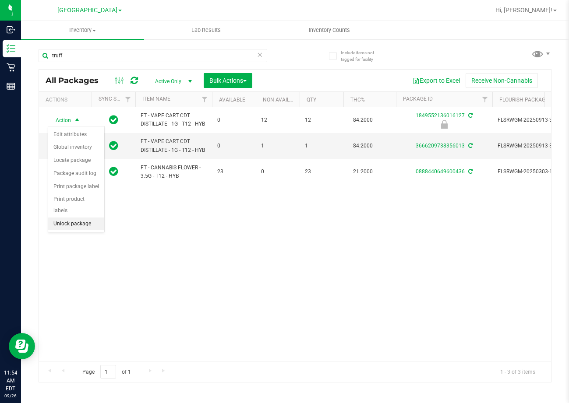
click at [77, 218] on li "Unlock package" at bounding box center [76, 224] width 56 height 13
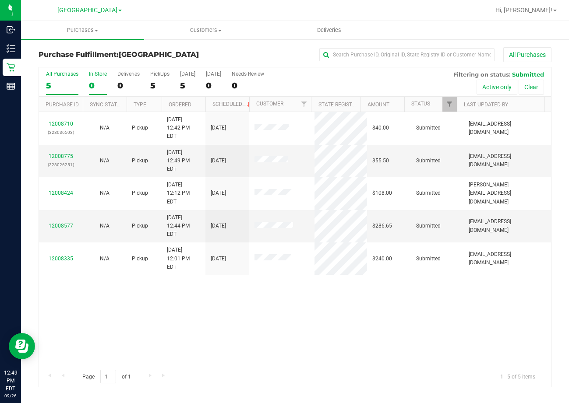
click at [102, 87] on div "0" at bounding box center [98, 86] width 18 height 10
click at [0, 0] on input "In Store 0" at bounding box center [0, 0] width 0 height 0
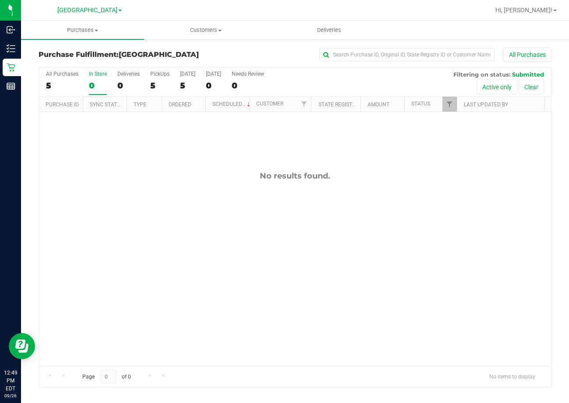
click at [92, 86] on div "0" at bounding box center [98, 86] width 18 height 10
click at [0, 0] on input "In Store 0" at bounding box center [0, 0] width 0 height 0
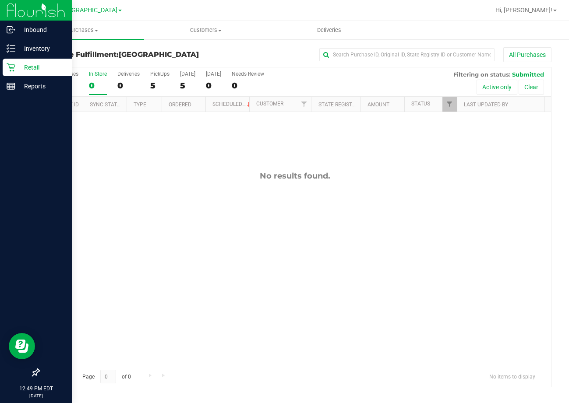
click at [15, 70] on icon at bounding box center [11, 67] width 9 height 9
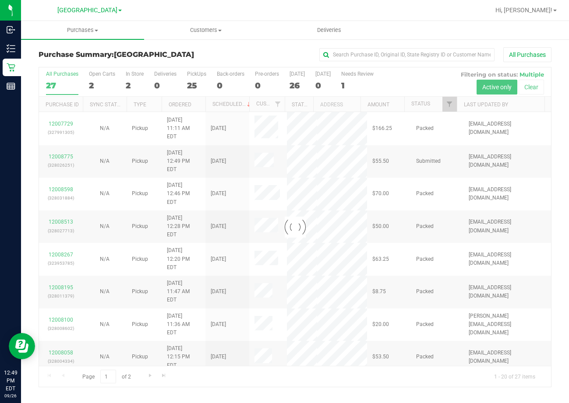
click at [129, 83] on div at bounding box center [295, 227] width 512 height 320
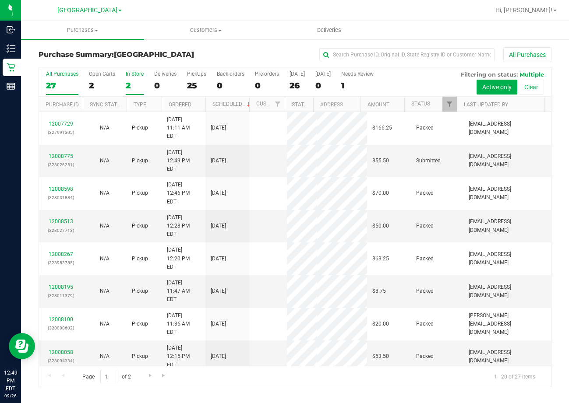
click at [131, 86] on div "2" at bounding box center [135, 86] width 18 height 10
click at [0, 0] on input "In Store 2" at bounding box center [0, 0] width 0 height 0
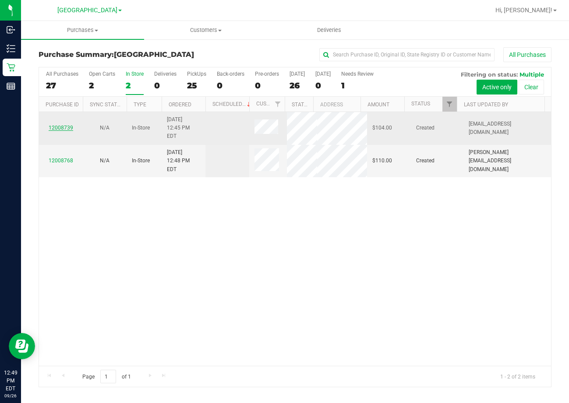
click at [65, 126] on link "12008739" at bounding box center [61, 128] width 25 height 6
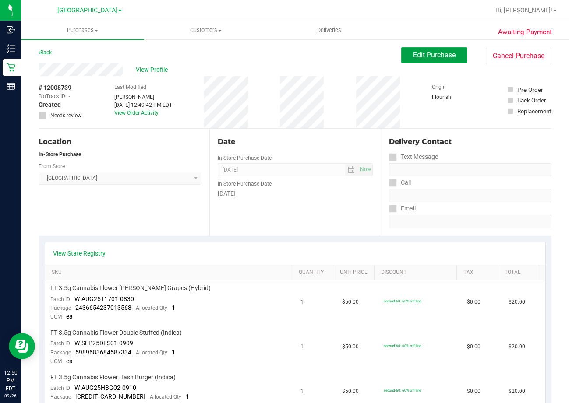
click at [424, 59] on span "Edit Purchase" at bounding box center [434, 55] width 42 height 8
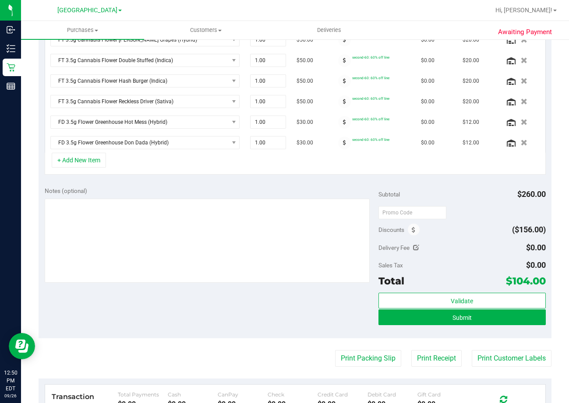
scroll to position [263, 0]
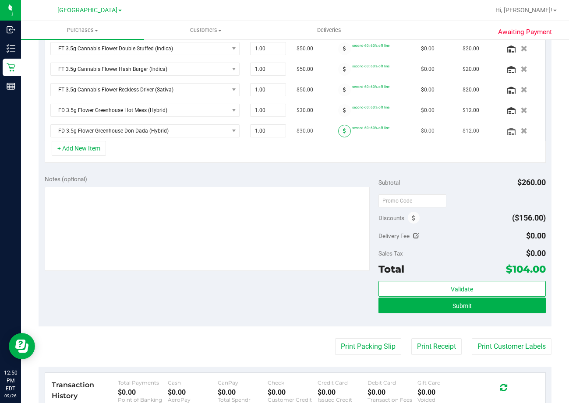
click at [339, 129] on span at bounding box center [344, 131] width 13 height 13
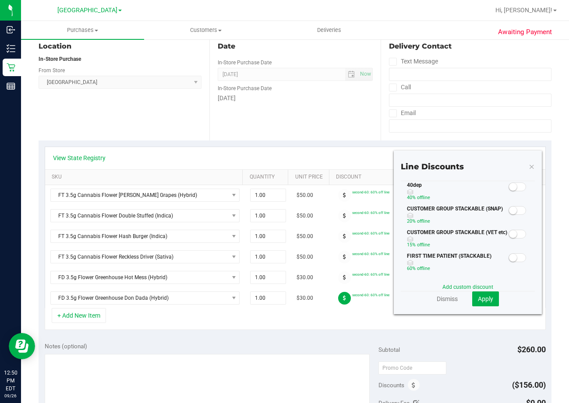
scroll to position [88, 0]
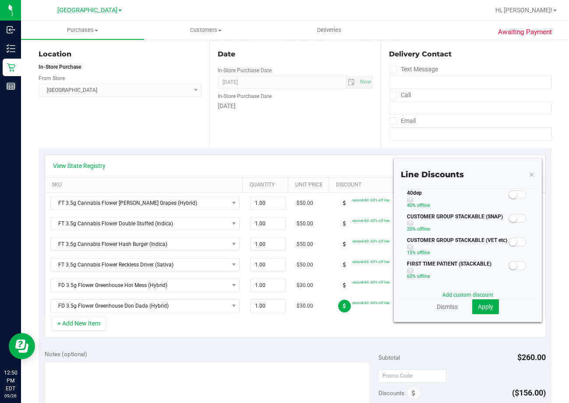
click at [509, 194] on small at bounding box center [513, 195] width 8 height 8
click at [488, 309] on button "Apply" at bounding box center [485, 306] width 27 height 15
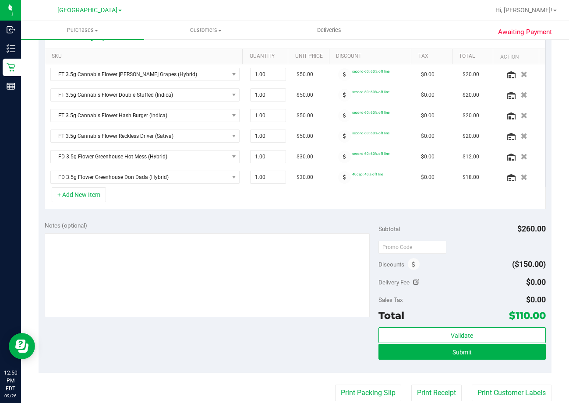
scroll to position [219, 0]
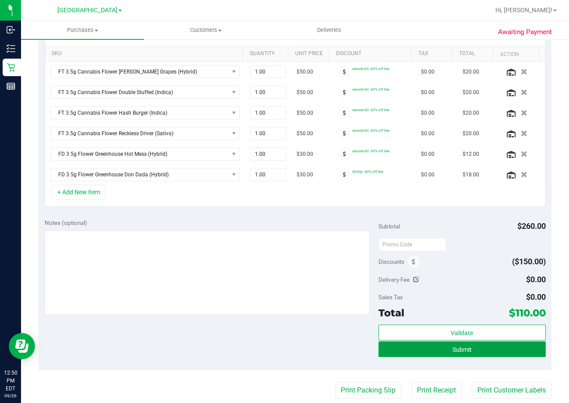
click at [476, 351] on button "Submit" at bounding box center [461, 350] width 167 height 16
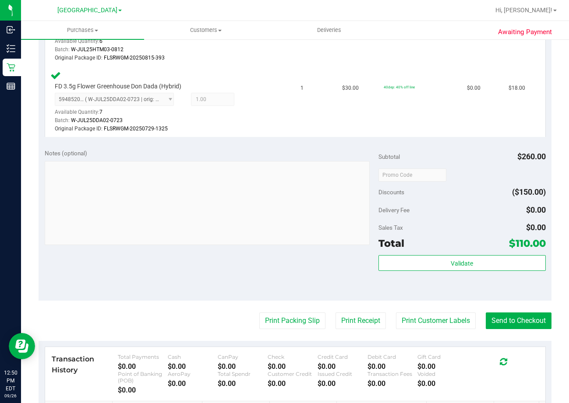
scroll to position [569, 0]
click at [521, 321] on button "Send to Checkout" at bounding box center [519, 320] width 66 height 17
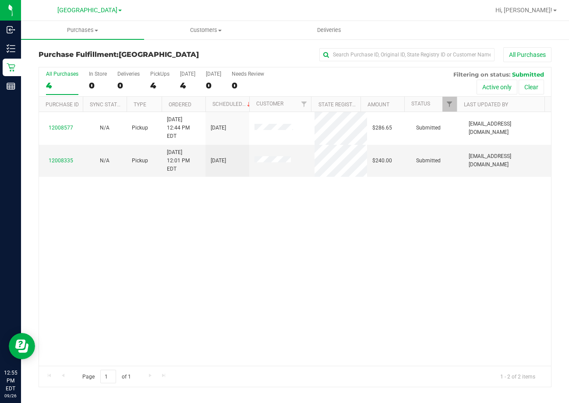
click at [295, 228] on div "12008577 N/A Pickup 9/26/2025 12:44 PM EDT 9/26/2025 $286.65 Submitted lcousin@…" at bounding box center [295, 239] width 512 height 254
click at [59, 158] on link "12008335" at bounding box center [61, 161] width 25 height 6
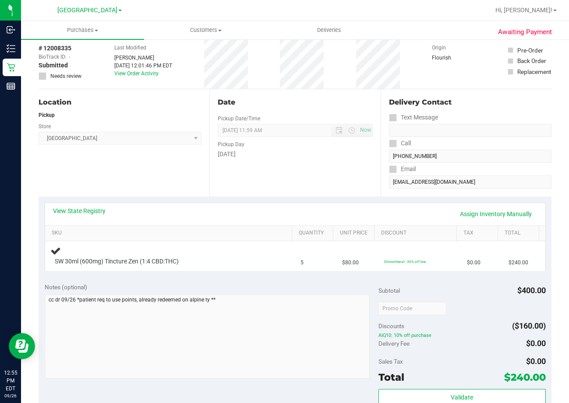
scroll to position [88, 0]
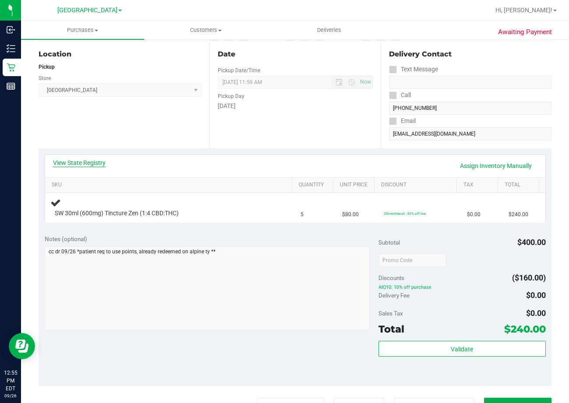
click at [82, 161] on link "View State Registry" at bounding box center [79, 163] width 53 height 9
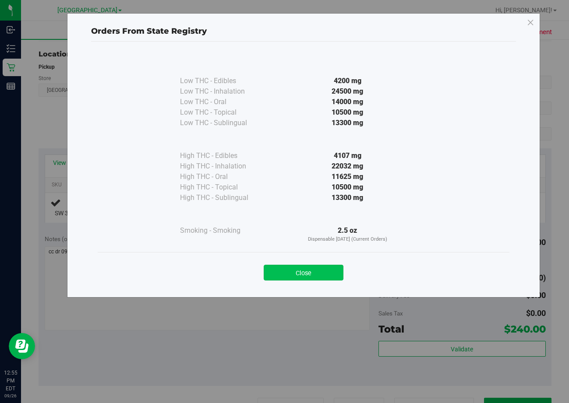
click at [318, 275] on button "Close" at bounding box center [304, 273] width 80 height 16
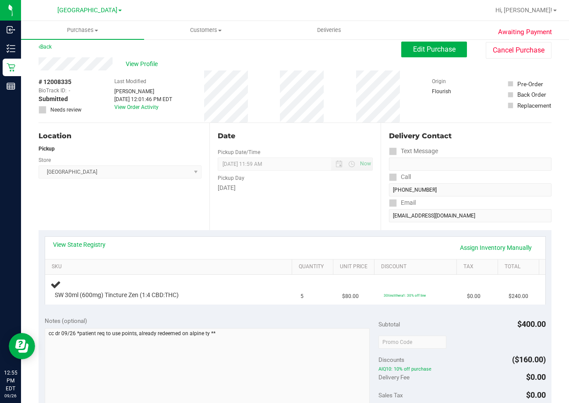
scroll to position [8, 0]
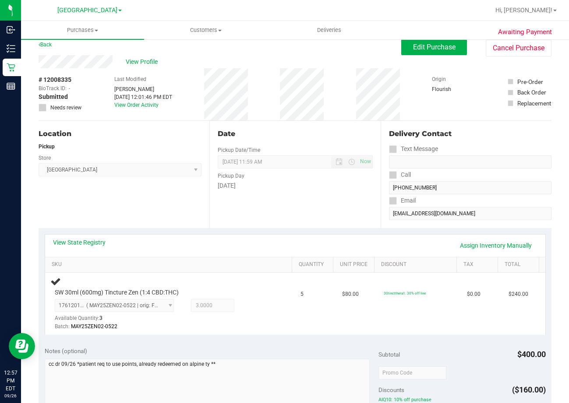
click at [299, 237] on div "View State Registry Assign Inventory Manually" at bounding box center [295, 246] width 500 height 22
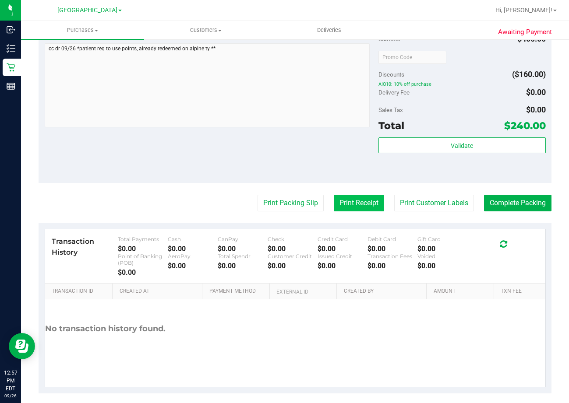
scroll to position [331, 0]
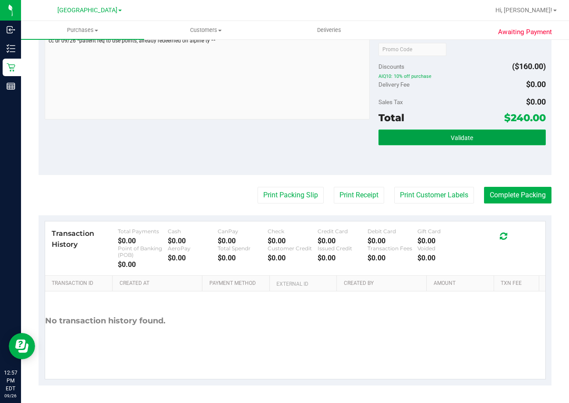
click at [483, 137] on button "Validate" at bounding box center [461, 138] width 167 height 16
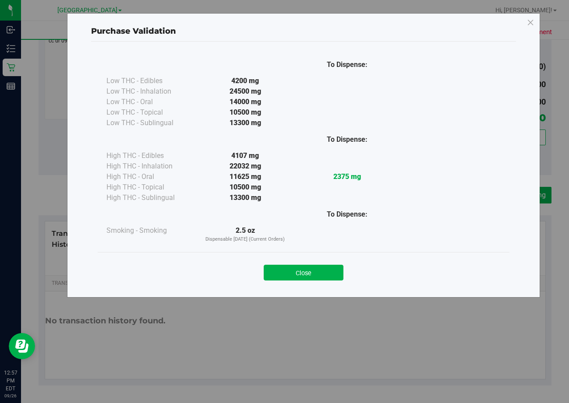
drag, startPoint x: 323, startPoint y: 271, endPoint x: 351, endPoint y: 261, distance: 29.5
click at [324, 268] on button "Close" at bounding box center [304, 273] width 80 height 16
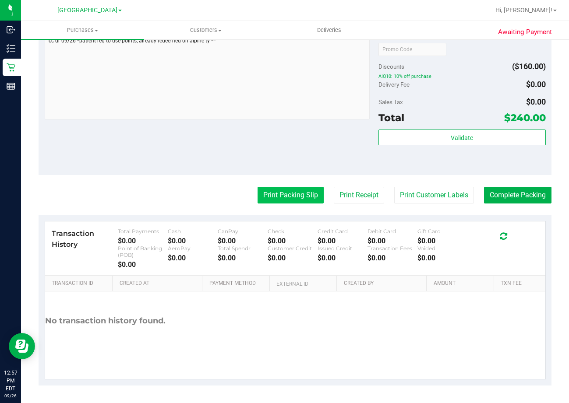
click at [287, 198] on button "Print Packing Slip" at bounding box center [290, 195] width 66 height 17
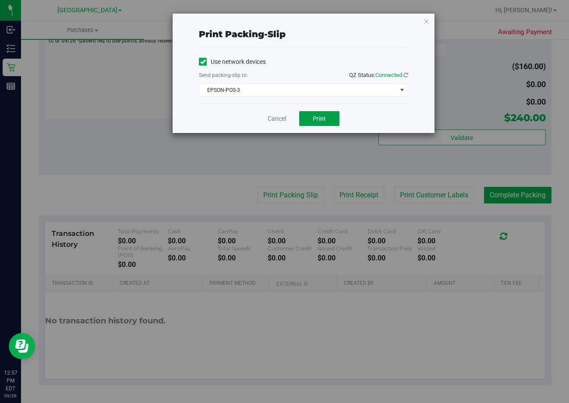
drag, startPoint x: 314, startPoint y: 117, endPoint x: 387, endPoint y: 128, distance: 73.1
click at [315, 117] on span "Print" at bounding box center [319, 118] width 13 height 7
click at [278, 120] on link "Cancel" at bounding box center [277, 118] width 18 height 9
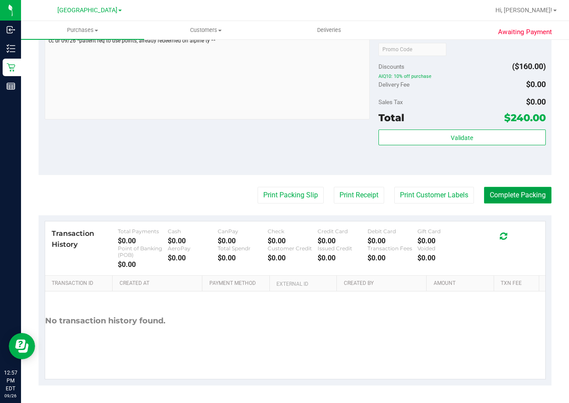
click at [503, 195] on button "Complete Packing" at bounding box center [517, 195] width 67 height 17
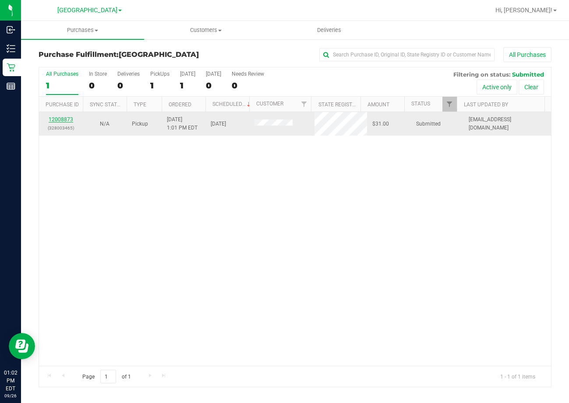
click at [68, 118] on link "12008873" at bounding box center [61, 119] width 25 height 6
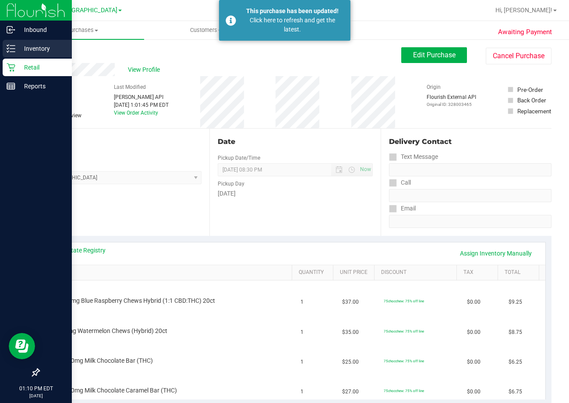
click at [32, 54] on div "Inventory" at bounding box center [37, 49] width 69 height 18
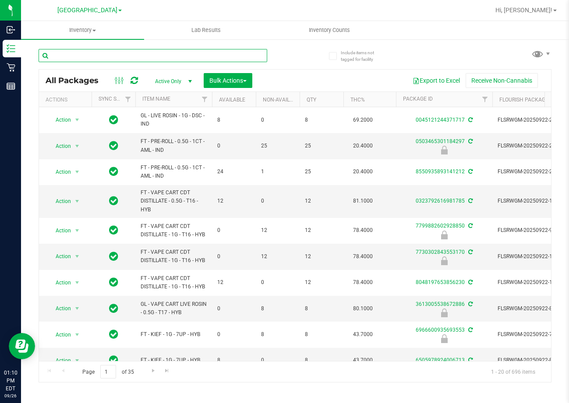
click at [161, 59] on input "text" at bounding box center [153, 55] width 229 height 13
type input "3361040729154759"
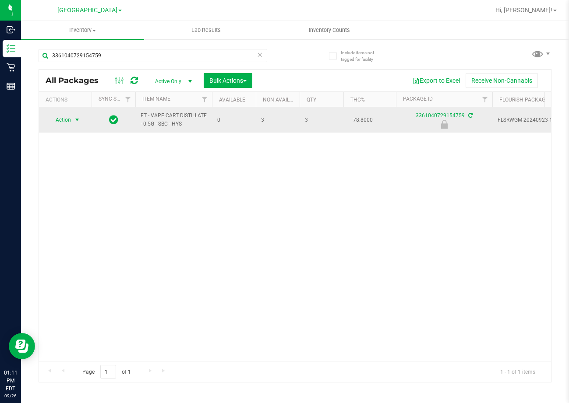
click at [64, 123] on span "Action" at bounding box center [60, 120] width 24 height 12
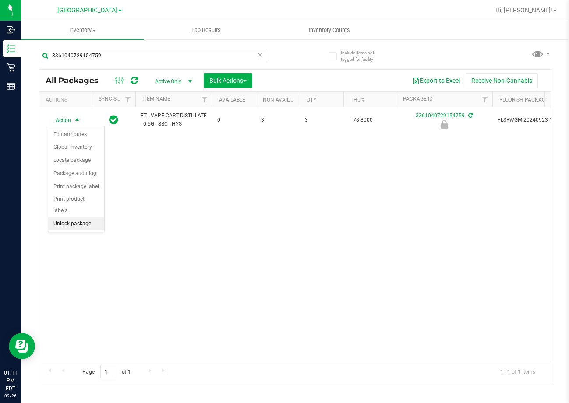
click at [81, 218] on li "Unlock package" at bounding box center [76, 224] width 56 height 13
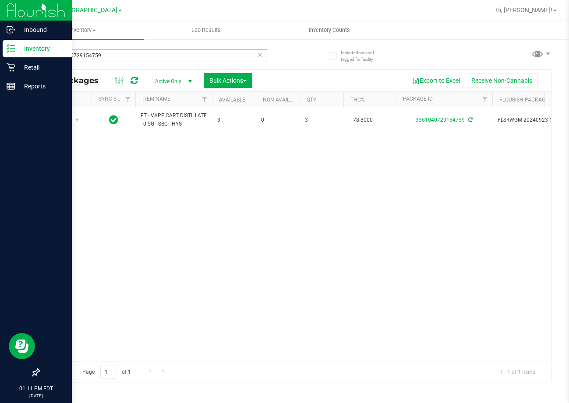
drag, startPoint x: 116, startPoint y: 55, endPoint x: 8, endPoint y: 56, distance: 107.3
click at [28, 62] on div "Include items not tagged for facility 3361040729154759 All Packages Active Only…" at bounding box center [295, 172] width 548 height 267
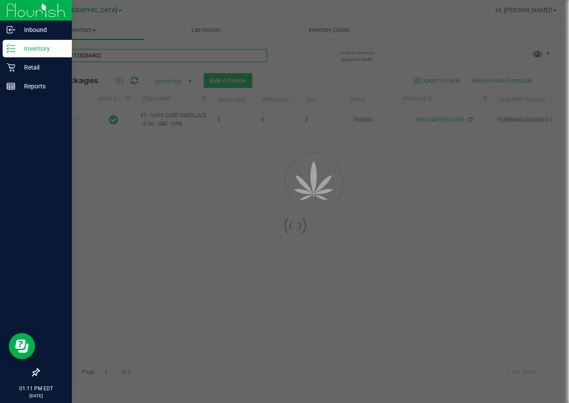
type input "4662121728264402"
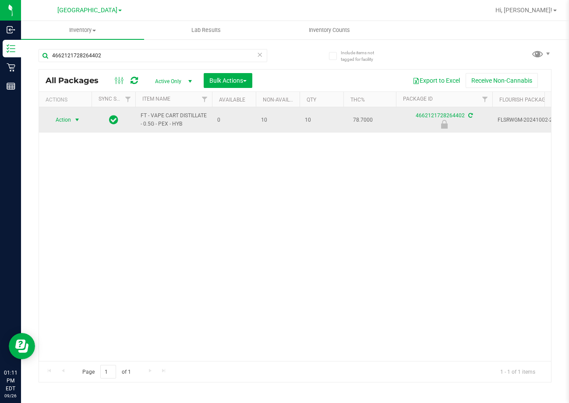
click at [73, 123] on span "select" at bounding box center [77, 120] width 11 height 12
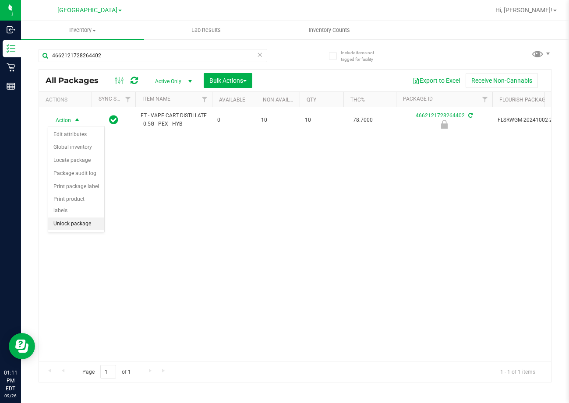
click at [81, 218] on li "Unlock package" at bounding box center [76, 224] width 56 height 13
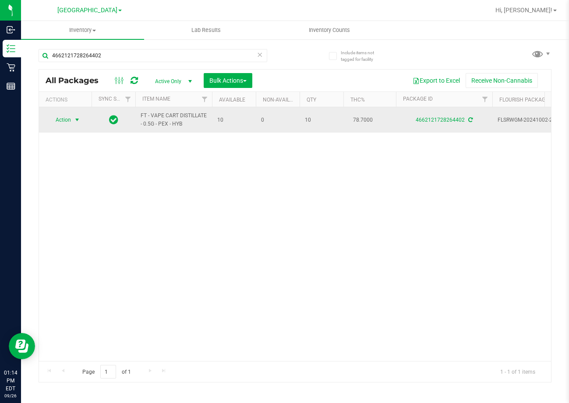
click at [66, 118] on span "Action" at bounding box center [60, 120] width 24 height 12
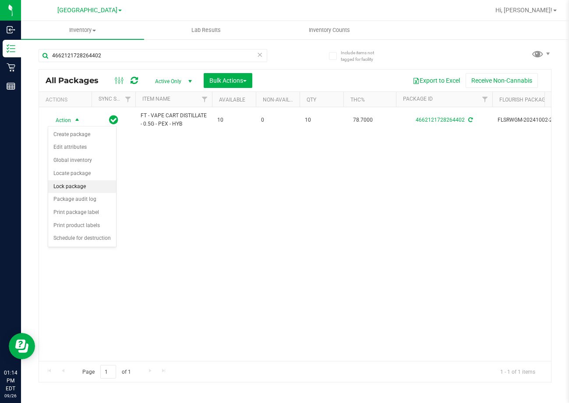
click at [79, 187] on li "Lock package" at bounding box center [82, 186] width 68 height 13
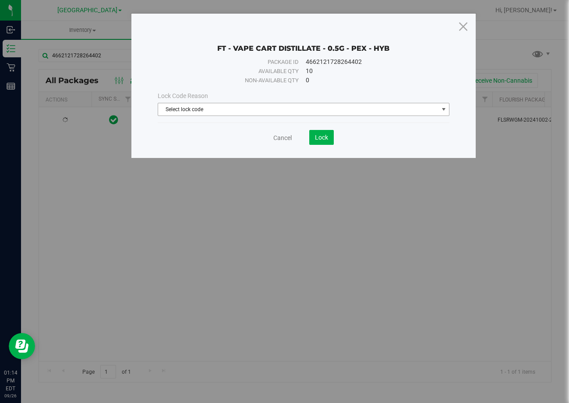
click at [215, 109] on span "Select lock code" at bounding box center [298, 109] width 280 height 12
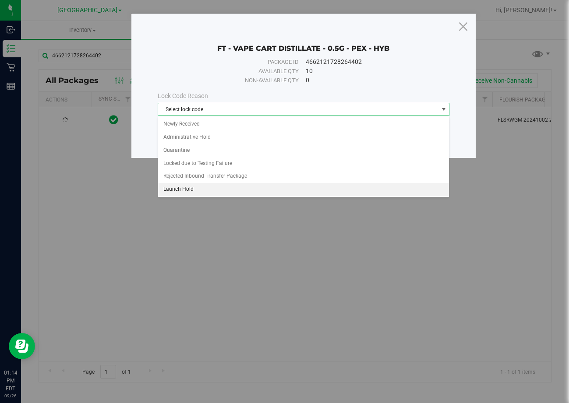
click at [231, 189] on li "Launch Hold" at bounding box center [303, 189] width 291 height 13
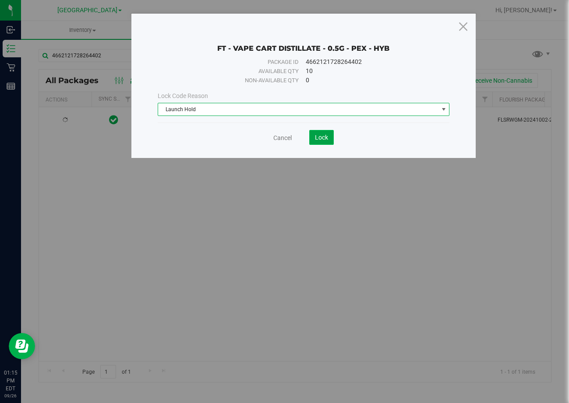
click at [312, 135] on button "Lock" at bounding box center [321, 137] width 25 height 15
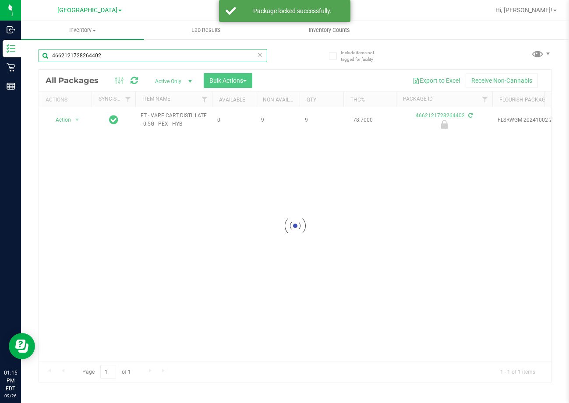
drag, startPoint x: 131, startPoint y: 59, endPoint x: -1, endPoint y: 76, distance: 133.3
click at [0, 76] on html "Inbound Inventory Retail Reports 01:15 PM EDT 09/26/2025 09/26 Lakeland WC Bran…" at bounding box center [284, 201] width 569 height 403
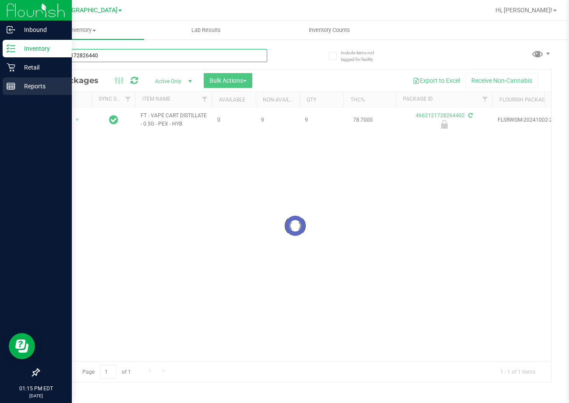
type input "4662121728264402"
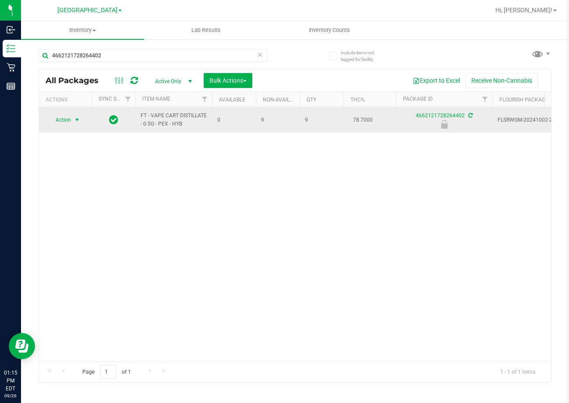
click at [69, 123] on span "Action" at bounding box center [60, 120] width 24 height 12
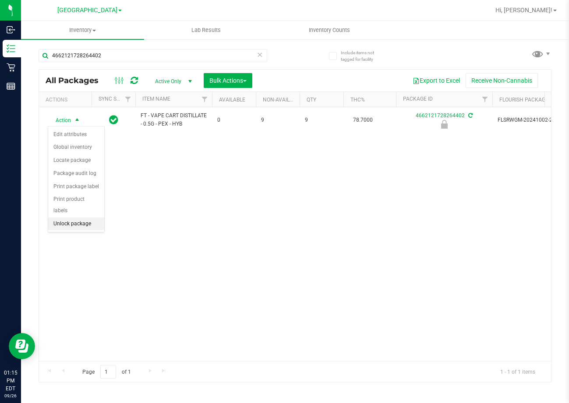
click at [79, 218] on li "Unlock package" at bounding box center [76, 224] width 56 height 13
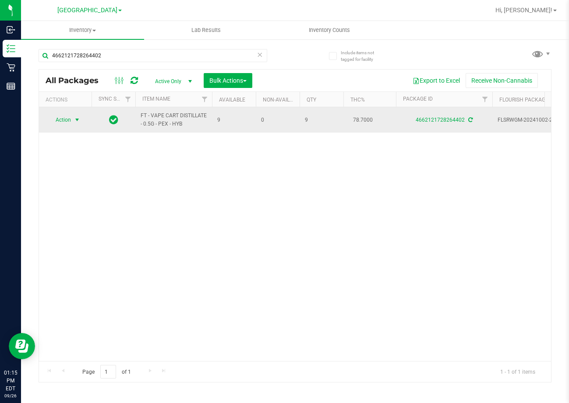
click at [59, 118] on span "Action" at bounding box center [60, 120] width 24 height 12
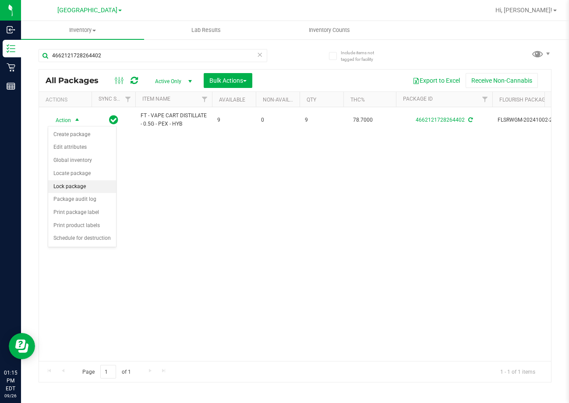
click at [96, 188] on li "Lock package" at bounding box center [82, 186] width 68 height 13
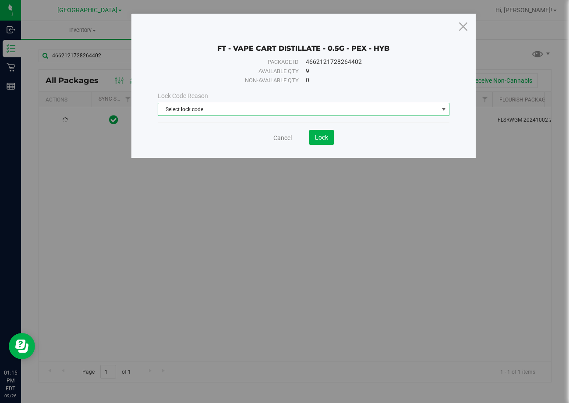
click at [253, 115] on span "Select lock code" at bounding box center [298, 109] width 280 height 12
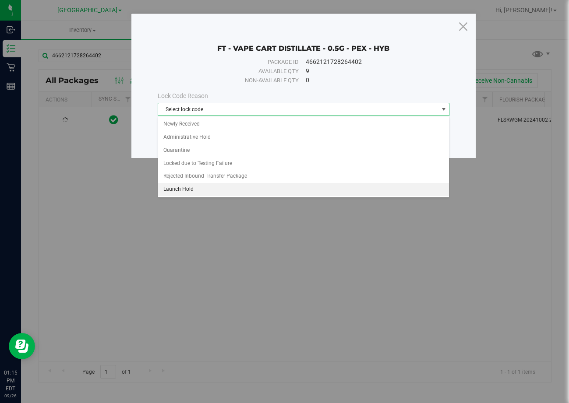
click at [239, 190] on li "Launch Hold" at bounding box center [303, 189] width 291 height 13
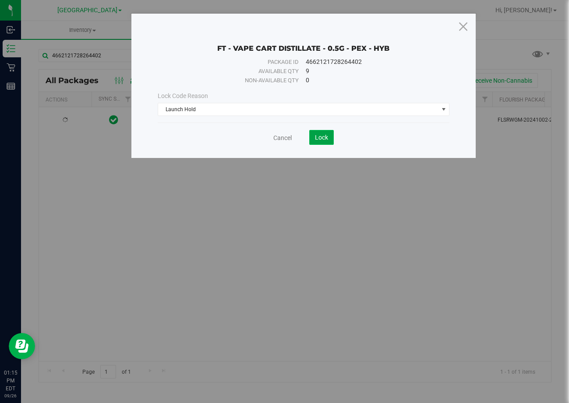
click at [325, 136] on span "Lock" at bounding box center [321, 137] width 13 height 7
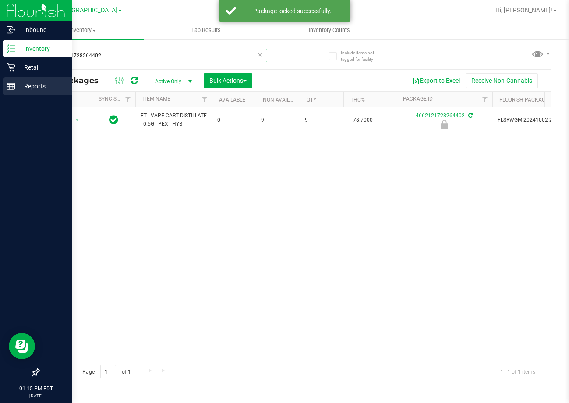
drag, startPoint x: 121, startPoint y: 55, endPoint x: 19, endPoint y: 90, distance: 107.7
click at [0, 62] on html "Inbound Inventory Retail Reports 01:15 PM EDT 09/26/2025 09/26 Lakeland WC Bran…" at bounding box center [284, 201] width 569 height 403
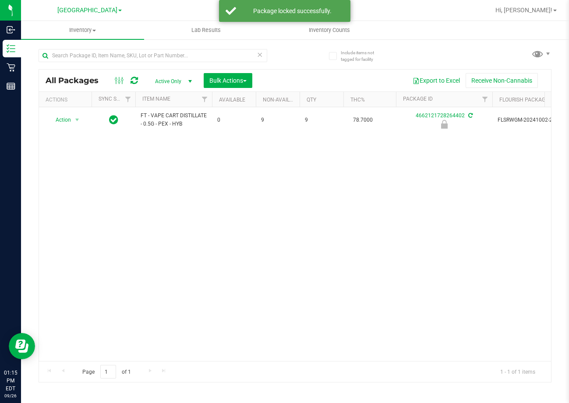
click at [245, 268] on div "Action Action Edit attributes Global inventory Locate package Package audit log…" at bounding box center [295, 234] width 512 height 254
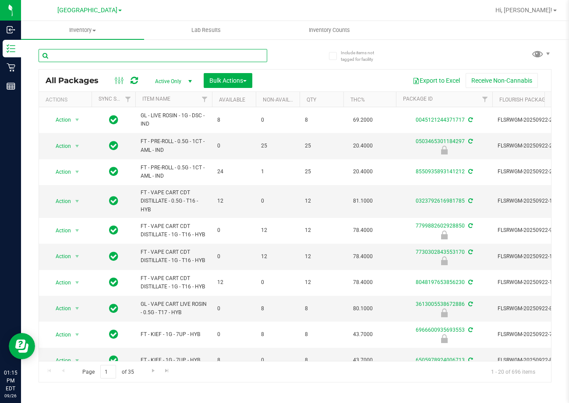
click at [97, 58] on input "text" at bounding box center [153, 55] width 229 height 13
type input "4662121728264402"
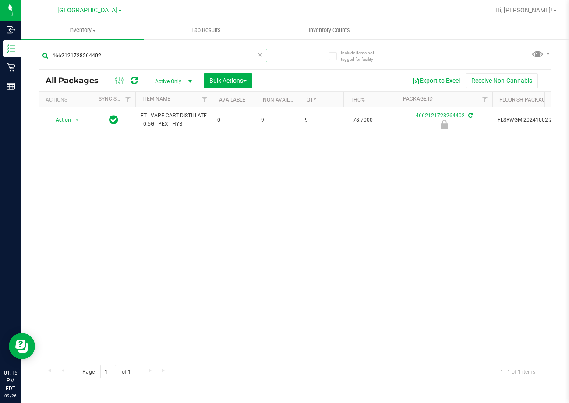
drag, startPoint x: 109, startPoint y: 58, endPoint x: -1, endPoint y: 59, distance: 109.9
click at [0, 59] on html "Inbound Inventory Retail Reports 01:15 PM EDT 09/26/2025 09/26 Lakeland WC Bran…" at bounding box center [284, 201] width 569 height 403
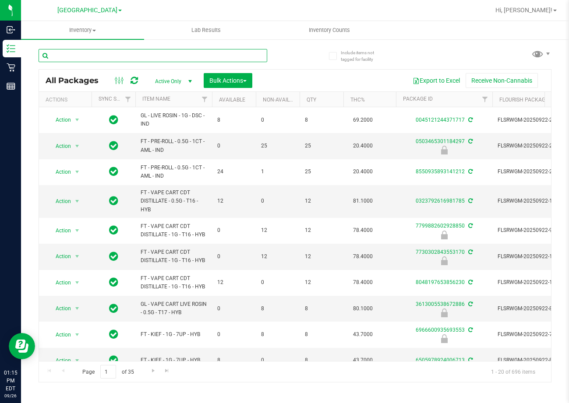
click at [126, 54] on input "text" at bounding box center [153, 55] width 229 height 13
type input "3361040729154759"
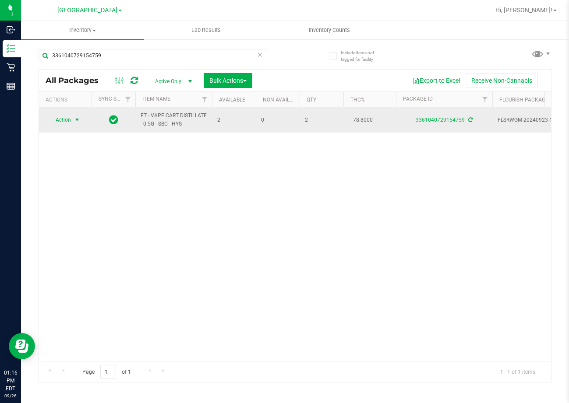
click at [65, 122] on span "Action" at bounding box center [60, 120] width 24 height 12
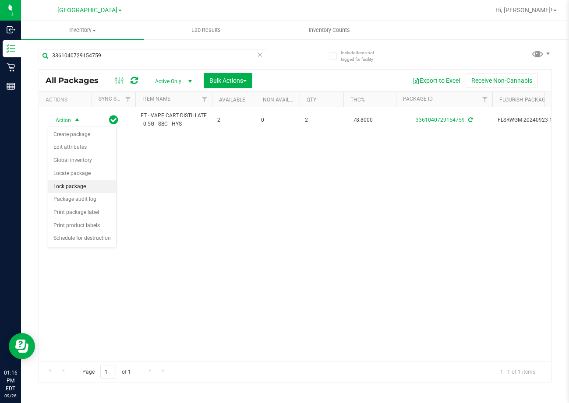
click at [79, 185] on li "Lock package" at bounding box center [82, 186] width 68 height 13
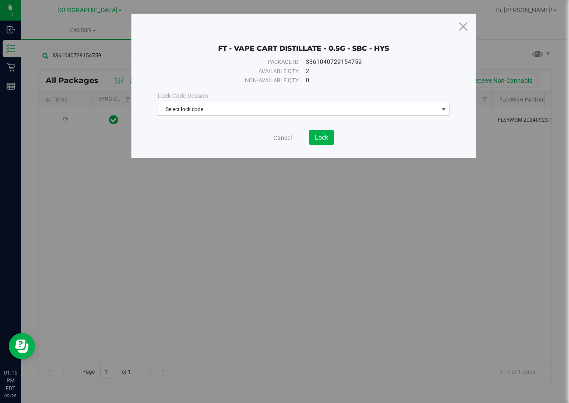
click at [289, 106] on span "Select lock code" at bounding box center [298, 109] width 280 height 12
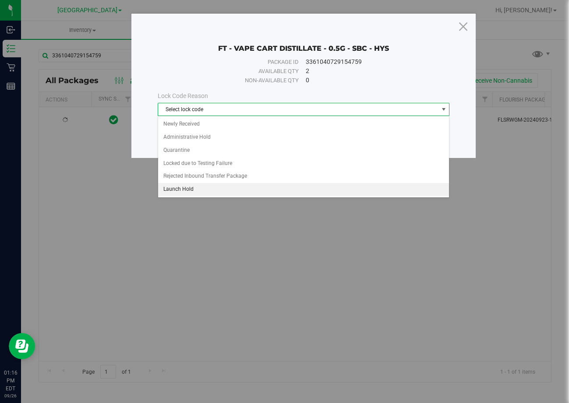
click at [198, 188] on li "Launch Hold" at bounding box center [303, 189] width 291 height 13
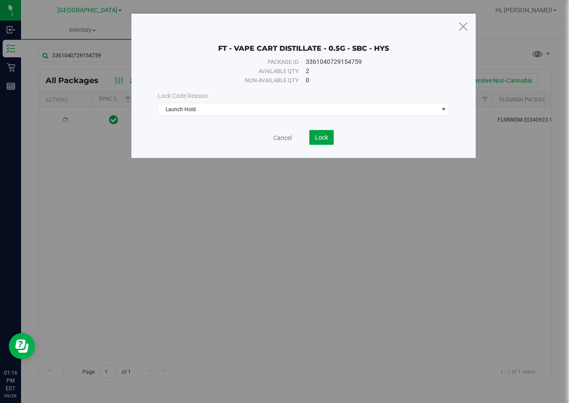
click at [325, 132] on button "Lock" at bounding box center [321, 137] width 25 height 15
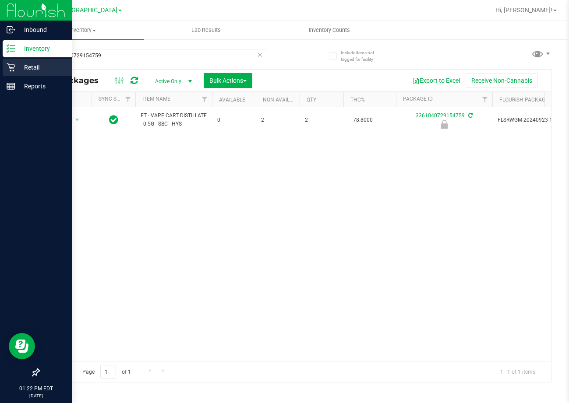
click at [17, 70] on p "Retail" at bounding box center [41, 67] width 53 height 11
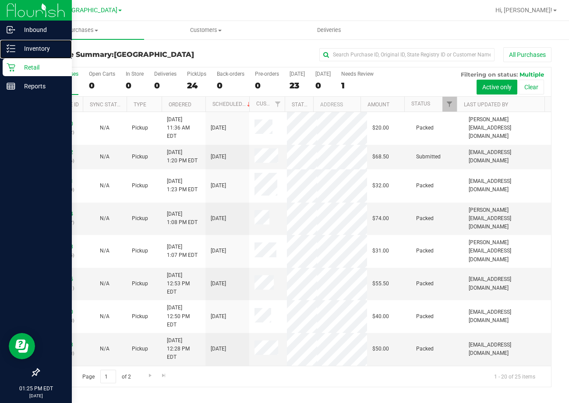
drag, startPoint x: 48, startPoint y: 52, endPoint x: 54, endPoint y: 70, distance: 18.6
click at [49, 53] on p "Inventory" at bounding box center [41, 48] width 53 height 11
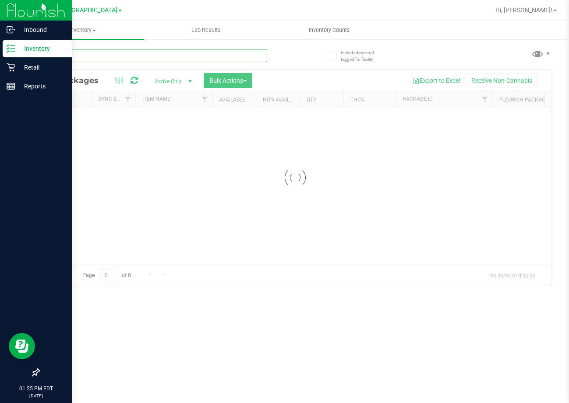
click at [126, 56] on input "text" at bounding box center [153, 55] width 229 height 13
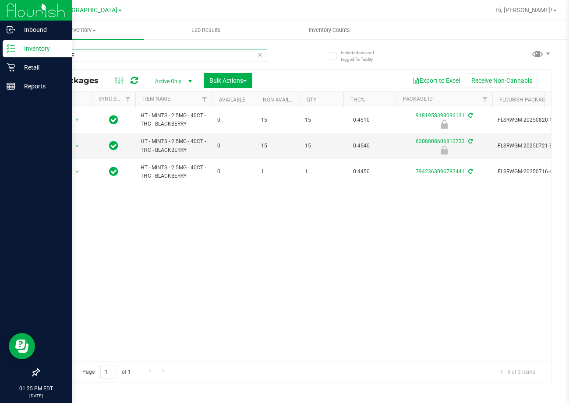
type input "BLACKBE"
click at [184, 271] on div "Action Action Edit attributes Global inventory Locate package Package audit log…" at bounding box center [295, 234] width 512 height 254
click at [74, 146] on span "select" at bounding box center [77, 146] width 7 height 7
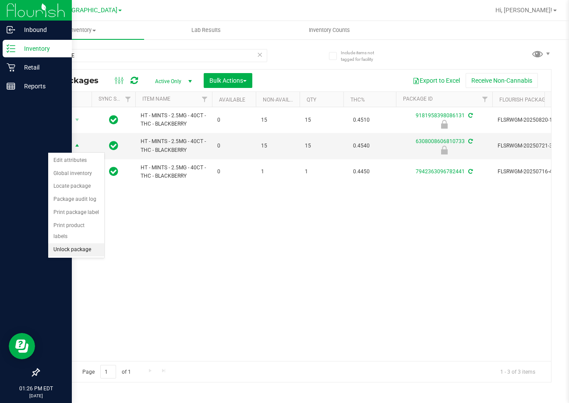
drag, startPoint x: 95, startPoint y: 233, endPoint x: 133, endPoint y: 225, distance: 39.3
click at [120, 226] on body "Inbound Inventory Retail Reports 01:26 PM EDT 09/26/2025 09/26 Lakeland WC Bran…" at bounding box center [284, 201] width 569 height 403
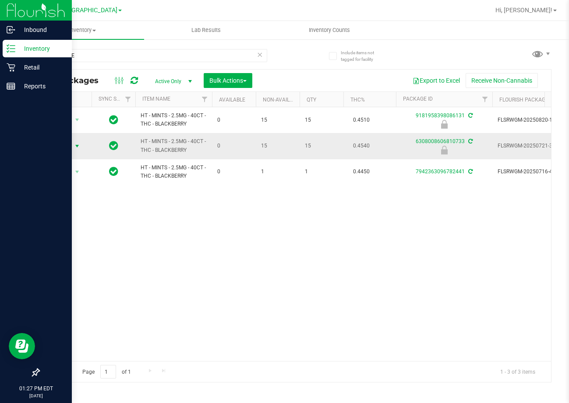
click at [68, 144] on span "Action" at bounding box center [60, 146] width 24 height 12
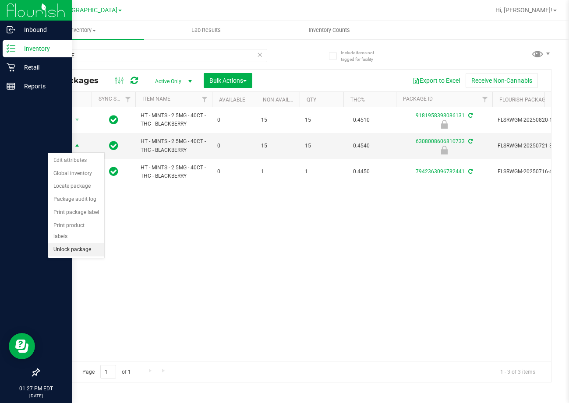
click at [71, 243] on li "Unlock package" at bounding box center [76, 249] width 56 height 13
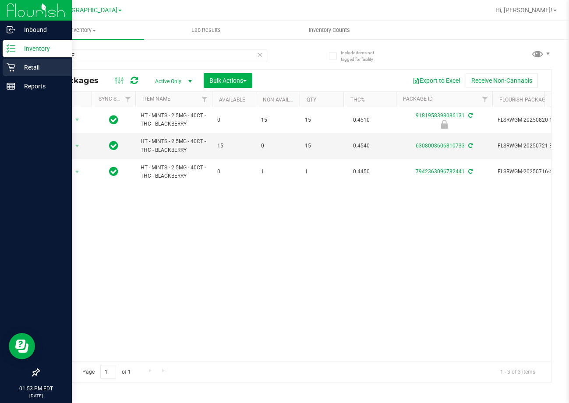
click at [38, 70] on p "Retail" at bounding box center [41, 67] width 53 height 11
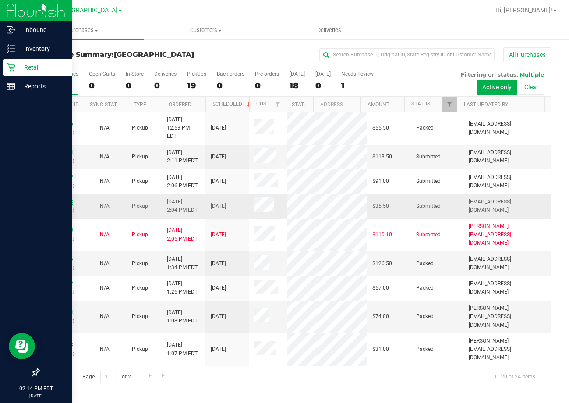
click at [53, 199] on link "12009433" at bounding box center [61, 202] width 25 height 6
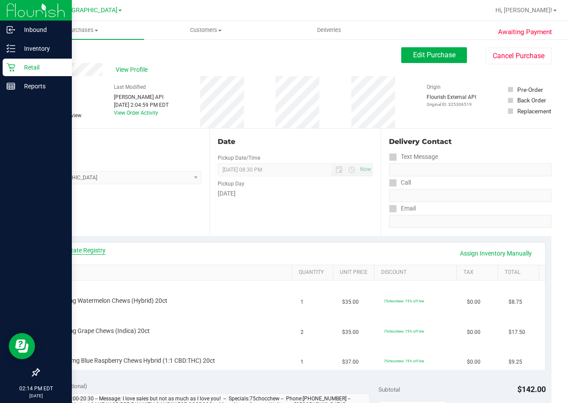
click at [75, 252] on link "View State Registry" at bounding box center [79, 250] width 53 height 9
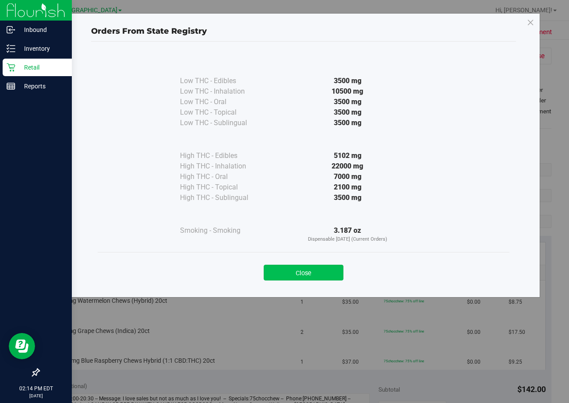
click at [318, 268] on button "Close" at bounding box center [304, 273] width 80 height 16
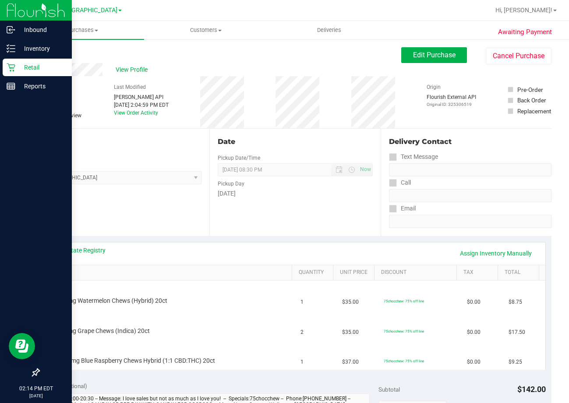
drag, startPoint x: 182, startPoint y: 197, endPoint x: 194, endPoint y: 183, distance: 17.7
click at [182, 194] on div "Location Pickup Store Lakeland WC Select Store [PERSON_NAME][GEOGRAPHIC_DATA] […" at bounding box center [124, 182] width 171 height 107
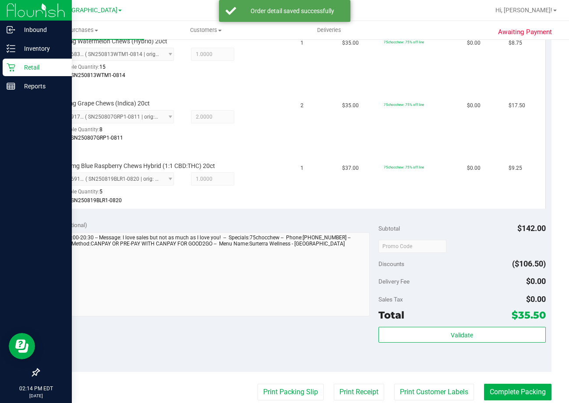
scroll to position [263, 0]
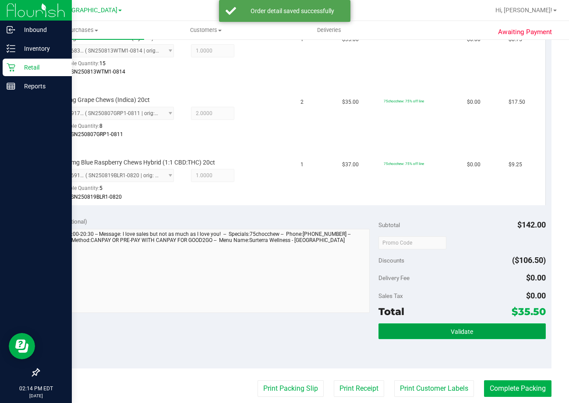
click at [461, 327] on button "Validate" at bounding box center [461, 332] width 167 height 16
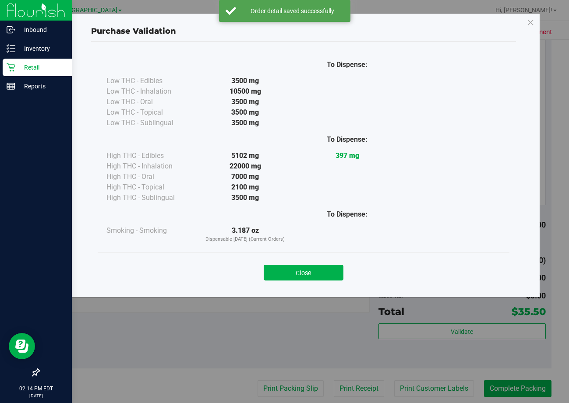
click at [303, 262] on div "Close" at bounding box center [303, 270] width 398 height 22
click at [314, 273] on button "Close" at bounding box center [304, 273] width 80 height 16
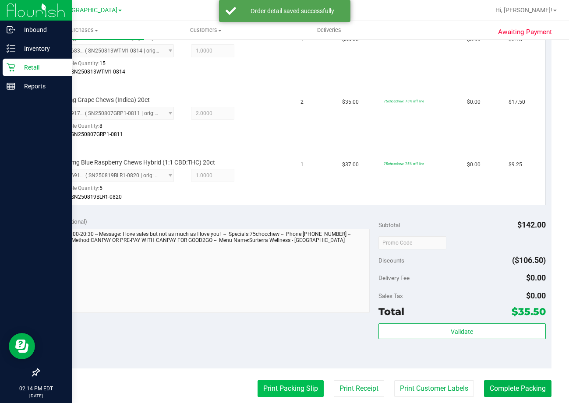
click at [278, 387] on button "Print Packing Slip" at bounding box center [290, 388] width 66 height 17
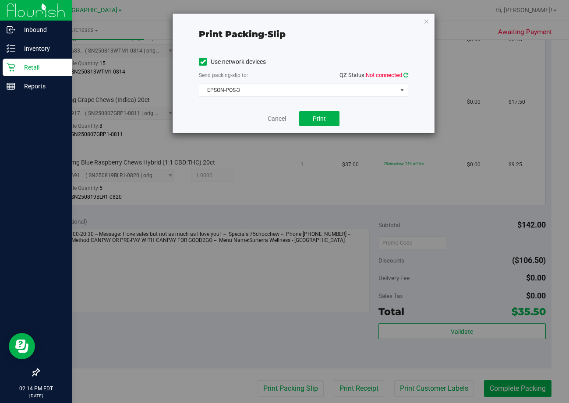
click at [408, 73] on icon at bounding box center [405, 75] width 5 height 6
drag, startPoint x: 313, startPoint y: 119, endPoint x: 313, endPoint y: 109, distance: 10.1
click at [313, 109] on div "Cancel Print" at bounding box center [303, 118] width 209 height 29
click at [313, 116] on span "Print" at bounding box center [319, 118] width 13 height 7
click at [275, 117] on link "Cancel" at bounding box center [277, 118] width 18 height 9
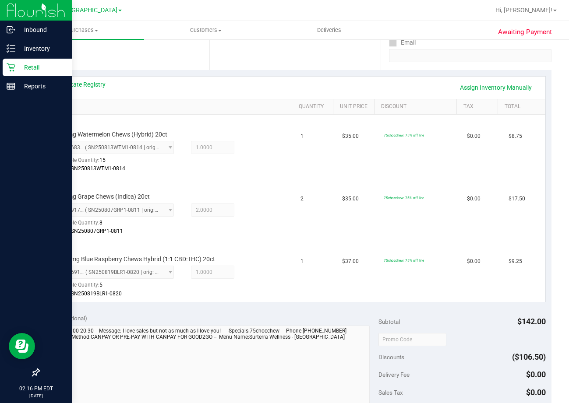
scroll to position [219, 0]
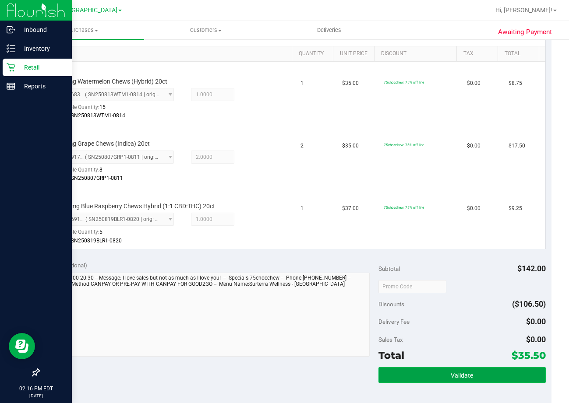
click at [480, 373] on button "Validate" at bounding box center [461, 375] width 167 height 16
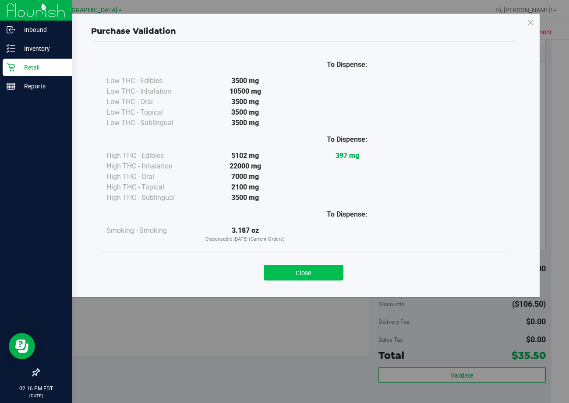
click at [320, 268] on button "Close" at bounding box center [304, 273] width 80 height 16
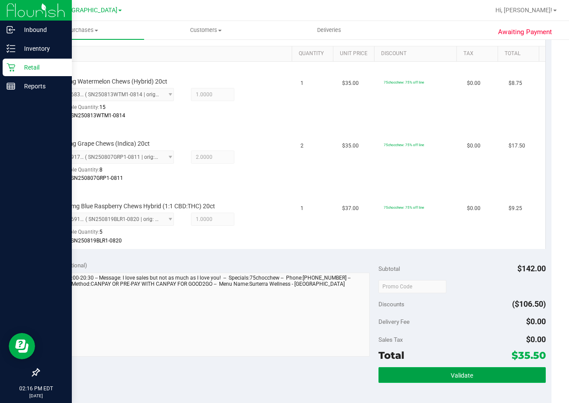
click at [437, 378] on button "Validate" at bounding box center [461, 375] width 167 height 16
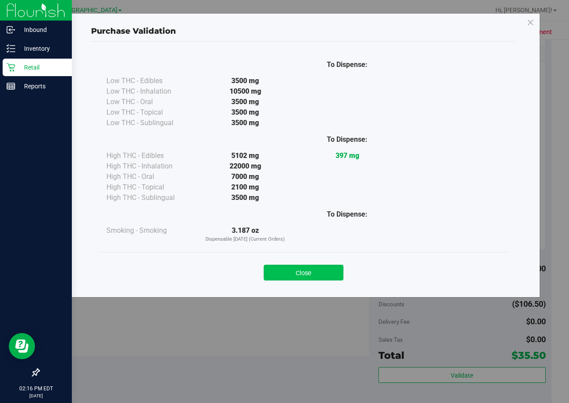
click at [317, 269] on button "Close" at bounding box center [304, 273] width 80 height 16
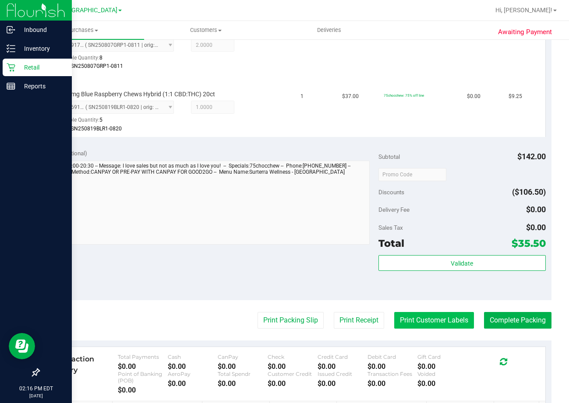
scroll to position [394, 0]
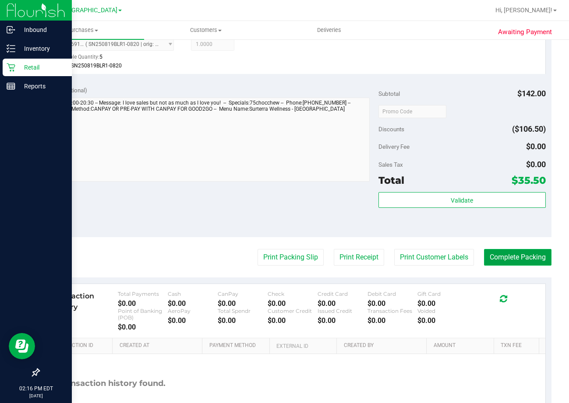
click at [512, 258] on button "Complete Packing" at bounding box center [517, 257] width 67 height 17
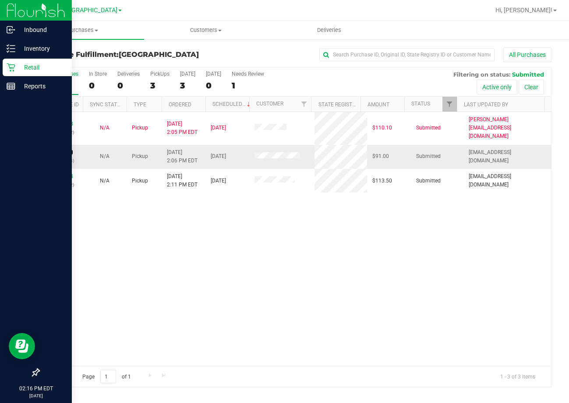
click at [58, 149] on link "12009442" at bounding box center [61, 152] width 25 height 6
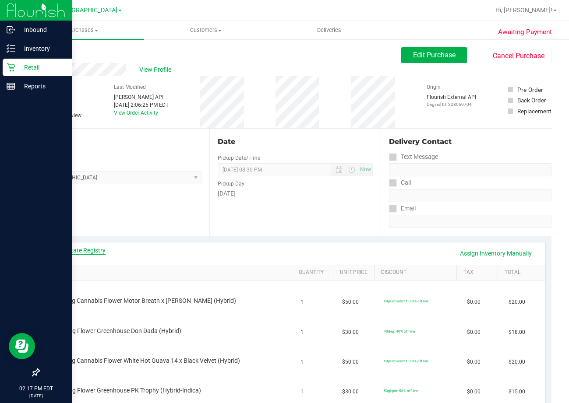
click at [82, 249] on link "View State Registry" at bounding box center [79, 250] width 53 height 9
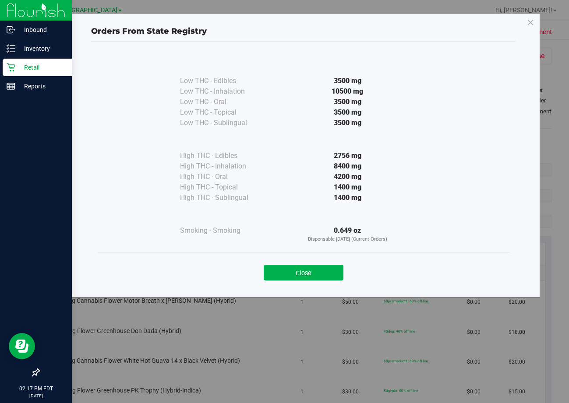
click at [320, 263] on div "Close" at bounding box center [303, 270] width 398 height 22
click at [326, 275] on button "Close" at bounding box center [304, 273] width 80 height 16
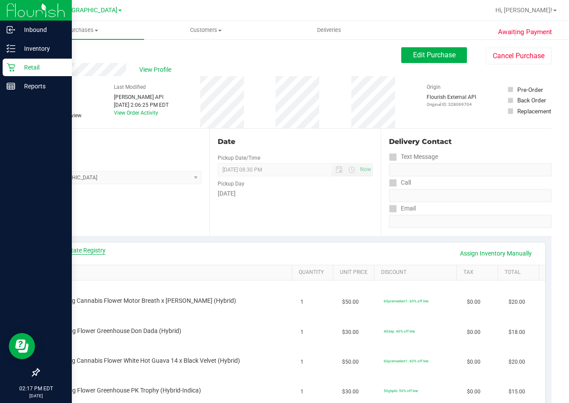
click at [67, 248] on link "View State Registry" at bounding box center [79, 250] width 53 height 9
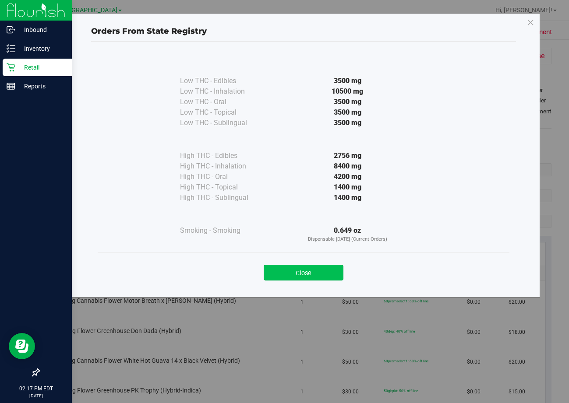
click at [312, 269] on button "Close" at bounding box center [304, 273] width 80 height 16
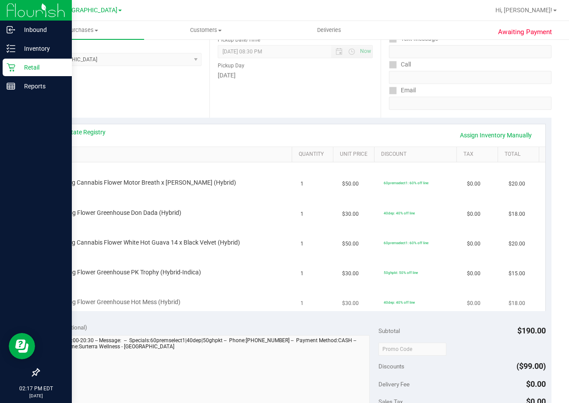
scroll to position [131, 0]
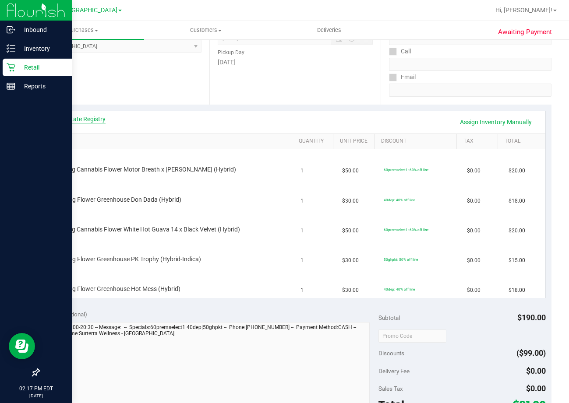
click at [95, 118] on link "View State Registry" at bounding box center [79, 119] width 53 height 9
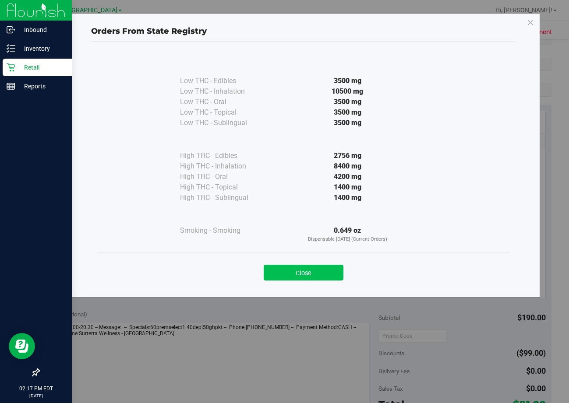
click at [328, 272] on button "Close" at bounding box center [304, 273] width 80 height 16
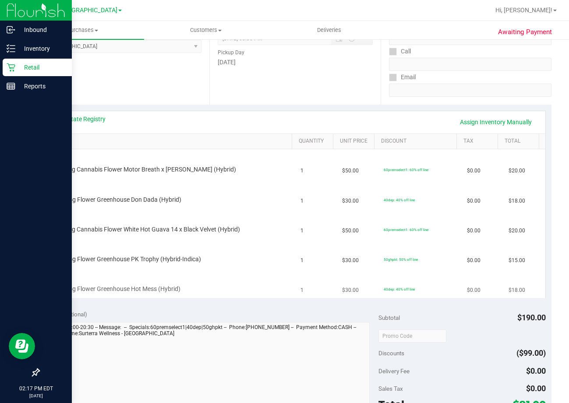
click at [306, 271] on td "1" at bounding box center [316, 283] width 42 height 29
click at [32, 69] on p "Retail" at bounding box center [41, 67] width 53 height 11
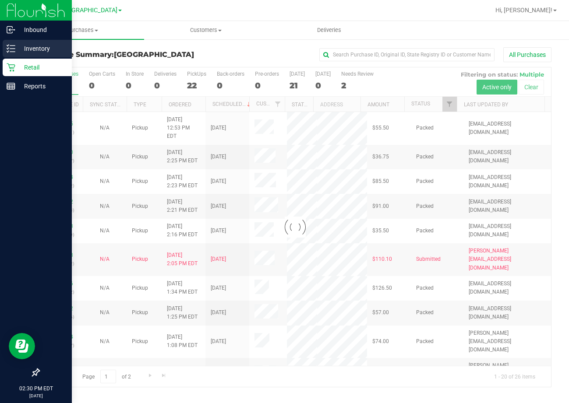
click at [35, 53] on p "Inventory" at bounding box center [41, 48] width 53 height 11
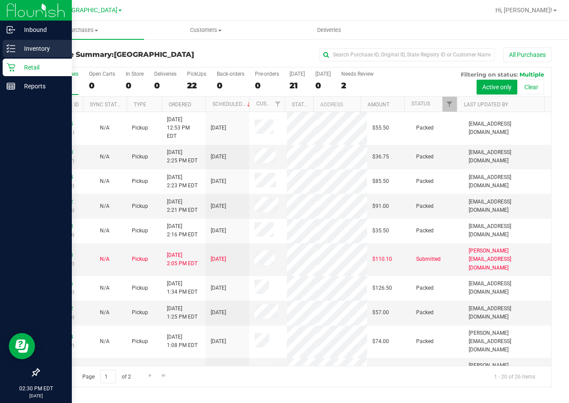
click at [48, 51] on p "Inventory" at bounding box center [41, 48] width 53 height 11
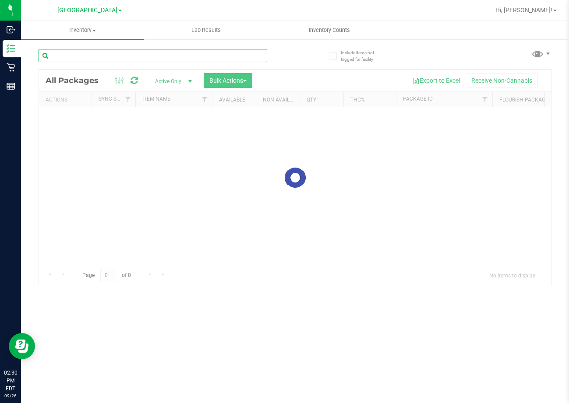
click at [164, 60] on input "text" at bounding box center [153, 55] width 229 height 13
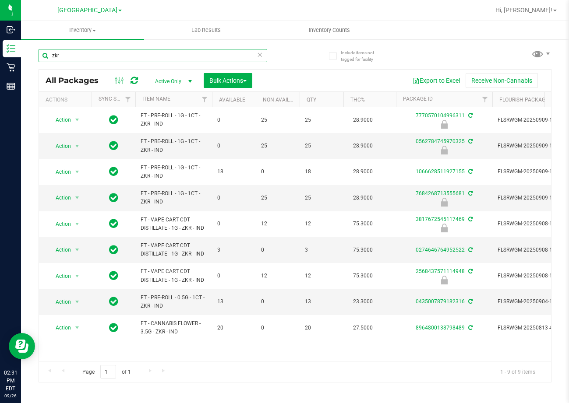
type input "zkr"
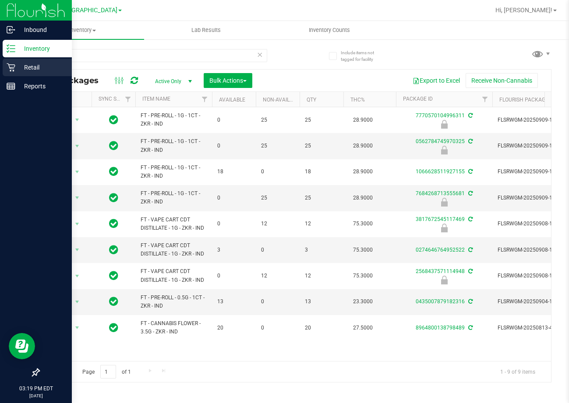
click at [22, 69] on p "Retail" at bounding box center [41, 67] width 53 height 11
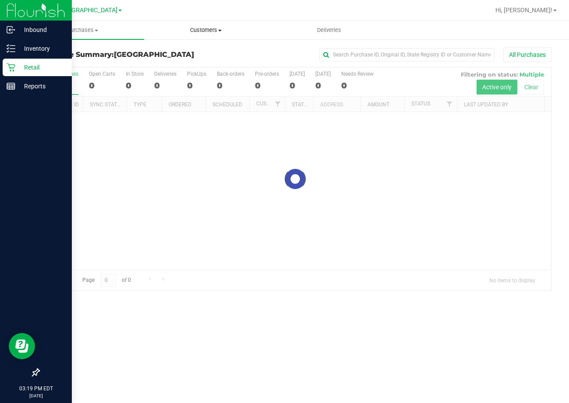
click at [202, 32] on span "Customers" at bounding box center [205, 30] width 122 height 8
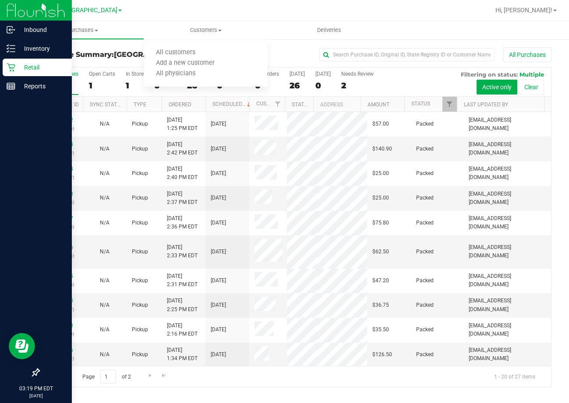
click at [50, 69] on p "Retail" at bounding box center [41, 67] width 53 height 11
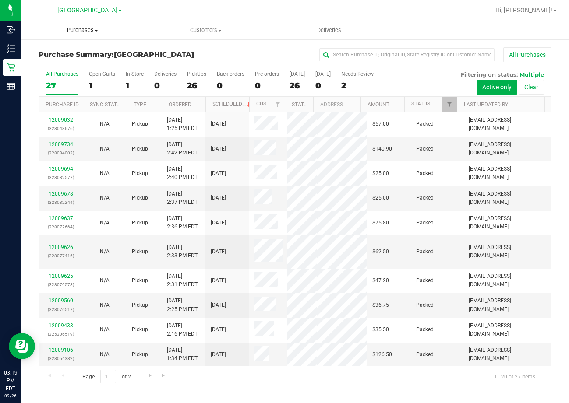
click at [90, 30] on span "Purchases" at bounding box center [82, 30] width 122 height 8
click at [85, 71] on li "All purchases" at bounding box center [82, 74] width 123 height 11
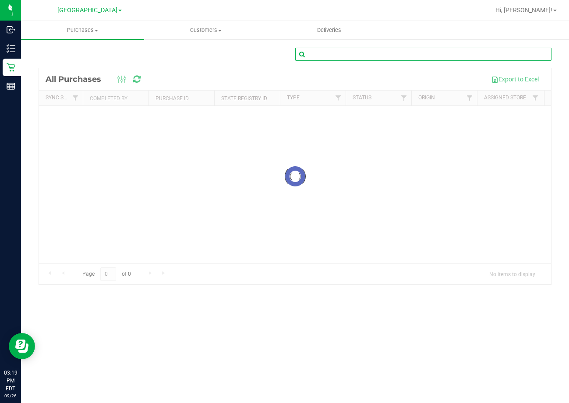
click at [347, 56] on input "text" at bounding box center [423, 54] width 257 height 13
paste input "12009358"
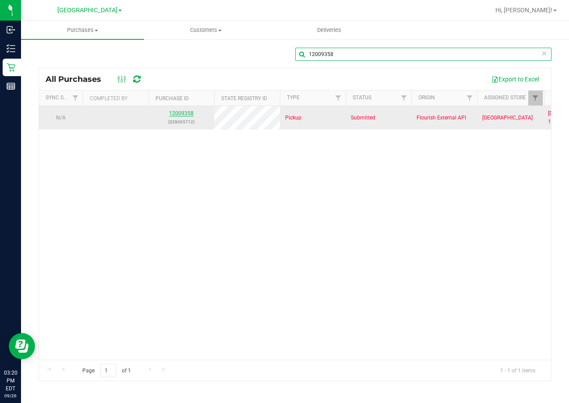
type input "12009358"
click at [180, 113] on link "12009358" at bounding box center [181, 113] width 25 height 6
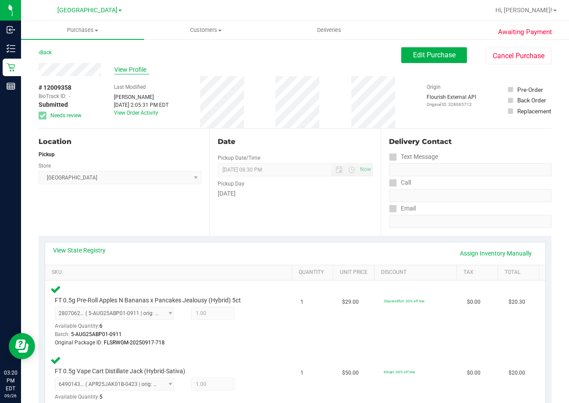
click at [137, 73] on span "View Profile" at bounding box center [131, 69] width 35 height 9
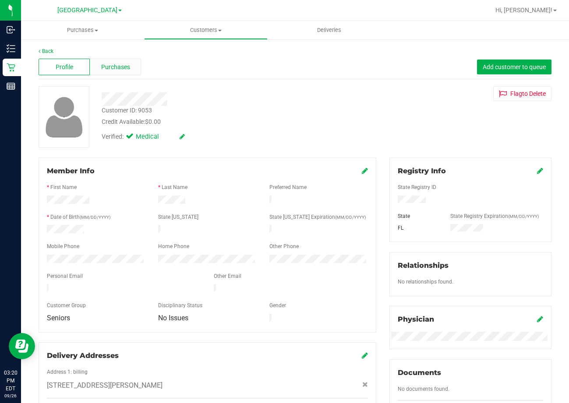
click at [128, 69] on span "Purchases" at bounding box center [115, 67] width 29 height 9
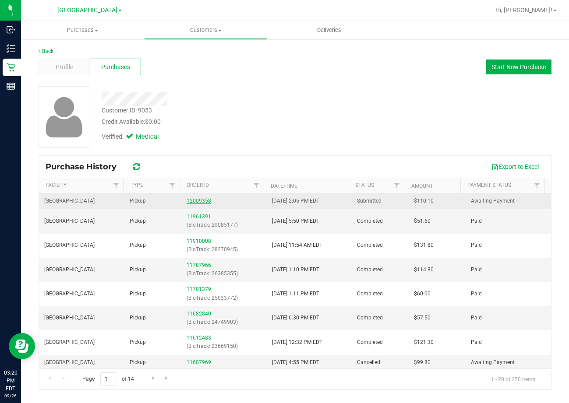
click at [198, 201] on link "12009358" at bounding box center [199, 201] width 25 height 6
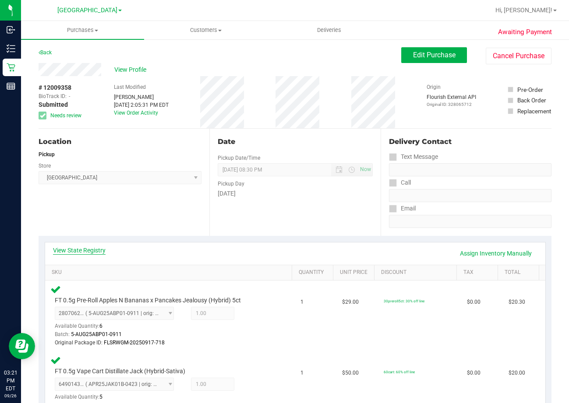
click at [73, 246] on link "View State Registry" at bounding box center [79, 250] width 53 height 9
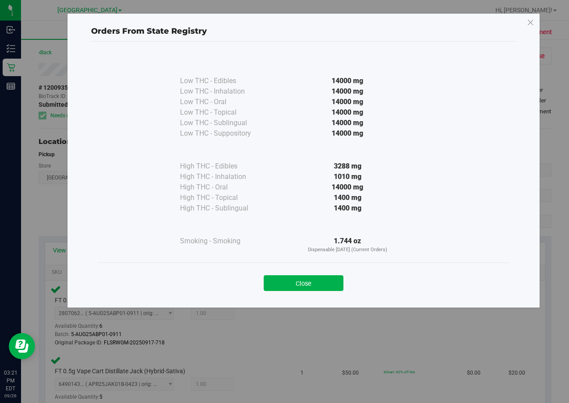
click at [336, 292] on div "Close" at bounding box center [304, 280] width 412 height 35
click at [279, 282] on button "Close" at bounding box center [304, 283] width 80 height 16
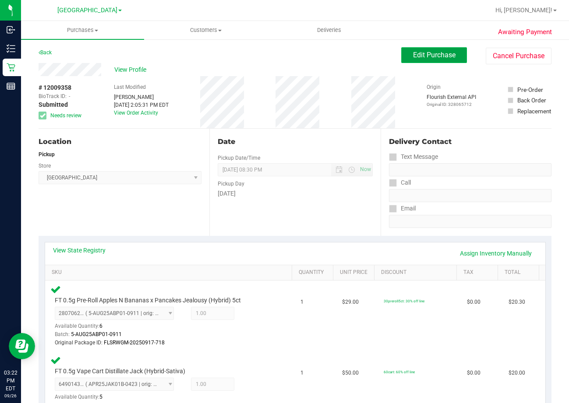
click at [430, 62] on button "Edit Purchase" at bounding box center [434, 55] width 66 height 16
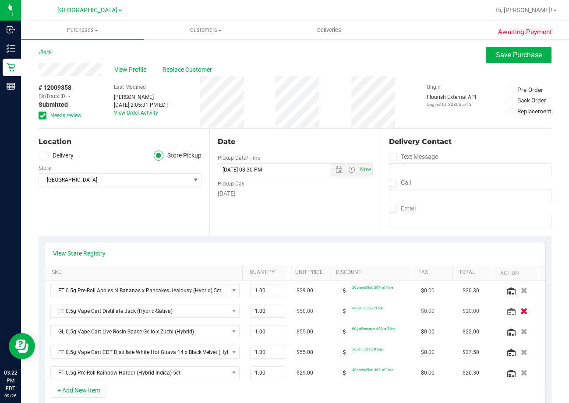
click at [517, 312] on button "button" at bounding box center [524, 310] width 15 height 9
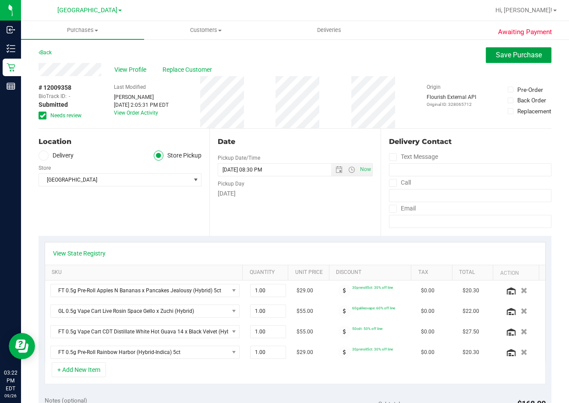
click at [522, 53] on span "Save Purchase" at bounding box center [519, 55] width 46 height 8
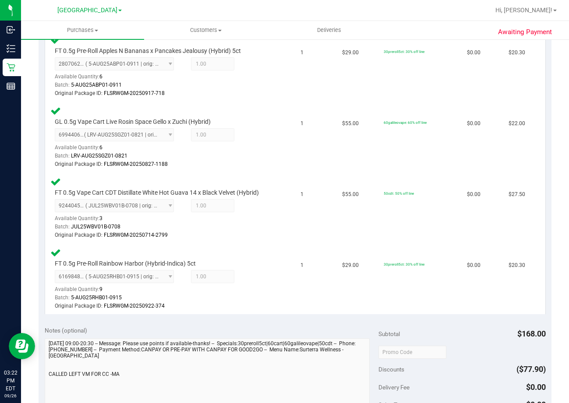
scroll to position [438, 0]
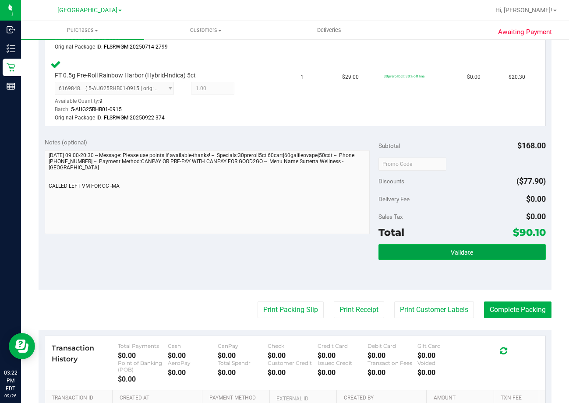
click at [463, 254] on span "Validate" at bounding box center [462, 252] width 22 height 7
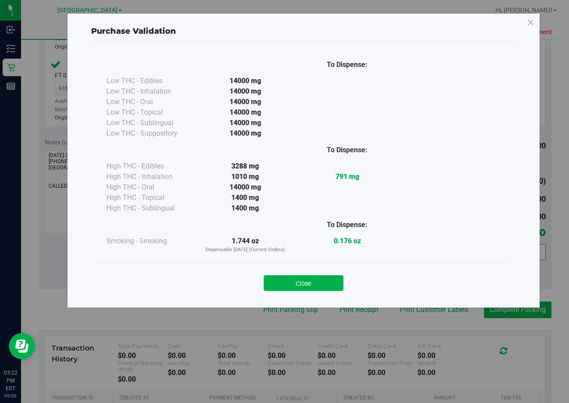
drag, startPoint x: 296, startPoint y: 290, endPoint x: 297, endPoint y: 284, distance: 6.4
click at [296, 289] on button "Close" at bounding box center [304, 283] width 80 height 16
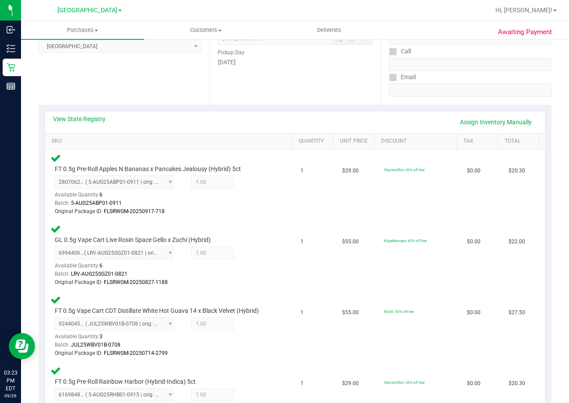
scroll to position [0, 0]
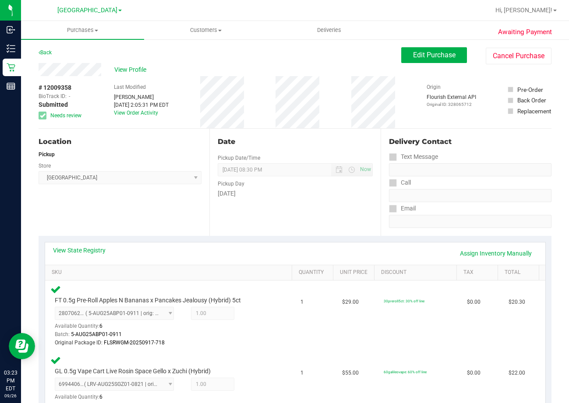
click at [276, 101] on div "# 12009358 BioTrack ID: - Submitted Needs review Last Modified Dawn Coyle Sep 2…" at bounding box center [295, 102] width 513 height 52
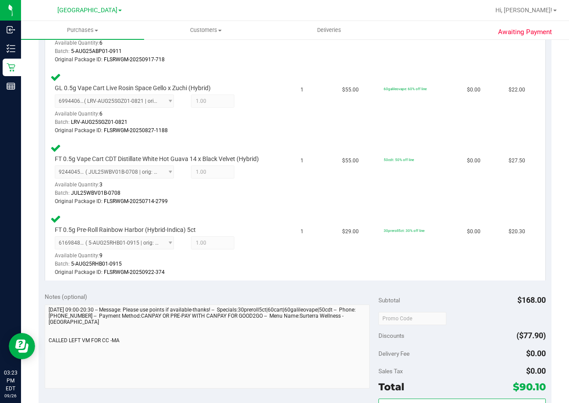
scroll to position [394, 0]
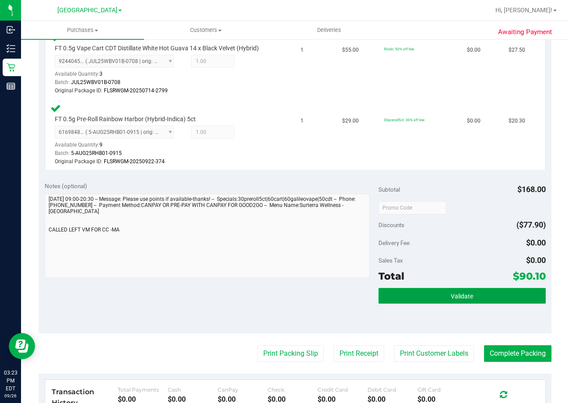
click at [472, 296] on button "Validate" at bounding box center [461, 296] width 167 height 16
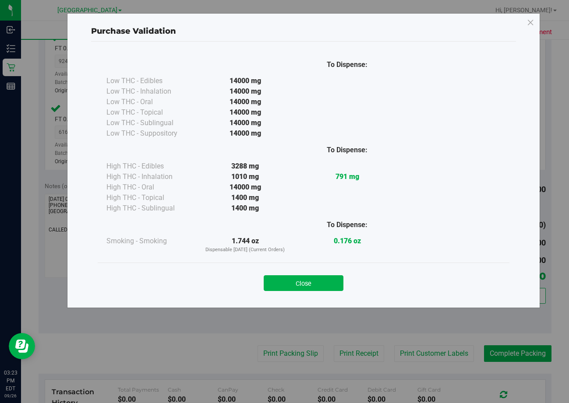
drag, startPoint x: 323, startPoint y: 290, endPoint x: 327, endPoint y: 275, distance: 15.4
click at [322, 290] on button "Close" at bounding box center [304, 283] width 80 height 16
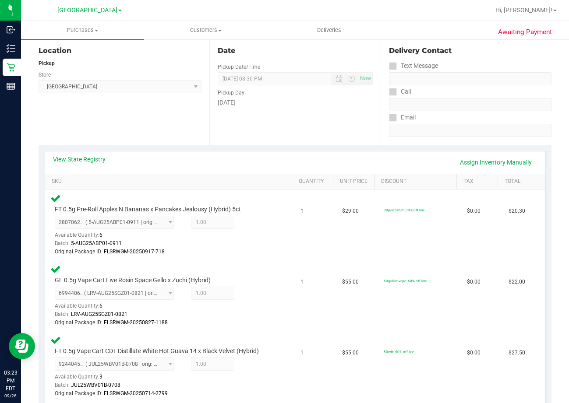
scroll to position [0, 0]
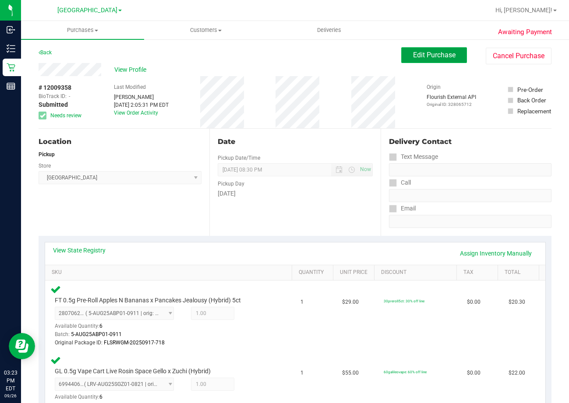
click at [419, 57] on span "Edit Purchase" at bounding box center [434, 55] width 42 height 8
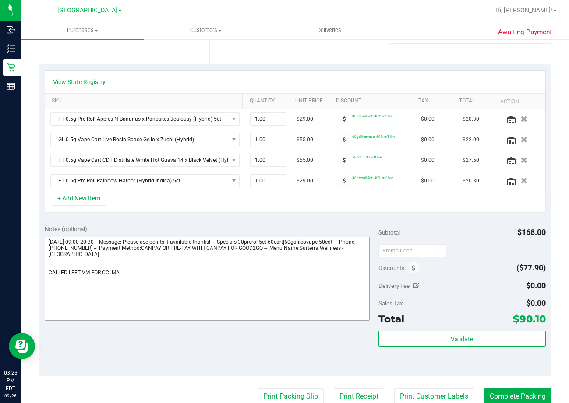
scroll to position [175, 0]
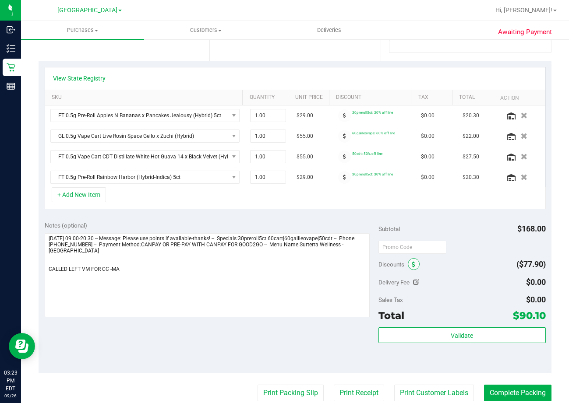
click at [412, 266] on icon at bounding box center [414, 265] width 4 height 6
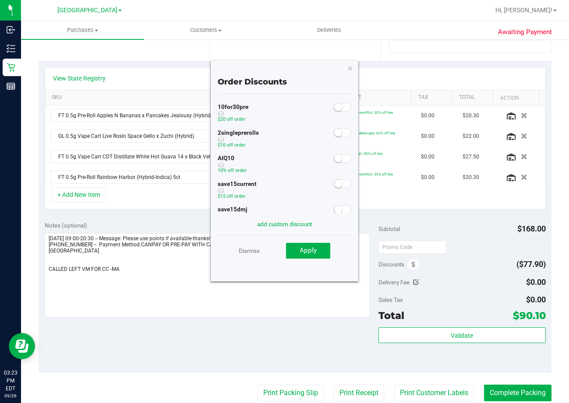
click at [334, 159] on small at bounding box center [338, 159] width 8 height 8
click at [305, 253] on span "Apply" at bounding box center [307, 251] width 17 height 8
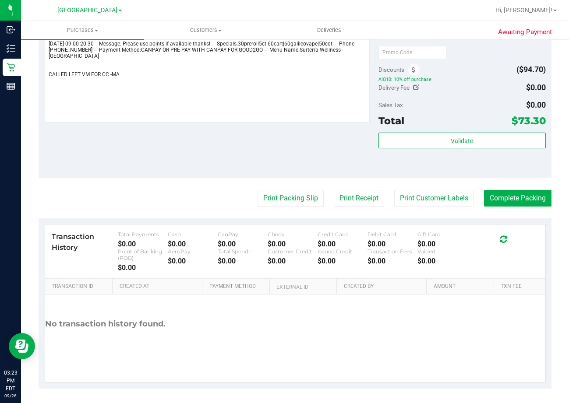
scroll to position [373, 0]
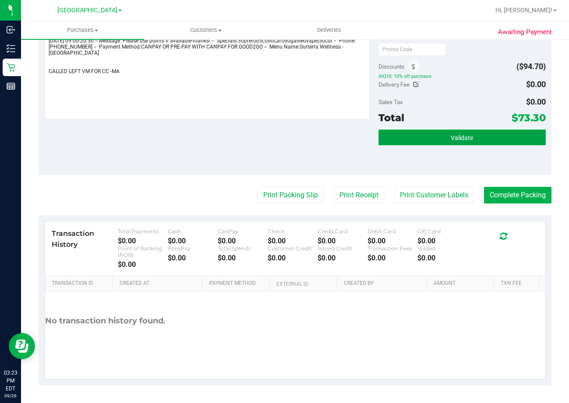
click at [471, 134] on button "Validate" at bounding box center [461, 138] width 167 height 16
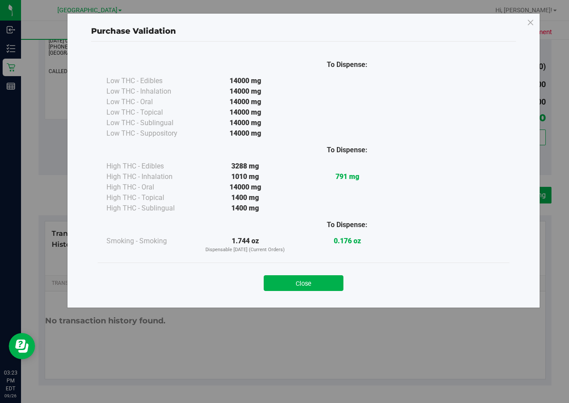
drag, startPoint x: 321, startPoint y: 285, endPoint x: 383, endPoint y: 248, distance: 72.3
click at [321, 283] on button "Close" at bounding box center [304, 283] width 80 height 16
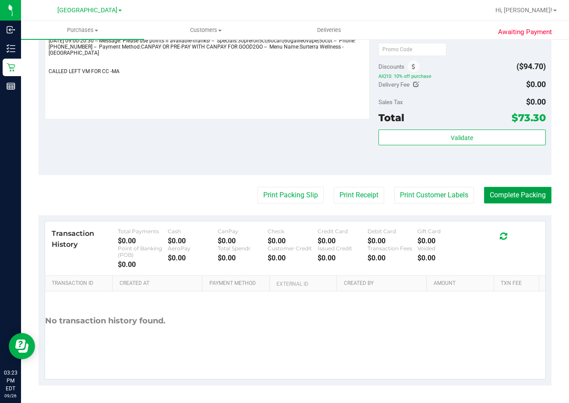
click at [520, 193] on button "Complete Packing" at bounding box center [517, 195] width 67 height 17
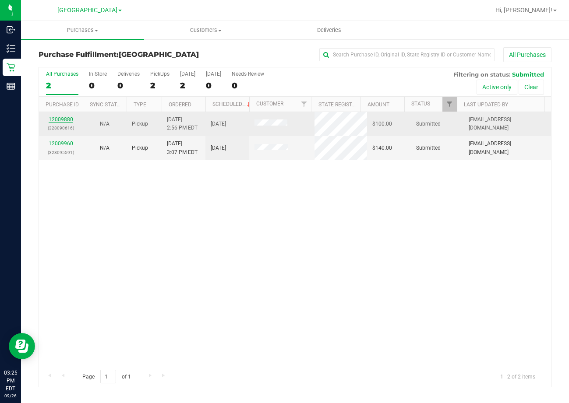
click at [57, 120] on link "12009880" at bounding box center [61, 119] width 25 height 6
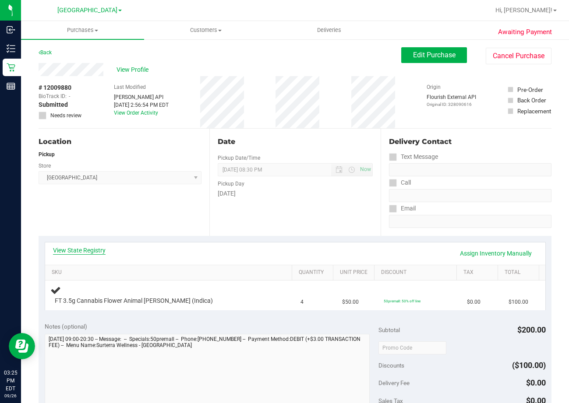
click at [88, 251] on link "View State Registry" at bounding box center [79, 250] width 53 height 9
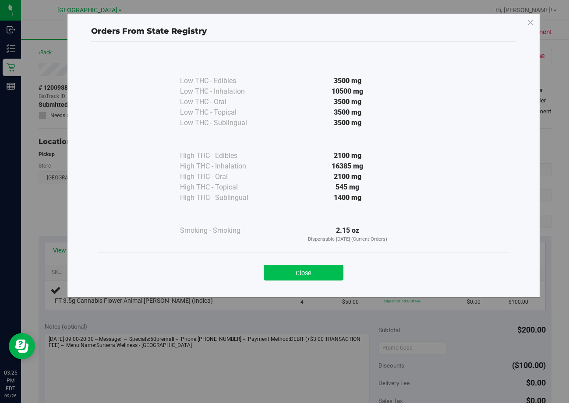
click at [306, 268] on button "Close" at bounding box center [304, 273] width 80 height 16
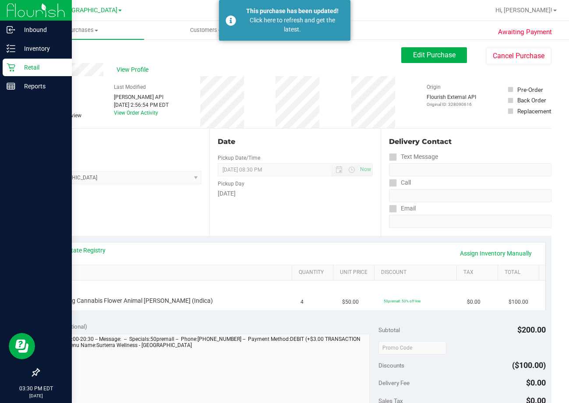
click at [33, 61] on div "Retail" at bounding box center [37, 68] width 69 height 18
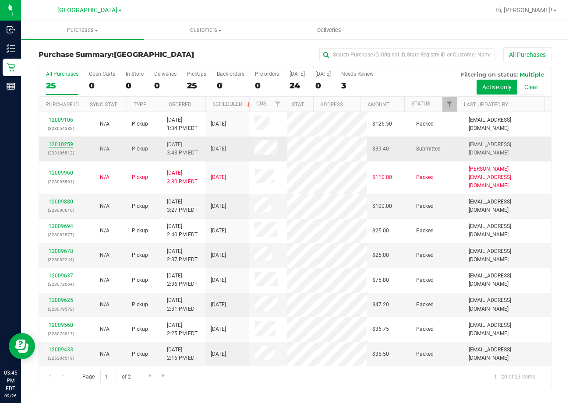
click at [63, 145] on link "12010259" at bounding box center [61, 144] width 25 height 6
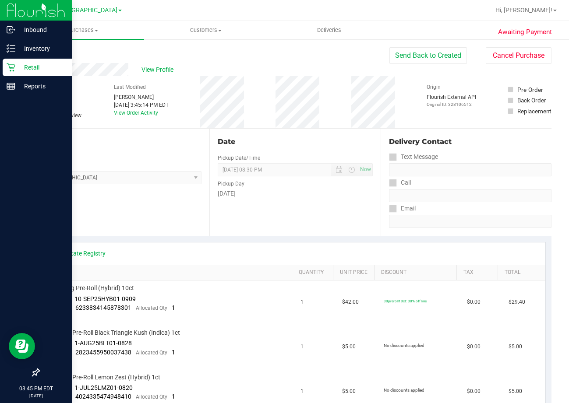
click at [34, 67] on p "Retail" at bounding box center [41, 67] width 53 height 11
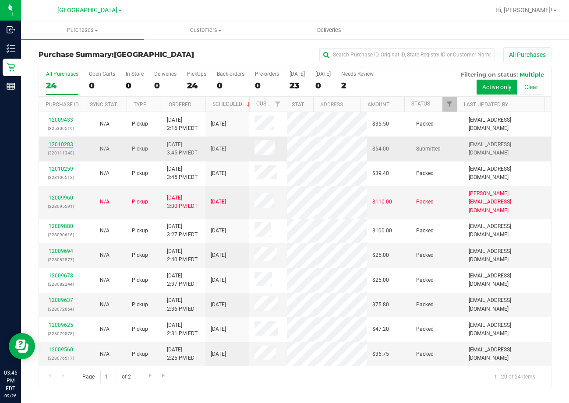
click at [56, 144] on link "12010283" at bounding box center [61, 144] width 25 height 6
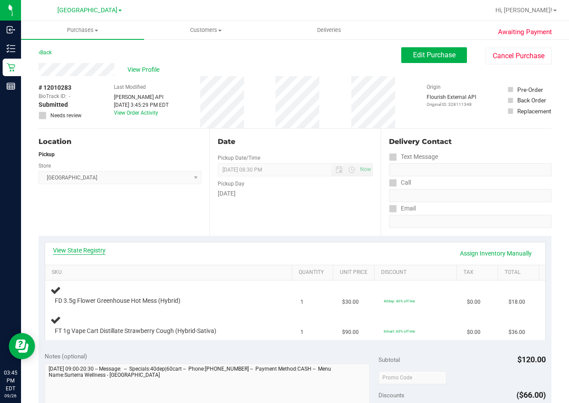
click at [83, 250] on link "View State Registry" at bounding box center [79, 250] width 53 height 9
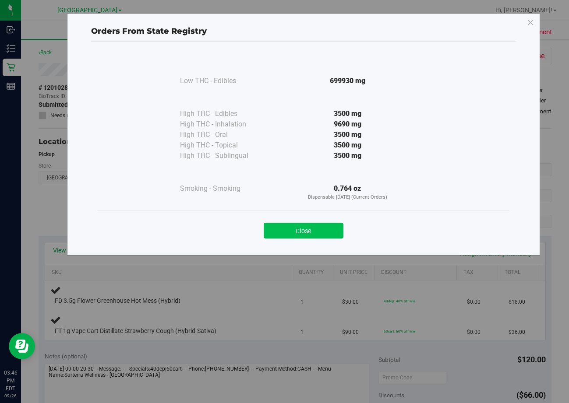
click at [330, 233] on button "Close" at bounding box center [304, 231] width 80 height 16
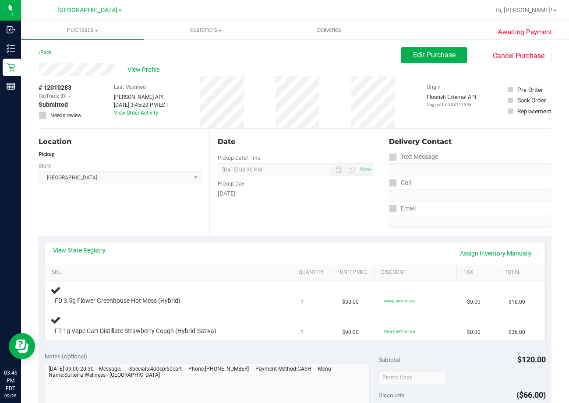
click at [326, 230] on div "Date Pickup Date/Time 09/26/2025 Now 09/26/2025 08:30 PM Now Pickup Day Friday" at bounding box center [294, 182] width 171 height 107
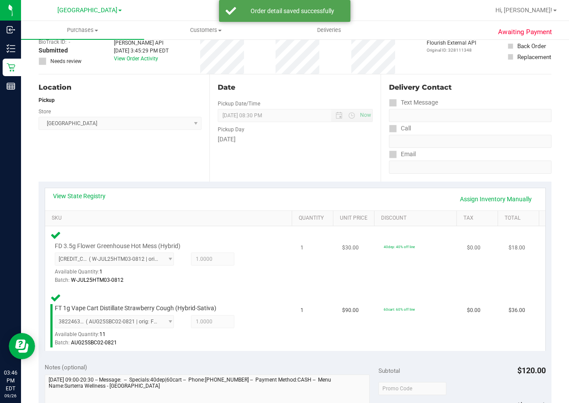
scroll to position [175, 0]
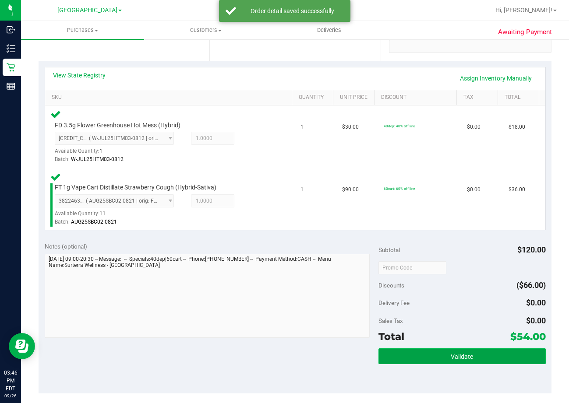
click at [467, 359] on span "Validate" at bounding box center [462, 356] width 22 height 7
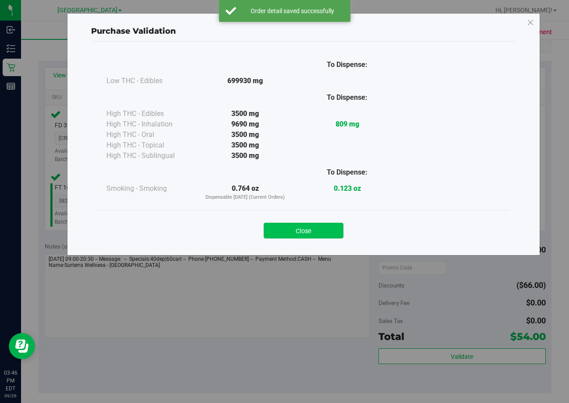
click at [306, 232] on button "Close" at bounding box center [304, 231] width 80 height 16
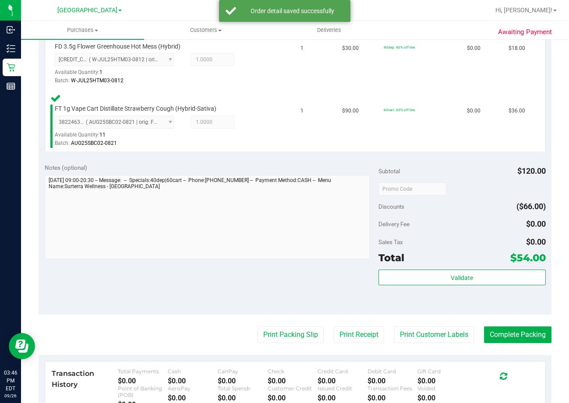
scroll to position [350, 0]
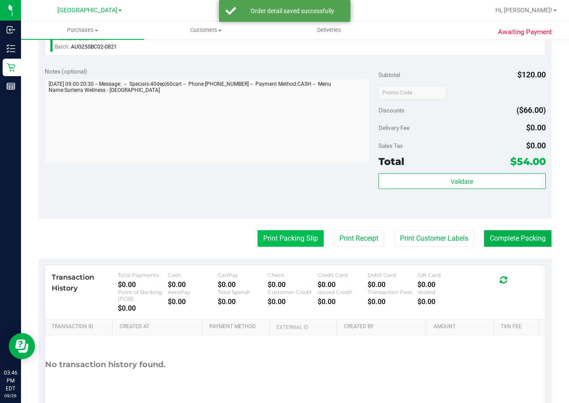
click at [279, 236] on button "Print Packing Slip" at bounding box center [290, 238] width 66 height 17
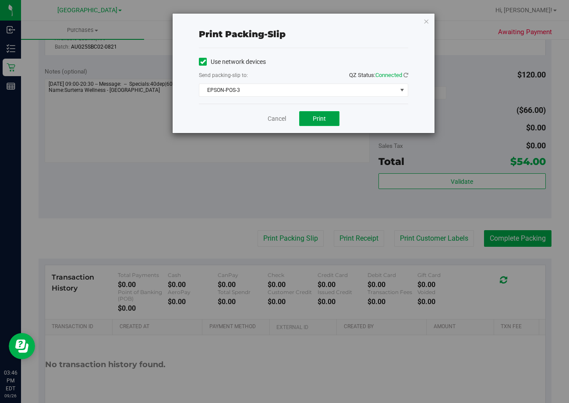
click at [313, 116] on span "Print" at bounding box center [319, 118] width 13 height 7
click at [275, 116] on link "Cancel" at bounding box center [277, 118] width 18 height 9
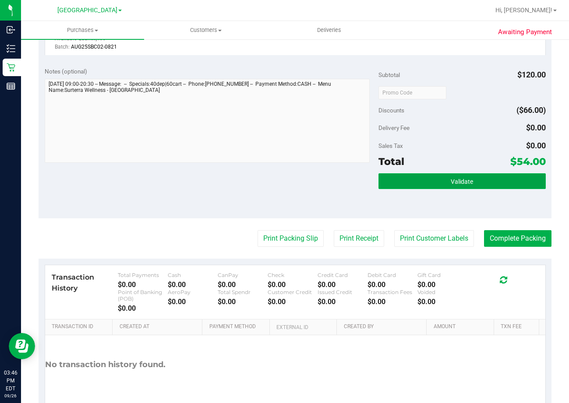
click at [451, 186] on button "Validate" at bounding box center [461, 181] width 167 height 16
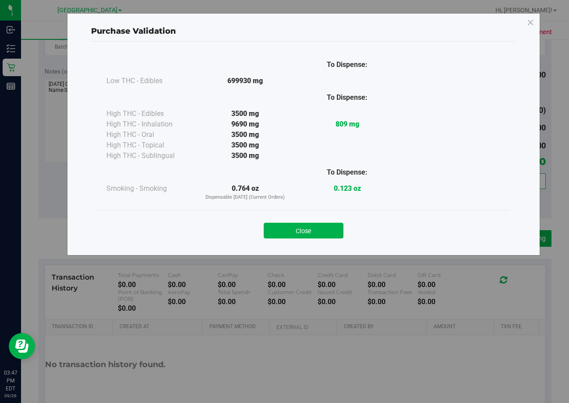
click at [308, 229] on button "Close" at bounding box center [304, 231] width 80 height 16
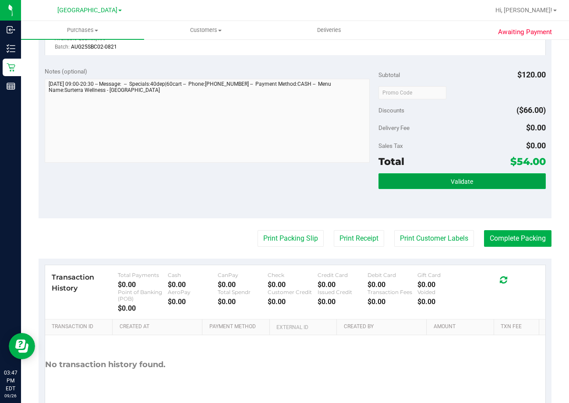
click at [433, 180] on button "Validate" at bounding box center [461, 181] width 167 height 16
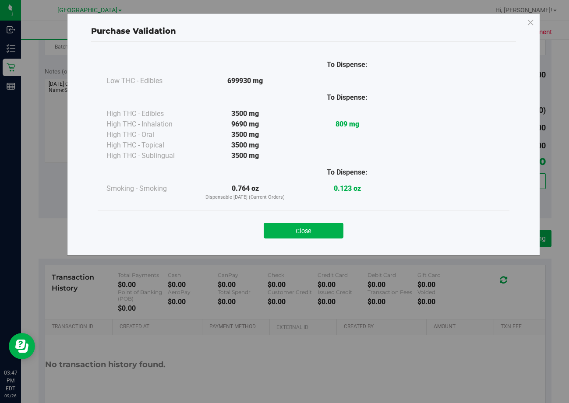
click at [320, 234] on button "Close" at bounding box center [304, 231] width 80 height 16
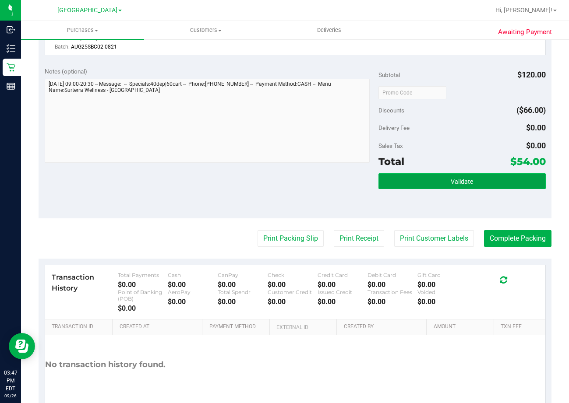
click at [455, 176] on button "Validate" at bounding box center [461, 181] width 167 height 16
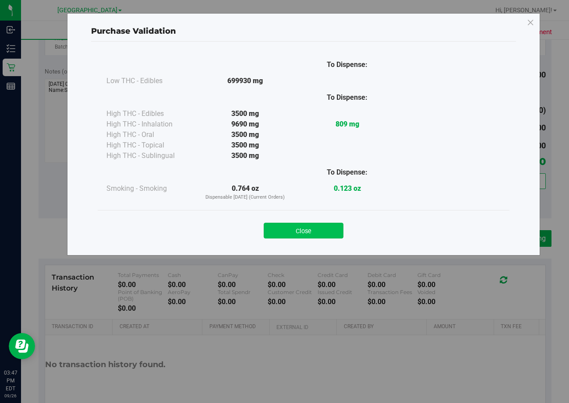
click at [310, 233] on button "Close" at bounding box center [304, 231] width 80 height 16
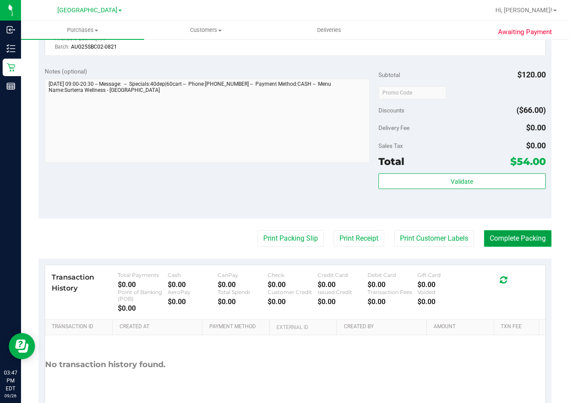
click at [511, 246] on button "Complete Packing" at bounding box center [517, 238] width 67 height 17
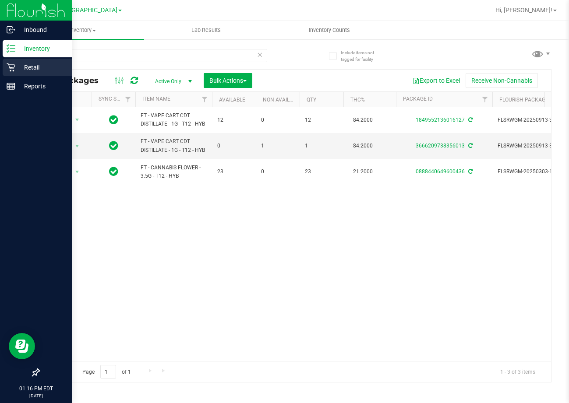
click at [16, 68] on p "Retail" at bounding box center [41, 67] width 53 height 11
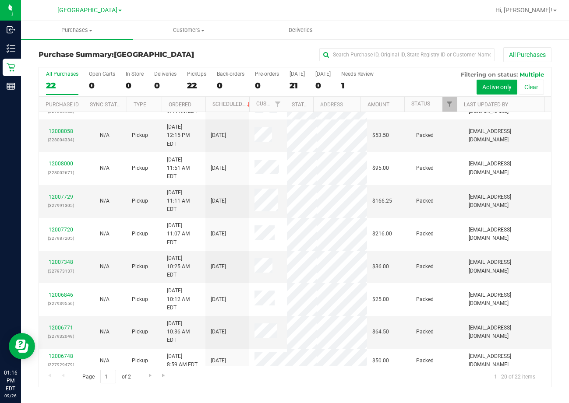
scroll to position [298, 0]
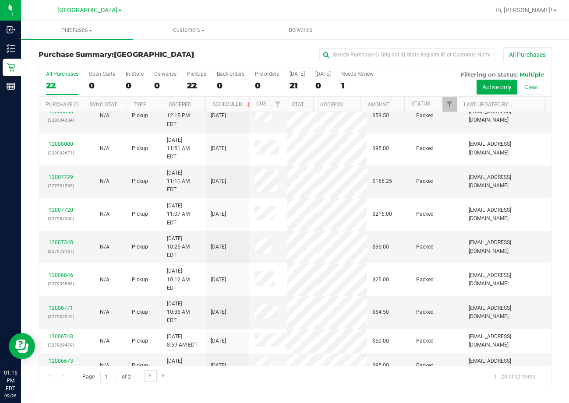
click at [149, 379] on link "Go to the next page" at bounding box center [150, 376] width 13 height 12
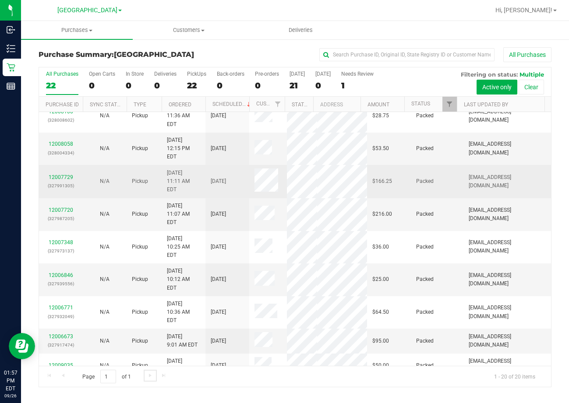
scroll to position [175, 0]
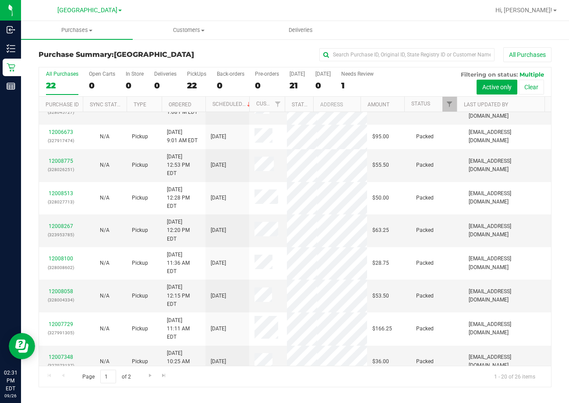
scroll to position [298, 0]
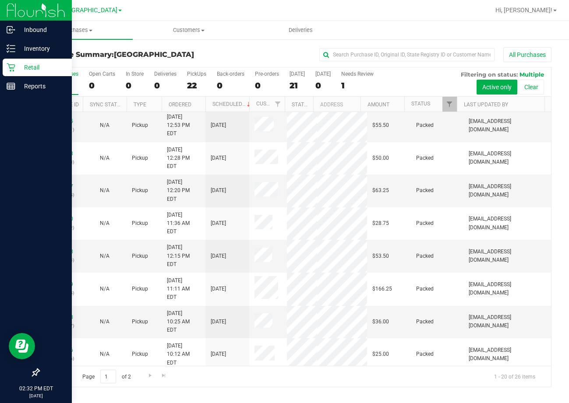
click at [0, 63] on link "Retail" at bounding box center [36, 68] width 72 height 19
click at [20, 65] on p "Retail" at bounding box center [41, 67] width 53 height 11
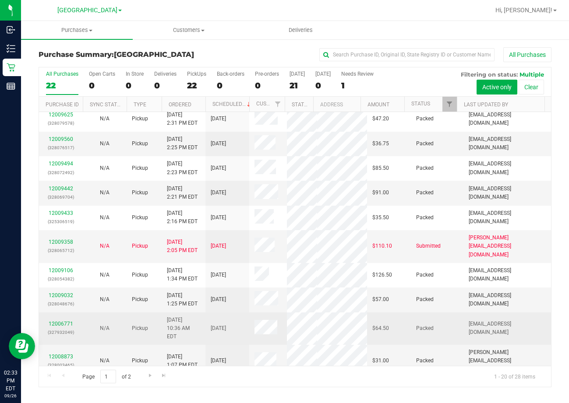
scroll to position [0, 0]
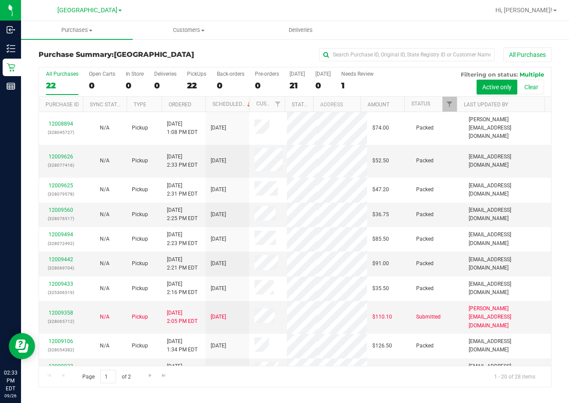
click at [255, 51] on div "All Purchases" at bounding box center [380, 54] width 342 height 15
drag, startPoint x: 32, startPoint y: 99, endPoint x: -1, endPoint y: 9, distance: 96.7
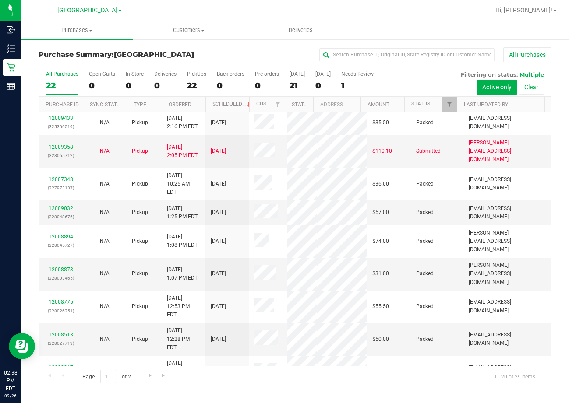
scroll to position [273, 0]
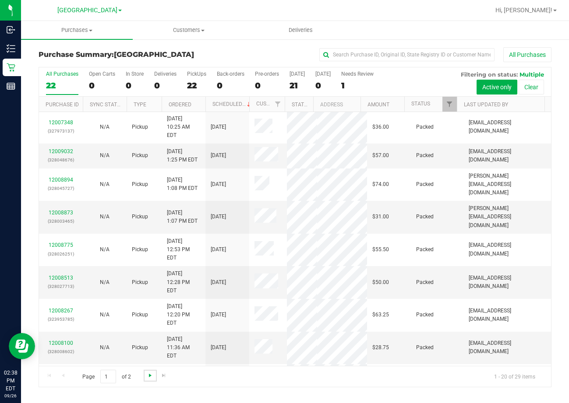
click at [149, 374] on span "Go to the next page" at bounding box center [150, 375] width 7 height 7
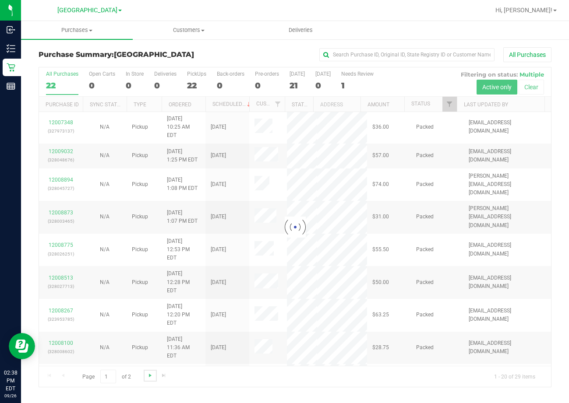
scroll to position [0, 0]
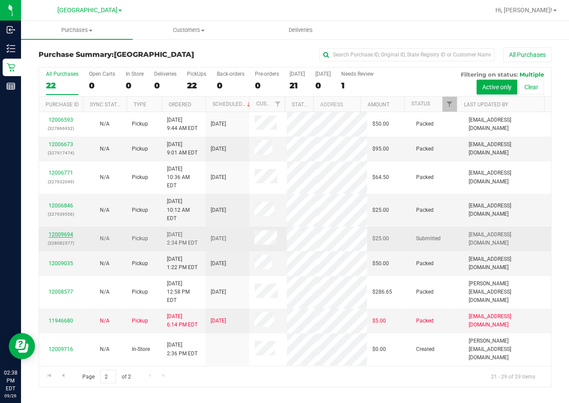
click at [60, 238] on link "12009694" at bounding box center [61, 235] width 25 height 6
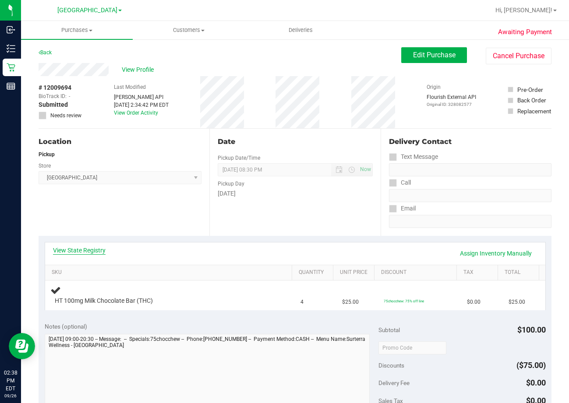
click at [90, 254] on link "View State Registry" at bounding box center [79, 250] width 53 height 9
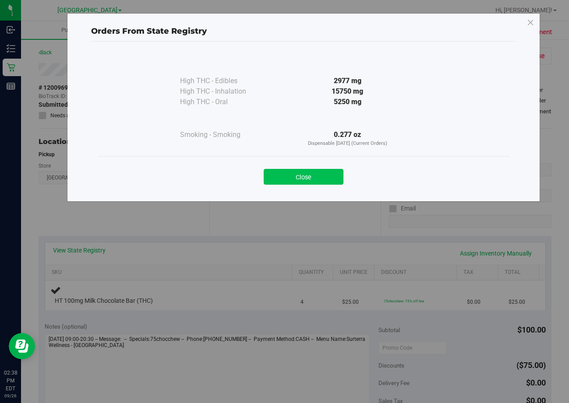
click at [316, 173] on button "Close" at bounding box center [304, 177] width 80 height 16
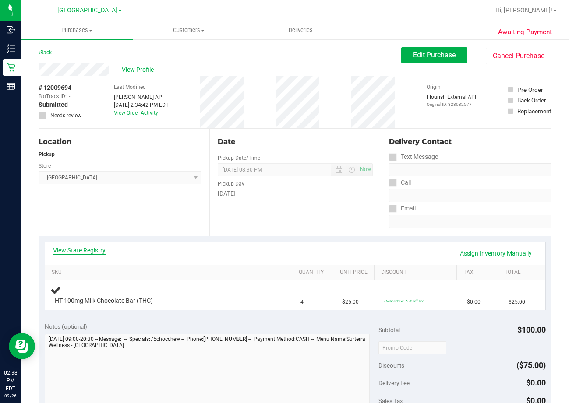
click at [66, 249] on link "View State Registry" at bounding box center [79, 250] width 53 height 9
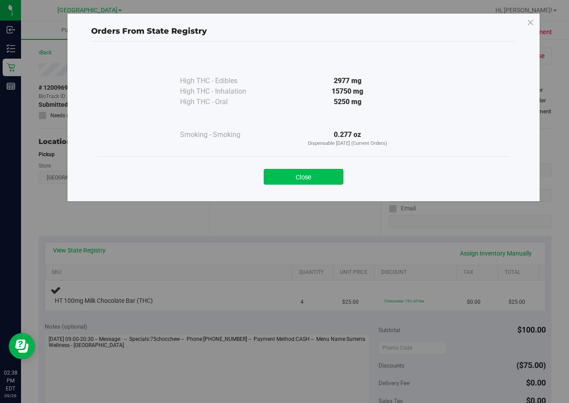
click at [322, 175] on button "Close" at bounding box center [304, 177] width 80 height 16
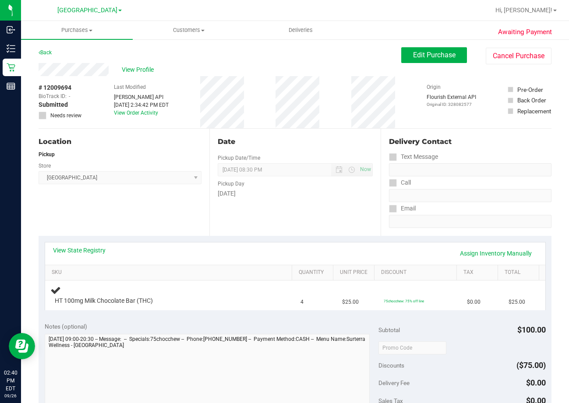
click at [186, 227] on div "Location Pickup Store Lakeland WC Select Store [PERSON_NAME][GEOGRAPHIC_DATA] […" at bounding box center [124, 182] width 171 height 107
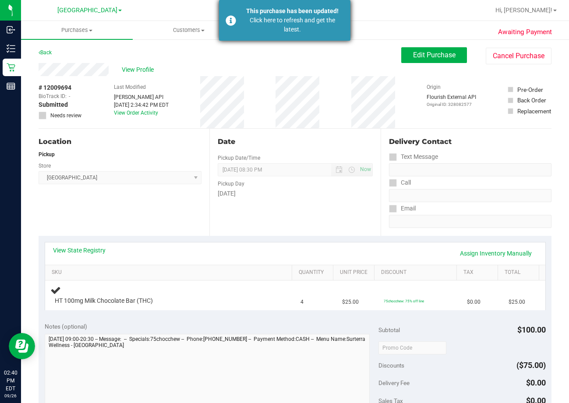
click at [303, 25] on div "Click here to refresh and get the latest." at bounding box center [292, 25] width 103 height 18
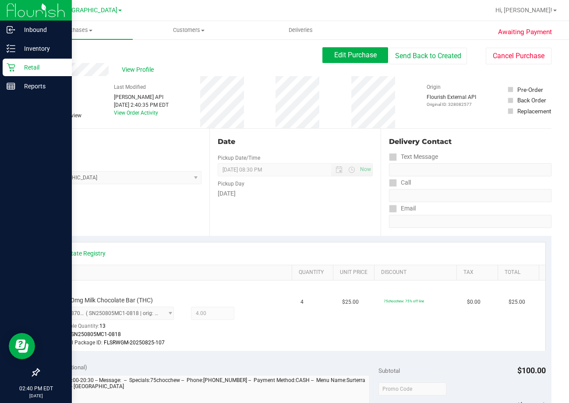
click at [32, 72] on p "Retail" at bounding box center [41, 67] width 53 height 11
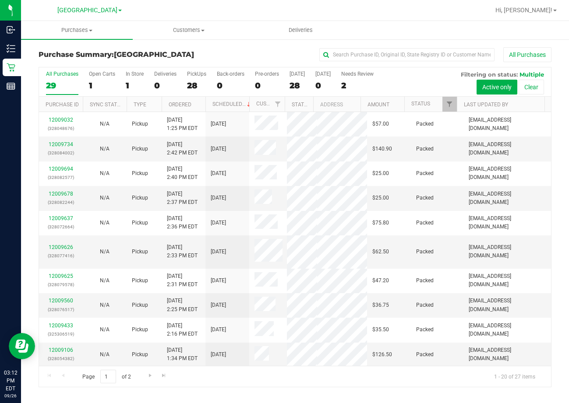
click at [268, 56] on div "All Purchases" at bounding box center [380, 54] width 342 height 15
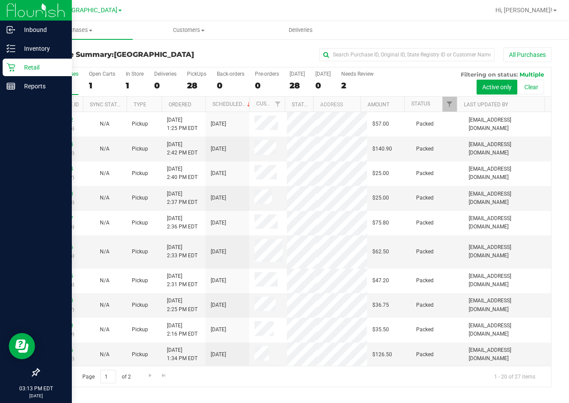
click at [28, 62] on div "Retail" at bounding box center [37, 68] width 69 height 18
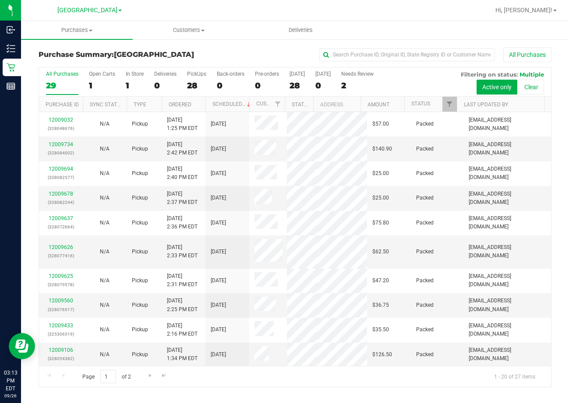
click at [222, 53] on div "All Purchases" at bounding box center [380, 54] width 342 height 15
click at [237, 49] on div "All Purchases" at bounding box center [380, 54] width 342 height 15
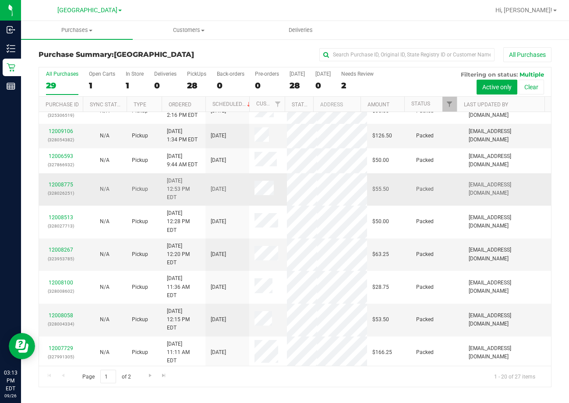
scroll to position [298, 0]
